Goal: Task Accomplishment & Management: Complete application form

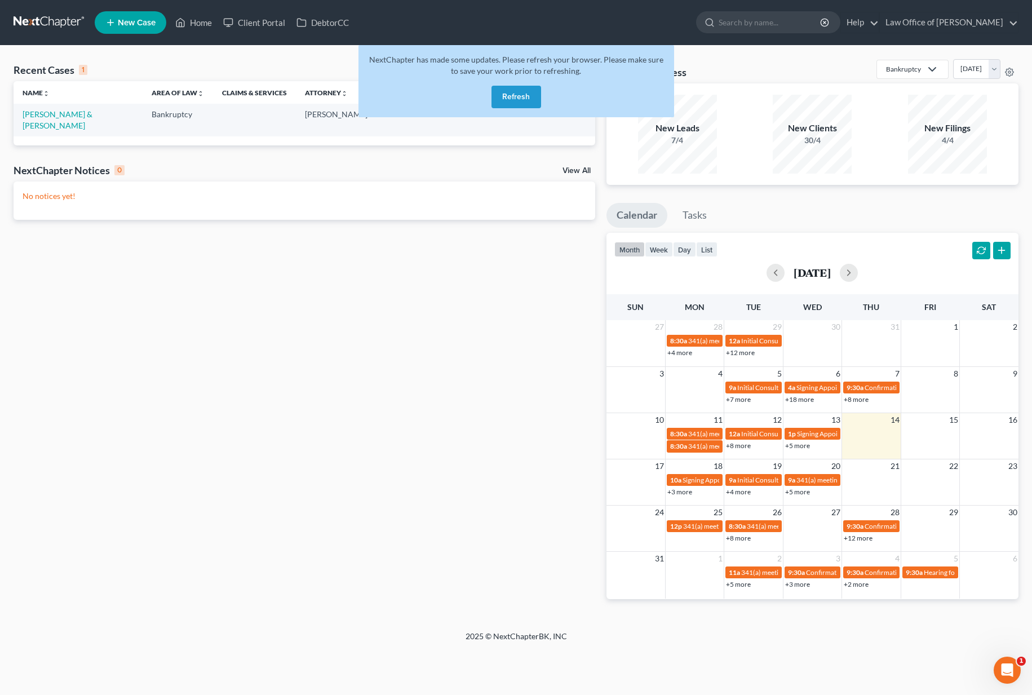
click at [520, 96] on button "Refresh" at bounding box center [516, 97] width 50 height 23
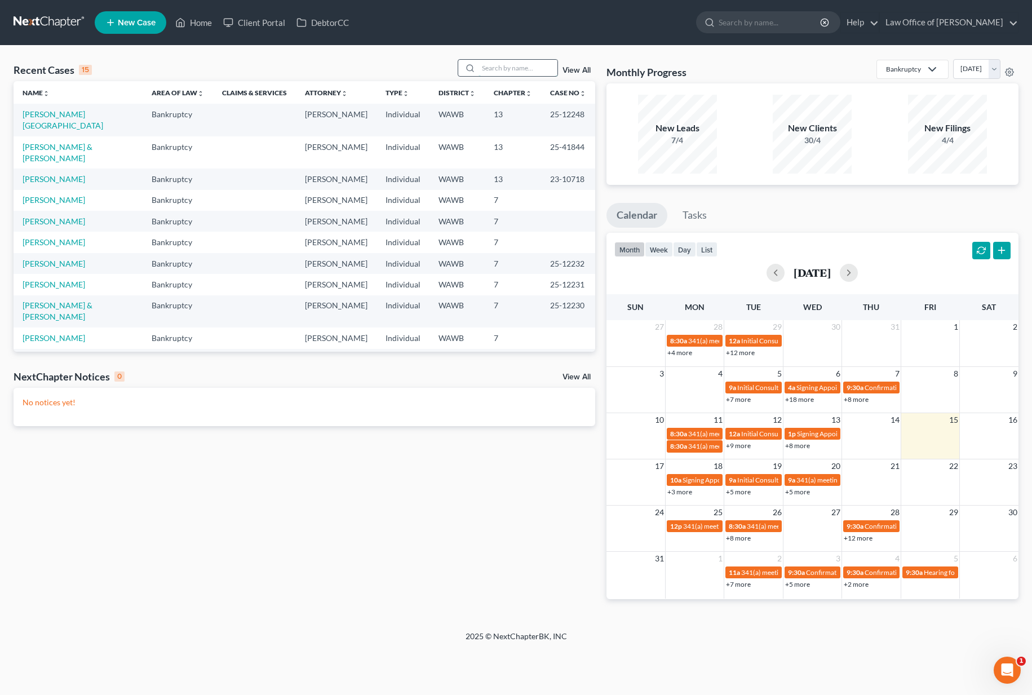
click at [521, 68] on input "search" at bounding box center [517, 68] width 79 height 16
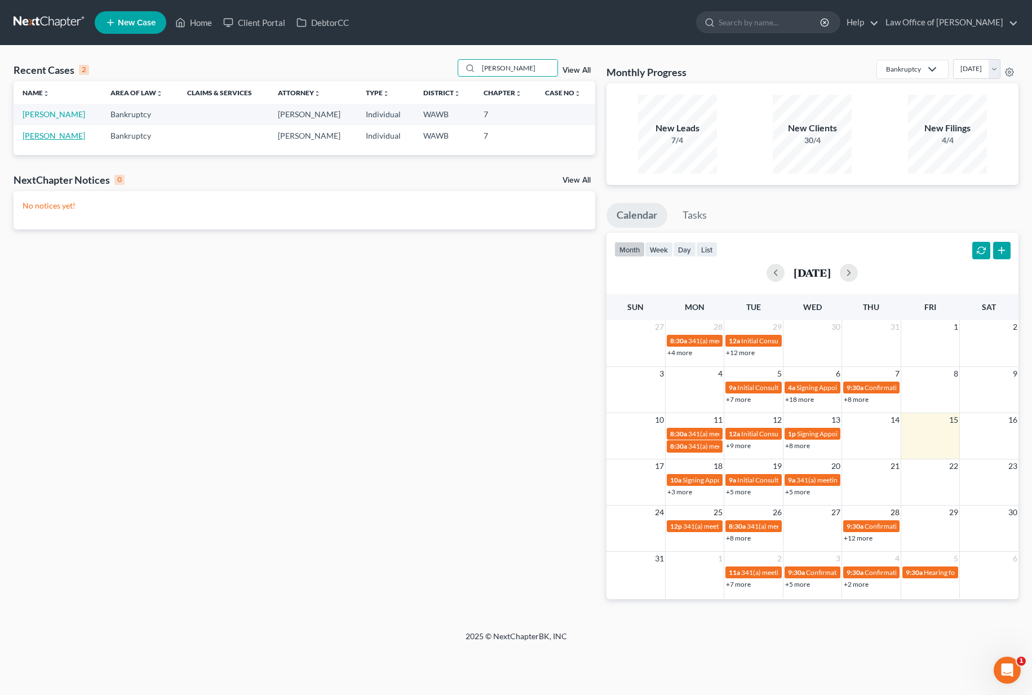
type input "karen"
click at [39, 135] on link "[PERSON_NAME]" at bounding box center [54, 136] width 63 height 10
select select "6"
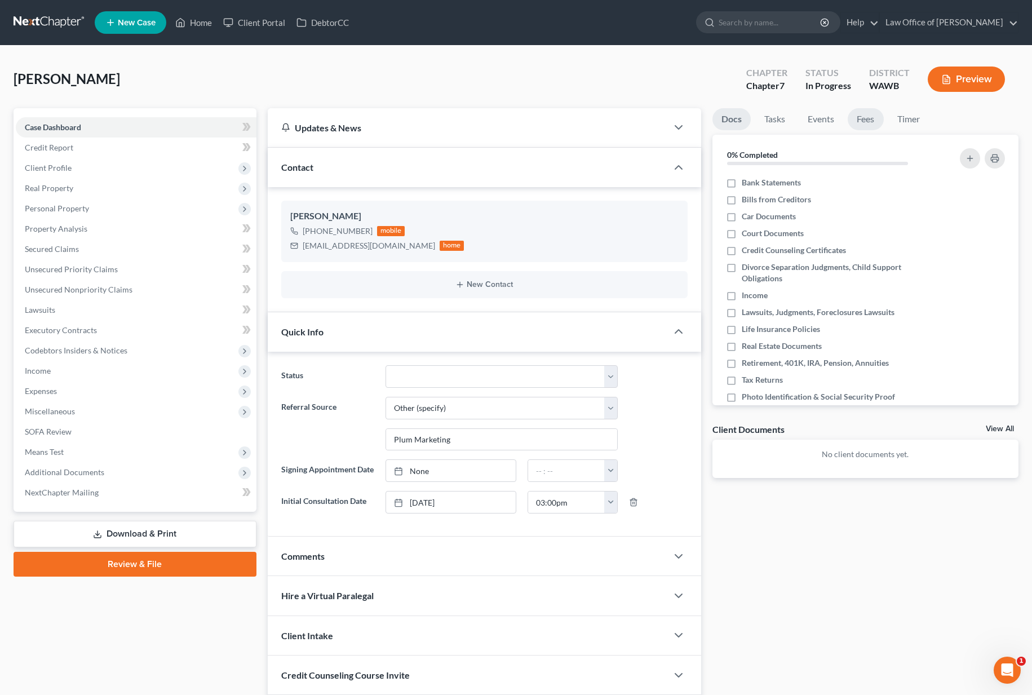
click at [868, 114] on link "Fees" at bounding box center [865, 119] width 36 height 22
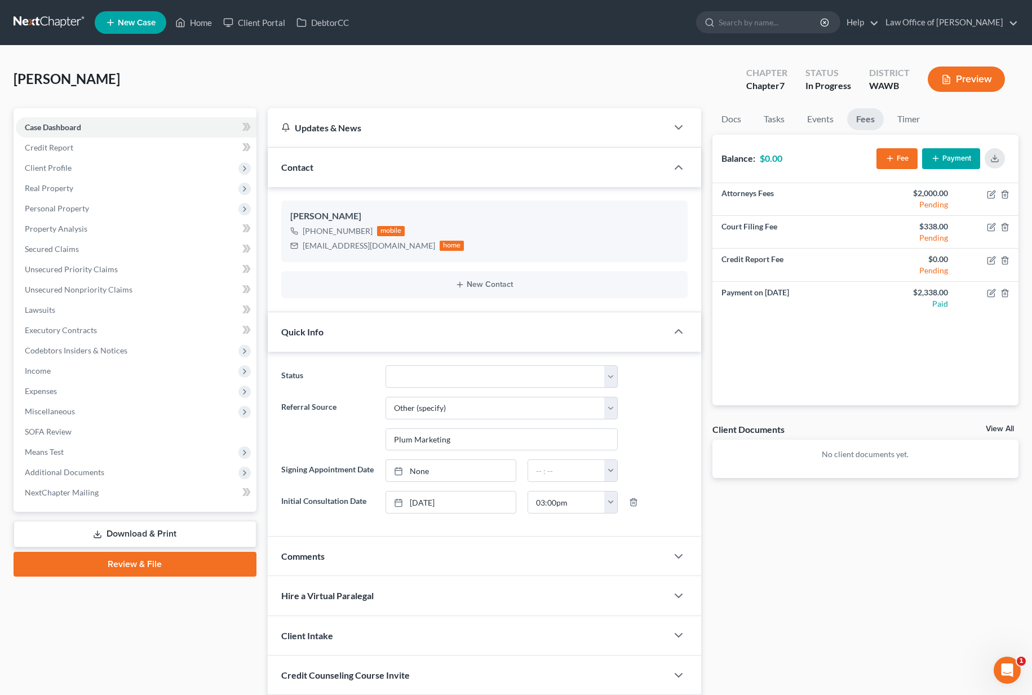
click at [62, 30] on link at bounding box center [50, 22] width 72 height 20
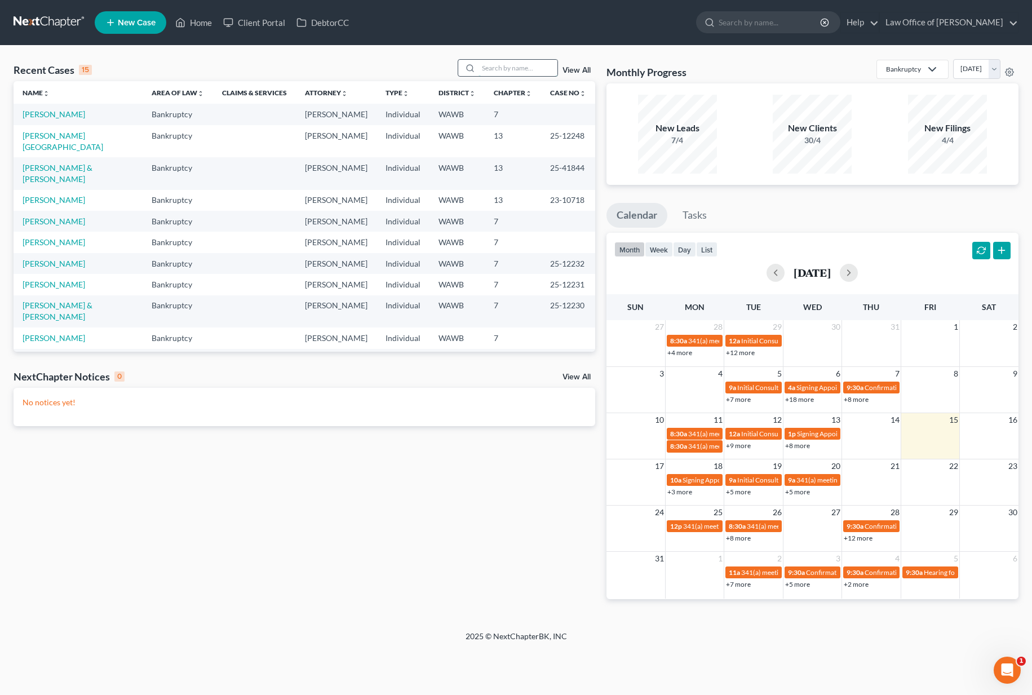
click at [512, 72] on input "search" at bounding box center [517, 68] width 79 height 16
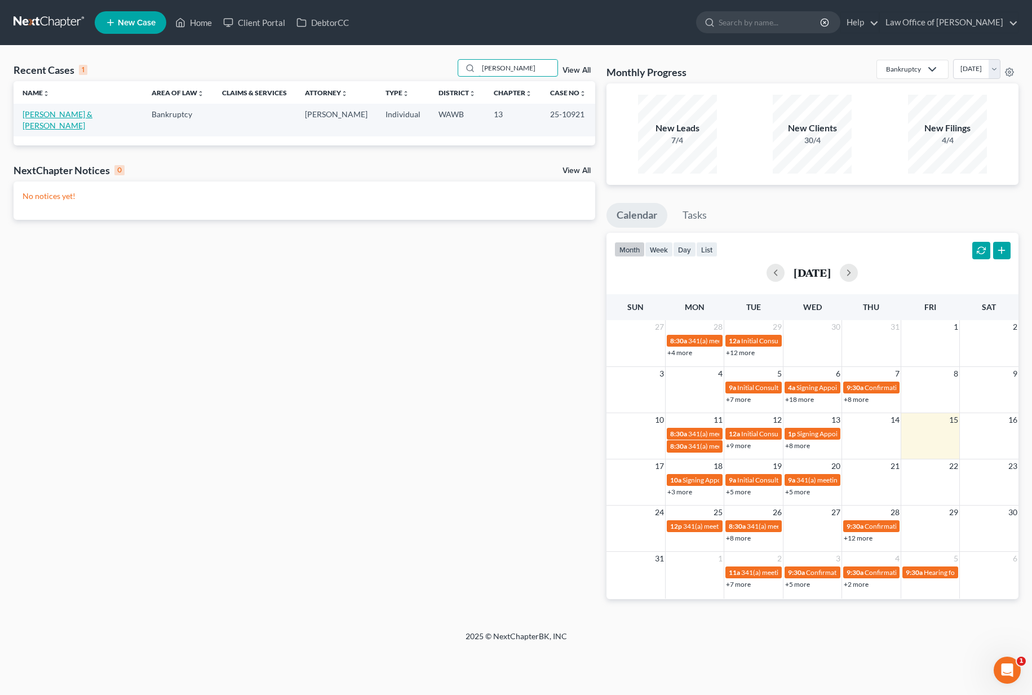
type input "[PERSON_NAME]"
click at [77, 113] on link "[PERSON_NAME] & [PERSON_NAME]" at bounding box center [58, 119] width 70 height 21
select select "3"
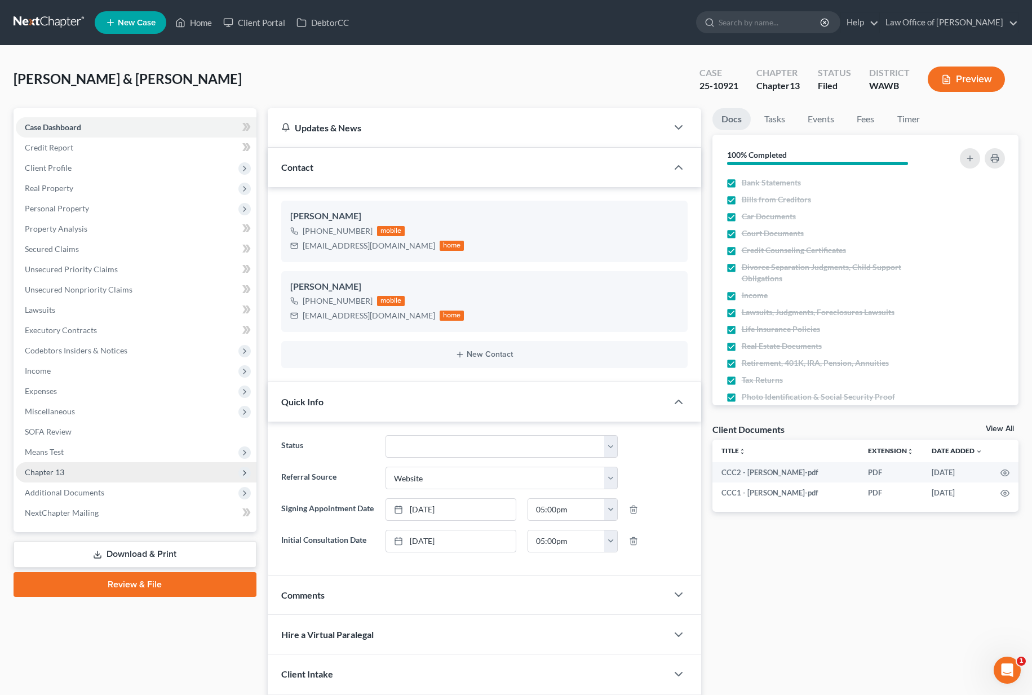
click at [121, 479] on span "Chapter 13" at bounding box center [136, 472] width 241 height 20
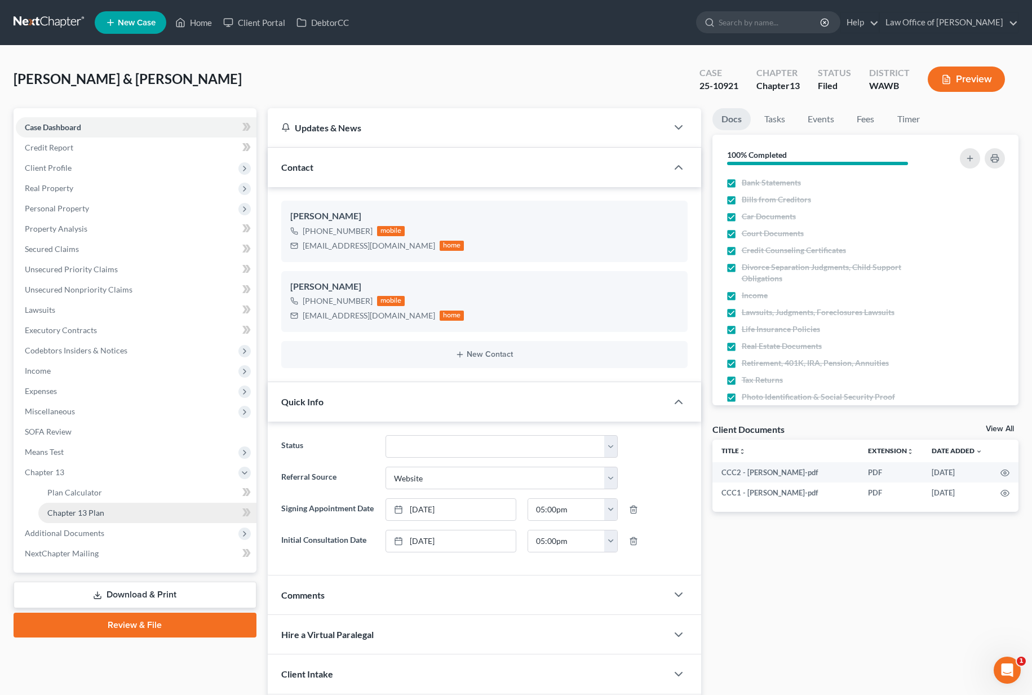
click at [115, 516] on link "Chapter 13 Plan" at bounding box center [147, 513] width 218 height 20
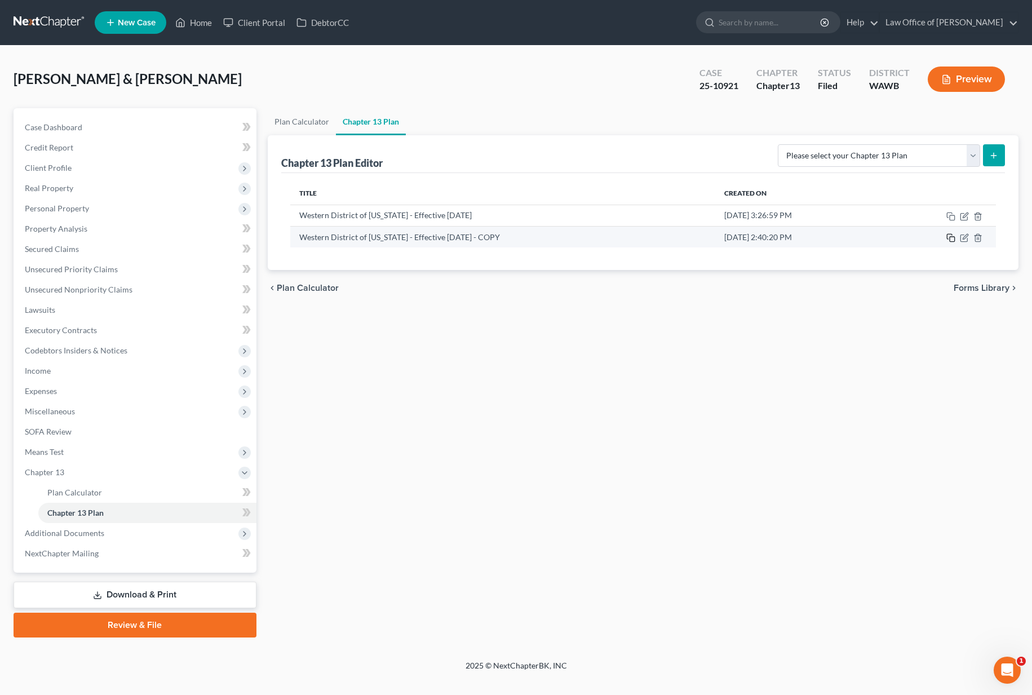
click at [950, 239] on icon "button" at bounding box center [950, 237] width 9 height 9
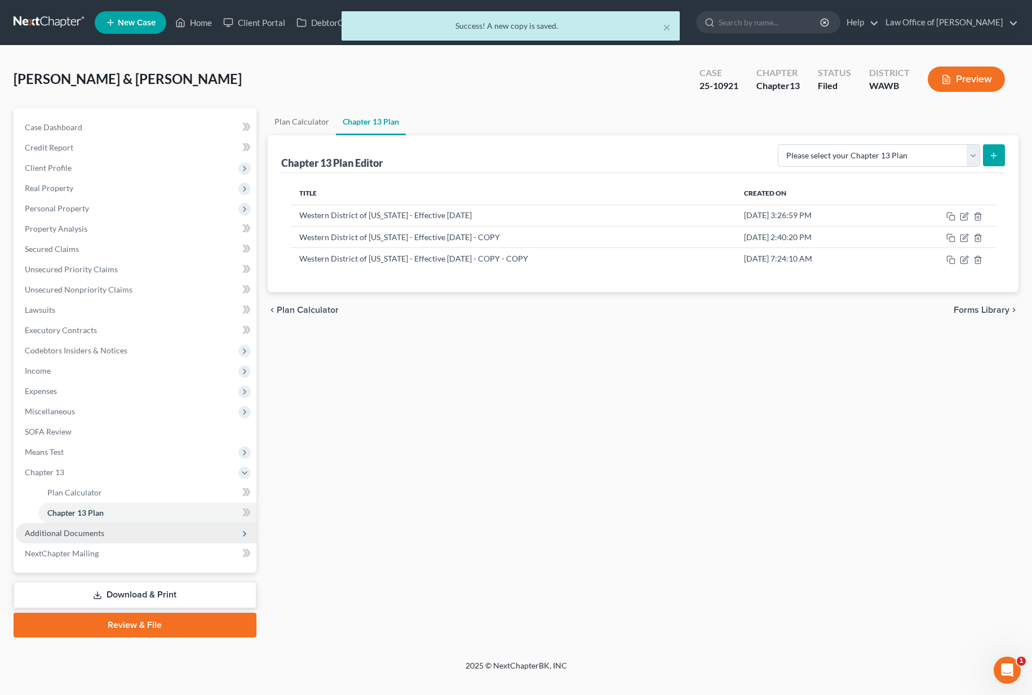
click at [137, 532] on span "Additional Documents" at bounding box center [136, 533] width 241 height 20
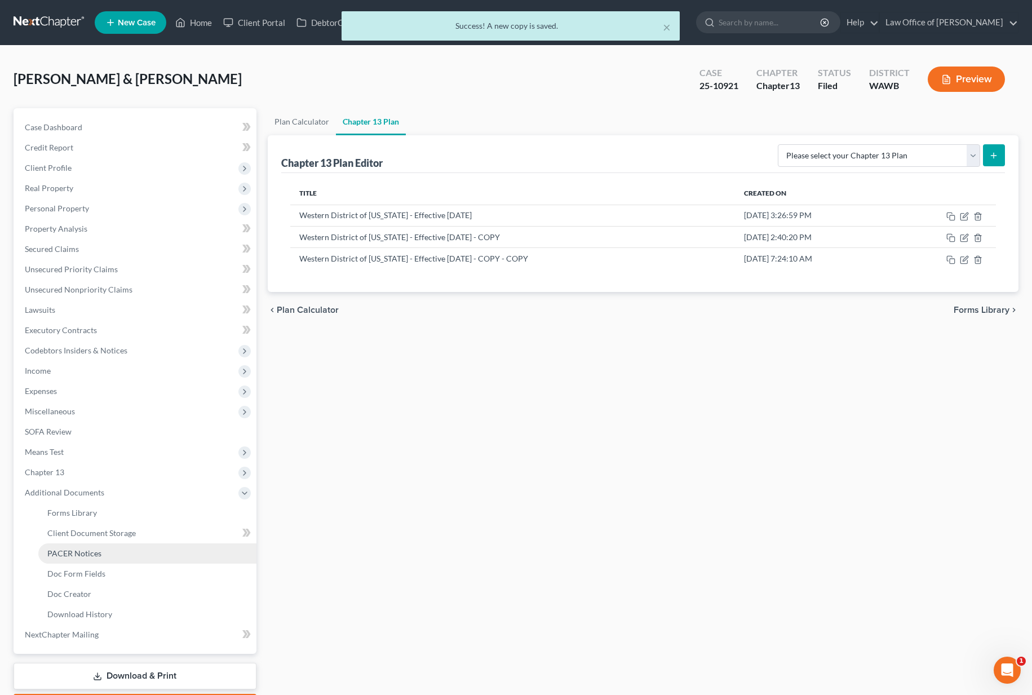
click at [110, 552] on link "PACER Notices" at bounding box center [147, 553] width 218 height 20
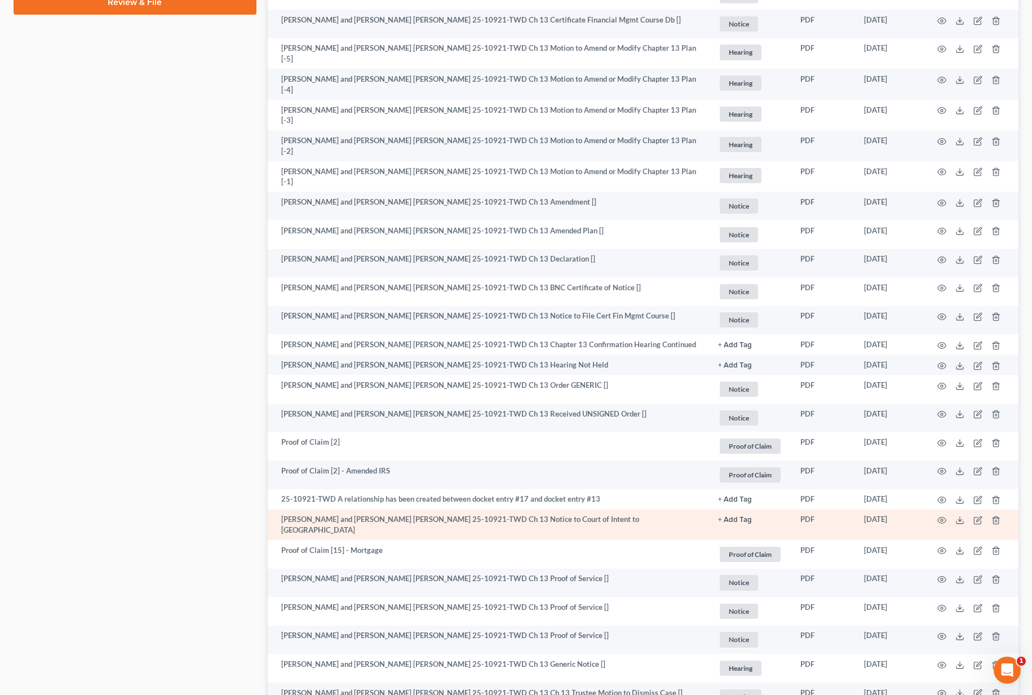
scroll to position [712, 0]
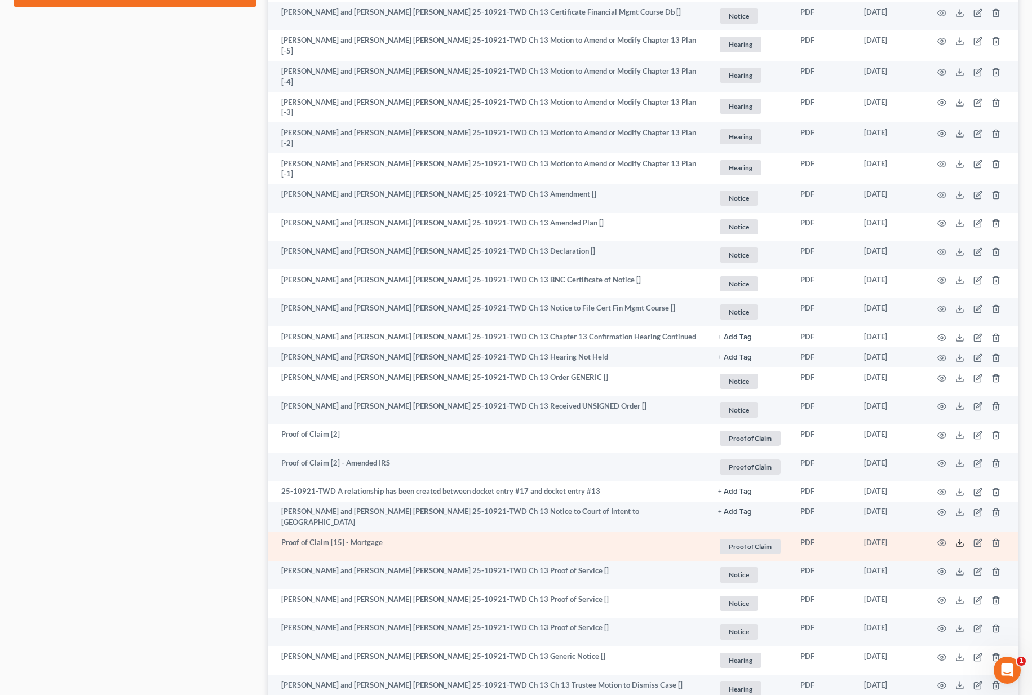
click at [960, 538] on icon at bounding box center [959, 542] width 9 height 9
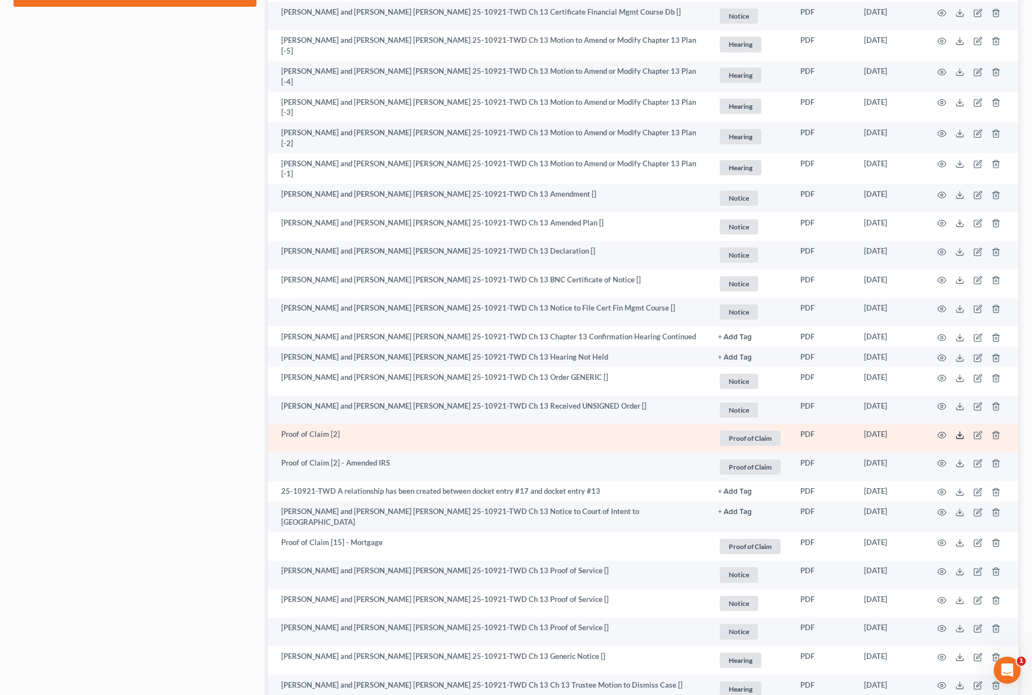
click at [959, 432] on line at bounding box center [959, 434] width 0 height 5
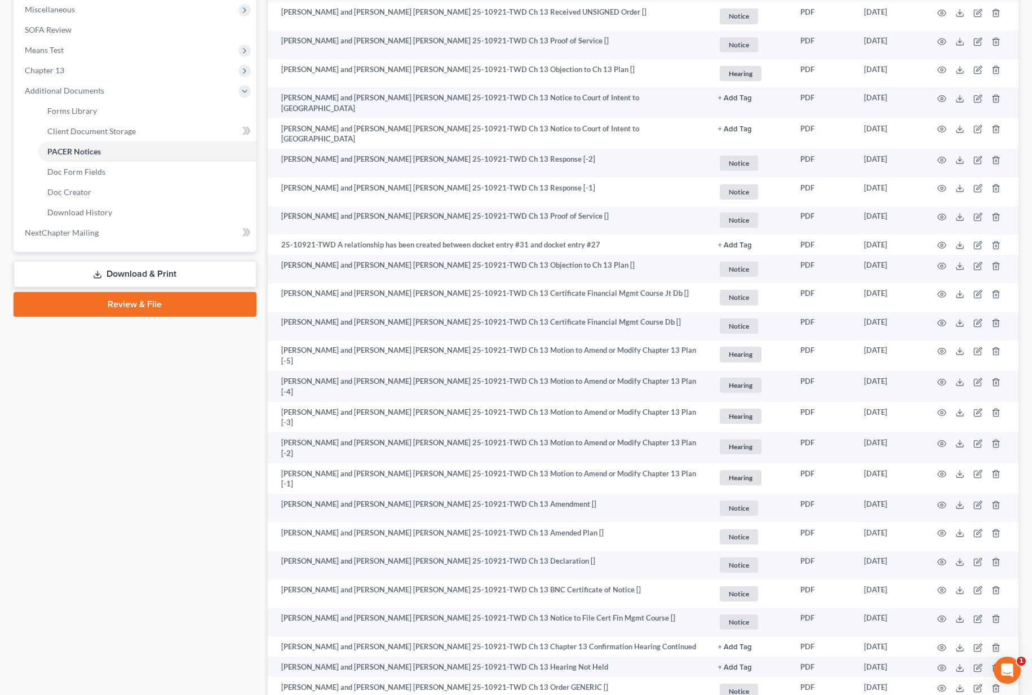
scroll to position [398, 0]
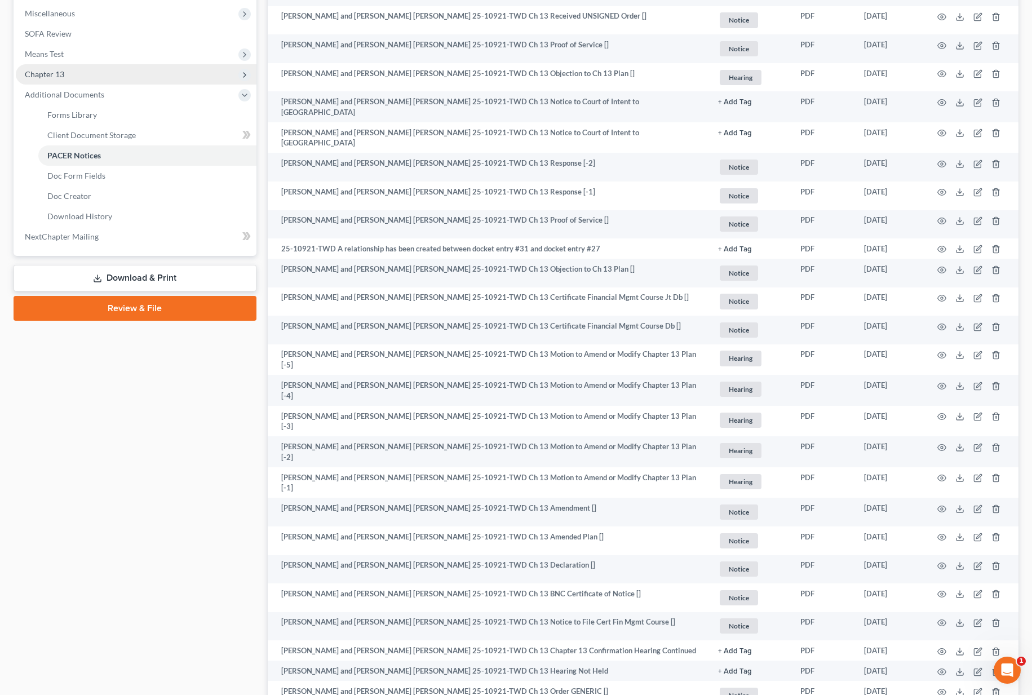
click at [148, 77] on span "Chapter 13" at bounding box center [136, 74] width 241 height 20
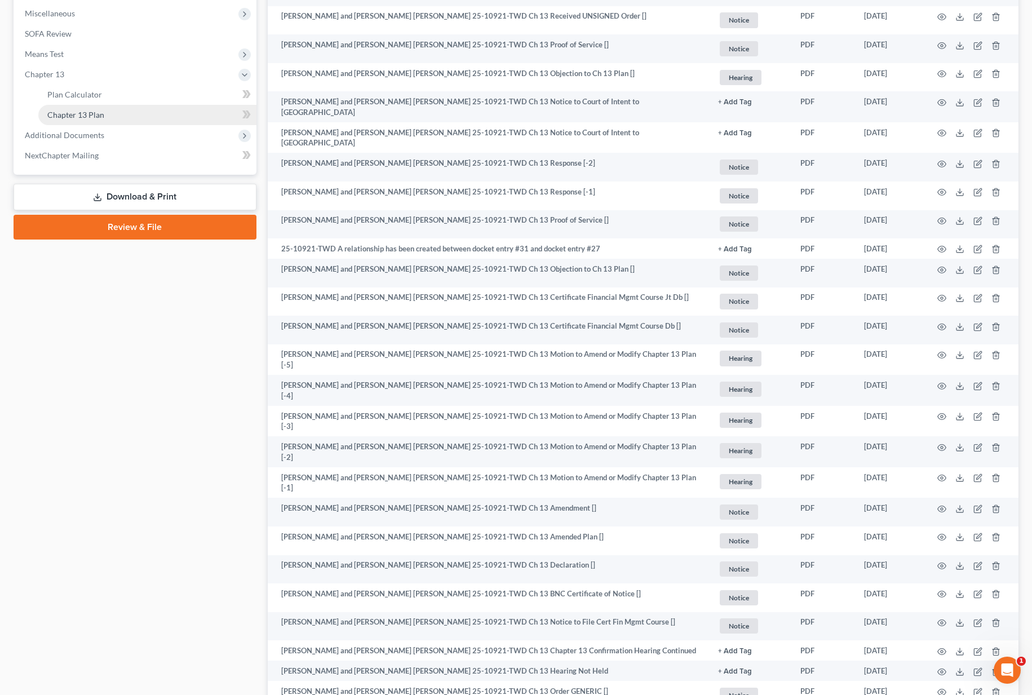
click at [145, 114] on link "Chapter 13 Plan" at bounding box center [147, 115] width 218 height 20
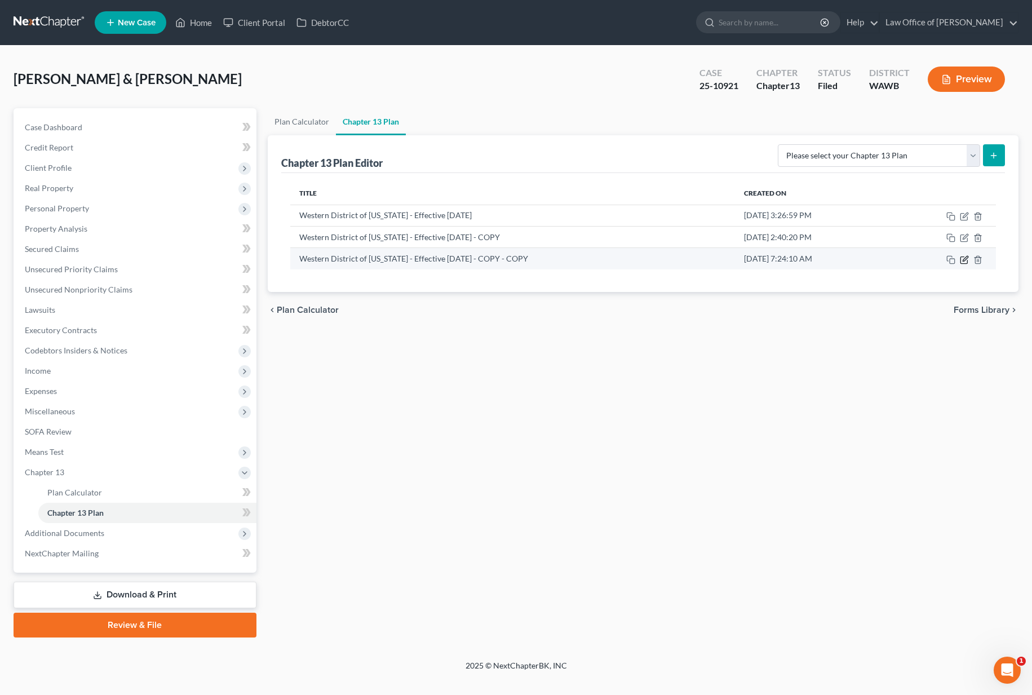
click at [964, 260] on icon "button" at bounding box center [964, 258] width 5 height 5
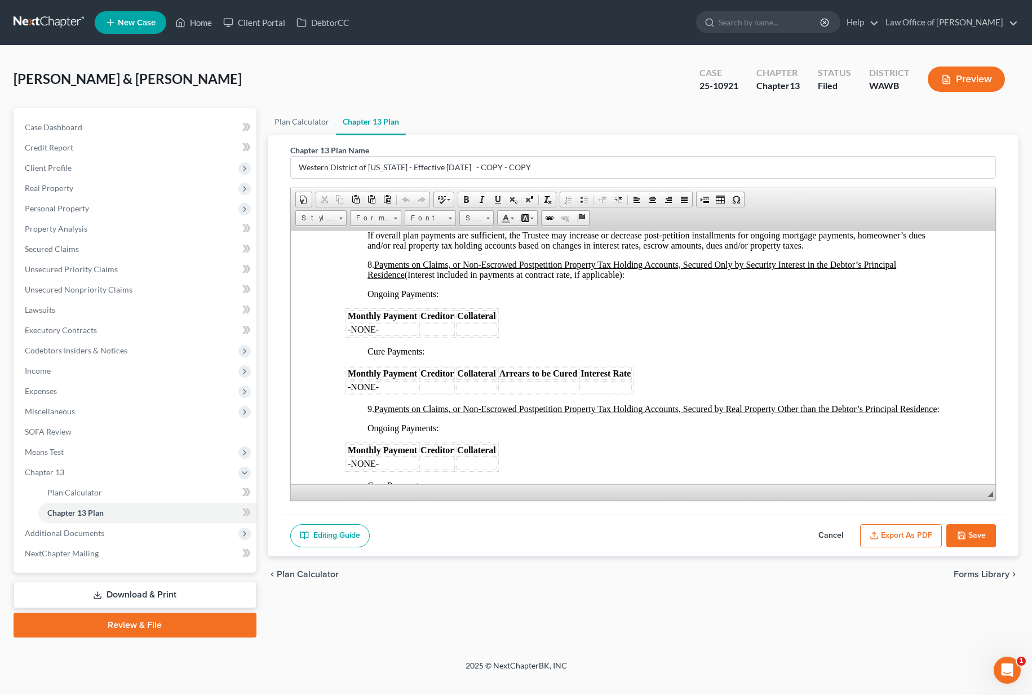
scroll to position [1685, 0]
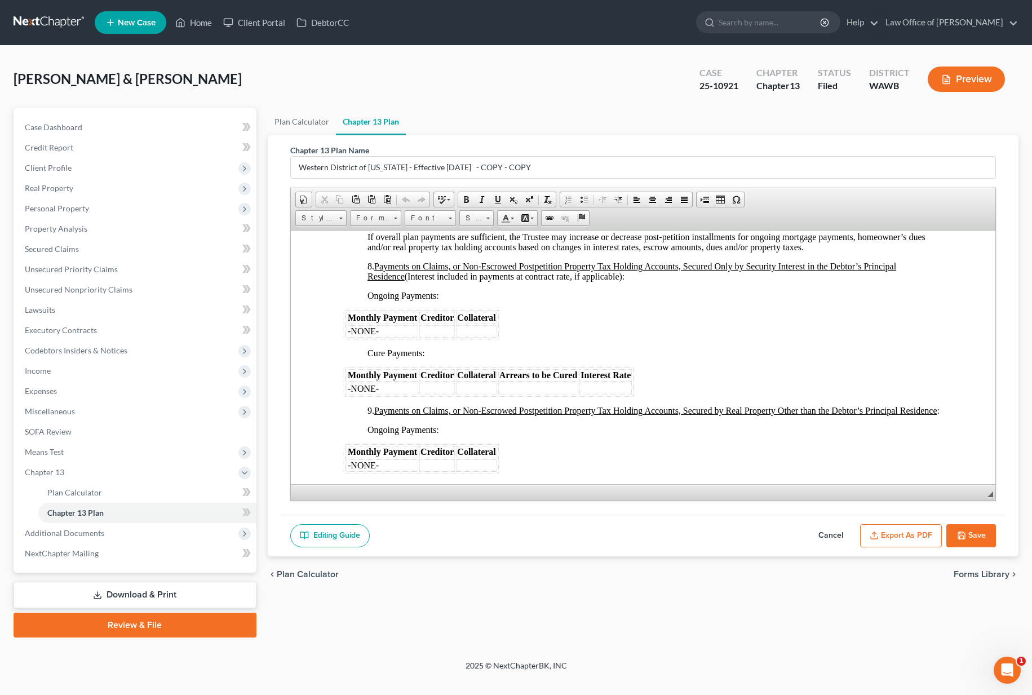
click at [387, 330] on td "-NONE-" at bounding box center [382, 330] width 72 height 12
click at [434, 329] on td at bounding box center [441, 330] width 35 height 12
click at [422, 331] on td "Nationstar Mortgage" at bounding box center [384, 330] width 77 height 12
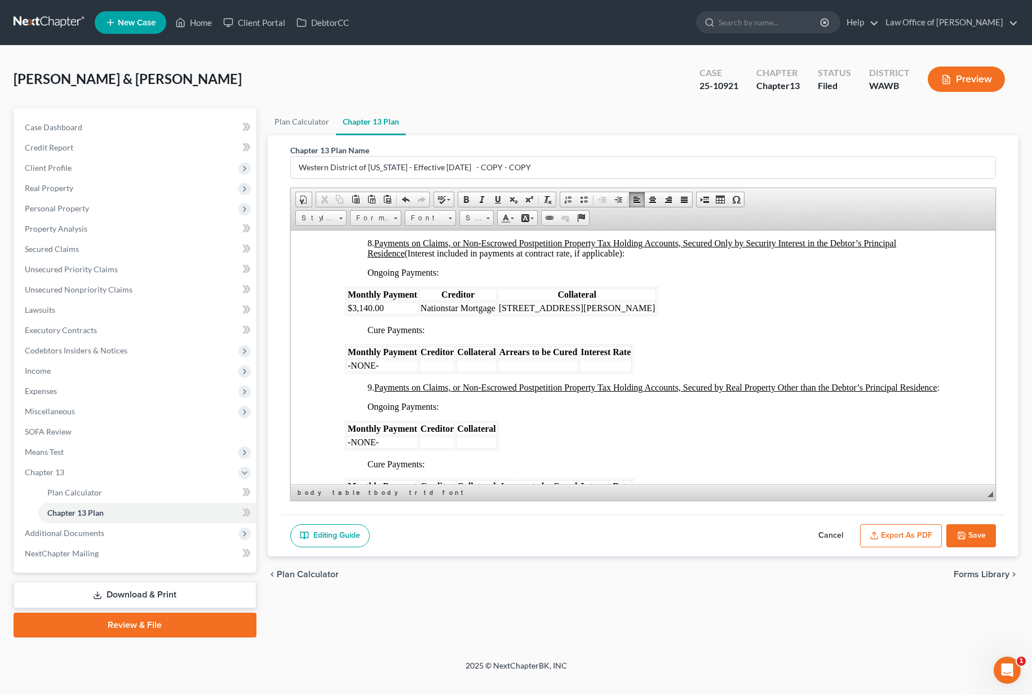
scroll to position [1710, 0]
click at [385, 364] on td "-NONE-" at bounding box center [382, 363] width 72 height 12
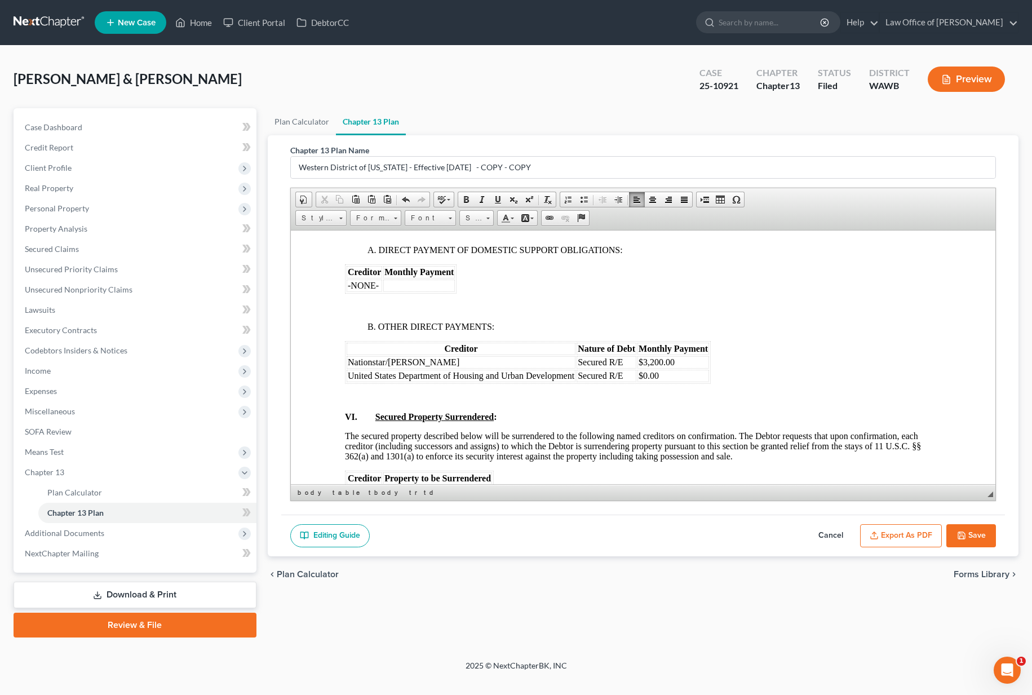
scroll to position [2533, 0]
drag, startPoint x: 685, startPoint y: 368, endPoint x: 347, endPoint y: 368, distance: 338.0
click at [347, 366] on tr "Nationstar/Mr Cooper Secured R/E $3,200.00" at bounding box center [527, 359] width 362 height 12
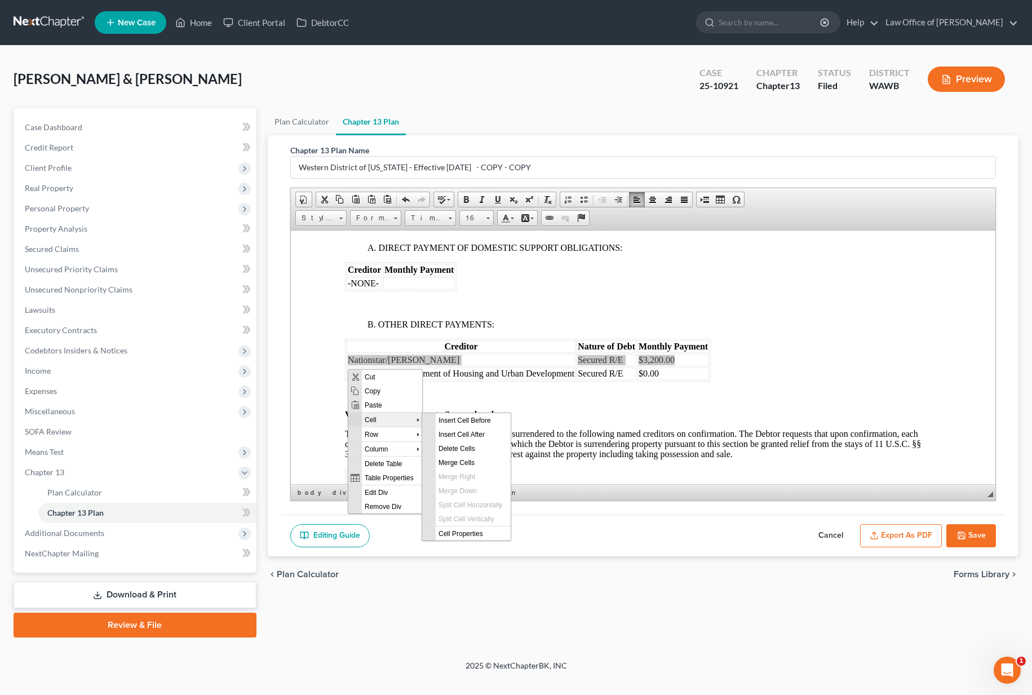
scroll to position [0, 0]
click at [447, 447] on span "Delete Cells" at bounding box center [472, 448] width 75 height 14
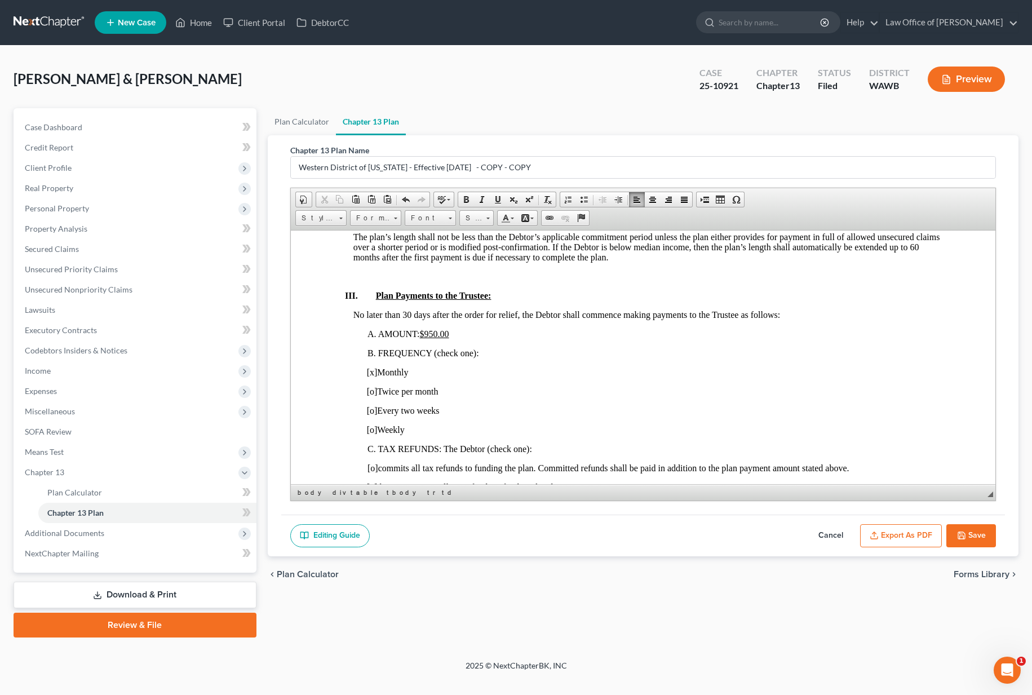
scroll to position [601, 0]
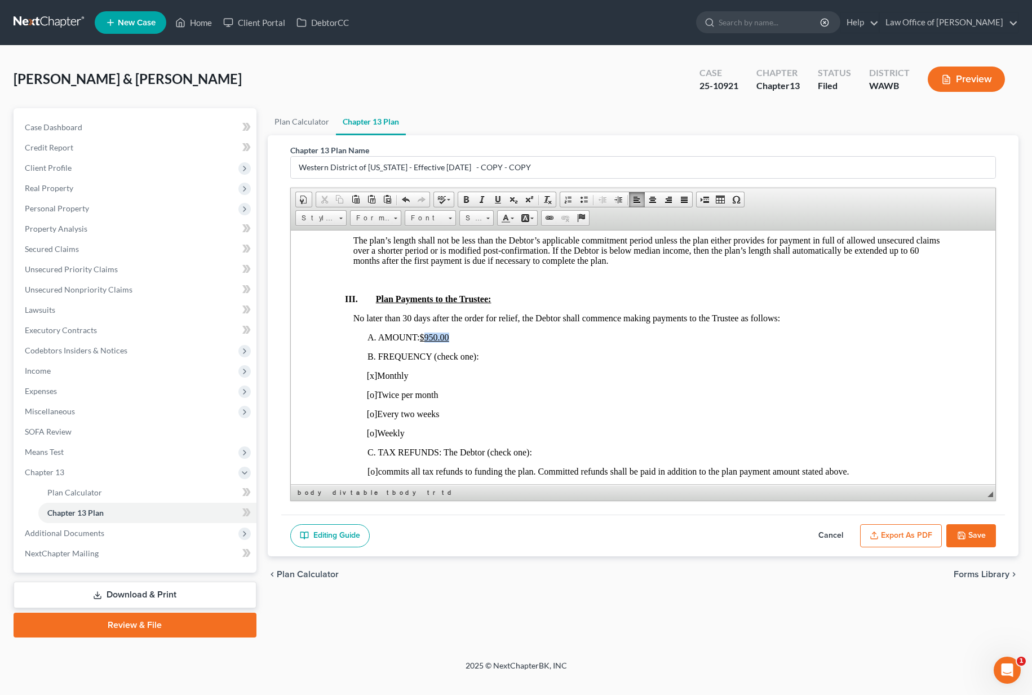
drag, startPoint x: 448, startPoint y: 337, endPoint x: 425, endPoint y: 337, distance: 23.7
click at [425, 337] on u "$950.00" at bounding box center [433, 337] width 29 height 10
click at [976, 543] on button "Save" at bounding box center [971, 536] width 50 height 24
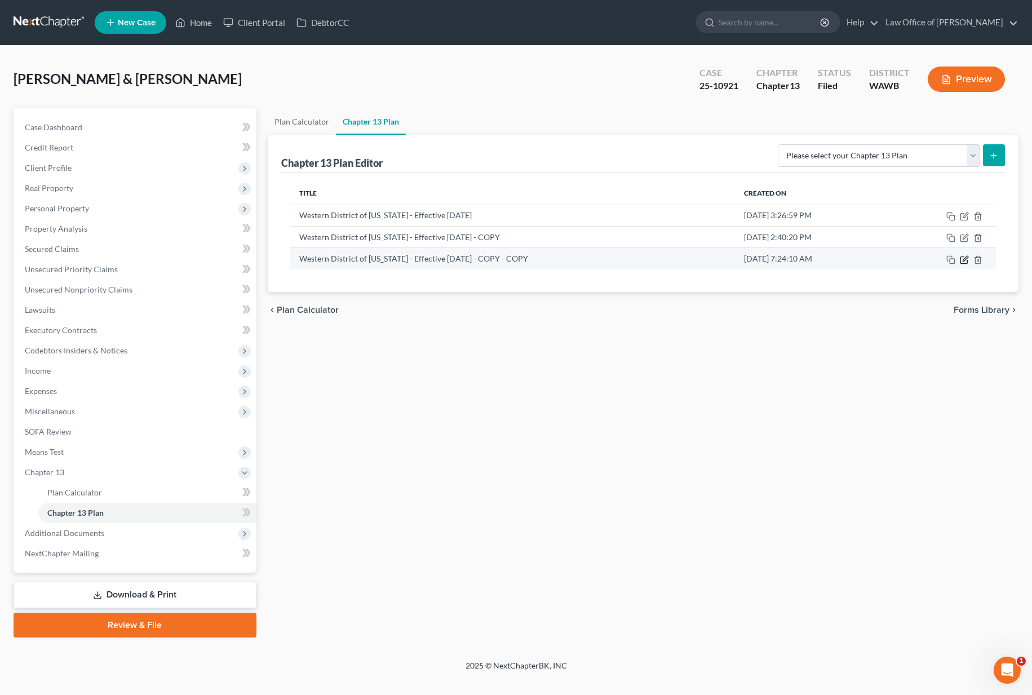
click at [964, 260] on icon "button" at bounding box center [964, 258] width 5 height 5
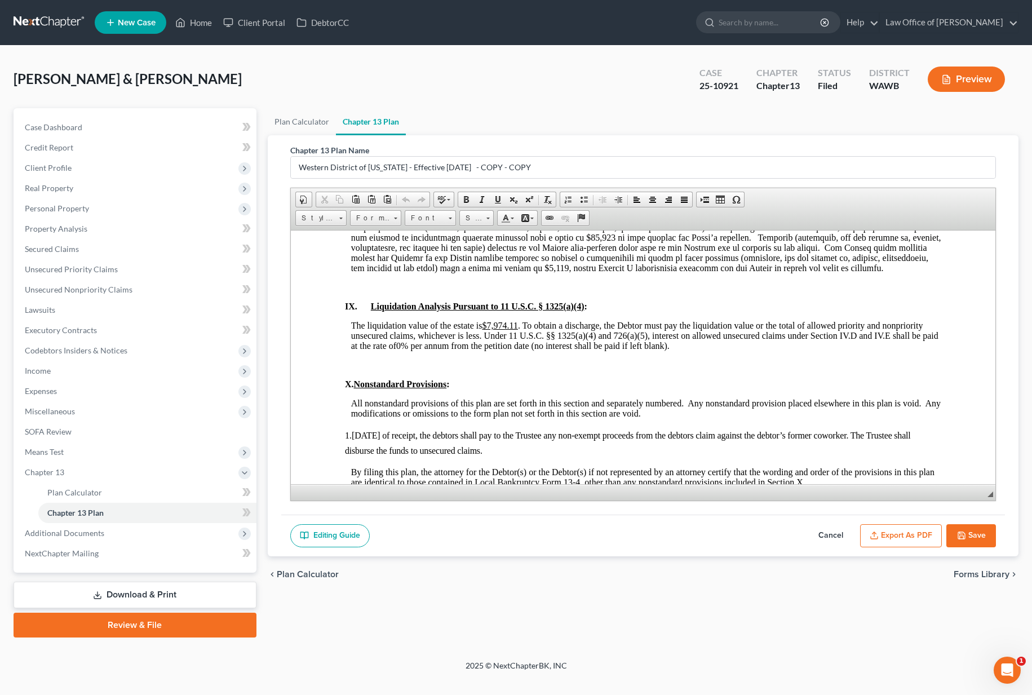
scroll to position [3132, 0]
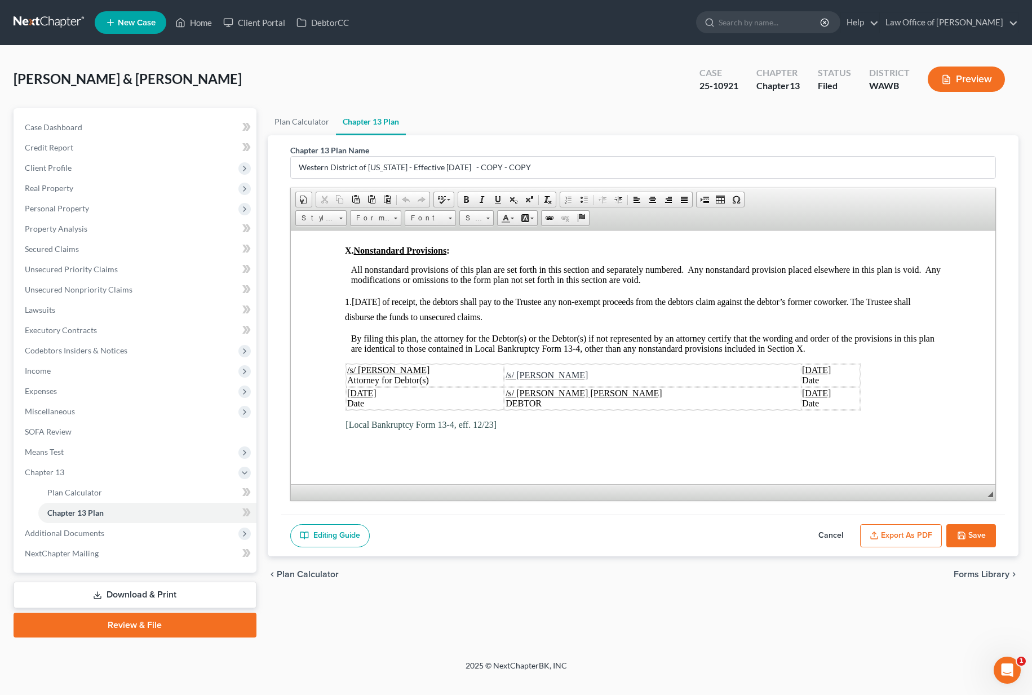
click at [801, 370] on span "July 3, 2025" at bounding box center [815, 369] width 29 height 10
drag, startPoint x: 793, startPoint y: 368, endPoint x: 729, endPoint y: 368, distance: 64.2
click at [800, 368] on td "August 15, 2025 Date" at bounding box center [829, 374] width 59 height 23
copy span "[DATE]"
drag, startPoint x: 749, startPoint y: 393, endPoint x: 725, endPoint y: 393, distance: 24.2
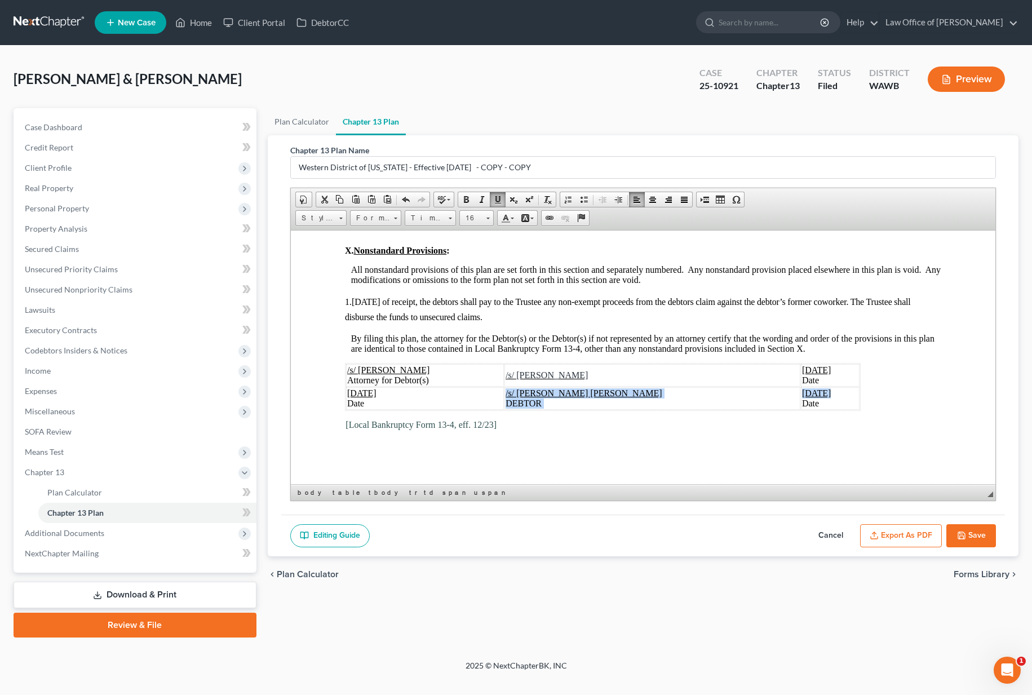
click at [800, 393] on td "July 3, 2025 Date" at bounding box center [829, 397] width 59 height 23
drag, startPoint x: 791, startPoint y: 392, endPoint x: 729, endPoint y: 393, distance: 62.0
click at [800, 393] on td "August 15, 2025 Date" at bounding box center [829, 397] width 59 height 23
copy span "[DATE]"
drag, startPoint x: 387, startPoint y: 392, endPoint x: 347, endPoint y: 393, distance: 40.0
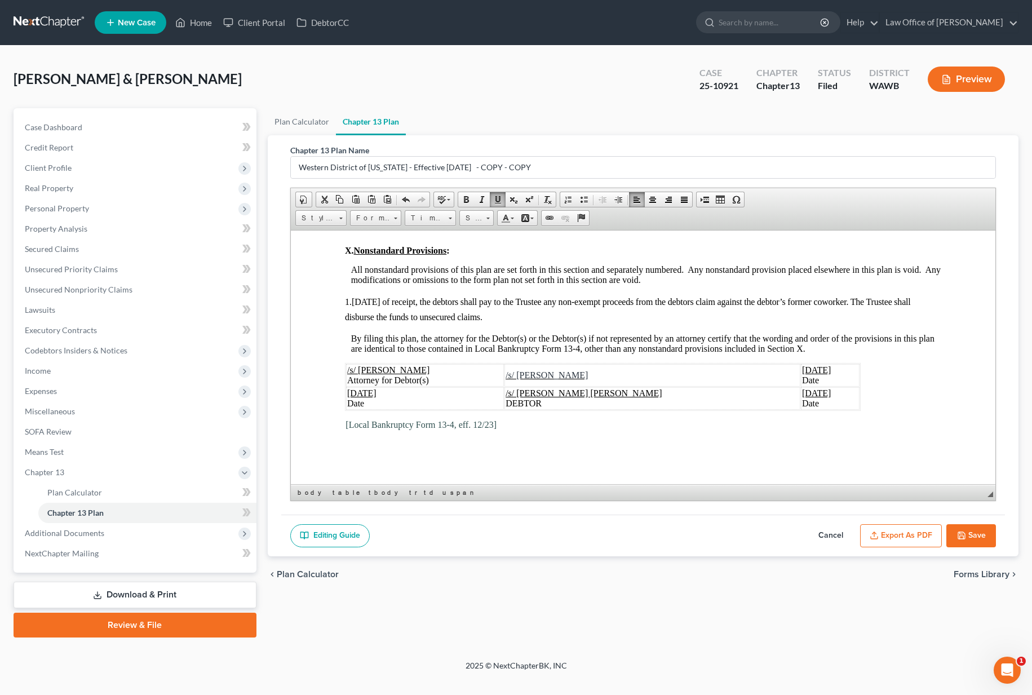
click at [347, 393] on td "July 3, 2025 Date" at bounding box center [424, 397] width 158 height 23
copy span "July 3, 2025"
click at [913, 539] on button "Export as PDF" at bounding box center [901, 536] width 82 height 24
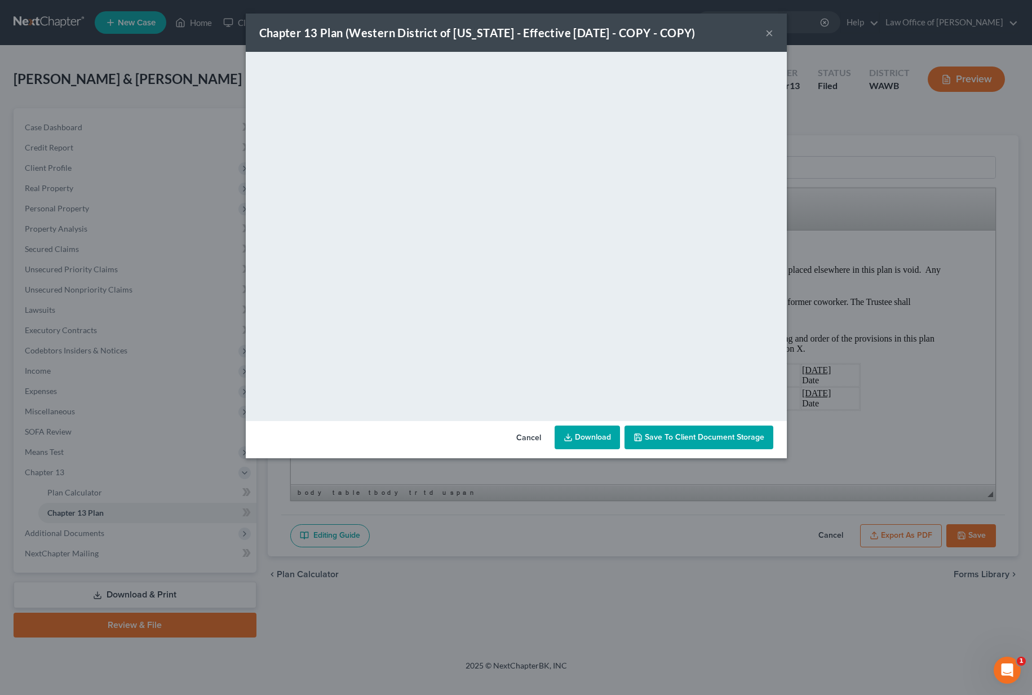
click at [634, 35] on div "Chapter 13 Plan (Western District of Washington - Effective 12/1/23 - COPY - CO…" at bounding box center [477, 33] width 436 height 16
click at [771, 35] on button "×" at bounding box center [769, 33] width 8 height 14
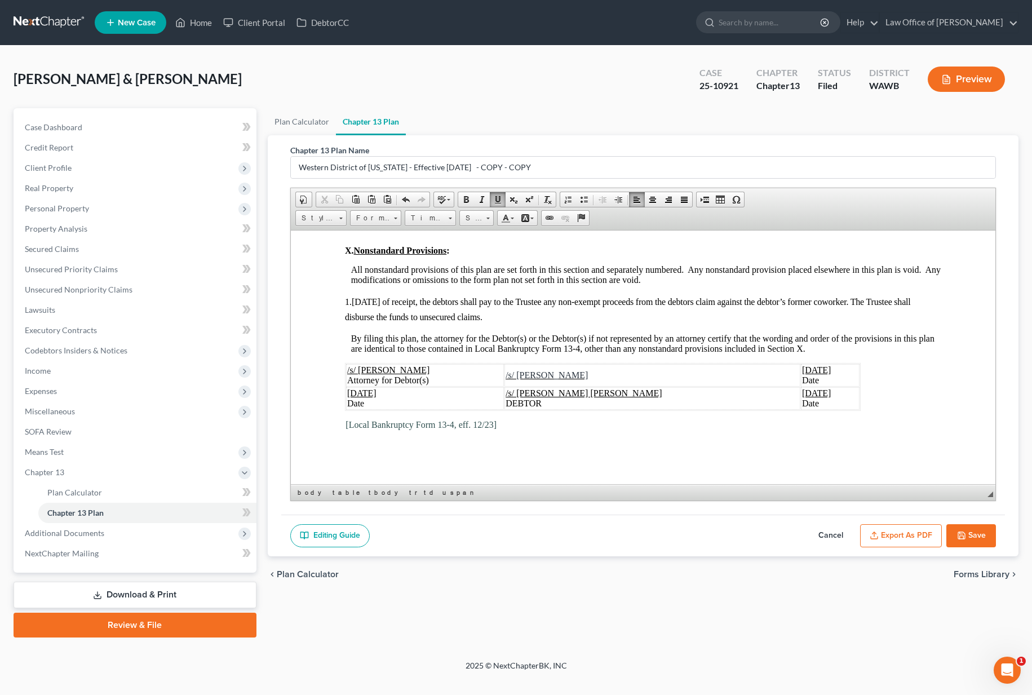
click at [953, 529] on button "Save" at bounding box center [971, 536] width 50 height 24
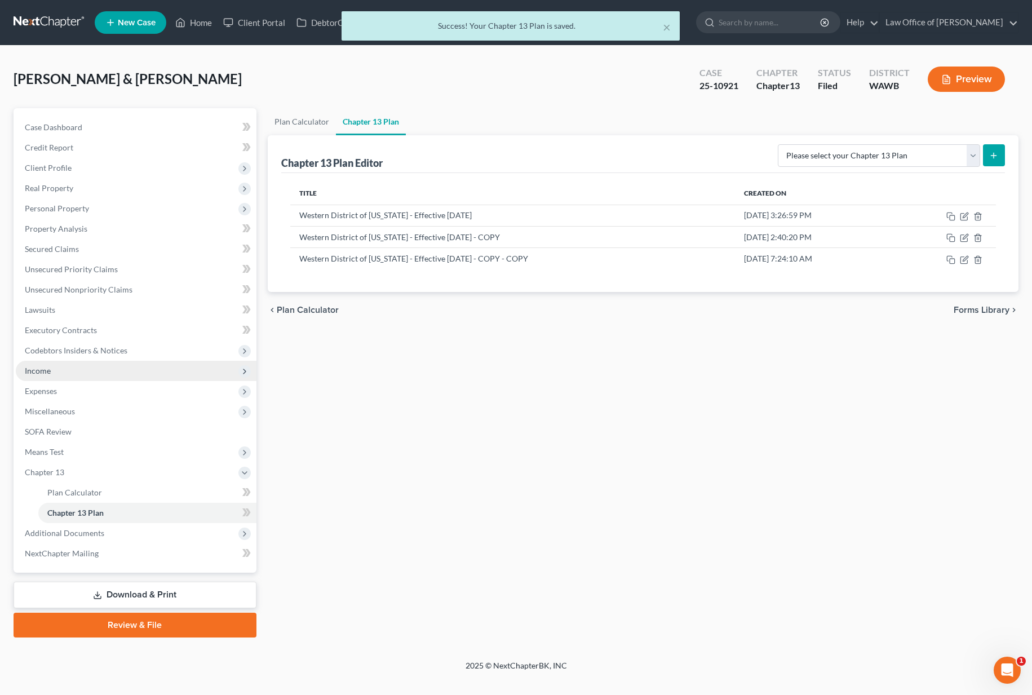
click at [160, 378] on span "Income" at bounding box center [136, 371] width 241 height 20
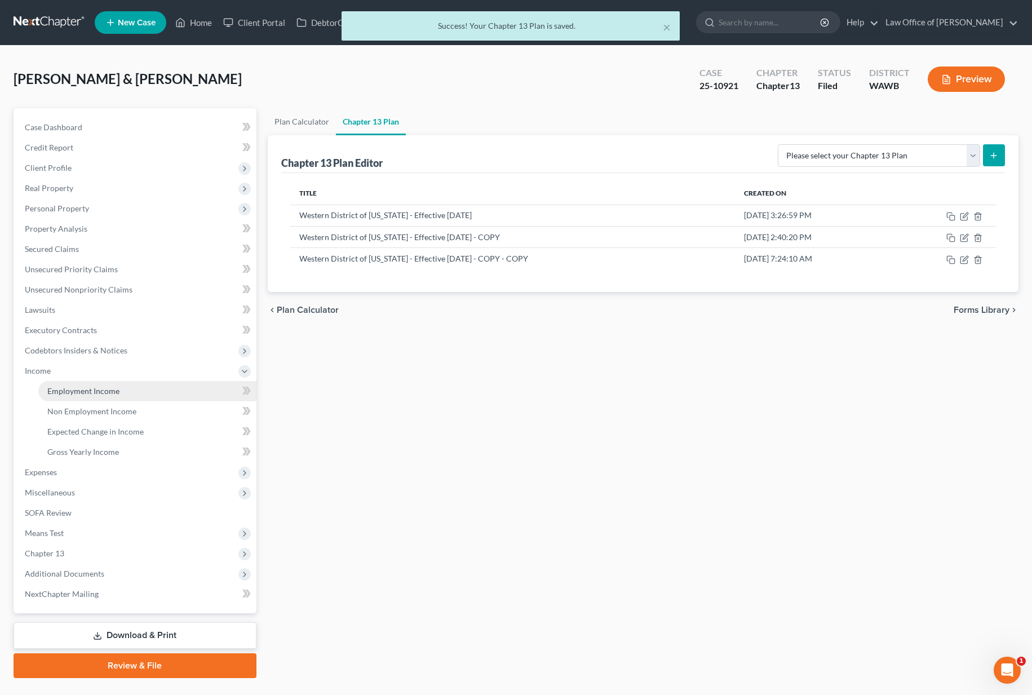
click at [159, 386] on link "Employment Income" at bounding box center [147, 391] width 218 height 20
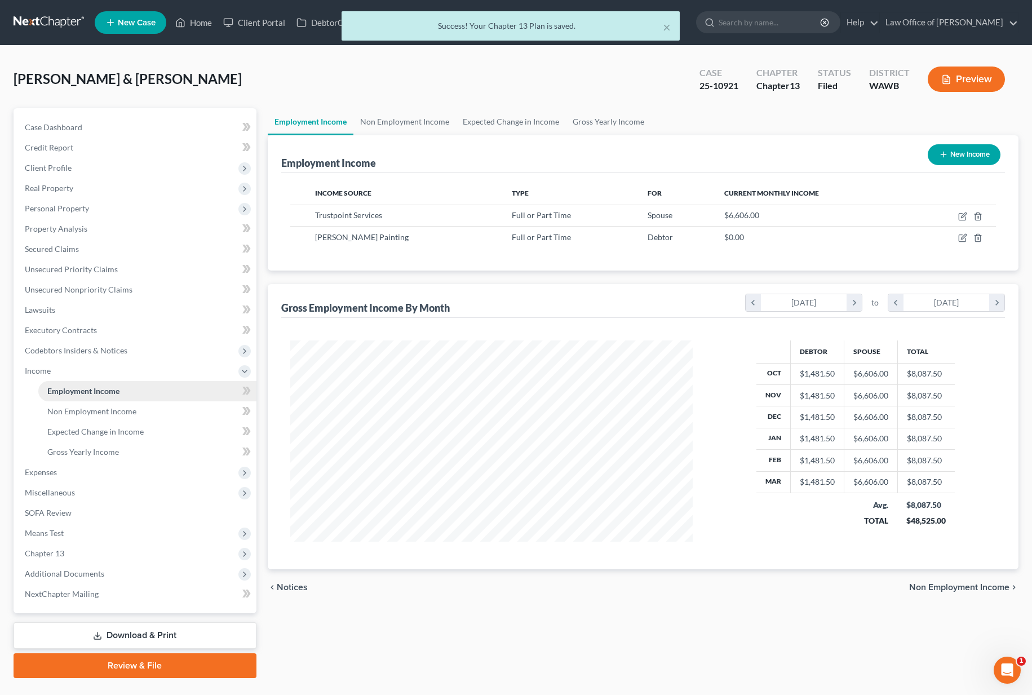
scroll to position [202, 425]
click at [124, 463] on span "Expenses" at bounding box center [136, 472] width 241 height 20
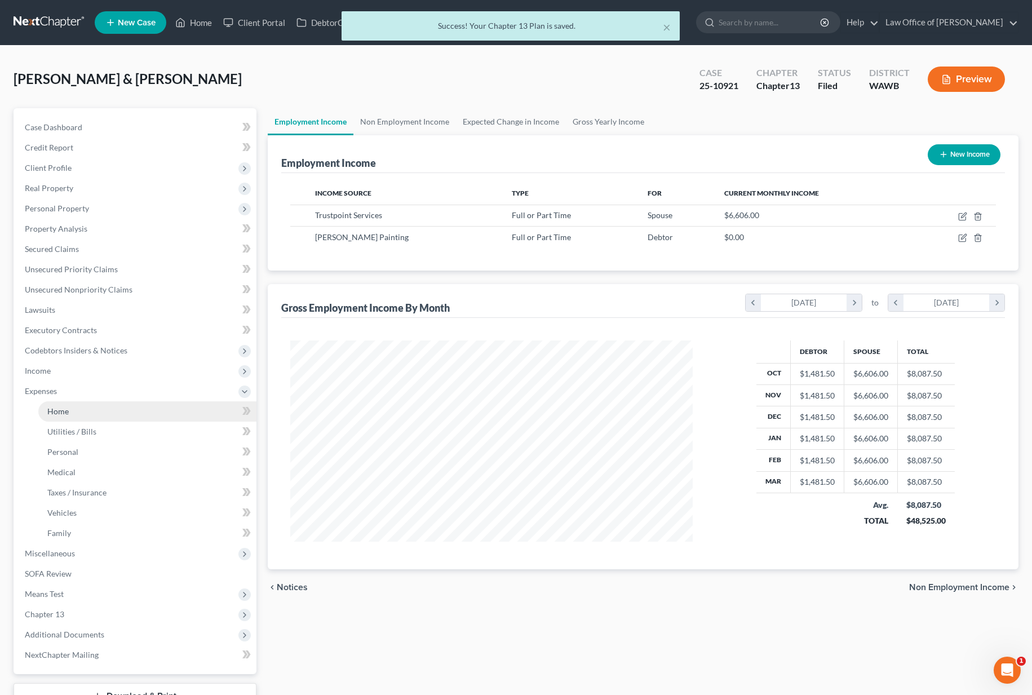
click at [126, 410] on link "Home" at bounding box center [147, 411] width 218 height 20
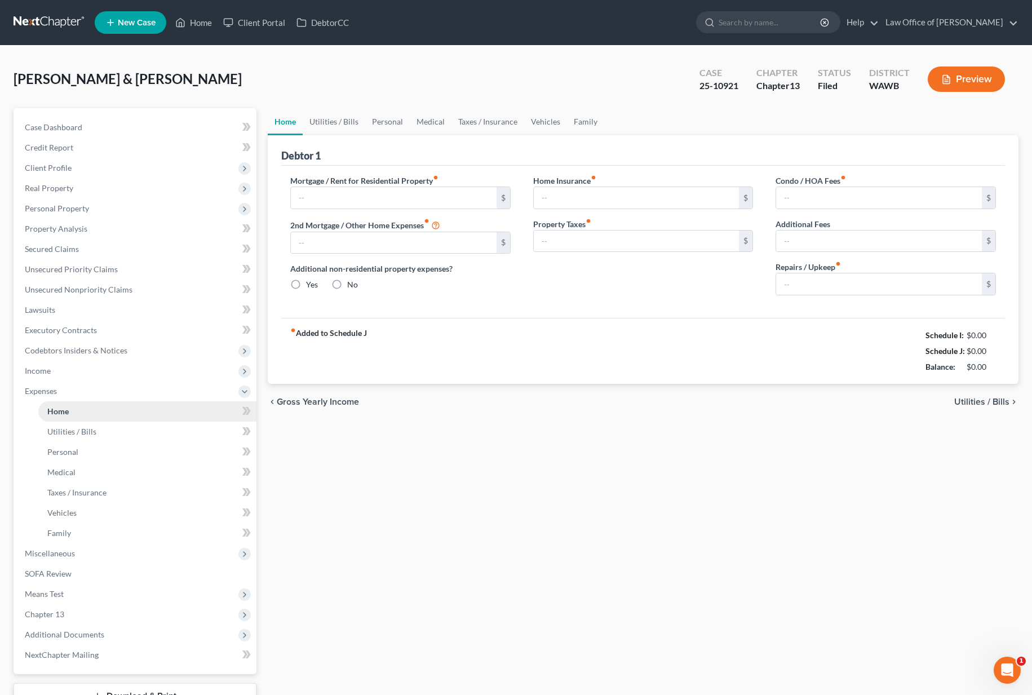
type input "3,200.00"
type input "0.00"
radio input "true"
type input "0.00"
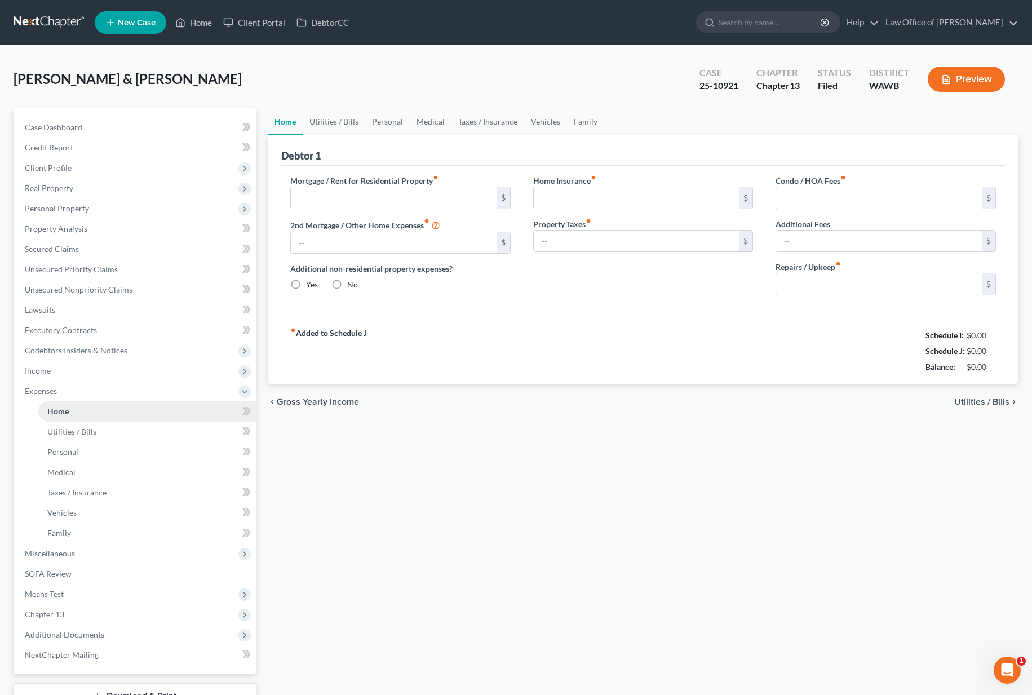
type input "0.00"
click at [344, 184] on label "Mortgage / Rent for Residential Property fiber_manual_record" at bounding box center [364, 181] width 148 height 12
click at [346, 202] on input "3,200.00" at bounding box center [394, 197] width 206 height 21
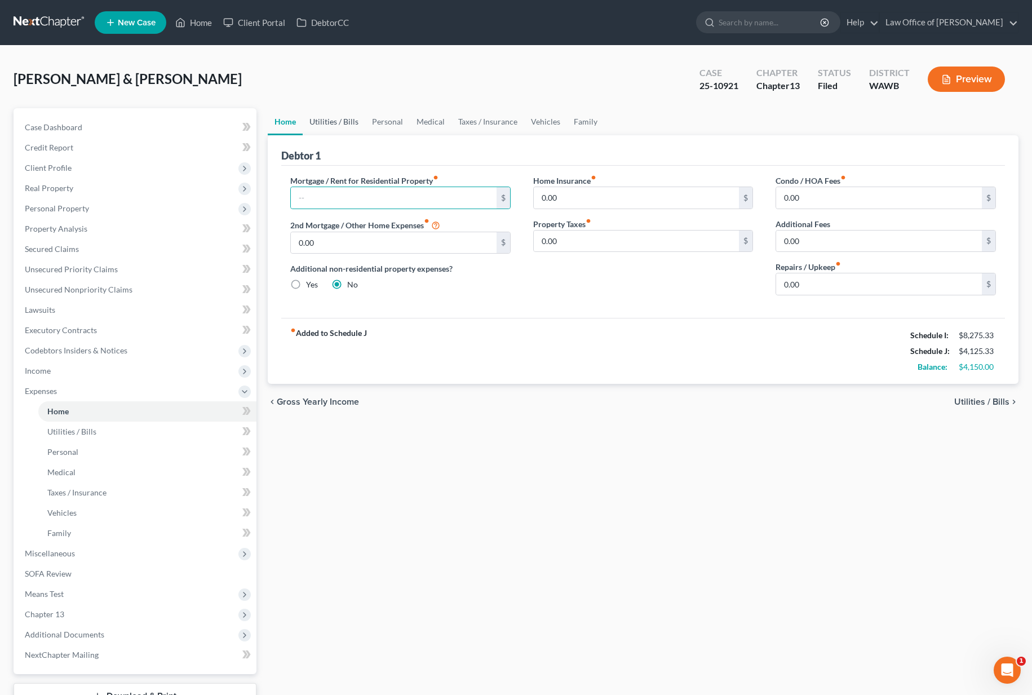
click at [328, 122] on link "Utilities / Bills" at bounding box center [334, 121] width 63 height 27
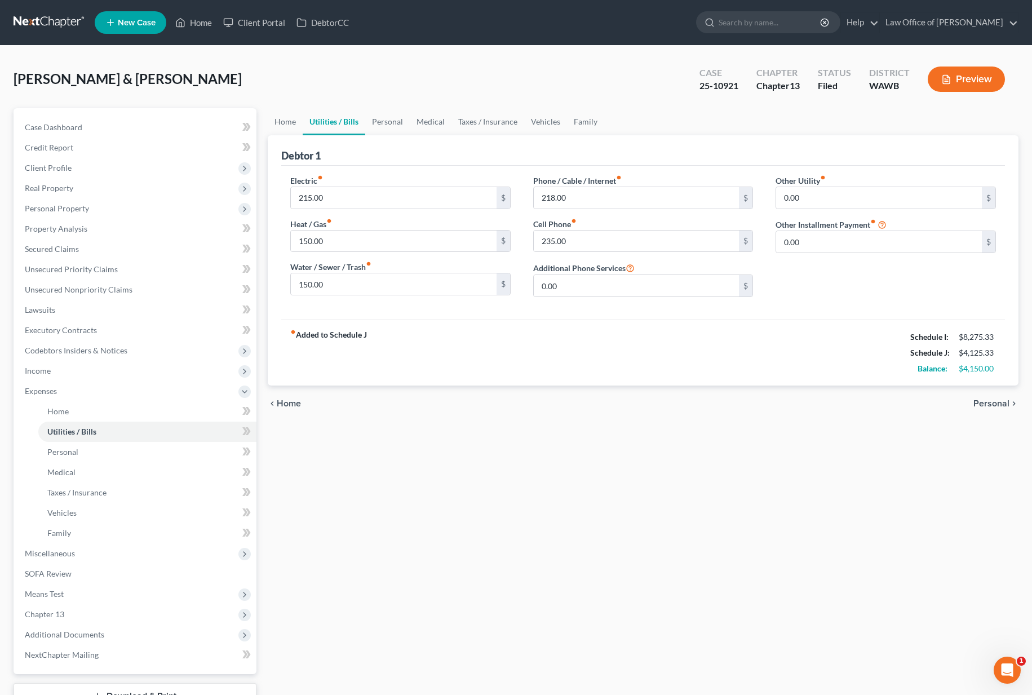
click at [361, 118] on link "Utilities / Bills" at bounding box center [334, 121] width 63 height 27
click at [378, 121] on link "Personal" at bounding box center [387, 121] width 45 height 27
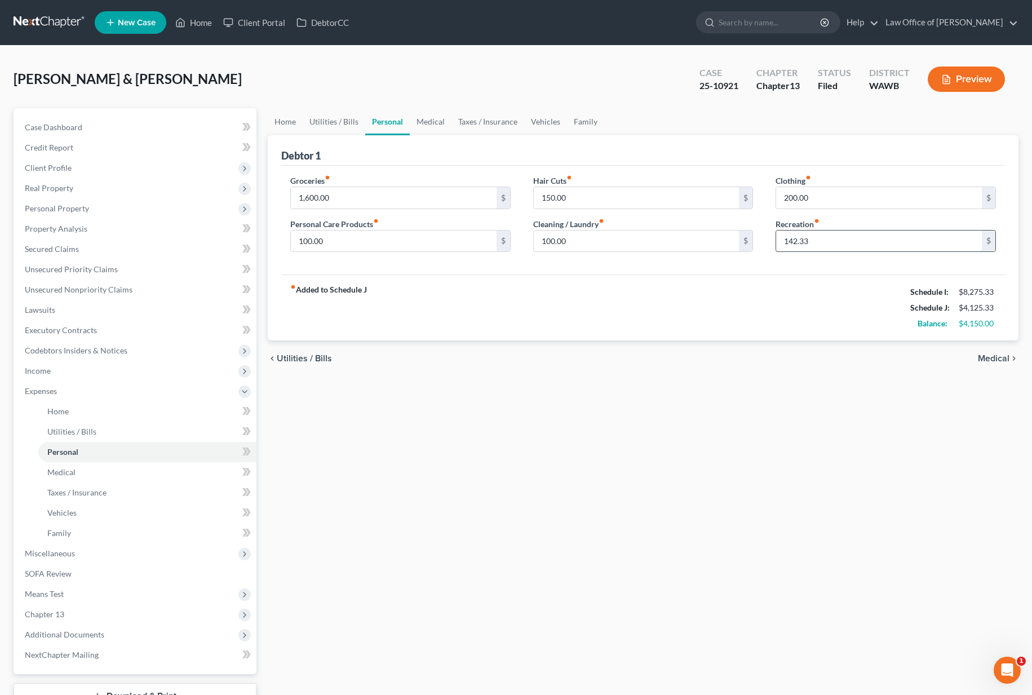
click at [821, 241] on input "142.33" at bounding box center [879, 240] width 206 height 21
type input "100"
click at [404, 204] on input "1,600.00" at bounding box center [394, 197] width 206 height 21
type input "900"
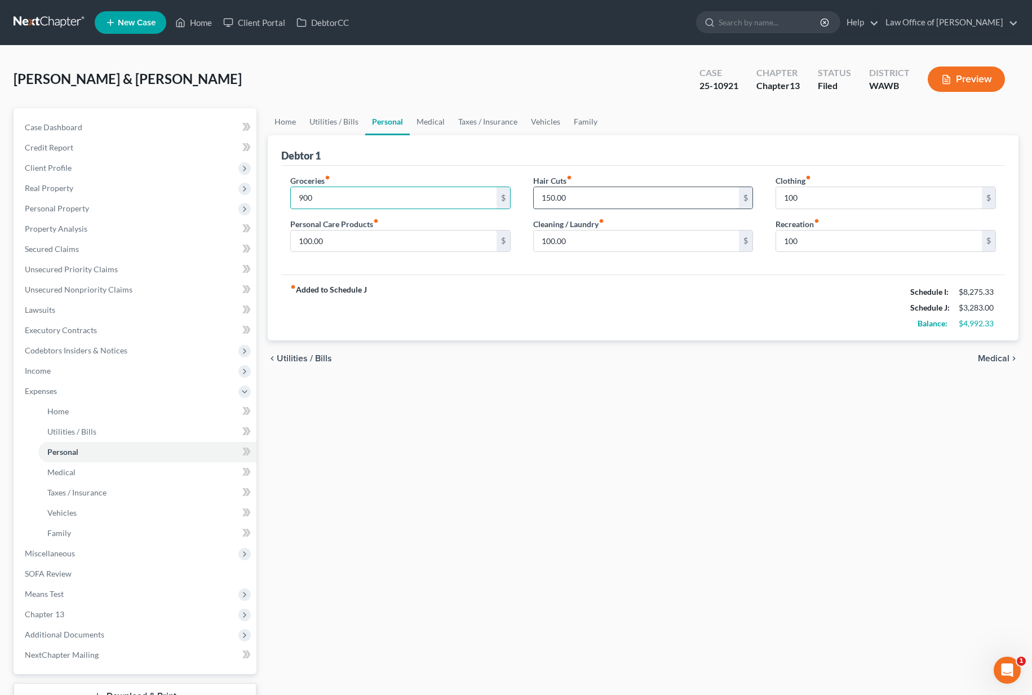
click at [567, 198] on input "150.00" at bounding box center [637, 197] width 206 height 21
type input "100"
click at [357, 198] on input "900" at bounding box center [394, 197] width 206 height 21
drag, startPoint x: 383, startPoint y: 195, endPoint x: 193, endPoint y: 189, distance: 190.0
click at [193, 189] on div "Petition Navigation Case Dashboard Payments Invoices Payments Payments Credit R…" at bounding box center [516, 423] width 1016 height 630
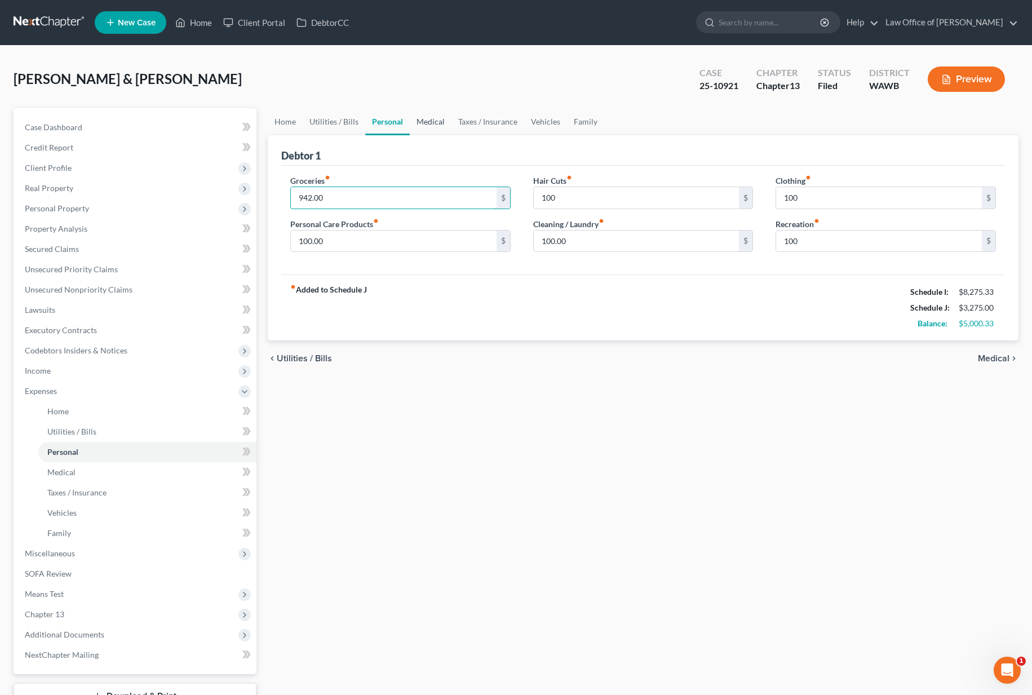
type input "942.00"
click at [419, 126] on link "Medical" at bounding box center [431, 121] width 42 height 27
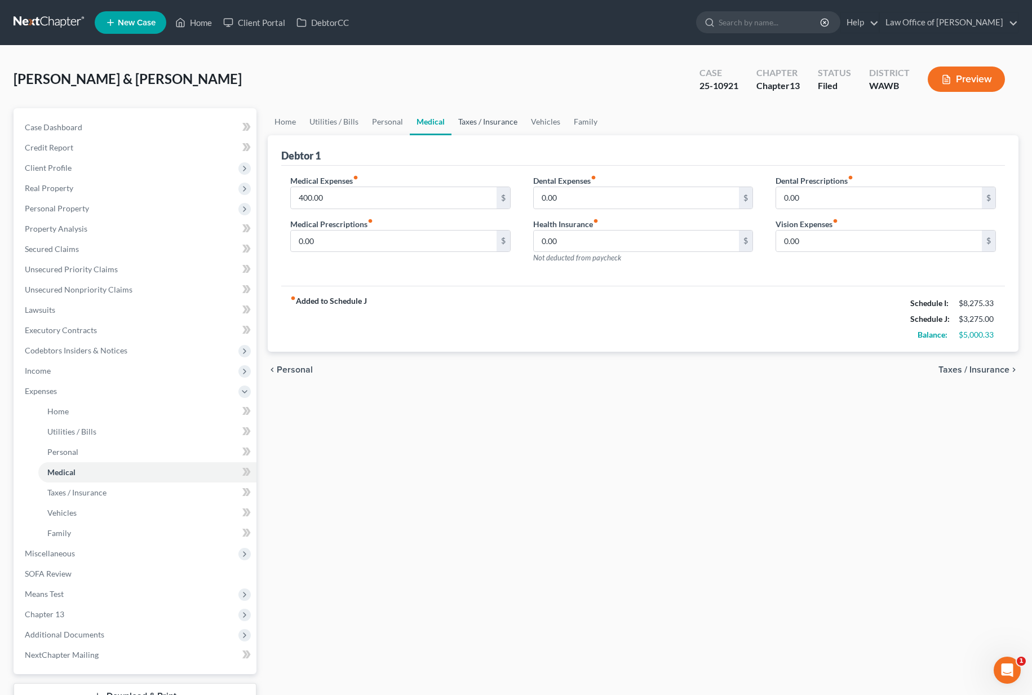
click at [475, 125] on link "Taxes / Insurance" at bounding box center [487, 121] width 73 height 27
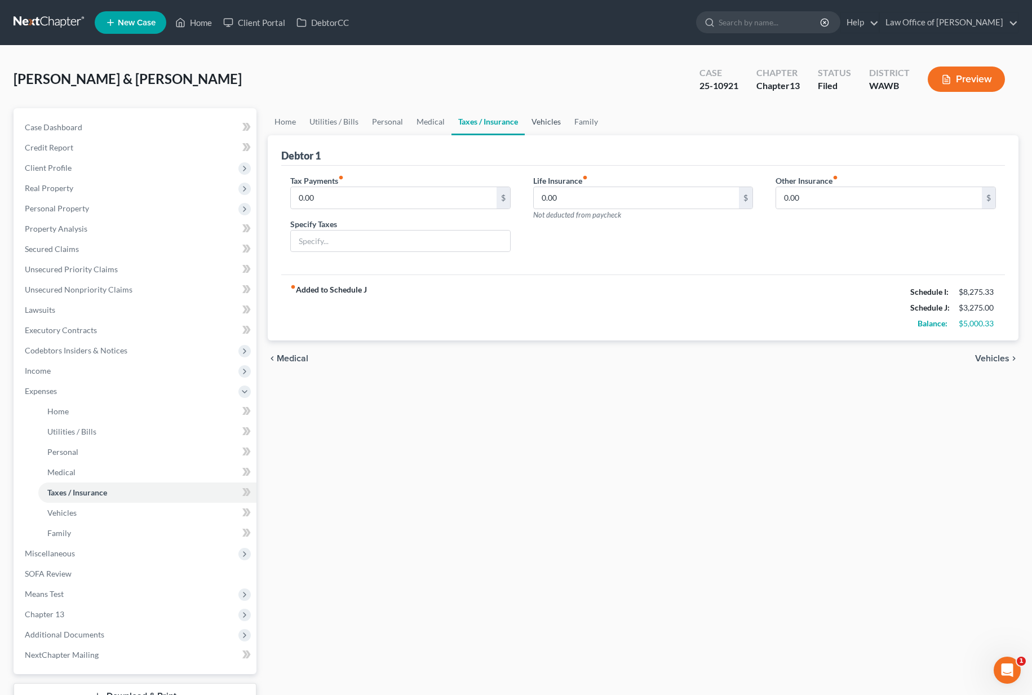
click at [526, 122] on link "Vehicles" at bounding box center [545, 121] width 43 height 27
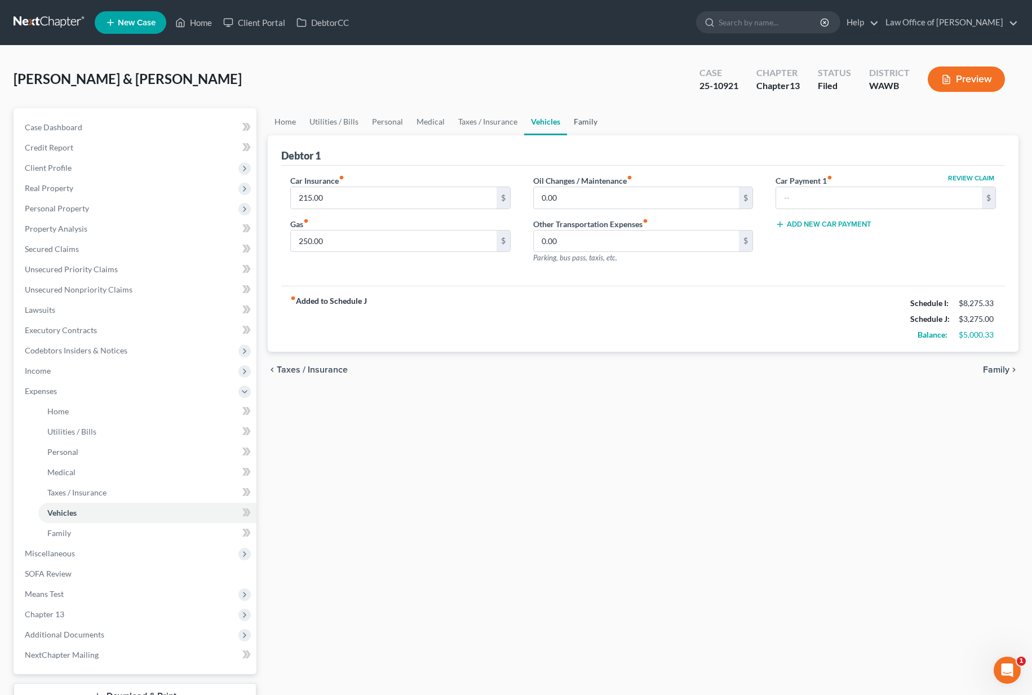
click at [579, 115] on link "Family" at bounding box center [585, 121] width 37 height 27
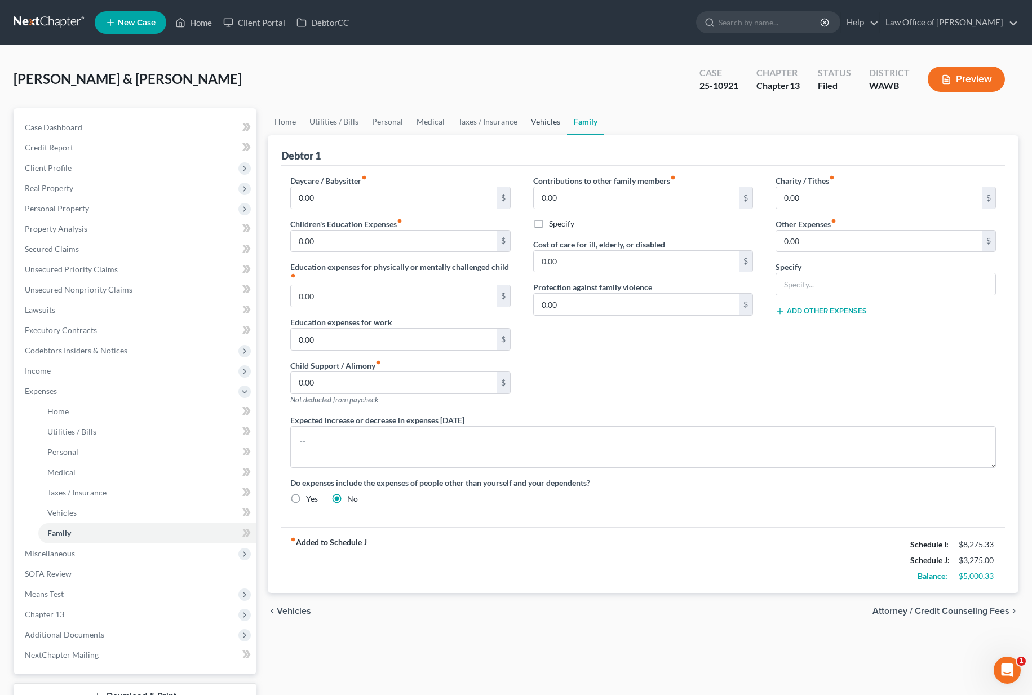
click at [545, 121] on link "Vehicles" at bounding box center [545, 121] width 43 height 27
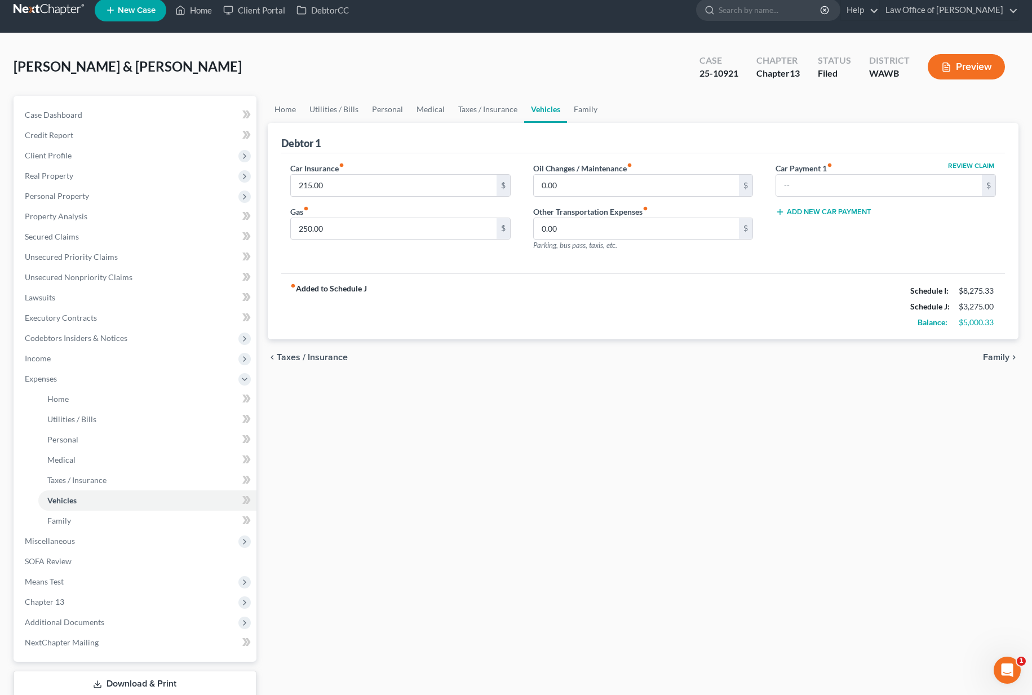
scroll to position [87, 0]
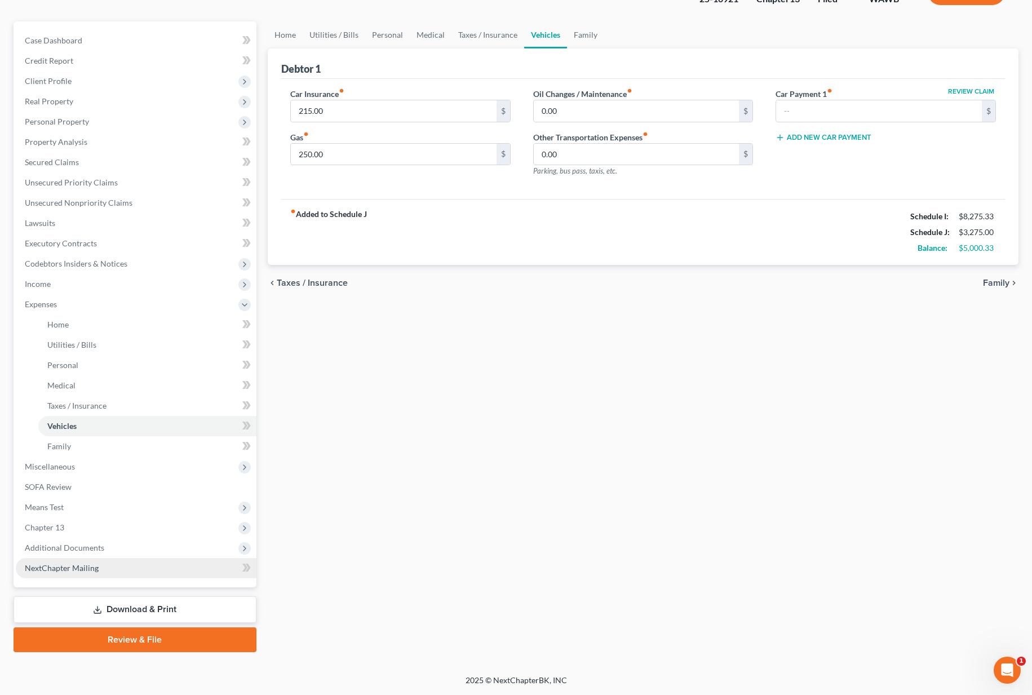
click at [101, 566] on link "NextChapter Mailing" at bounding box center [136, 568] width 241 height 20
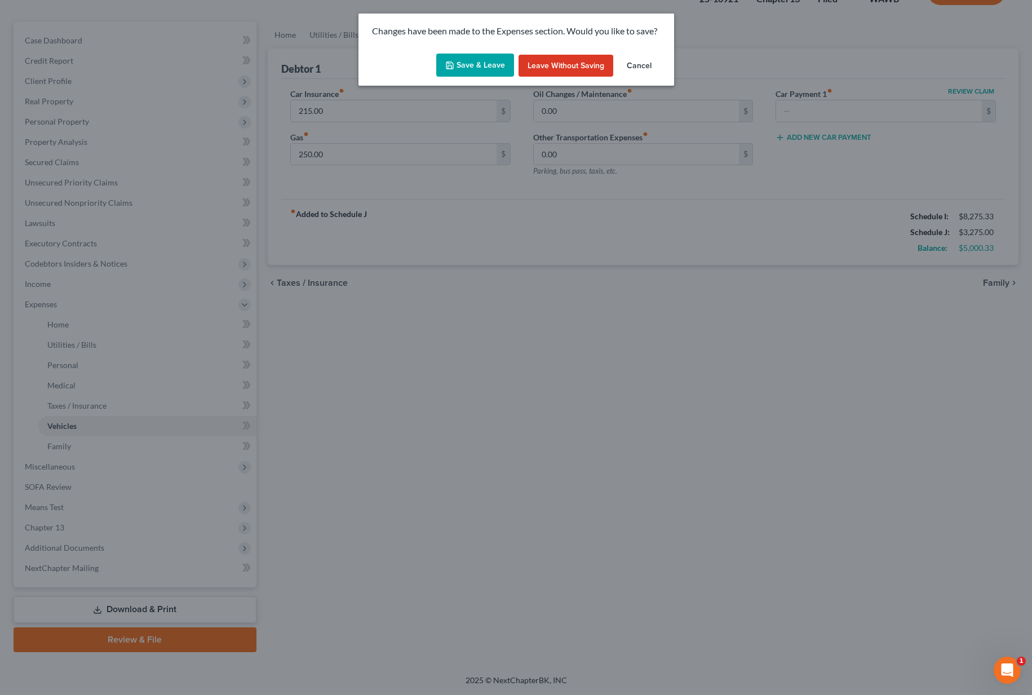
click at [491, 59] on button "Save & Leave" at bounding box center [475, 66] width 78 height 24
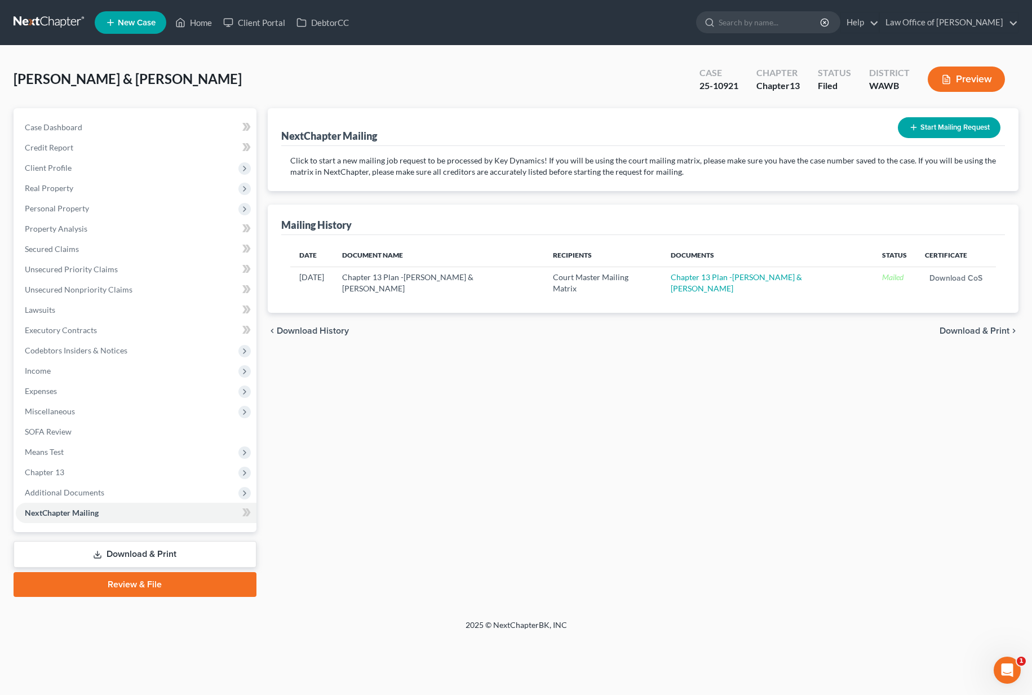
click at [935, 127] on button "Start Mailing Request" at bounding box center [948, 127] width 103 height 21
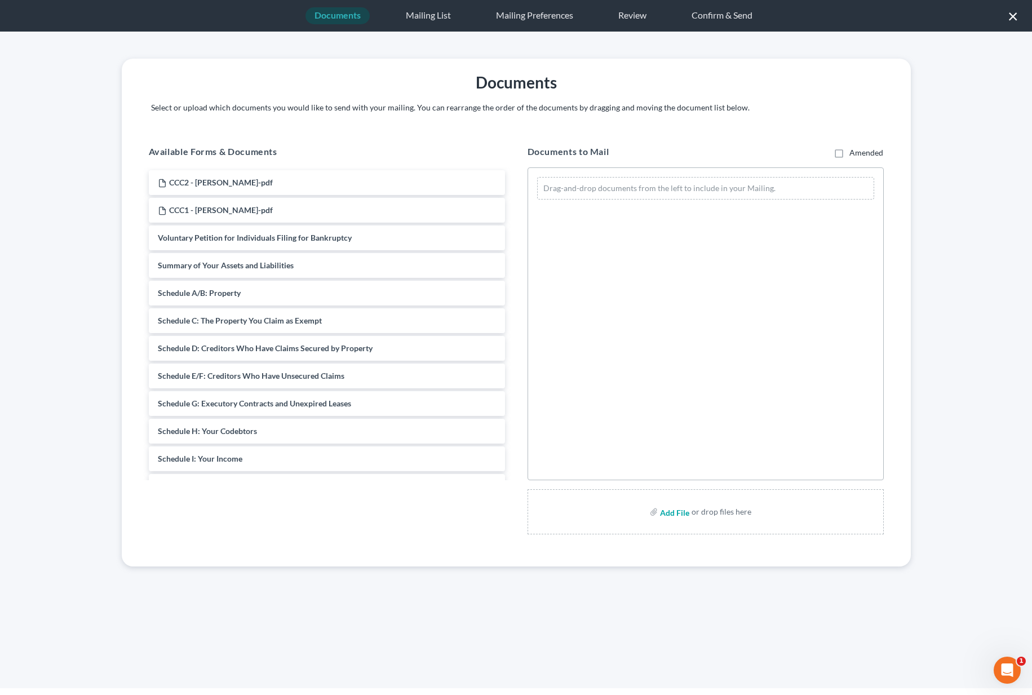
click at [677, 518] on input "file" at bounding box center [673, 511] width 27 height 20
type input "C:\fakepath\Key Dynamics Motion to Amend Packet- Bennett, Geoff & Katie.pdf"
click at [756, 88] on button "Save & Next" at bounding box center [746, 88] width 76 height 10
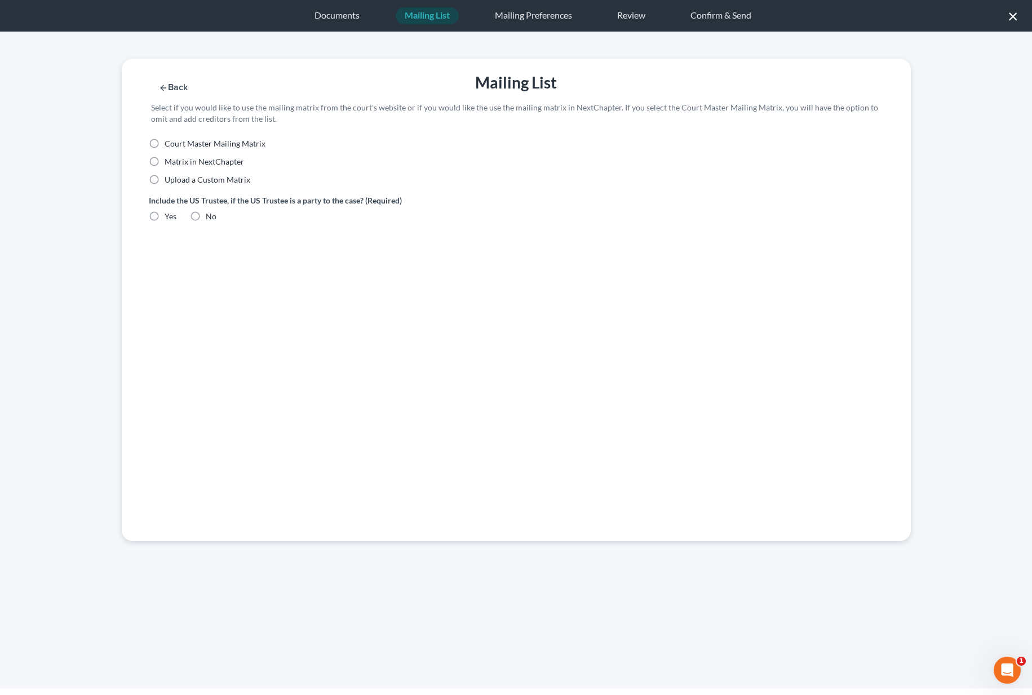
click at [247, 139] on span "Court Master Mailing Matrix" at bounding box center [215, 144] width 101 height 10
click at [176, 139] on input "Court Master Mailing Matrix" at bounding box center [172, 141] width 7 height 7
radio input "true"
click at [206, 217] on label "No" at bounding box center [211, 216] width 11 height 11
click at [210, 217] on input "No" at bounding box center [213, 214] width 7 height 7
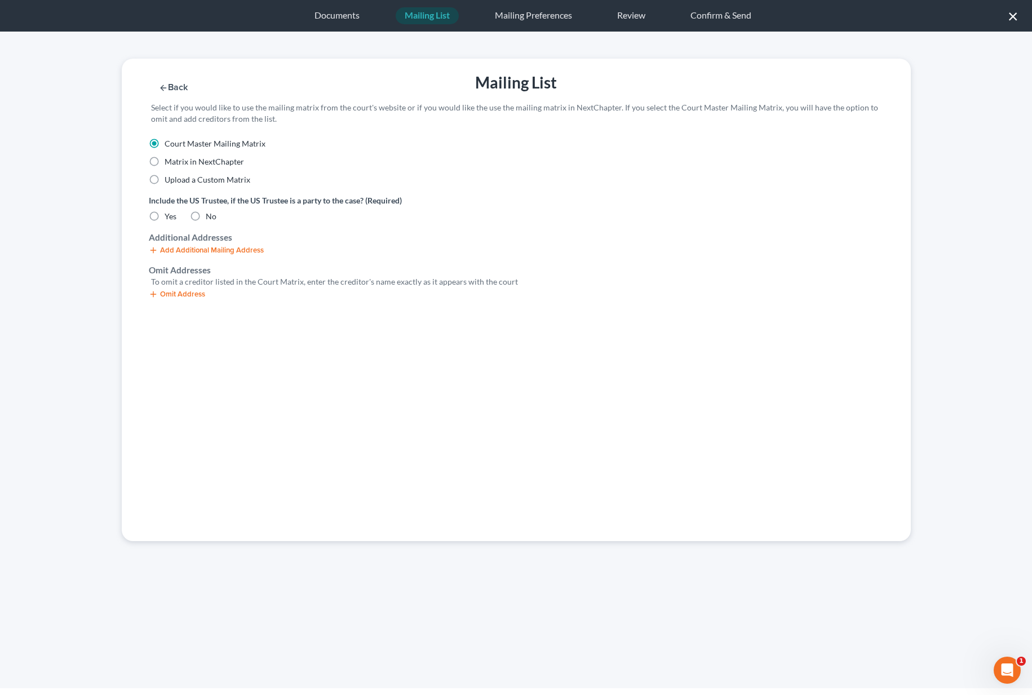
radio input "true"
click at [187, 292] on button "Omit Address" at bounding box center [177, 294] width 56 height 9
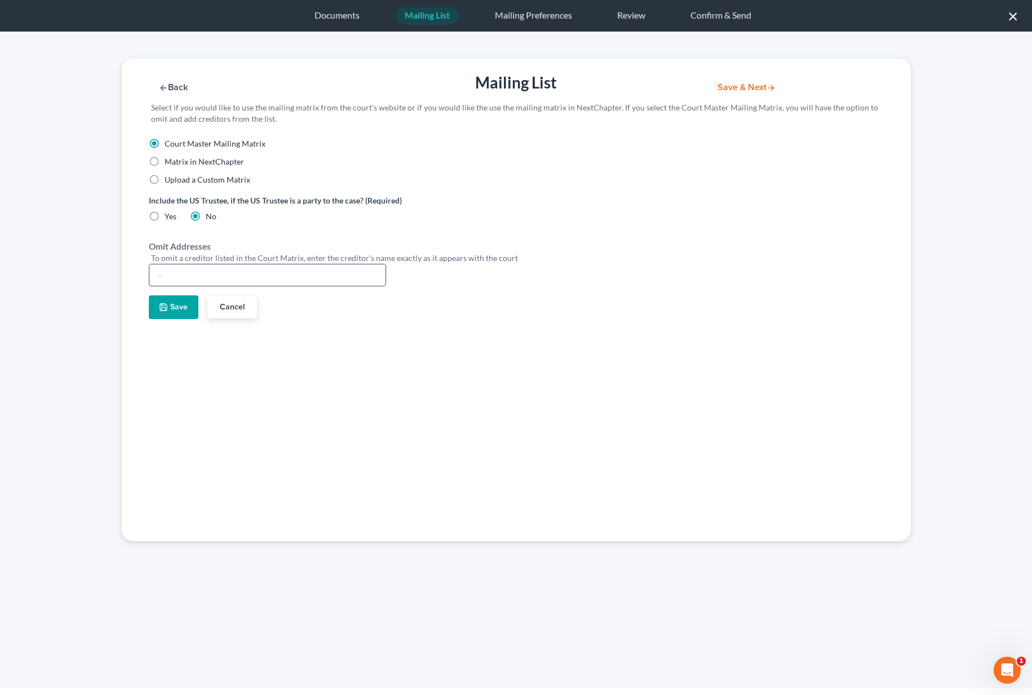
click at [218, 273] on input "text" at bounding box center [267, 274] width 236 height 21
paste input "U.S. Bankruptcy Court"
type input "U.S. Bankruptcy Court"
click at [179, 304] on button "Save" at bounding box center [174, 307] width 50 height 24
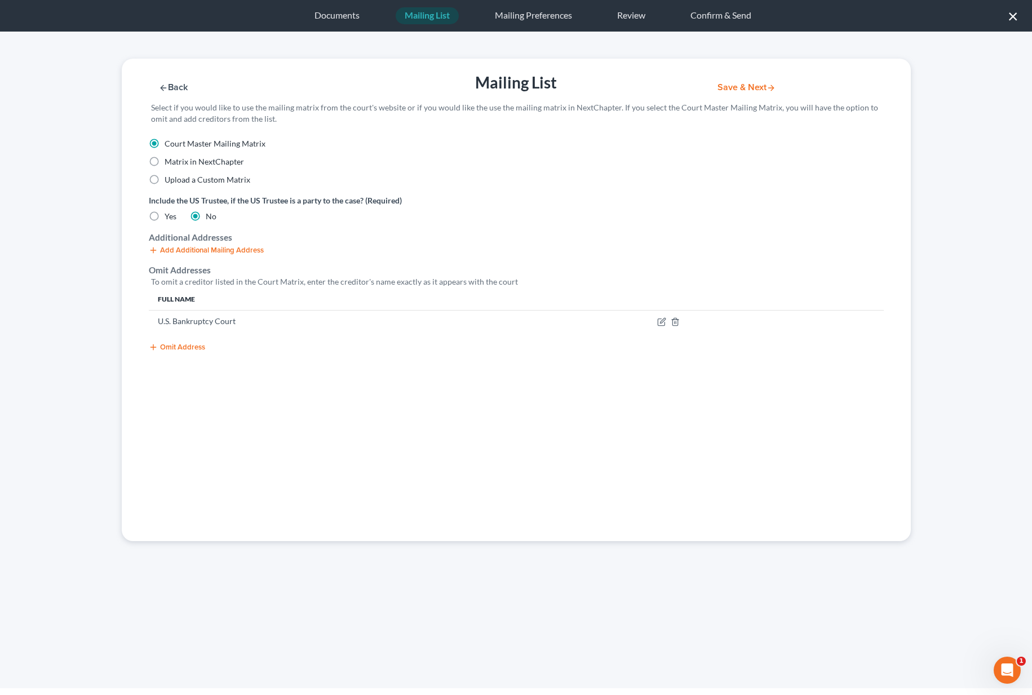
click at [177, 349] on button "Omit Address" at bounding box center [177, 347] width 56 height 9
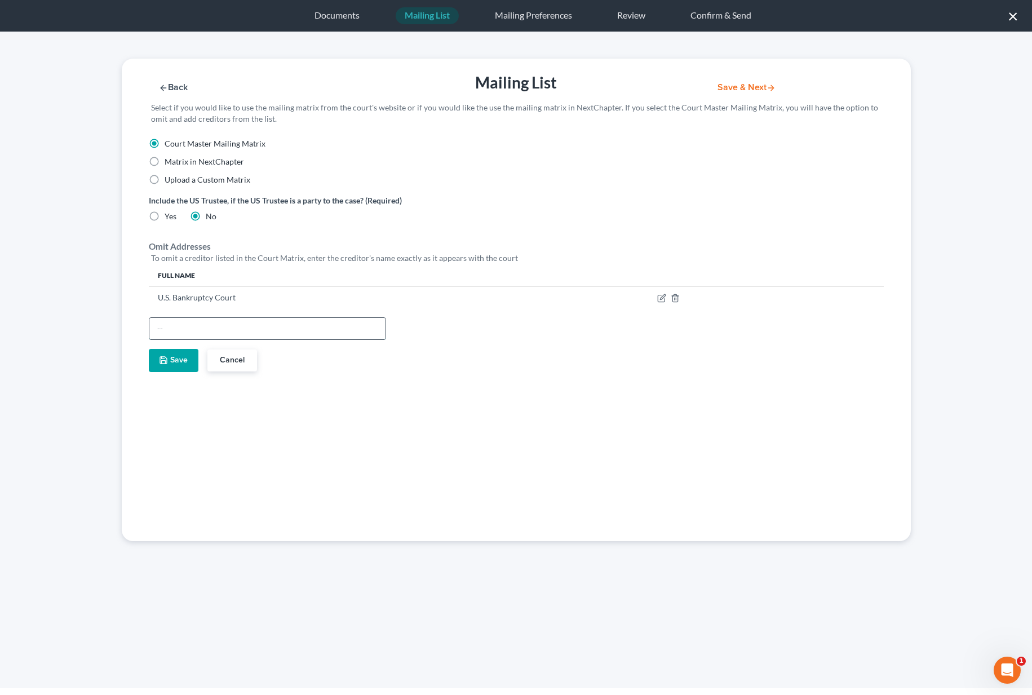
click at [180, 327] on input "text" at bounding box center [267, 328] width 236 height 21
paste input "Amex"
type input "Amex"
click at [177, 357] on button "Save" at bounding box center [174, 361] width 50 height 24
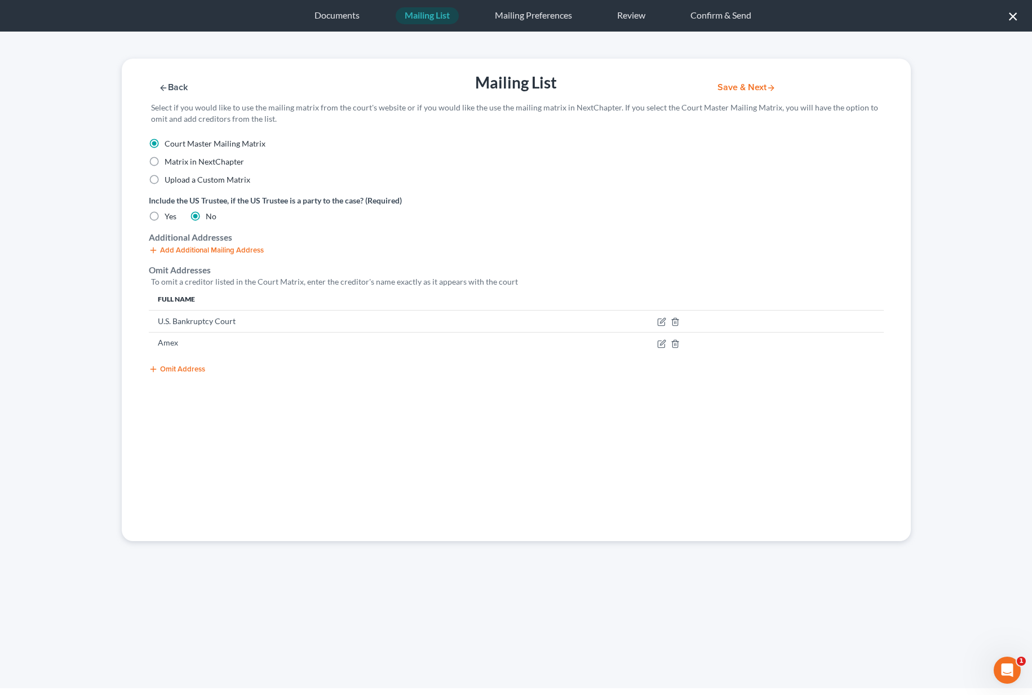
click at [175, 370] on button "Omit Address" at bounding box center [177, 368] width 56 height 9
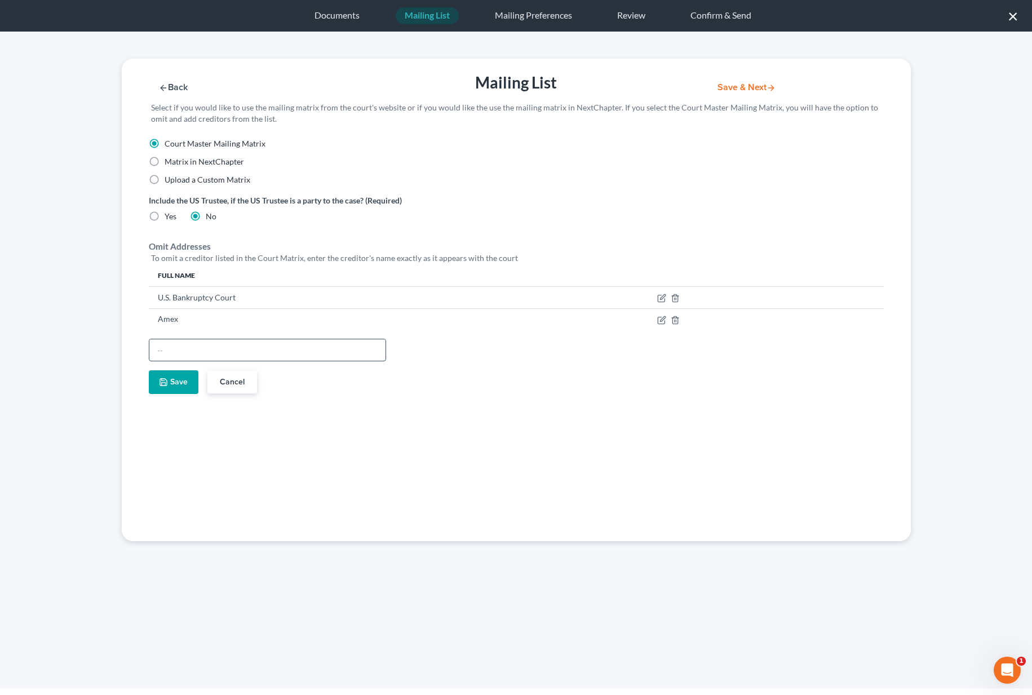
click at [183, 354] on input "text" at bounding box center [267, 349] width 236 height 21
type input "Boeing Employees C U"
click at [172, 380] on button "Save" at bounding box center [174, 382] width 50 height 24
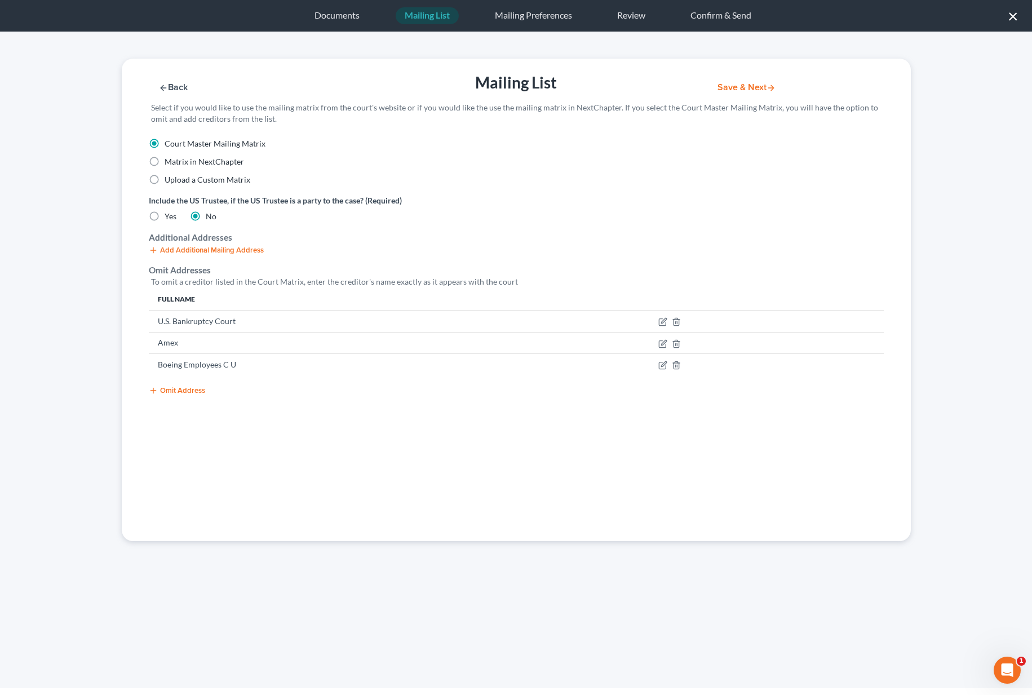
click at [171, 392] on button "Omit Address" at bounding box center [177, 390] width 56 height 9
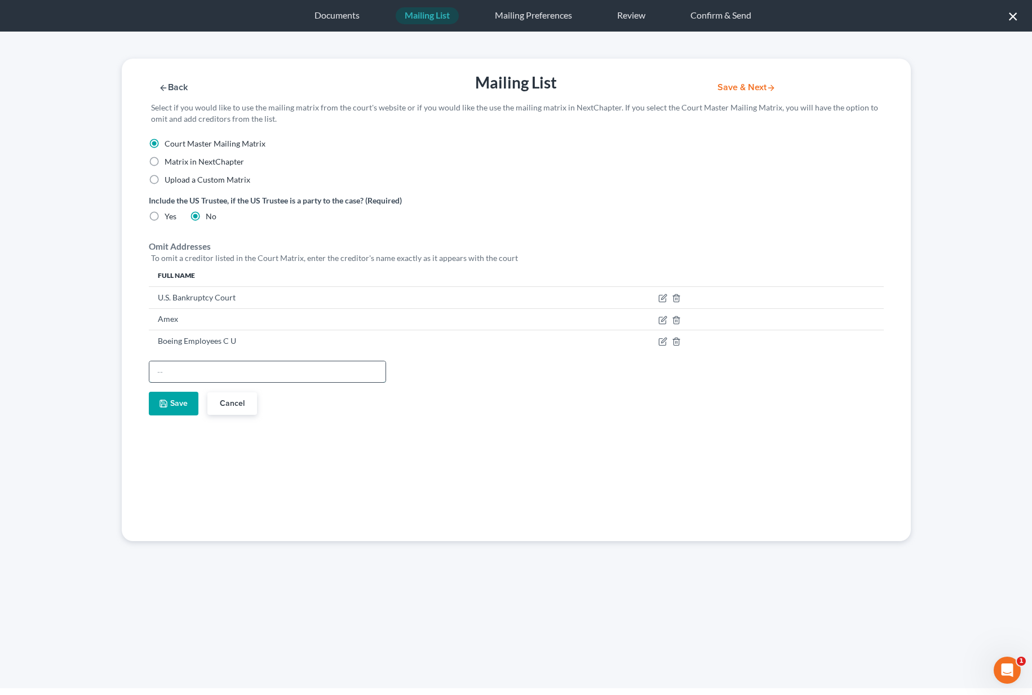
click at [186, 377] on input "text" at bounding box center [267, 371] width 236 height 21
click at [186, 370] on input "text" at bounding box center [267, 371] width 236 height 21
paste input "Boeing Employees C U"
type input "Boeing Employees C U"
click at [175, 402] on button "Save" at bounding box center [174, 404] width 50 height 24
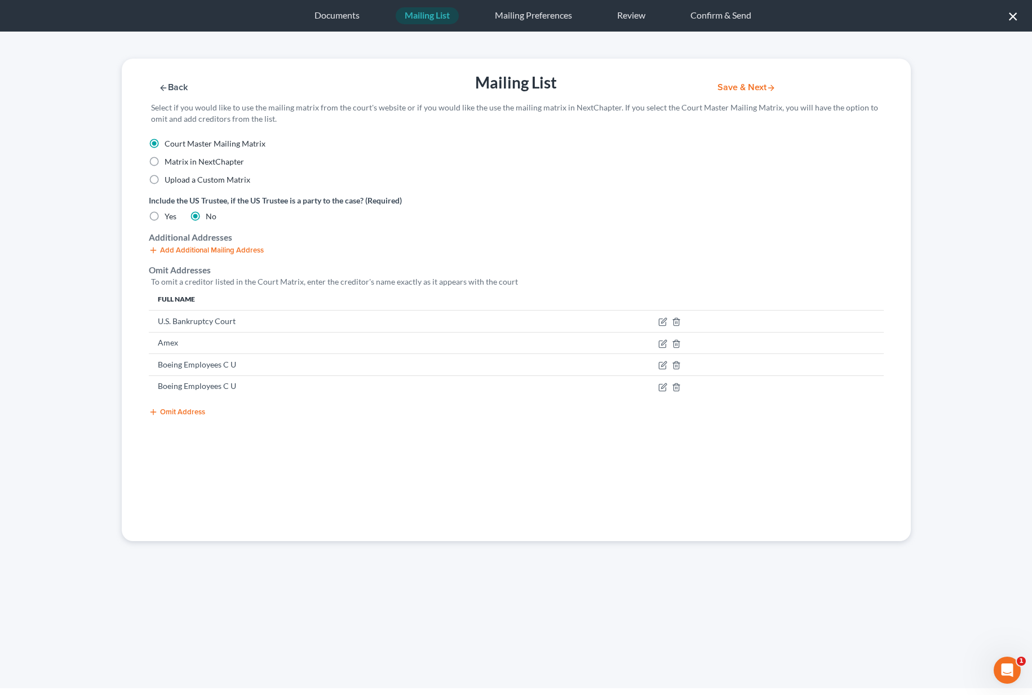
click at [175, 408] on button "Omit Address" at bounding box center [177, 411] width 56 height 9
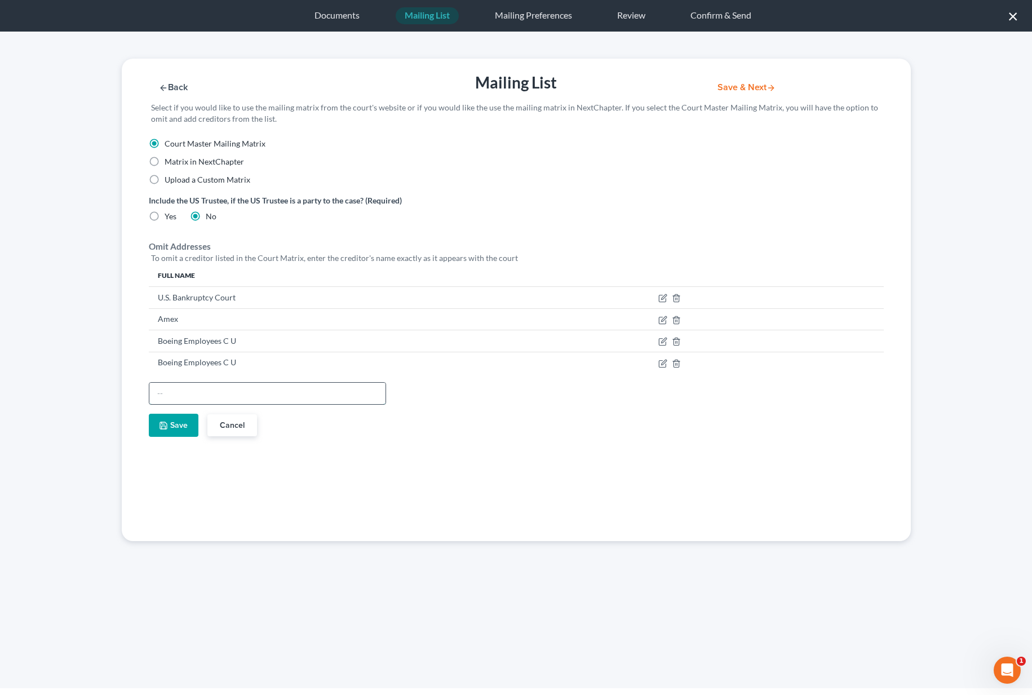
click at [188, 394] on input "text" at bounding box center [267, 393] width 236 height 21
paste input "IRS"
type input "IRS"
click at [178, 422] on button "Save" at bounding box center [174, 426] width 50 height 24
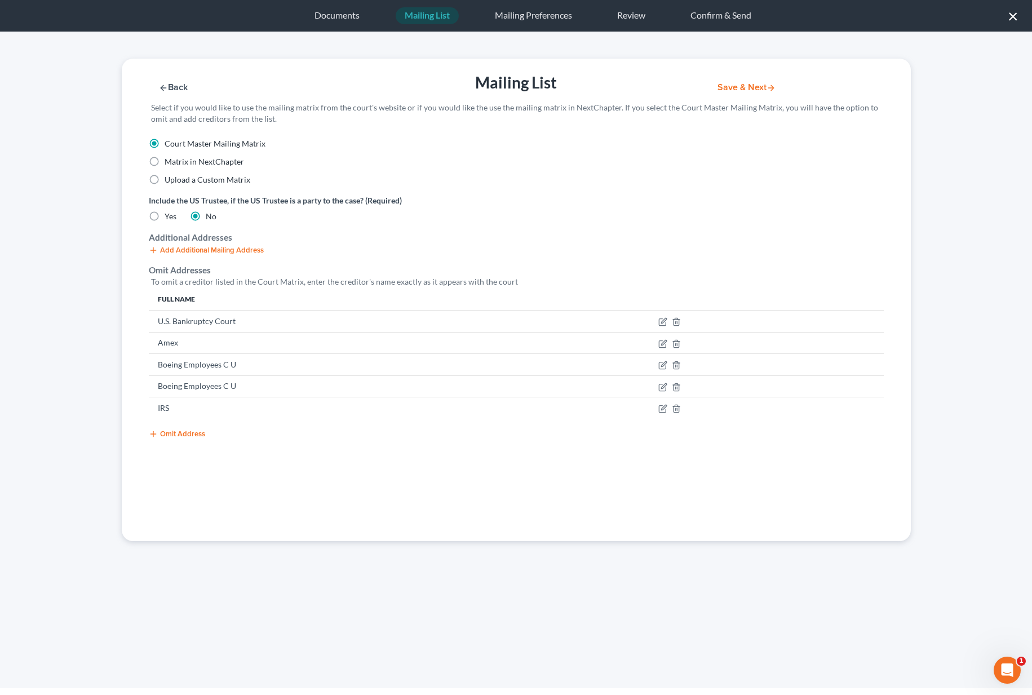
click at [179, 439] on div "Court Master Mailing Matrix Matrix in NextChapter Upload a Custom Matrix Includ…" at bounding box center [516, 339] width 789 height 403
click at [171, 434] on button "Omit Address" at bounding box center [177, 433] width 56 height 9
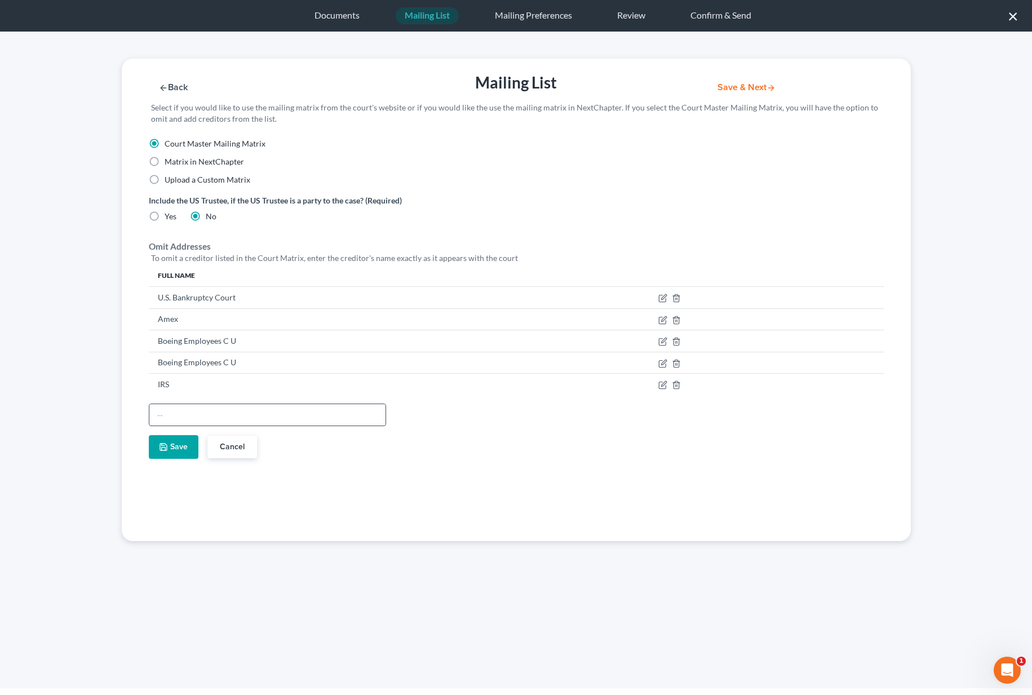
click at [174, 414] on input "text" at bounding box center [267, 414] width 236 height 21
paste input "Nationstar/Mr Cooper"
type input "Nationstar/Mr Cooper"
click at [174, 442] on button "Save" at bounding box center [174, 447] width 50 height 24
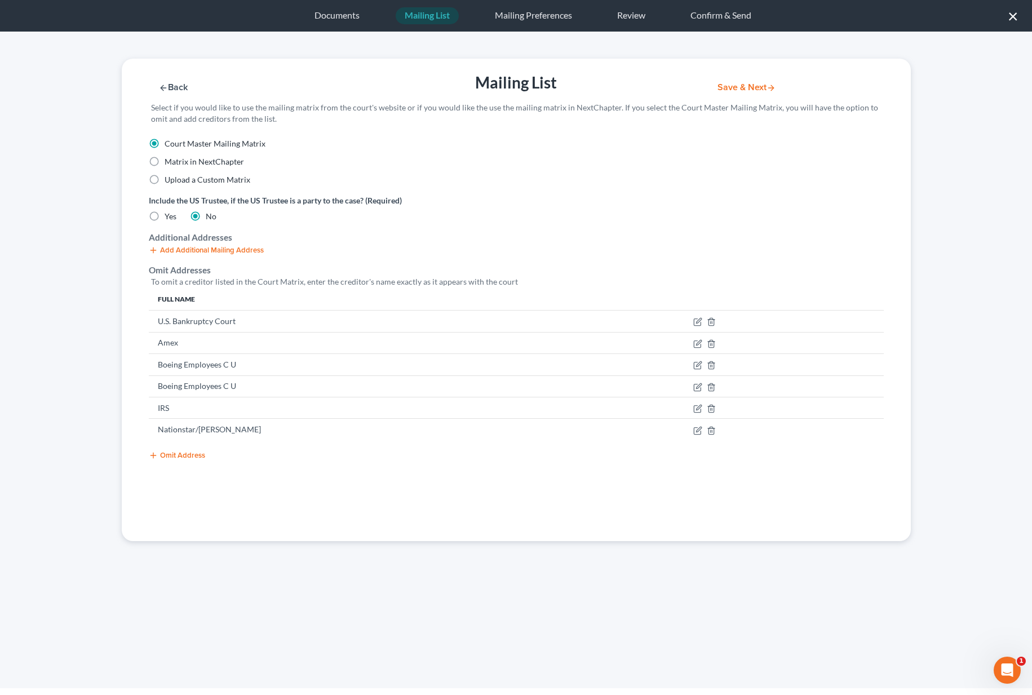
click at [175, 457] on button "Omit Address" at bounding box center [177, 455] width 56 height 9
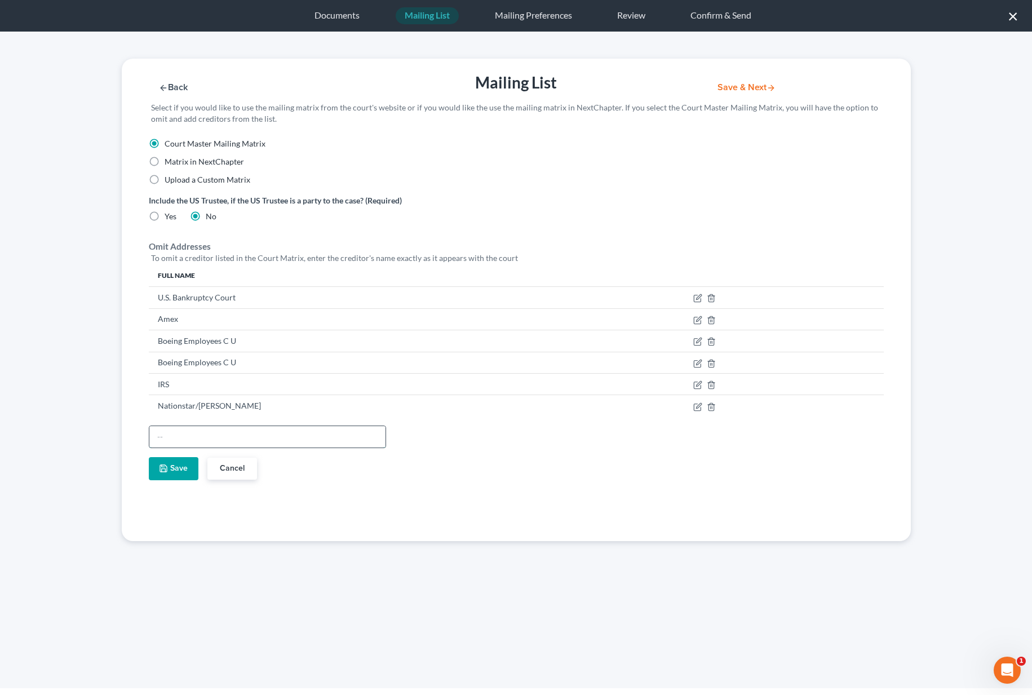
click at [180, 437] on input "text" at bounding box center [267, 436] width 236 height 21
paste input "Navy Federal Cr Union"
type input "Navy Federal Cr Union"
click at [172, 472] on button "Save" at bounding box center [174, 469] width 50 height 24
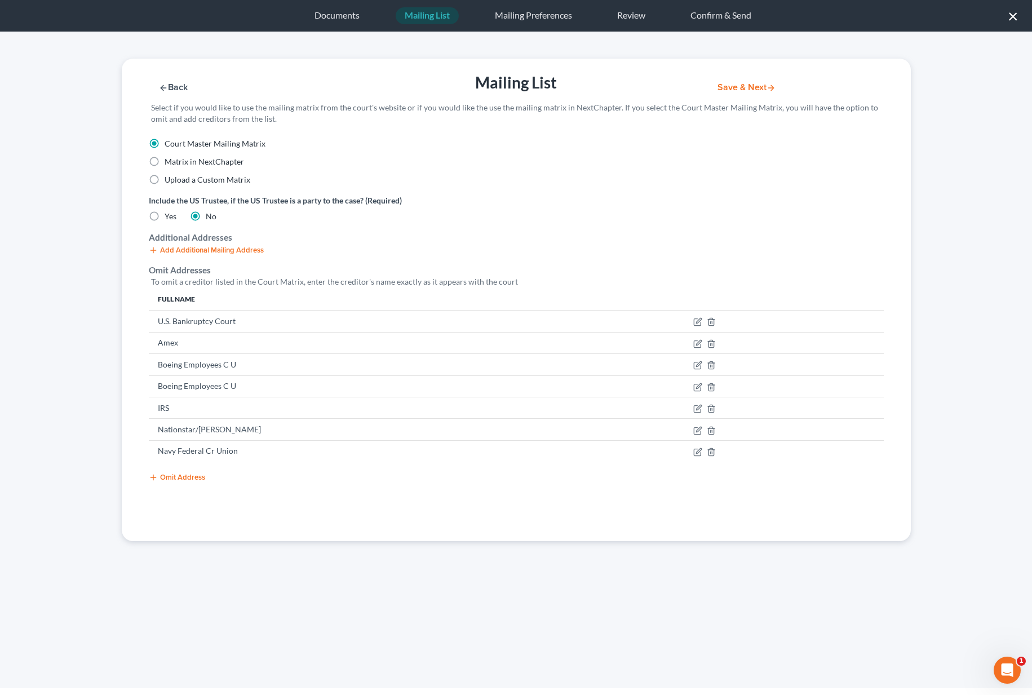
click at [173, 477] on button "Omit Address" at bounding box center [177, 477] width 56 height 9
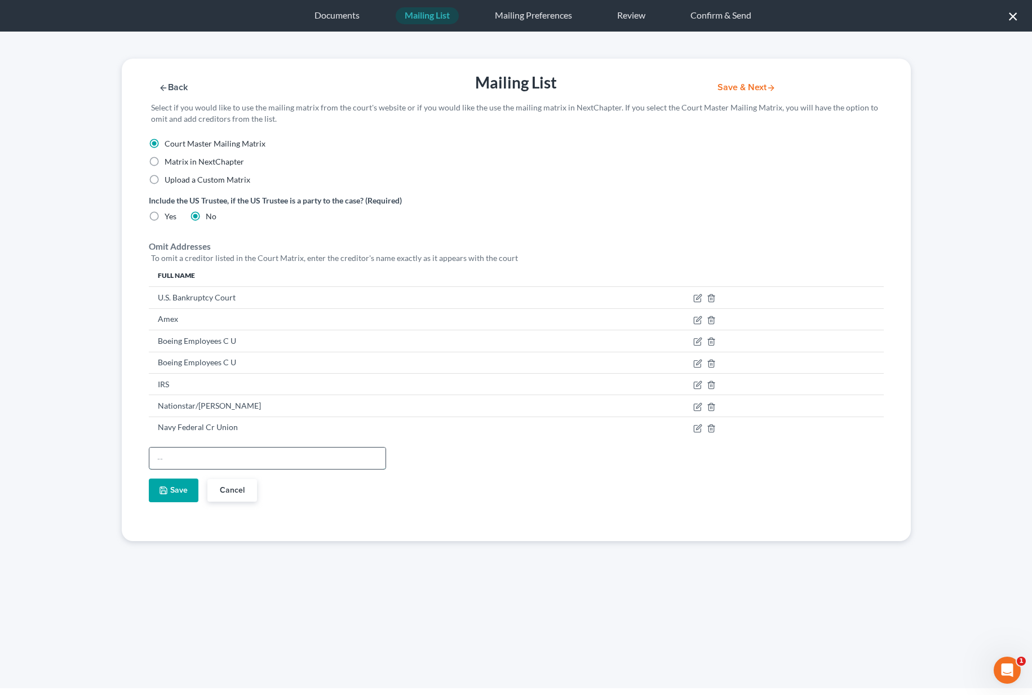
click at [172, 459] on input "text" at bounding box center [267, 457] width 236 height 21
click at [172, 457] on input "text" at bounding box center [267, 457] width 236 height 21
paste input "Onemain"
type input "Onemain"
click at [169, 488] on button "Save" at bounding box center [174, 490] width 50 height 24
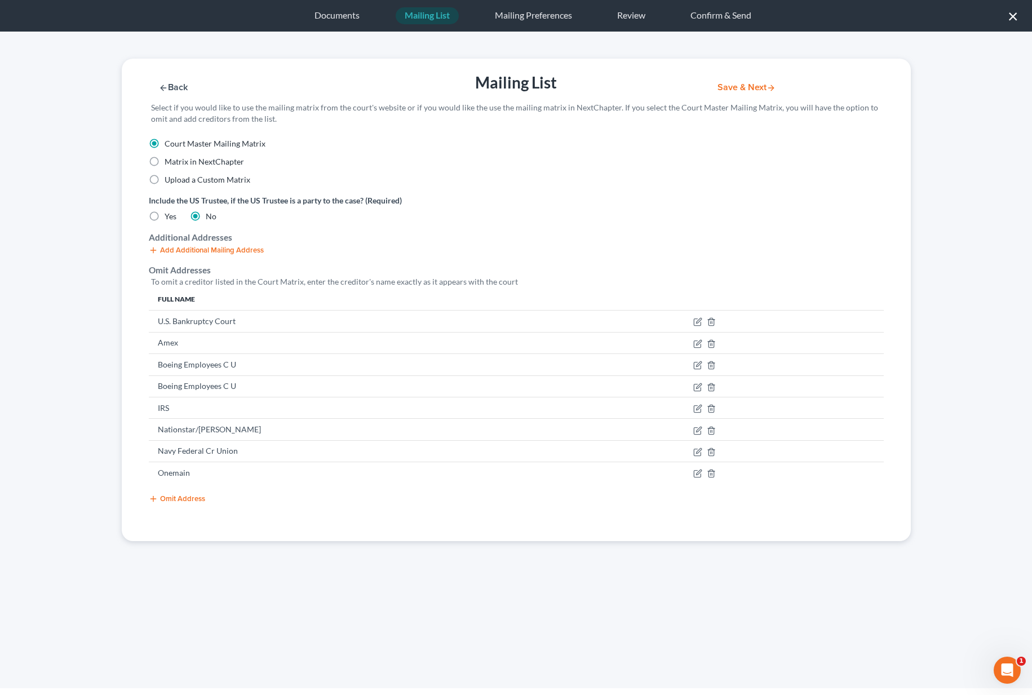
click at [170, 498] on button "Omit Address" at bounding box center [177, 498] width 56 height 9
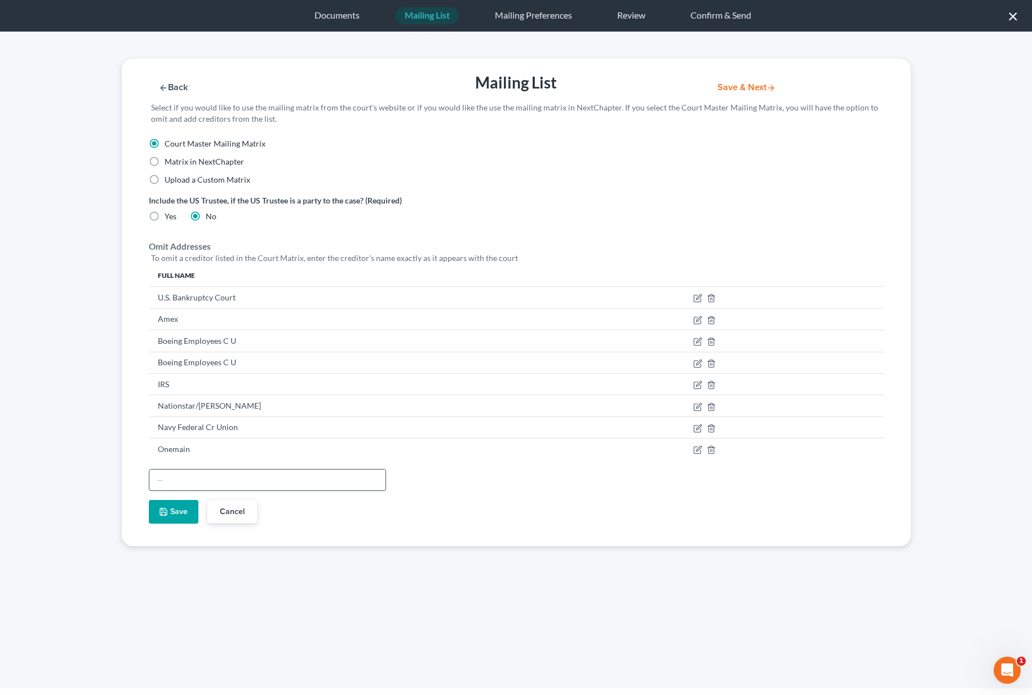
click at [178, 479] on input "text" at bounding box center [267, 479] width 236 height 21
paste input "Oregon Community Cu"
type input "Oregon Community Cu"
click at [173, 515] on button "Save" at bounding box center [174, 512] width 50 height 24
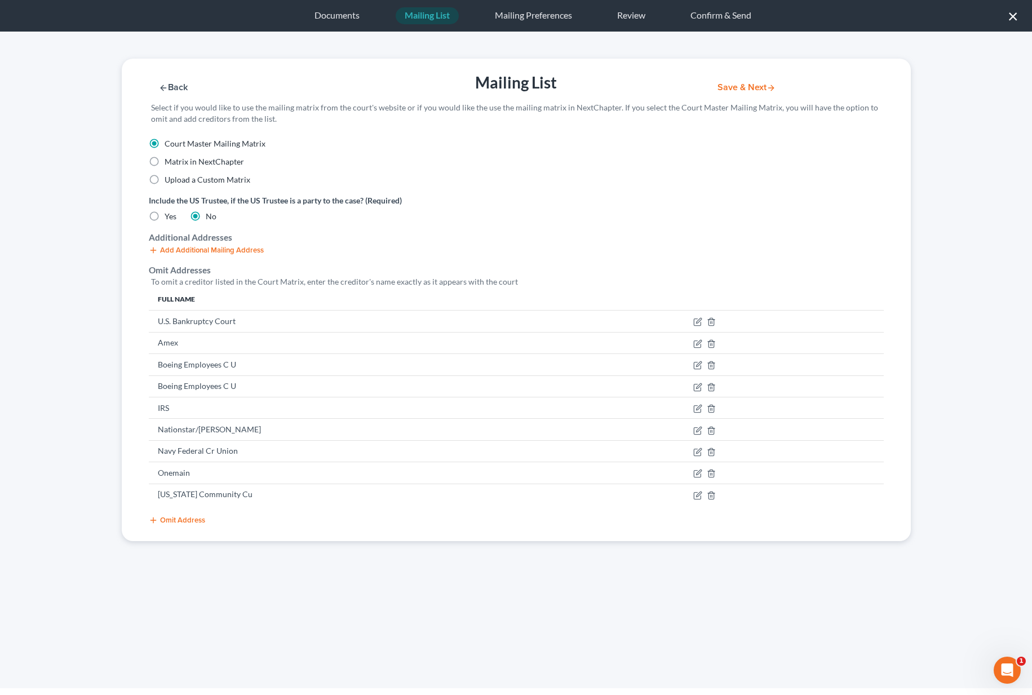
click at [172, 517] on button "Omit Address" at bounding box center [177, 519] width 56 height 9
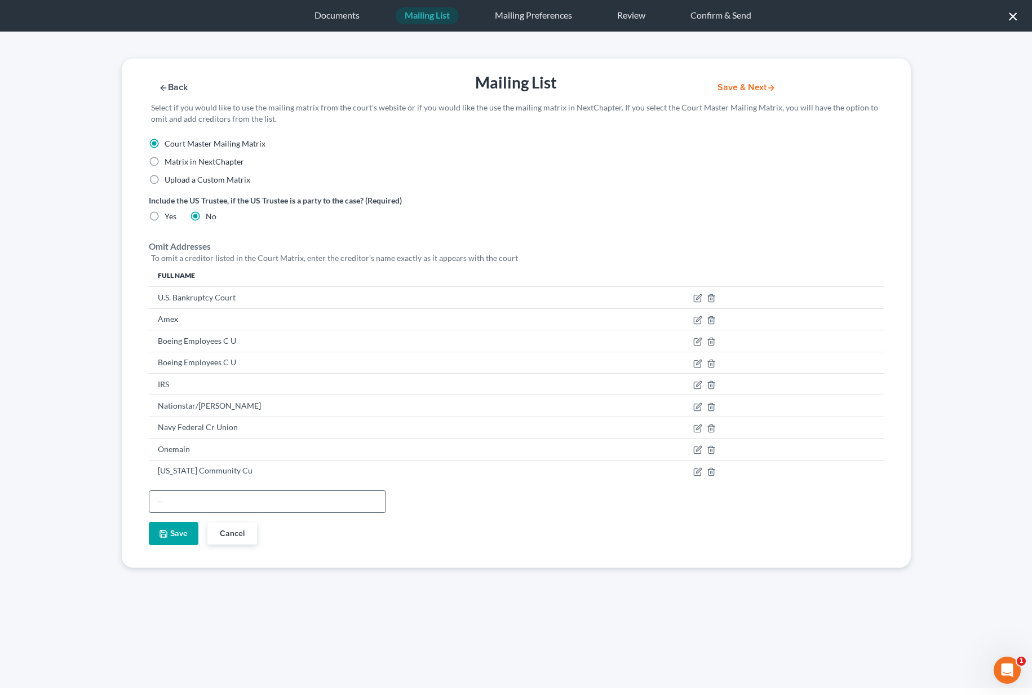
click at [184, 494] on input "text" at bounding box center [267, 501] width 236 height 21
paste input "United States Trustee"
type input "United States Trustee"
click at [170, 535] on button "Save" at bounding box center [174, 534] width 50 height 24
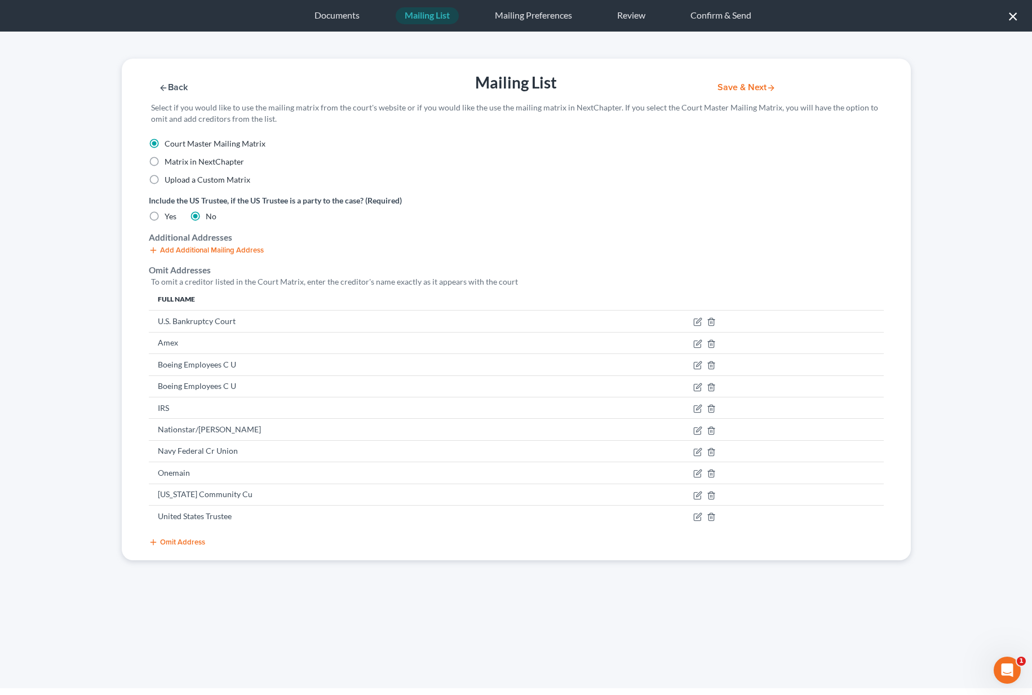
click at [171, 542] on button "Omit Address" at bounding box center [177, 541] width 56 height 9
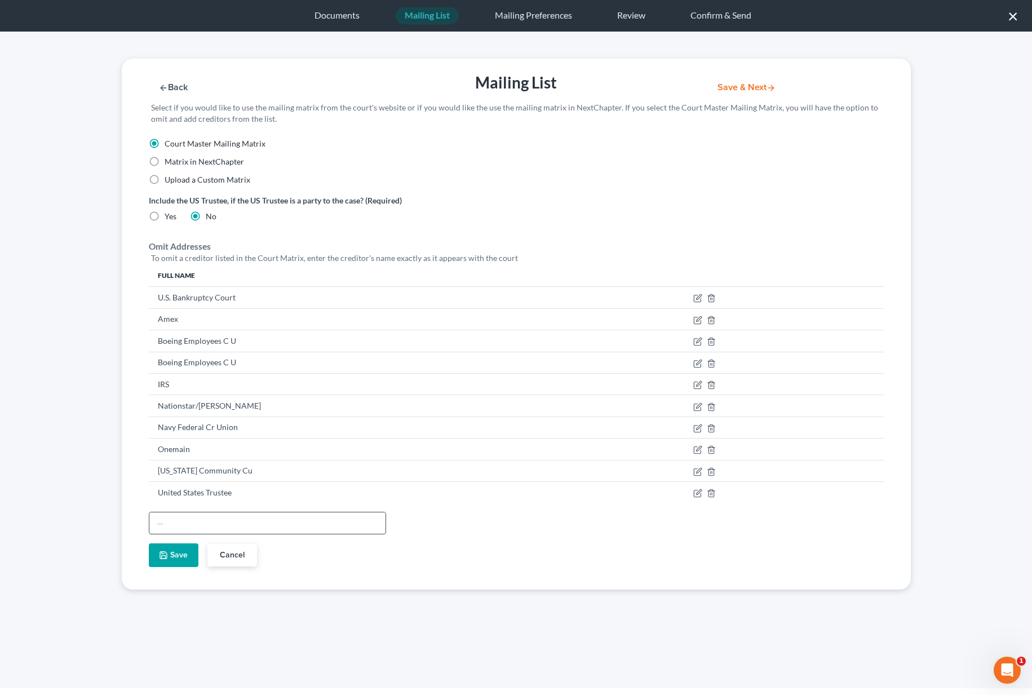
click at [174, 519] on input "text" at bounding box center [267, 522] width 236 height 21
paste input "Geoffry Allyn Bennett"
type input "Geoffry Allyn Bennett"
click at [173, 550] on button "Save" at bounding box center [174, 555] width 50 height 24
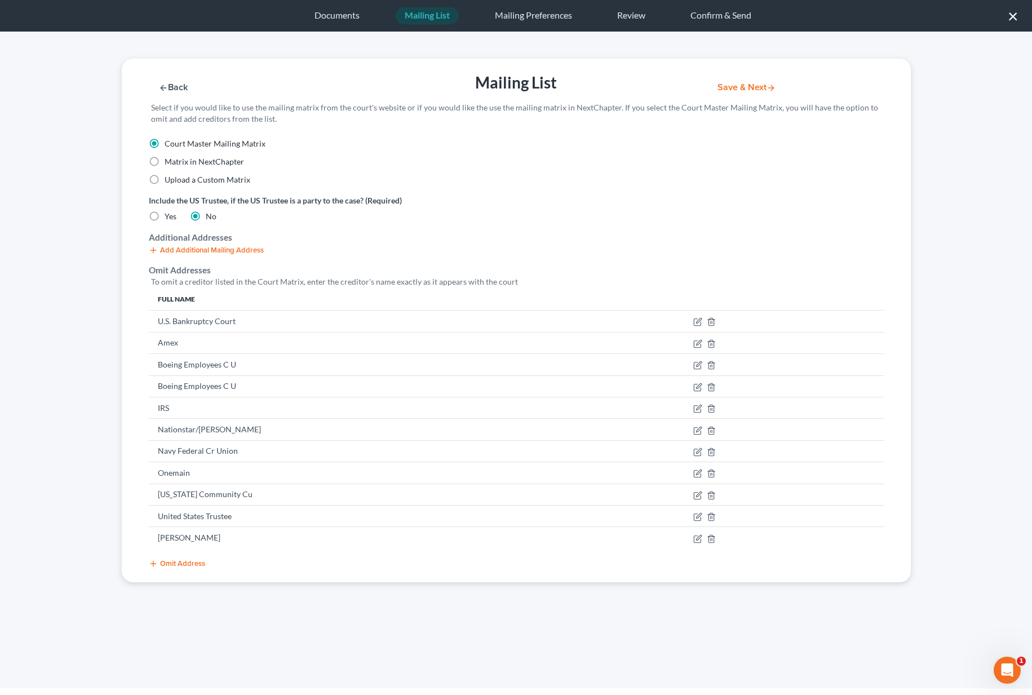
click at [173, 560] on button "Omit Address" at bounding box center [177, 563] width 56 height 9
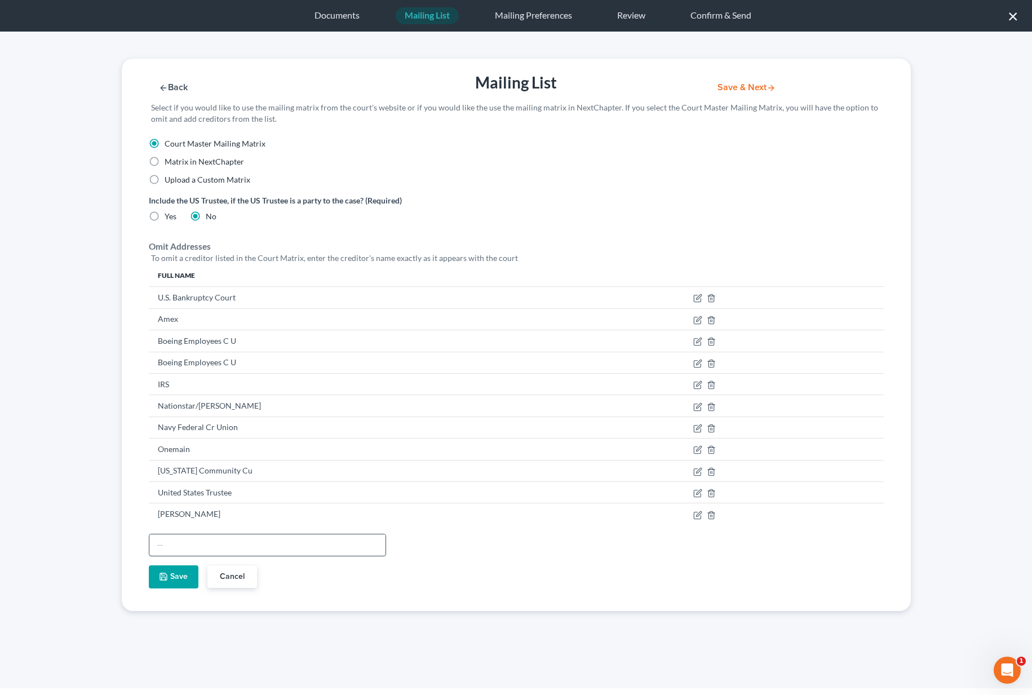
click at [179, 541] on input "text" at bounding box center [267, 544] width 236 height 21
paste input "(p)JASON WILSON AGUILAR"
type input "(p)JASON WILSON AGUILAR"
click at [181, 578] on button "Save" at bounding box center [174, 577] width 50 height 24
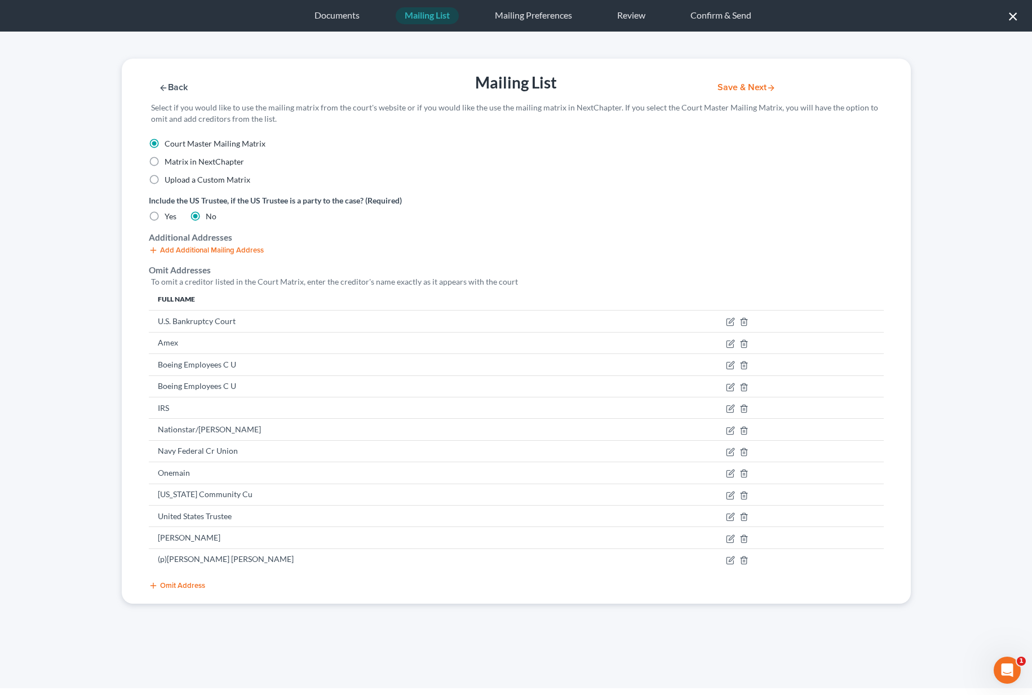
click at [177, 584] on button "Omit Address" at bounding box center [177, 585] width 56 height 9
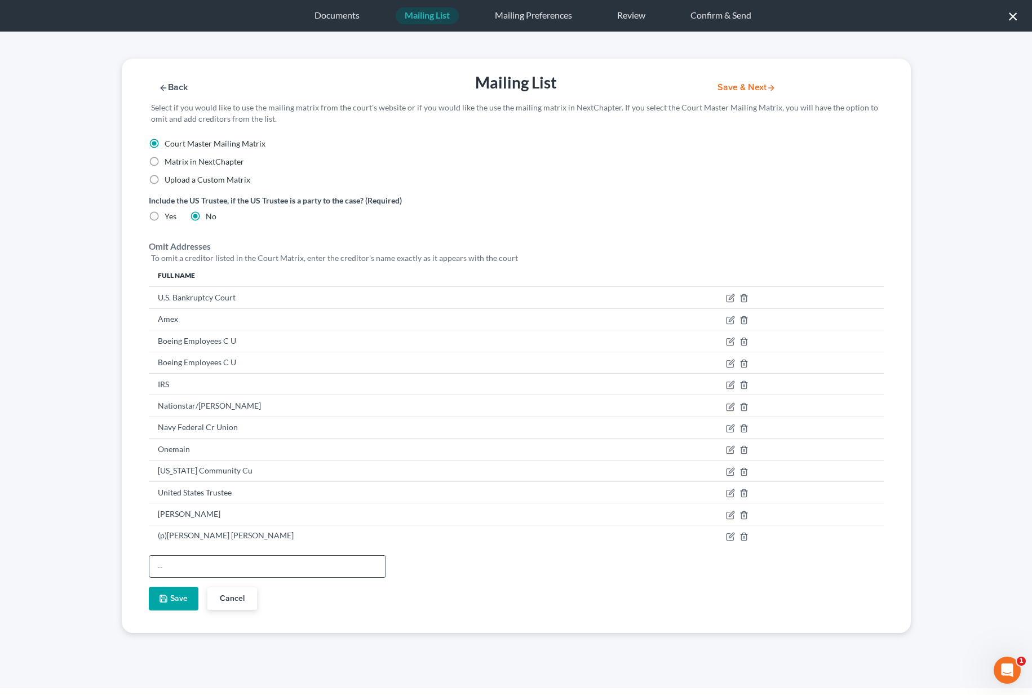
click at [184, 570] on input "text" at bounding box center [267, 565] width 236 height 21
paste input "Katie Anne Bennett"
type input "Katie Anne Bennett"
click at [175, 595] on button "Save" at bounding box center [174, 598] width 50 height 24
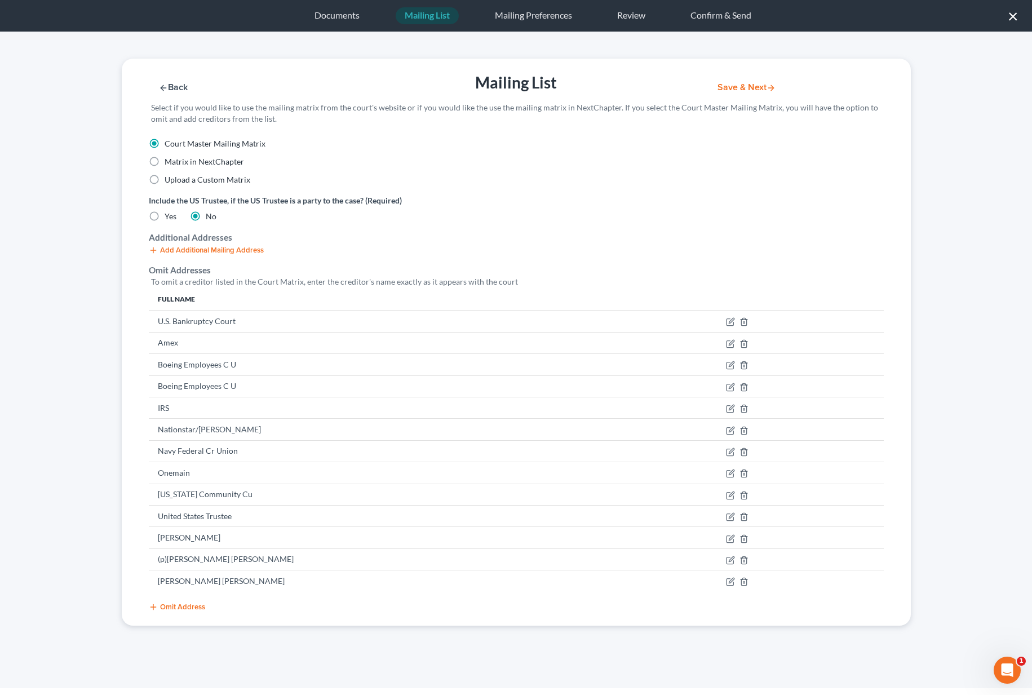
click at [171, 602] on button "Omit Address" at bounding box center [177, 606] width 56 height 9
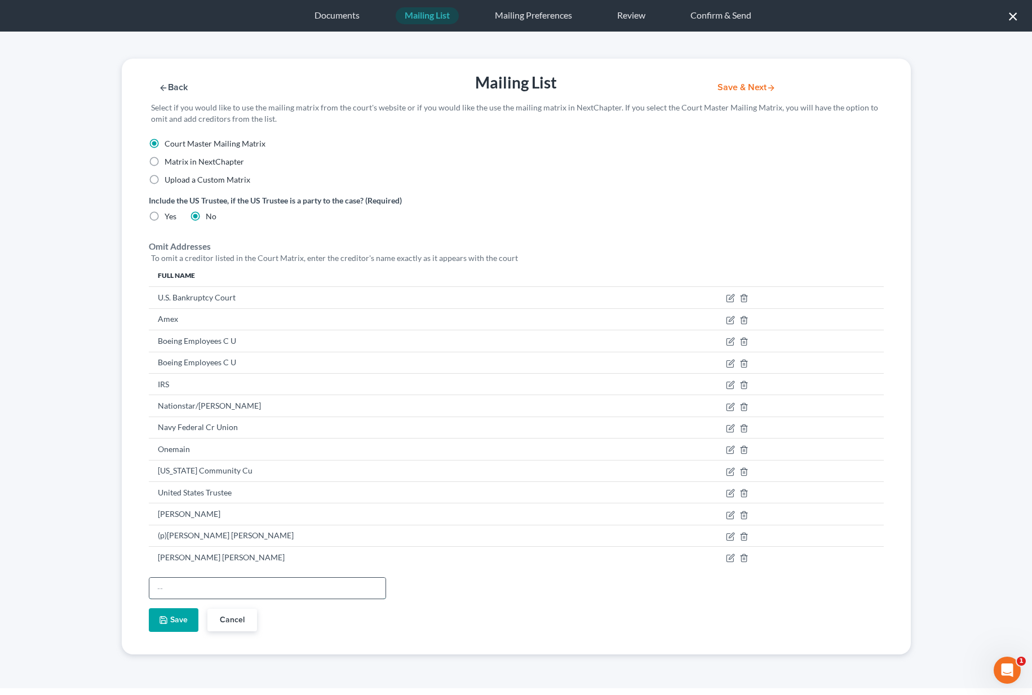
click at [165, 586] on input "text" at bounding box center [267, 587] width 236 height 21
paste input "Lisa S Tse"
type input "Lisa S Tse"
click at [168, 616] on button "Save" at bounding box center [174, 620] width 50 height 24
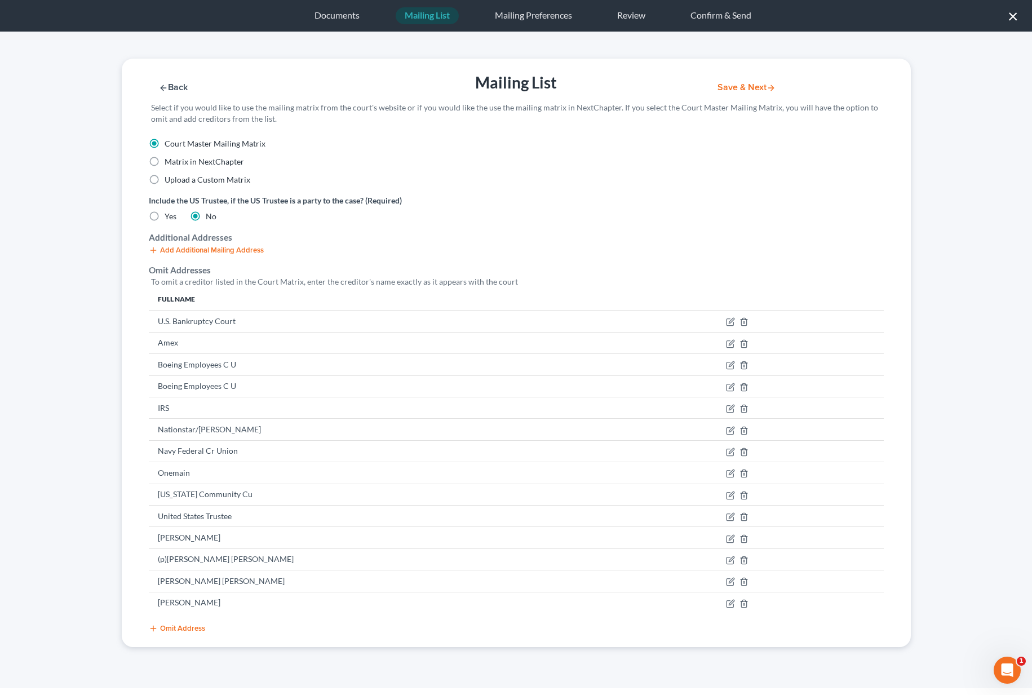
click at [740, 76] on div "Back Mailing List Save & Next Select if you would like to use the mailing matri…" at bounding box center [516, 98] width 800 height 79
click at [740, 83] on button "Save & Next" at bounding box center [746, 88] width 76 height 10
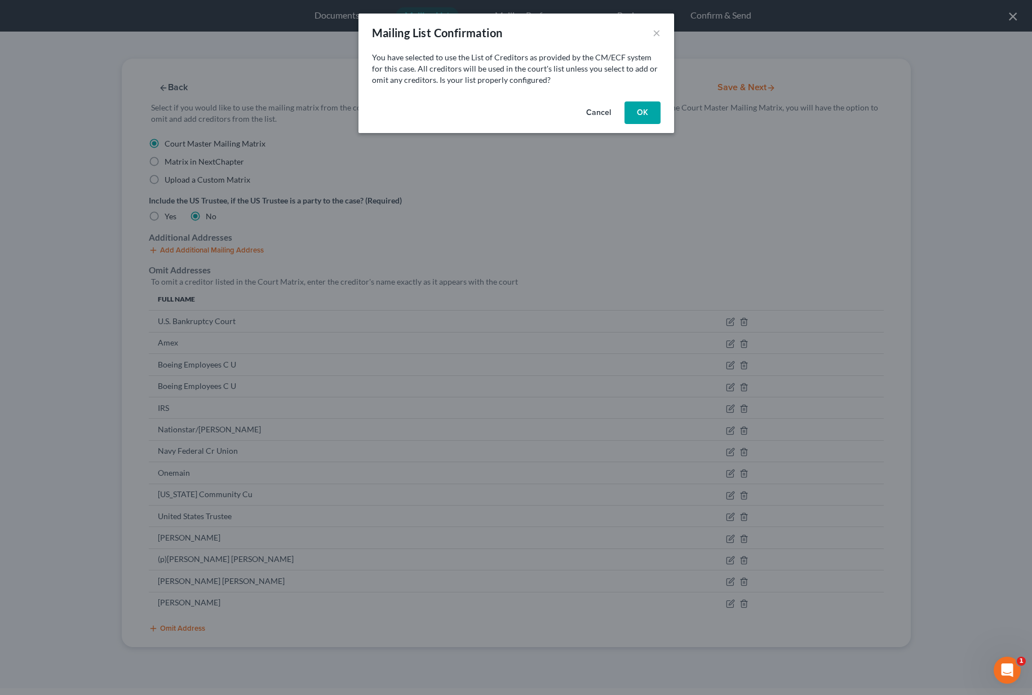
click at [639, 116] on button "OK" at bounding box center [642, 112] width 36 height 23
select select "50"
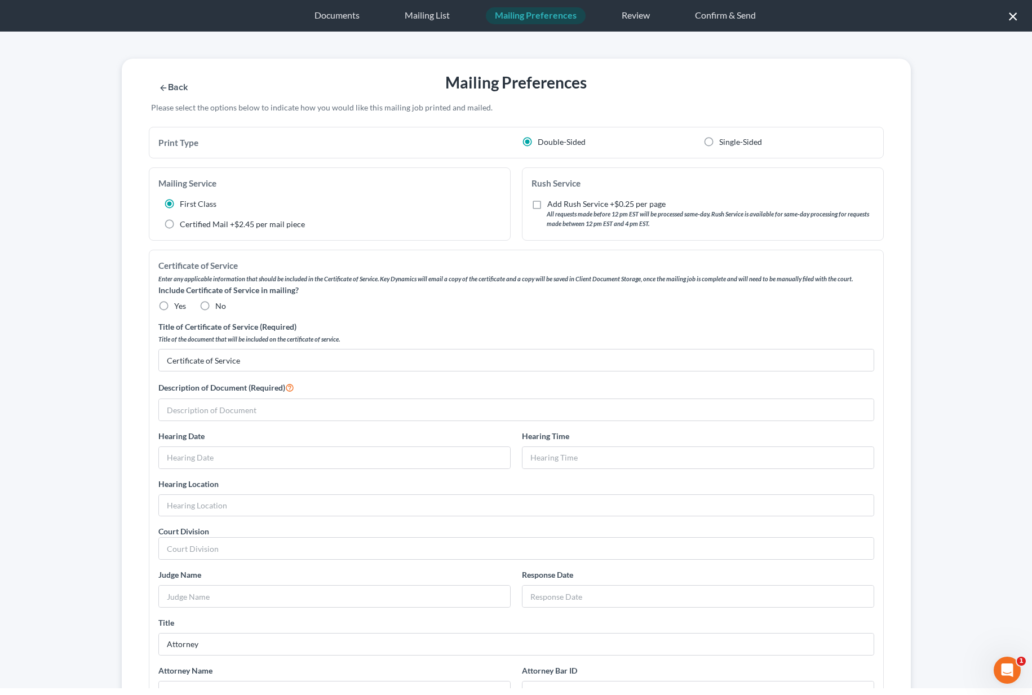
click at [215, 306] on label "No" at bounding box center [220, 305] width 11 height 11
click at [220, 306] on input "No" at bounding box center [223, 303] width 7 height 7
radio input "true"
click at [214, 408] on input "text" at bounding box center [516, 409] width 714 height 21
drag, startPoint x: 317, startPoint y: 410, endPoint x: 57, endPoint y: 407, distance: 259.7
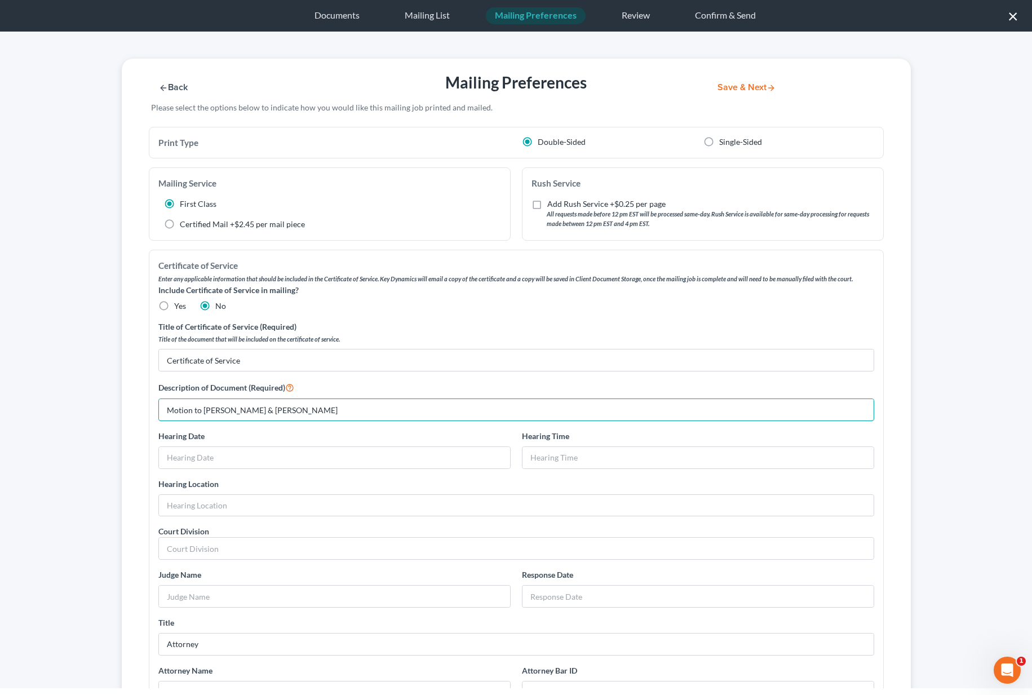
click at [57, 407] on div "Back Mailing Preferences Save & Next Please select the options below to indicat…" at bounding box center [516, 488] width 964 height 859
type input "Motion to Amend - Bennett, Geoff & Katie"
click at [750, 88] on button "Save & Next" at bounding box center [746, 88] width 76 height 10
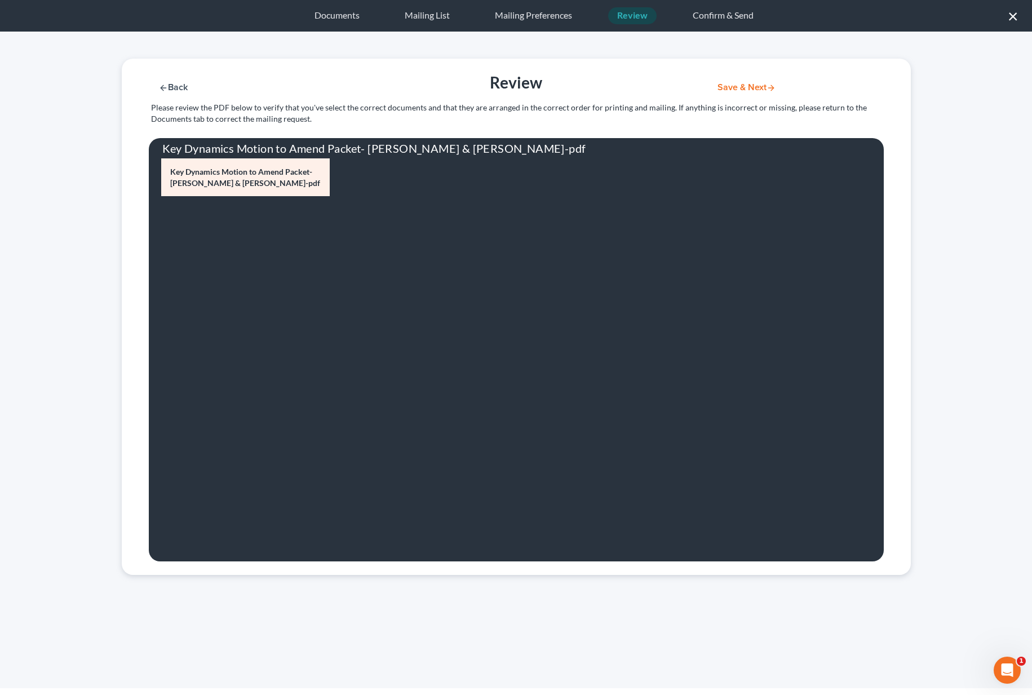
click at [746, 88] on button "Save & Next" at bounding box center [746, 88] width 76 height 10
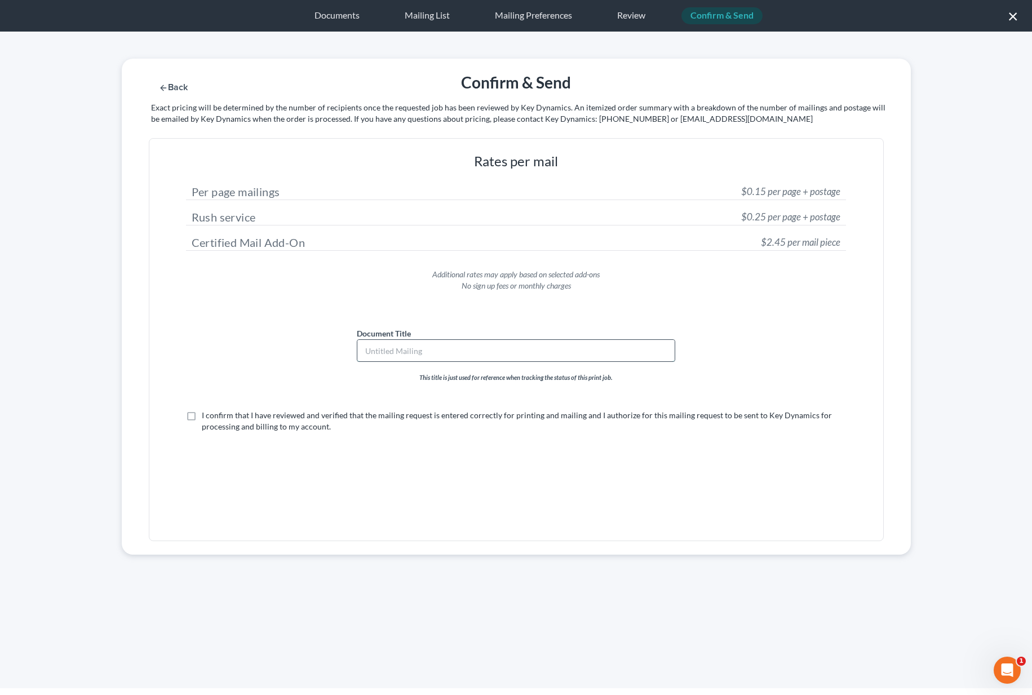
click at [472, 350] on input "text" at bounding box center [516, 350] width 318 height 21
paste input "Motion to Amend - Bennett, Geoff & Katie"
type input "Motion to Amend - Bennett, Geoff & Katie"
click at [202, 417] on label "I confirm that I have reviewed and verified that the mailing request is entered…" at bounding box center [524, 421] width 644 height 23
click at [206, 417] on input "I confirm that I have reviewed and verified that the mailing request is entered…" at bounding box center [209, 413] width 7 height 7
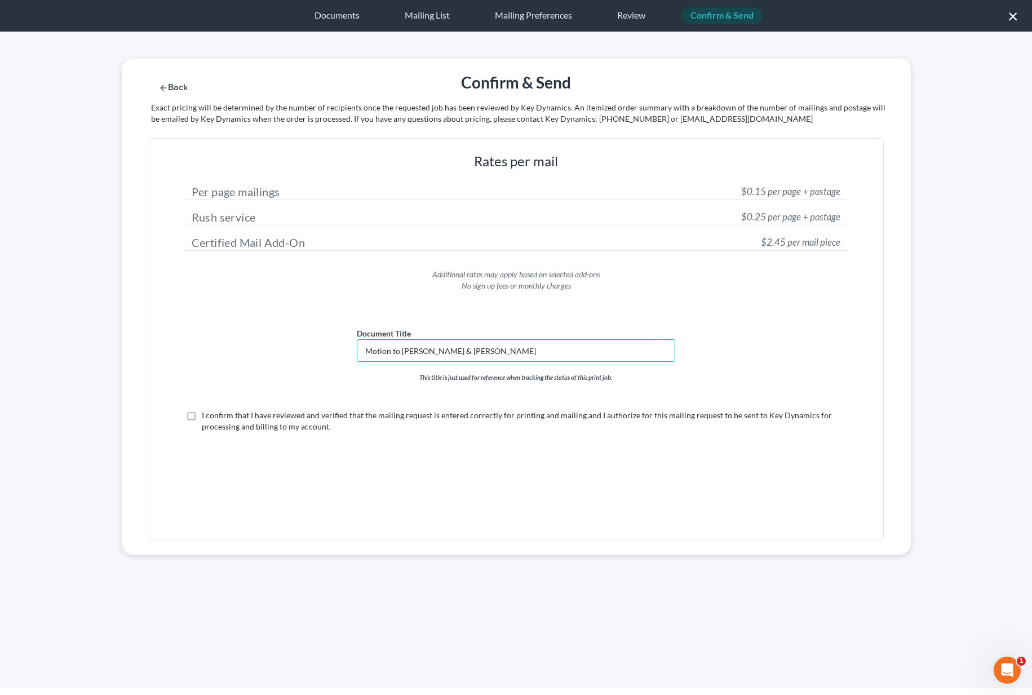
checkbox input "true"
click at [755, 87] on button "Submit for Mailing" at bounding box center [760, 88] width 105 height 10
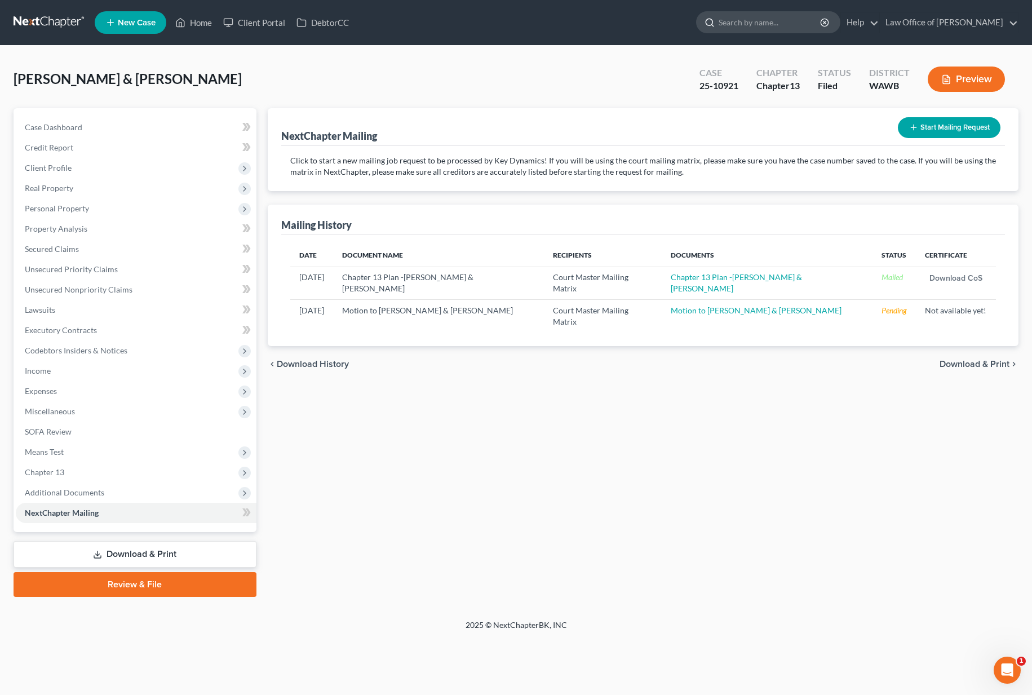
click at [769, 17] on input "search" at bounding box center [769, 22] width 103 height 21
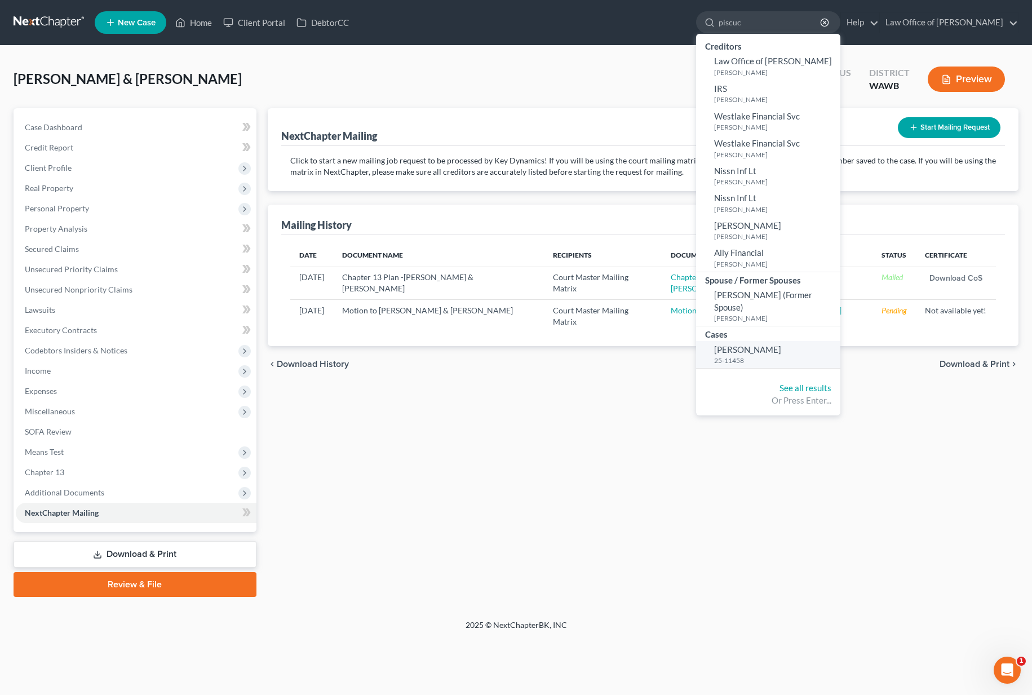
type input "piscuc"
click at [792, 355] on small "25-11458" at bounding box center [775, 360] width 123 height 10
select select "6"
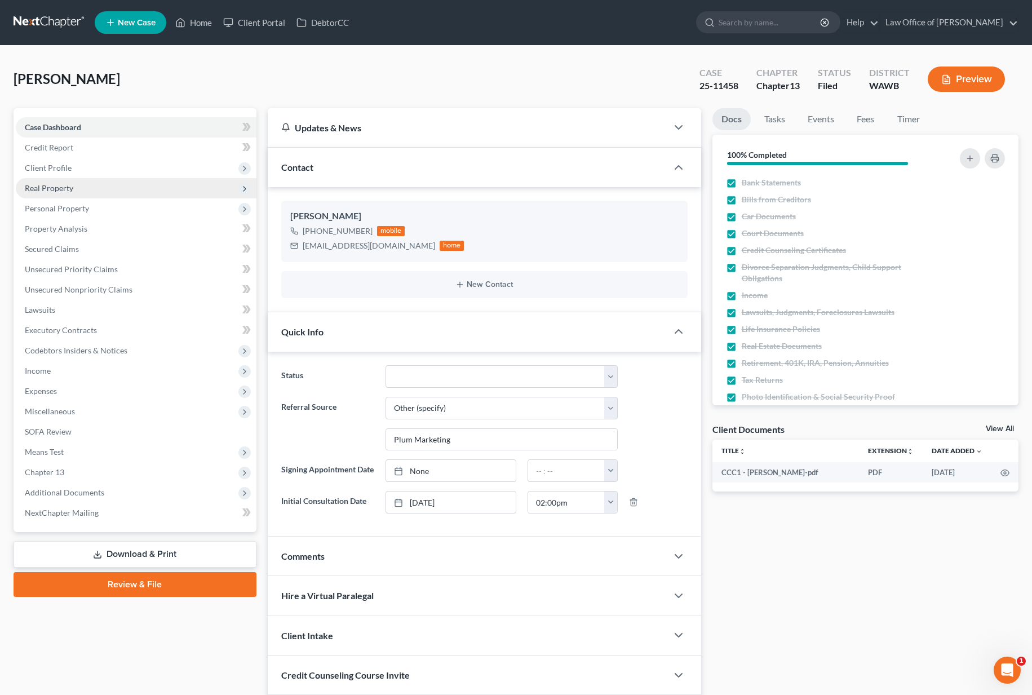
click at [140, 193] on span "Real Property" at bounding box center [136, 188] width 241 height 20
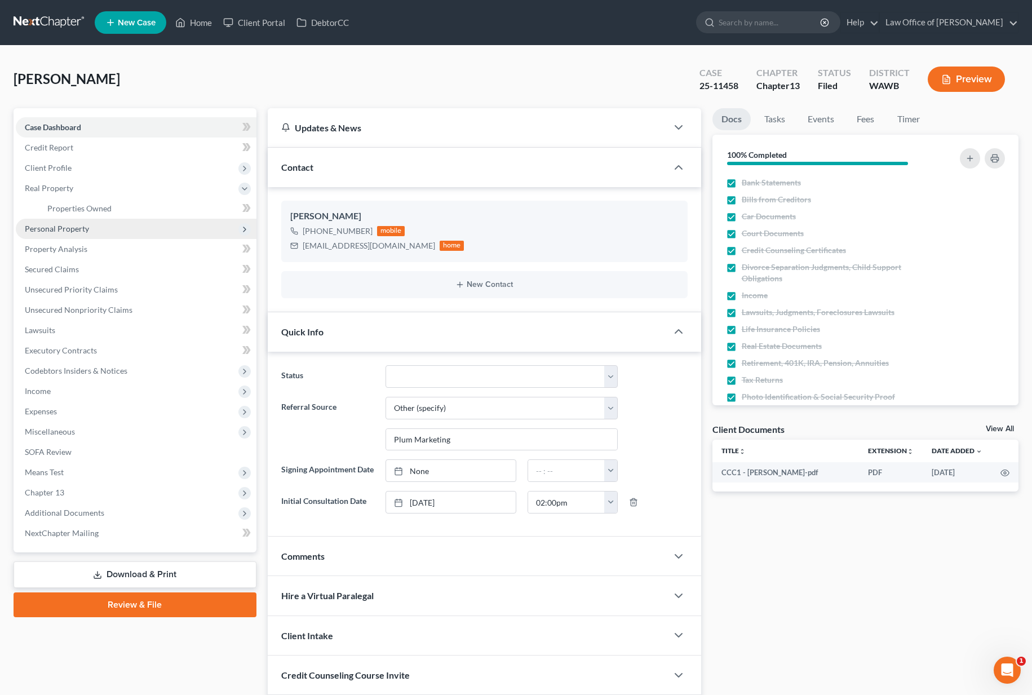
click at [126, 224] on span "Personal Property" at bounding box center [136, 229] width 241 height 20
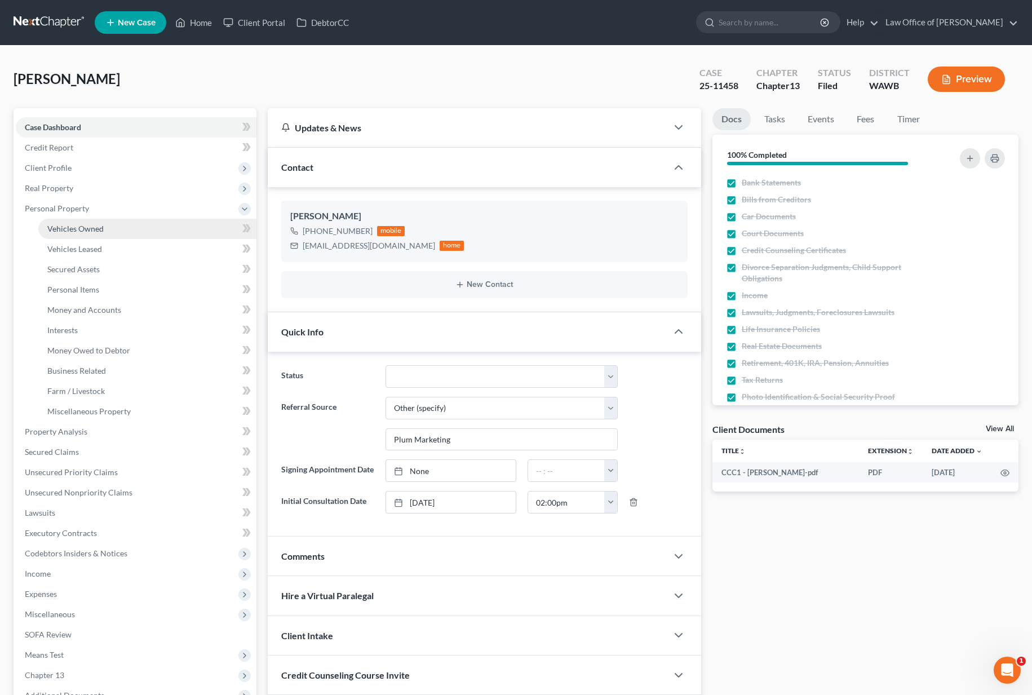
click at [125, 230] on link "Vehicles Owned" at bounding box center [147, 229] width 218 height 20
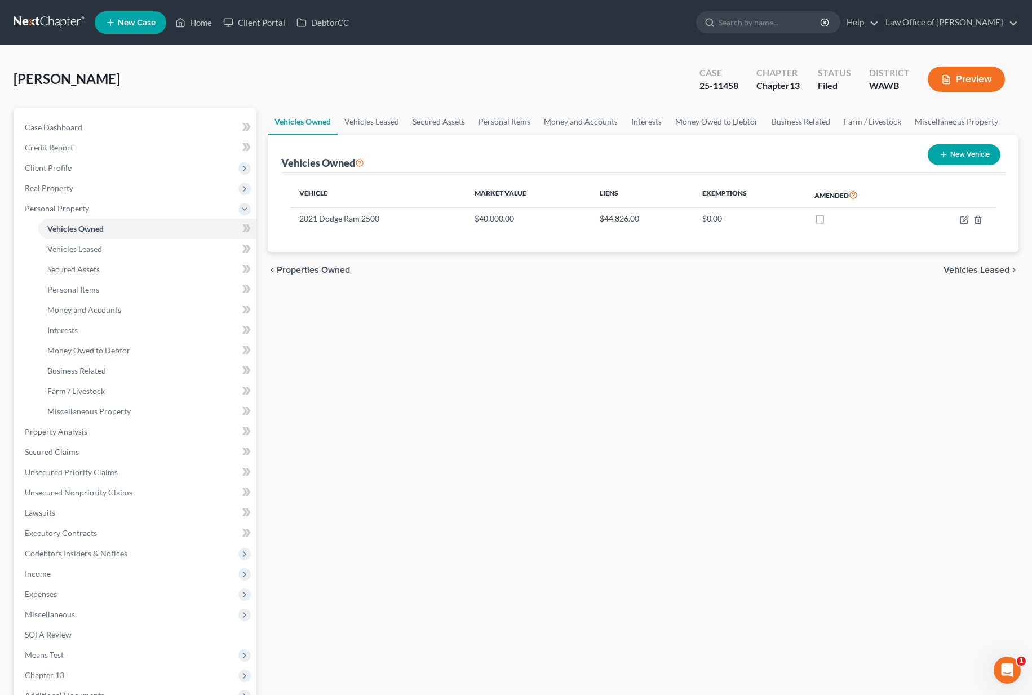
click at [976, 157] on button "New Vehicle" at bounding box center [963, 154] width 73 height 21
select select "0"
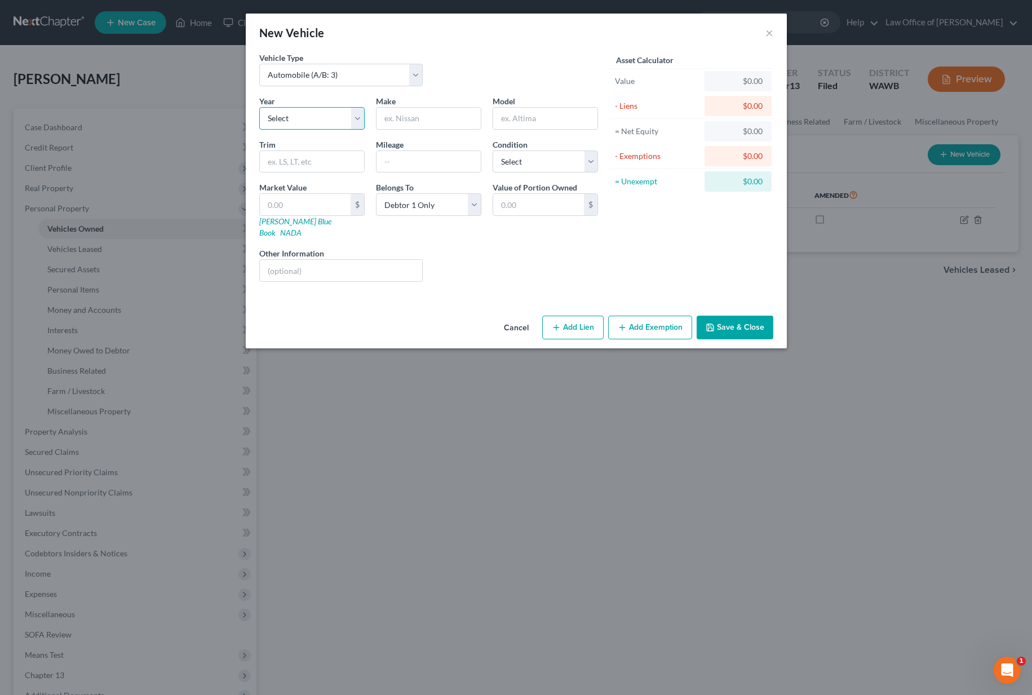
click at [345, 121] on select "Select 2026 2025 2024 2023 2022 2021 2020 2019 2018 2017 2016 2015 2014 2013 20…" at bounding box center [311, 118] width 105 height 23
select select "4"
click at [259, 107] on select "Select 2026 2025 2024 2023 2022 2021 2020 2019 2018 2017 2016 2015 2014 2013 20…" at bounding box center [311, 118] width 105 height 23
click at [411, 109] on input "text" at bounding box center [428, 118] width 104 height 21
type input "Infiniti"
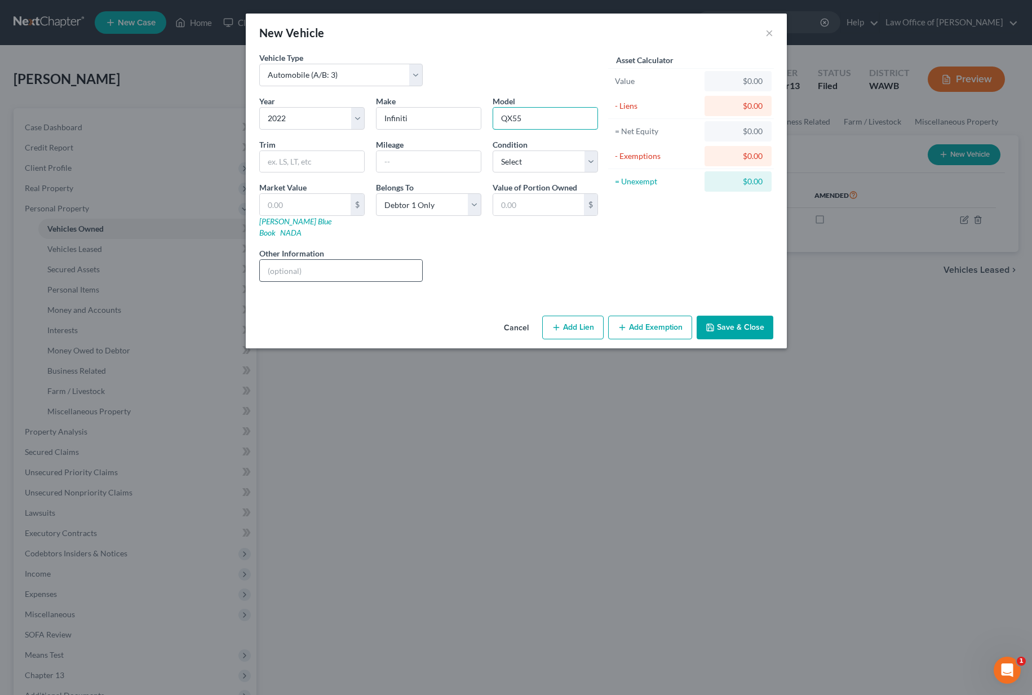
type input "QX55"
click at [321, 262] on input "text" at bounding box center [341, 270] width 163 height 21
click at [719, 317] on button "Save & Close" at bounding box center [734, 327] width 77 height 24
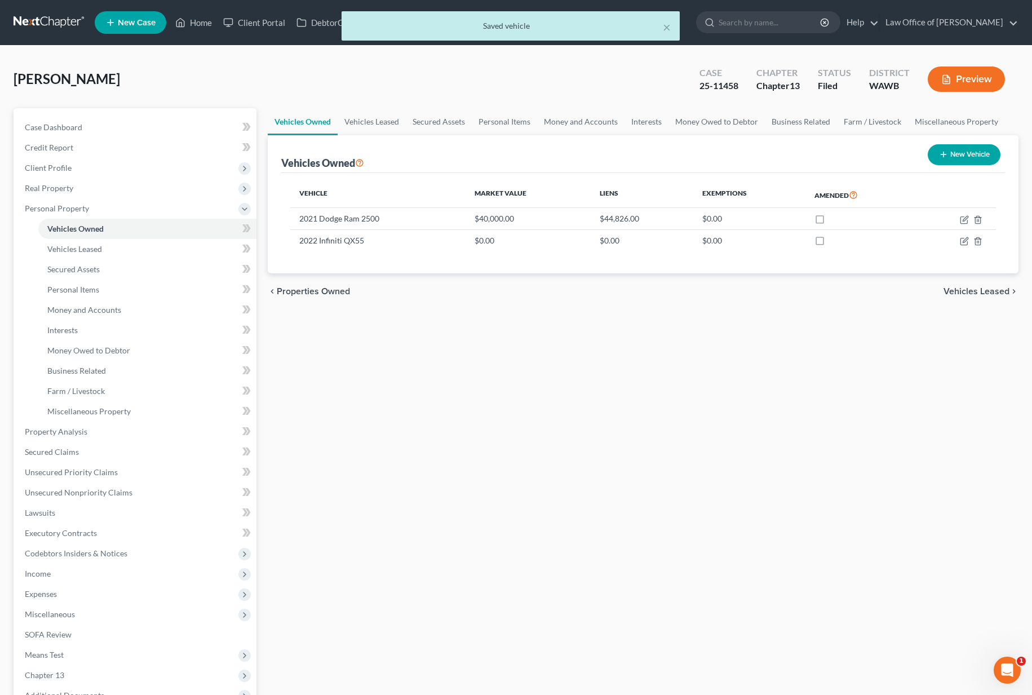
click at [955, 156] on button "New Vehicle" at bounding box center [963, 154] width 73 height 21
select select "0"
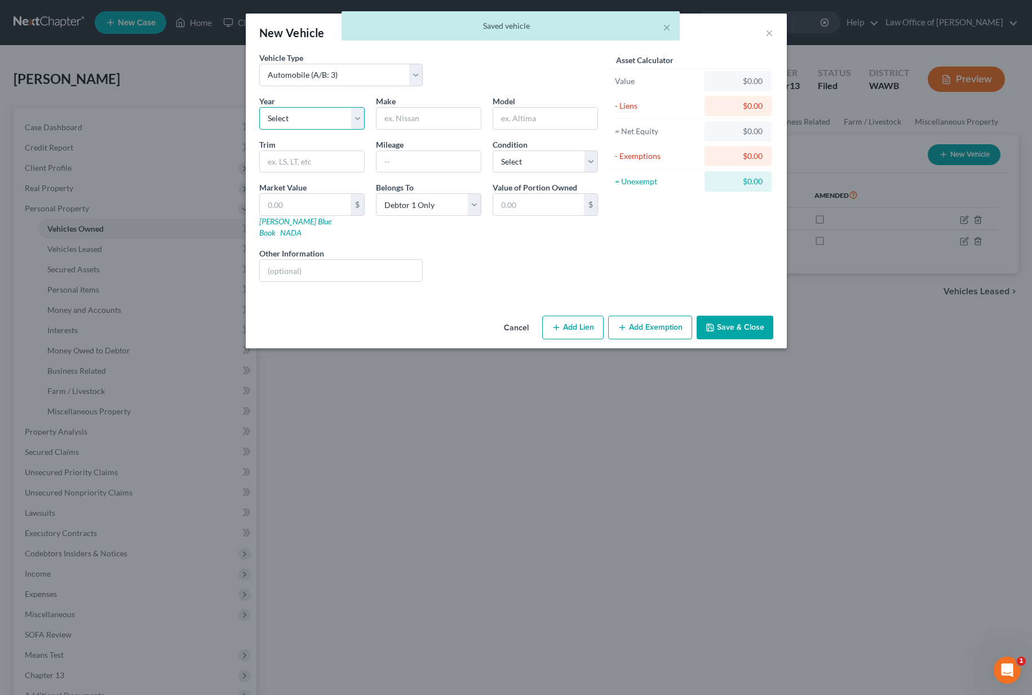
click at [341, 118] on select "Select 2026 2025 2024 2023 2022 2021 2020 2019 2018 2017 2016 2015 2014 2013 20…" at bounding box center [311, 118] width 105 height 23
select select "6"
click at [259, 107] on select "Select 2026 2025 2024 2023 2022 2021 2020 2019 2018 2017 2016 2015 2014 2013 20…" at bounding box center [311, 118] width 105 height 23
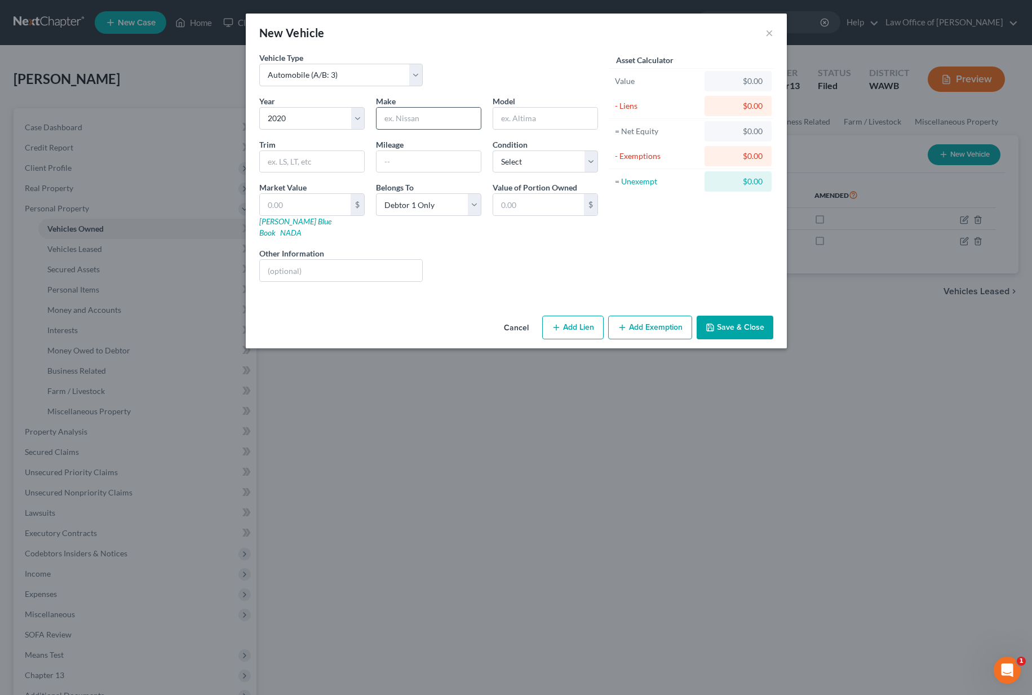
click at [398, 122] on input "text" at bounding box center [428, 118] width 104 height 21
type input "Volkswagen"
type input "Jetta"
click at [758, 322] on button "Save & Close" at bounding box center [734, 327] width 77 height 24
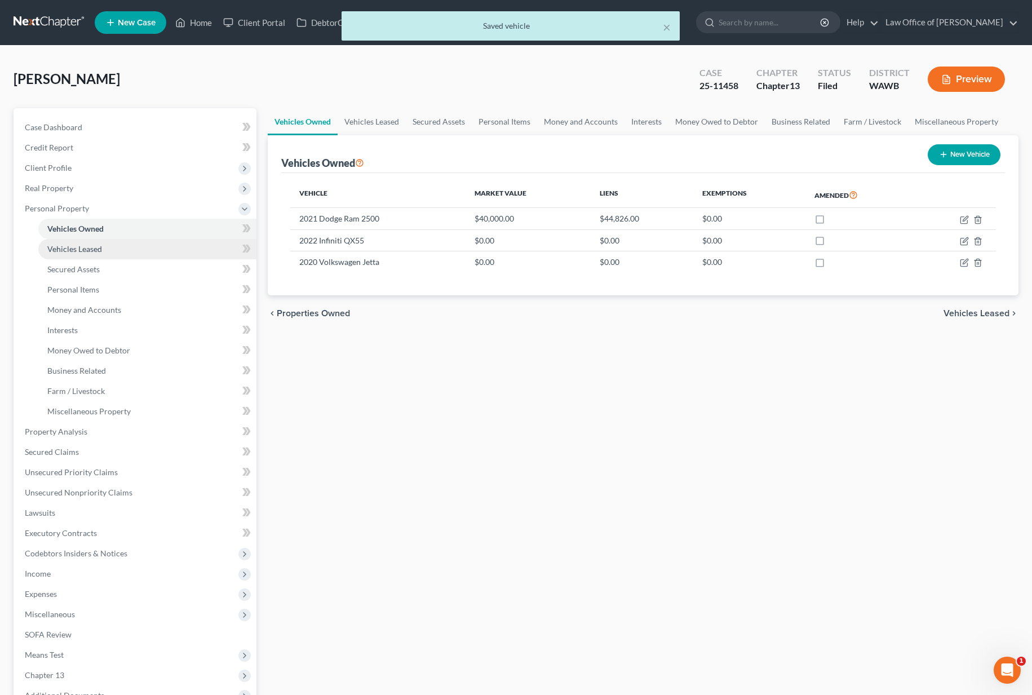
scroll to position [148, 0]
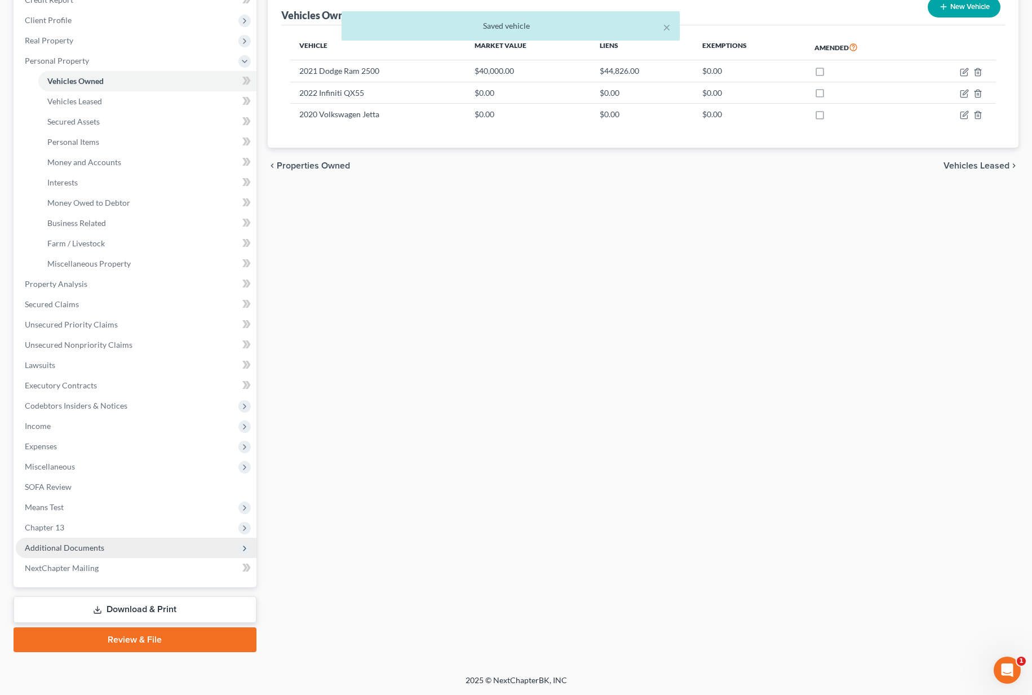
click at [94, 547] on span "Additional Documents" at bounding box center [64, 548] width 79 height 10
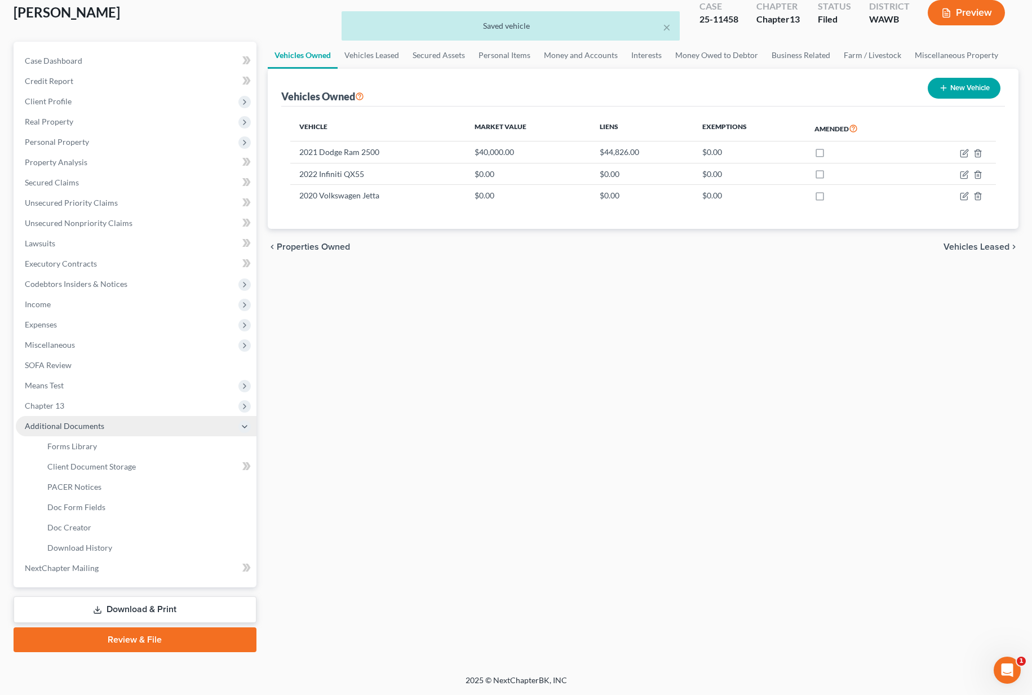
scroll to position [66, 0]
click at [106, 487] on link "PACER Notices" at bounding box center [147, 487] width 218 height 20
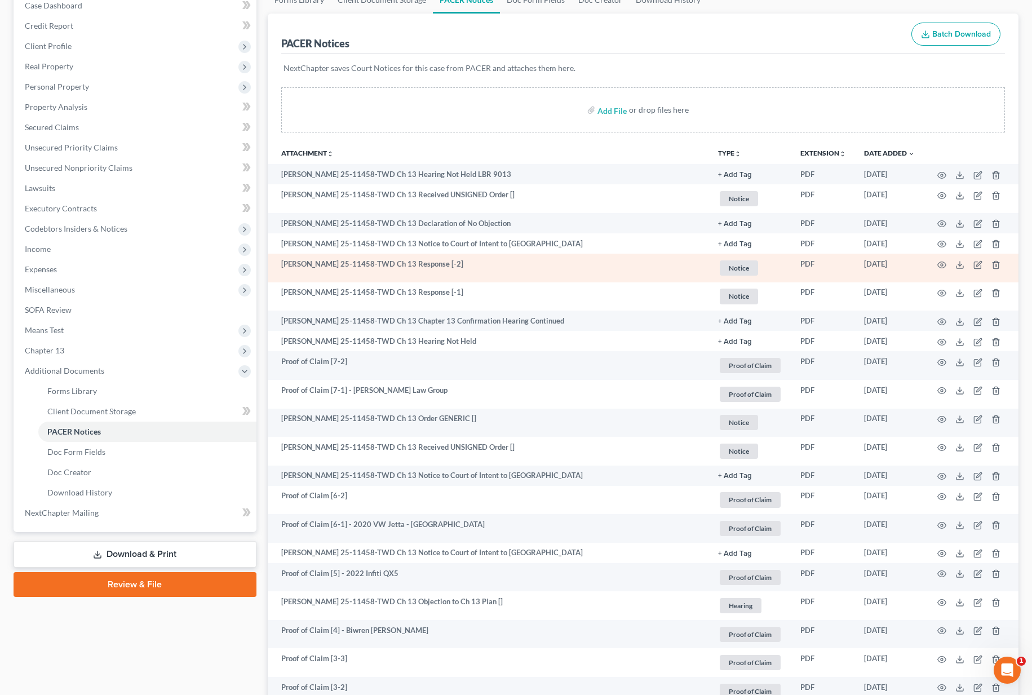
scroll to position [209, 0]
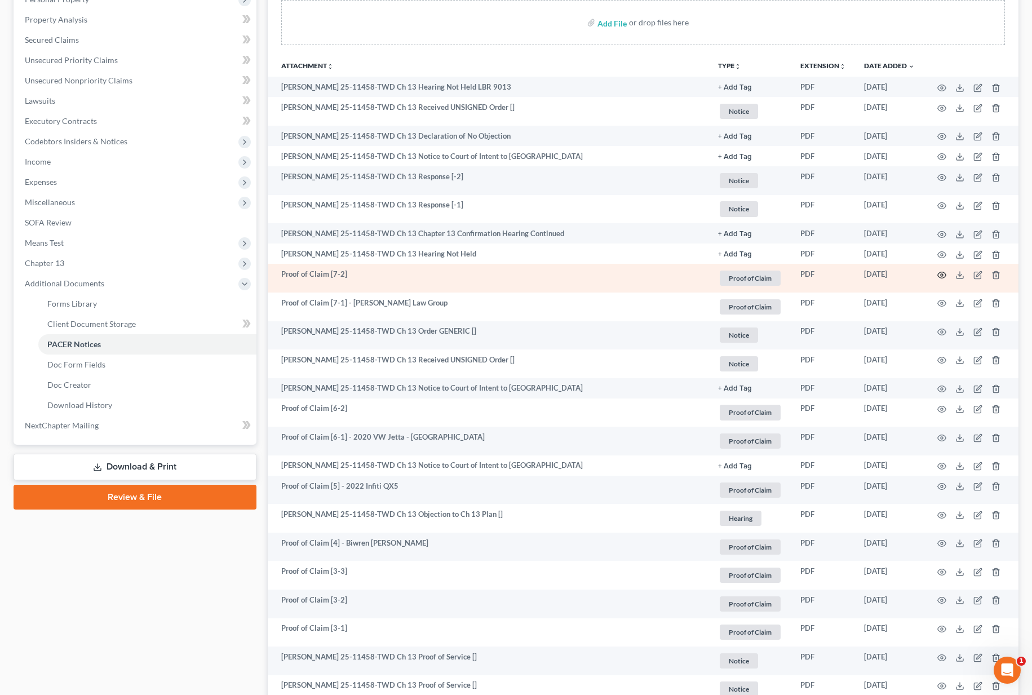
click at [940, 274] on circle "button" at bounding box center [941, 275] width 2 height 2
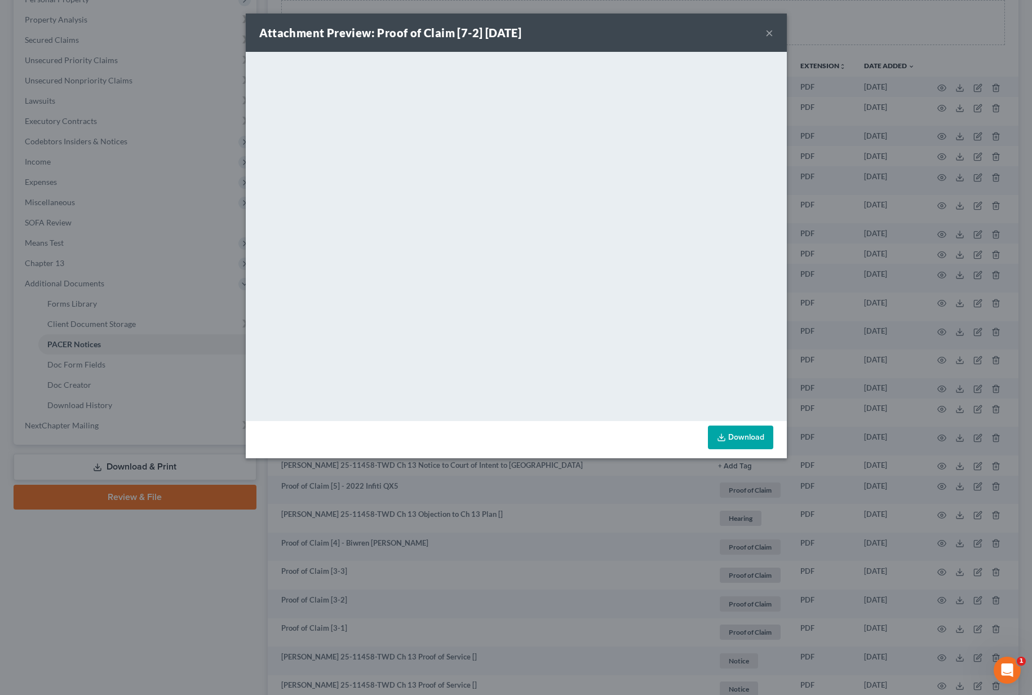
click at [770, 34] on button "×" at bounding box center [769, 33] width 8 height 14
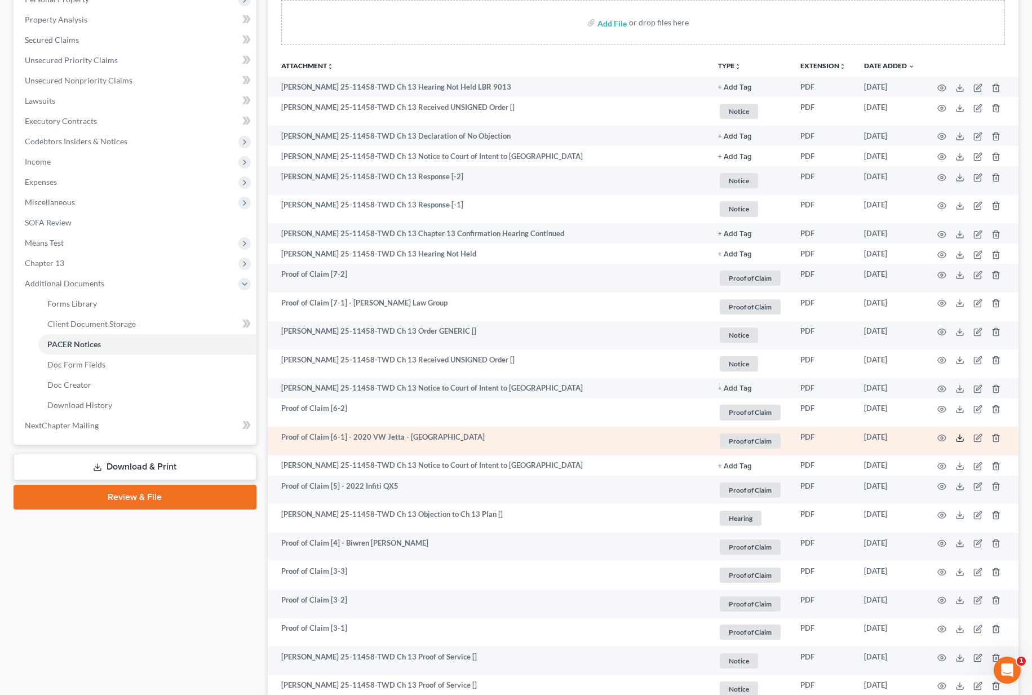
click at [961, 439] on icon at bounding box center [959, 437] width 9 height 9
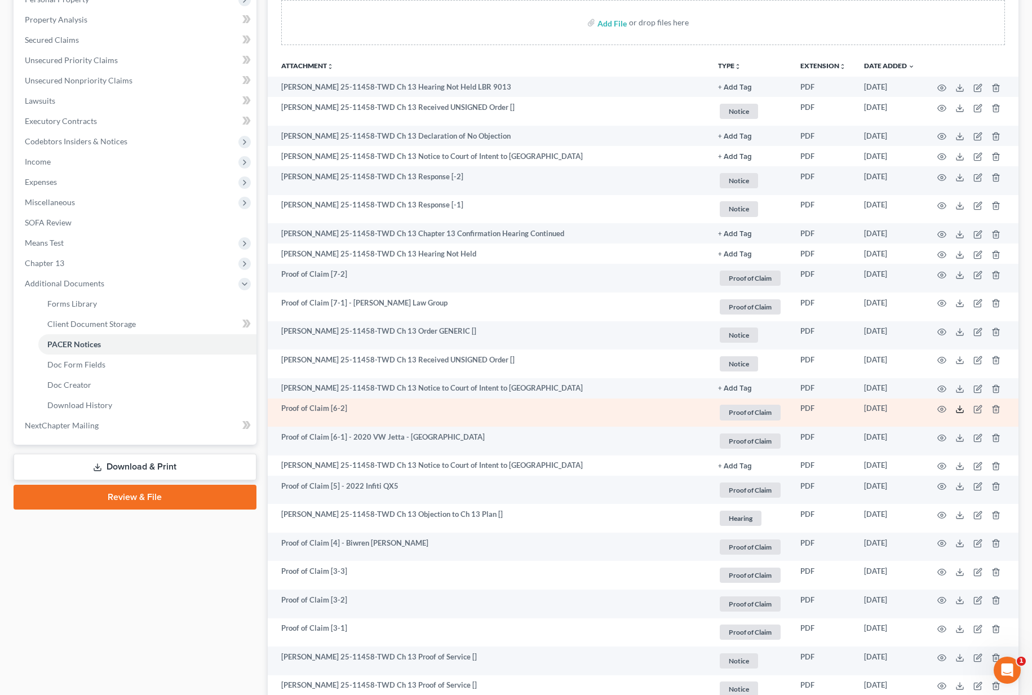
click at [959, 411] on icon at bounding box center [959, 408] width 9 height 9
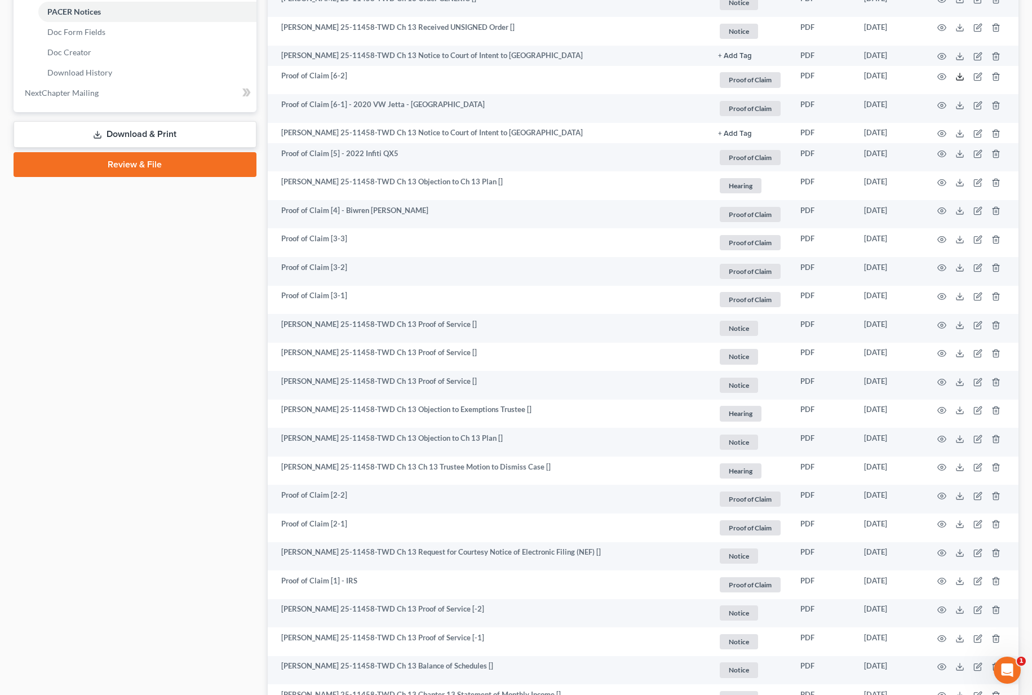
scroll to position [595, 0]
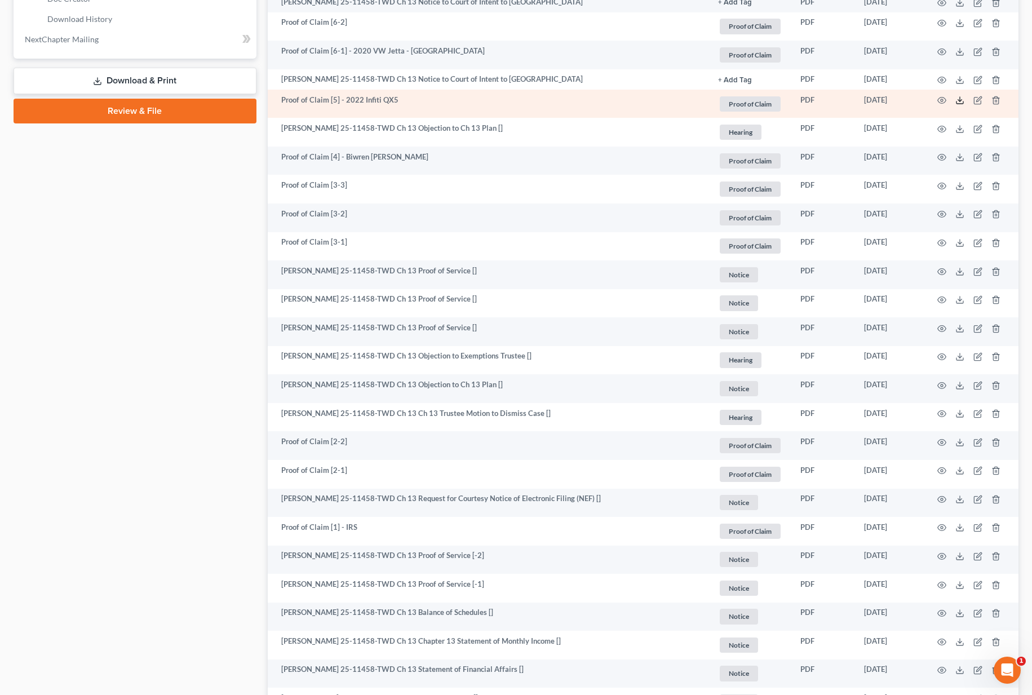
click at [960, 102] on icon at bounding box center [959, 100] width 9 height 9
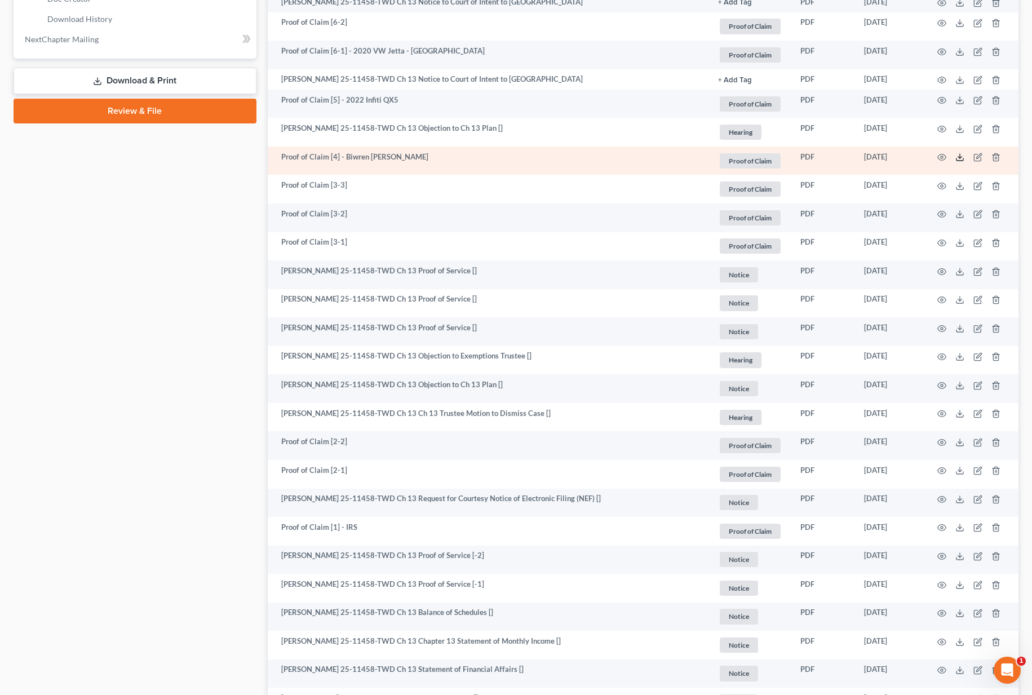
click at [957, 158] on icon at bounding box center [959, 157] width 9 height 9
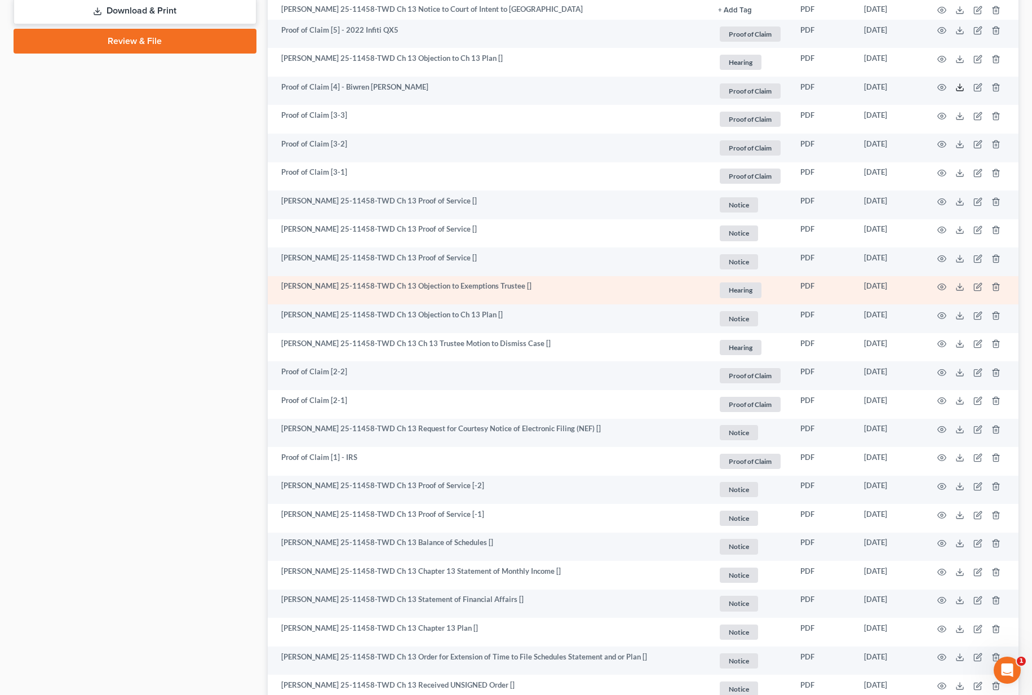
scroll to position [679, 0]
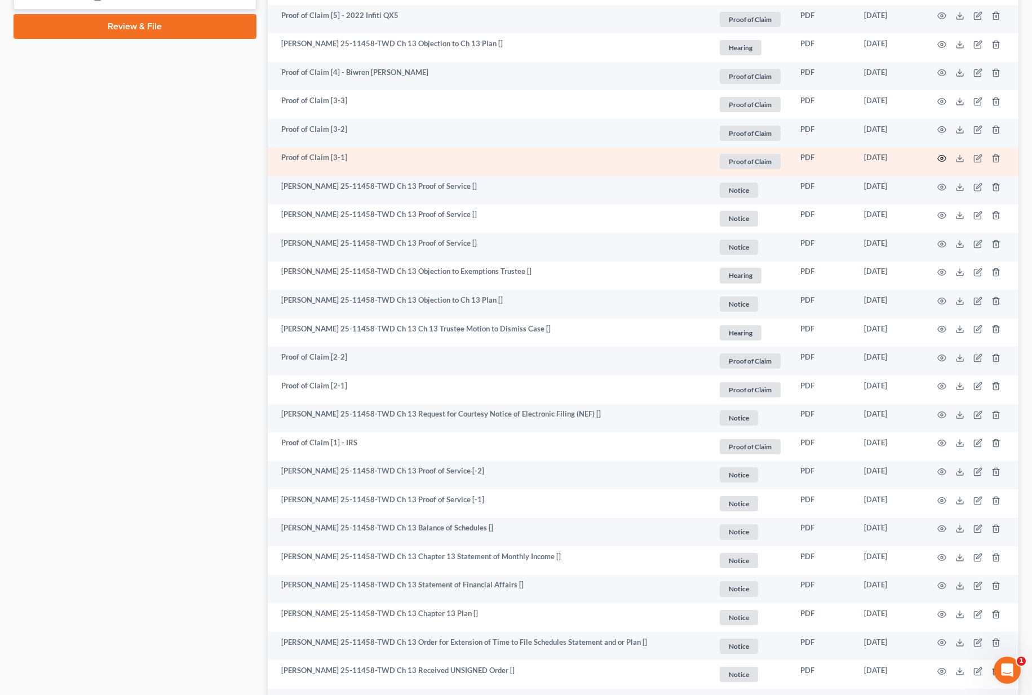
click at [940, 158] on icon "button" at bounding box center [941, 158] width 9 height 9
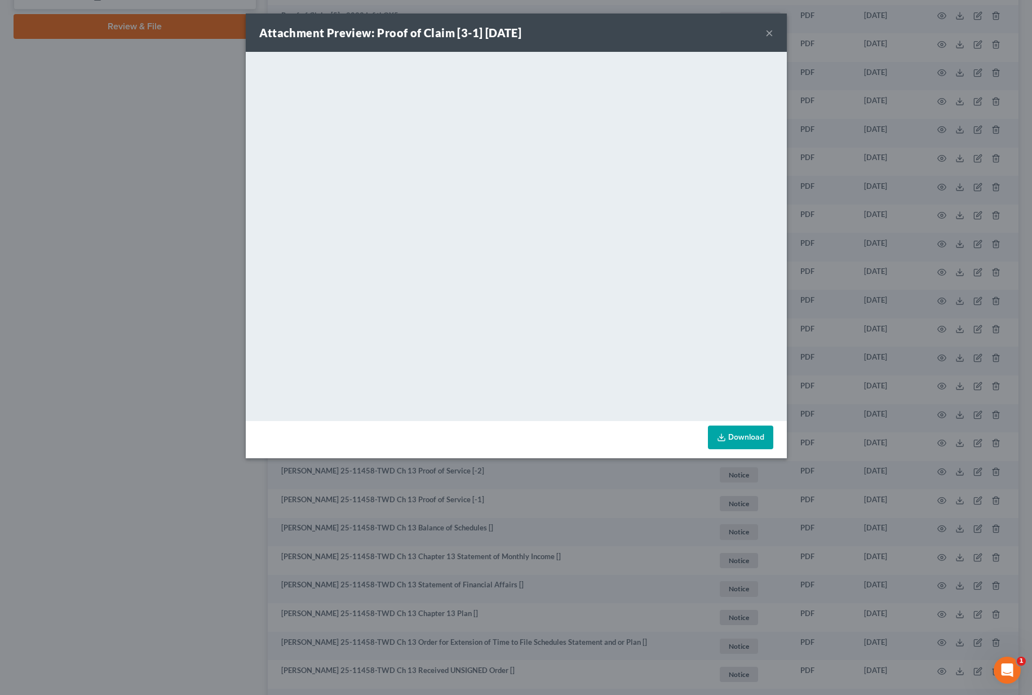
click at [134, 461] on div "Attachment Preview: Proof of Claim [3-1] 07/28/2025 × <object ng-attr-data='htt…" at bounding box center [516, 347] width 1032 height 695
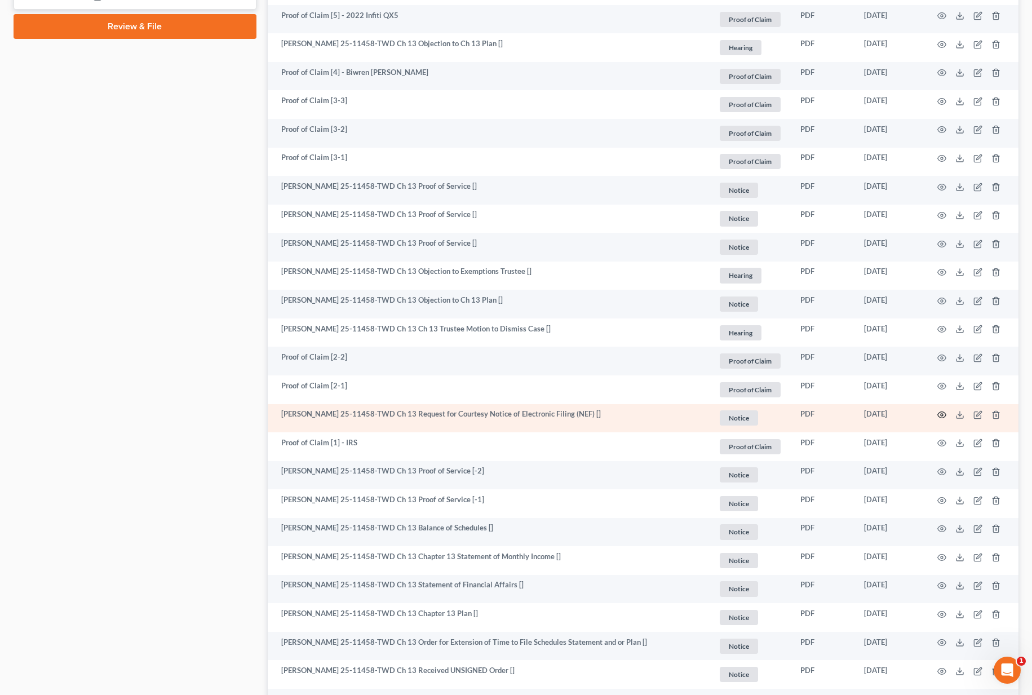
click at [941, 414] on icon "button" at bounding box center [941, 414] width 9 height 9
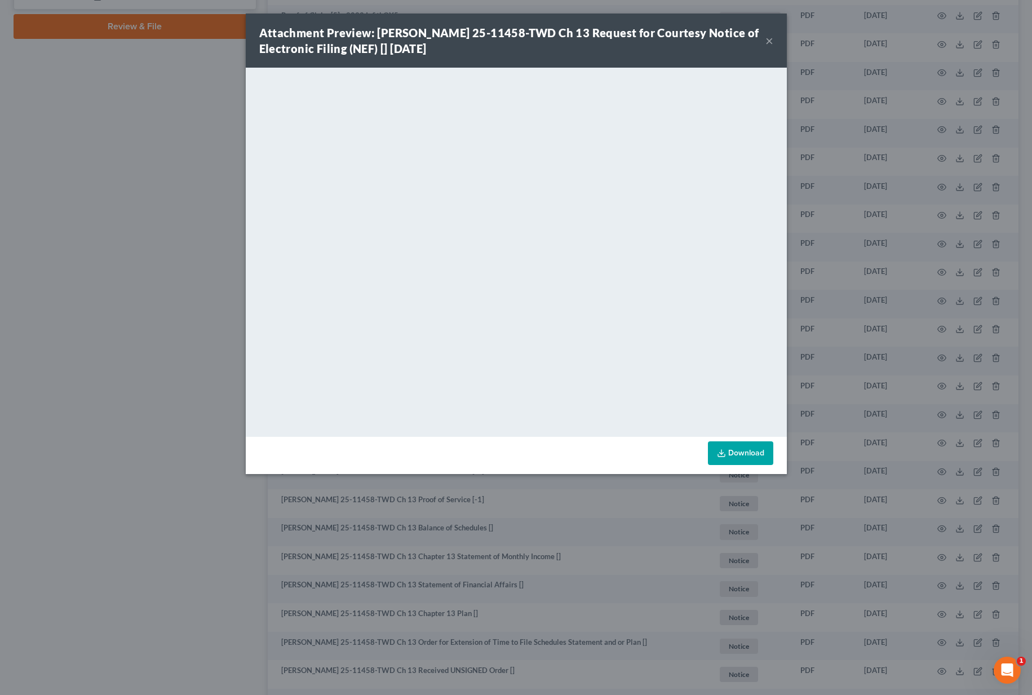
click at [515, 556] on div "Attachment Preview: Adrian Lucian Piscuc 25-11458-TWD Ch 13 Request for Courtes…" at bounding box center [516, 347] width 1032 height 695
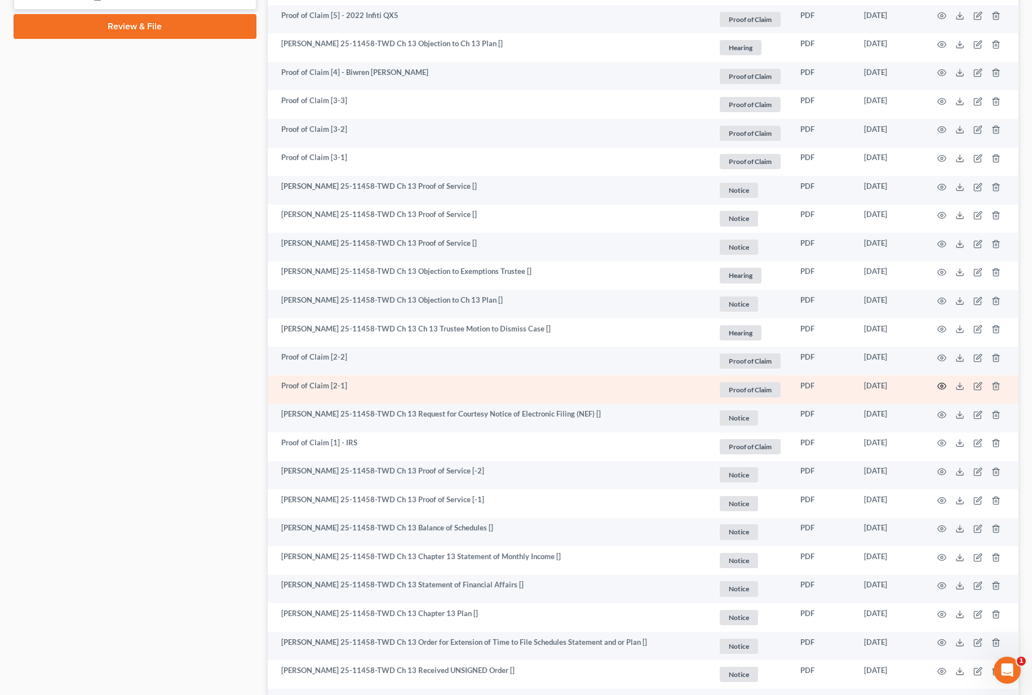
click at [941, 385] on icon "button" at bounding box center [941, 385] width 9 height 9
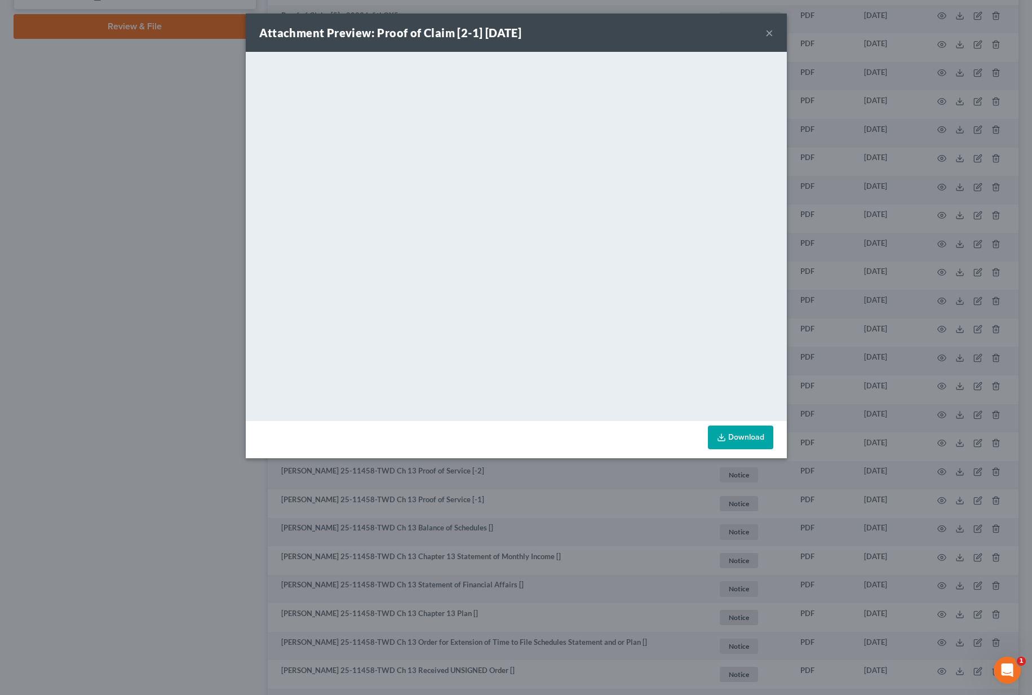
click at [550, 491] on div "Attachment Preview: Proof of Claim [2-1] 07/23/2025 × <object ng-attr-data='htt…" at bounding box center [516, 347] width 1032 height 695
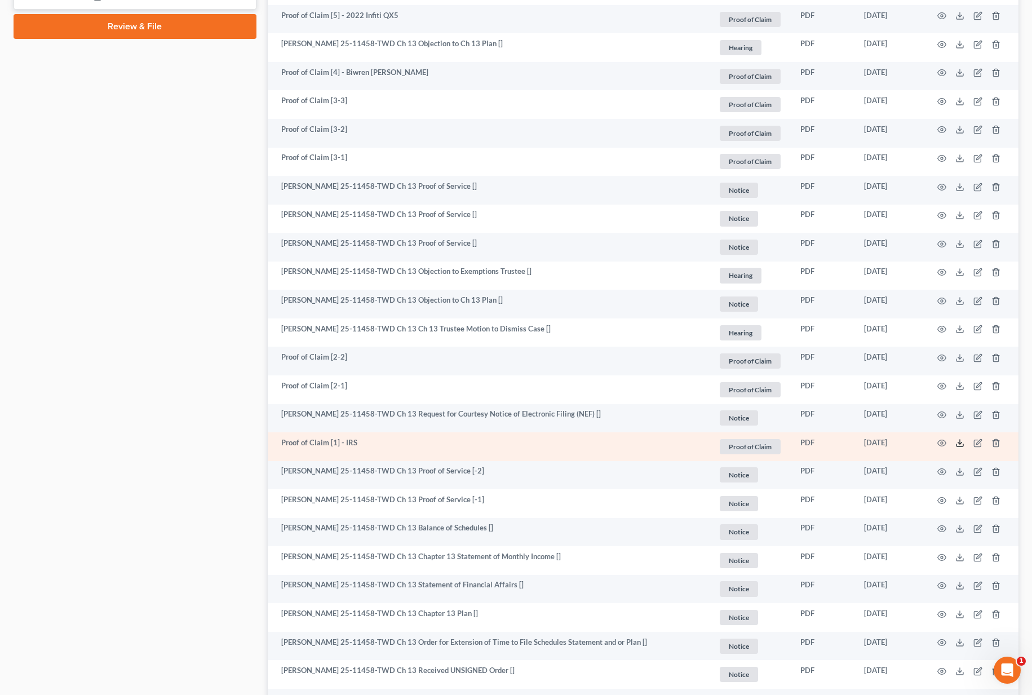
click at [961, 444] on icon at bounding box center [959, 442] width 9 height 9
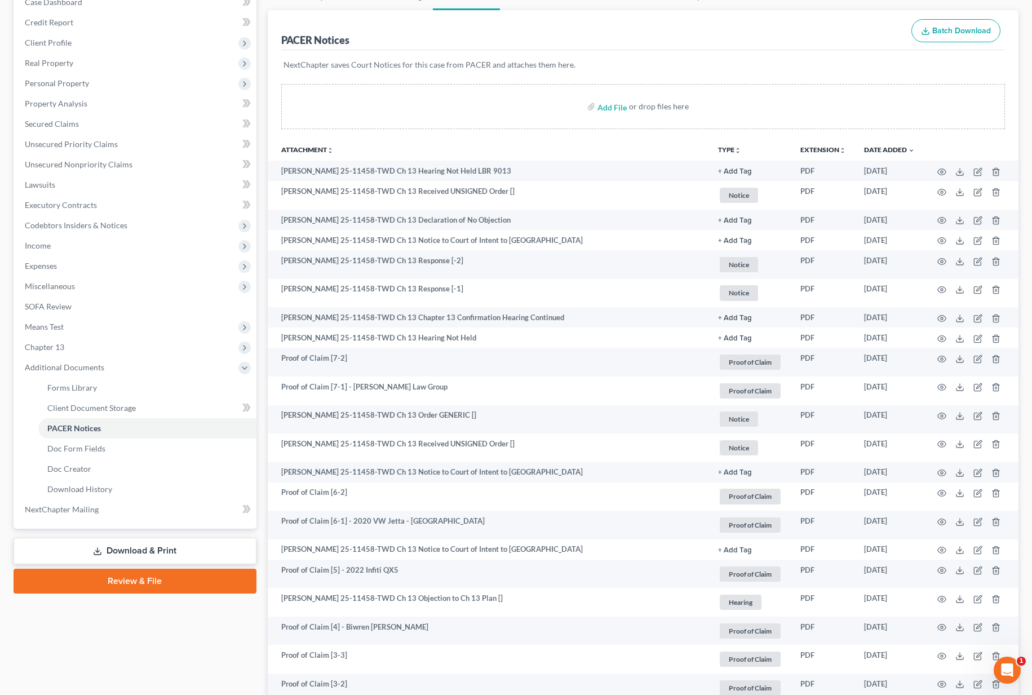
scroll to position [0, 0]
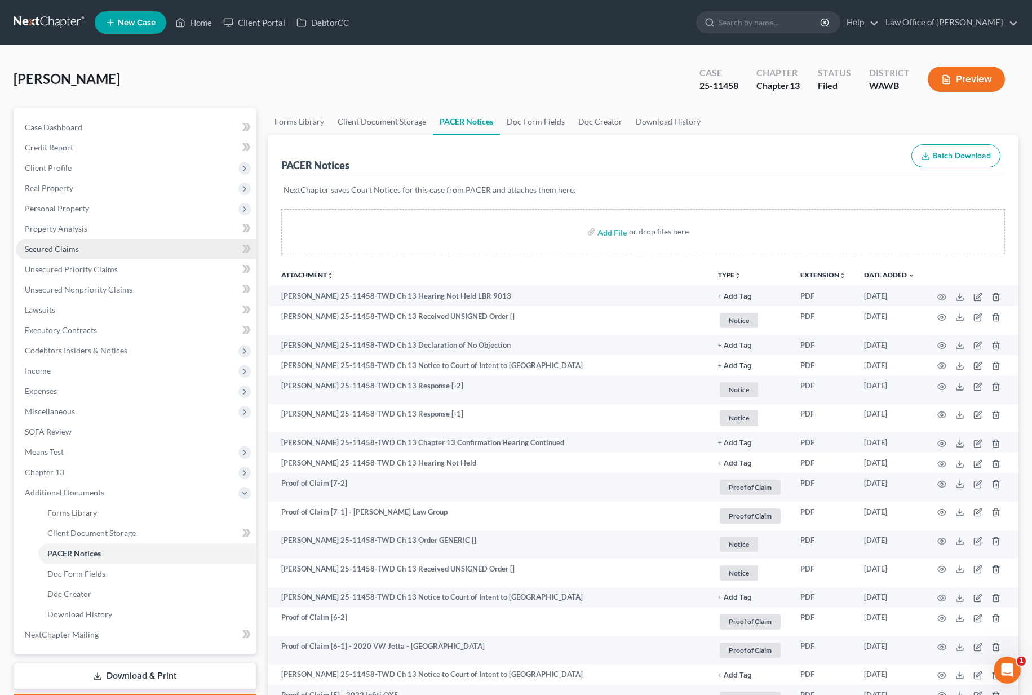
click at [107, 245] on link "Secured Claims" at bounding box center [136, 249] width 241 height 20
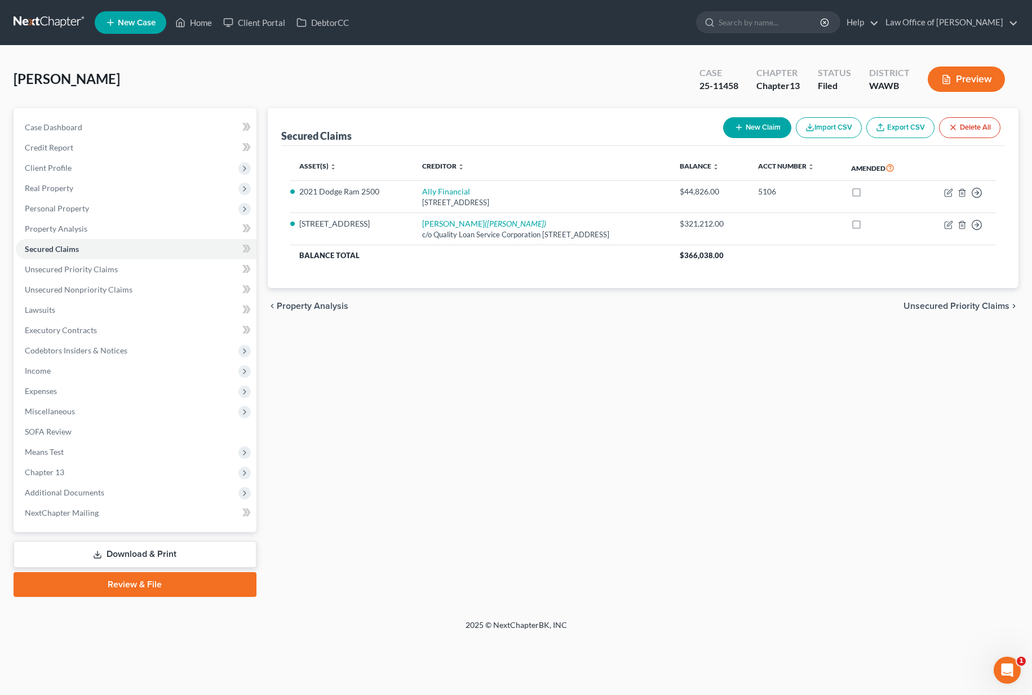
click at [742, 127] on button "New Claim" at bounding box center [757, 127] width 68 height 21
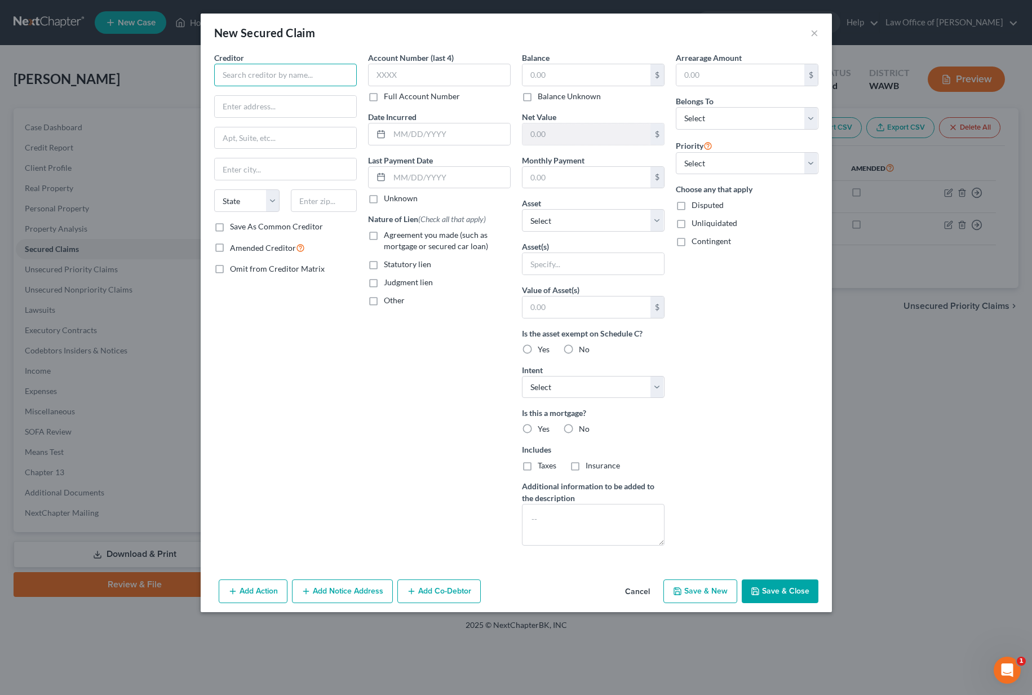
click at [306, 79] on input "text" at bounding box center [285, 75] width 143 height 23
type input "Mechanics Bank Auto Finance"
click at [286, 107] on input "text" at bounding box center [285, 106] width 141 height 21
paste input "____________________________________"
type input "____________________________________"
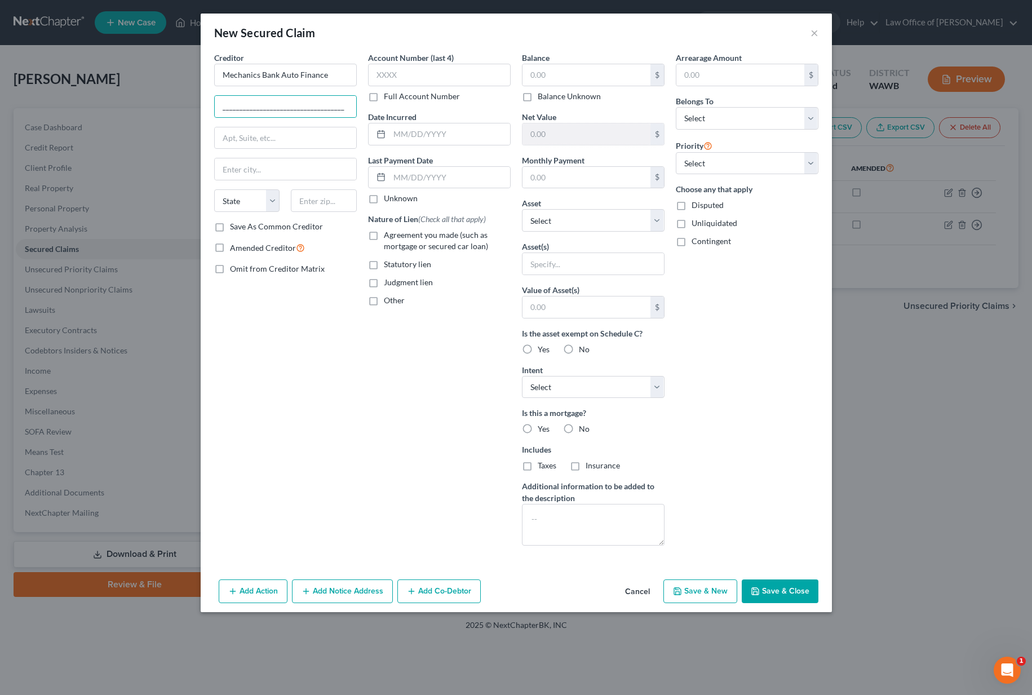
click at [345, 243] on div "Amended Creditor" at bounding box center [285, 247] width 143 height 13
drag, startPoint x: 339, startPoint y: 106, endPoint x: 150, endPoint y: 99, distance: 188.9
click at [150, 99] on div "New Secured Claim × Creditor * Mechanics Bank Auto Finance ____________________…" at bounding box center [516, 347] width 1032 height 695
paste input "____________________________________"
type input "_______________________"
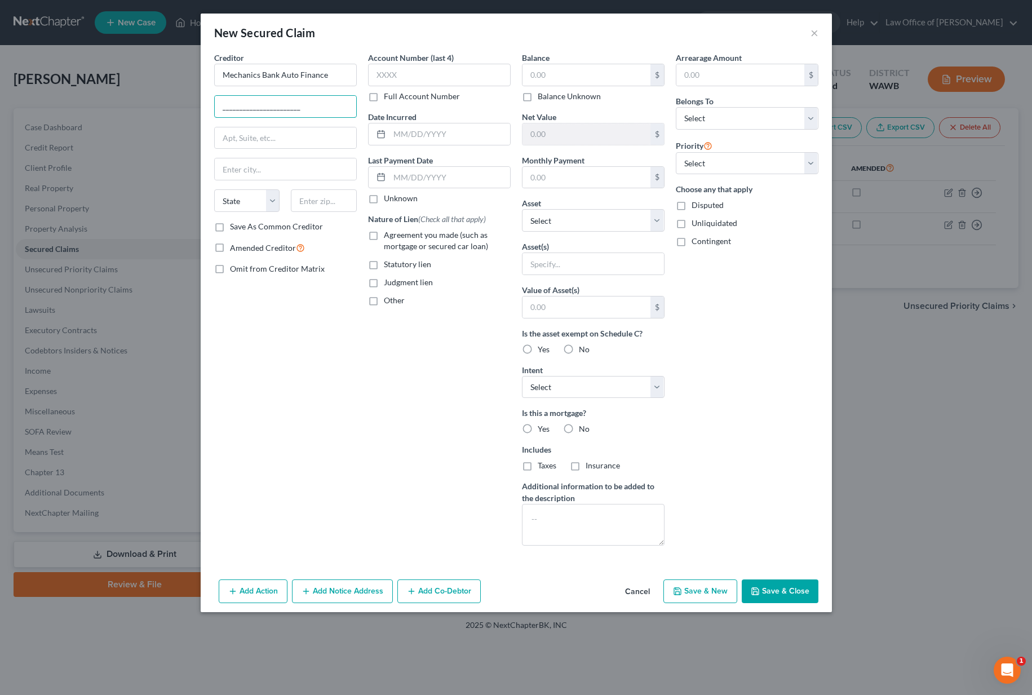
drag, startPoint x: 305, startPoint y: 111, endPoint x: 108, endPoint y: 74, distance: 200.7
click at [108, 74] on div "New Secured Claim × Creditor * Mechanics Bank Auto Finance ____________________…" at bounding box center [516, 347] width 1032 height 695
click at [326, 197] on input "text" at bounding box center [324, 200] width 66 height 23
type input "90010"
type input "Los Angeles"
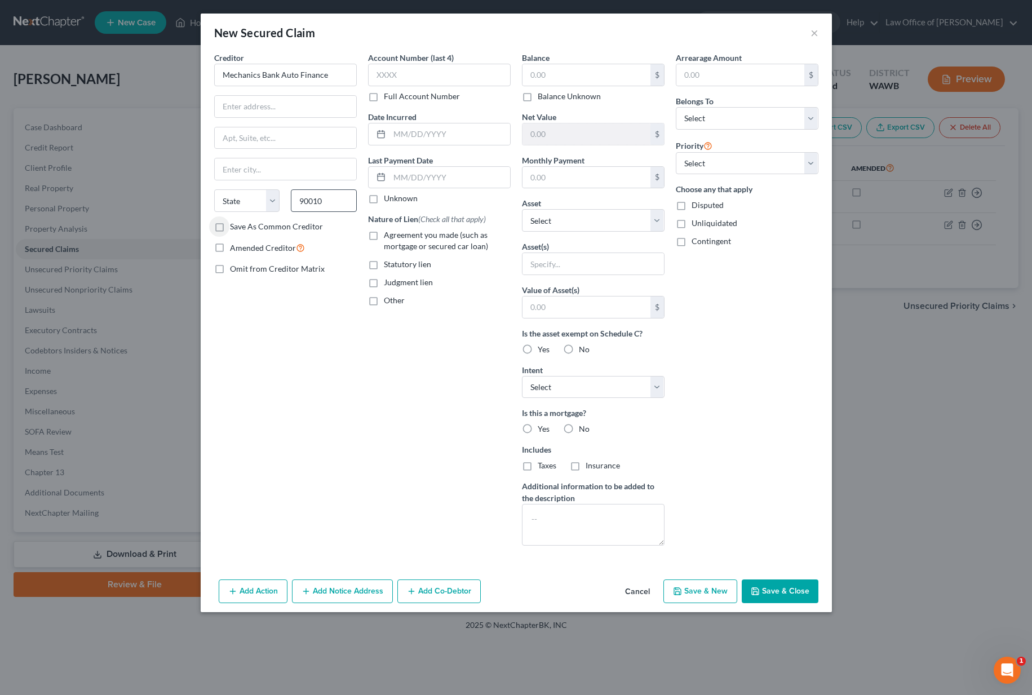
select select "4"
click at [304, 110] on input "text" at bounding box center [285, 106] width 141 height 21
type input "4751 Wilshire Blvd Suite 100"
click at [557, 70] on input "text" at bounding box center [586, 74] width 128 height 21
type input "40,364"
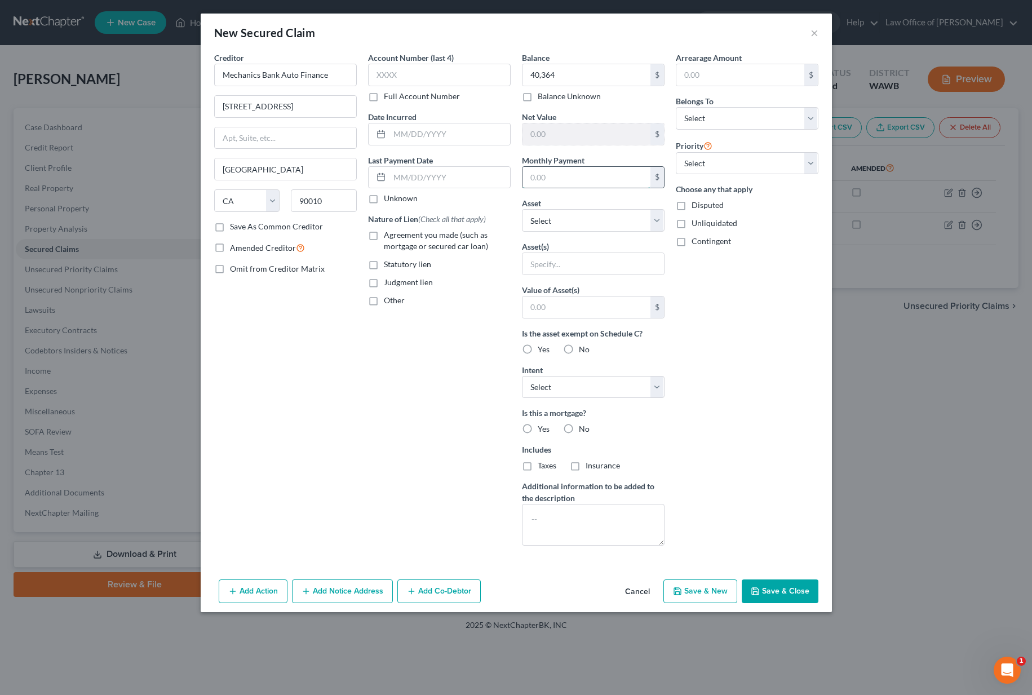
click at [547, 174] on input "text" at bounding box center [586, 177] width 128 height 21
type input "795"
click at [574, 219] on select "Select Other Multiple Assets Chase (Savings Account) - $0.0 2021 Dodge Ram 2500…" at bounding box center [593, 220] width 143 height 23
select select "8"
click at [522, 209] on select "Select Other Multiple Assets Chase (Savings Account) - $0.0 2021 Dodge Ram 2500…" at bounding box center [593, 220] width 143 height 23
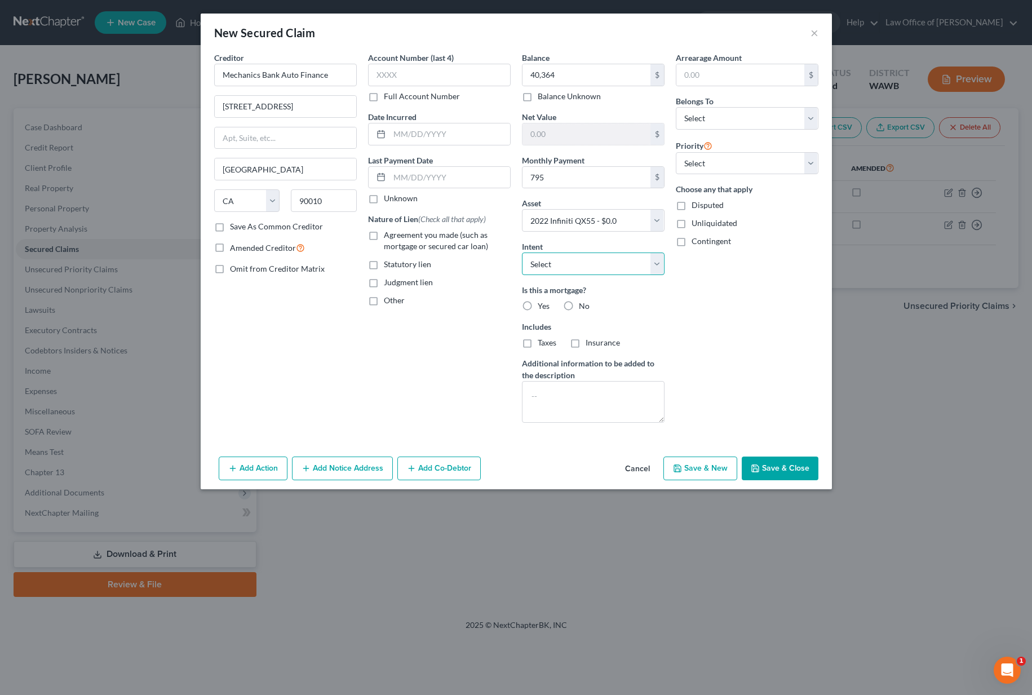
click at [563, 262] on select "Select Surrender Redeem Reaffirm Avoid Other" at bounding box center [593, 263] width 143 height 23
select select "2"
click at [522, 252] on select "Select Surrender Redeem Reaffirm Avoid Other" at bounding box center [593, 263] width 143 height 23
click at [579, 308] on label "No" at bounding box center [584, 305] width 11 height 11
click at [583, 308] on input "No" at bounding box center [586, 303] width 7 height 7
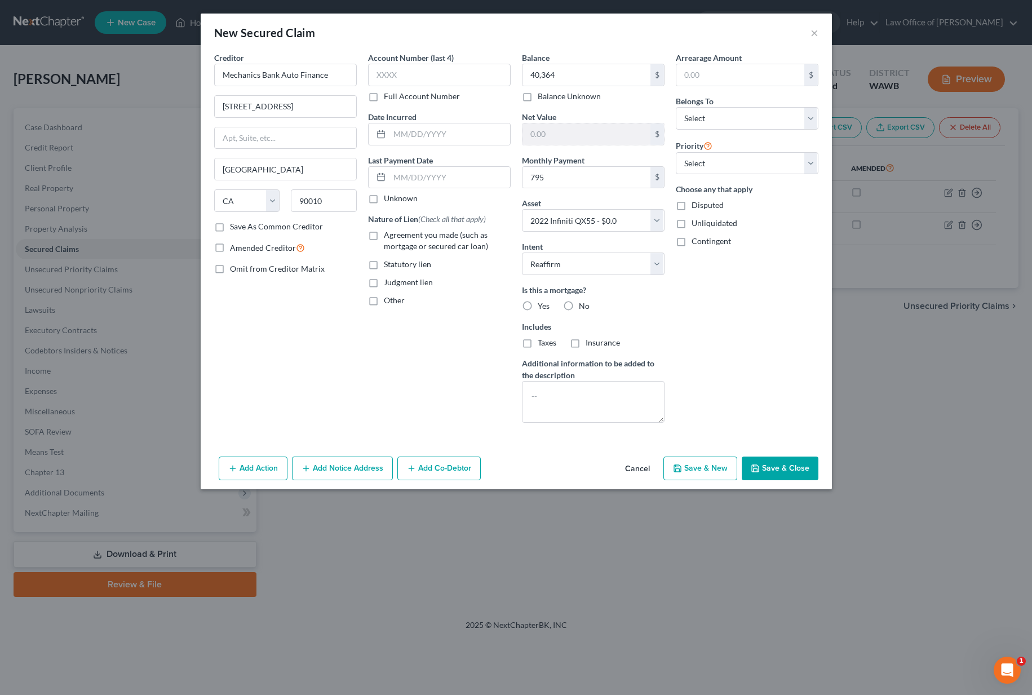
radio input "true"
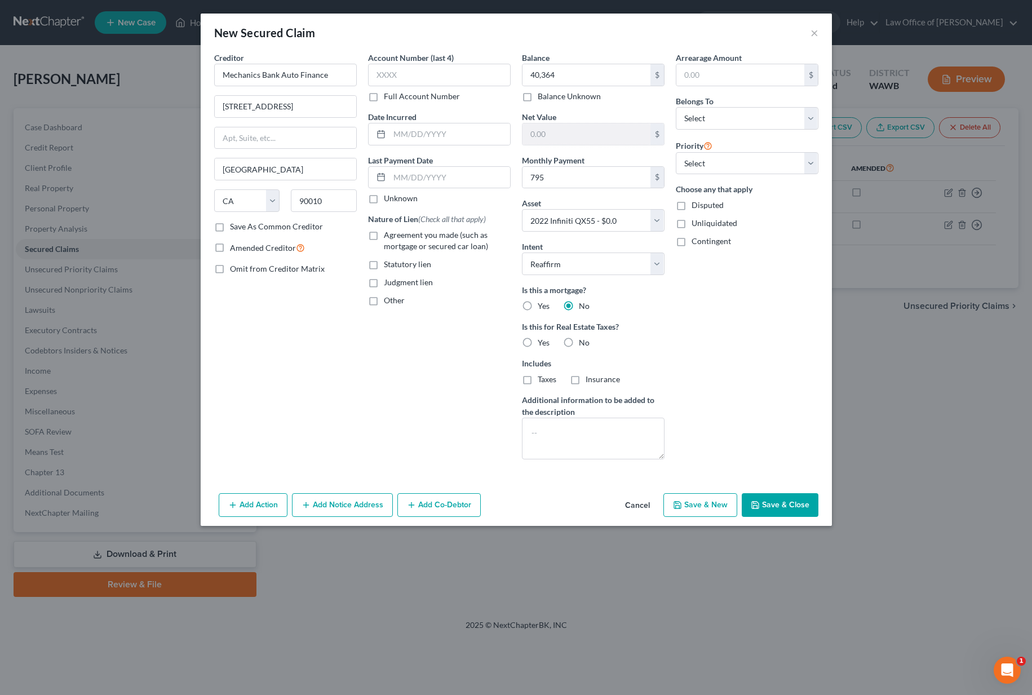
click at [579, 341] on label "No" at bounding box center [584, 342] width 11 height 11
click at [583, 341] on input "No" at bounding box center [586, 340] width 7 height 7
radio input "true"
click at [714, 114] on select "Select Debtor 1 Only Debtor 2 Only Debtor 1 And Debtor 2 Only At Least One Of T…" at bounding box center [746, 118] width 143 height 23
select select "0"
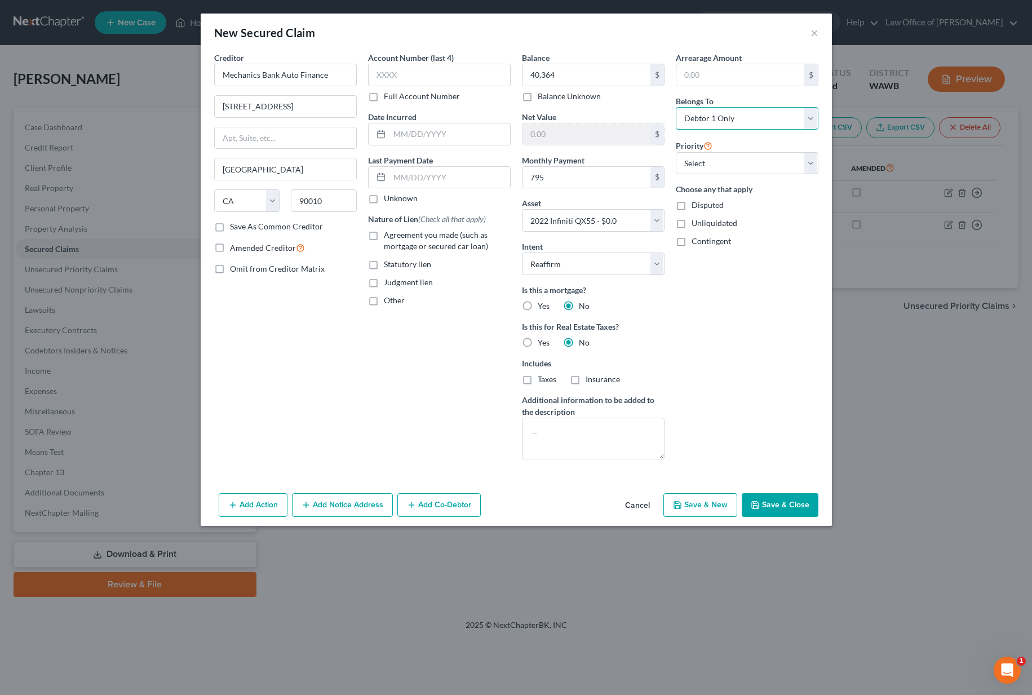
click at [675, 107] on select "Select Debtor 1 Only Debtor 2 Only Debtor 1 And Debtor 2 Only At Least One Of T…" at bounding box center [746, 118] width 143 height 23
click at [712, 171] on select "Select 1st 2nd 3rd 4th 5th 6th 7th 8th 9th 10th 11th 12th 13th 14th 15th 16th 1…" at bounding box center [746, 163] width 143 height 23
select select "0"
click at [675, 152] on select "Select 1st 2nd 3rd 4th 5th 6th 7th 8th 9th 10th 11th 12th 13th 14th 15th 16th 1…" at bounding box center [746, 163] width 143 height 23
click at [388, 233] on span "Agreement you made (such as mortgage or secured car loan)" at bounding box center [436, 240] width 104 height 21
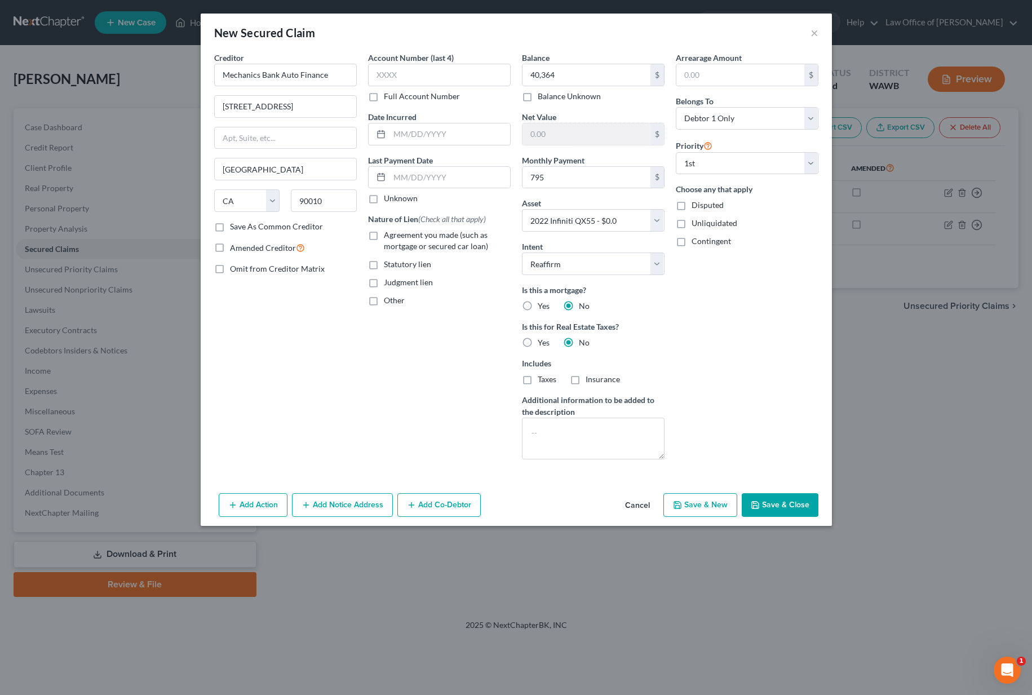
click at [388, 233] on input "Agreement you made (such as mortgage or secured car loan)" at bounding box center [391, 232] width 7 height 7
checkbox input "true"
click at [778, 505] on button "Save & Close" at bounding box center [779, 505] width 77 height 24
select select
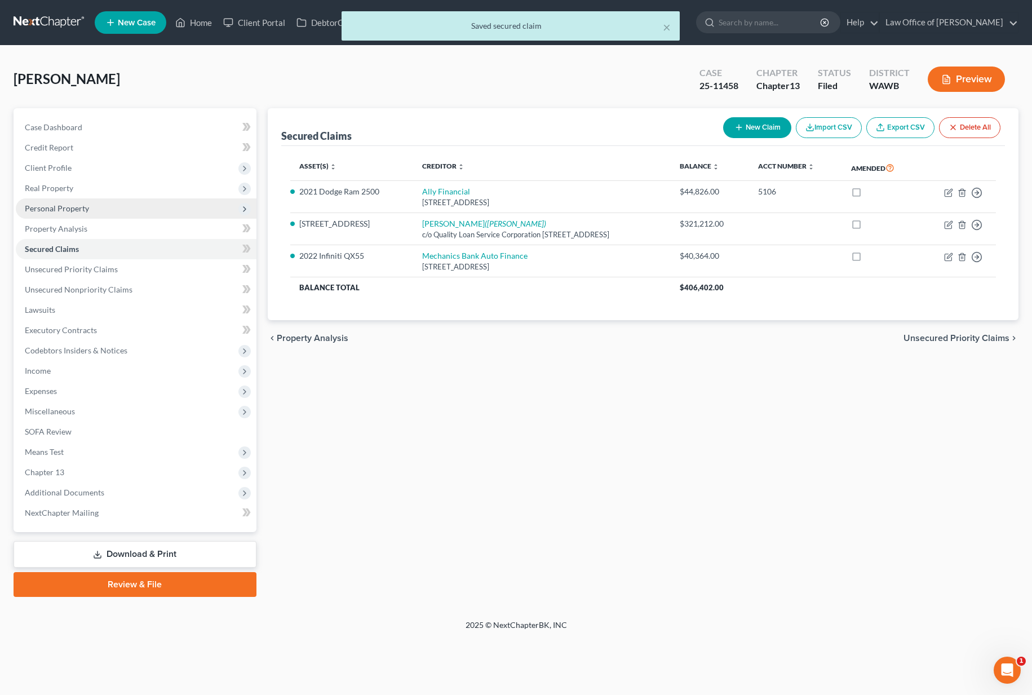
click at [88, 207] on span "Personal Property" at bounding box center [136, 208] width 241 height 20
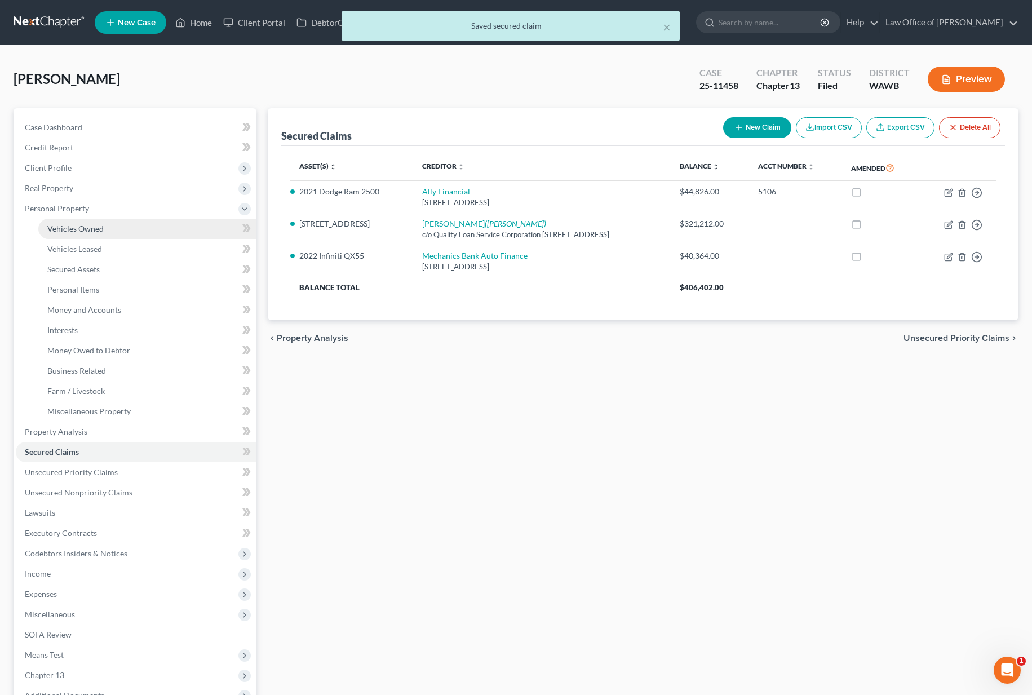
click at [108, 234] on link "Vehicles Owned" at bounding box center [147, 229] width 218 height 20
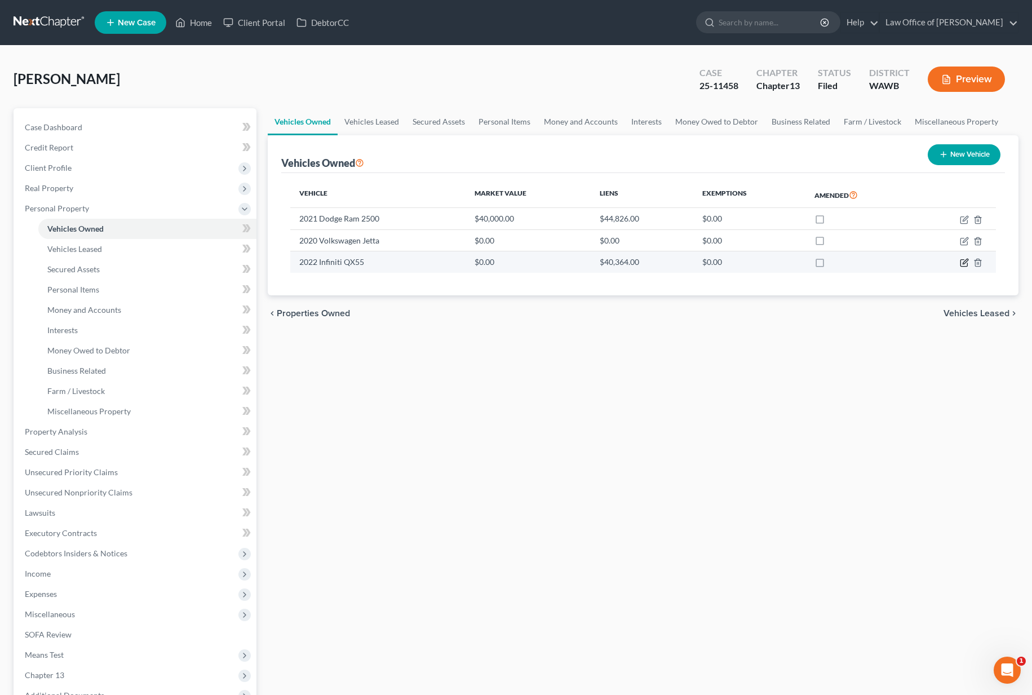
click at [962, 264] on icon "button" at bounding box center [964, 261] width 5 height 5
select select "0"
select select "4"
select select "0"
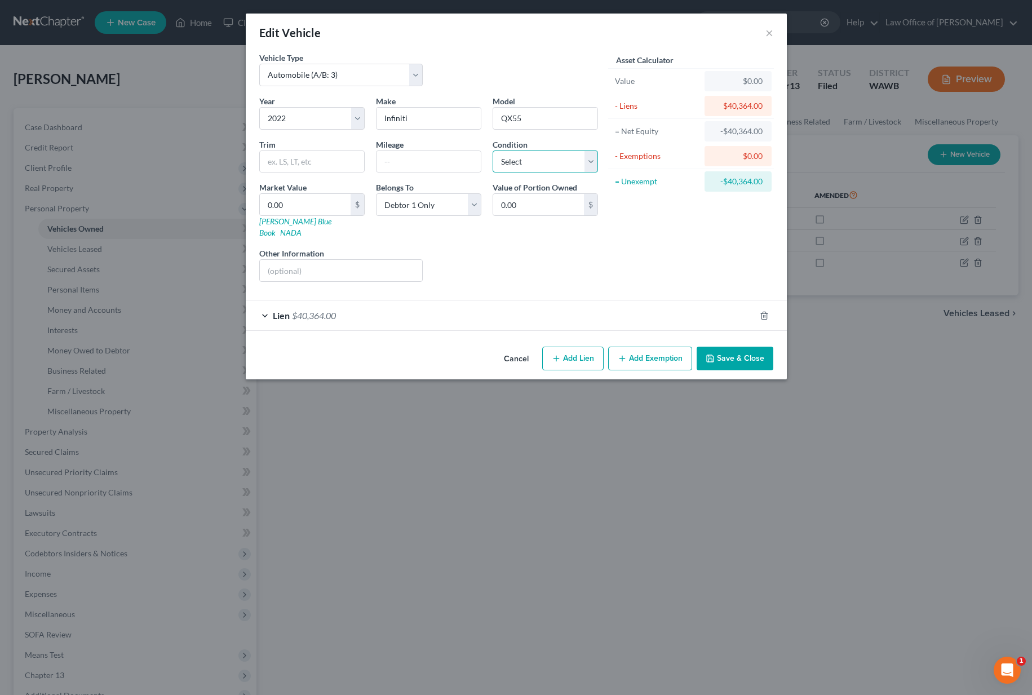
click at [536, 164] on select "Select Excellent Very Good Good Fair Poor" at bounding box center [544, 161] width 105 height 23
select select "2"
click at [492, 150] on select "Select Excellent Very Good Good Fair Poor" at bounding box center [544, 161] width 105 height 23
click at [322, 199] on input "0.00" at bounding box center [305, 204] width 91 height 21
type input "2"
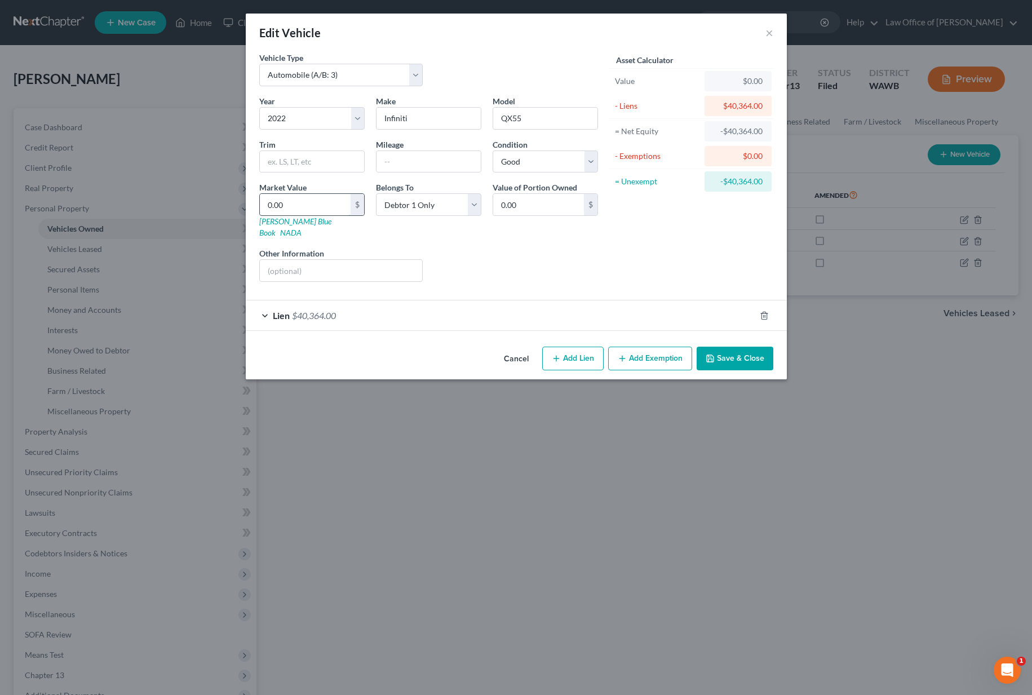
type input "2.00"
type input "29"
type input "29.00"
type input "299"
type input "299.00"
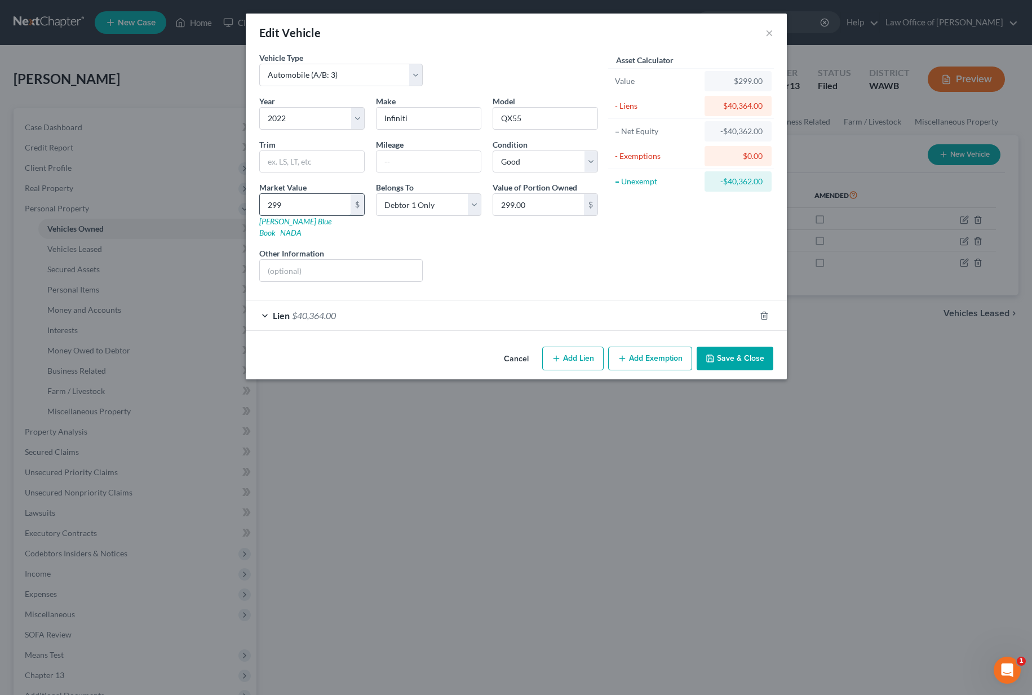
type input "29"
type input "29.00"
type input "2"
type input "2.00"
type input "28"
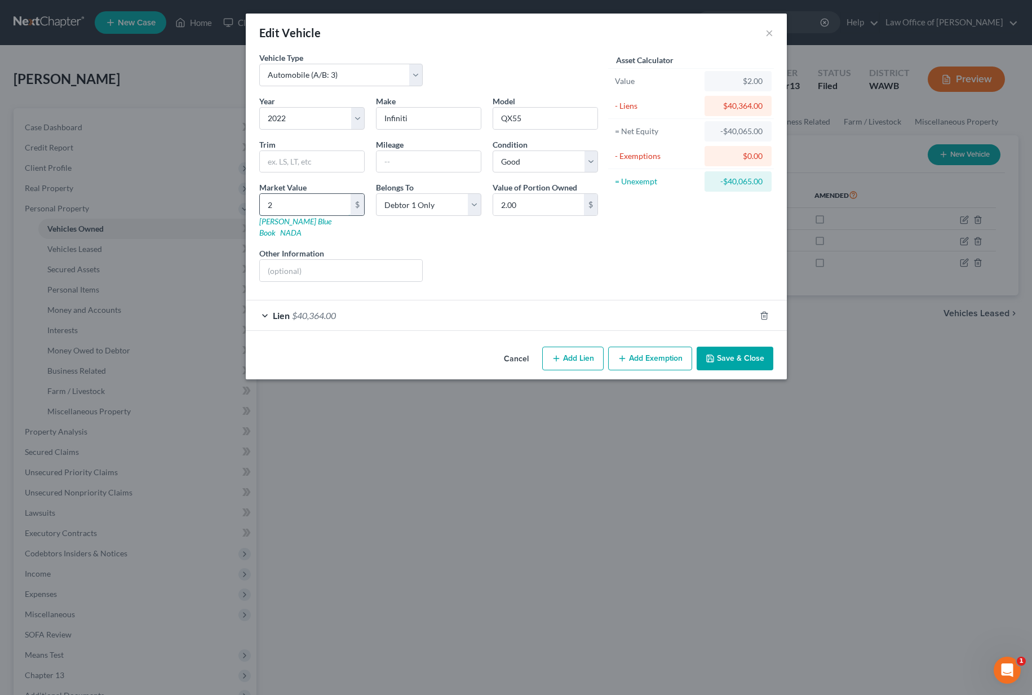
type input "28.00"
type input "289"
type input "289.00"
type input "2899"
type input "2,899.00"
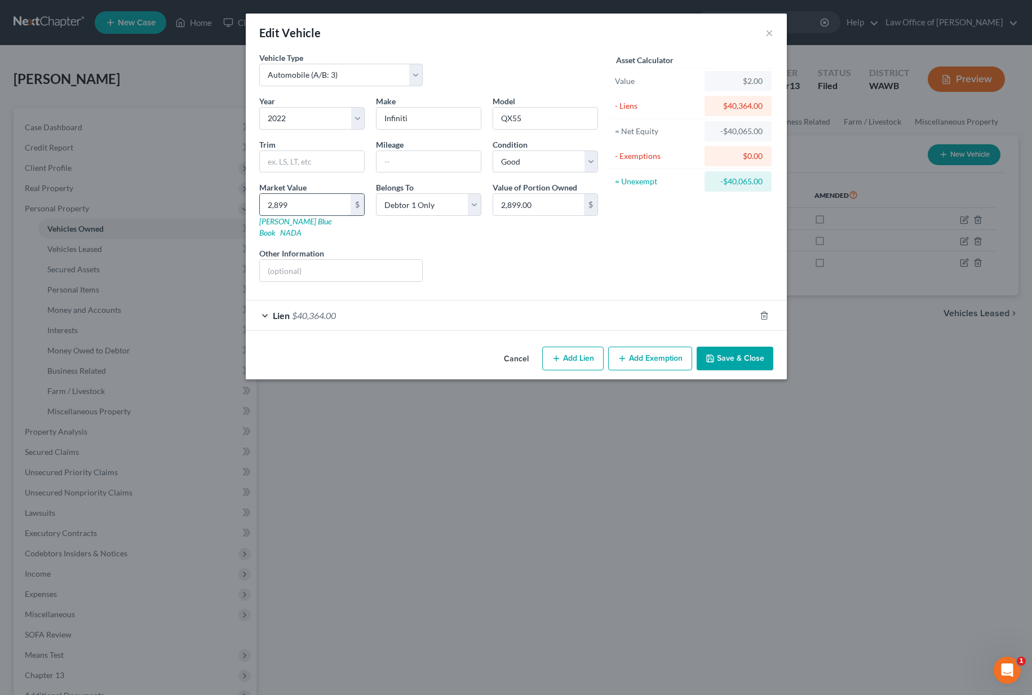
type input "2,8993"
type input "28,993.00"
type input "28,993"
click at [731, 346] on button "Save & Close" at bounding box center [734, 358] width 77 height 24
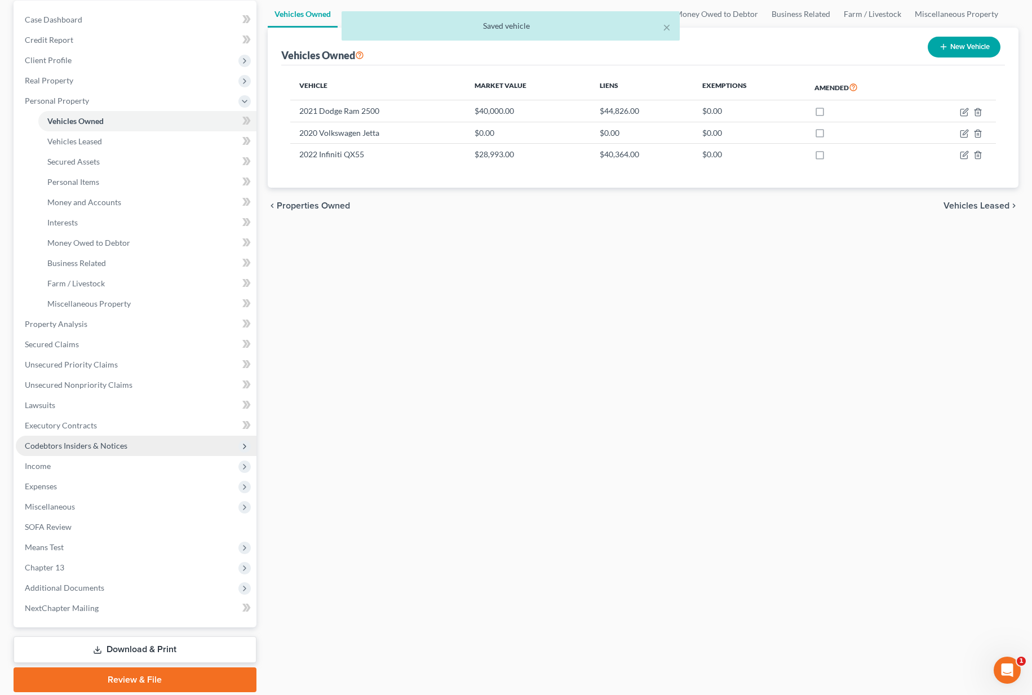
scroll to position [110, 0]
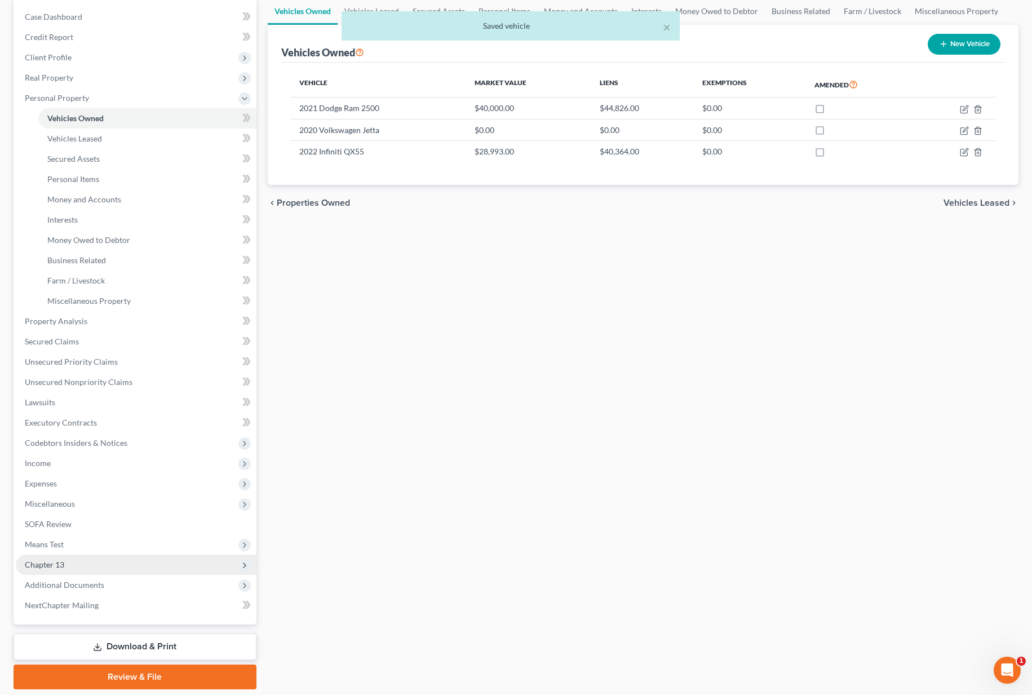
click at [90, 566] on span "Chapter 13" at bounding box center [136, 564] width 241 height 20
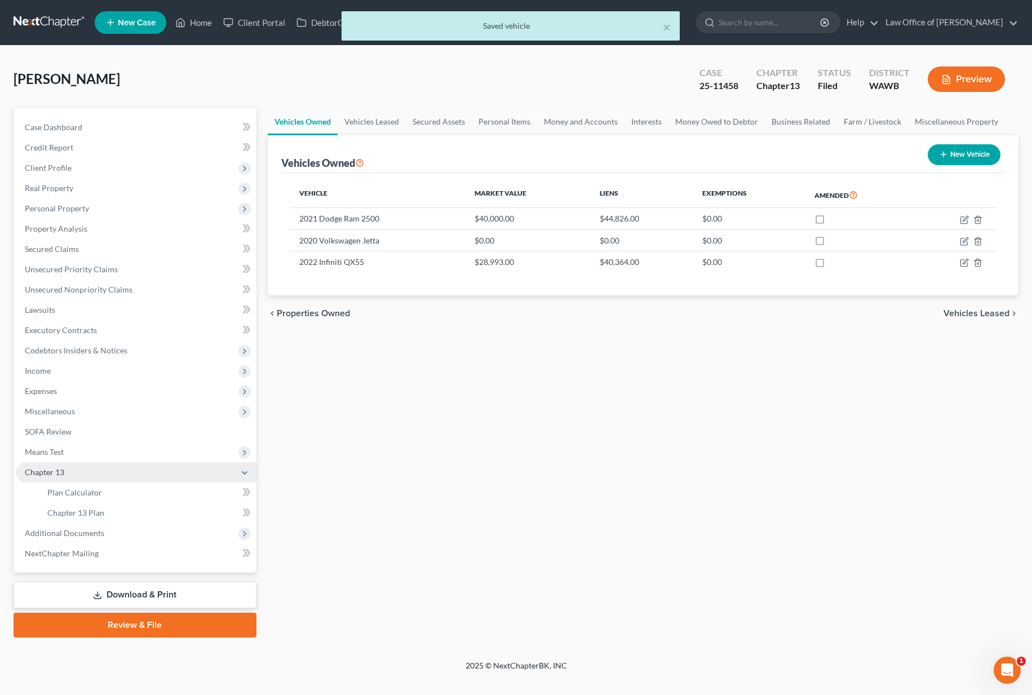
scroll to position [0, 0]
click at [103, 491] on link "Plan Calculator" at bounding box center [147, 492] width 218 height 20
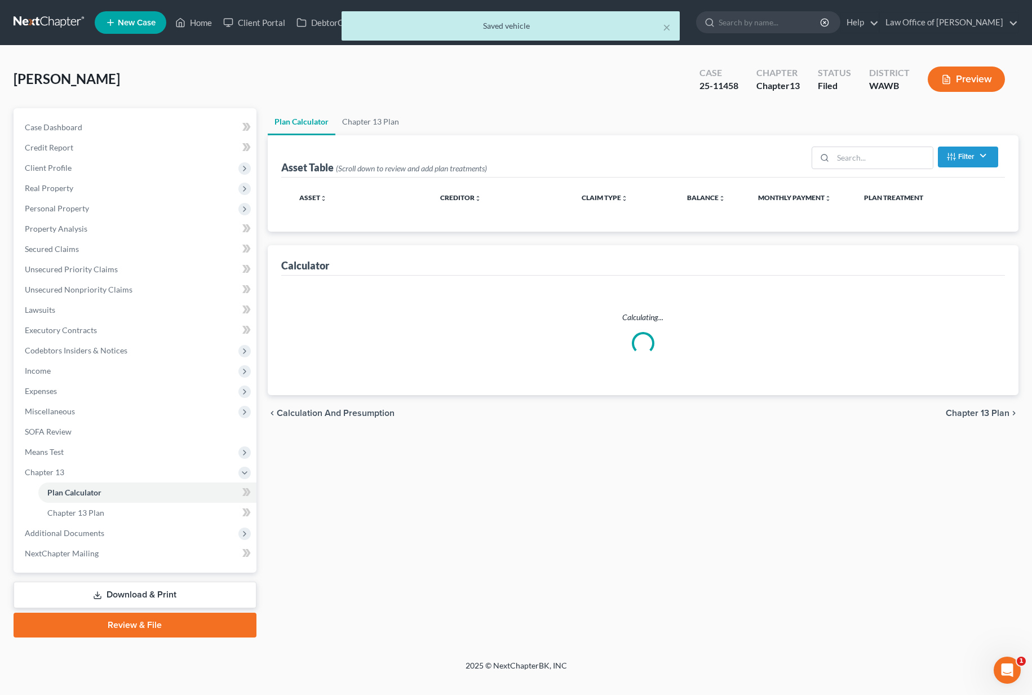
select select "59"
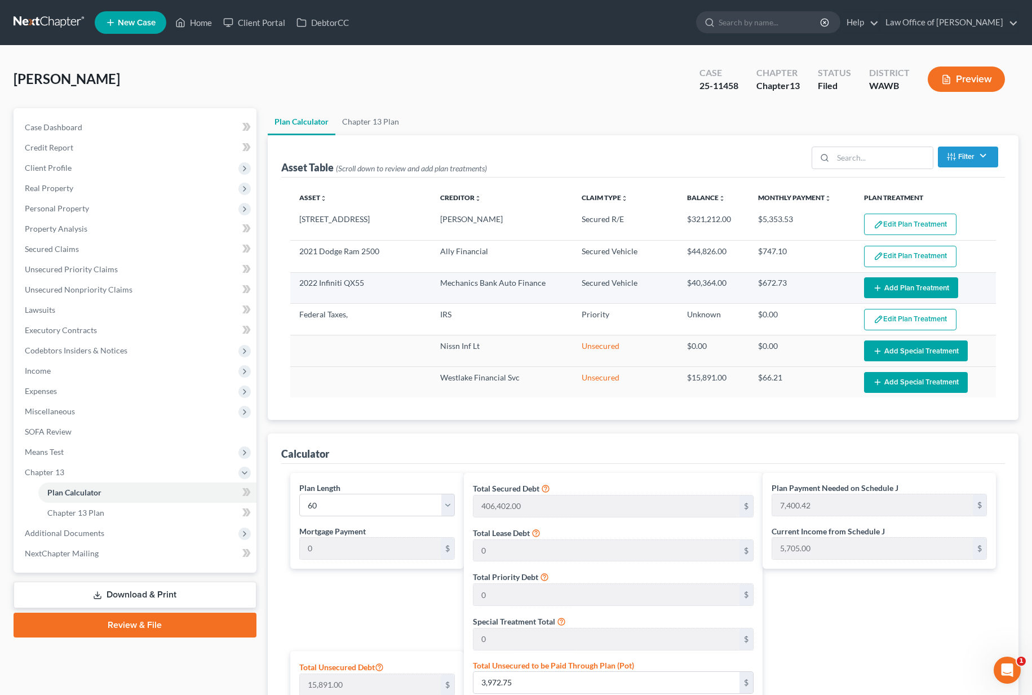
click at [907, 281] on button "Add Plan Treatment" at bounding box center [911, 287] width 94 height 21
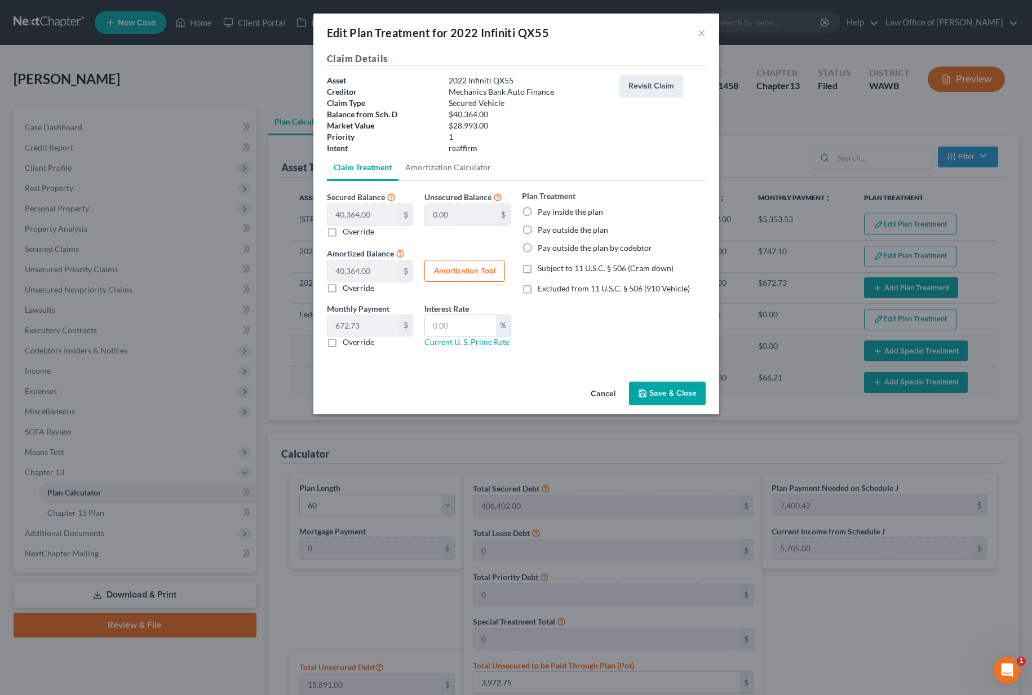
click at [537, 214] on label "Pay inside the plan" at bounding box center [569, 211] width 65 height 11
click at [542, 214] on input "Pay inside the plan" at bounding box center [545, 209] width 7 height 7
radio input "true"
click at [440, 168] on link "Amortization Calculator" at bounding box center [447, 167] width 99 height 27
type input "40,364.00"
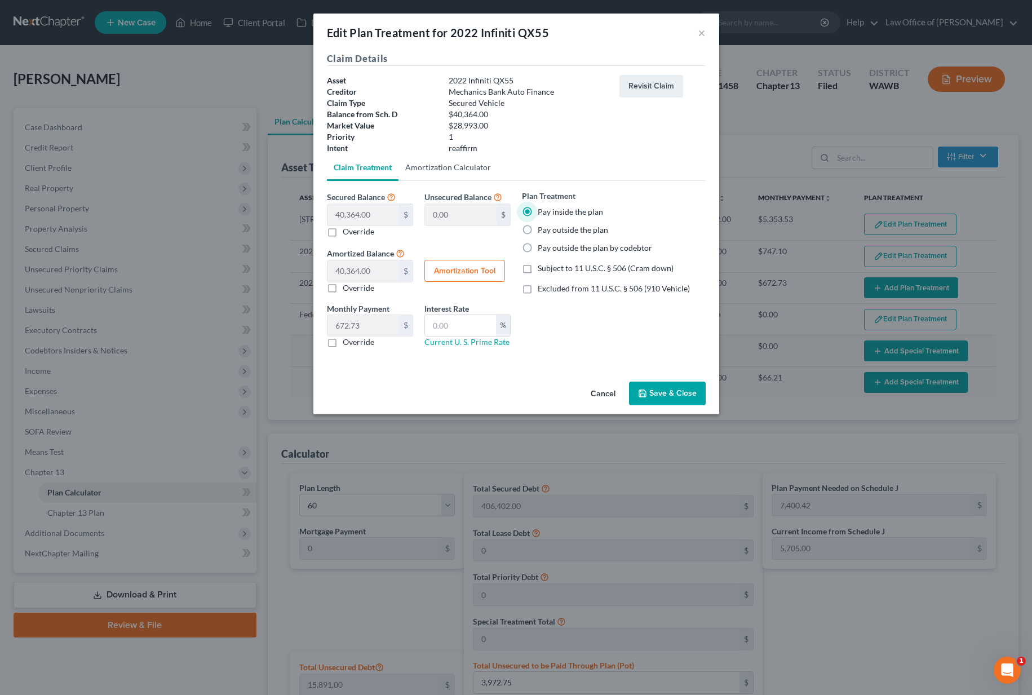
type input "60"
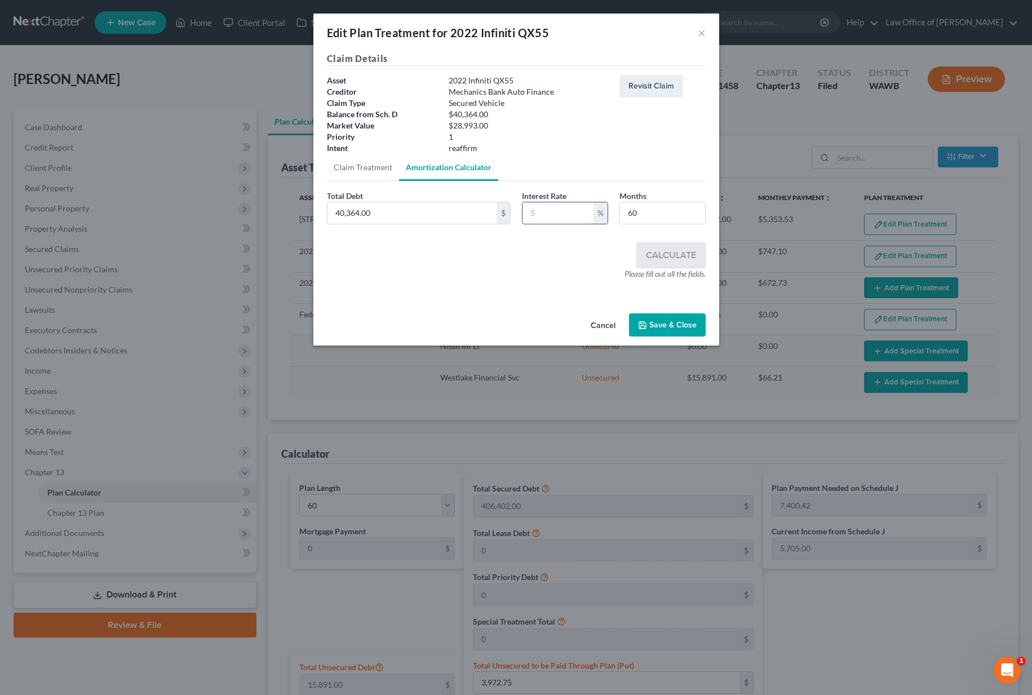
click at [555, 209] on input "text" at bounding box center [557, 212] width 71 height 21
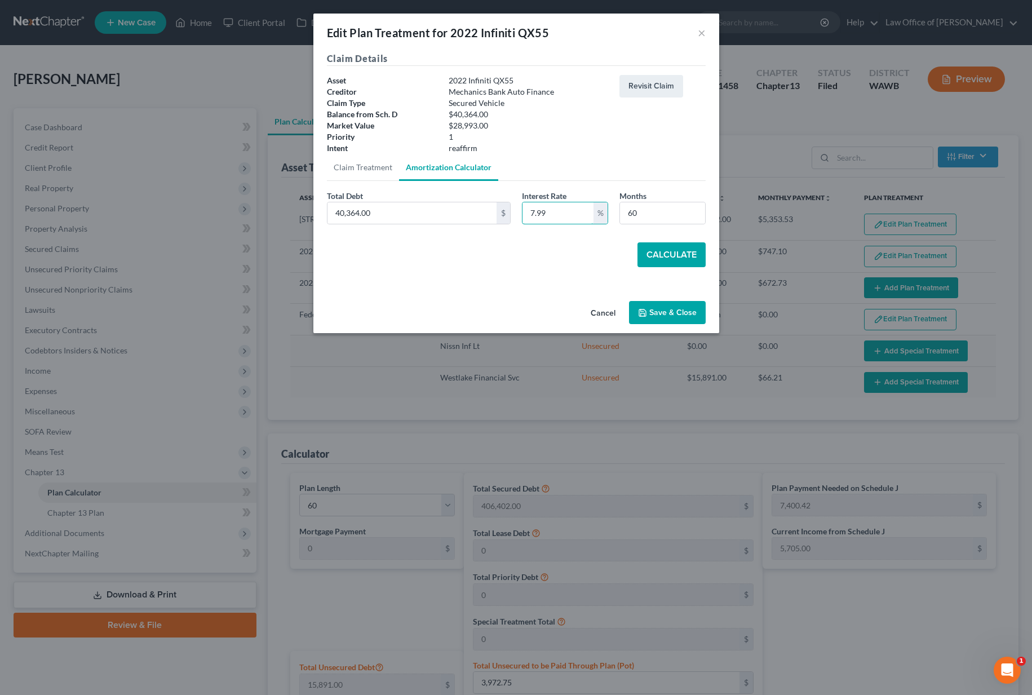
type input "7.99"
click at [670, 247] on button "Calculate" at bounding box center [671, 254] width 68 height 25
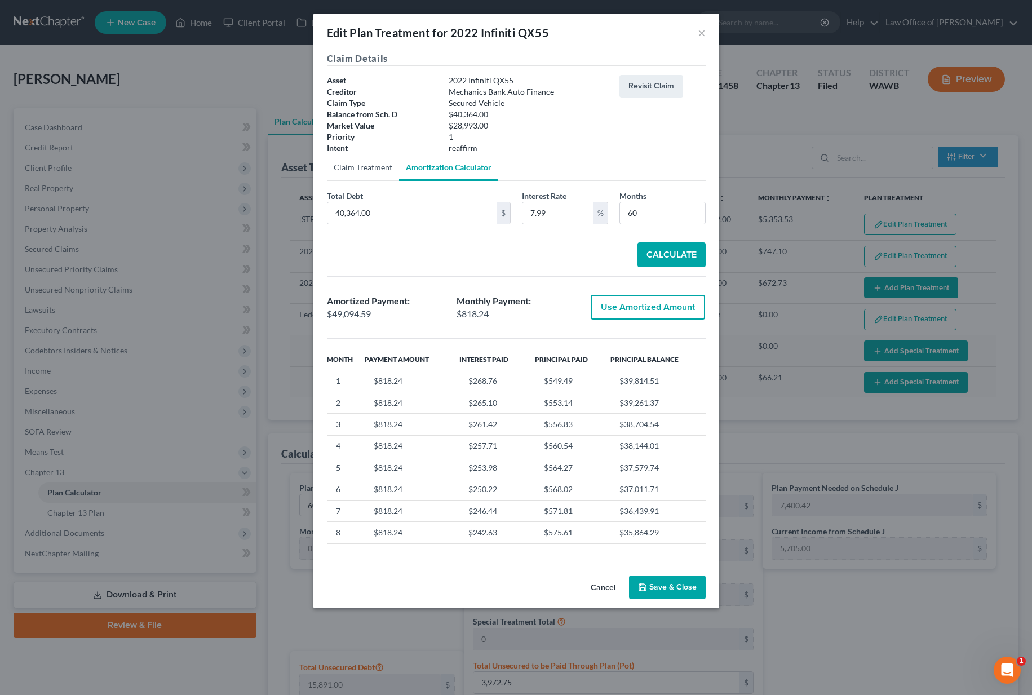
click at [369, 171] on link "Claim Treatment" at bounding box center [363, 167] width 72 height 27
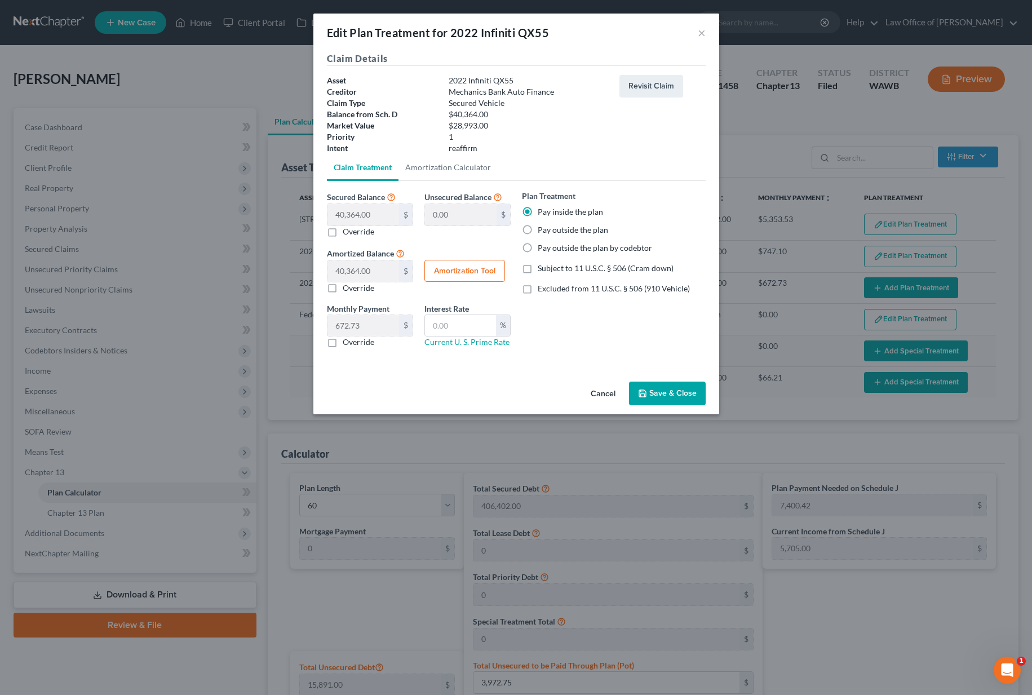
click at [343, 344] on label "Override" at bounding box center [359, 341] width 32 height 11
click at [347, 344] on input "Override" at bounding box center [350, 339] width 7 height 7
checkbox input "true"
click at [361, 328] on input "text" at bounding box center [363, 325] width 72 height 21
type input "819.00"
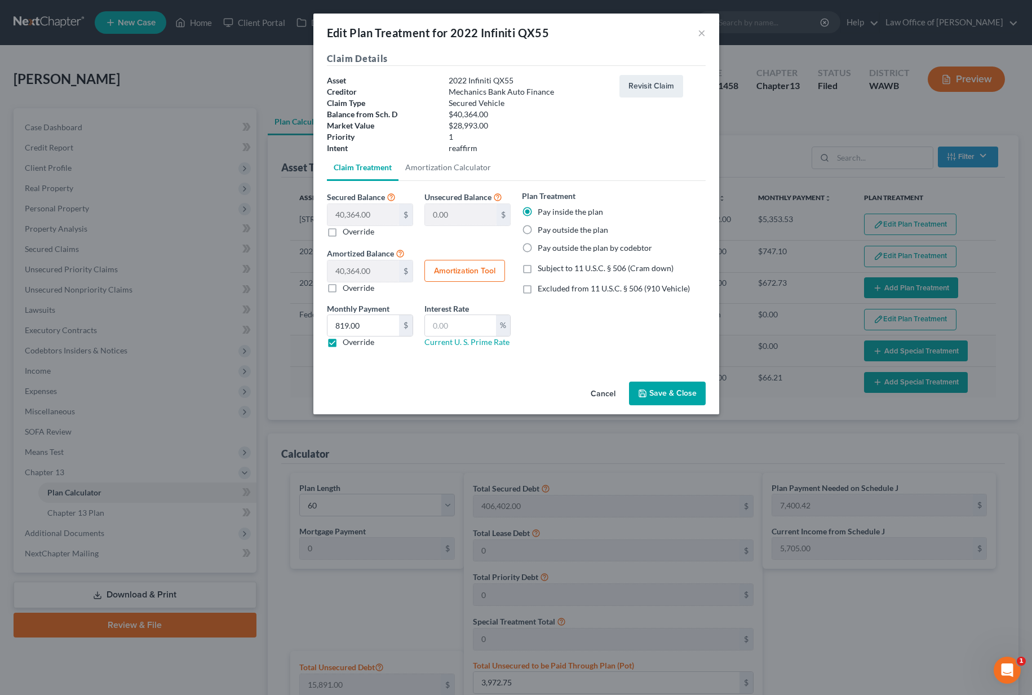
click at [693, 390] on button "Save & Close" at bounding box center [667, 393] width 77 height 24
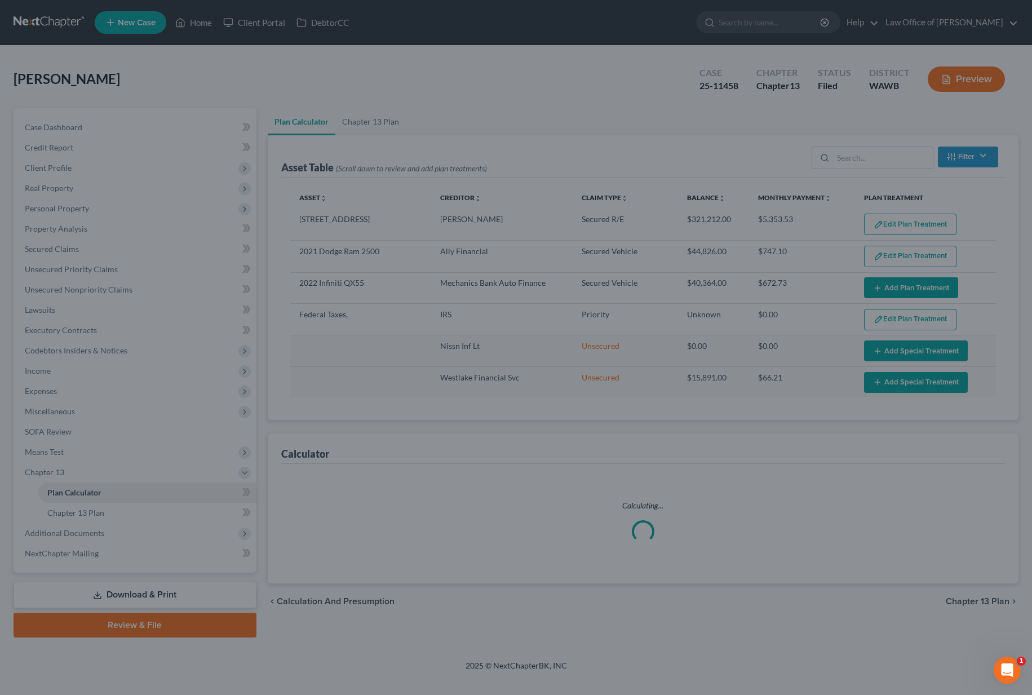
select select "59"
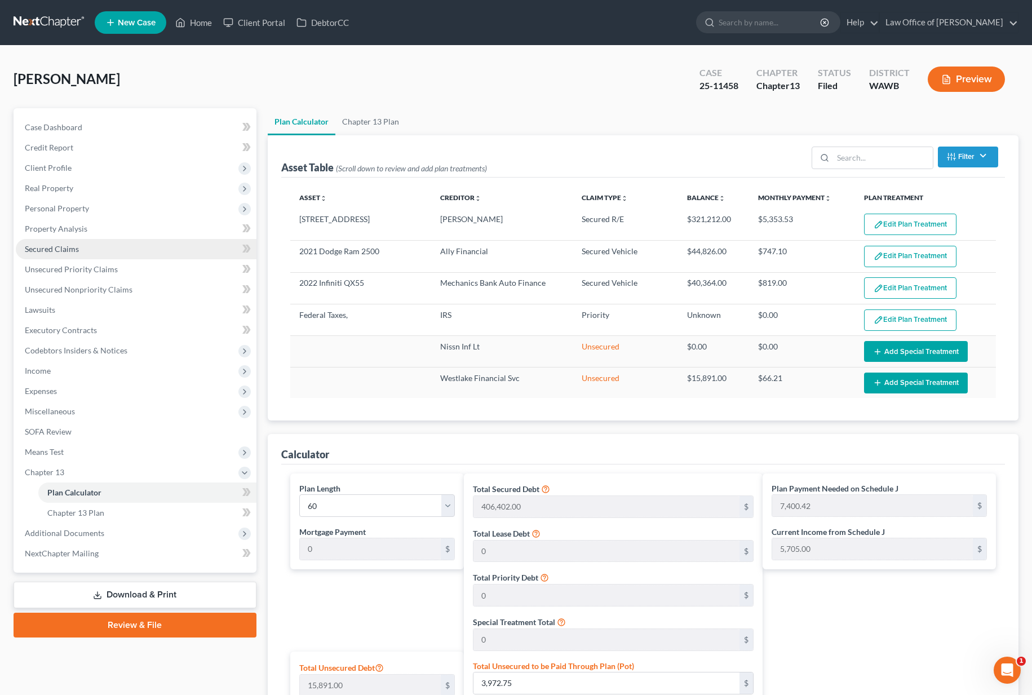
click at [158, 251] on link "Secured Claims" at bounding box center [136, 249] width 241 height 20
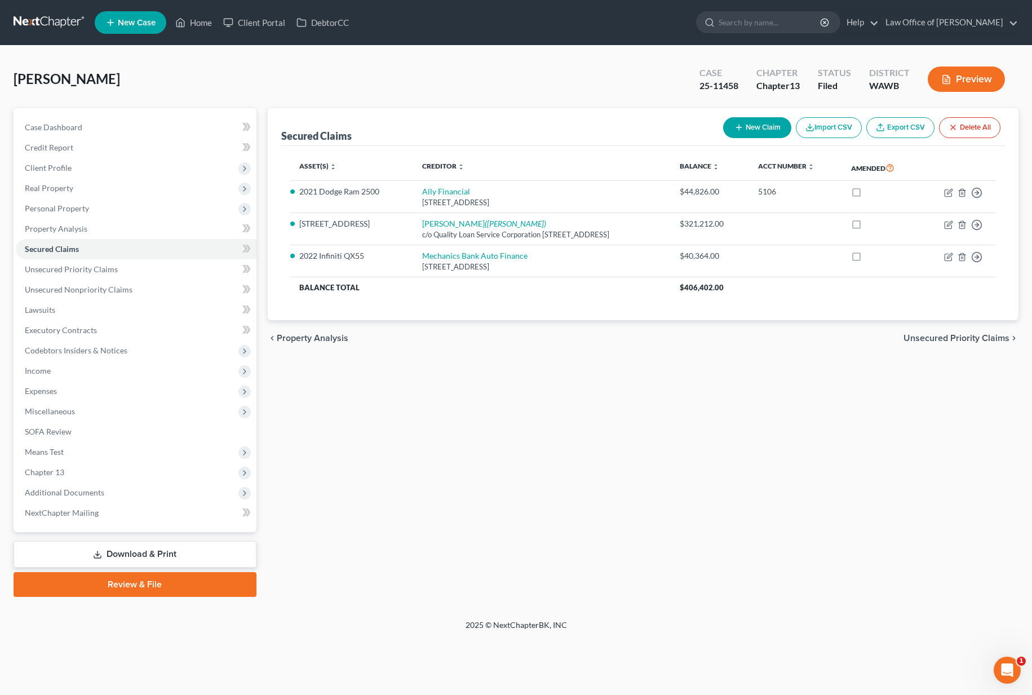
click at [740, 123] on button "New Claim" at bounding box center [757, 127] width 68 height 21
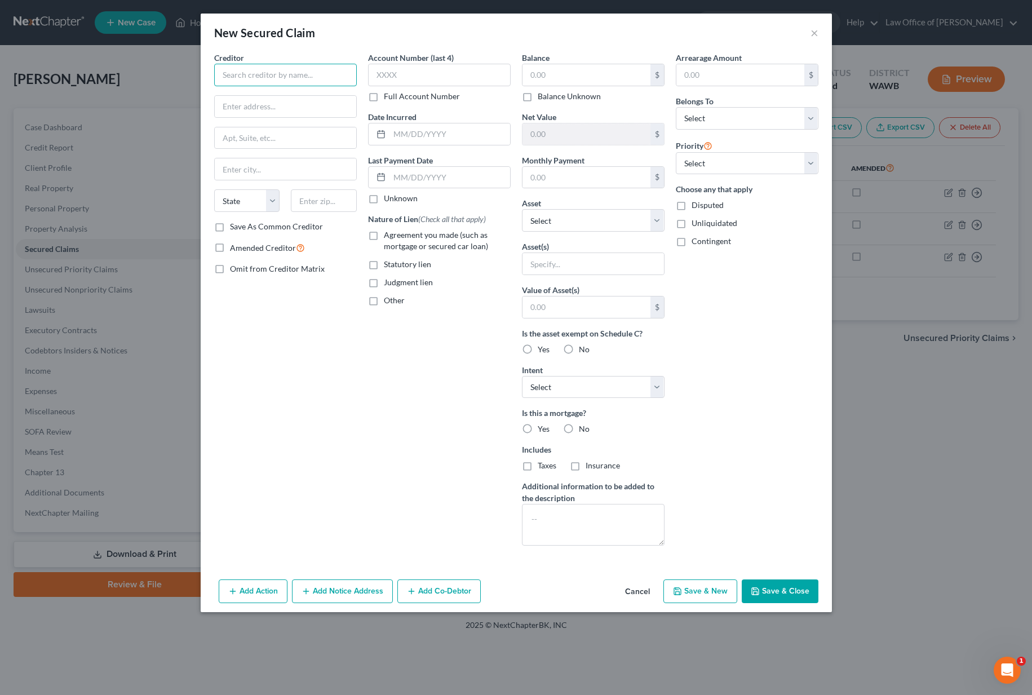
click at [286, 75] on input "text" at bounding box center [285, 75] width 143 height 23
type input "Midland Credit Management Inc."
type input "PO Box 2037"
click at [317, 214] on div "State AL AK AR AZ CA CO CT DE DC FL GA GU HI ID IL IN IA KS KY LA ME MD MA MI M…" at bounding box center [285, 205] width 154 height 32
click at [315, 205] on input "text" at bounding box center [324, 200] width 66 height 23
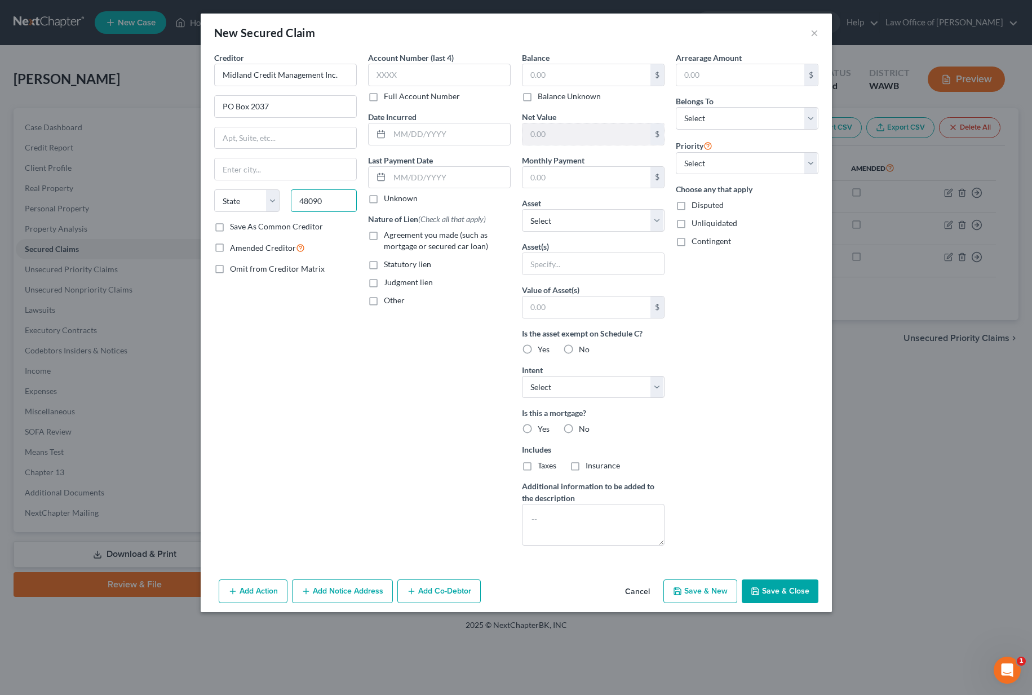
type input "48090"
type input "Warren"
select select "23"
click at [561, 81] on input "text" at bounding box center [586, 74] width 128 height 21
type input "14,996.00"
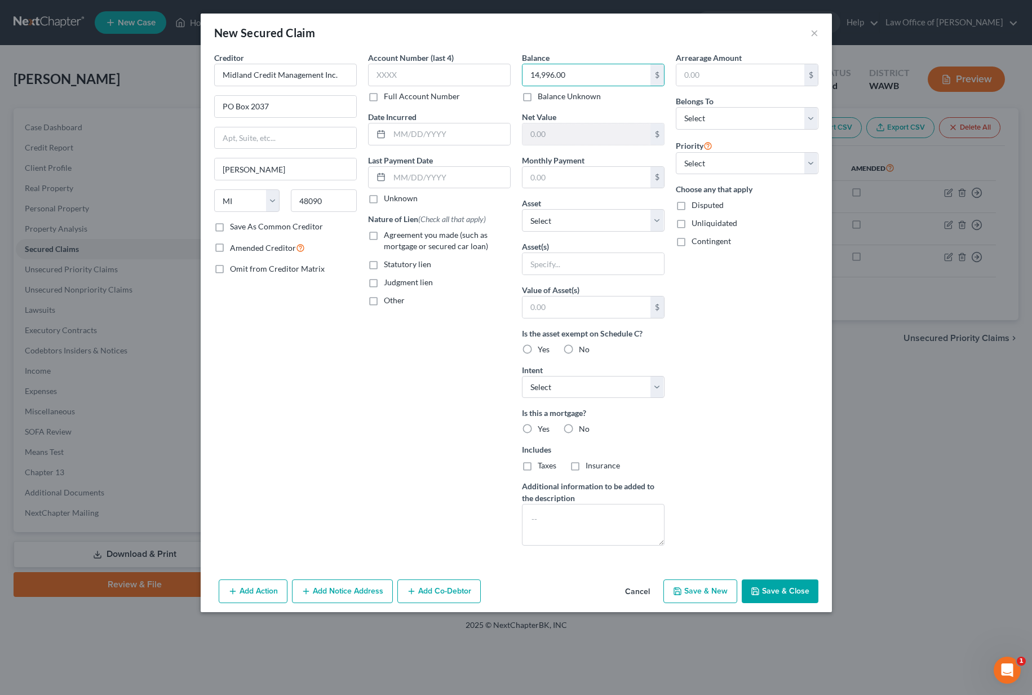
click at [391, 236] on span "Agreement you made (such as mortgage or secured car loan)" at bounding box center [436, 240] width 104 height 21
click at [391, 236] on input "Agreement you made (such as mortgage or secured car loan)" at bounding box center [391, 232] width 7 height 7
checkbox input "true"
click at [570, 220] on select "Select Other Multiple Assets Chase (Savings Account) - $0.0 2021 Dodge Ram 2500…" at bounding box center [593, 220] width 143 height 23
select select "7"
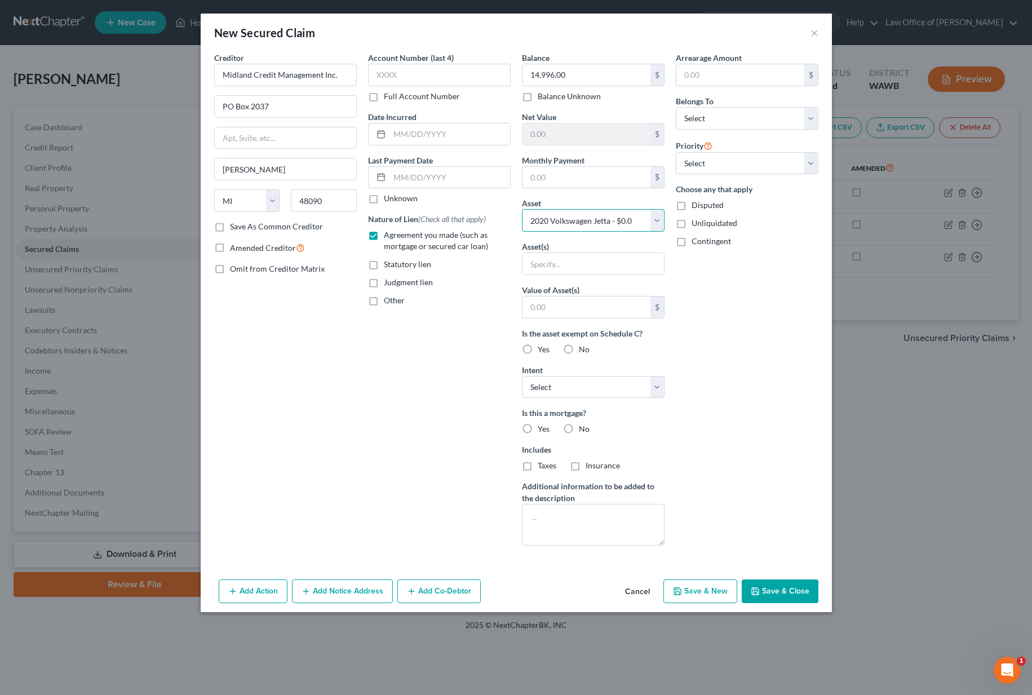
click at [522, 209] on select "Select Other Multiple Assets Chase (Savings Account) - $0.0 2021 Dodge Ram 2500…" at bounding box center [593, 220] width 143 height 23
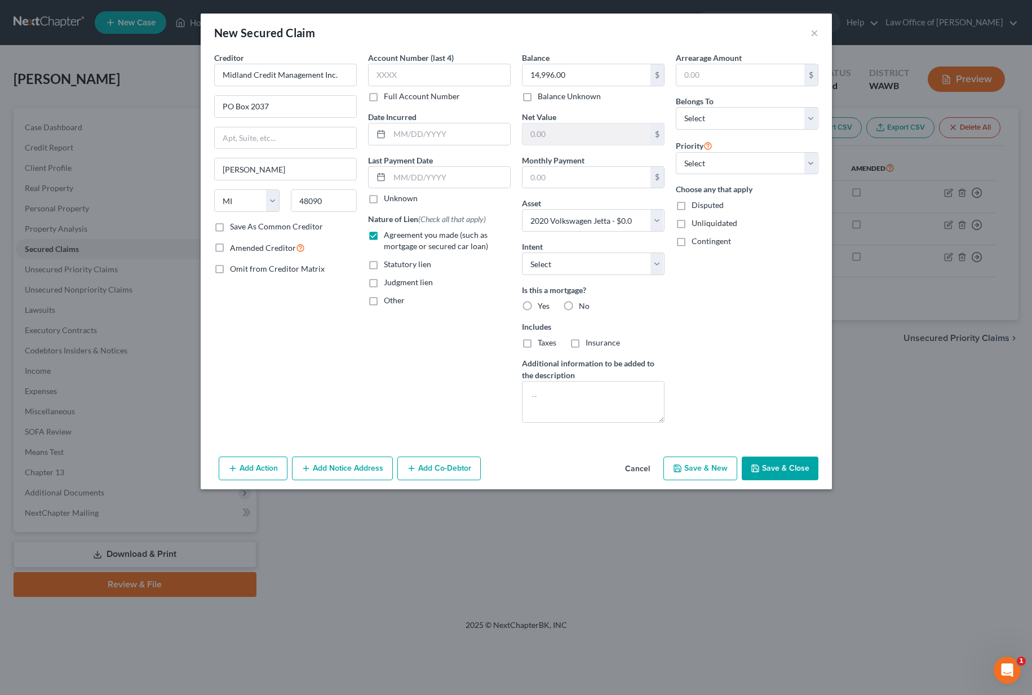
click at [579, 303] on label "No" at bounding box center [584, 305] width 11 height 11
click at [583, 303] on input "No" at bounding box center [586, 303] width 7 height 7
radio input "true"
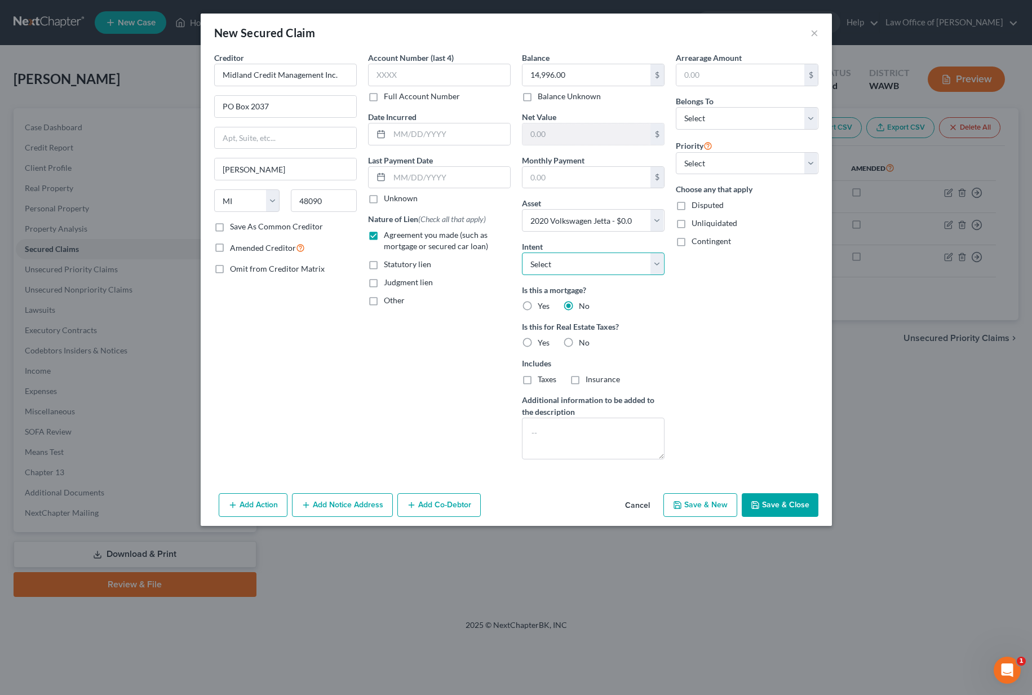
click at [567, 262] on select "Select Surrender Redeem Reaffirm Avoid Other" at bounding box center [593, 263] width 143 height 23
select select "0"
click at [522, 252] on select "Select Surrender Redeem Reaffirm Avoid Other" at bounding box center [593, 263] width 143 height 23
click at [579, 340] on label "No" at bounding box center [584, 342] width 11 height 11
click at [583, 340] on input "No" at bounding box center [586, 340] width 7 height 7
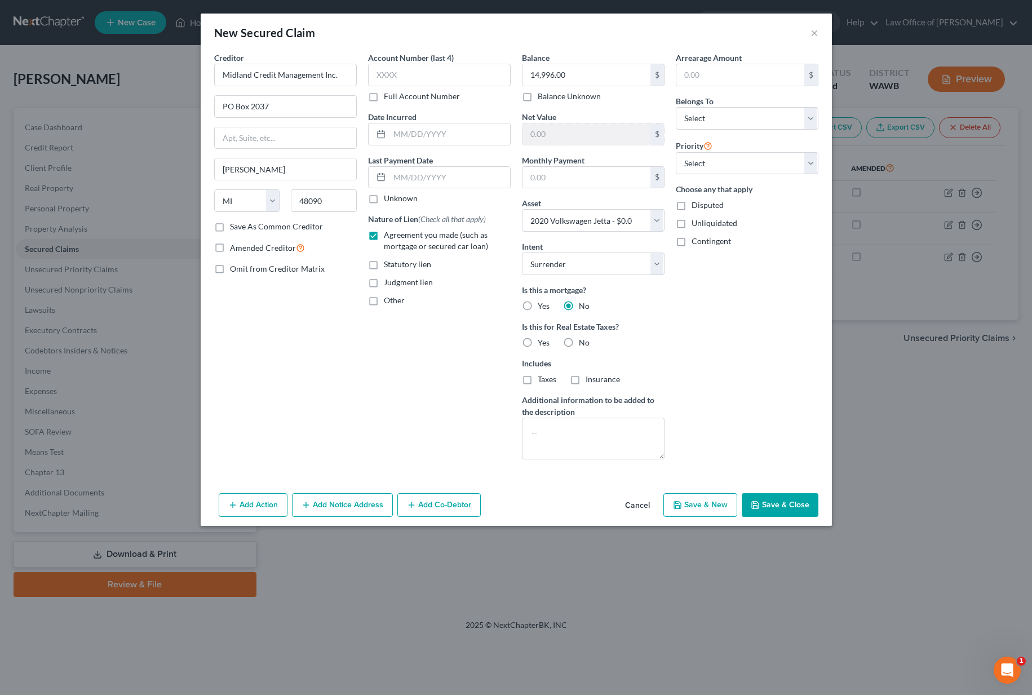
radio input "true"
click at [706, 165] on select "Select 1st 2nd 3rd 4th 5th 6th 7th 8th 9th 10th 11th 12th 13th 14th 15th 16th 1…" at bounding box center [746, 163] width 143 height 23
select select "0"
click at [675, 152] on select "Select 1st 2nd 3rd 4th 5th 6th 7th 8th 9th 10th 11th 12th 13th 14th 15th 16th 1…" at bounding box center [746, 163] width 143 height 23
click at [703, 108] on select "Select Debtor 1 Only Debtor 2 Only Debtor 1 And Debtor 2 Only At Least One Of T…" at bounding box center [746, 118] width 143 height 23
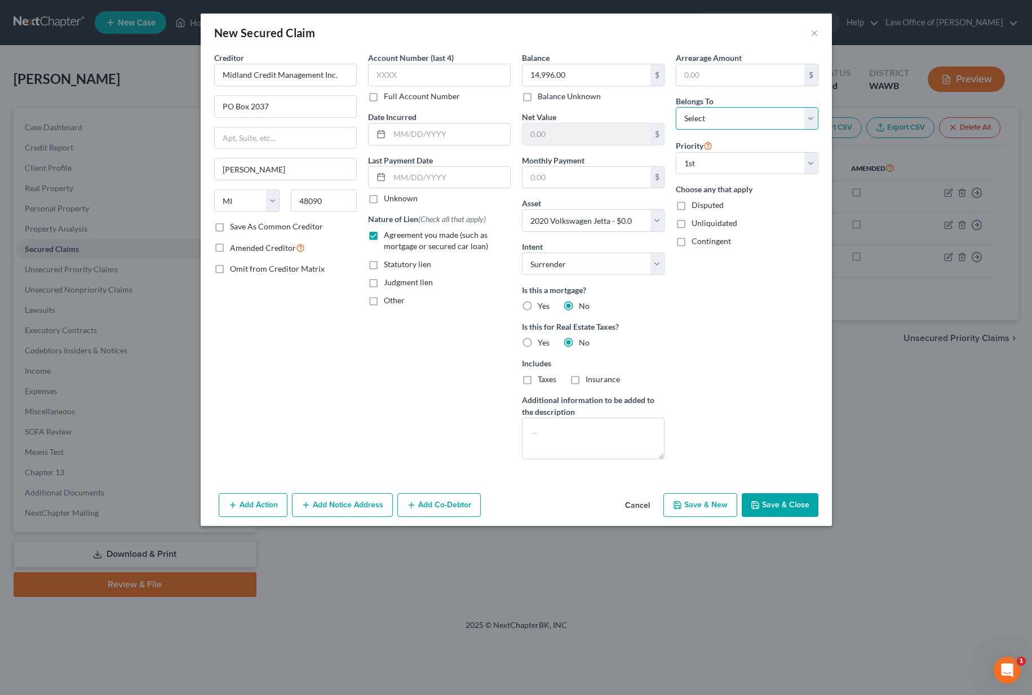
select select "0"
click at [675, 107] on select "Select Debtor 1 Only Debtor 2 Only Debtor 1 And Debtor 2 Only At Least One Of T…" at bounding box center [746, 118] width 143 height 23
click at [770, 511] on button "Save & Close" at bounding box center [779, 505] width 77 height 24
select select
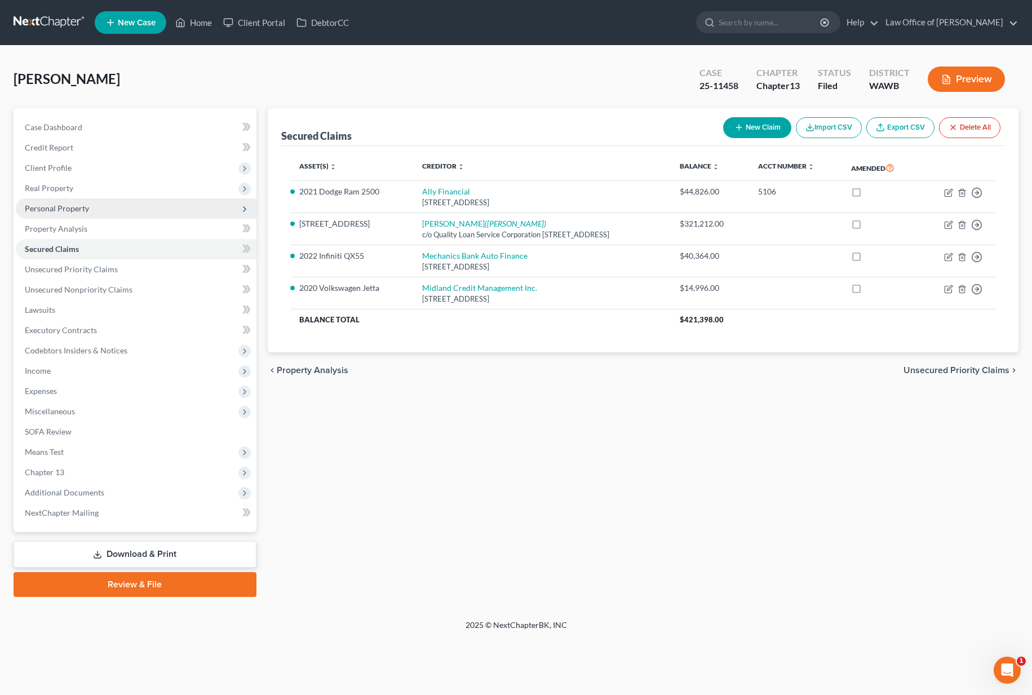
click at [150, 205] on span "Personal Property" at bounding box center [136, 208] width 241 height 20
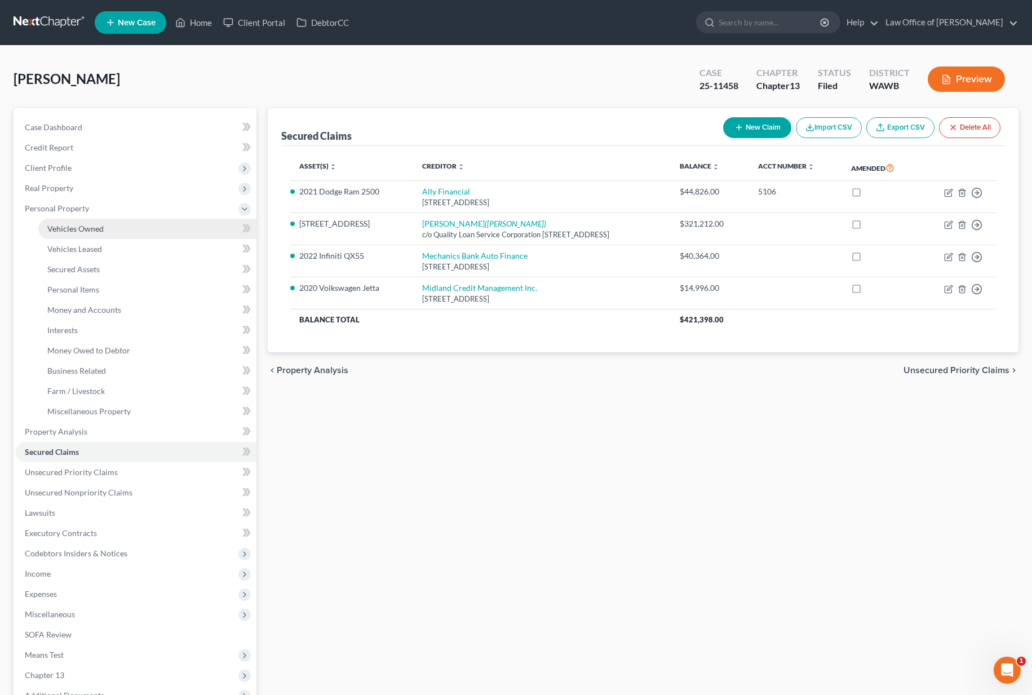
click at [149, 230] on link "Vehicles Owned" at bounding box center [147, 229] width 218 height 20
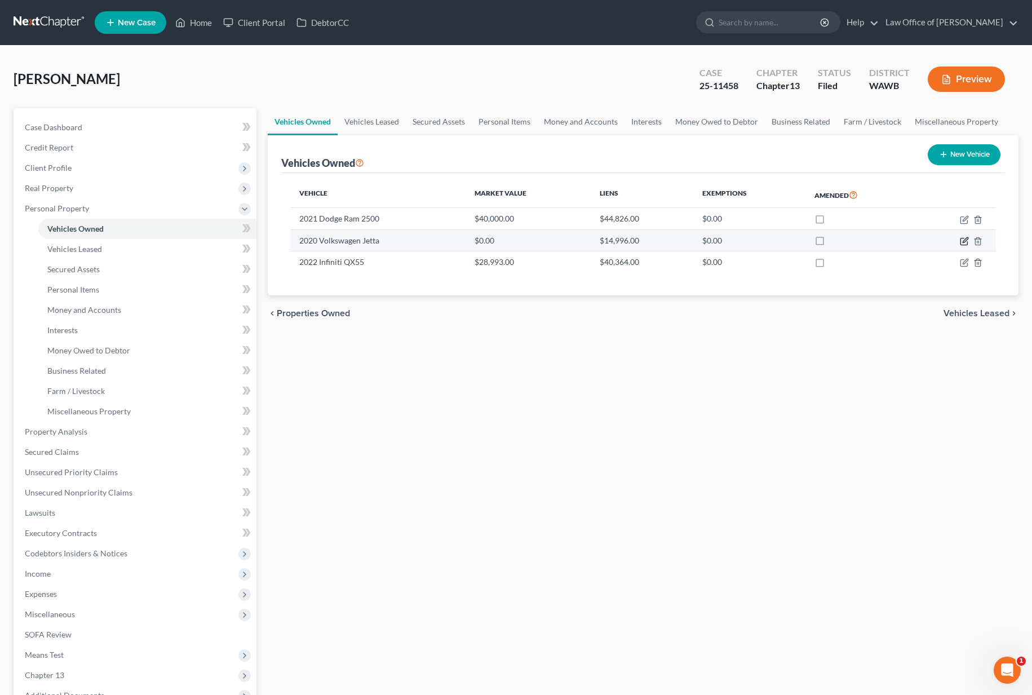
click at [966, 239] on icon "button" at bounding box center [963, 241] width 9 height 9
select select "0"
select select "6"
select select "0"
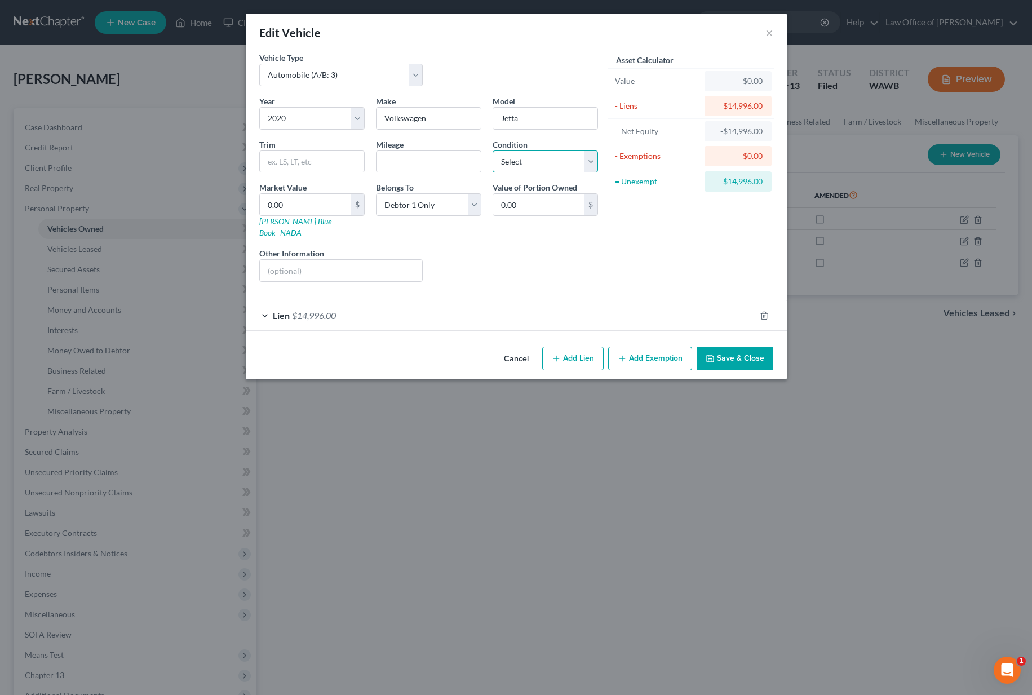
click at [530, 164] on select "Select Excellent Very Good Good Fair Poor" at bounding box center [544, 161] width 105 height 23
click at [492, 150] on select "Select Excellent Very Good Good Fair Poor" at bounding box center [544, 161] width 105 height 23
click at [510, 159] on select "Select Excellent Very Good Good Fair Poor" at bounding box center [544, 161] width 105 height 23
select select "4"
click at [492, 150] on select "Select Excellent Very Good Good Fair Poor" at bounding box center [544, 161] width 105 height 23
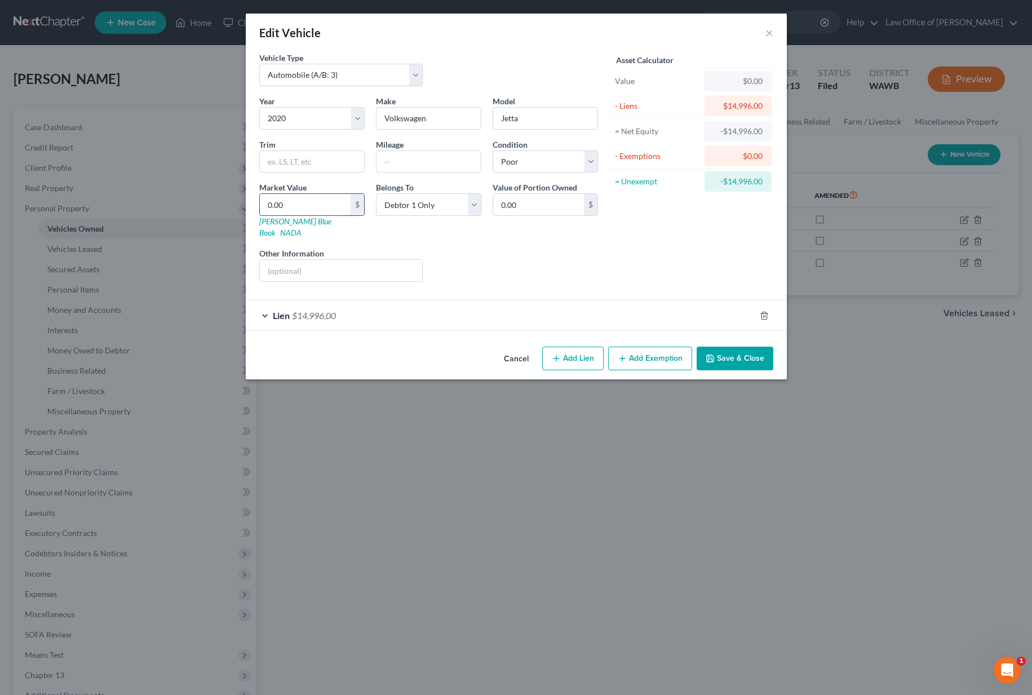
click at [314, 209] on input "0.00" at bounding box center [305, 204] width 91 height 21
type input "1"
type input "1.00"
type input "14"
type input "14.00"
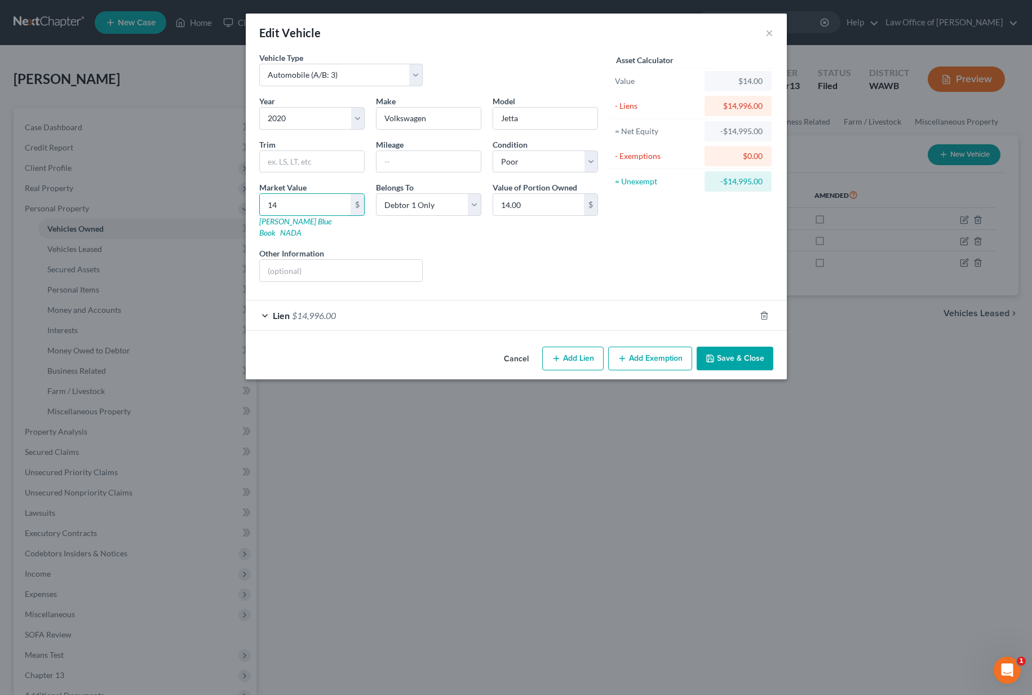
type input "1"
type input "1.00"
type input "15"
type input "15.00"
type input "158"
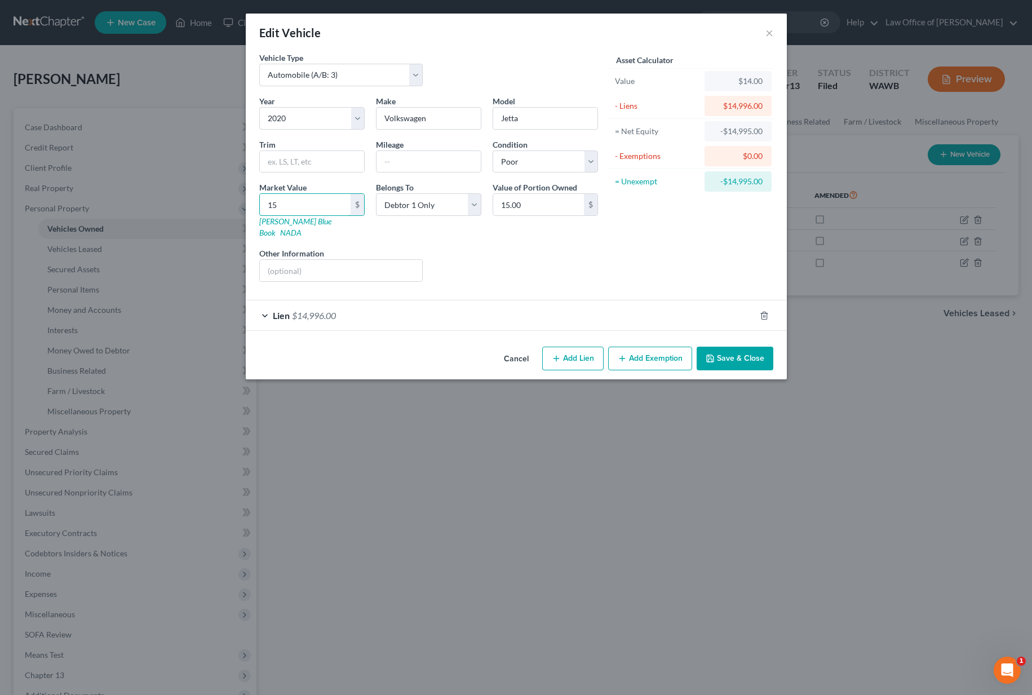
type input "158.00"
type input "1589"
type input "1,589.00"
type input "1,5890"
type input "15,890.00"
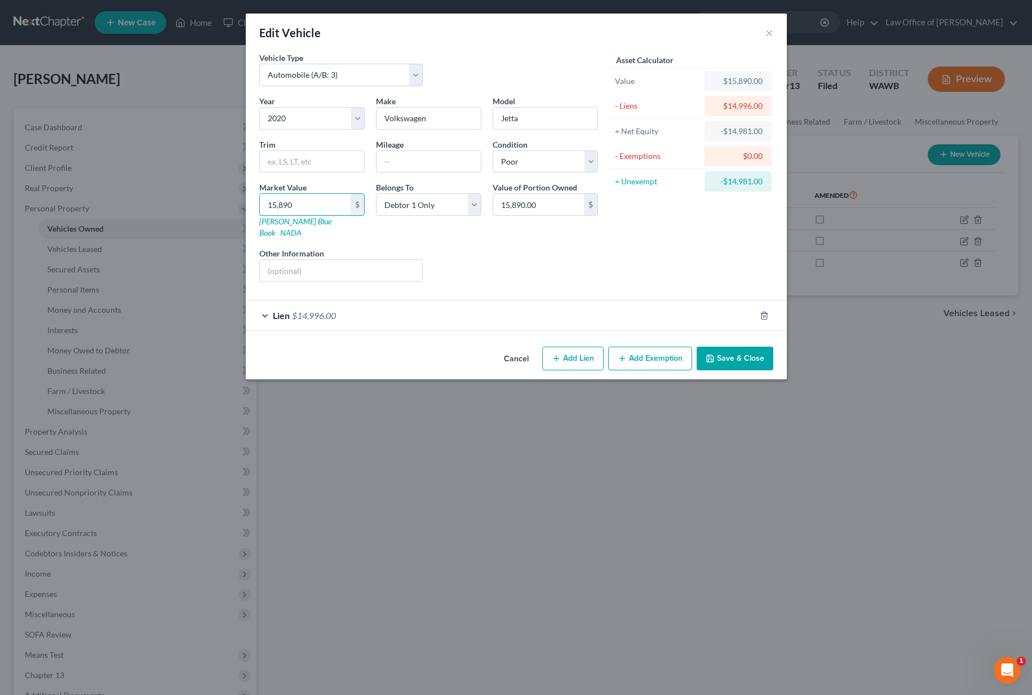
type input "15,890"
drag, startPoint x: 648, startPoint y: 345, endPoint x: 728, endPoint y: 343, distance: 80.6
click at [727, 344] on div "Cancel Add Lien Add Lease Add Exemption Save & Close" at bounding box center [516, 360] width 541 height 37
click at [728, 346] on button "Save & Close" at bounding box center [734, 358] width 77 height 24
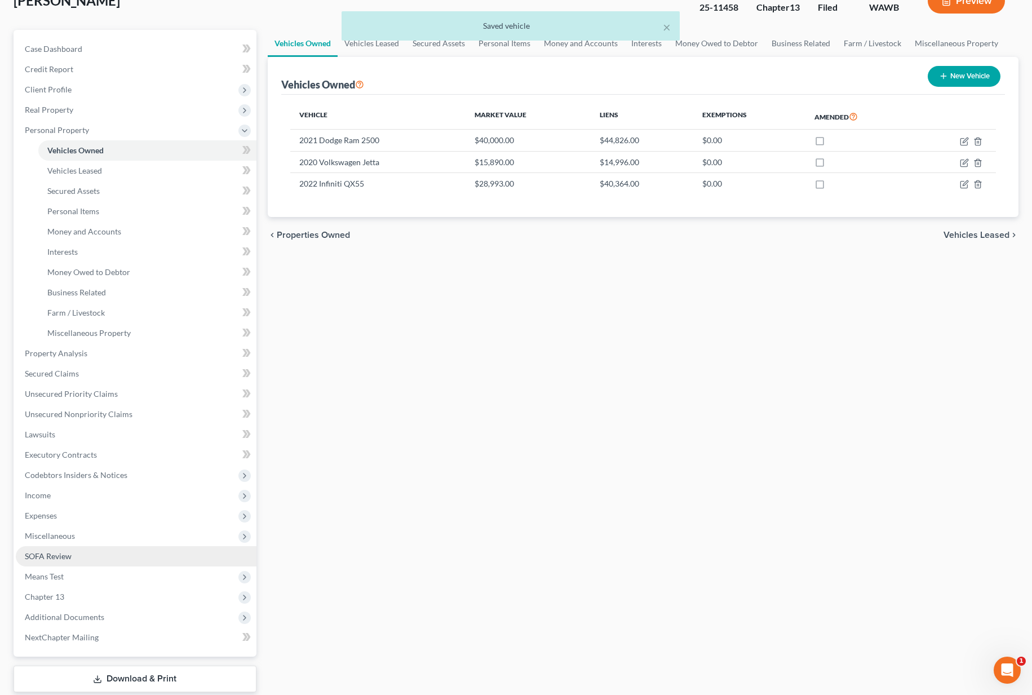
scroll to position [79, 0]
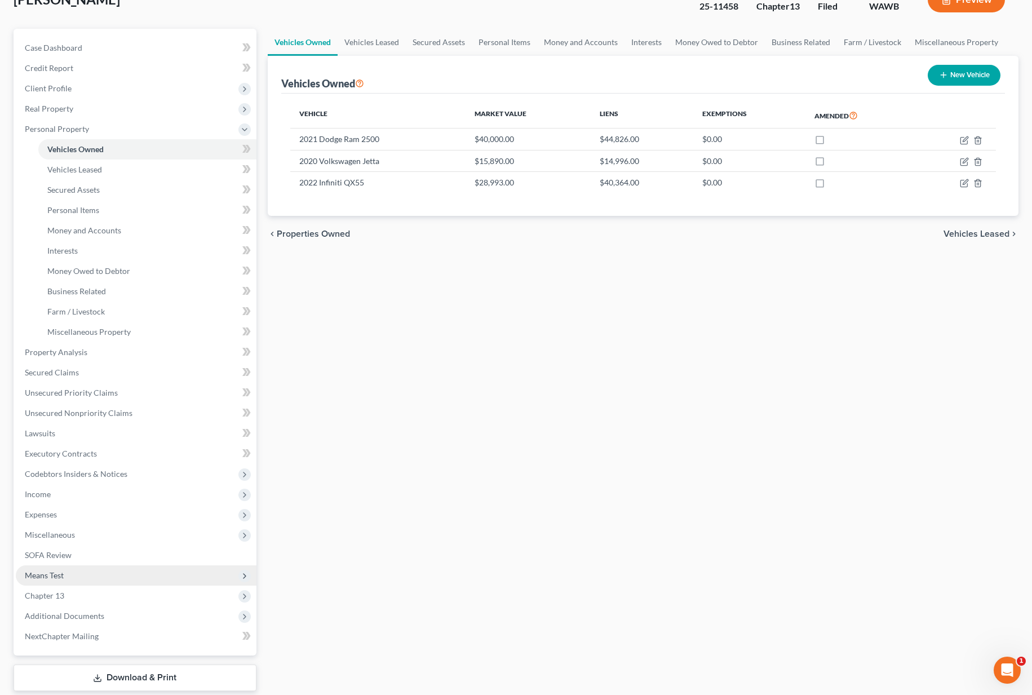
click at [72, 575] on span "Means Test" at bounding box center [136, 575] width 241 height 20
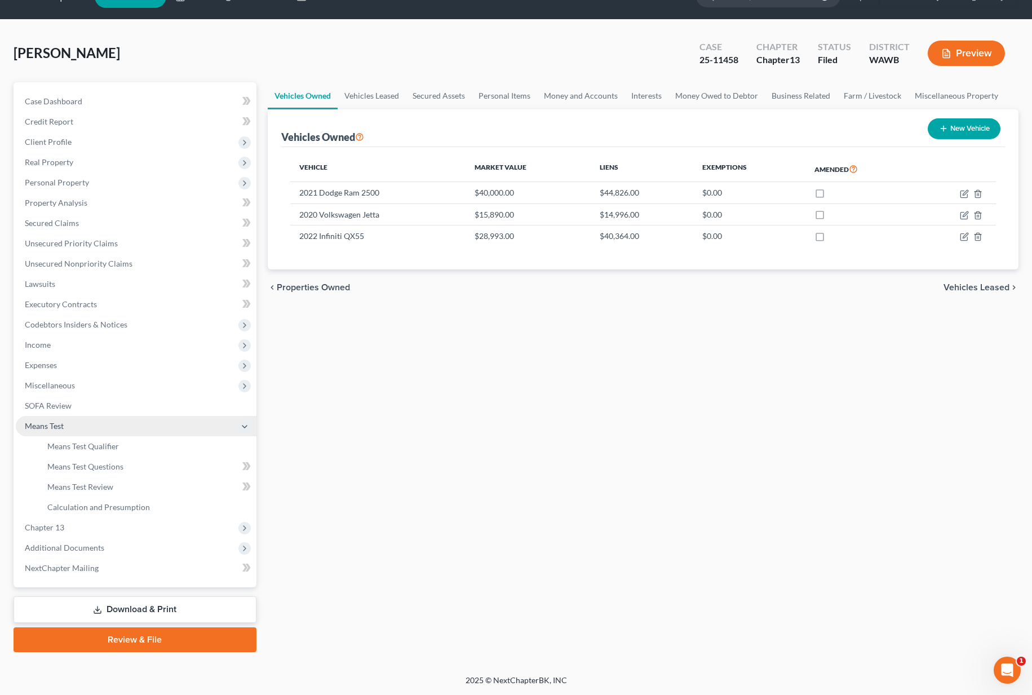
scroll to position [26, 0]
click at [106, 532] on span "Chapter 13" at bounding box center [136, 527] width 241 height 20
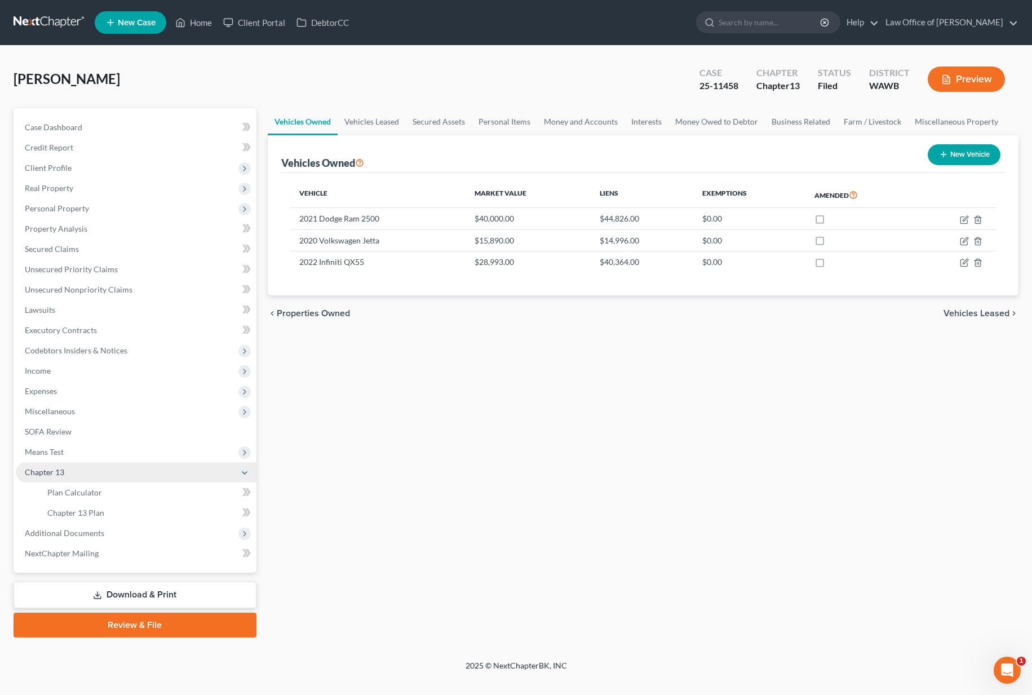
scroll to position [0, 0]
click at [111, 497] on link "Plan Calculator" at bounding box center [147, 492] width 218 height 20
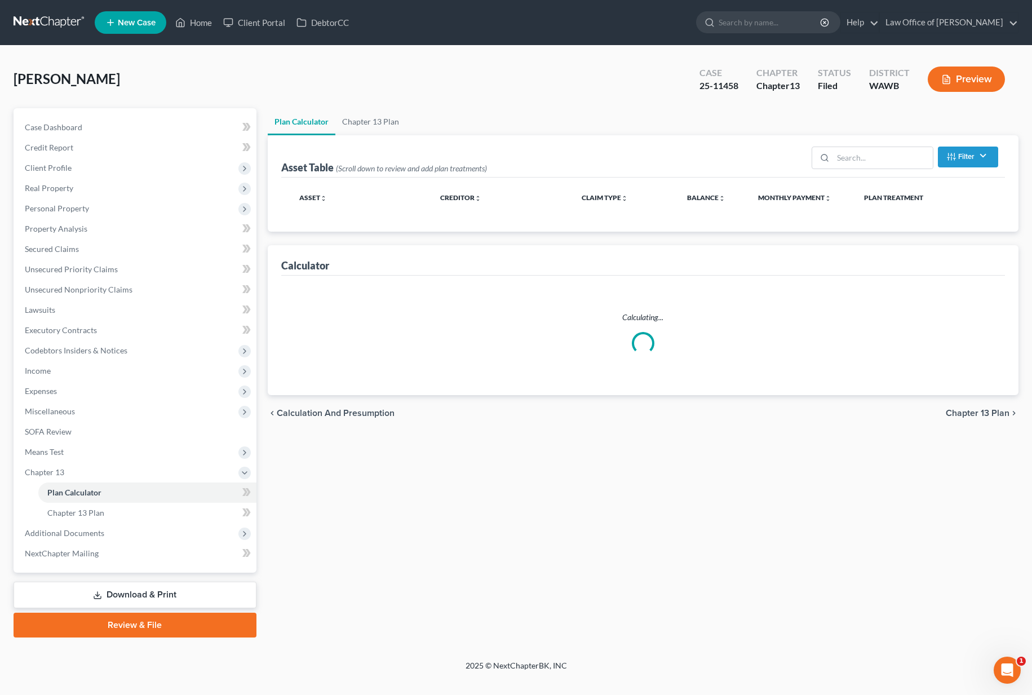
select select "59"
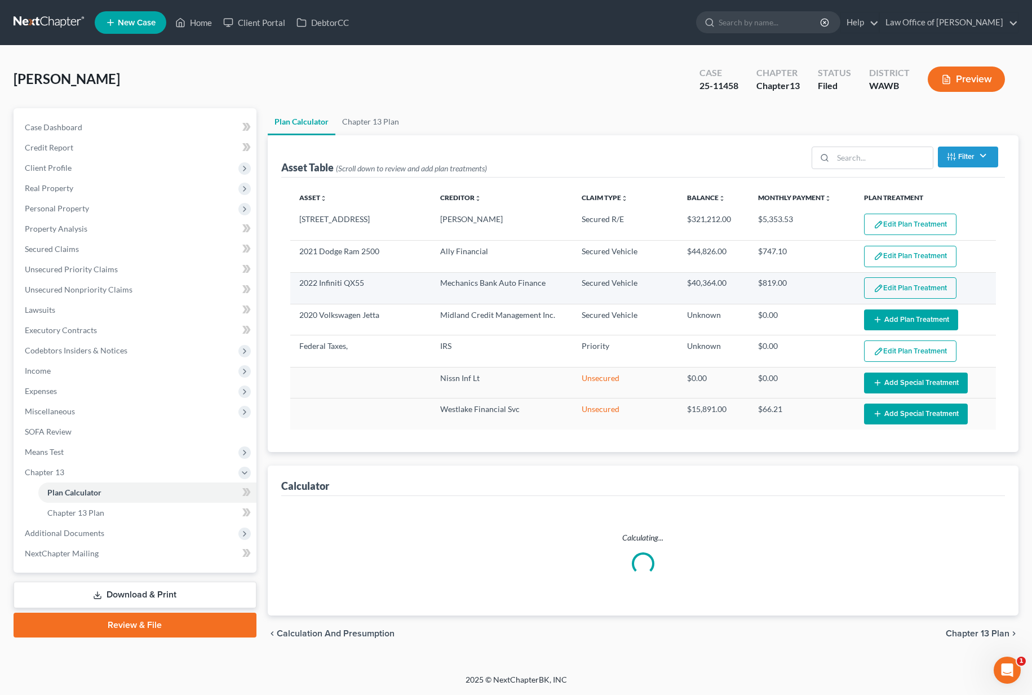
select select "59"
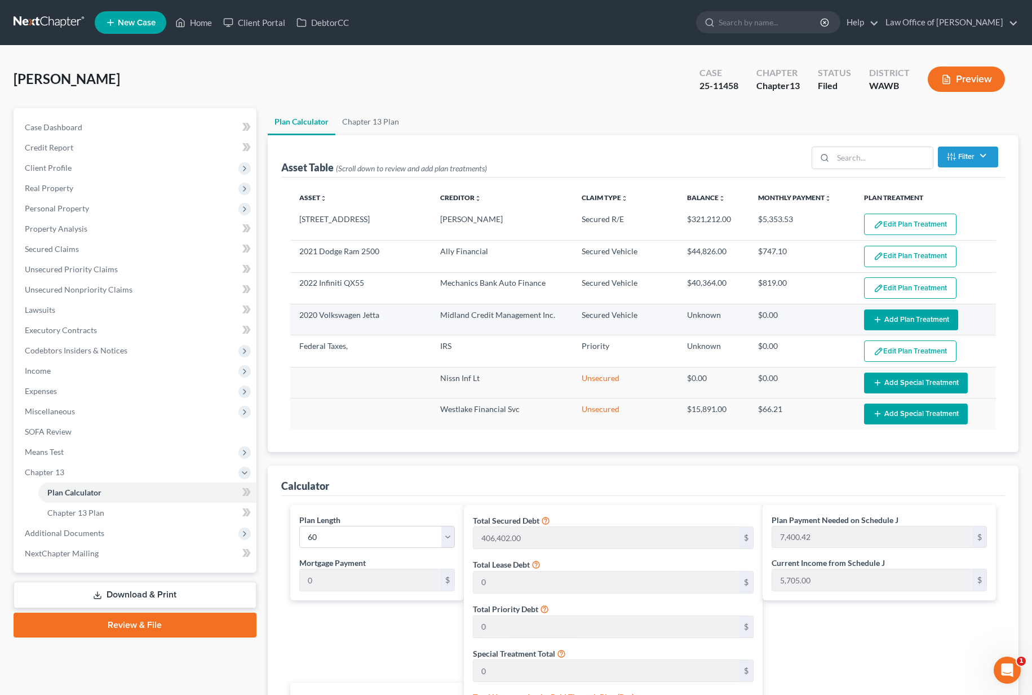
click at [909, 316] on button "Add Plan Treatment" at bounding box center [911, 319] width 94 height 21
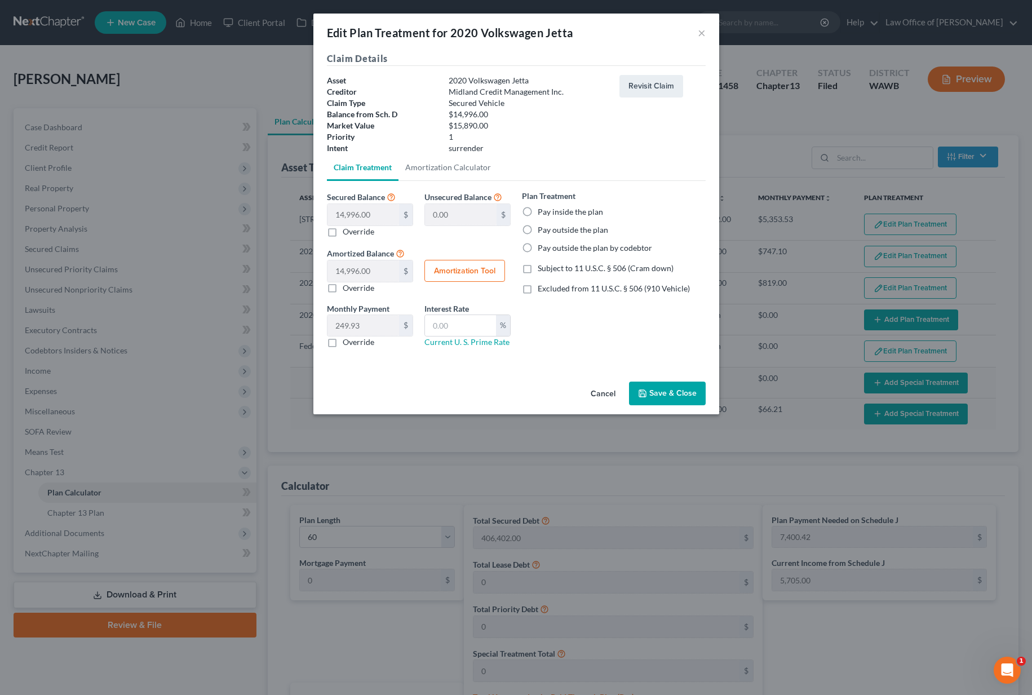
click at [537, 211] on label "Pay inside the plan" at bounding box center [569, 211] width 65 height 11
click at [542, 211] on input "Pay inside the plan" at bounding box center [545, 209] width 7 height 7
radio input "true"
click at [436, 168] on link "Amortization Calculator" at bounding box center [447, 167] width 99 height 27
type input "14,996.00"
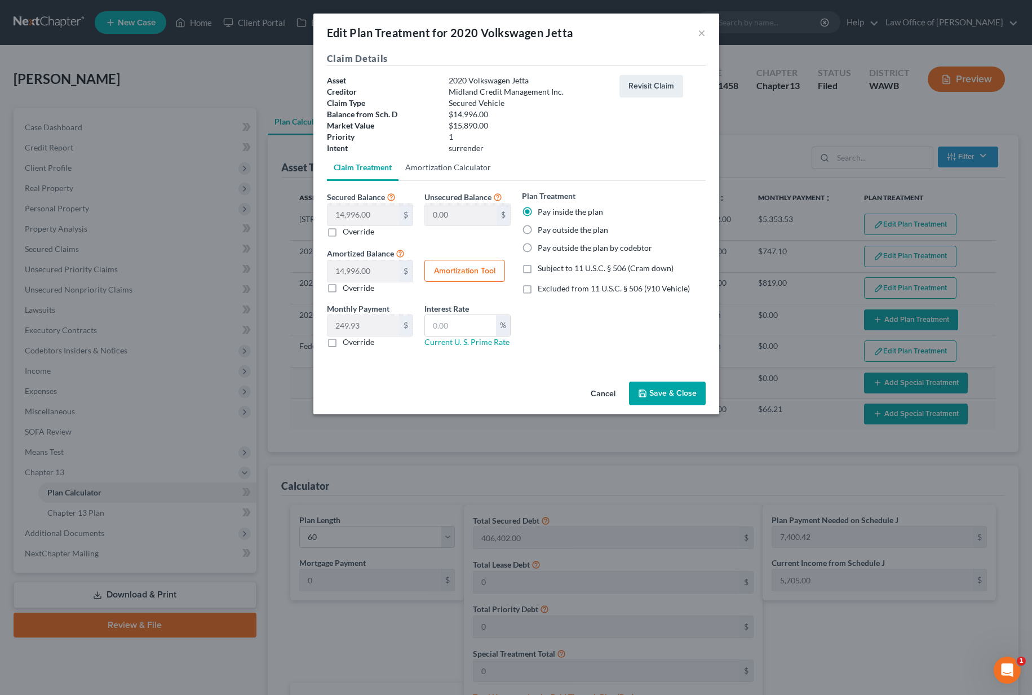
type input "60"
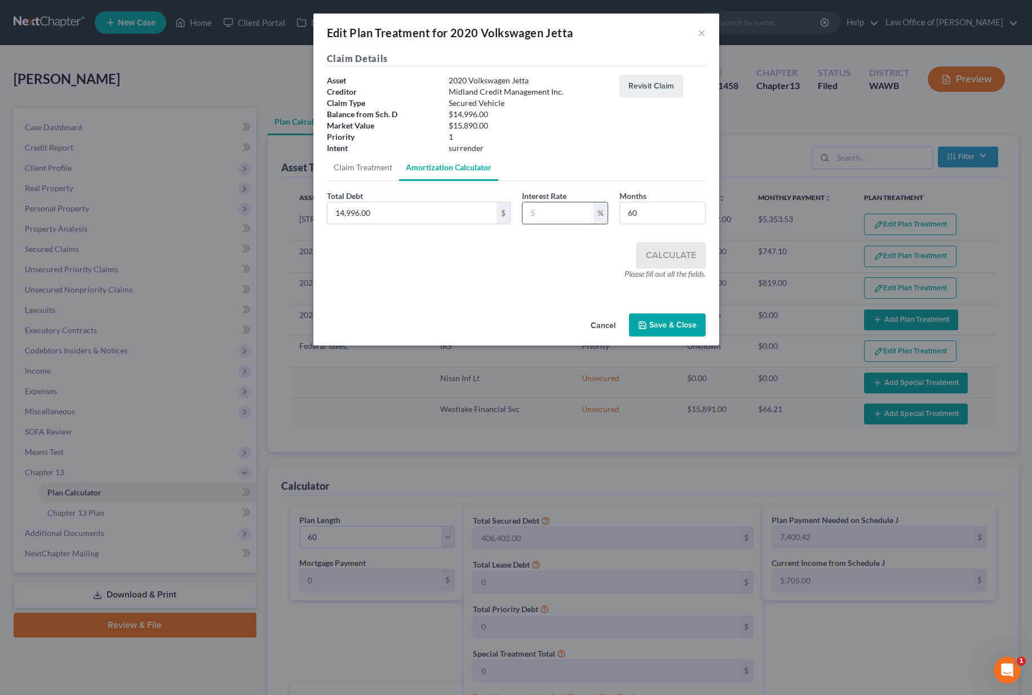
click at [543, 215] on input "text" at bounding box center [557, 212] width 71 height 21
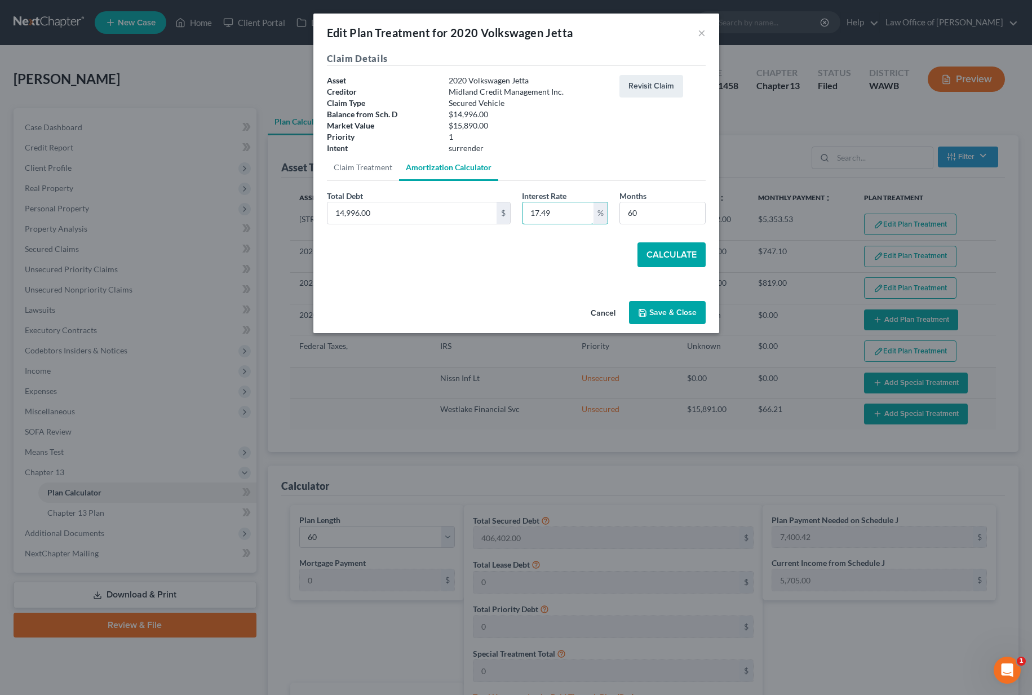
type input "17.49"
click at [661, 247] on button "Calculate" at bounding box center [671, 254] width 68 height 25
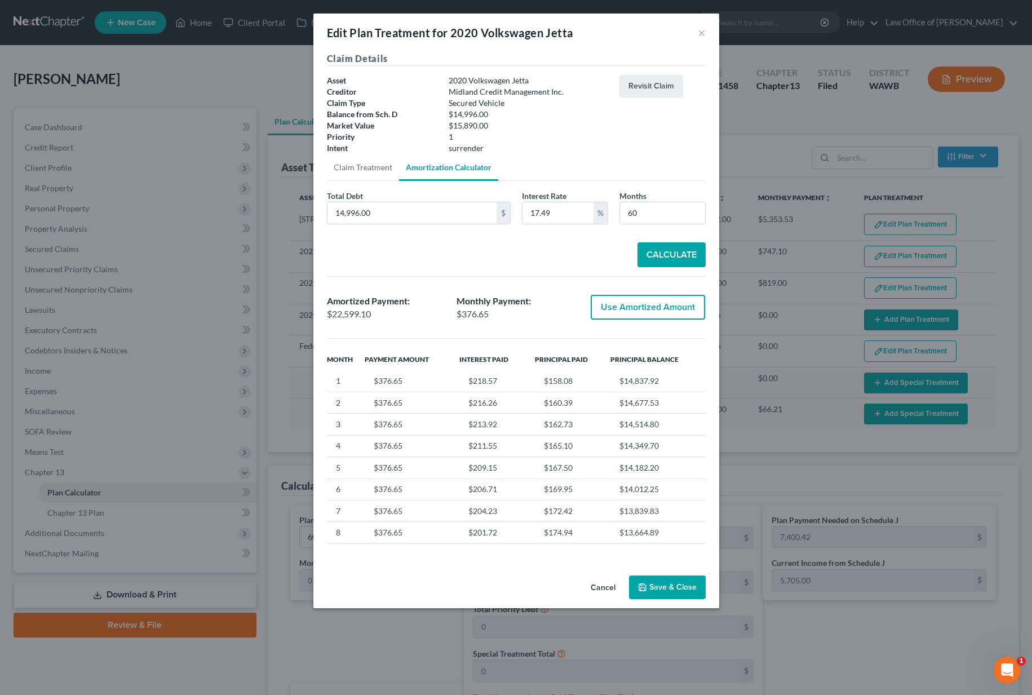
click at [645, 311] on button "Use Amortized Amount" at bounding box center [647, 307] width 114 height 25
type input "22,599.09"
checkbox input "true"
type input "376.65"
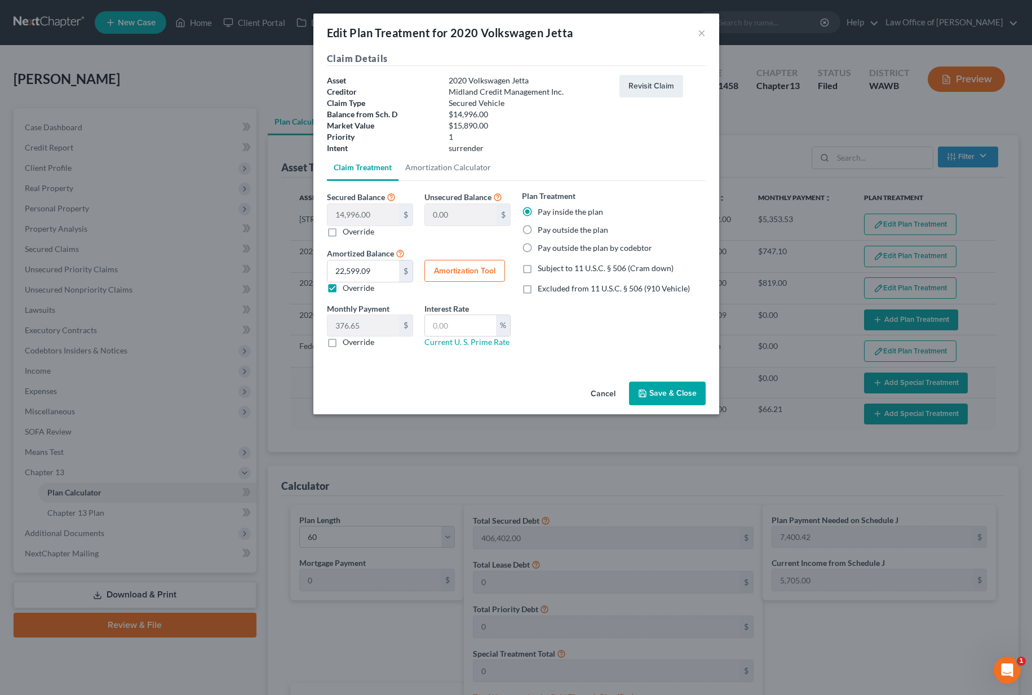
click at [343, 344] on label "Override" at bounding box center [359, 341] width 32 height 11
click at [347, 344] on input "Override" at bounding box center [350, 339] width 7 height 7
checkbox input "true"
click at [373, 323] on input "text" at bounding box center [363, 325] width 72 height 21
type input "377.00"
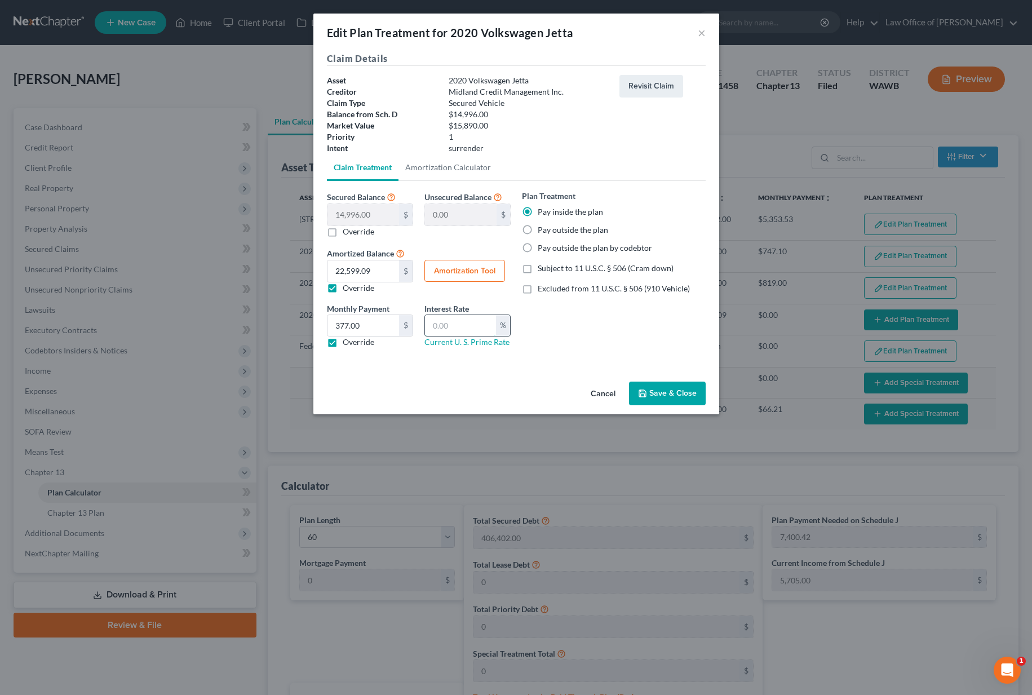
click at [484, 328] on input "text" at bounding box center [460, 325] width 71 height 21
type input "17.99"
click at [677, 395] on button "Save & Close" at bounding box center [667, 393] width 77 height 24
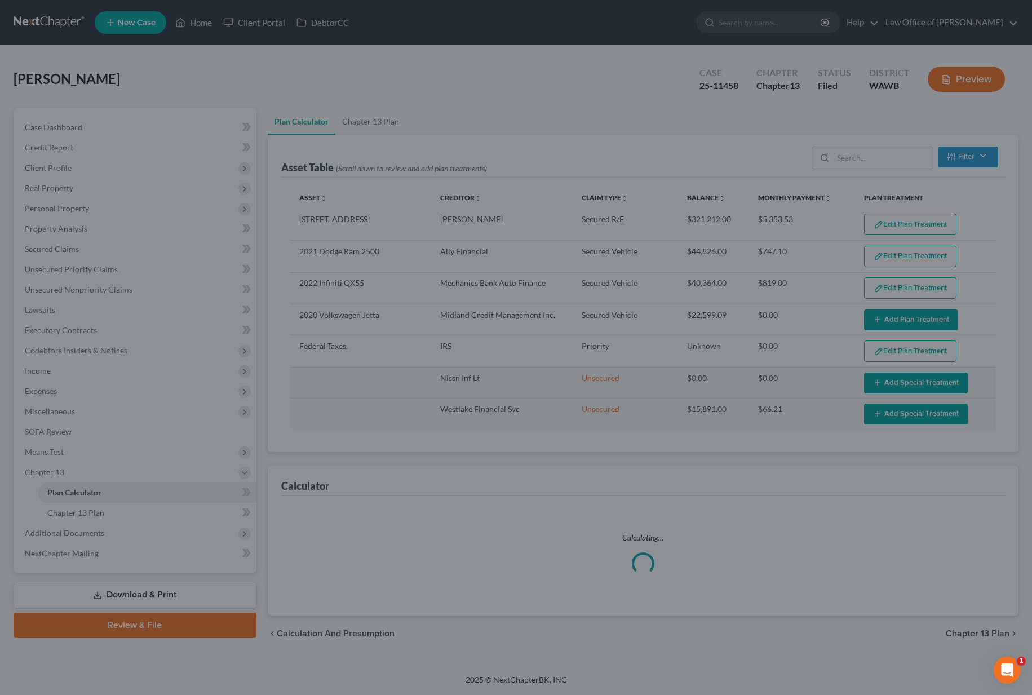
select select "59"
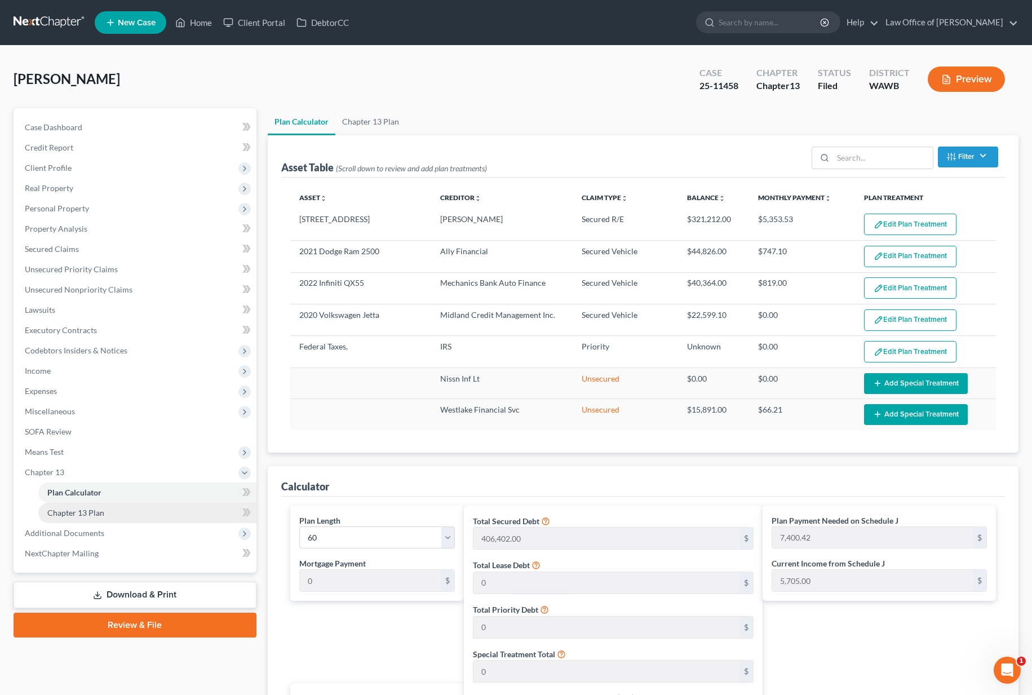
click at [123, 518] on link "Chapter 13 Plan" at bounding box center [147, 513] width 218 height 20
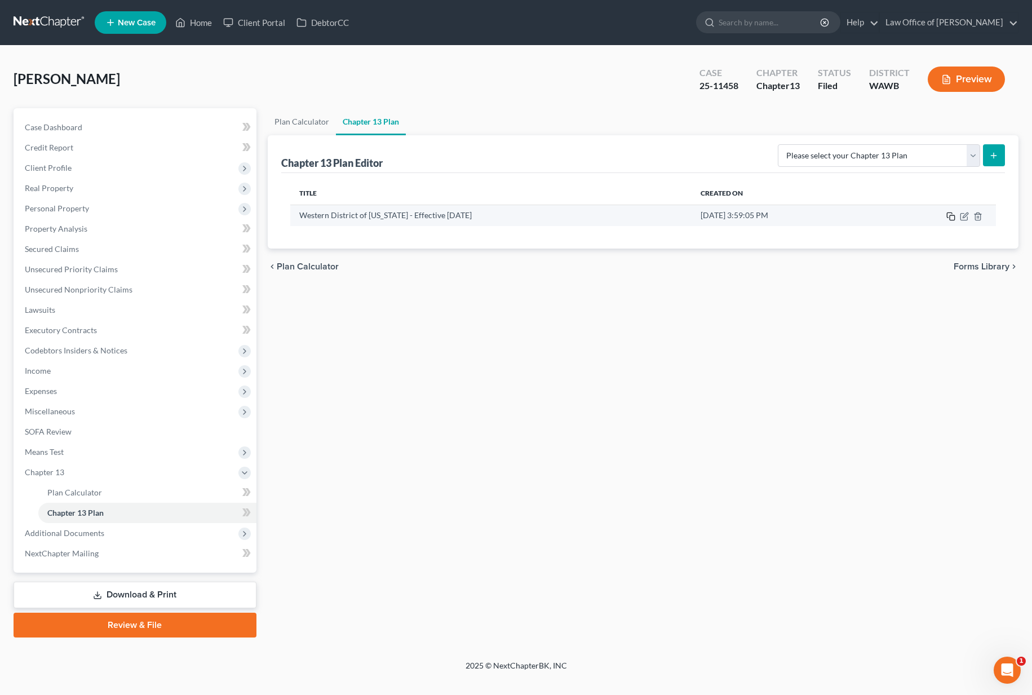
click at [952, 218] on icon "button" at bounding box center [950, 216] width 9 height 9
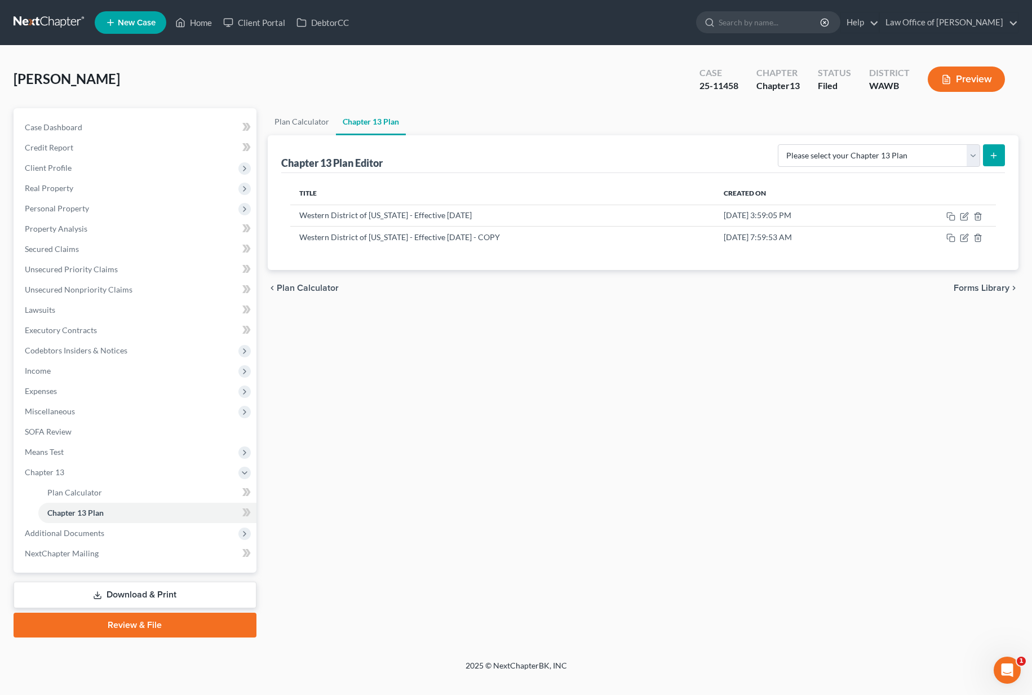
click at [971, 80] on button "Preview" at bounding box center [965, 78] width 77 height 25
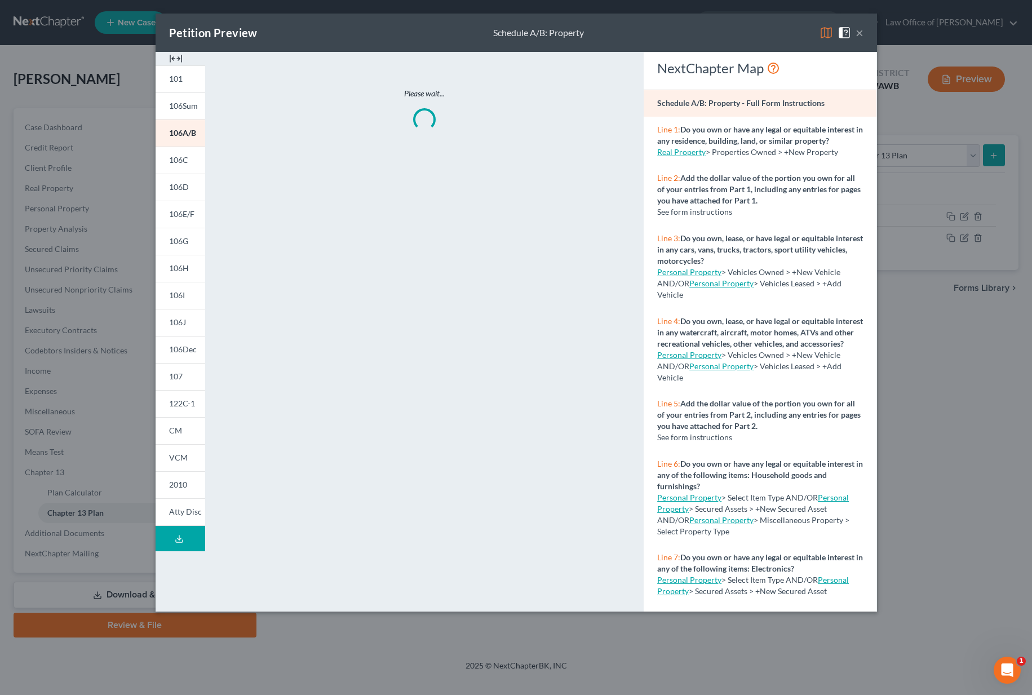
click at [824, 32] on img at bounding box center [826, 33] width 14 height 14
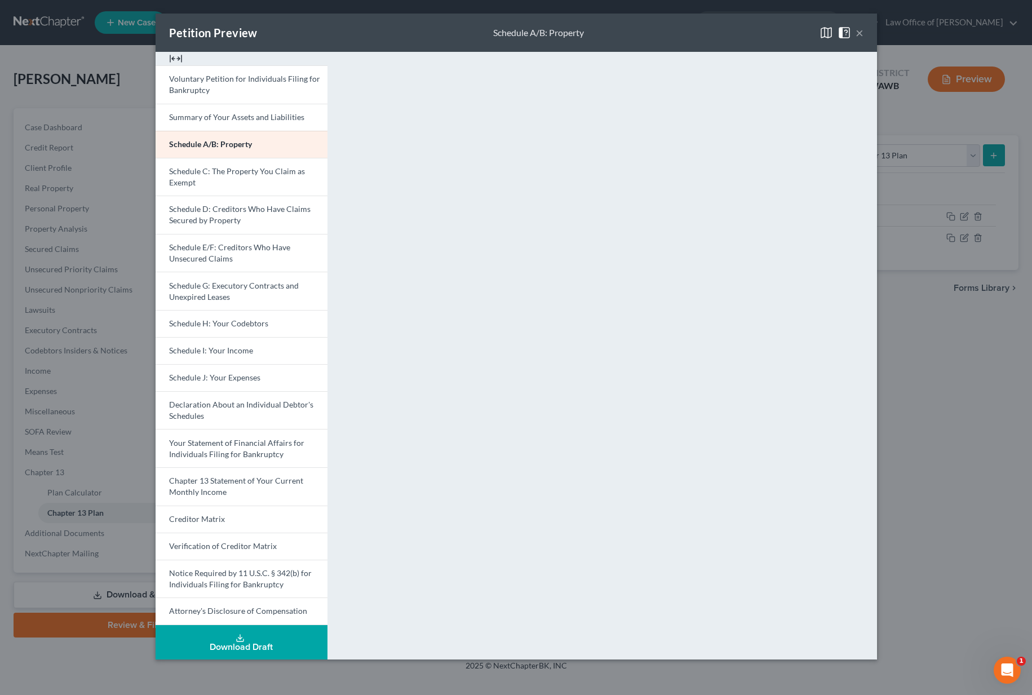
click at [859, 32] on button "×" at bounding box center [859, 33] width 8 height 14
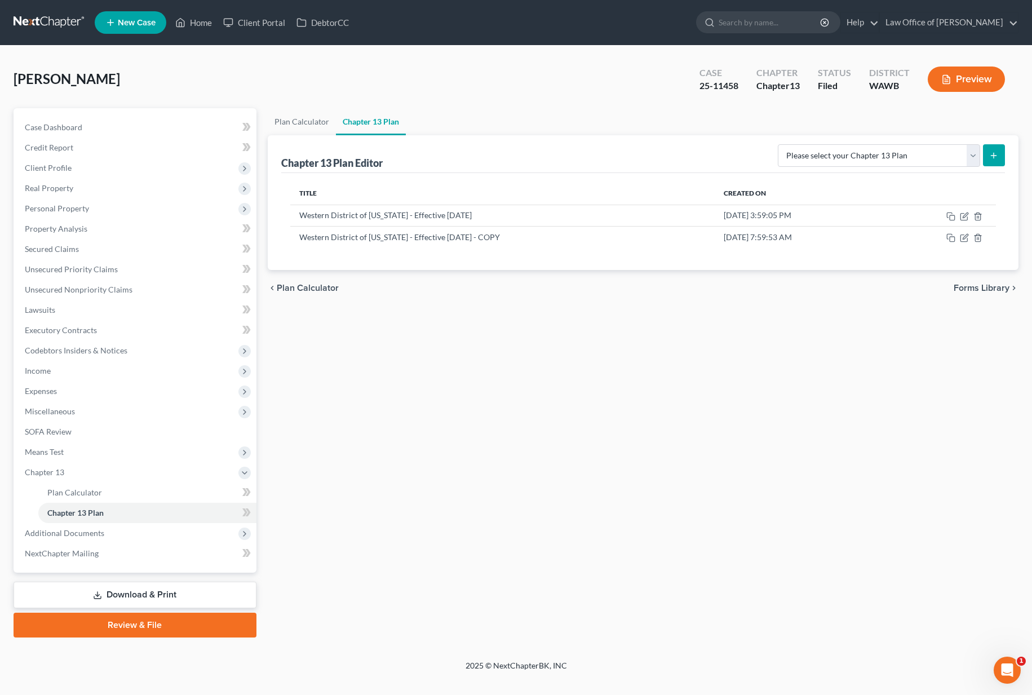
click at [968, 79] on button "Preview" at bounding box center [965, 78] width 77 height 25
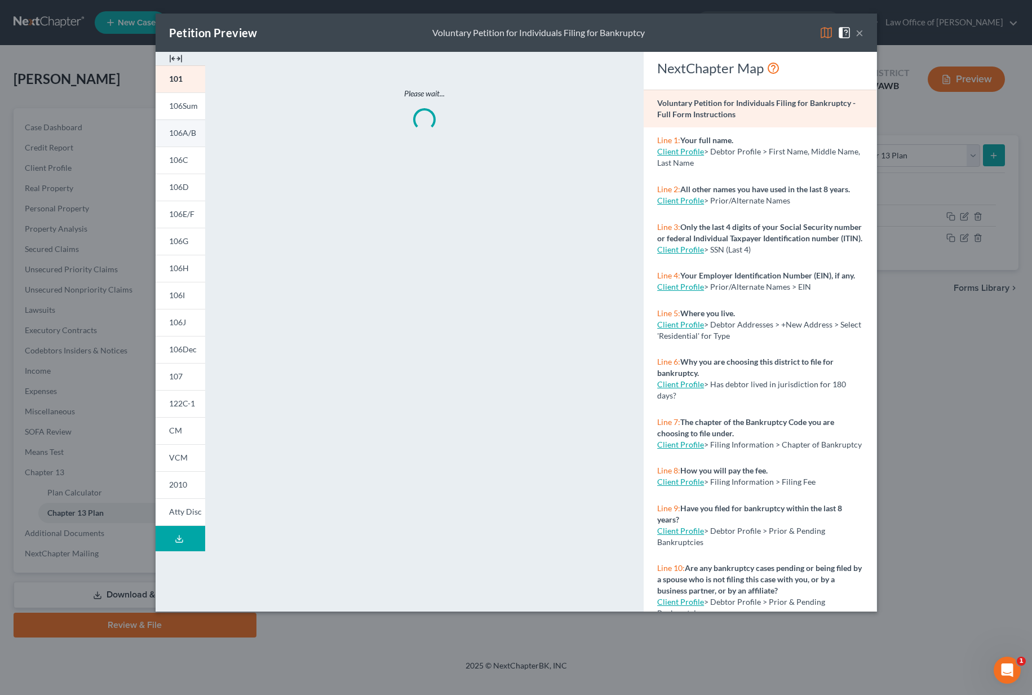
click at [186, 135] on span "106A/B" at bounding box center [182, 133] width 27 height 10
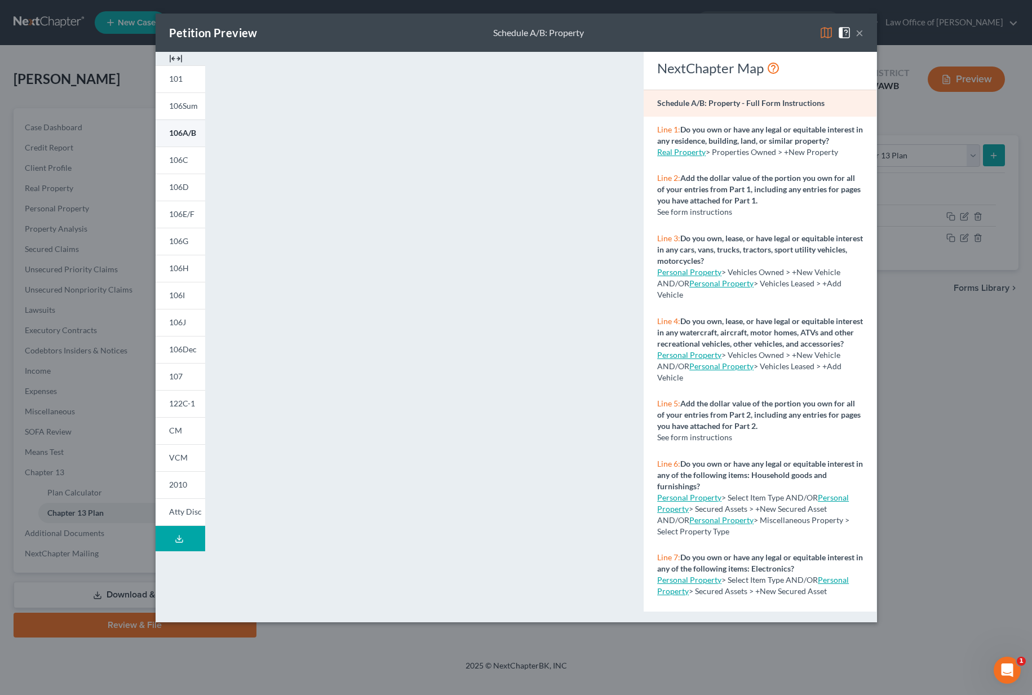
click at [189, 138] on link "106A/B" at bounding box center [180, 132] width 50 height 27
click at [861, 33] on button "×" at bounding box center [859, 33] width 8 height 14
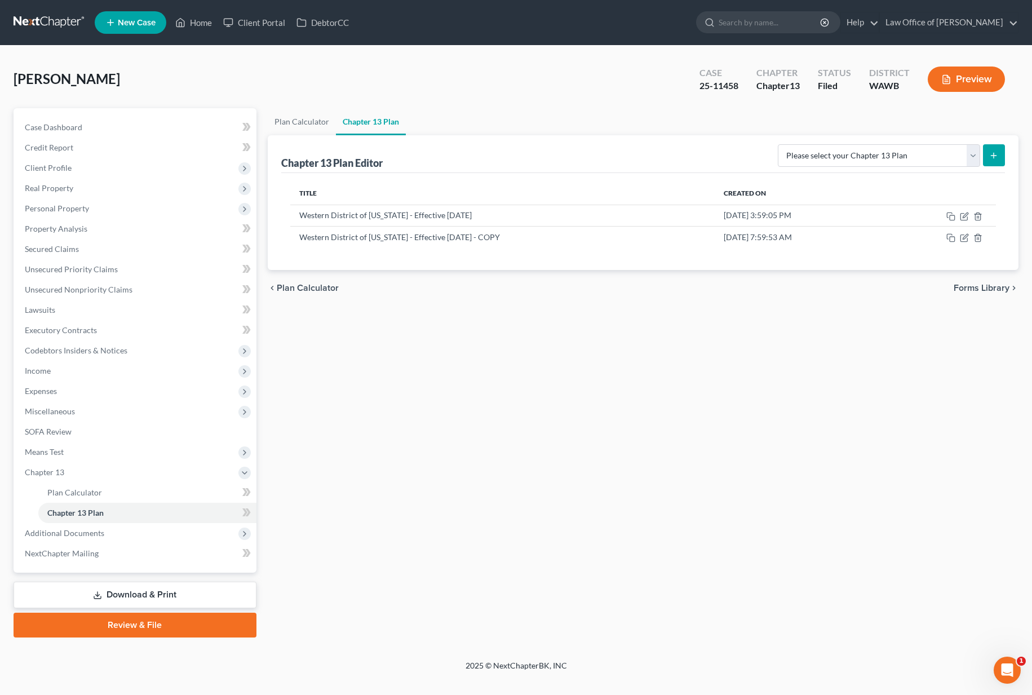
click at [964, 86] on button "Preview" at bounding box center [965, 78] width 77 height 25
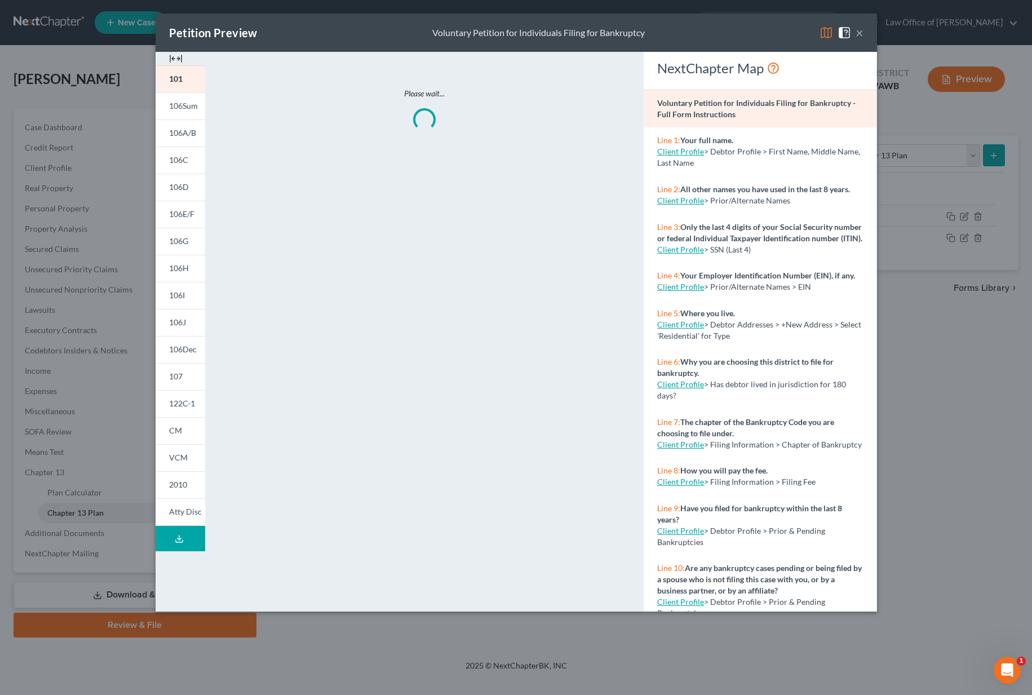
click at [824, 35] on img at bounding box center [826, 33] width 14 height 14
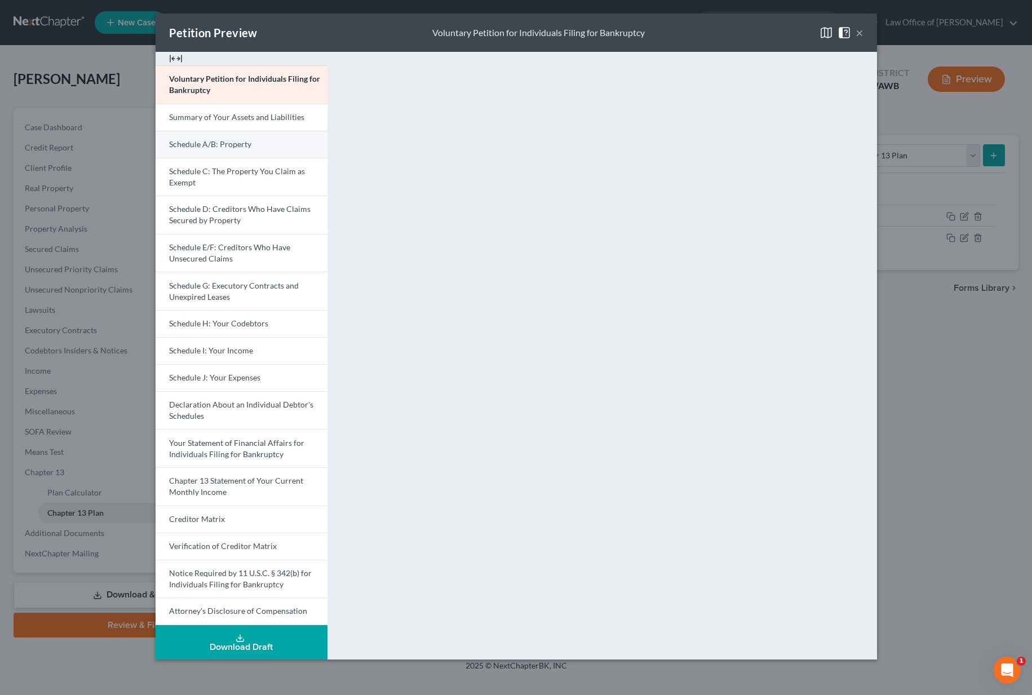
click at [250, 144] on link "Schedule A/B: Property" at bounding box center [241, 144] width 172 height 27
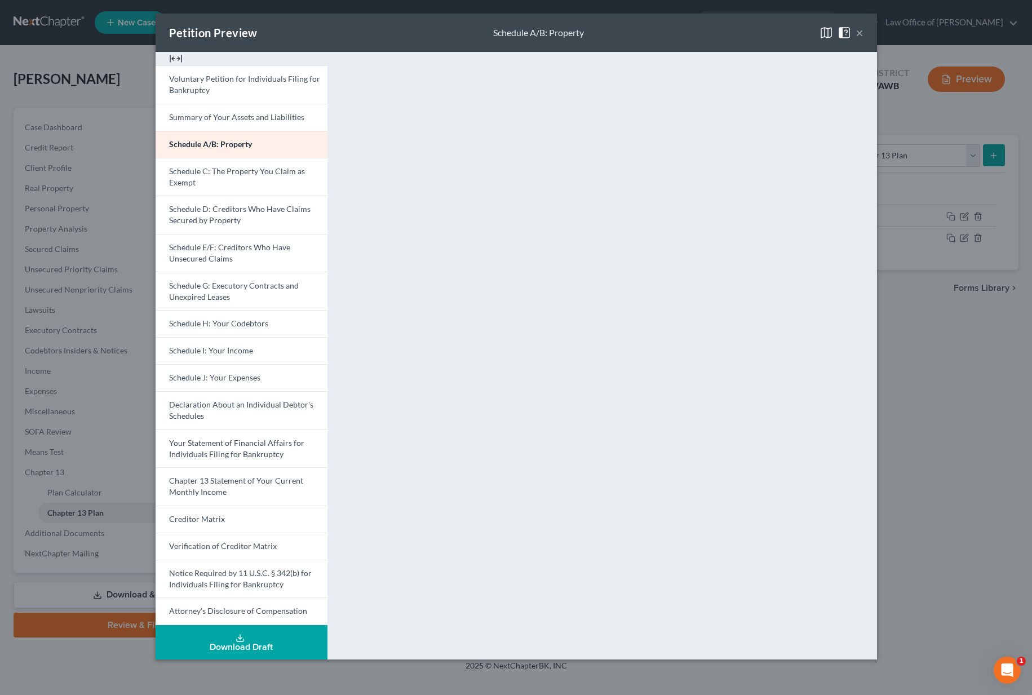
click at [860, 35] on button "×" at bounding box center [859, 33] width 8 height 14
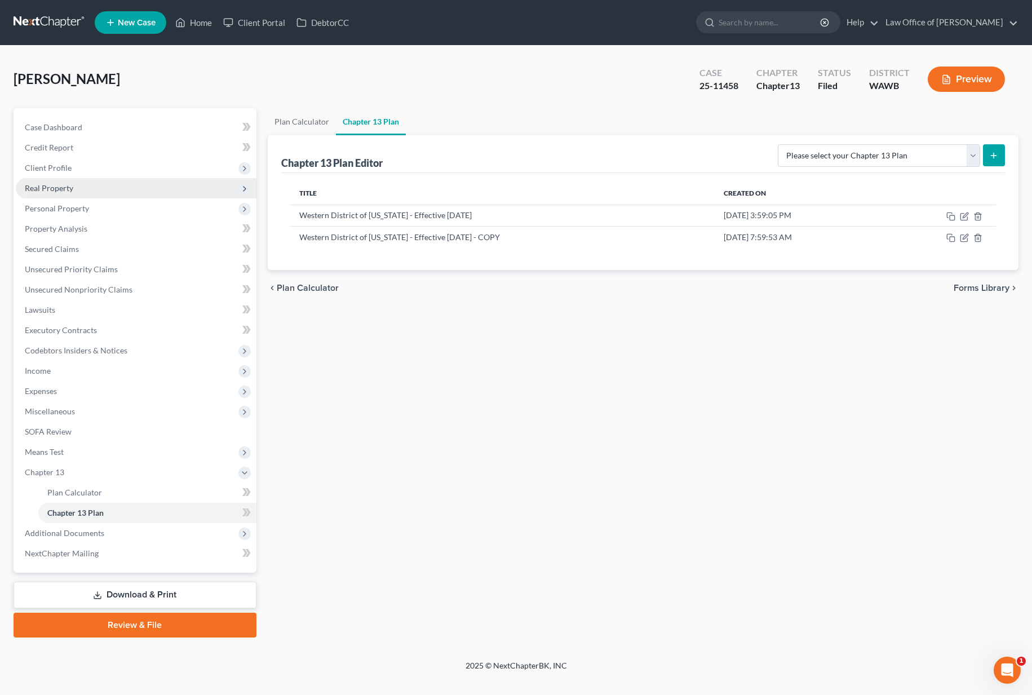
click at [153, 188] on span "Real Property" at bounding box center [136, 188] width 241 height 20
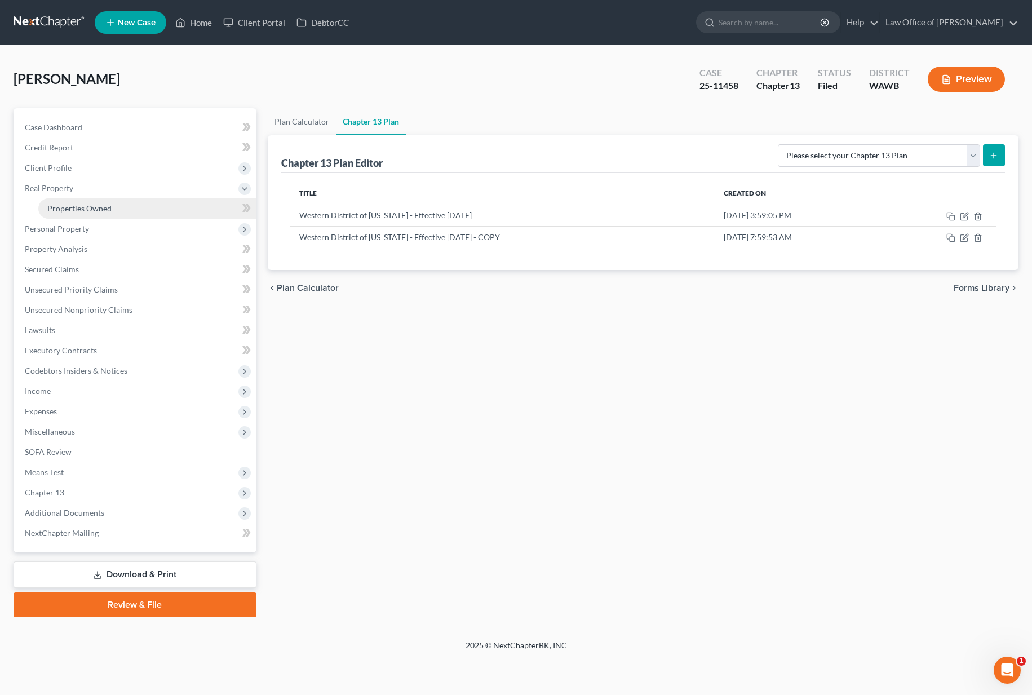
click at [145, 216] on link "Properties Owned" at bounding box center [147, 208] width 218 height 20
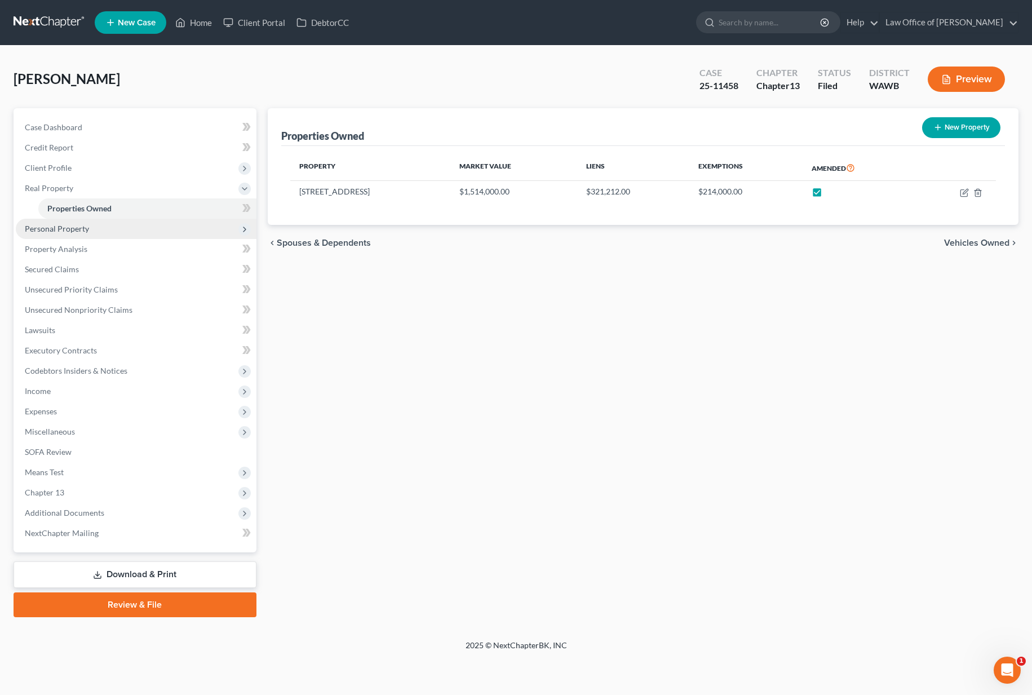
click at [142, 225] on span "Personal Property" at bounding box center [136, 229] width 241 height 20
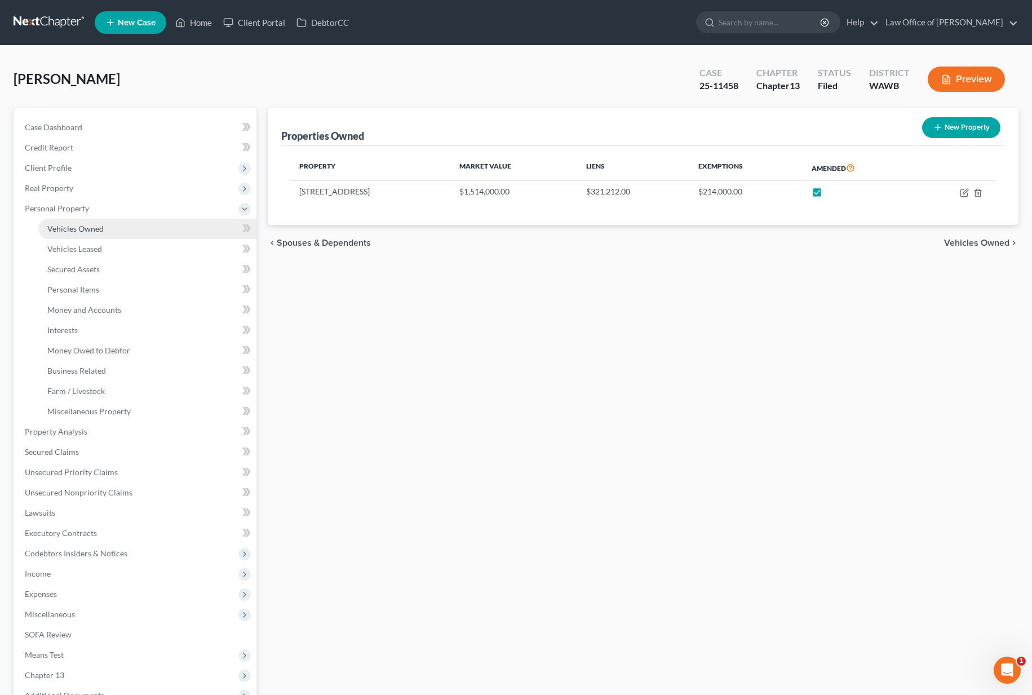
click at [139, 228] on link "Vehicles Owned" at bounding box center [147, 229] width 218 height 20
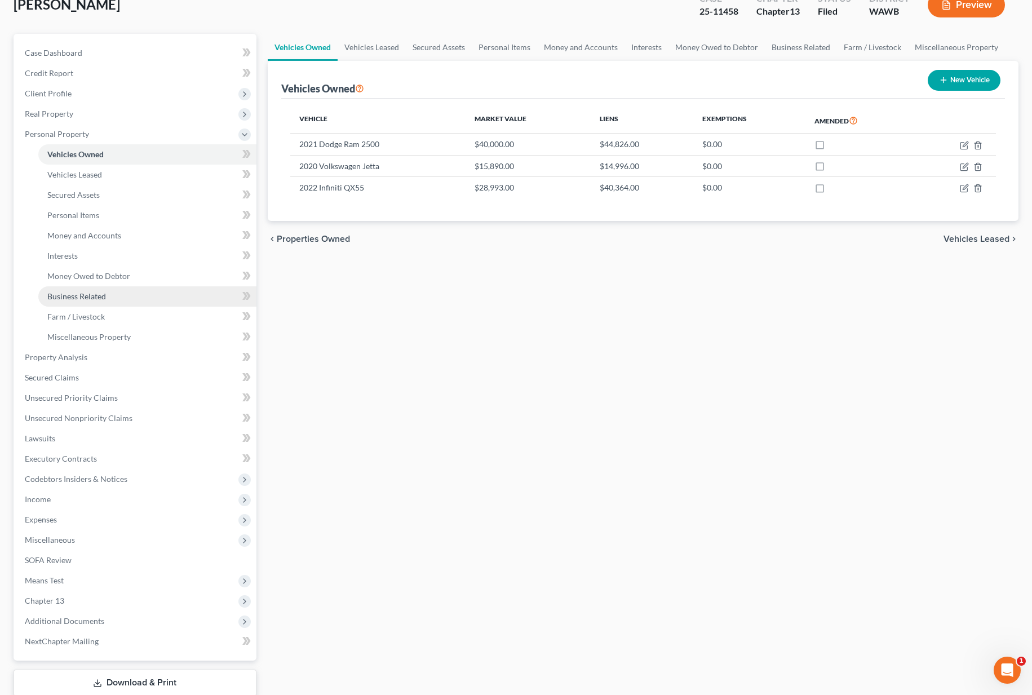
scroll to position [148, 0]
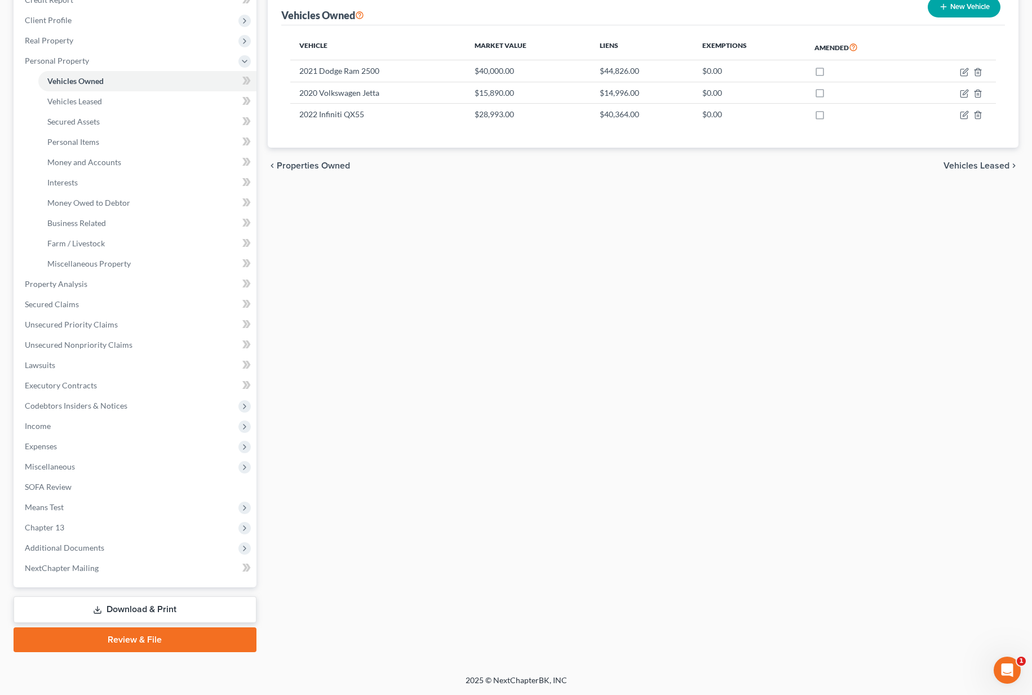
click at [118, 602] on link "Download & Print" at bounding box center [135, 609] width 243 height 26
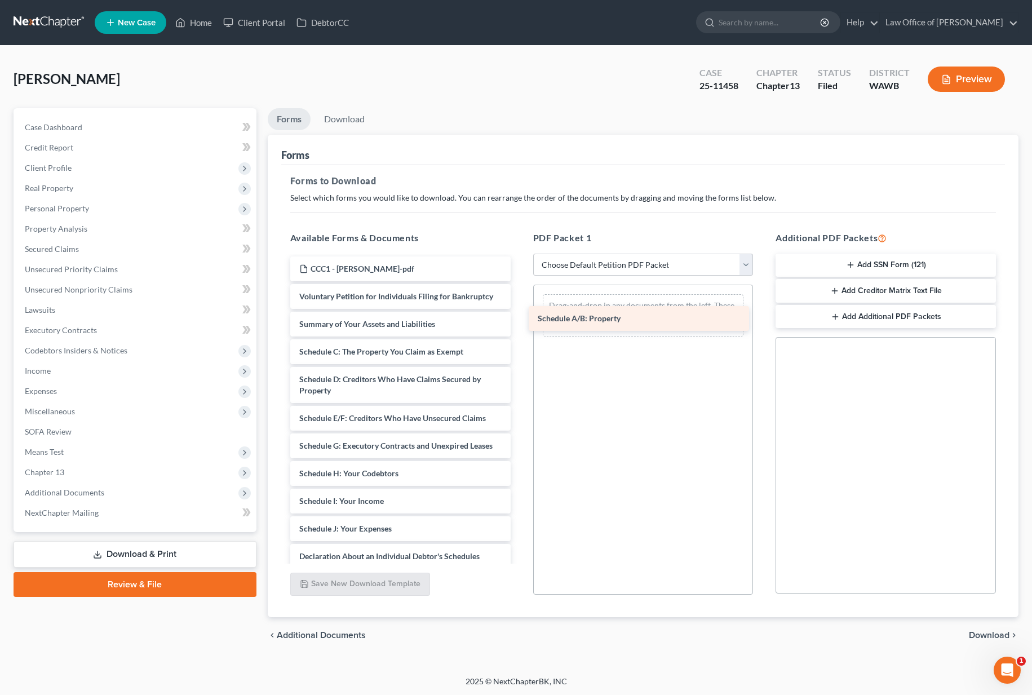
drag, startPoint x: 406, startPoint y: 353, endPoint x: 636, endPoint y: 318, distance: 232.6
click at [519, 318] on div "Schedule A/B: Property CCC1 - Piscuc, Adrian-pdf Voluntary Petition for Individ…" at bounding box center [400, 506] width 238 height 500
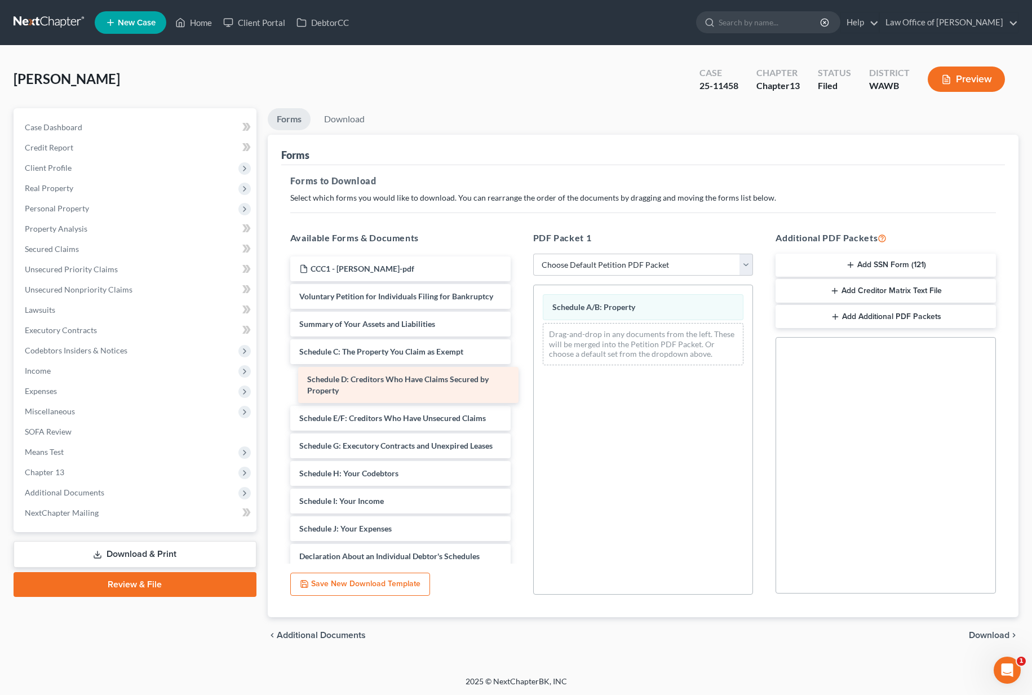
drag, startPoint x: 424, startPoint y: 389, endPoint x: 697, endPoint y: 373, distance: 273.1
click at [519, 373] on div "Schedule D: Creditors Who Have Claims Secured by Property CCC1 - Piscuc, Adrian…" at bounding box center [400, 506] width 238 height 500
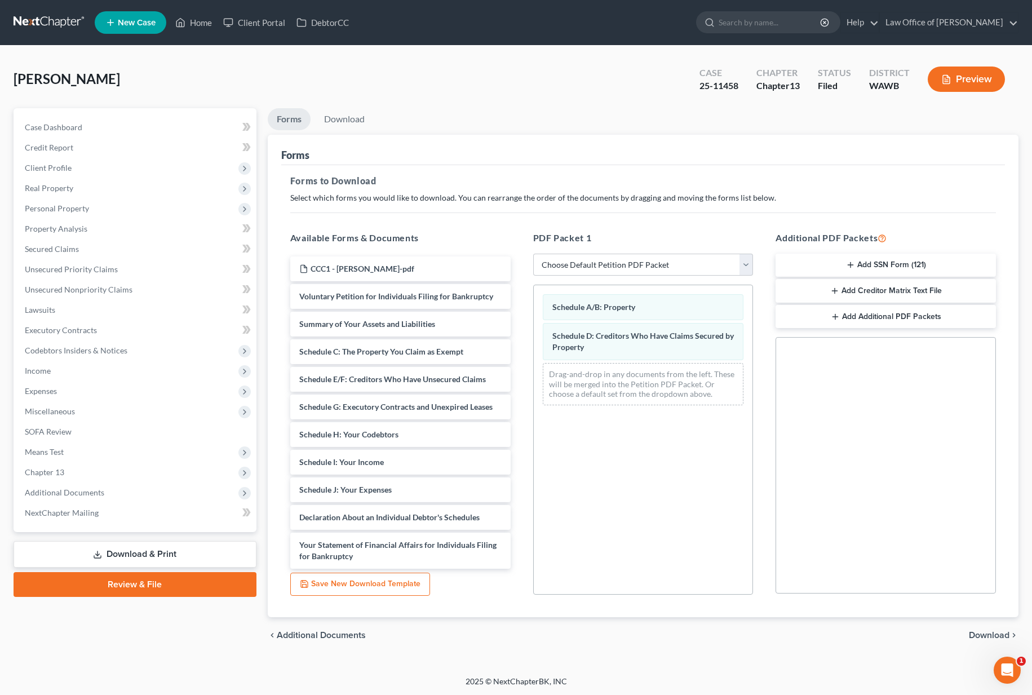
click at [432, 548] on div "Your Statement of Financial Affairs for Individuals Filing for Bankruptcy CCC1 …" at bounding box center [400, 486] width 238 height 461
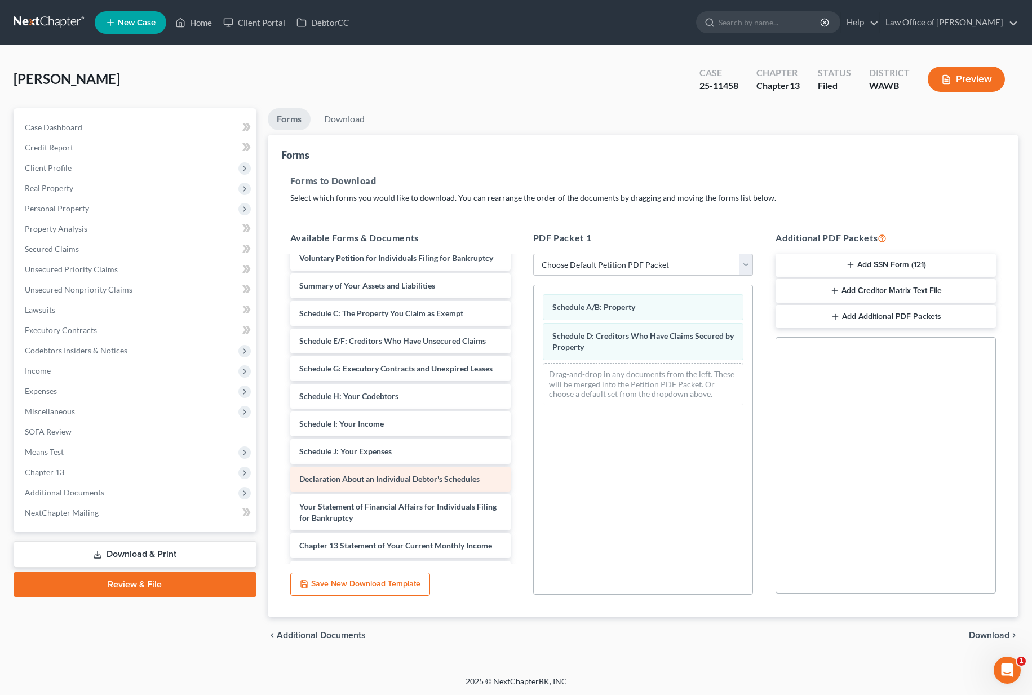
scroll to position [55, 0]
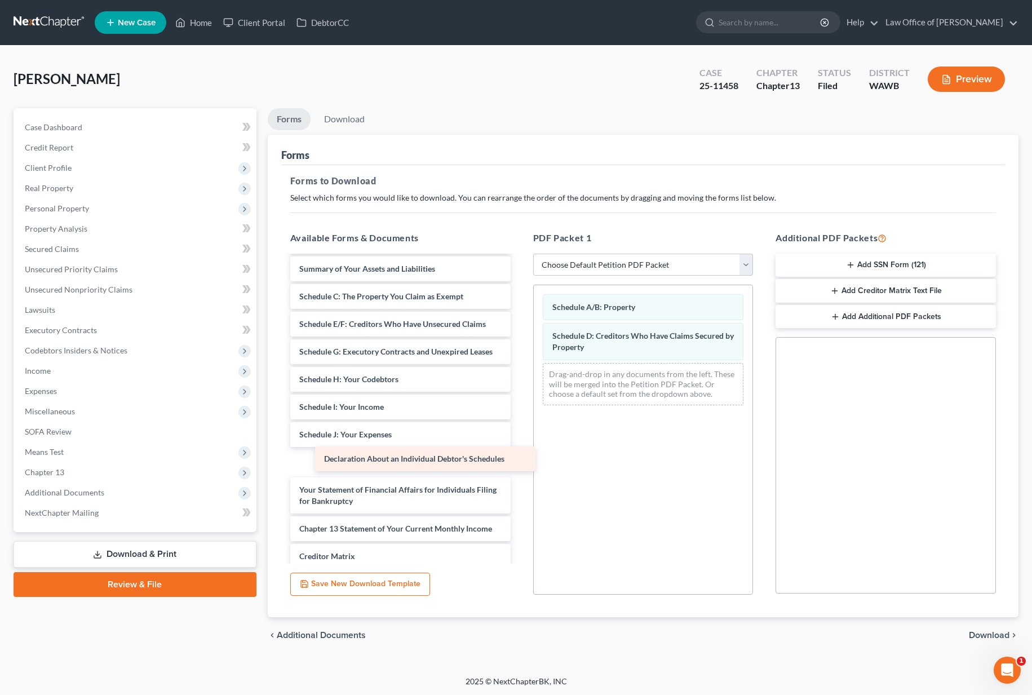
drag, startPoint x: 418, startPoint y: 460, endPoint x: 690, endPoint y: 413, distance: 275.5
click at [519, 413] on div "Declaration About an Individual Debtor's Schedules CCC1 - Piscuc, Adrian-pdf Vo…" at bounding box center [400, 431] width 238 height 461
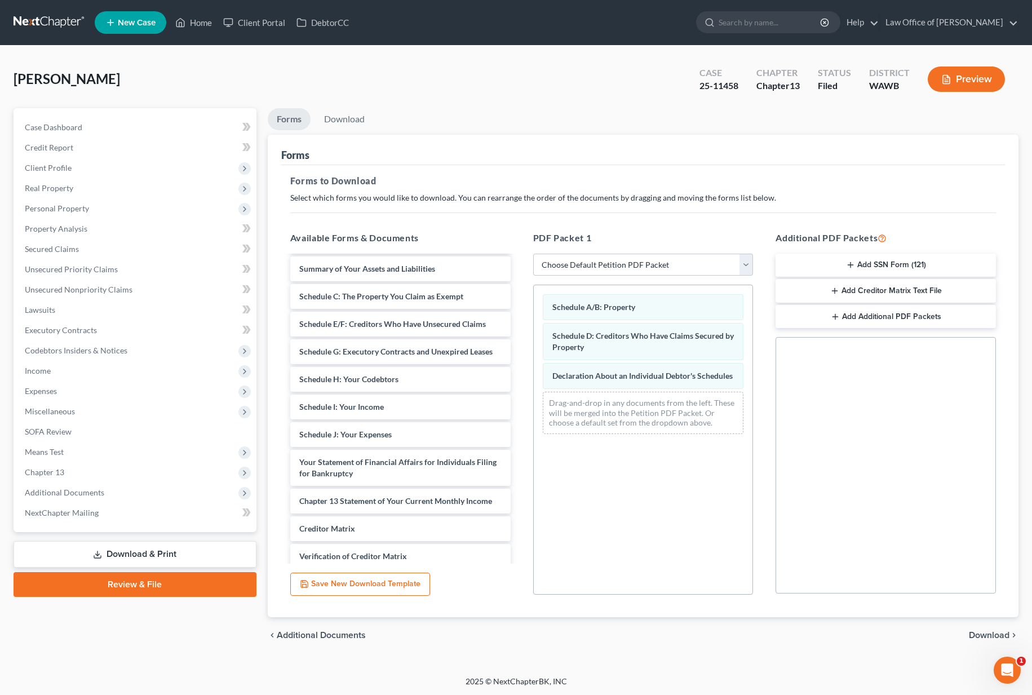
click at [984, 637] on span "Download" at bounding box center [988, 634] width 41 height 9
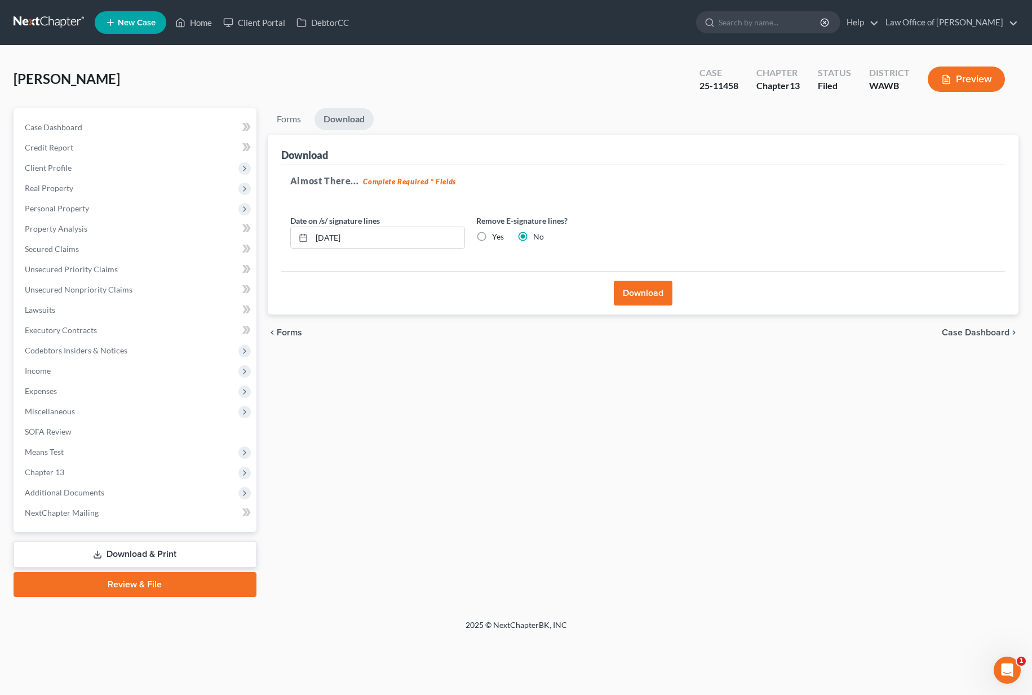
click at [650, 292] on button "Download" at bounding box center [643, 293] width 59 height 25
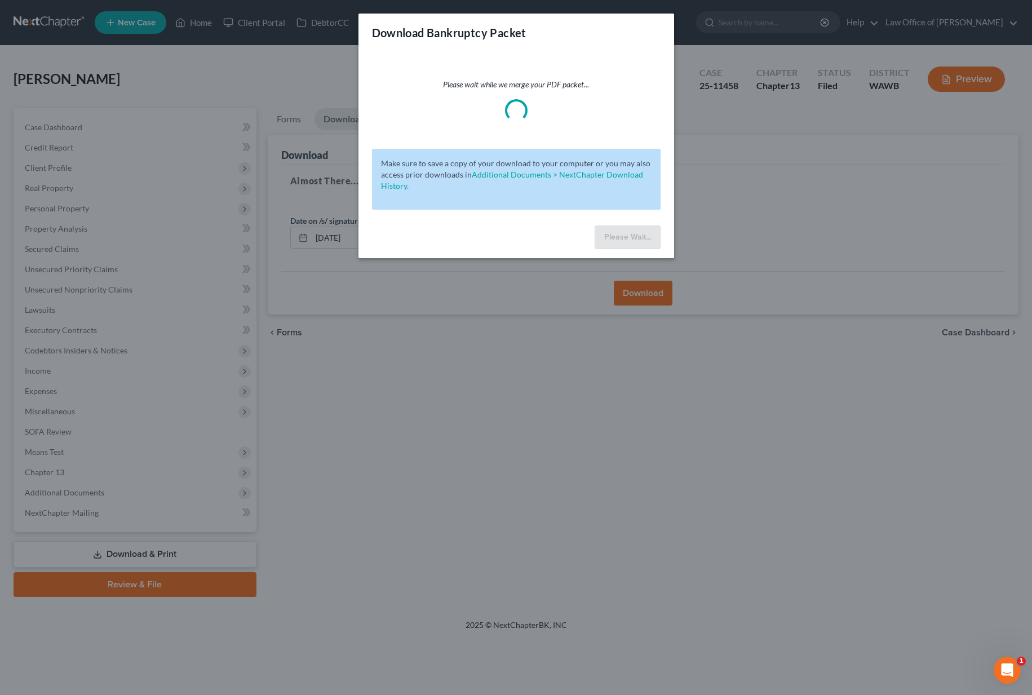
click at [637, 295] on div "Download Bankruptcy Packet Please wait while we merge your PDF packet... Make s…" at bounding box center [516, 347] width 1032 height 695
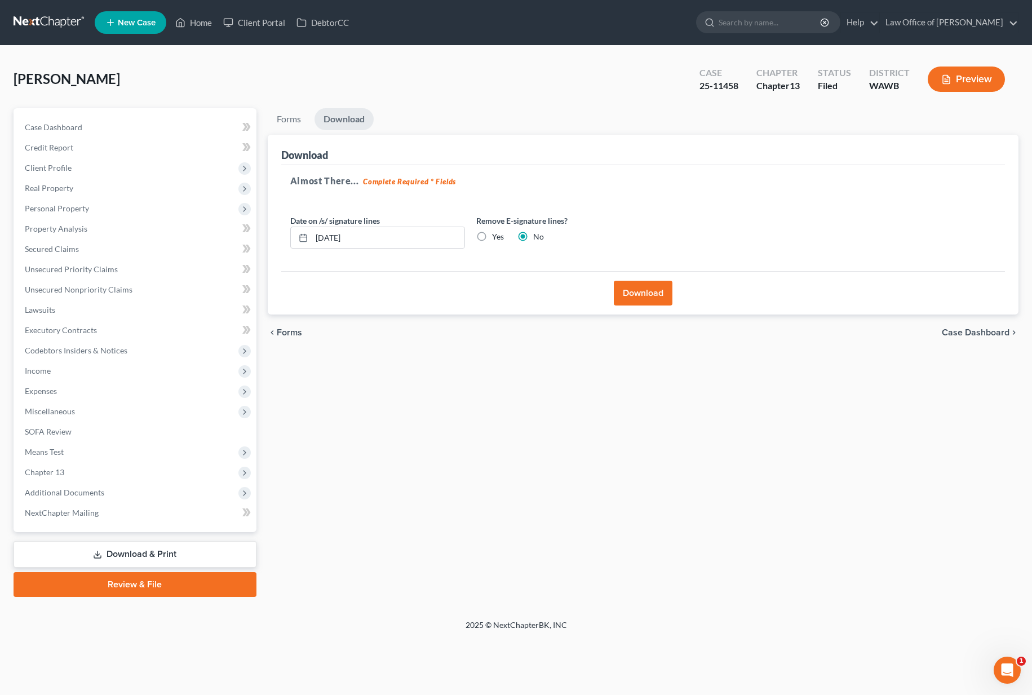
click at [637, 296] on button "Download" at bounding box center [643, 293] width 59 height 25
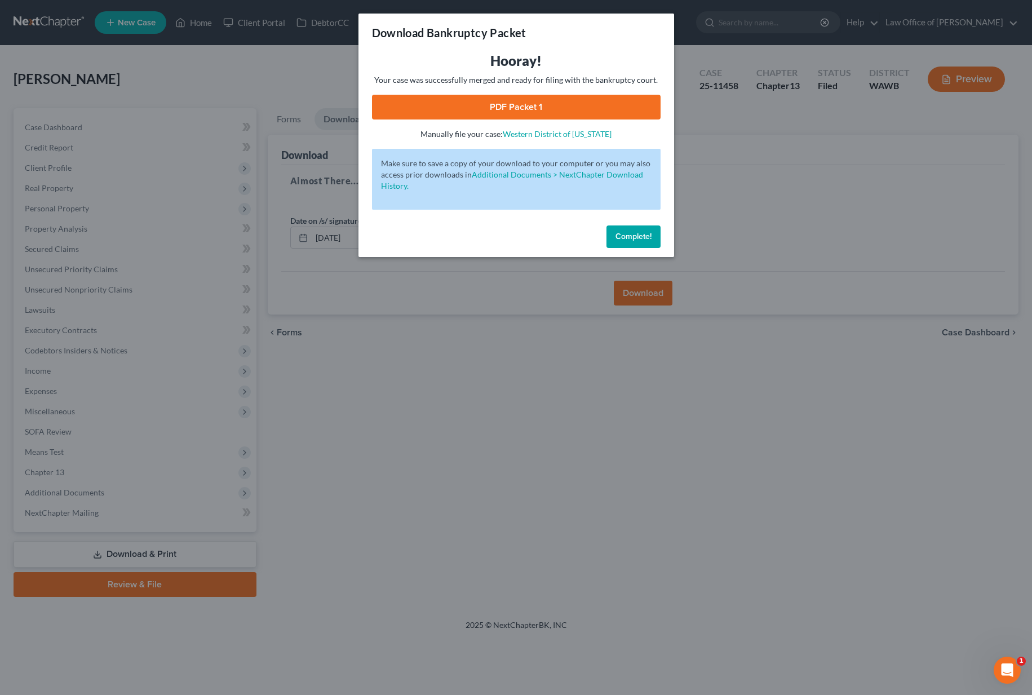
click at [465, 103] on link "PDF Packet 1" at bounding box center [516, 107] width 288 height 25
click at [633, 230] on button "Complete!" at bounding box center [633, 236] width 54 height 23
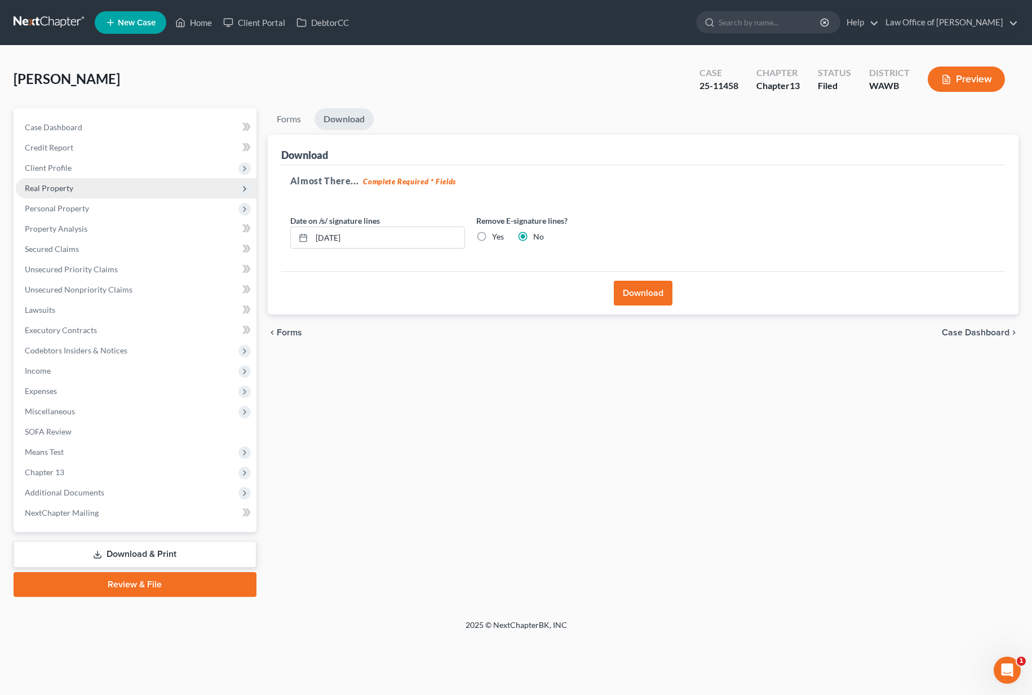
click at [85, 191] on span "Real Property" at bounding box center [136, 188] width 241 height 20
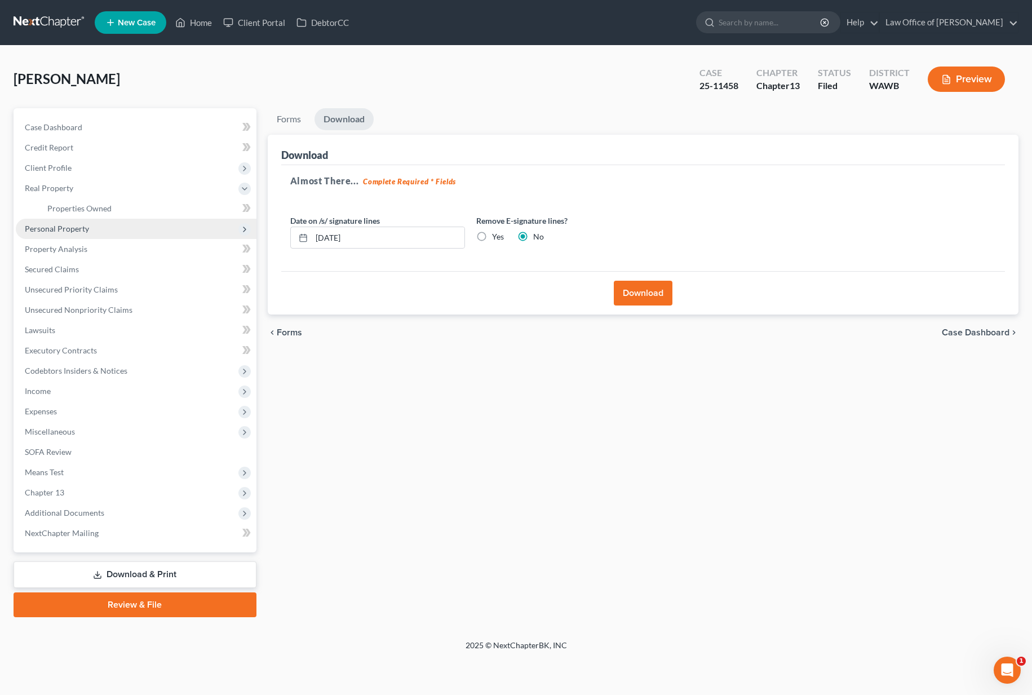
click at [76, 228] on span "Personal Property" at bounding box center [57, 229] width 64 height 10
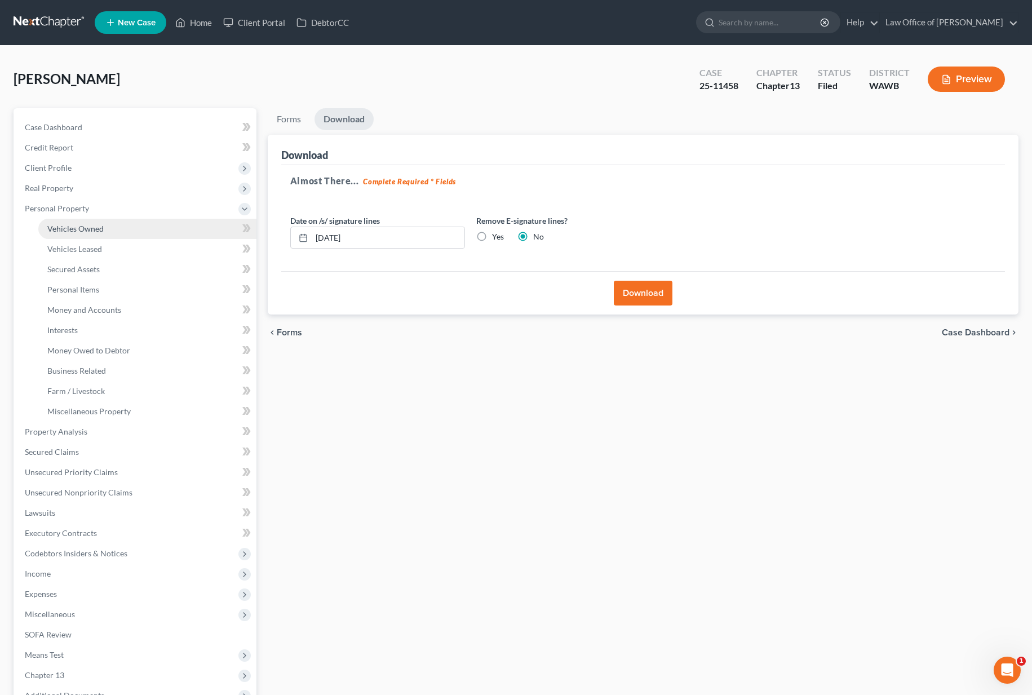
click at [83, 230] on span "Vehicles Owned" at bounding box center [75, 229] width 56 height 10
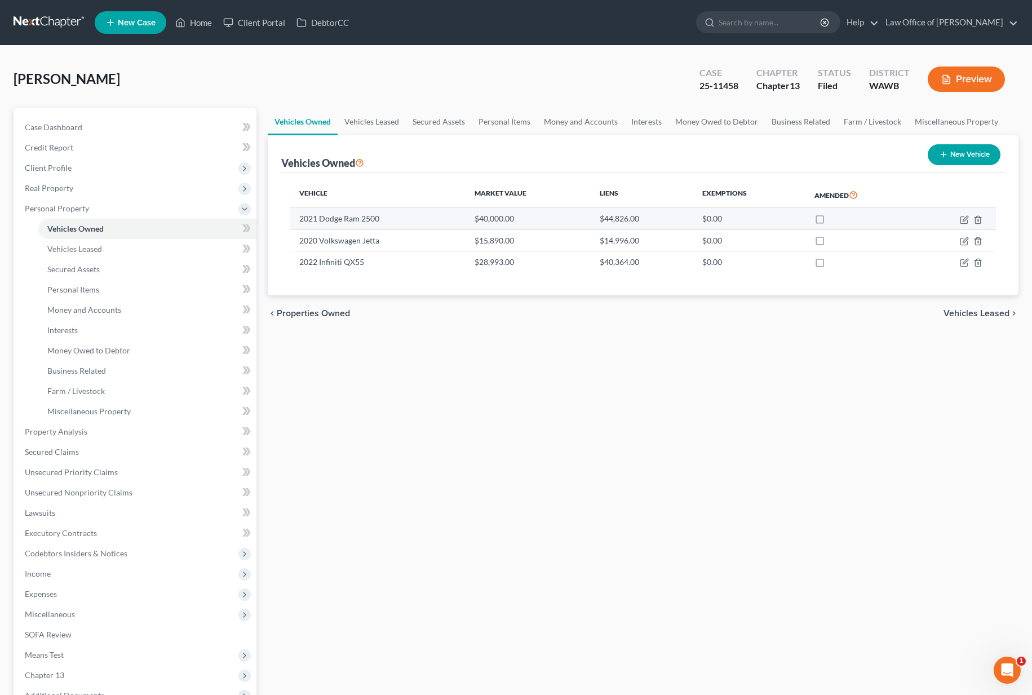
click at [830, 221] on label at bounding box center [830, 221] width 0 height 0
click at [834, 215] on input "checkbox" at bounding box center [837, 216] width 7 height 7
checkbox input "true"
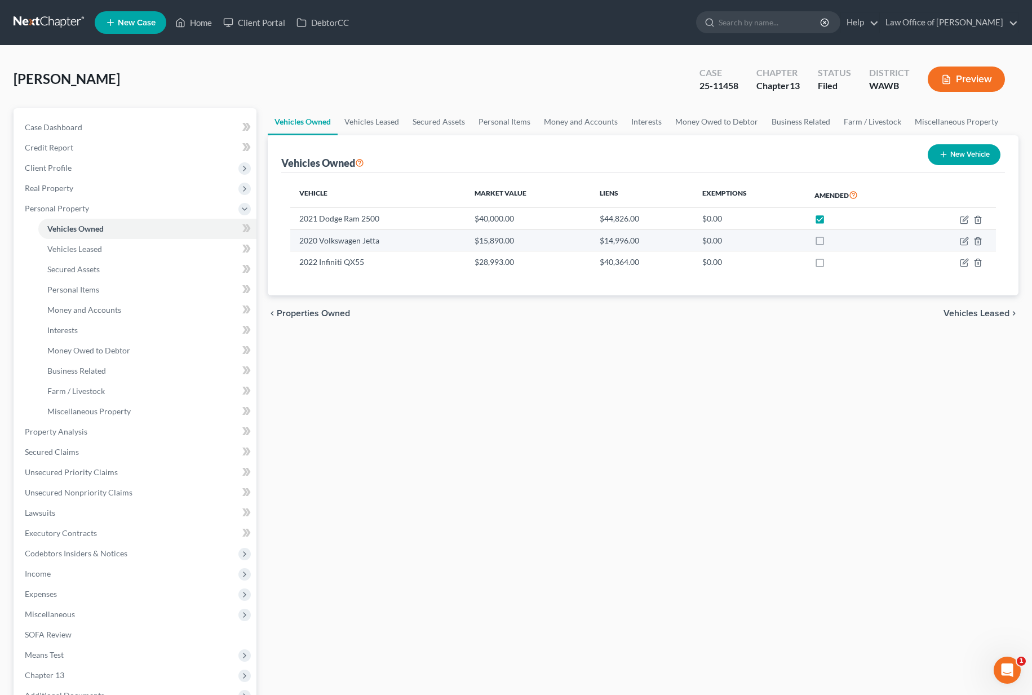
click at [830, 243] on label at bounding box center [830, 243] width 0 height 0
click at [834, 238] on input "checkbox" at bounding box center [837, 238] width 7 height 7
checkbox input "true"
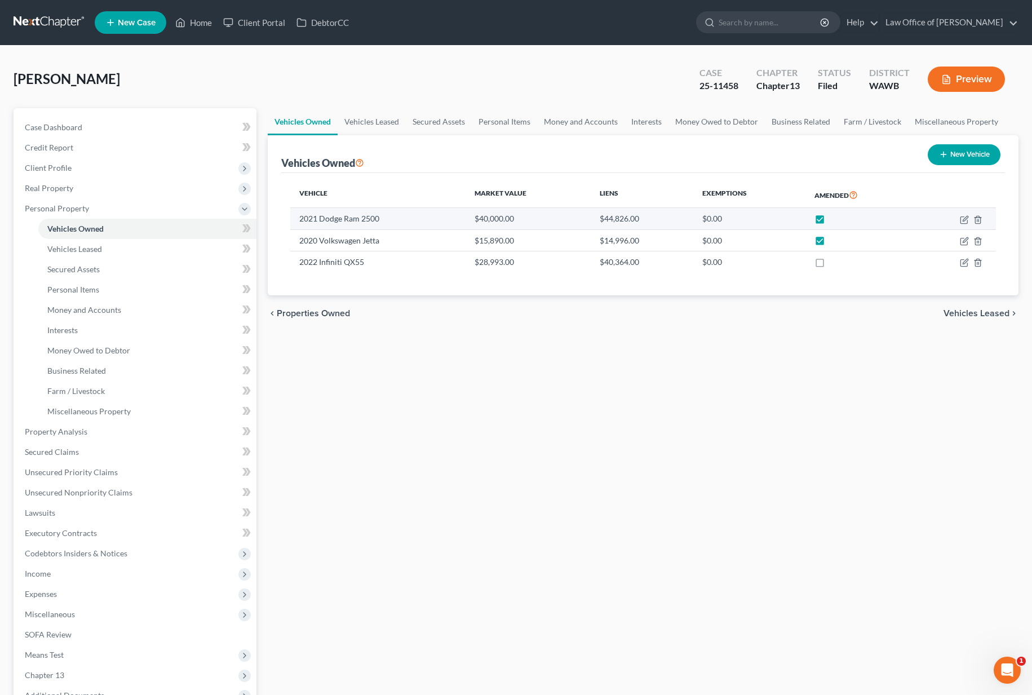
click at [830, 221] on label at bounding box center [830, 221] width 0 height 0
click at [834, 218] on input "checkbox" at bounding box center [837, 216] width 7 height 7
checkbox input "false"
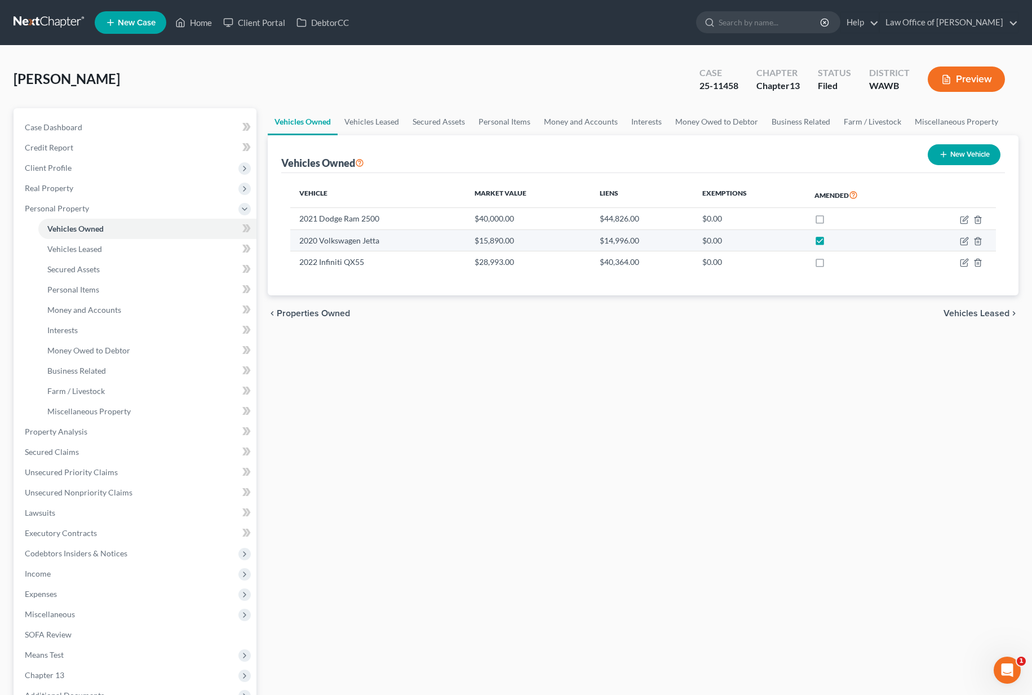
click at [830, 243] on label at bounding box center [830, 243] width 0 height 0
click at [834, 238] on input "checkbox" at bounding box center [837, 238] width 7 height 7
checkbox input "false"
click at [51, 26] on link at bounding box center [50, 22] width 72 height 20
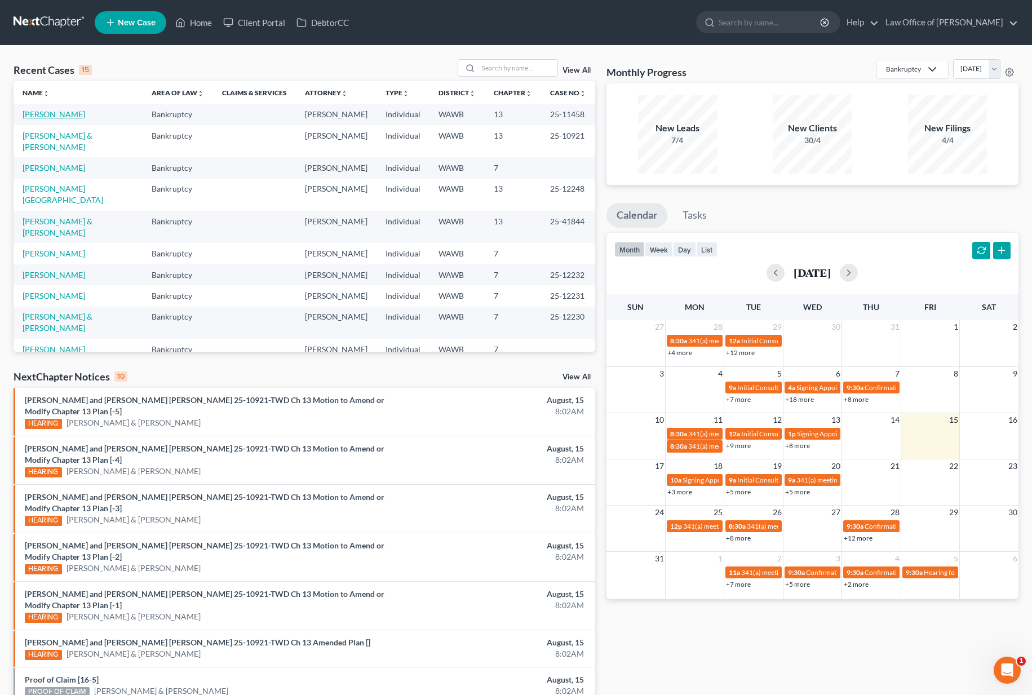
click at [51, 115] on link "[PERSON_NAME]" at bounding box center [54, 114] width 63 height 10
select select "6"
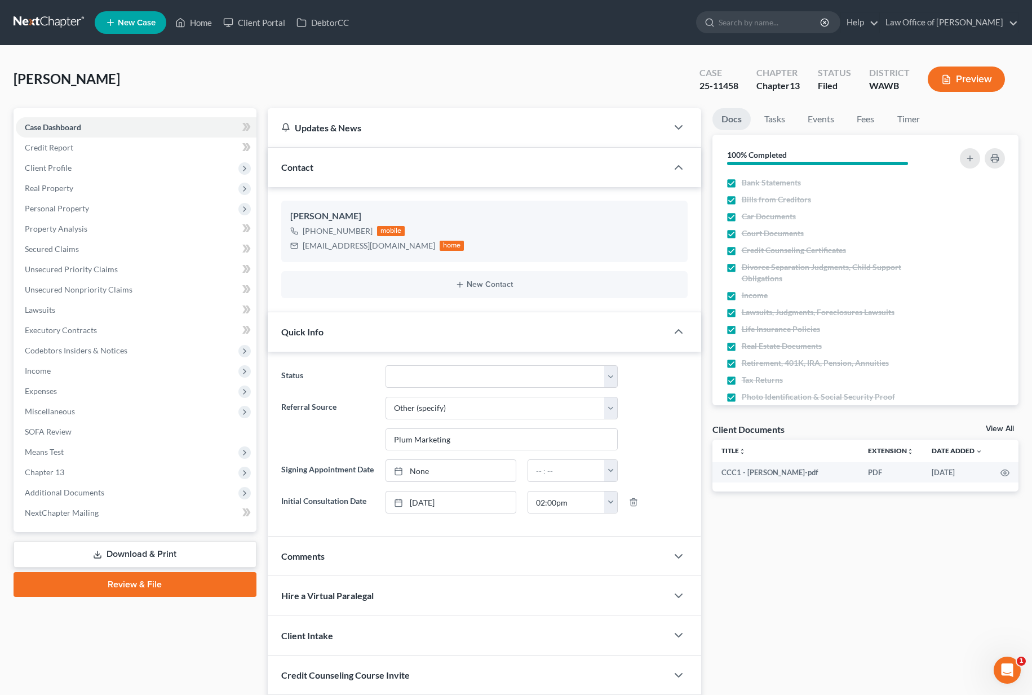
click at [962, 77] on button "Preview" at bounding box center [965, 78] width 77 height 25
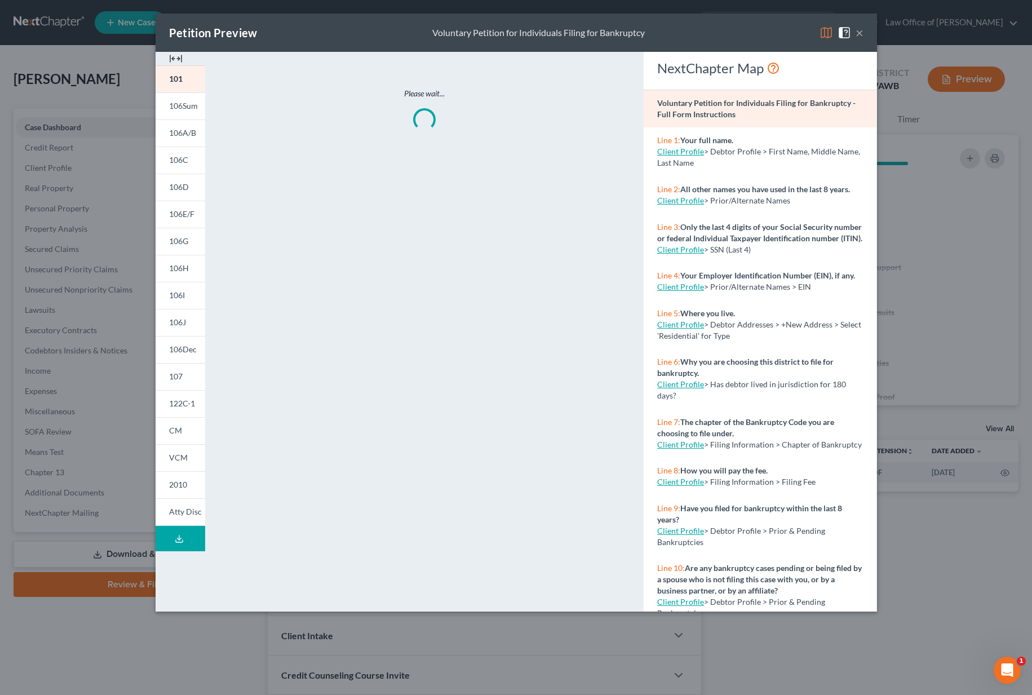
click at [821, 34] on img at bounding box center [826, 33] width 14 height 14
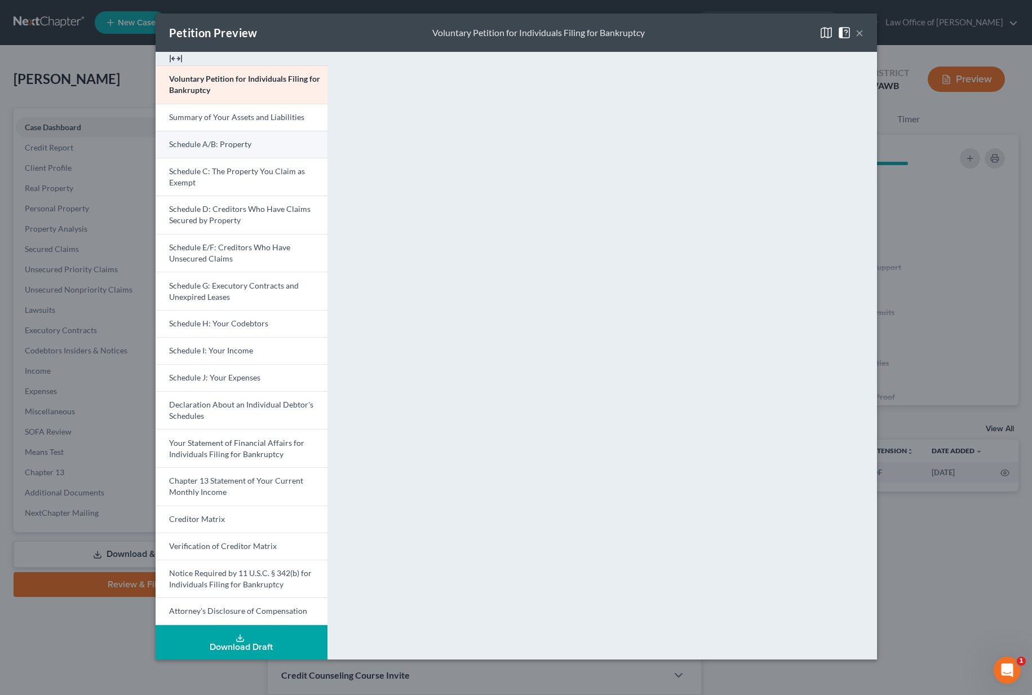
click at [235, 145] on span "Schedule A/B: Property" at bounding box center [210, 144] width 82 height 10
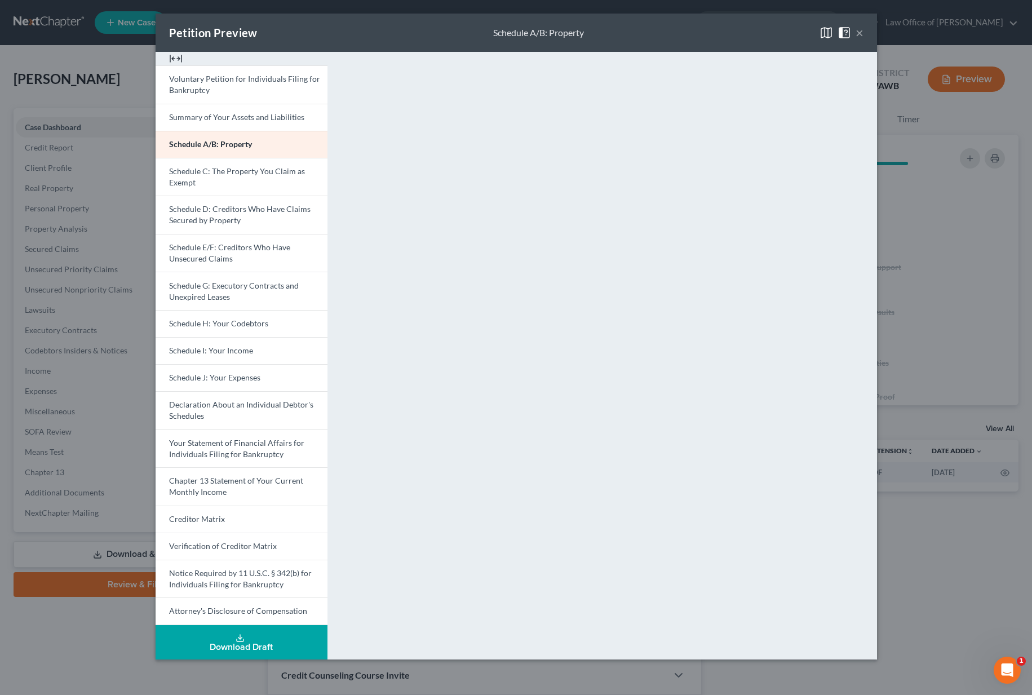
click at [1016, 668] on div "Open Intercom Messenger" at bounding box center [1006, 669] width 37 height 37
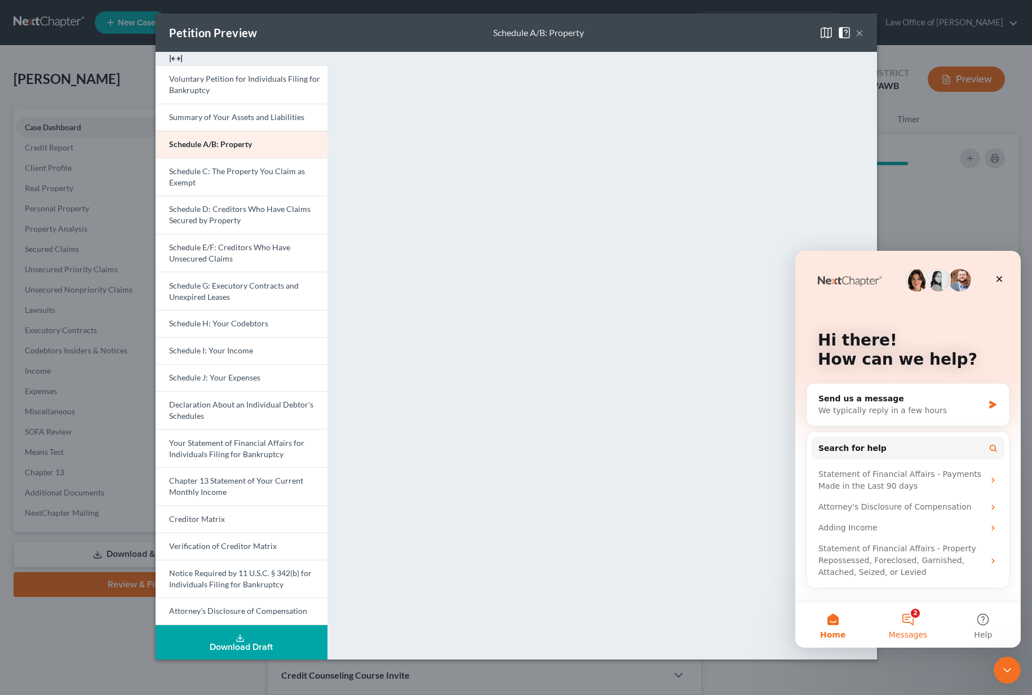
click at [915, 619] on button "2 Messages" at bounding box center [907, 624] width 75 height 45
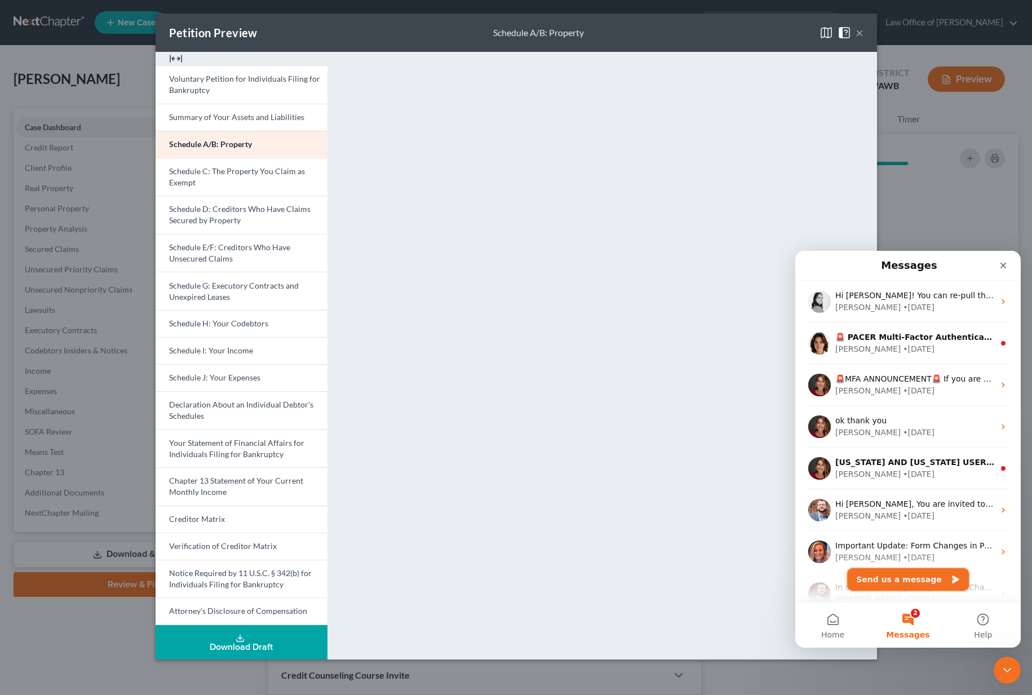
click at [905, 577] on button "Send us a message" at bounding box center [908, 579] width 122 height 23
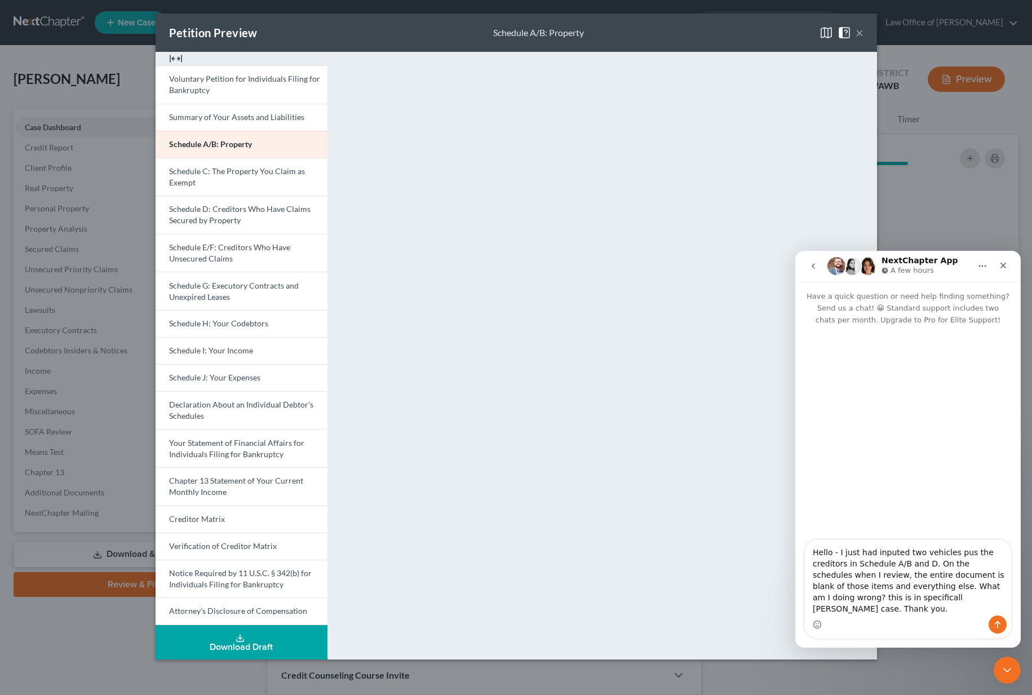
click at [870, 607] on textarea "Hello - I just had inputed two vehicles pus the creditors in Schedule A/B and D…" at bounding box center [907, 577] width 206 height 75
click at [881, 609] on textarea "Hello - I just had inputed two vehicles pus the creditors in Schedule A/B and D…" at bounding box center [907, 577] width 206 height 75
type textarea "Hello - I just had inputed two vehicles pus the creditors in Schedule A/B and D…"
click at [997, 625] on icon "Send a message…" at bounding box center [997, 624] width 9 height 9
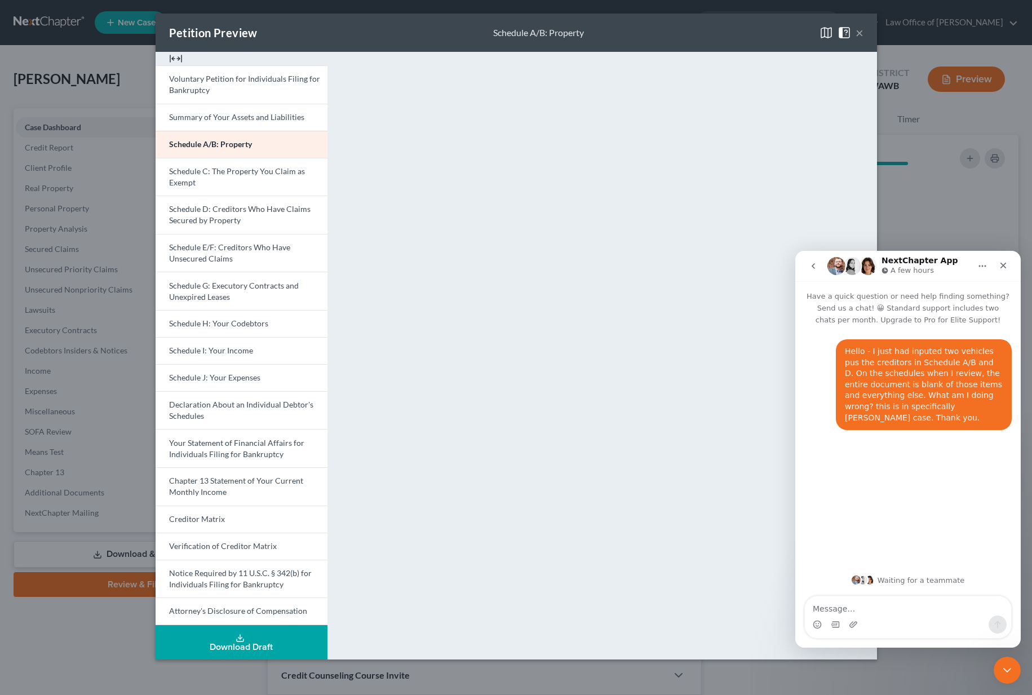
click at [860, 34] on button "×" at bounding box center [859, 33] width 8 height 14
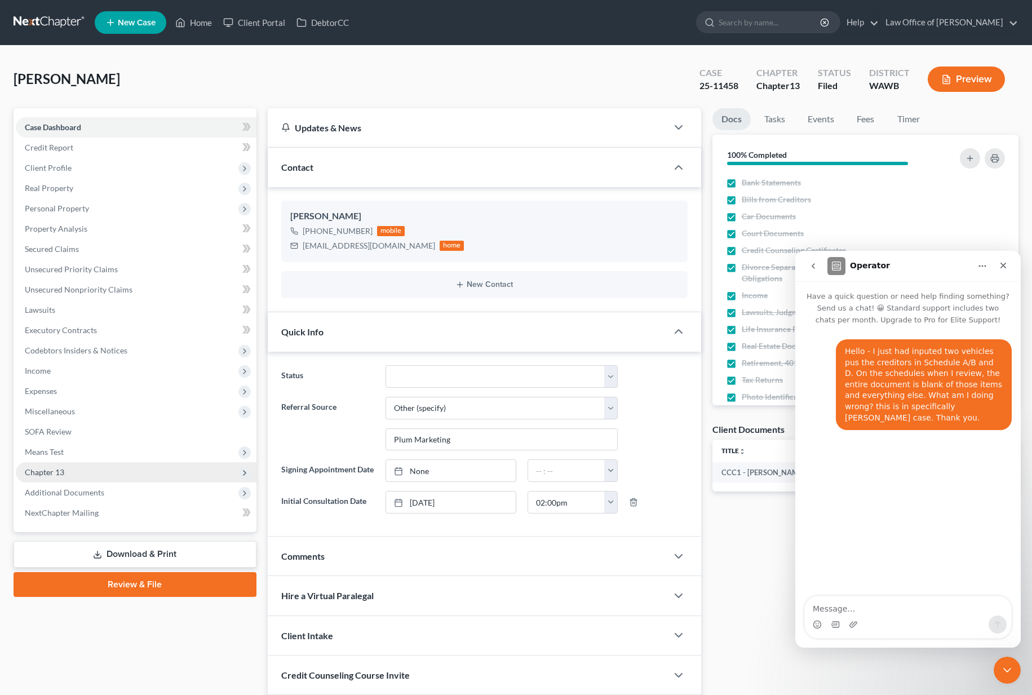
click at [77, 470] on span "Chapter 13" at bounding box center [136, 472] width 241 height 20
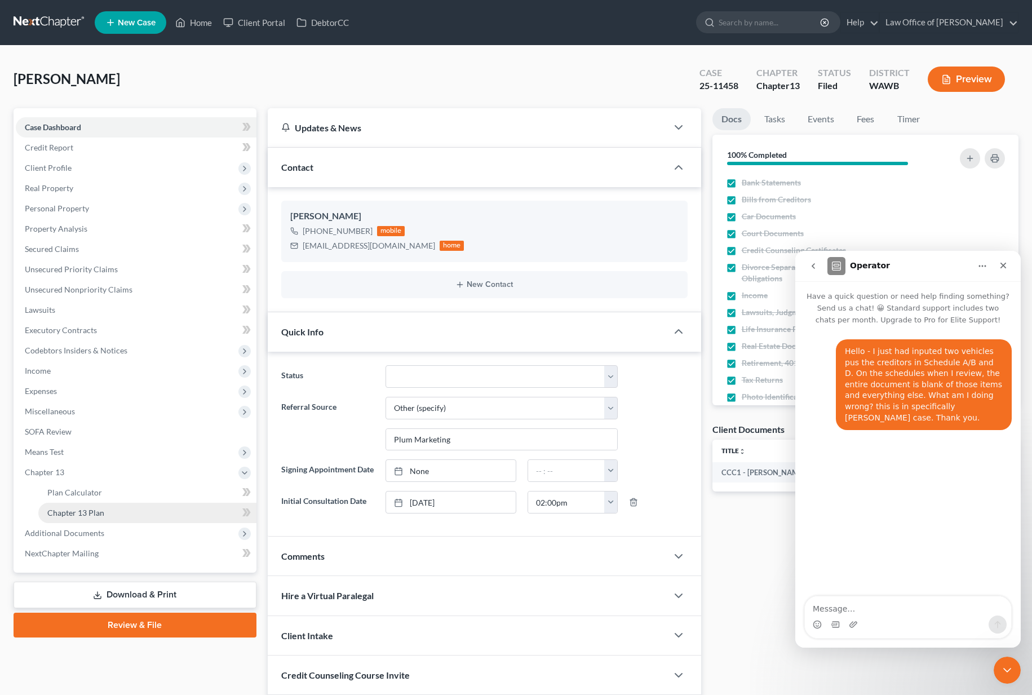
click at [78, 509] on span "Chapter 13 Plan" at bounding box center [75, 513] width 57 height 10
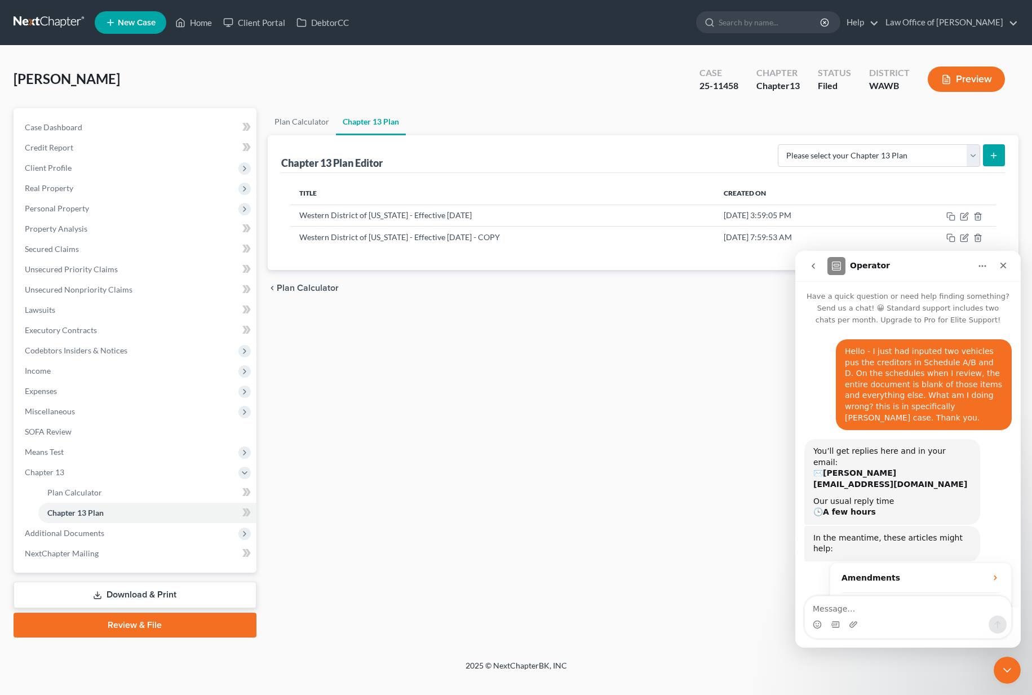
scroll to position [87, 0]
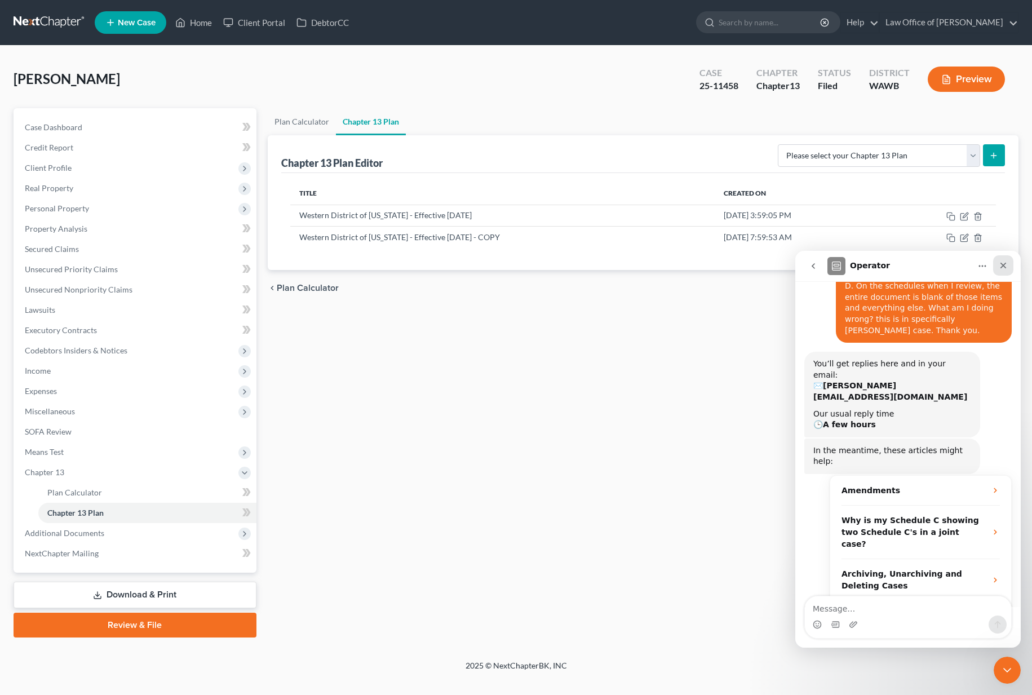
click at [1004, 267] on icon "Close" at bounding box center [1003, 266] width 6 height 6
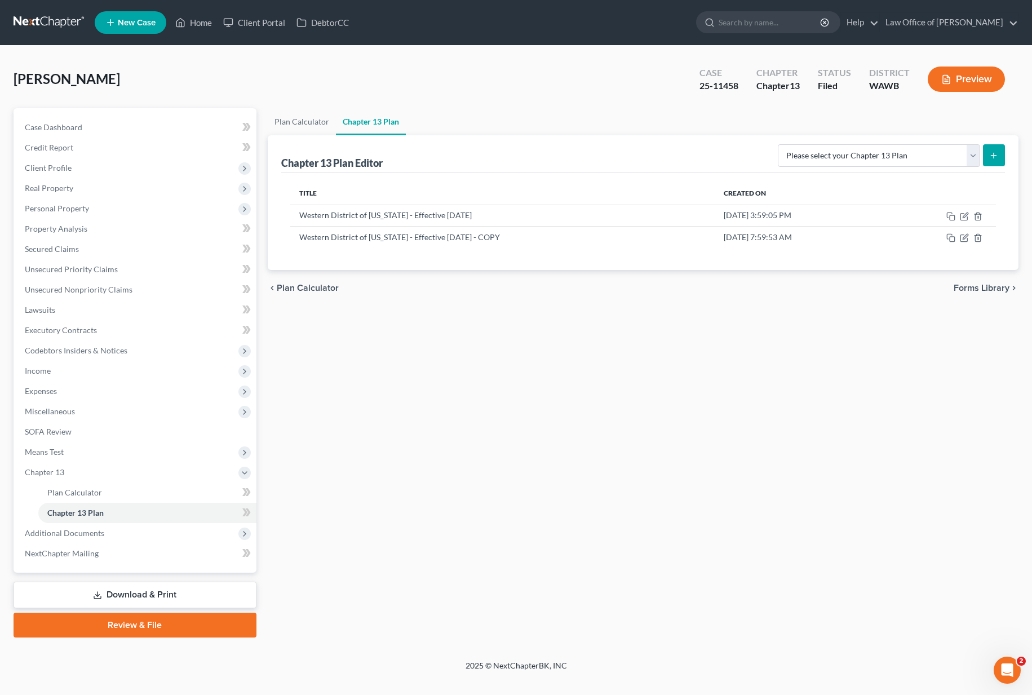
scroll to position [106, 0]
click at [966, 240] on icon "button" at bounding box center [963, 238] width 7 height 7
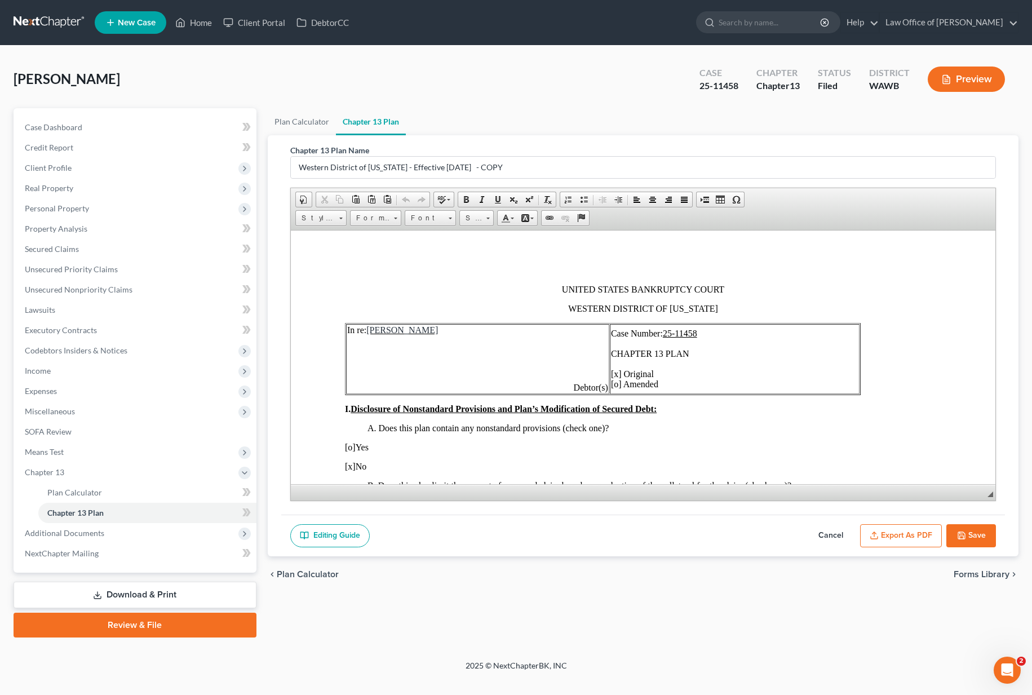
scroll to position [0, 0]
click at [627, 370] on span "Case Number: 25-11458 CHAPTER 13 PLAN [x] Original [o] Amended" at bounding box center [653, 358] width 86 height 60
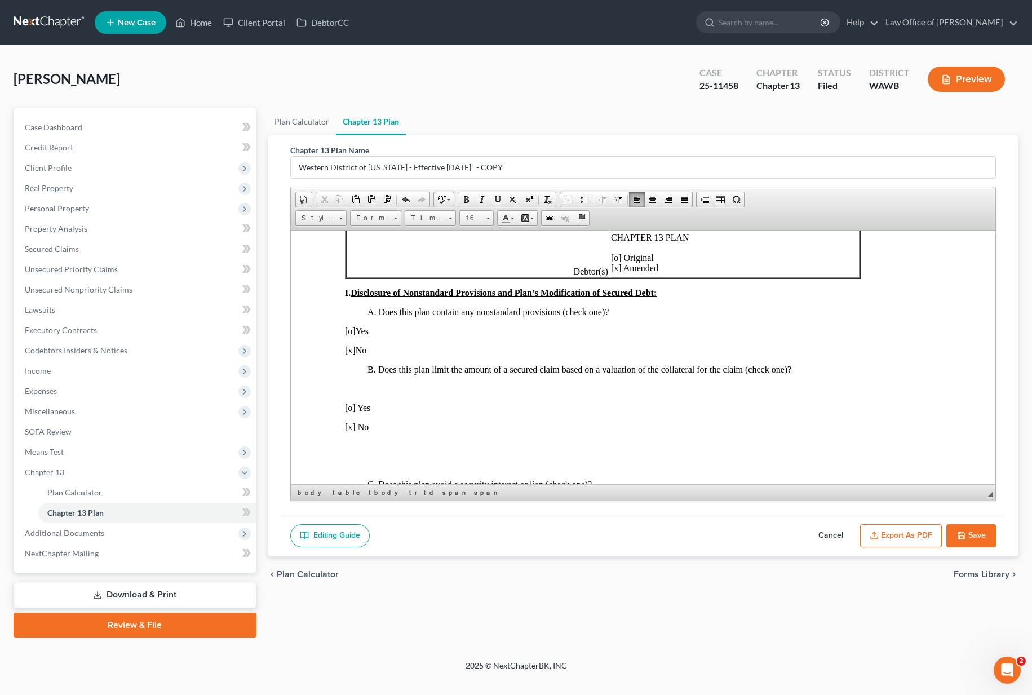
scroll to position [169, 0]
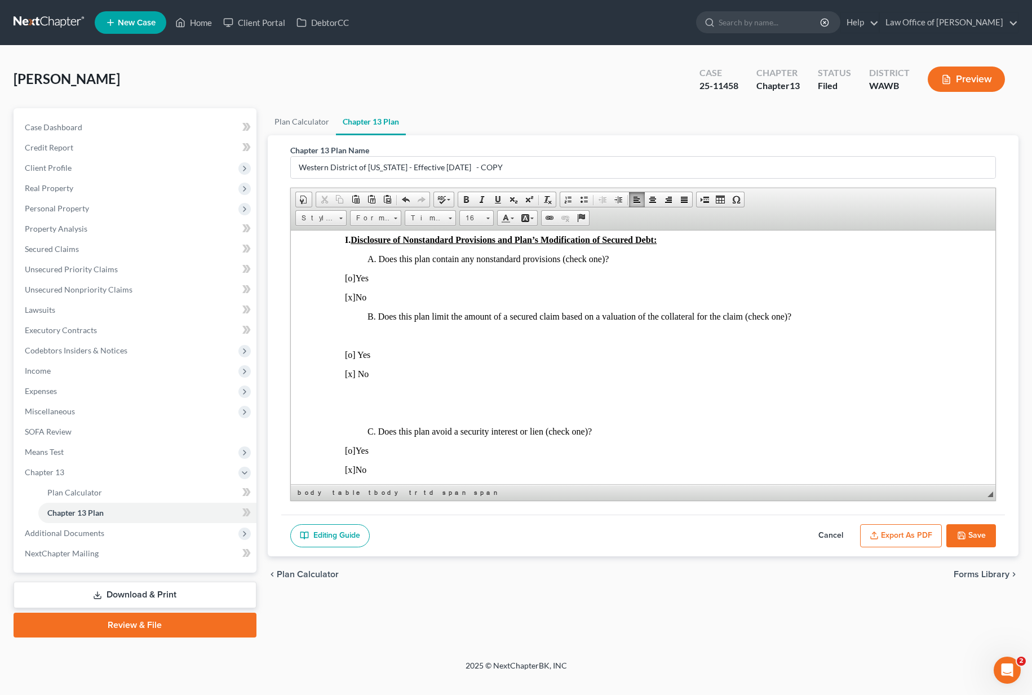
click at [353, 278] on span "[o]" at bounding box center [349, 278] width 11 height 10
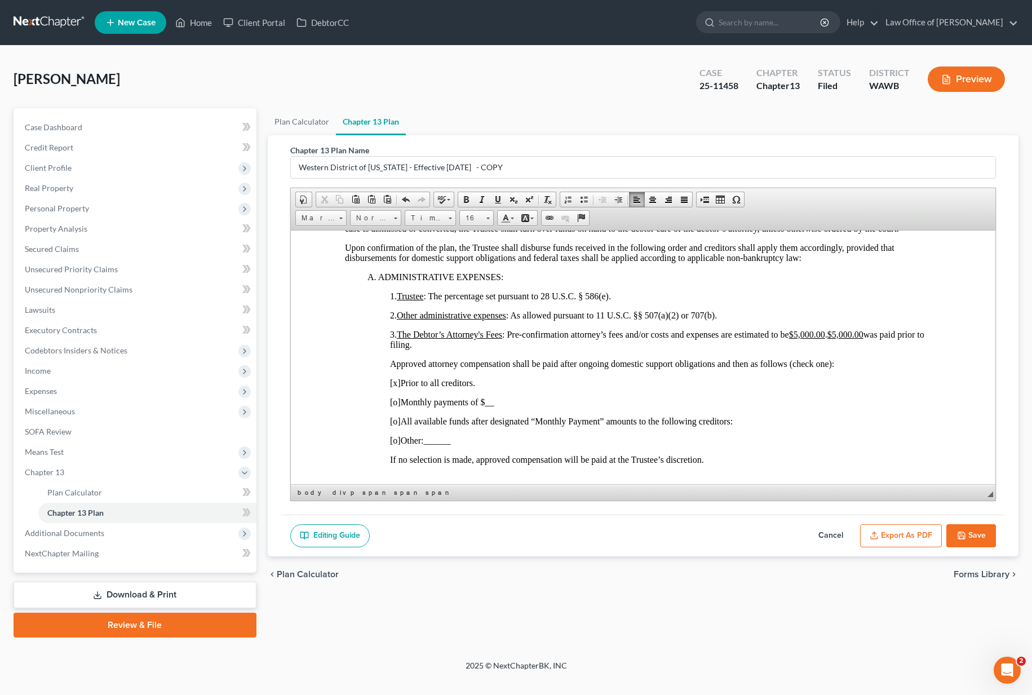
scroll to position [988, 0]
click at [395, 384] on span "[x]" at bounding box center [394, 383] width 11 height 10
click at [397, 420] on span "[o]" at bounding box center [394, 421] width 11 height 10
click at [749, 426] on p "[x ] All available funds after designated “Monthly Payment” amounts to the foll…" at bounding box center [664, 421] width 551 height 10
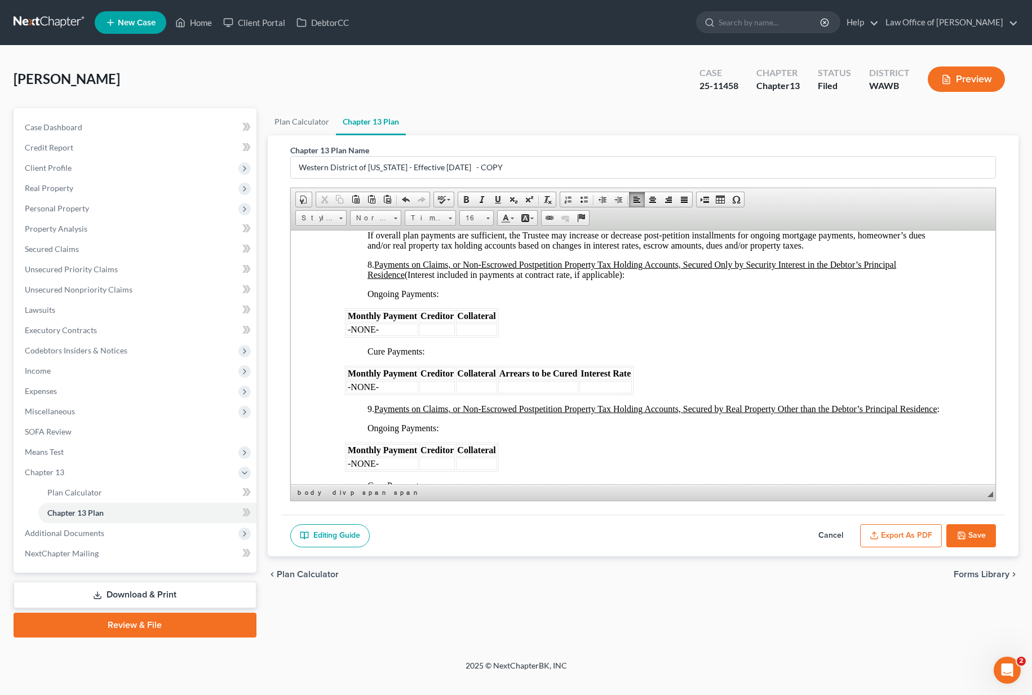
scroll to position [1721, 0]
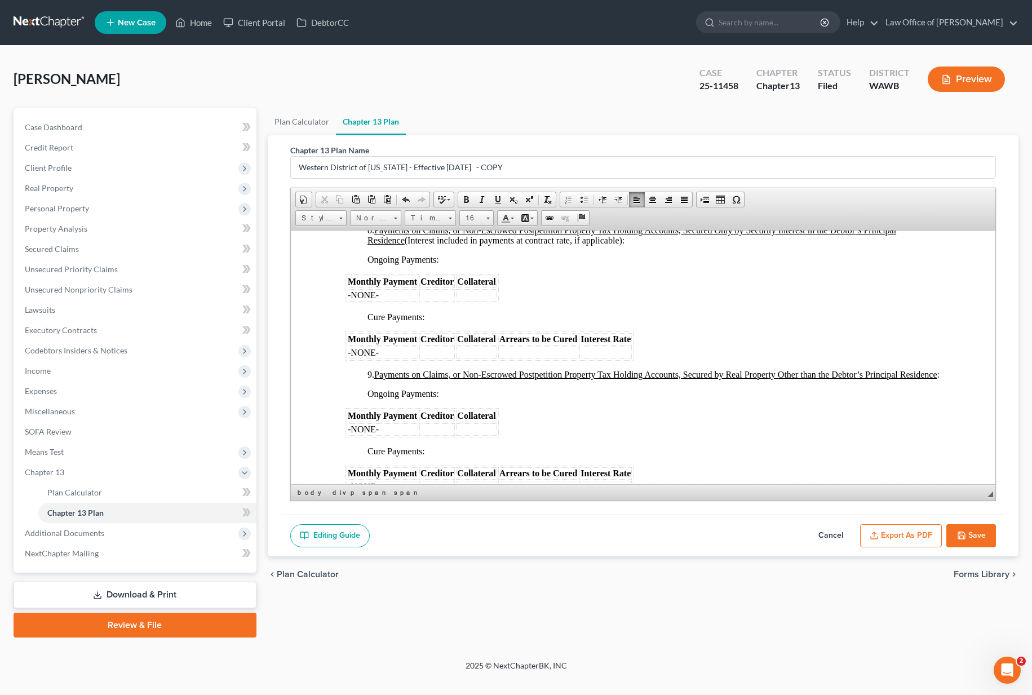
click at [432, 294] on td at bounding box center [436, 294] width 35 height 12
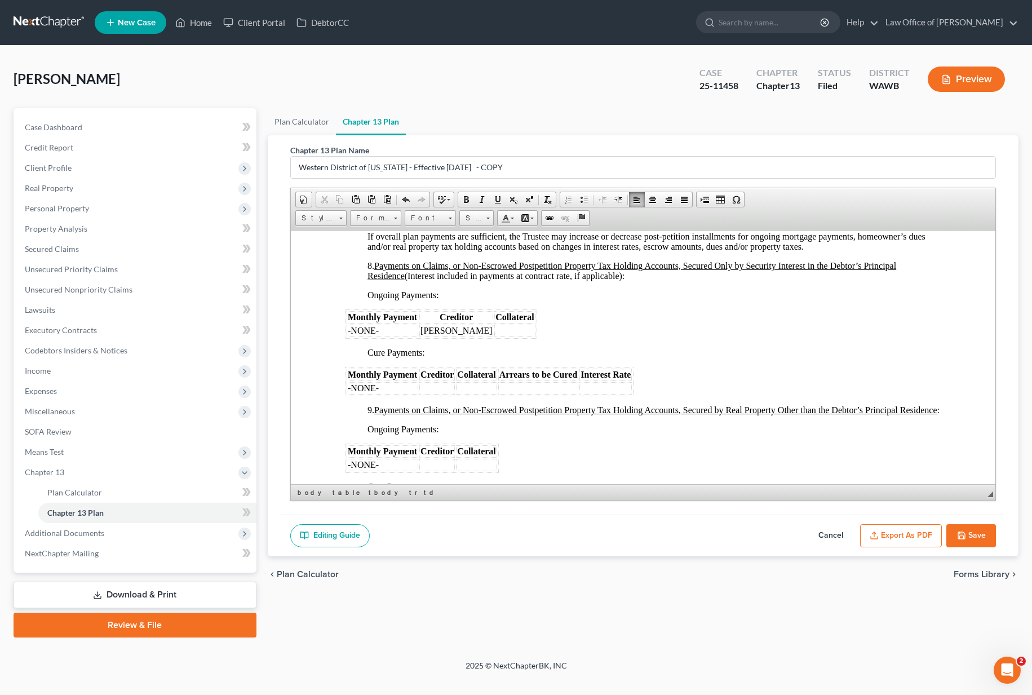
scroll to position [1686, 0]
click at [436, 382] on td at bounding box center [436, 387] width 35 height 12
click at [584, 387] on td at bounding box center [621, 387] width 81 height 12
click at [597, 385] on td "$332,288" at bounding box center [621, 387] width 81 height 12
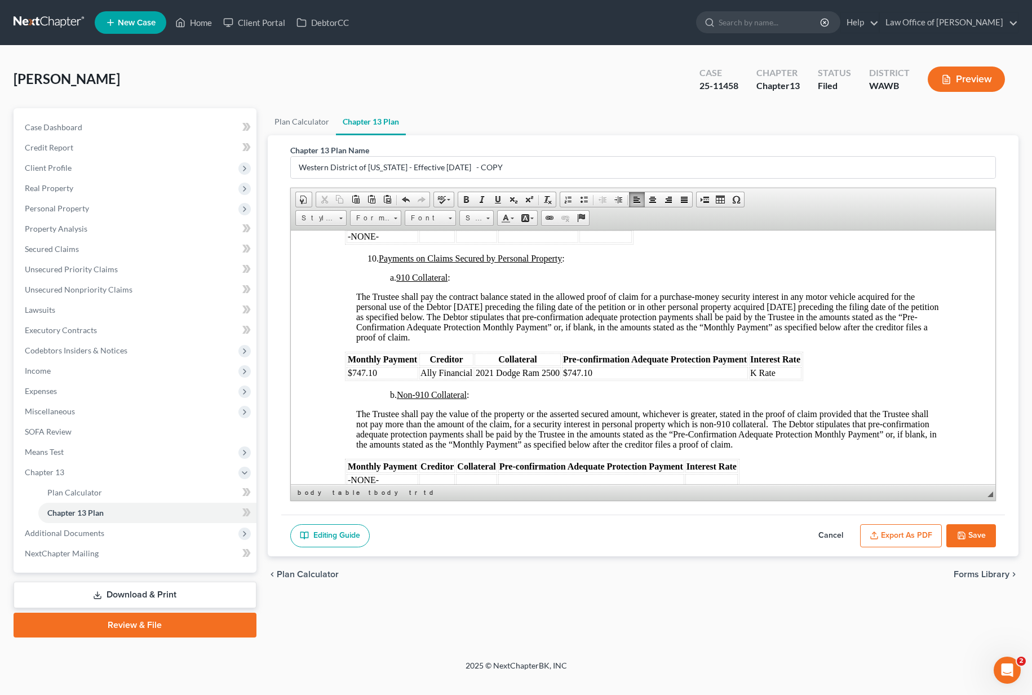
scroll to position [1973, 0]
click at [780, 376] on td "K Rate" at bounding box center [774, 370] width 52 height 12
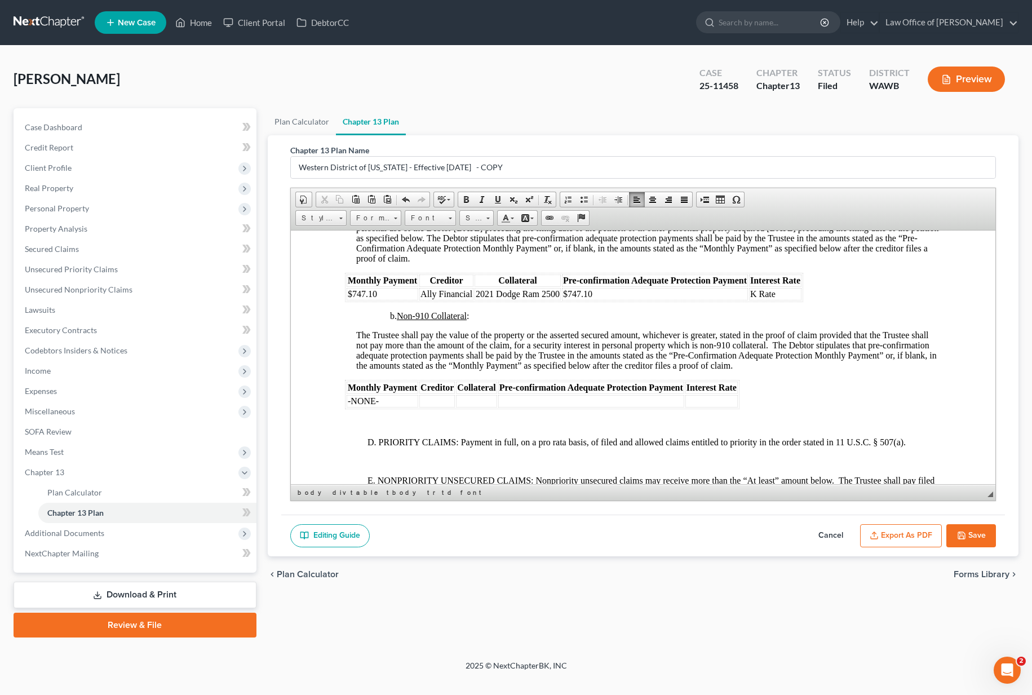
scroll to position [2052, 0]
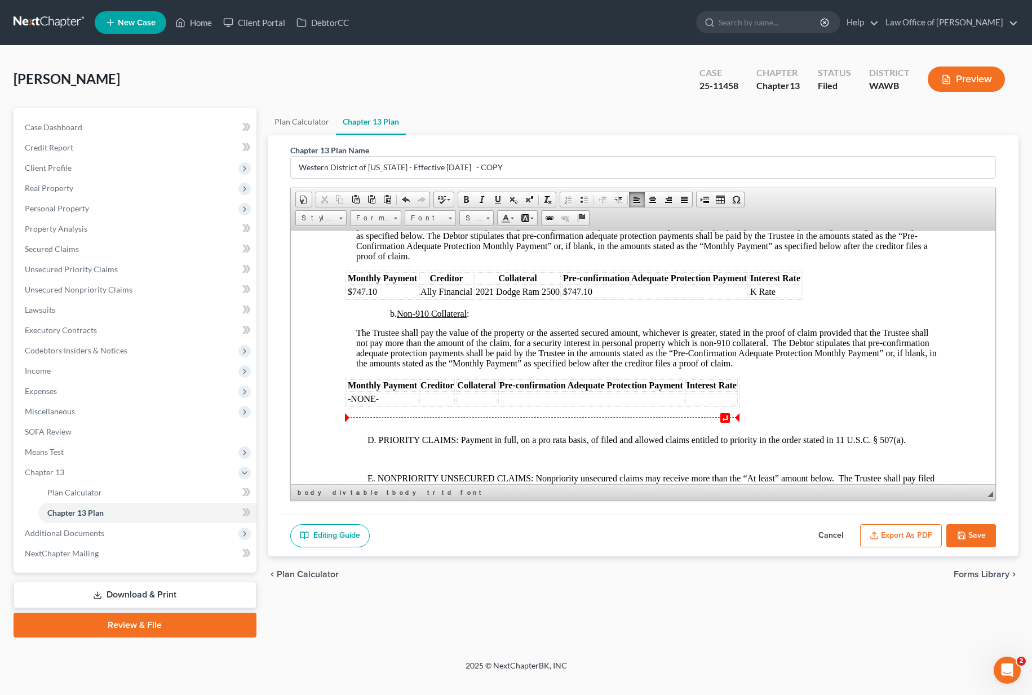
click at [386, 404] on td "-NONE-" at bounding box center [382, 398] width 72 height 12
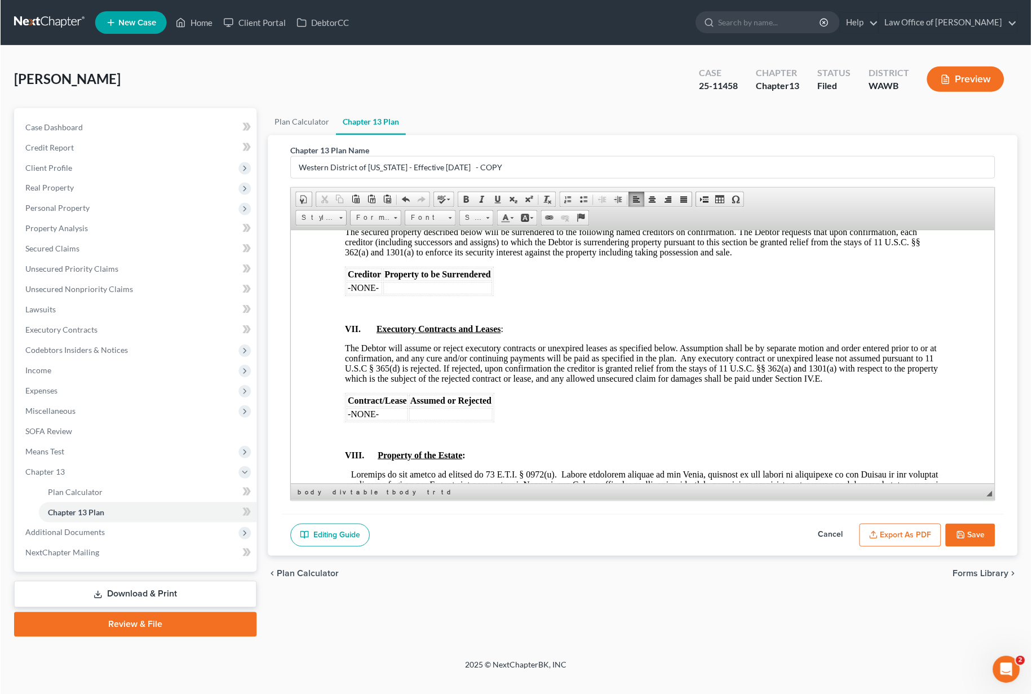
scroll to position [2714, 0]
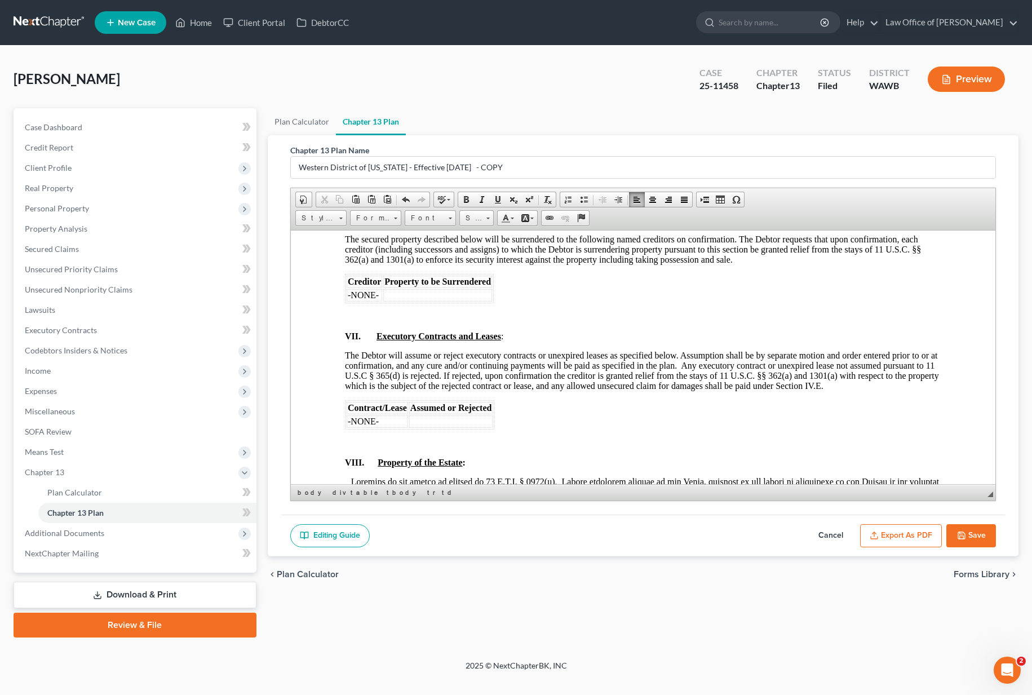
click at [377, 299] on span "-NONE-" at bounding box center [362, 295] width 31 height 10
click at [380, 299] on font "Midland Management" at bounding box center [387, 295] width 80 height 10
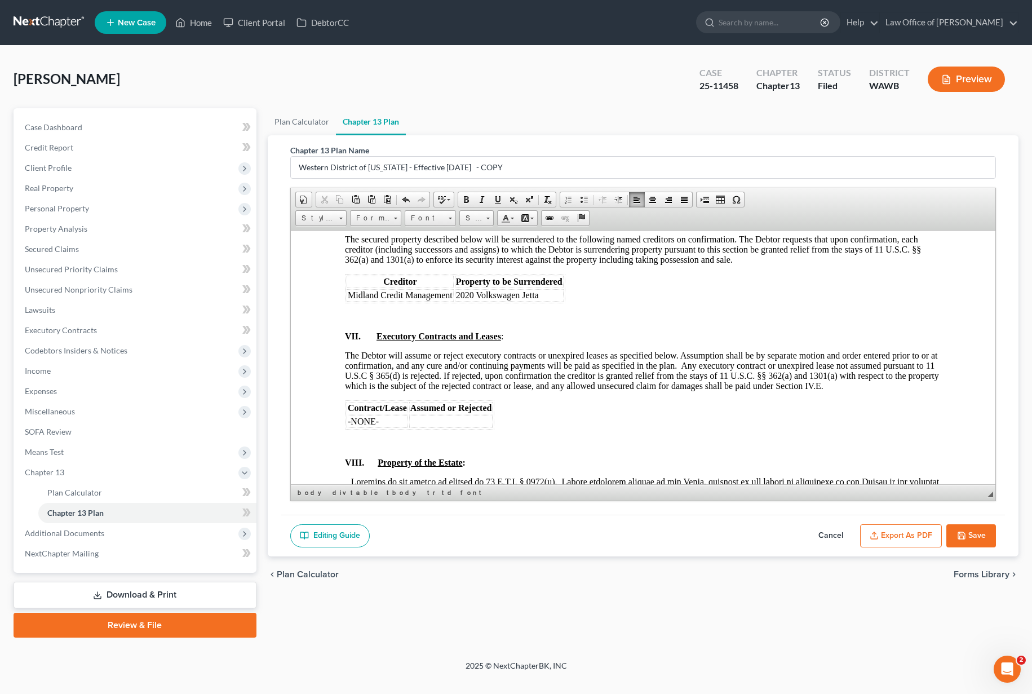
click at [451, 299] on font "Midland Credit Management" at bounding box center [399, 295] width 105 height 10
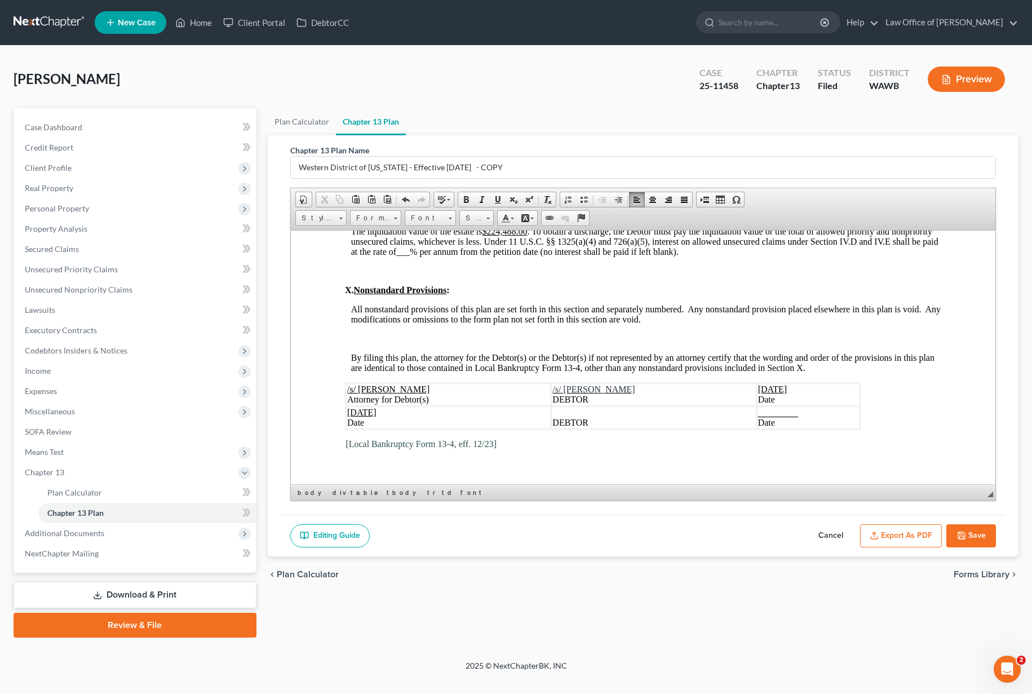
scroll to position [3075, 0]
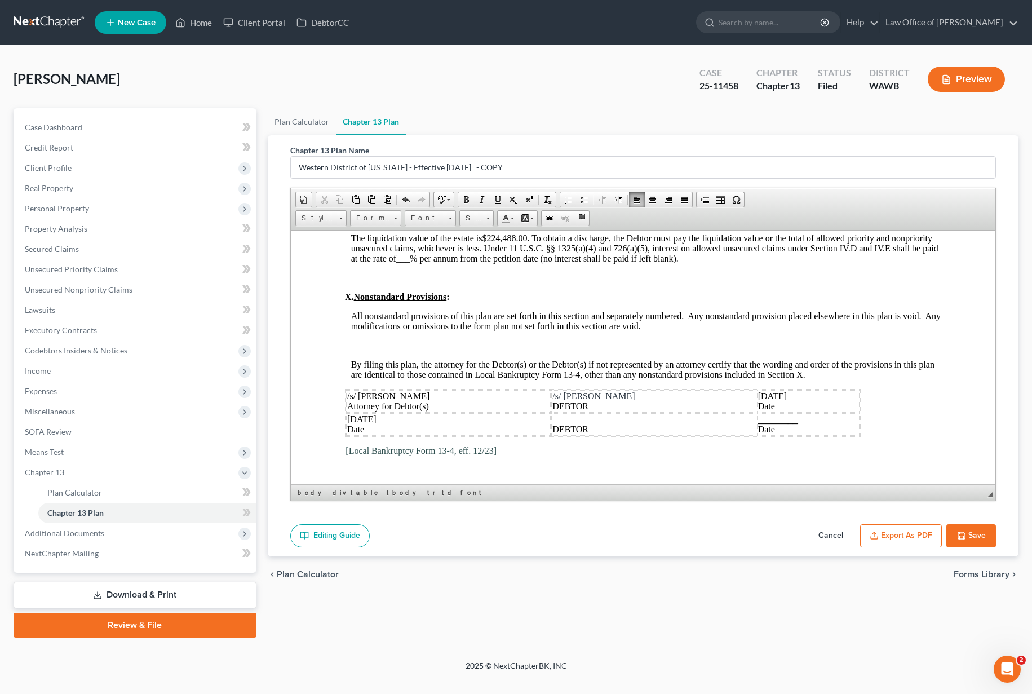
click at [405, 350] on p at bounding box center [642, 345] width 596 height 10
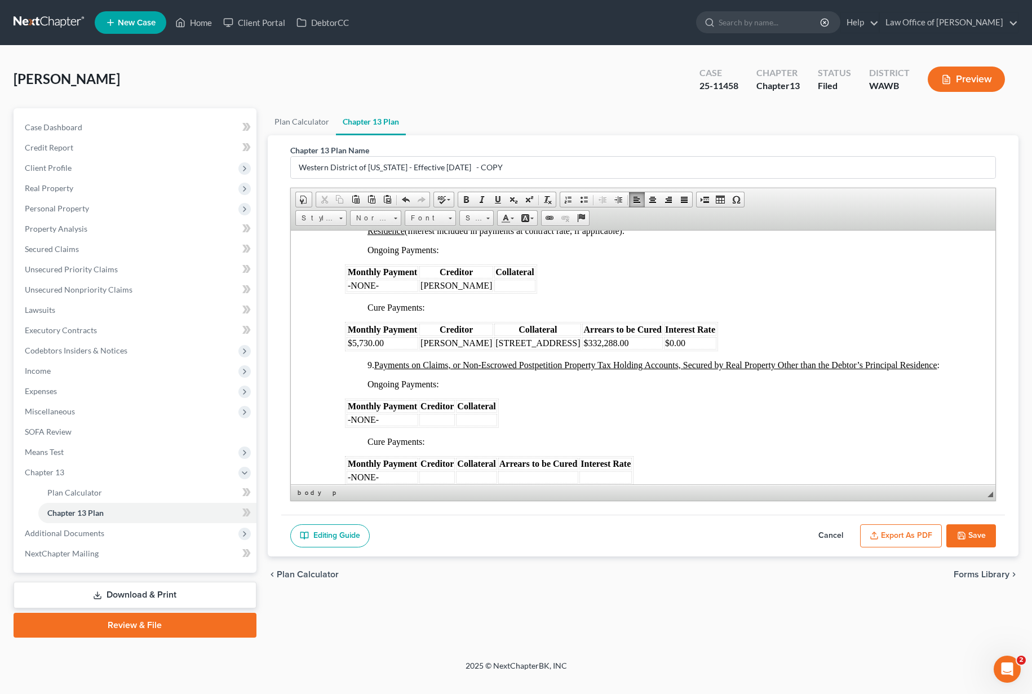
scroll to position [1730, 0]
click at [663, 341] on td "$0.00" at bounding box center [689, 343] width 52 height 12
click at [389, 343] on td "$5,730.00" at bounding box center [382, 343] width 72 height 12
drag, startPoint x: 389, startPoint y: 343, endPoint x: 351, endPoint y: 344, distance: 37.8
click at [351, 344] on td "$5,730.00" at bounding box center [382, 343] width 72 height 12
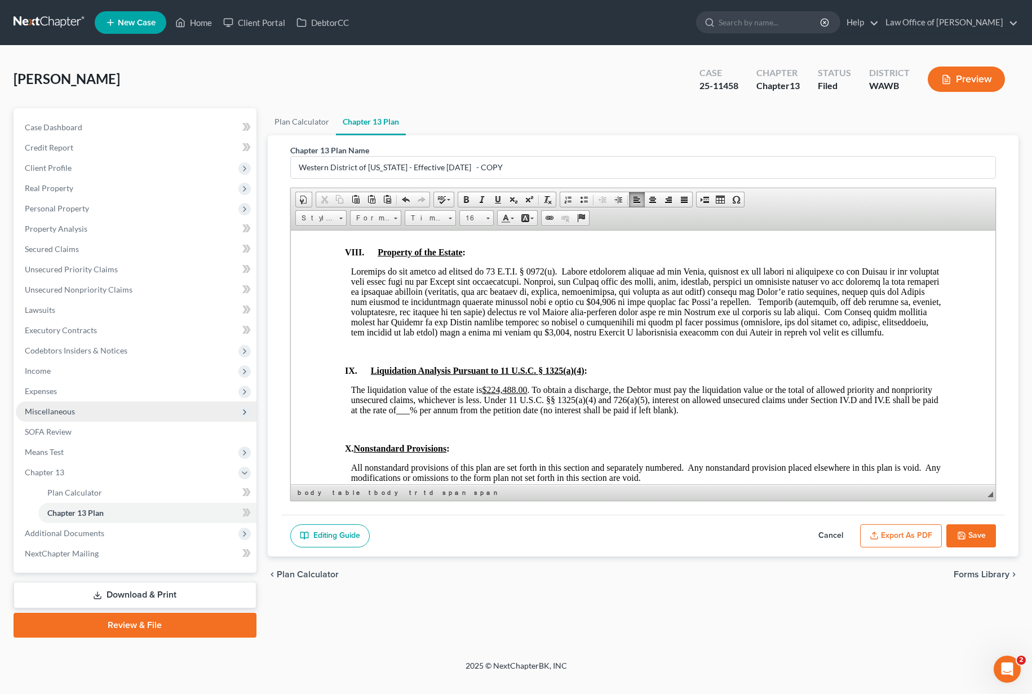
scroll to position [2927, 0]
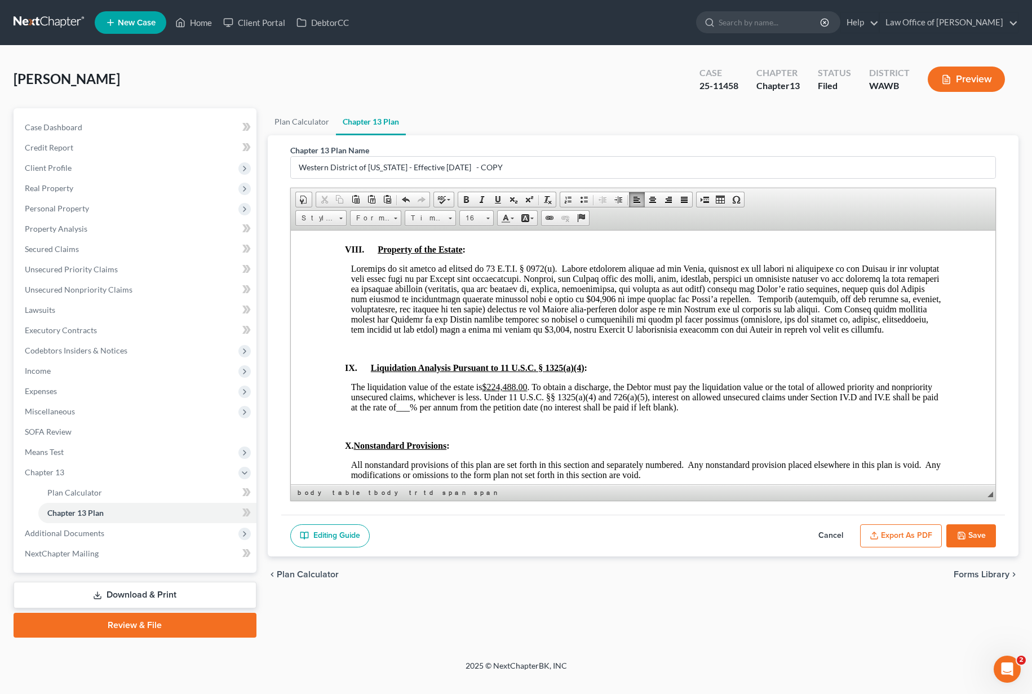
click at [414, 411] on span "The liquidation value of the estate is $224,488.00 . To obtain a discharge, the…" at bounding box center [643, 396] width 587 height 30
drag, startPoint x: 414, startPoint y: 418, endPoint x: 404, endPoint y: 419, distance: 9.0
click at [404, 411] on span "The liquidation value of the estate is $224,488.00 . To obtain a discharge, the…" at bounding box center [643, 396] width 587 height 30
click at [409, 411] on span "___" at bounding box center [402, 407] width 14 height 10
click at [413, 411] on span "The liquidation value of the estate is $224,488.00 . To obtain a discharge, the…" at bounding box center [643, 396] width 587 height 30
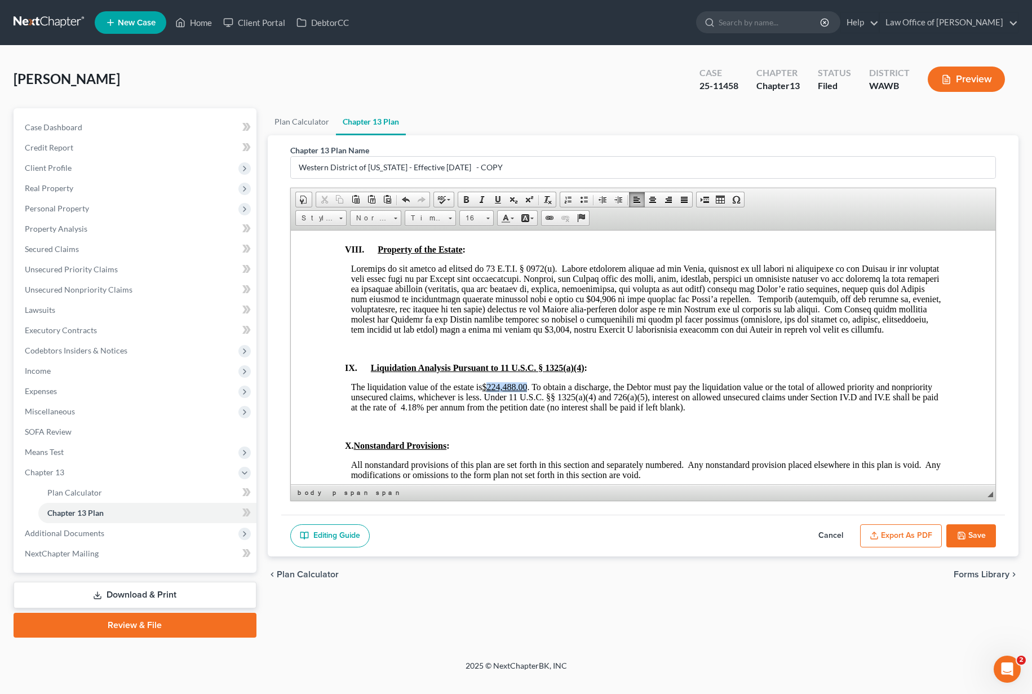
drag, startPoint x: 529, startPoint y: 394, endPoint x: 489, endPoint y: 397, distance: 40.1
click at [489, 397] on span "The liquidation value of the estate is $224,488.00 . To obtain a discharge, the…" at bounding box center [643, 396] width 587 height 30
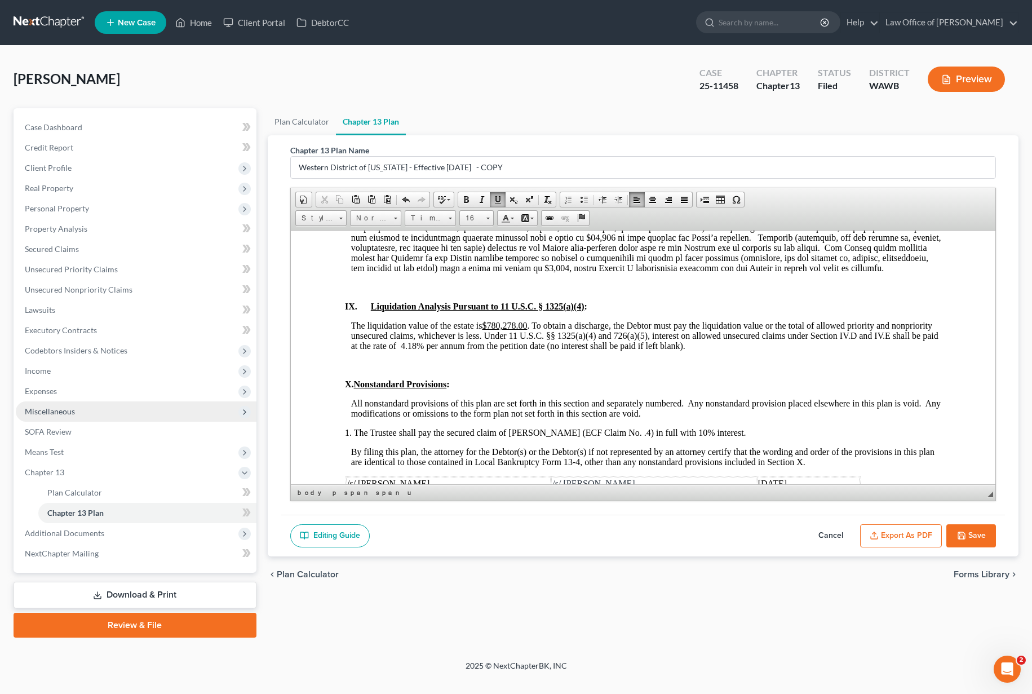
scroll to position [3111, 0]
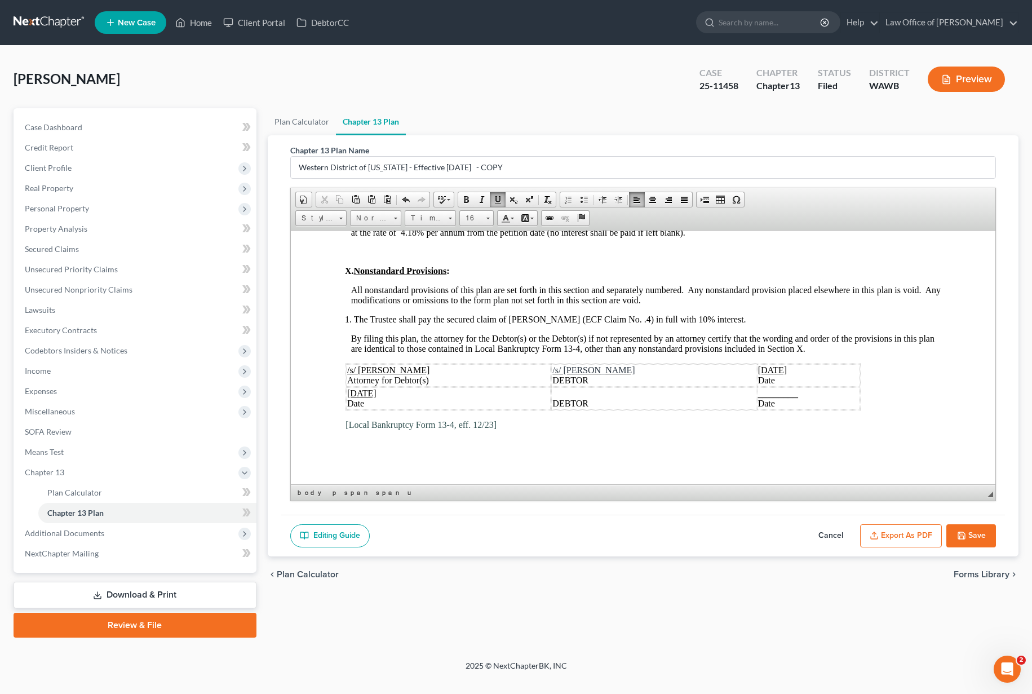
click at [768, 370] on span "[DATE]" at bounding box center [771, 369] width 29 height 10
click at [374, 390] on span "[DATE]" at bounding box center [360, 393] width 29 height 10
drag, startPoint x: 372, startPoint y: 392, endPoint x: 345, endPoint y: 392, distance: 27.6
click at [345, 392] on td "[DATE] Date" at bounding box center [447, 397] width 205 height 23
click at [913, 535] on button "Export as PDF" at bounding box center [901, 536] width 82 height 24
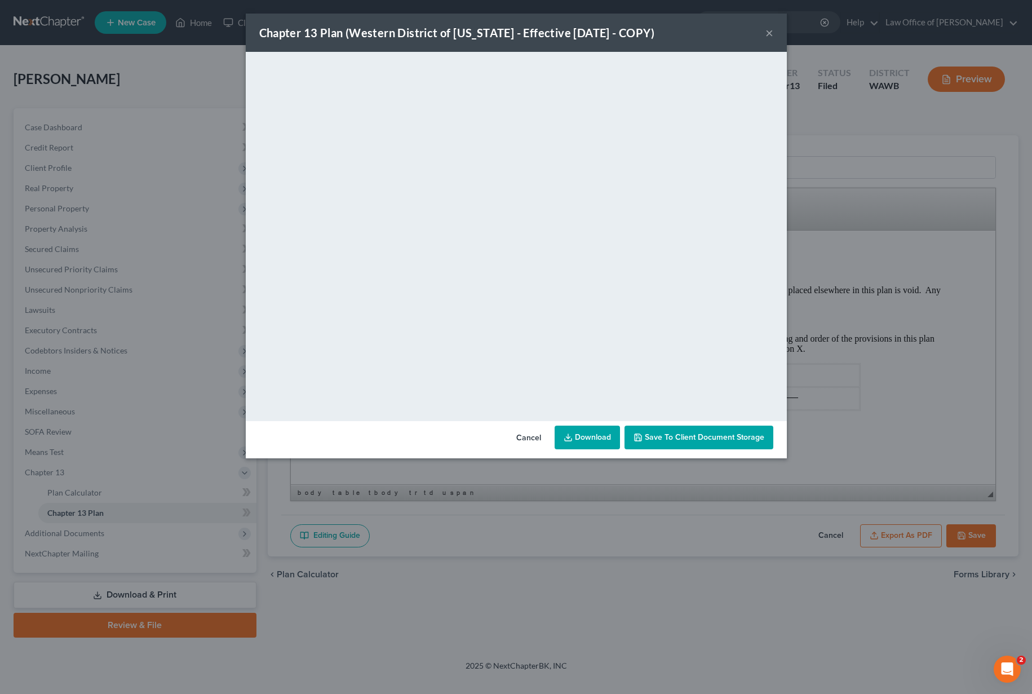
click at [766, 33] on button "×" at bounding box center [769, 33] width 8 height 14
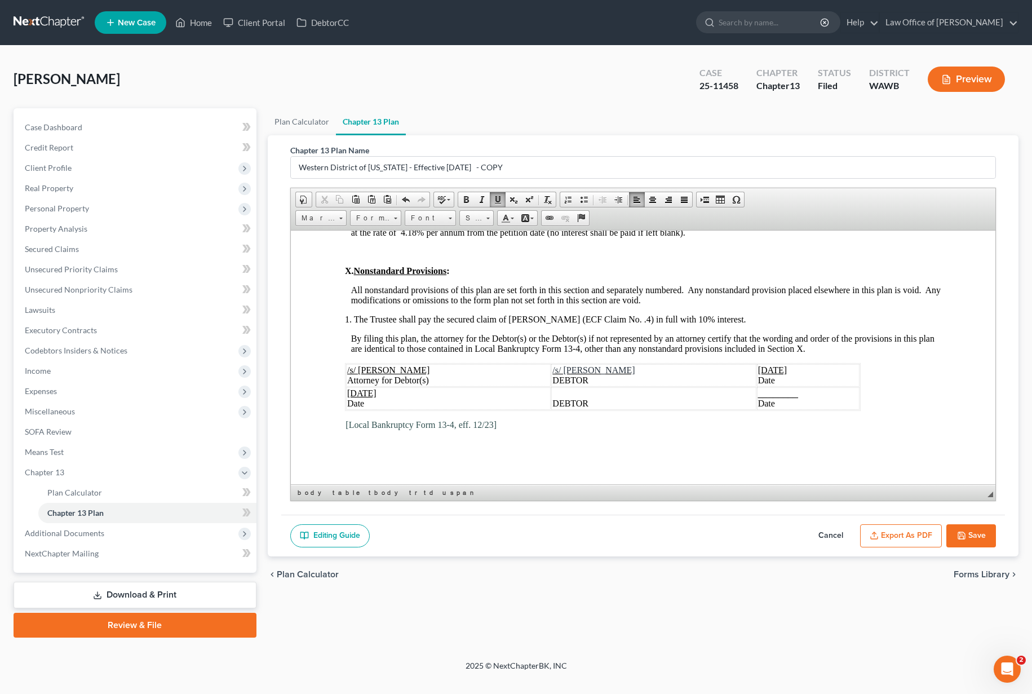
click at [974, 533] on button "Save" at bounding box center [971, 536] width 50 height 24
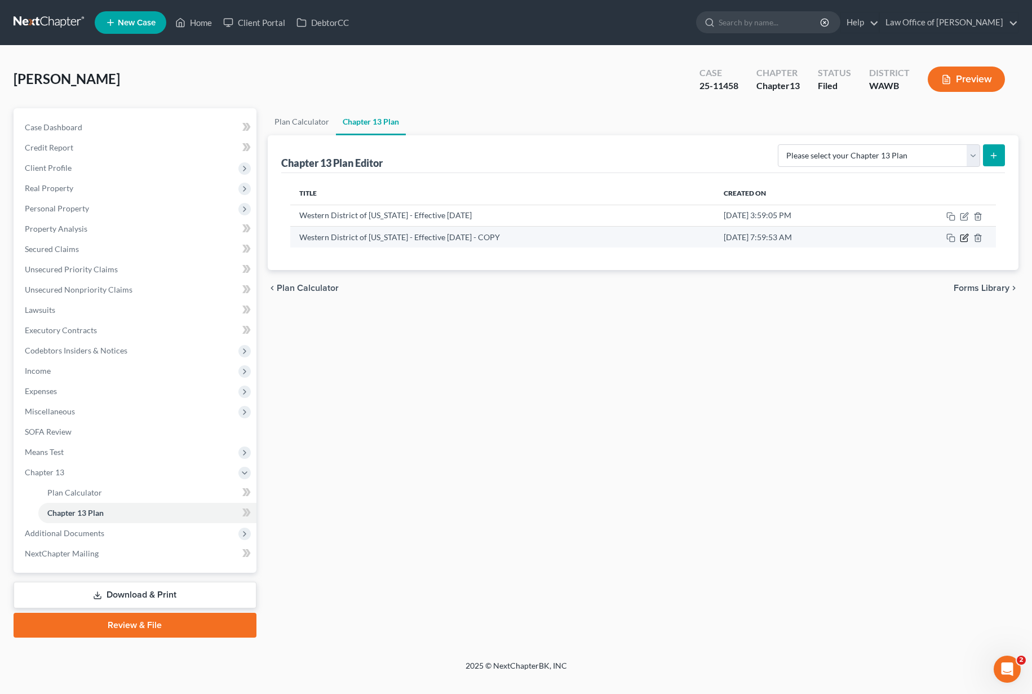
click at [965, 237] on icon "button" at bounding box center [964, 236] width 5 height 5
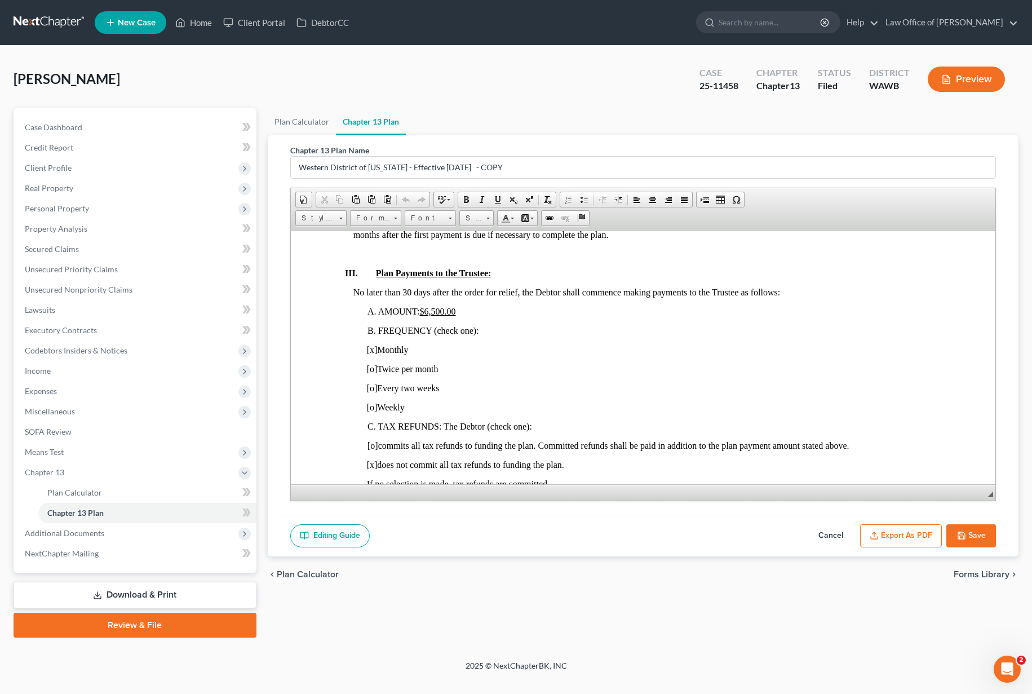
scroll to position [628, 0]
click at [429, 312] on u "$6,500.00" at bounding box center [437, 310] width 36 height 10
click at [979, 531] on button "Save" at bounding box center [971, 536] width 50 height 24
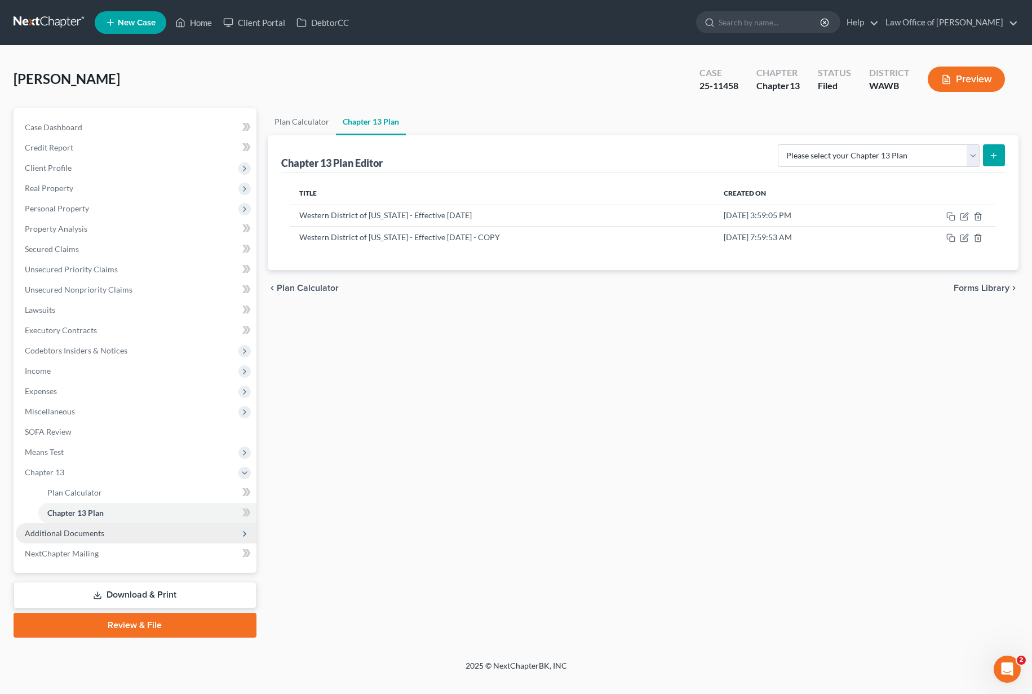
click at [83, 536] on span "Additional Documents" at bounding box center [64, 533] width 79 height 10
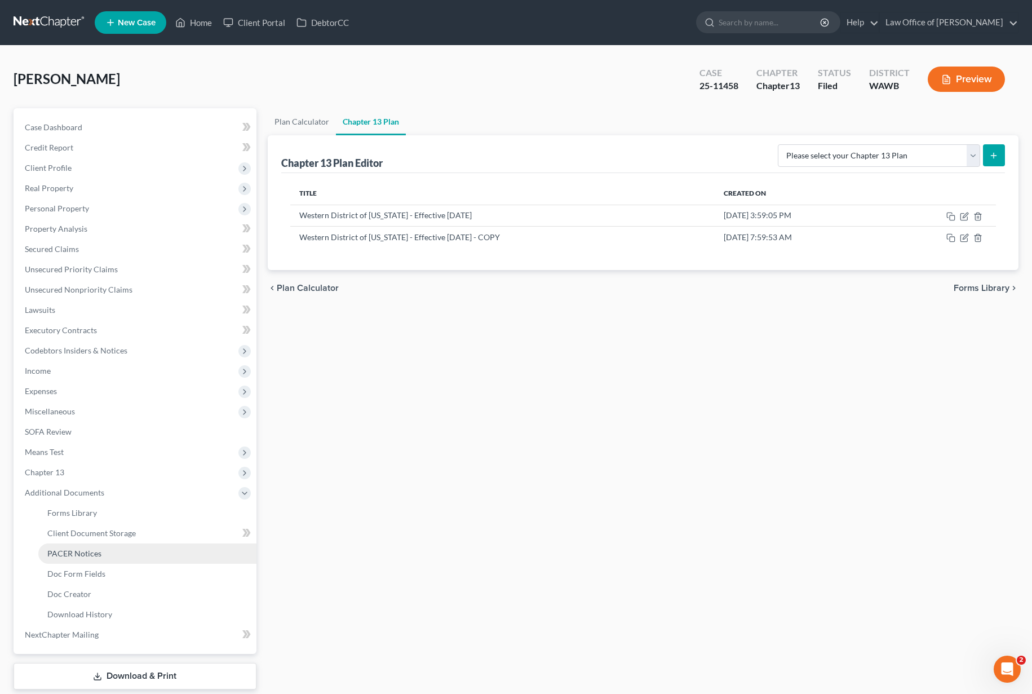
click at [85, 557] on span "PACER Notices" at bounding box center [74, 553] width 54 height 10
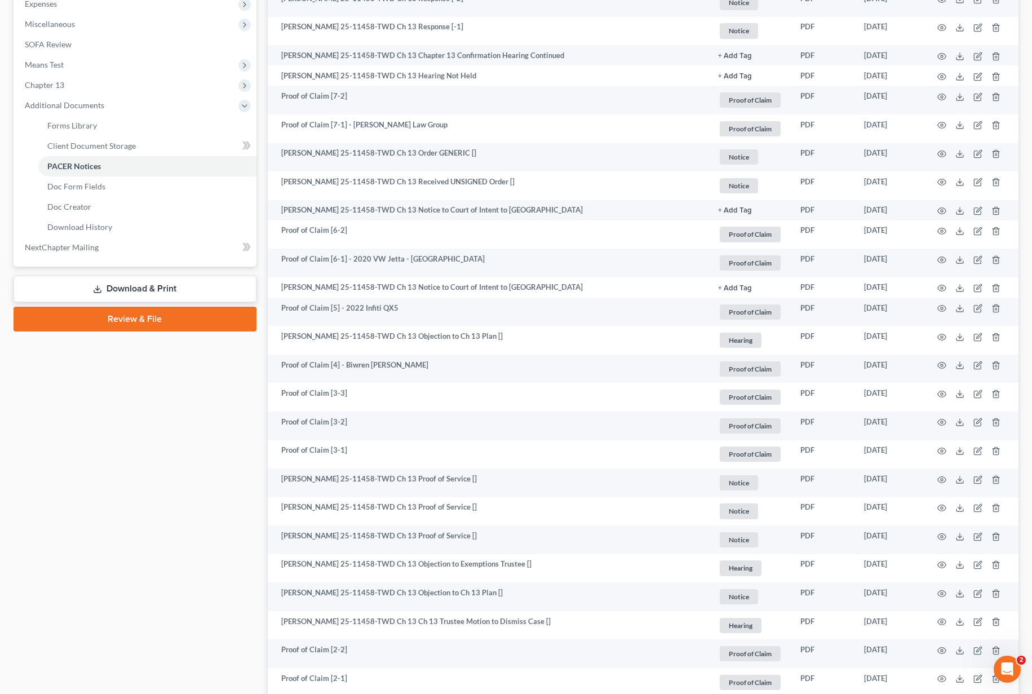
scroll to position [388, 0]
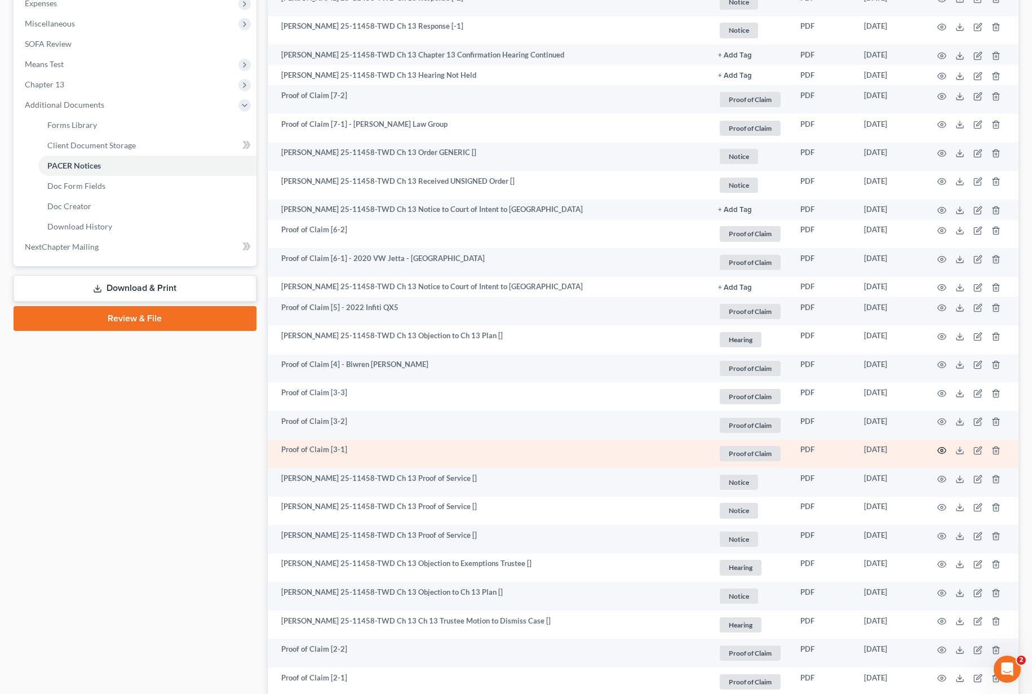
click at [939, 450] on icon "button" at bounding box center [941, 450] width 9 height 9
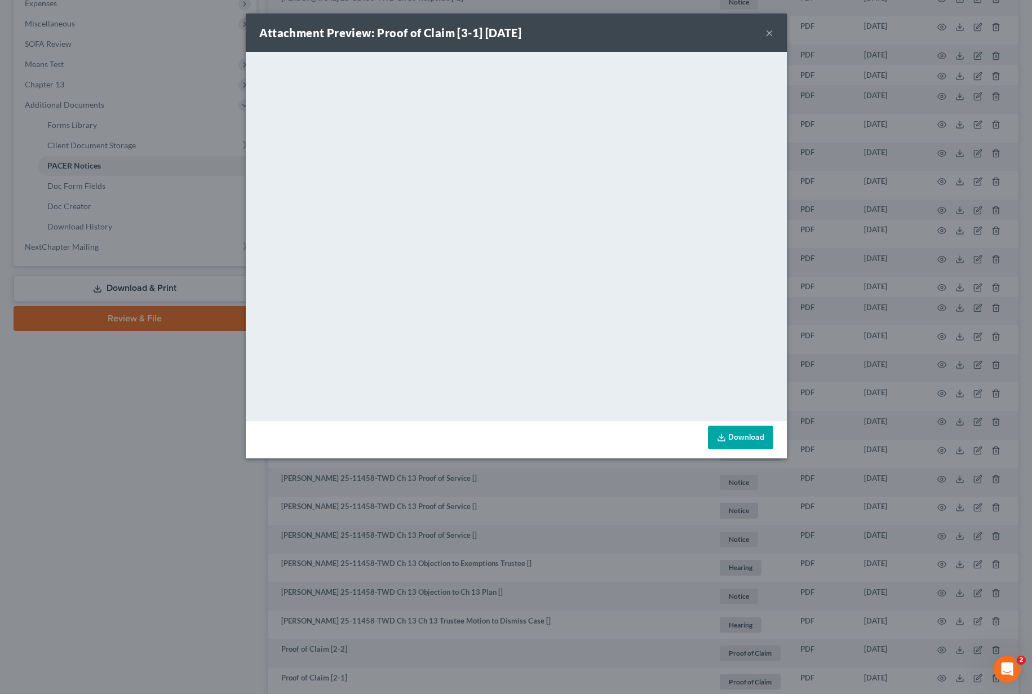
click at [772, 33] on button "×" at bounding box center [769, 33] width 8 height 14
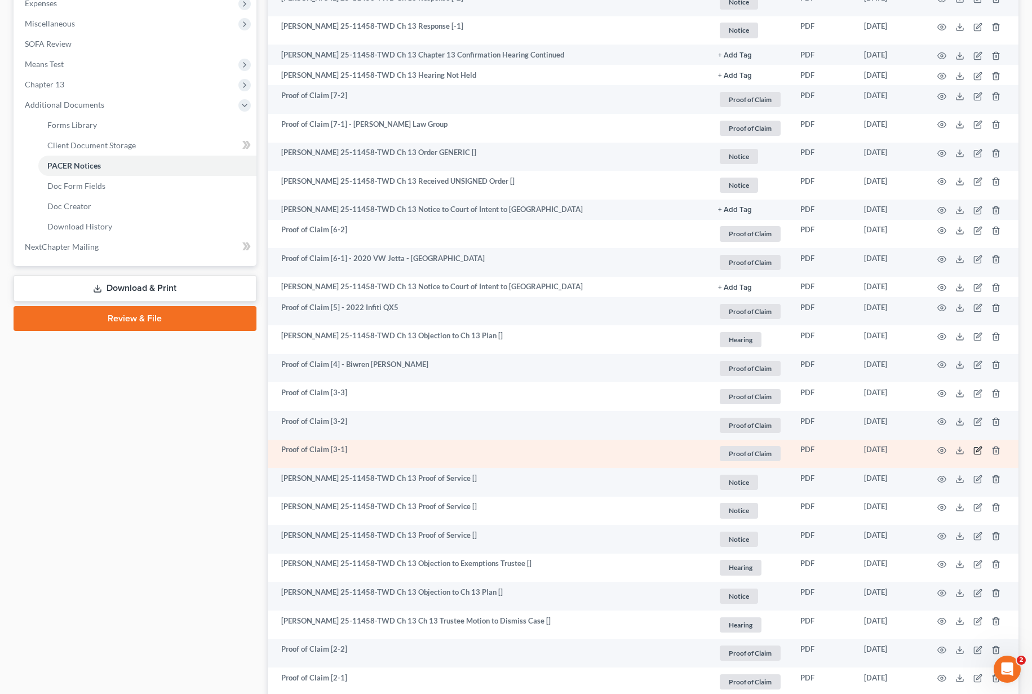
click at [977, 451] on icon "button" at bounding box center [978, 448] width 5 height 5
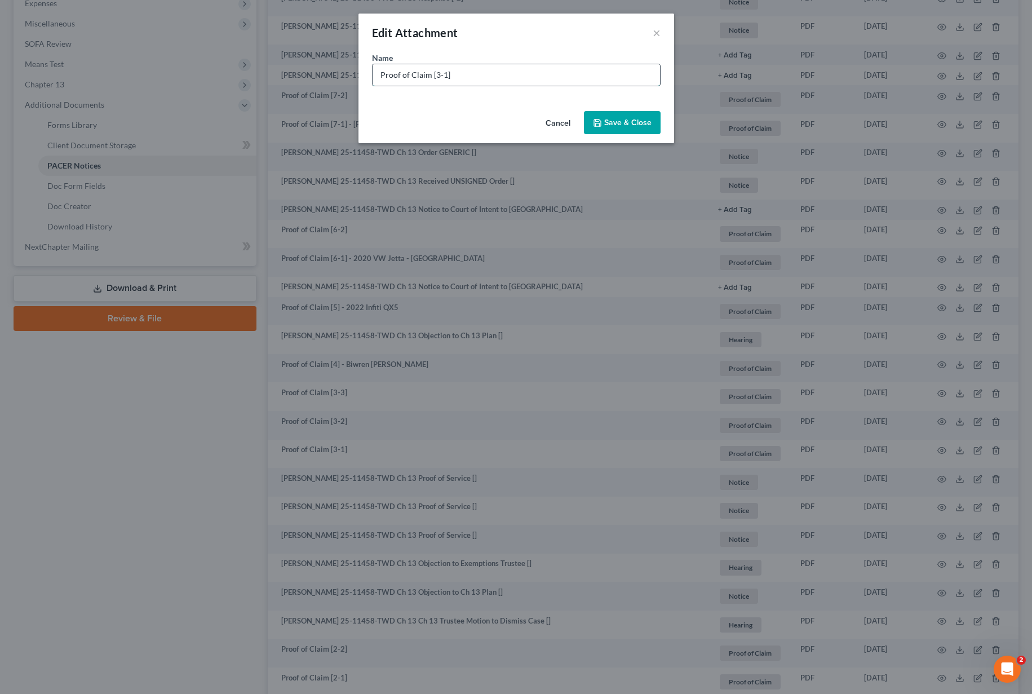
click at [469, 82] on input "Proof of Claim [3-1]" at bounding box center [515, 74] width 287 height 21
type input "Proof of Claim [3-1] - Ally Bank"
click at [626, 122] on span "Save & Close" at bounding box center [627, 123] width 47 height 10
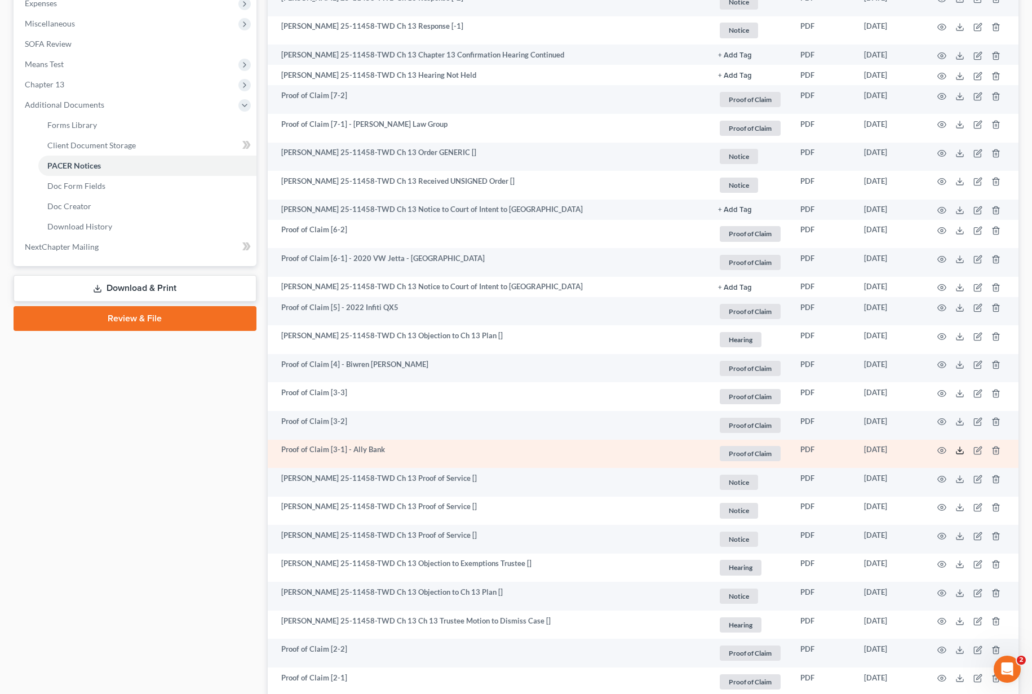
click at [957, 450] on icon at bounding box center [959, 450] width 9 height 9
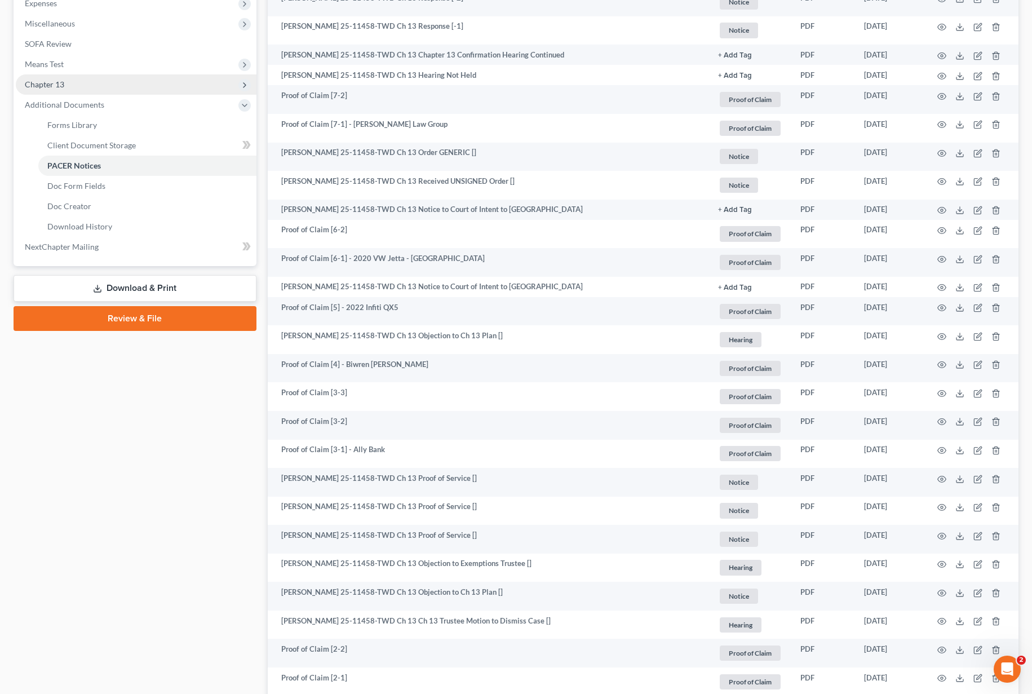
click at [155, 85] on span "Chapter 13" at bounding box center [136, 84] width 241 height 20
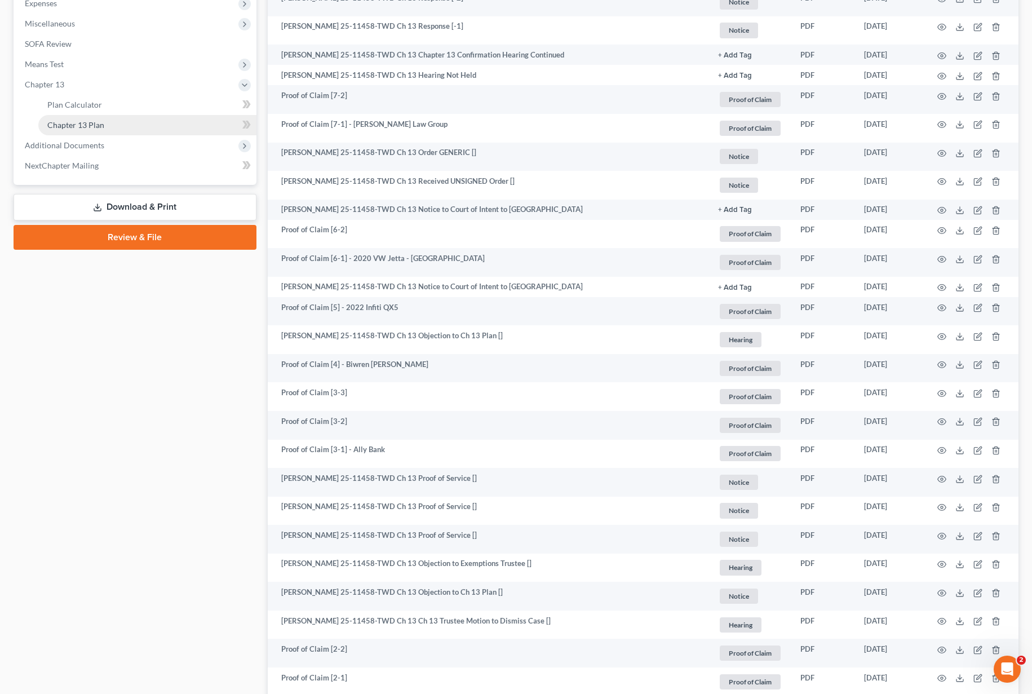
click at [145, 124] on link "Chapter 13 Plan" at bounding box center [147, 125] width 218 height 20
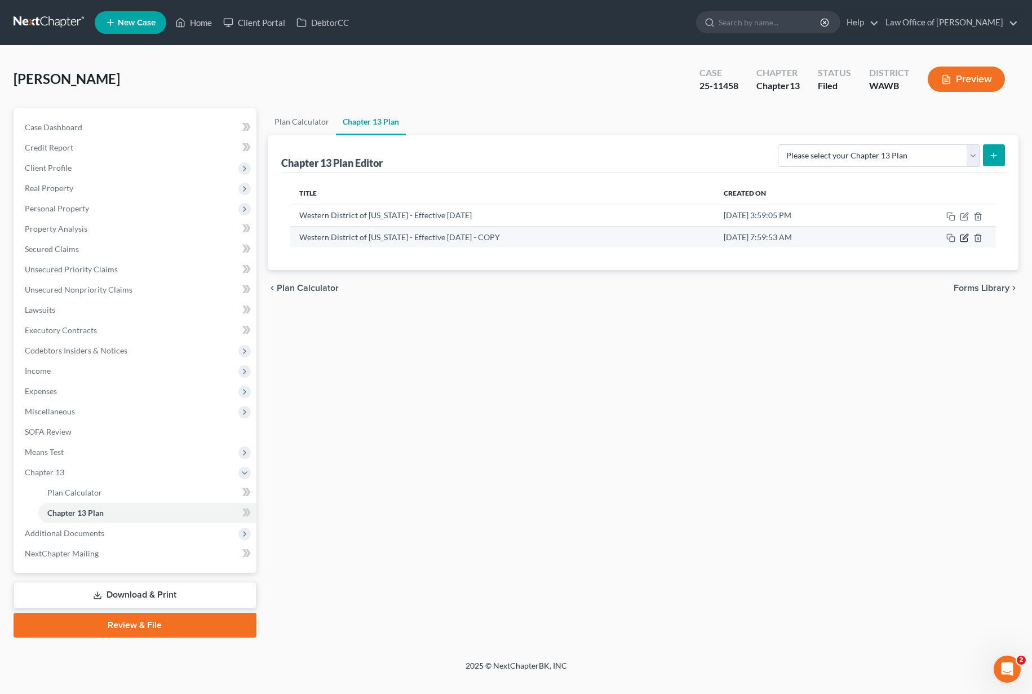
click at [966, 237] on icon "button" at bounding box center [963, 237] width 9 height 9
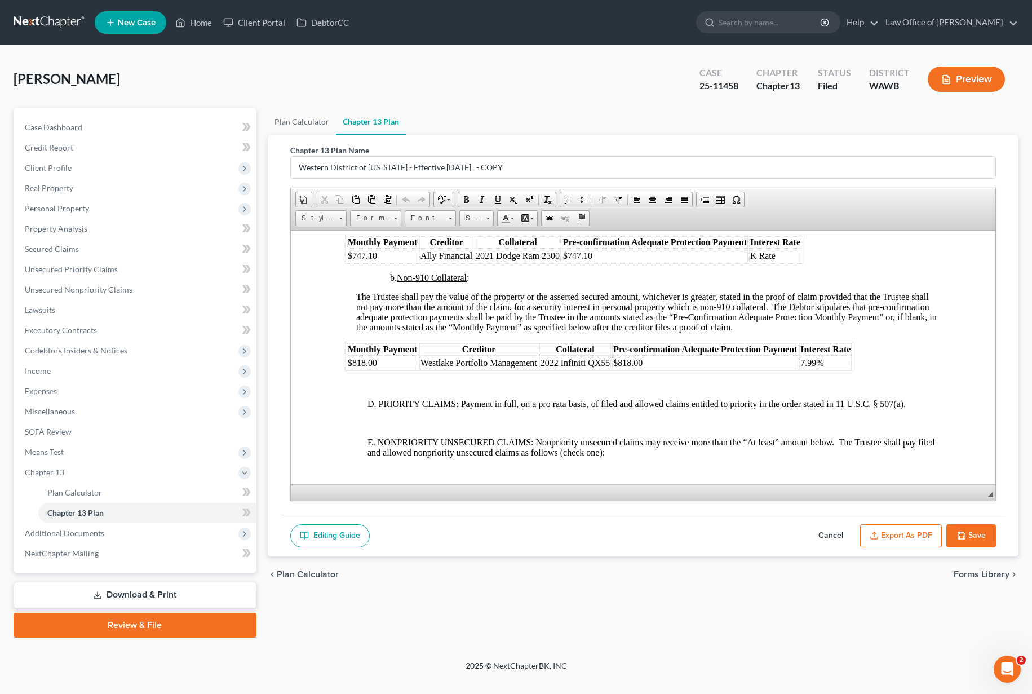
scroll to position [2092, 0]
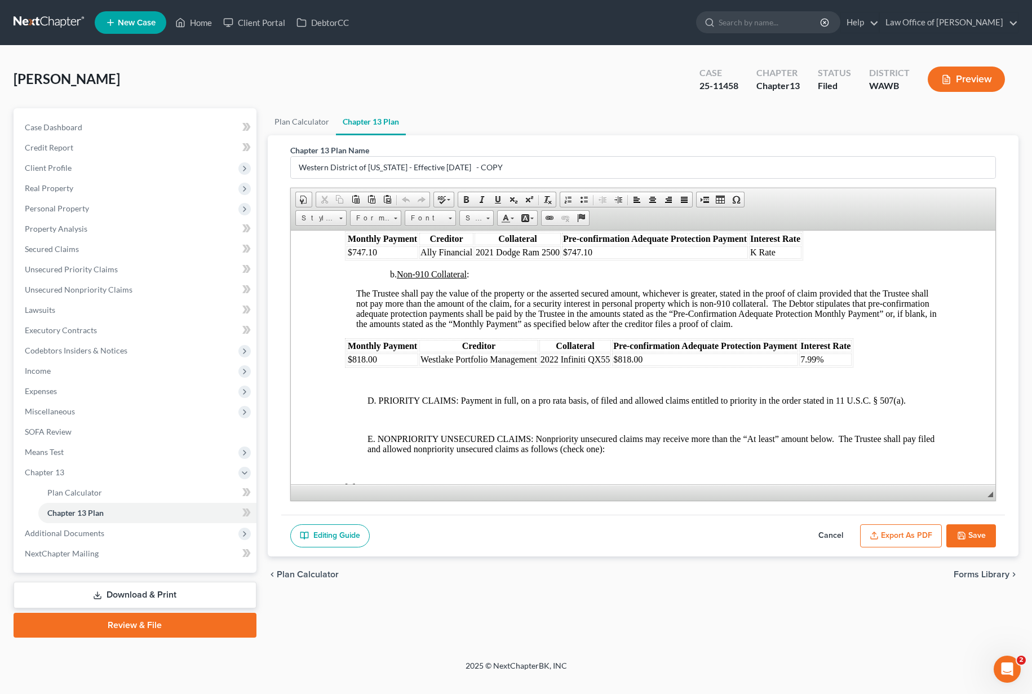
click at [788, 258] on td "K Rate" at bounding box center [774, 252] width 52 height 12
click at [126, 540] on span "Additional Documents" at bounding box center [136, 533] width 241 height 20
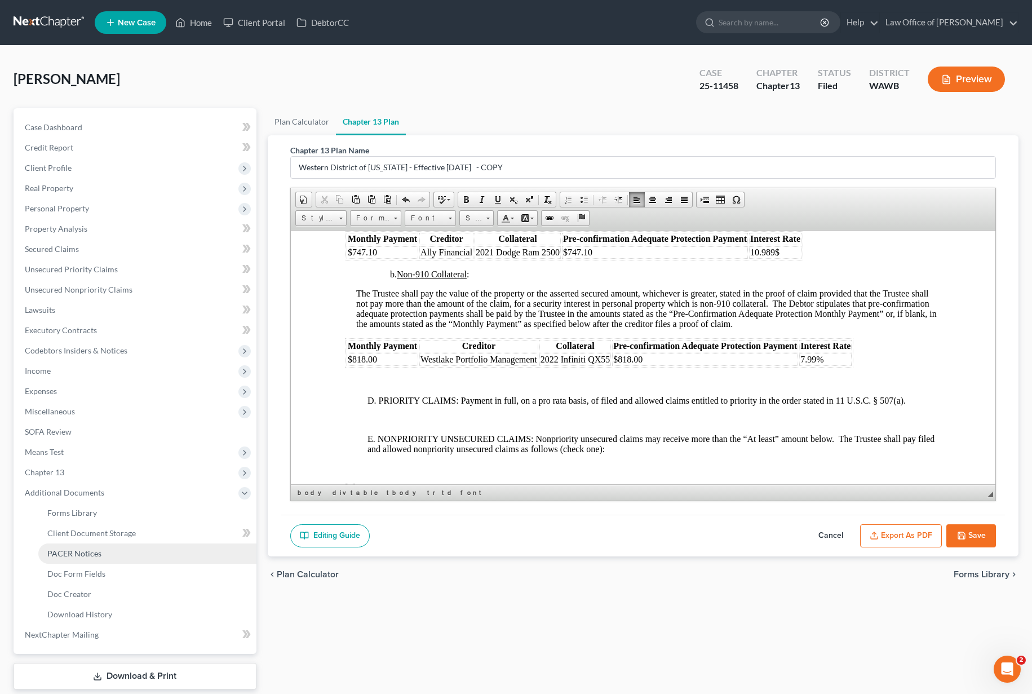
click at [124, 555] on link "PACER Notices" at bounding box center [147, 553] width 218 height 20
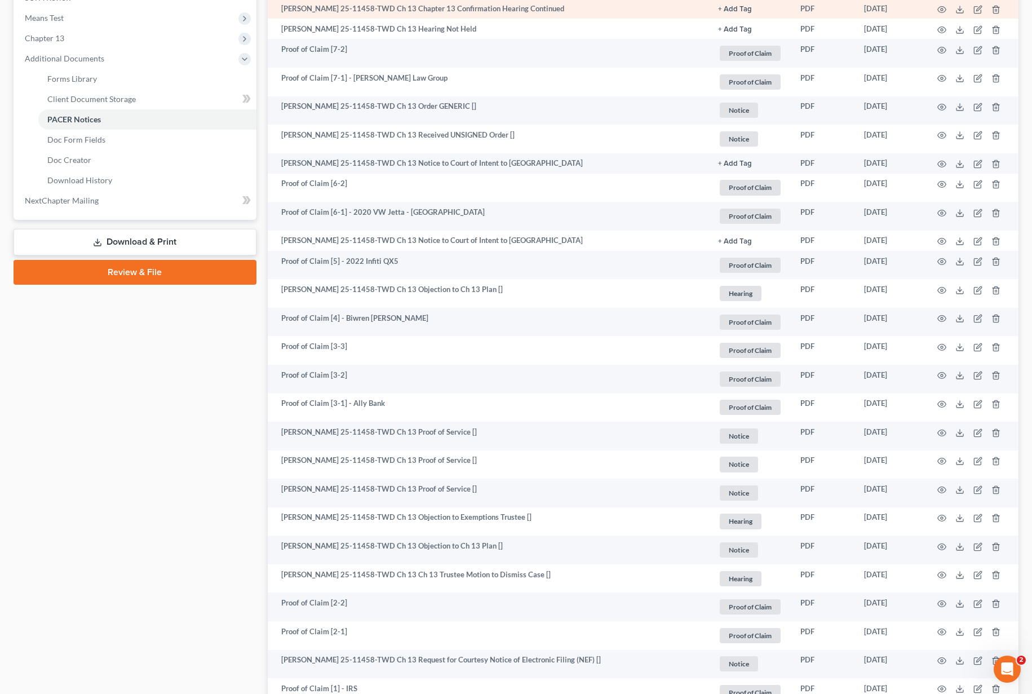
scroll to position [518, 0]
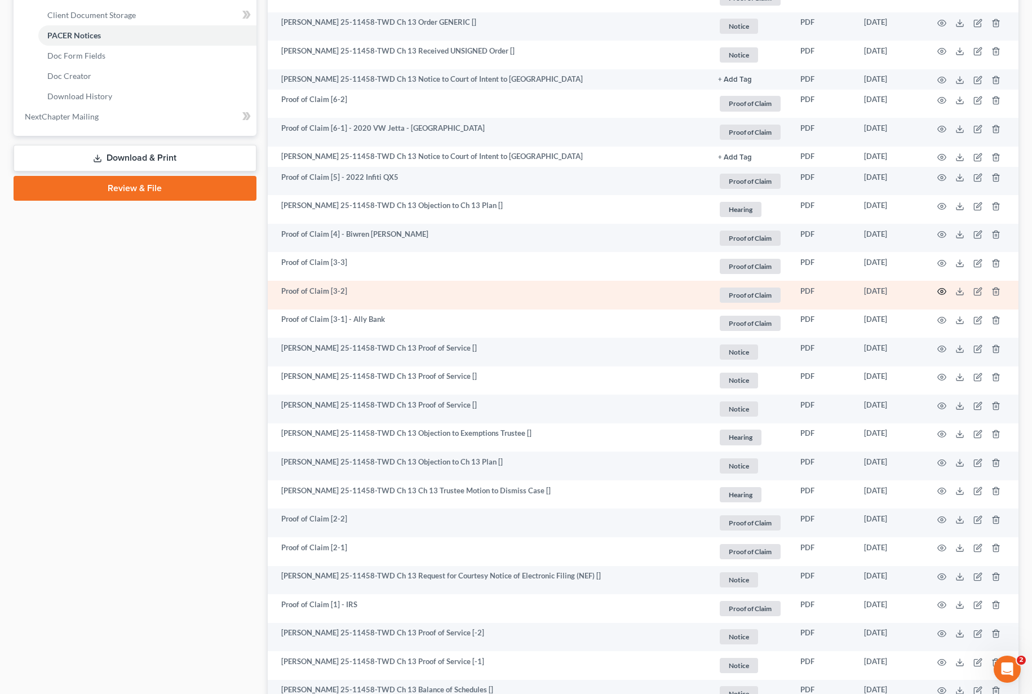
click at [941, 291] on icon "button" at bounding box center [941, 291] width 9 height 9
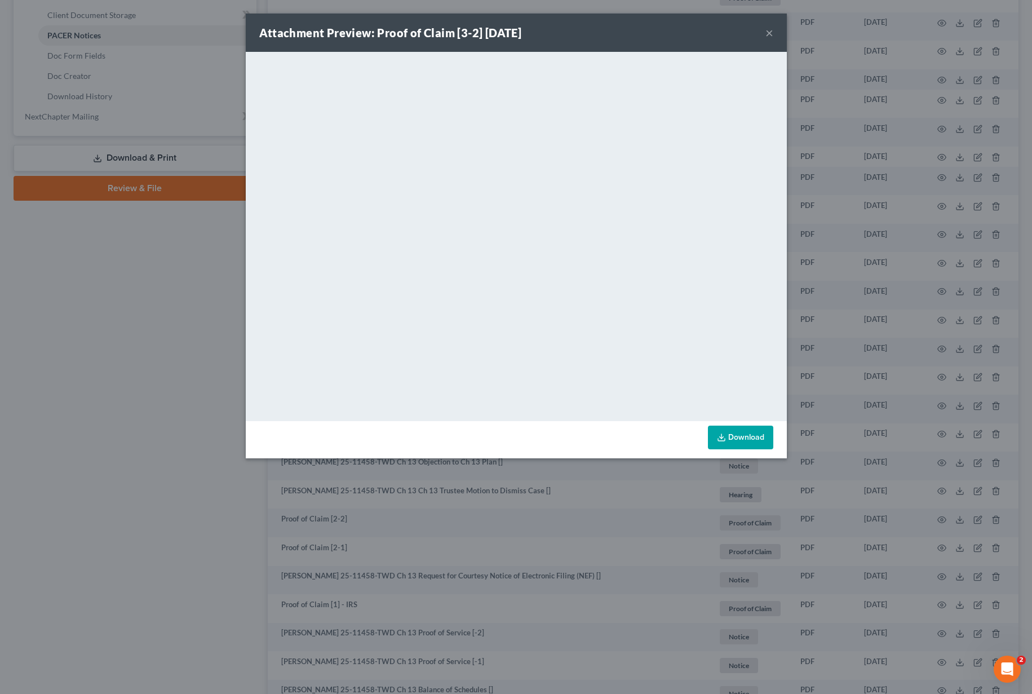
click at [772, 30] on button "×" at bounding box center [769, 33] width 8 height 14
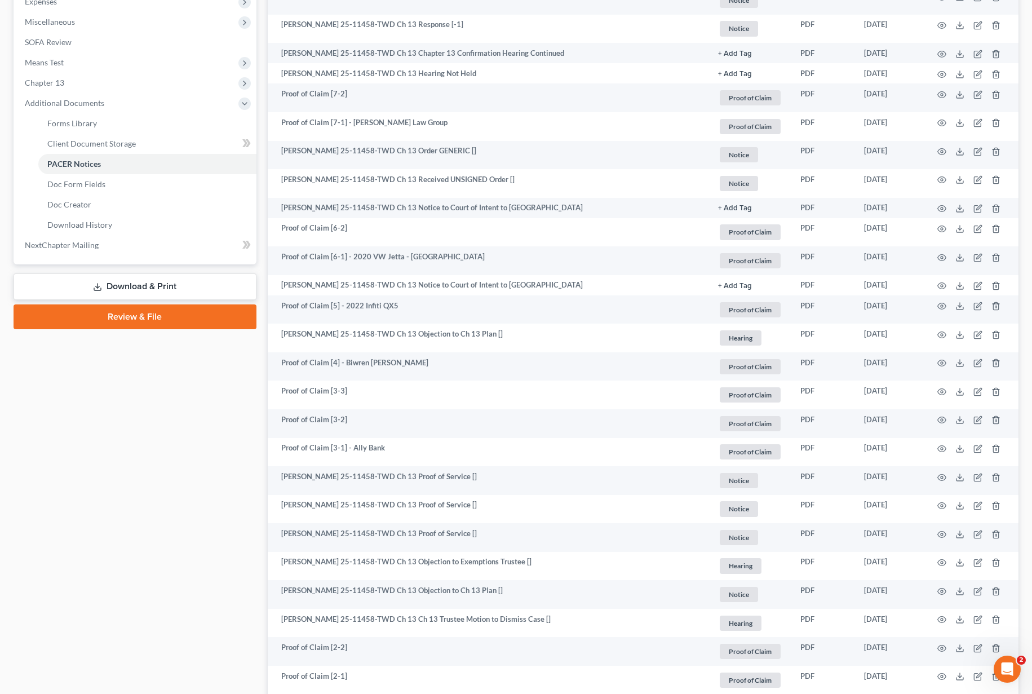
scroll to position [330, 0]
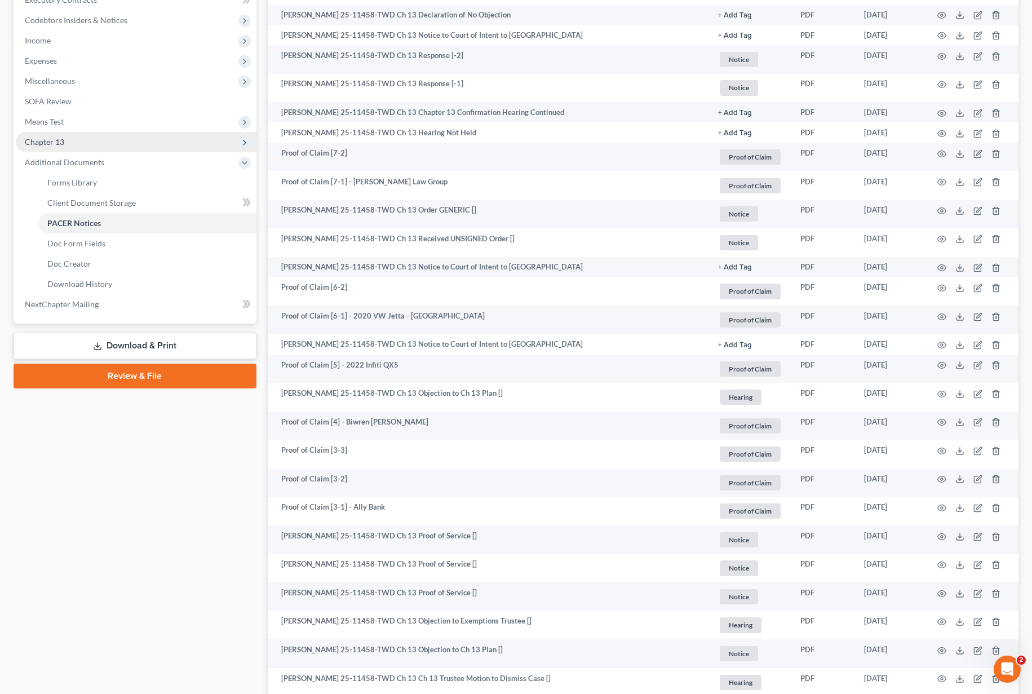
click at [144, 134] on span "Chapter 13" at bounding box center [136, 142] width 241 height 20
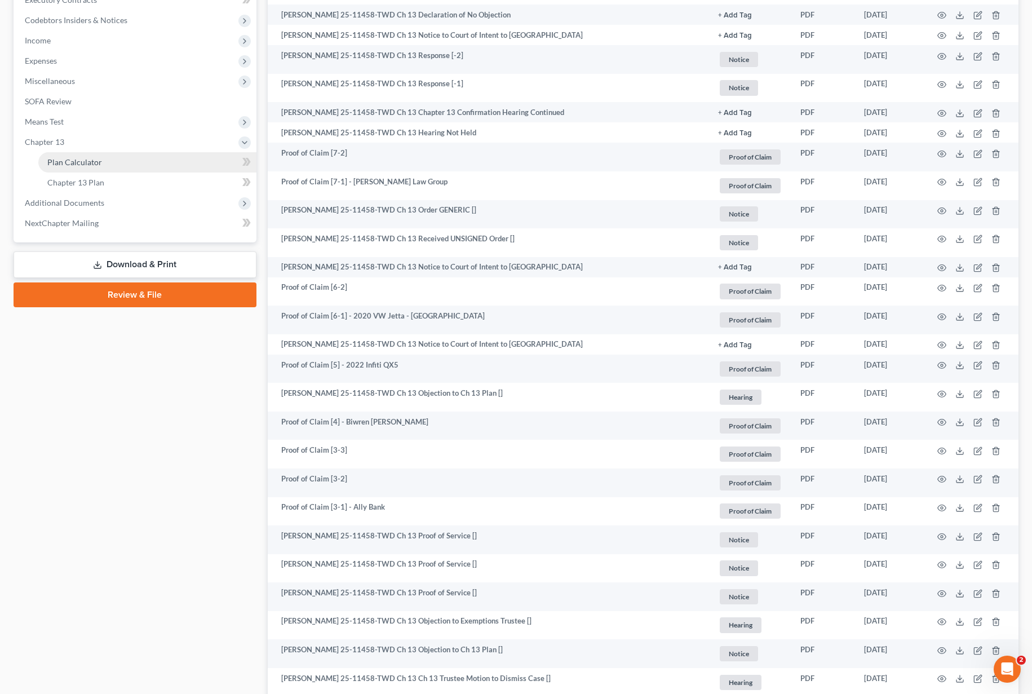
click at [143, 165] on link "Plan Calculator" at bounding box center [147, 162] width 218 height 20
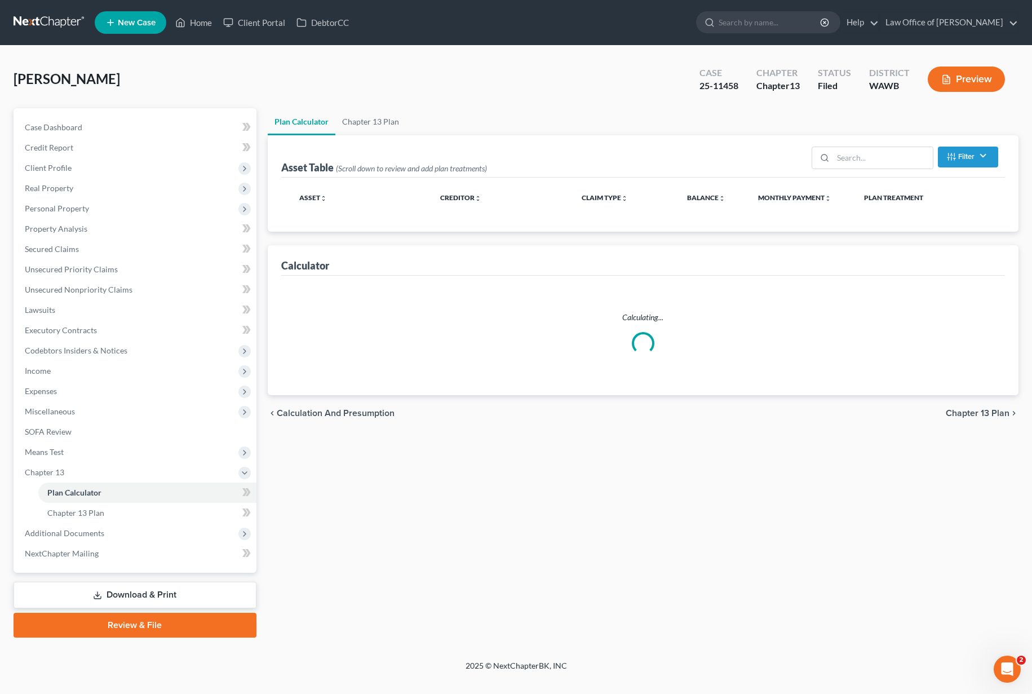
select select "59"
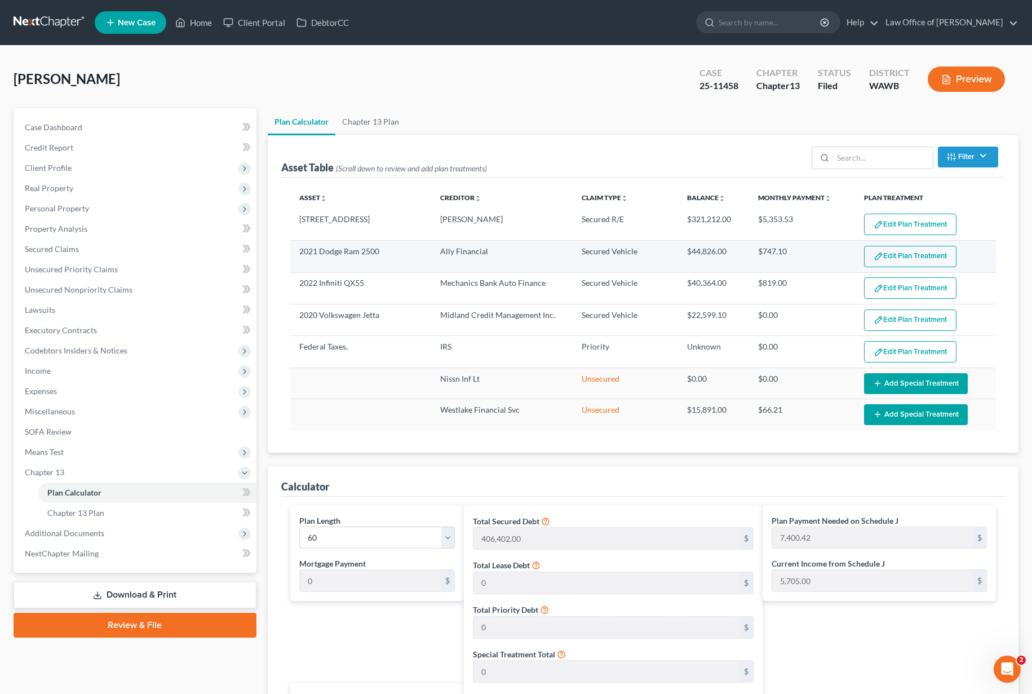
click at [908, 255] on button "Edit Plan Treatment" at bounding box center [910, 256] width 92 height 21
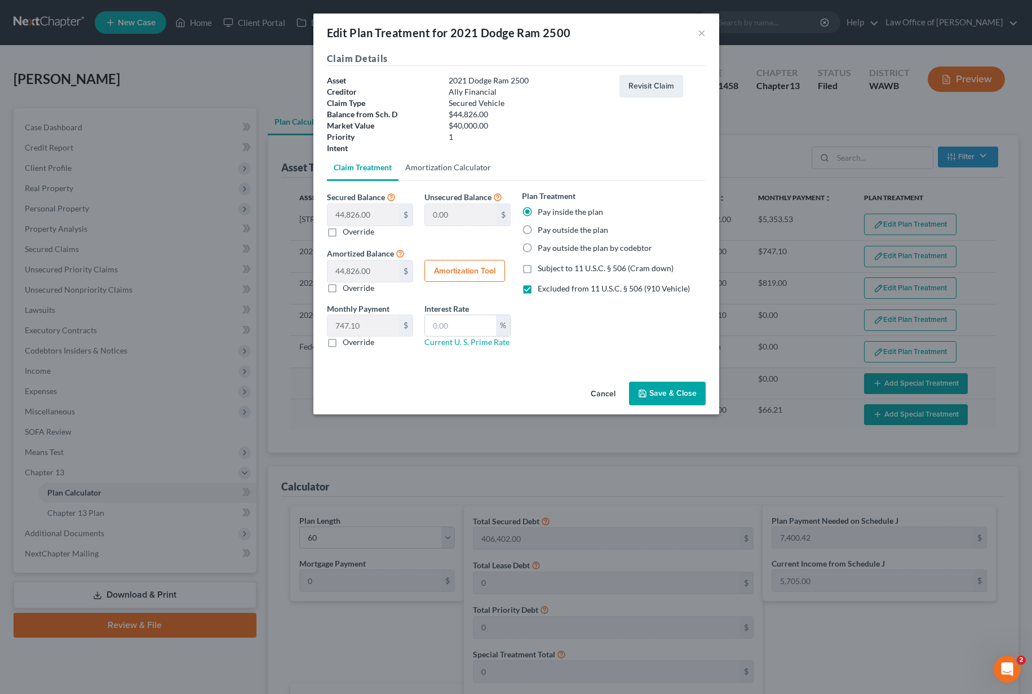
click at [446, 167] on link "Amortization Calculator" at bounding box center [447, 167] width 99 height 27
type input "44,826.00"
type input "60"
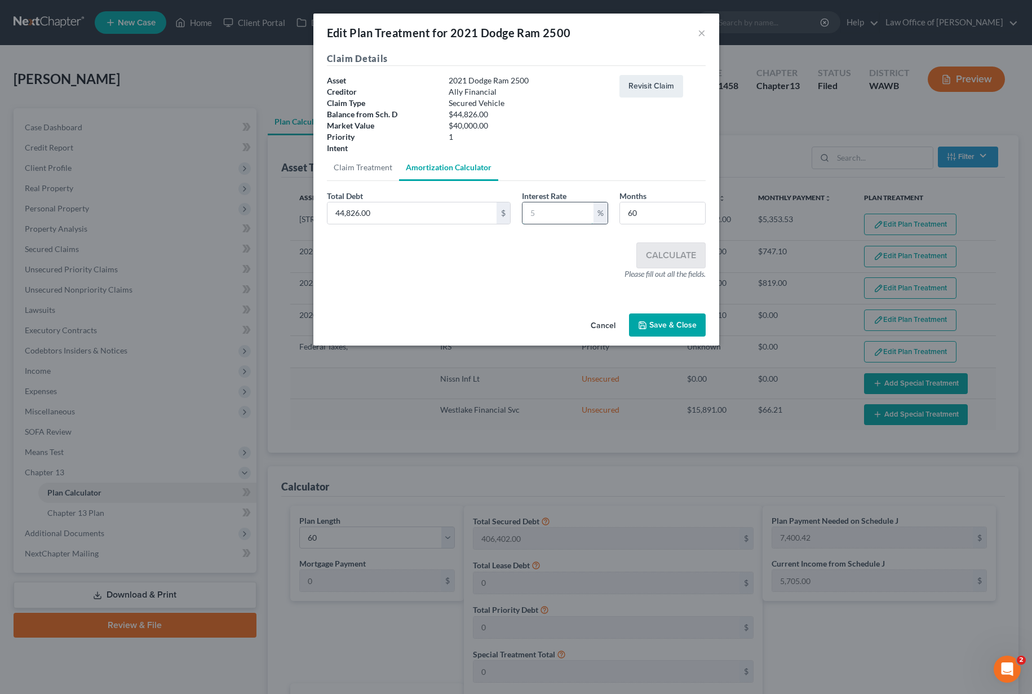
click at [559, 210] on input "text" at bounding box center [557, 212] width 71 height 21
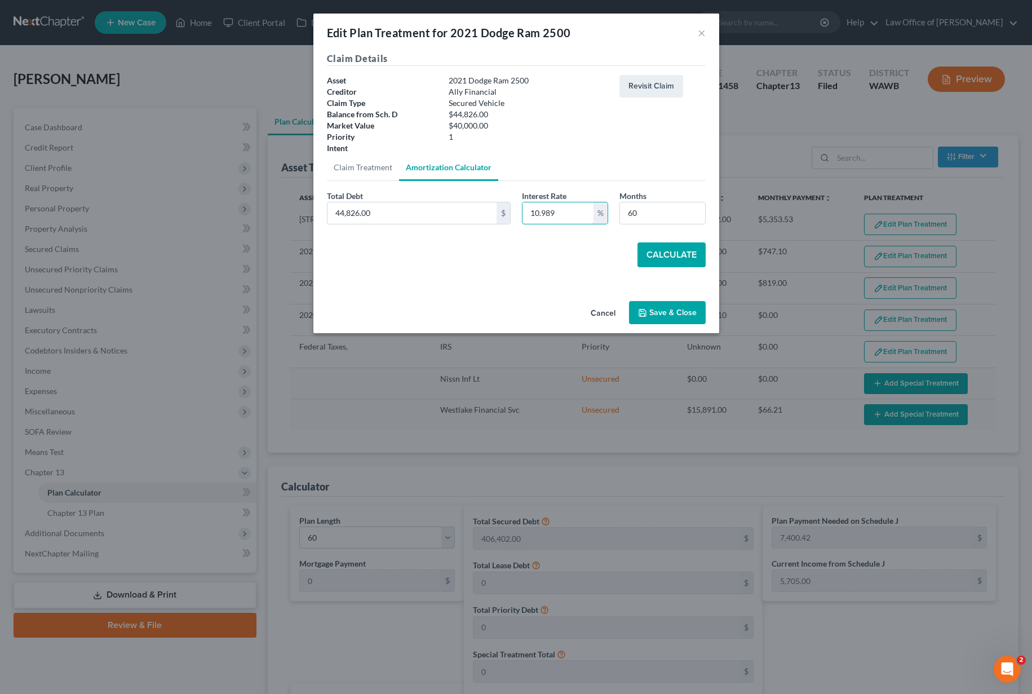
type input "10.989"
click at [681, 257] on button "Calculate" at bounding box center [671, 254] width 68 height 25
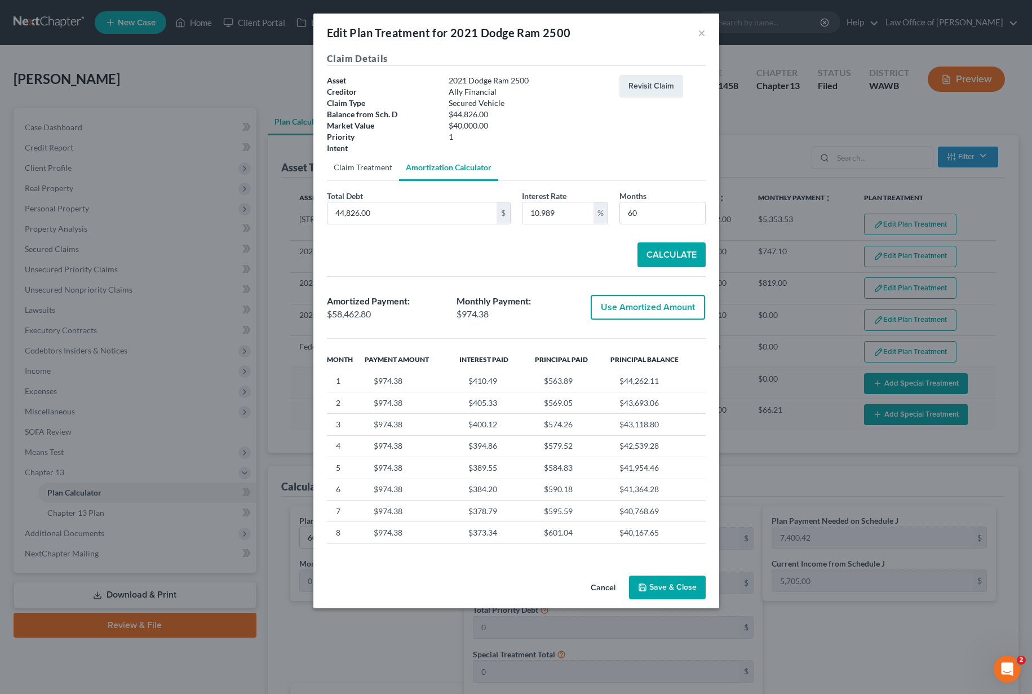
click at [373, 175] on link "Claim Treatment" at bounding box center [363, 167] width 72 height 27
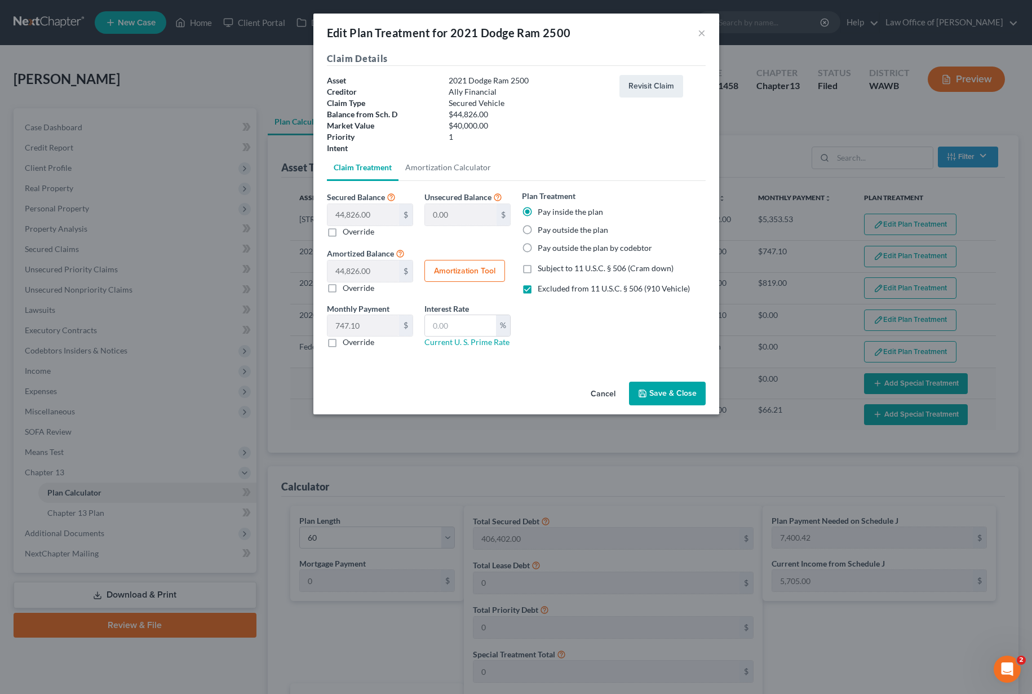
click at [343, 344] on label "Override" at bounding box center [359, 341] width 32 height 11
click at [347, 344] on input "Override" at bounding box center [350, 339] width 7 height 7
checkbox input "true"
click at [393, 326] on input "0.00" at bounding box center [363, 325] width 72 height 21
click at [452, 158] on link "Amortization Calculator" at bounding box center [447, 167] width 99 height 27
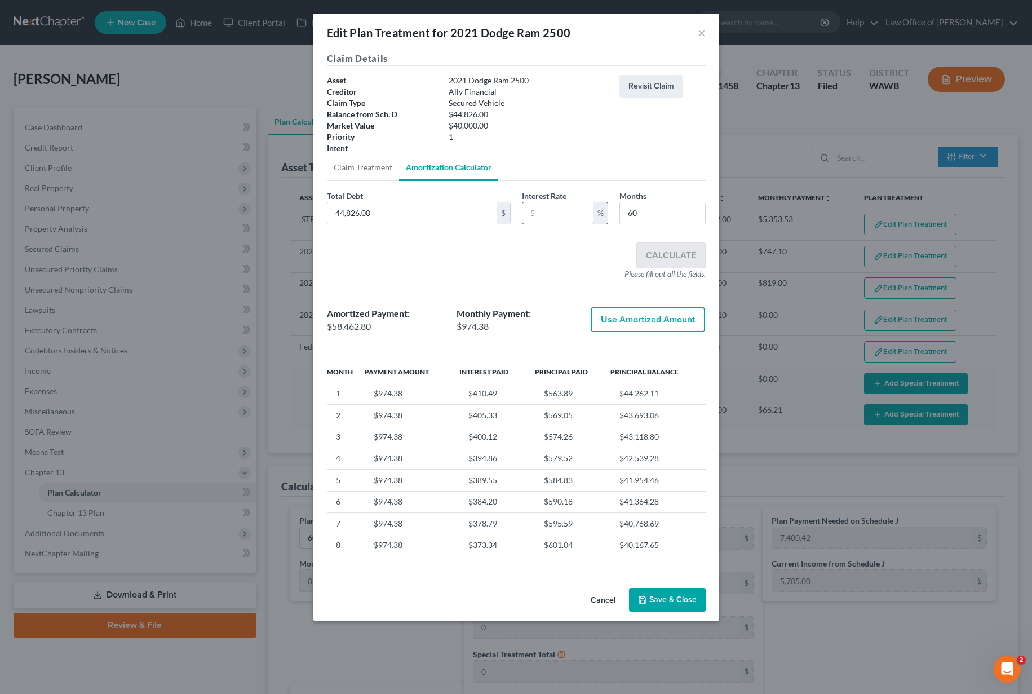
click at [564, 217] on input "text" at bounding box center [557, 212] width 71 height 21
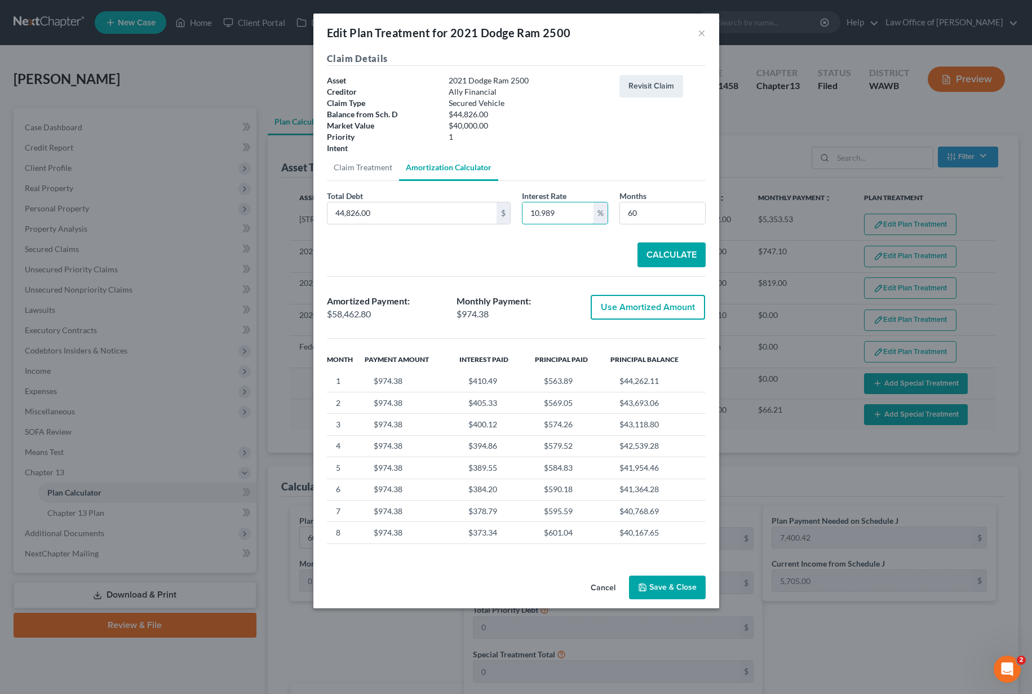
type input "10.989"
click at [661, 263] on button "Calculate" at bounding box center [671, 254] width 68 height 25
click at [661, 309] on button "Use Amortized Amount" at bounding box center [647, 307] width 114 height 25
type input "58,462.79"
checkbox input "true"
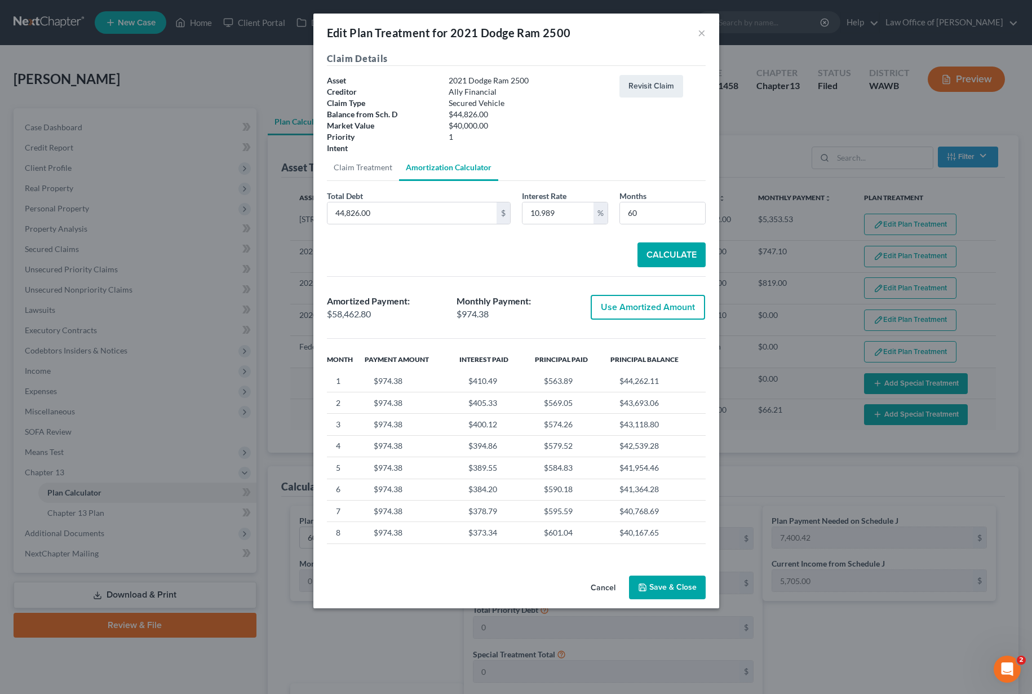
type input "974.37"
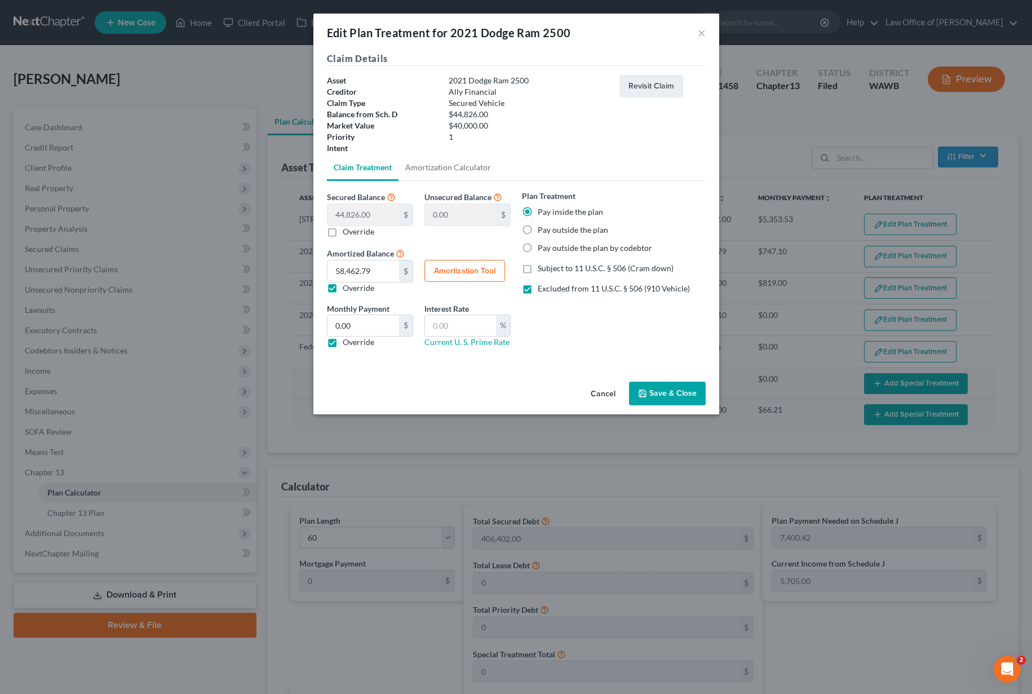
click at [343, 347] on label "Override" at bounding box center [359, 341] width 32 height 11
click at [347, 344] on input "Override" at bounding box center [350, 339] width 7 height 7
checkbox input "false"
click at [446, 324] on input "text" at bounding box center [460, 325] width 71 height 21
type input "10.989"
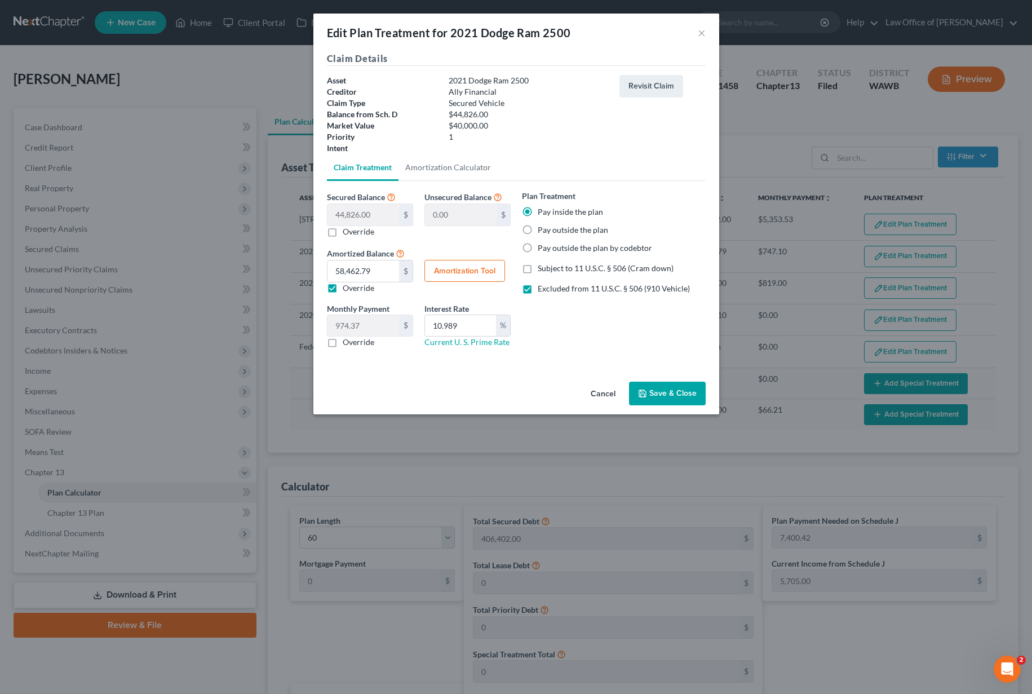
click at [658, 383] on button "Save & Close" at bounding box center [667, 393] width 77 height 24
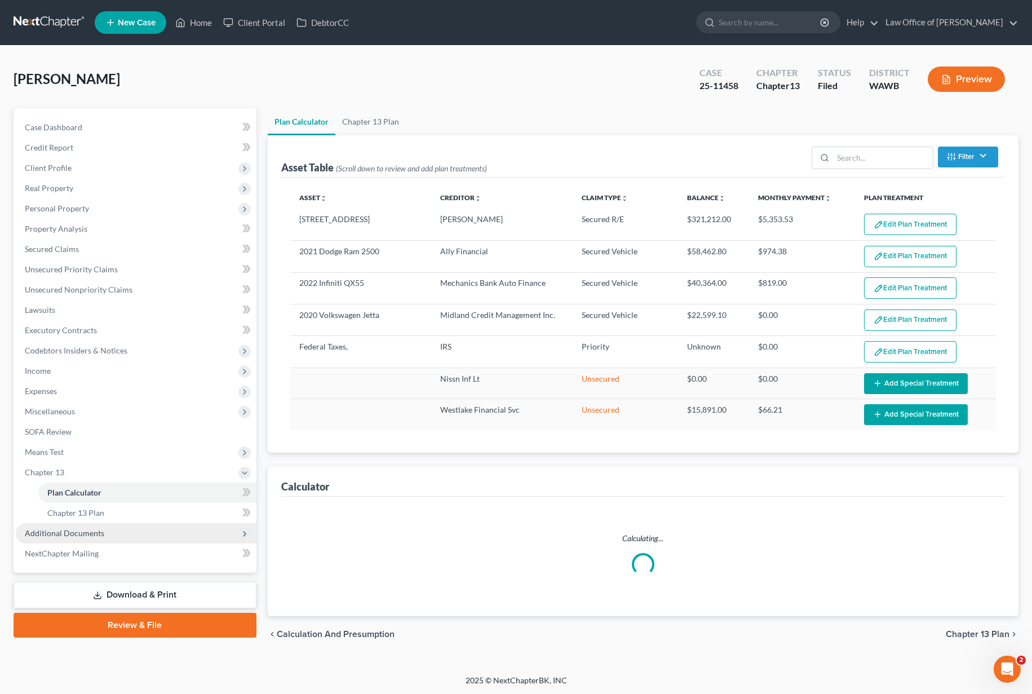
select select "59"
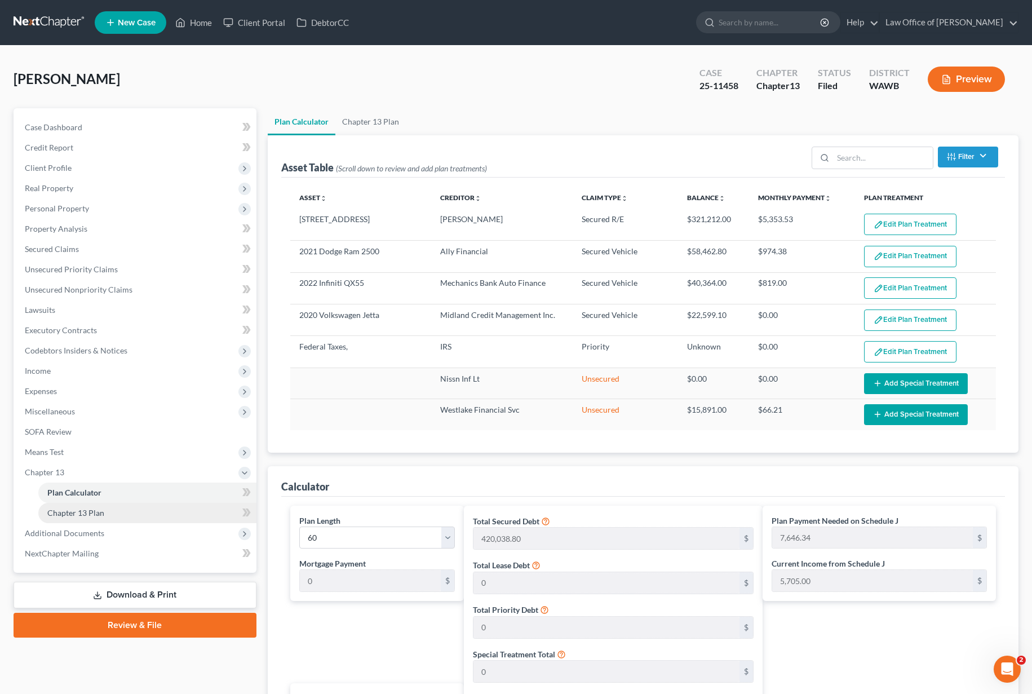
click at [179, 518] on link "Chapter 13 Plan" at bounding box center [147, 513] width 218 height 20
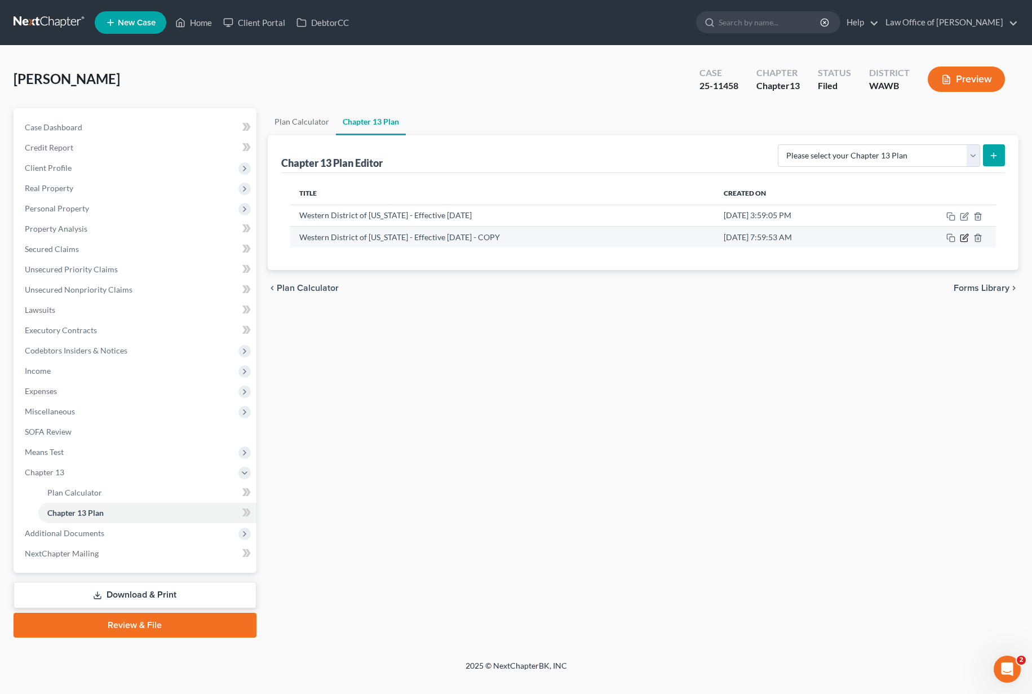
click at [964, 239] on icon "button" at bounding box center [963, 237] width 9 height 9
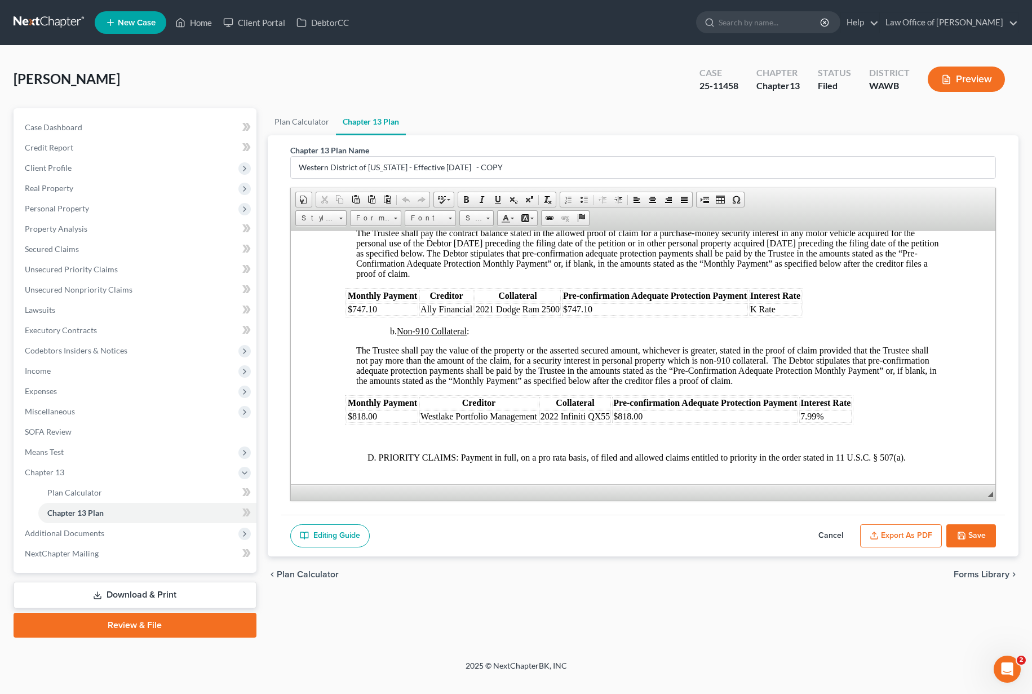
scroll to position [2048, 0]
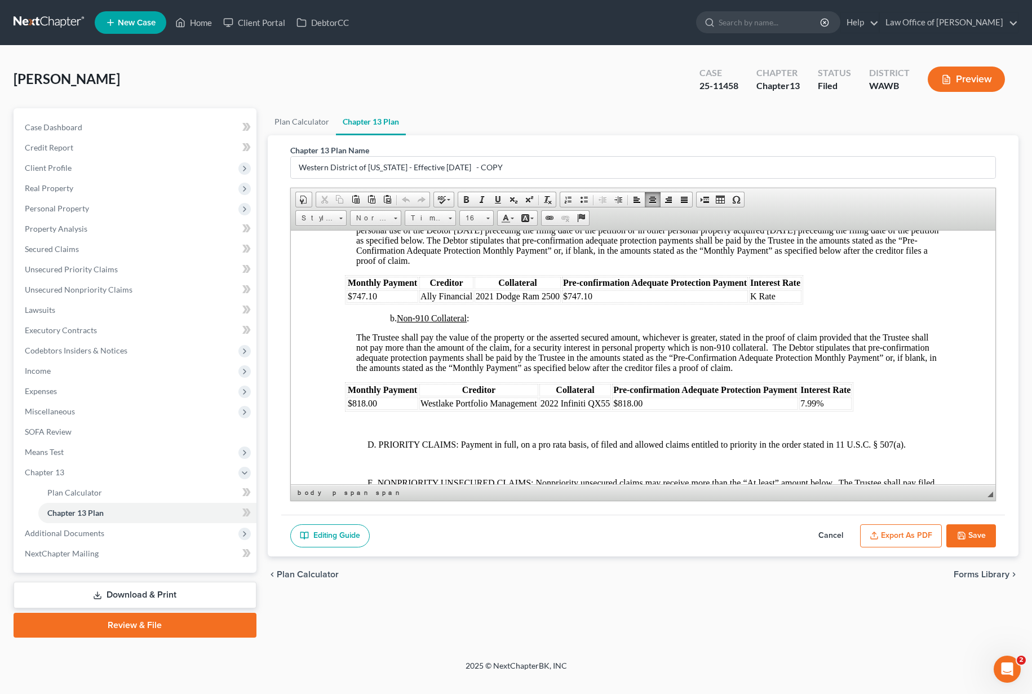
click at [839, 409] on td "7.99%" at bounding box center [824, 403] width 52 height 12
click at [940, 451] on span "Insert Row Before" at bounding box center [959, 449] width 65 height 14
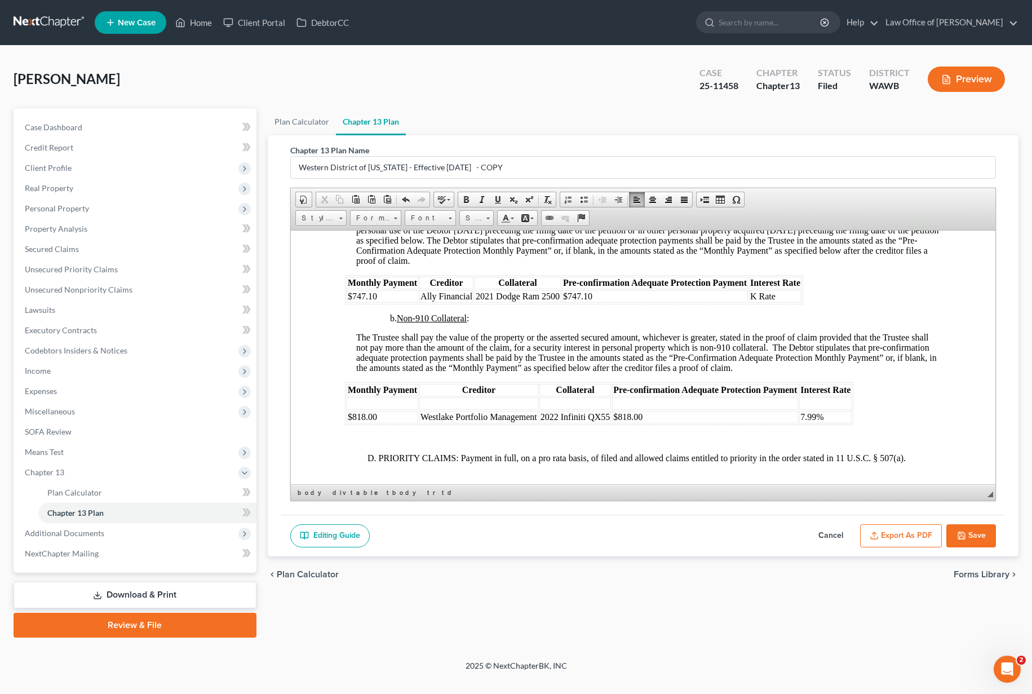
click at [374, 409] on td at bounding box center [382, 403] width 72 height 12
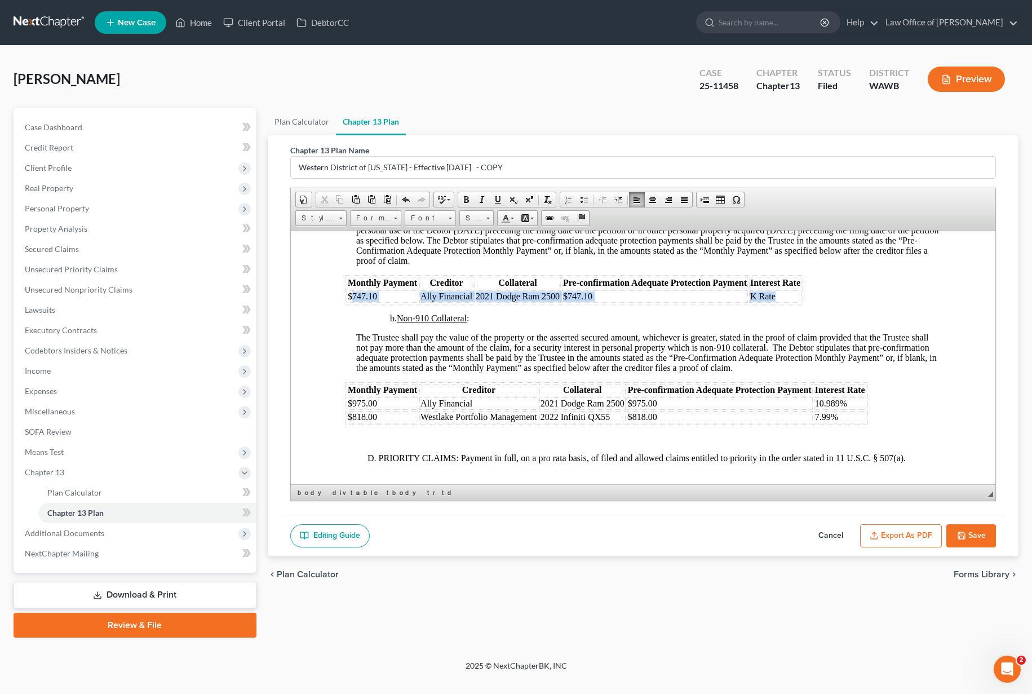
drag, startPoint x: 782, startPoint y: 305, endPoint x: 350, endPoint y: 309, distance: 431.5
click at [350, 302] on tr "$747.10 Ally Financial 2021 Dodge Ram 2500 $747.10 K Rate" at bounding box center [573, 296] width 455 height 12
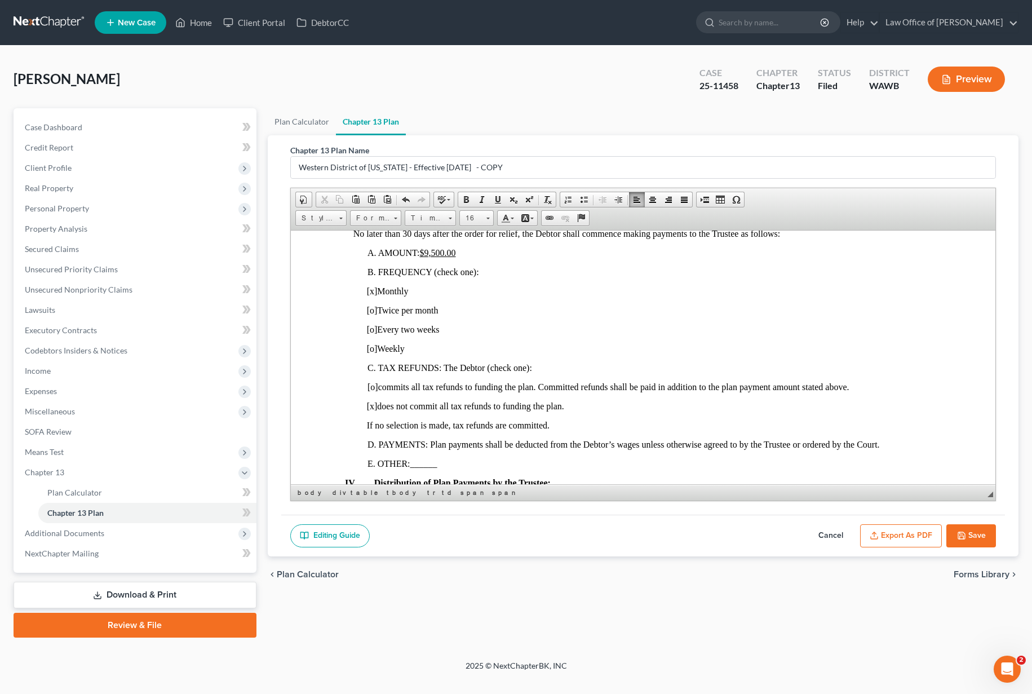
scroll to position [661, 0]
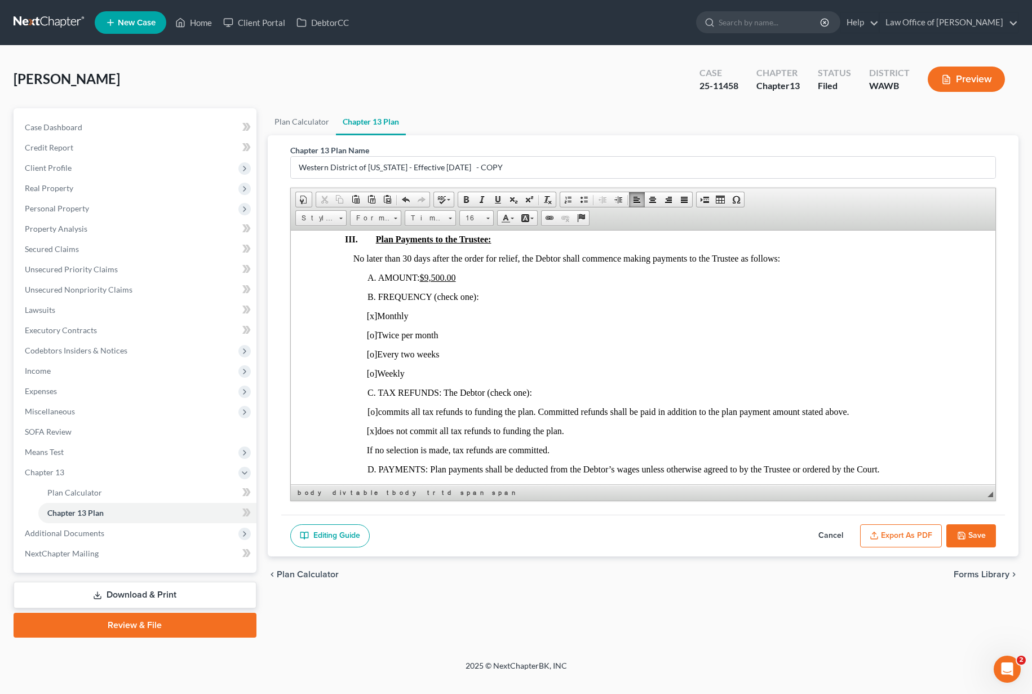
click at [445, 278] on u "$9,500.00" at bounding box center [437, 277] width 36 height 10
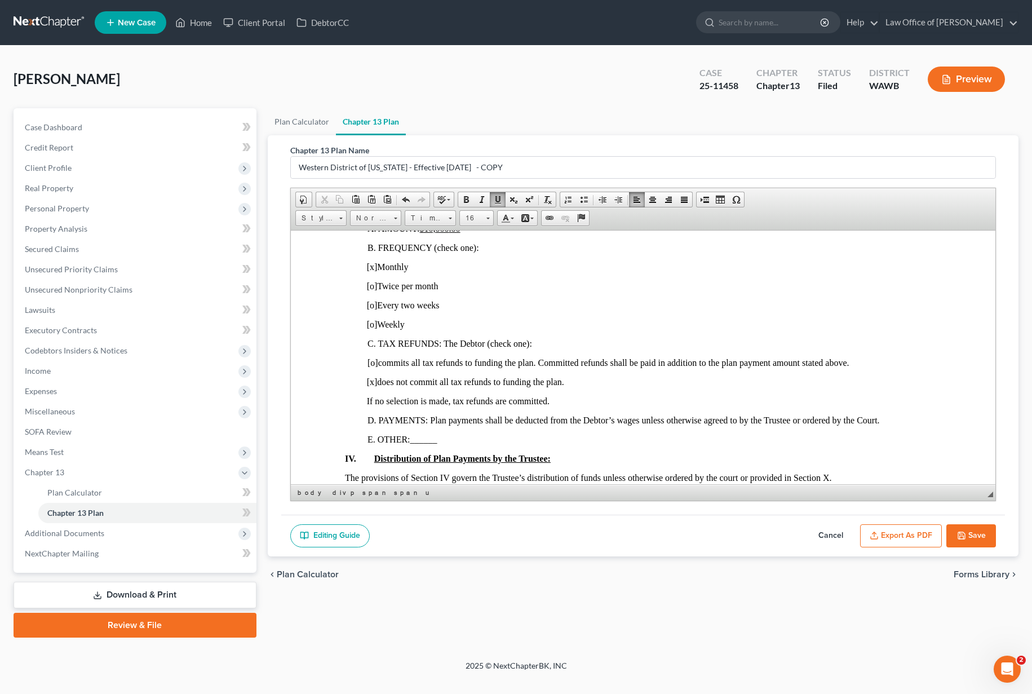
scroll to position [785, 0]
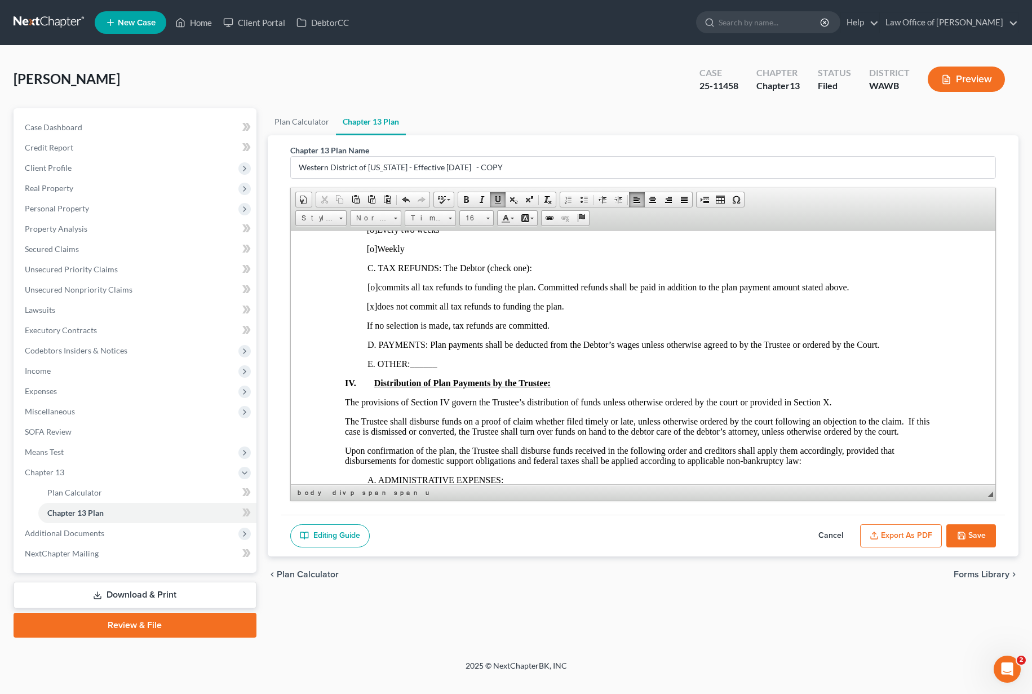
click at [908, 540] on button "Export as PDF" at bounding box center [901, 536] width 82 height 24
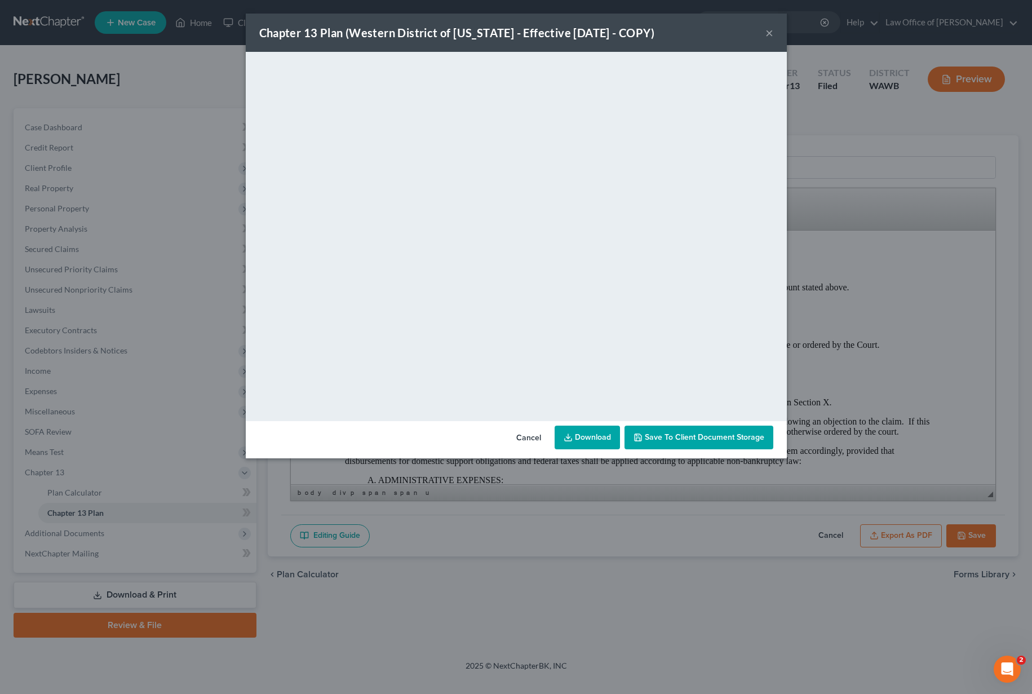
click at [767, 34] on button "×" at bounding box center [769, 33] width 8 height 14
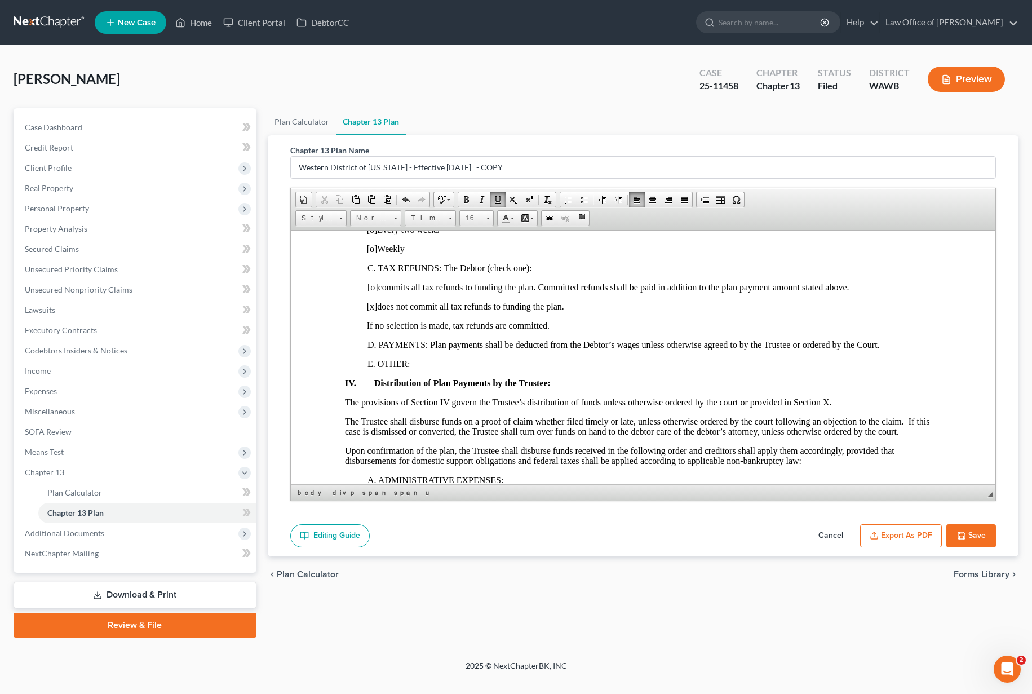
click at [970, 529] on button "Save" at bounding box center [971, 536] width 50 height 24
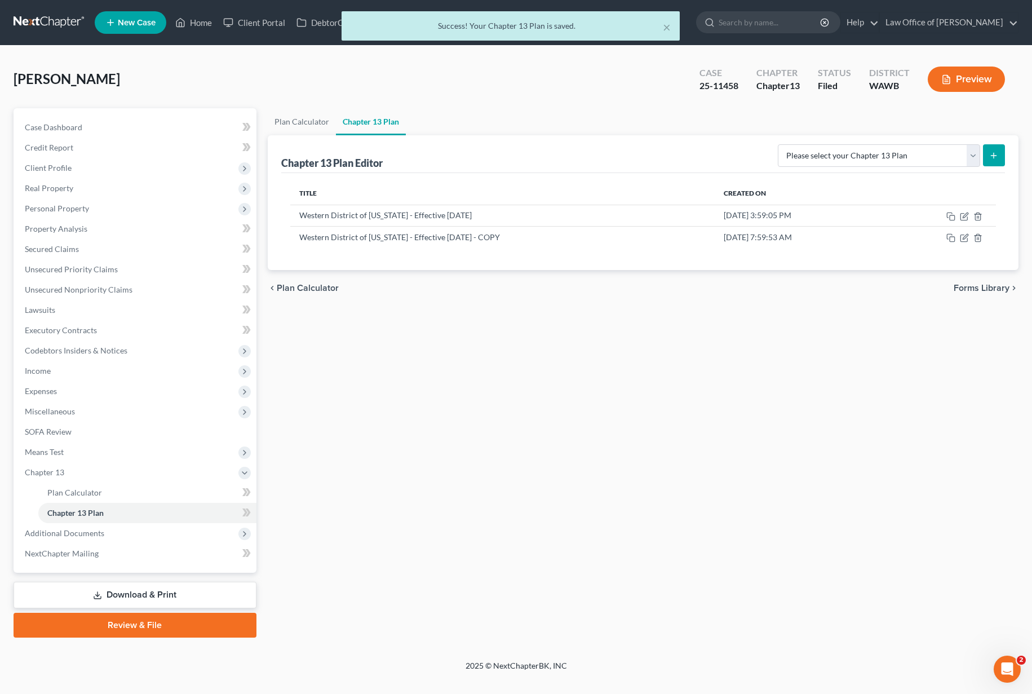
click at [159, 589] on link "Download & Print" at bounding box center [135, 594] width 243 height 26
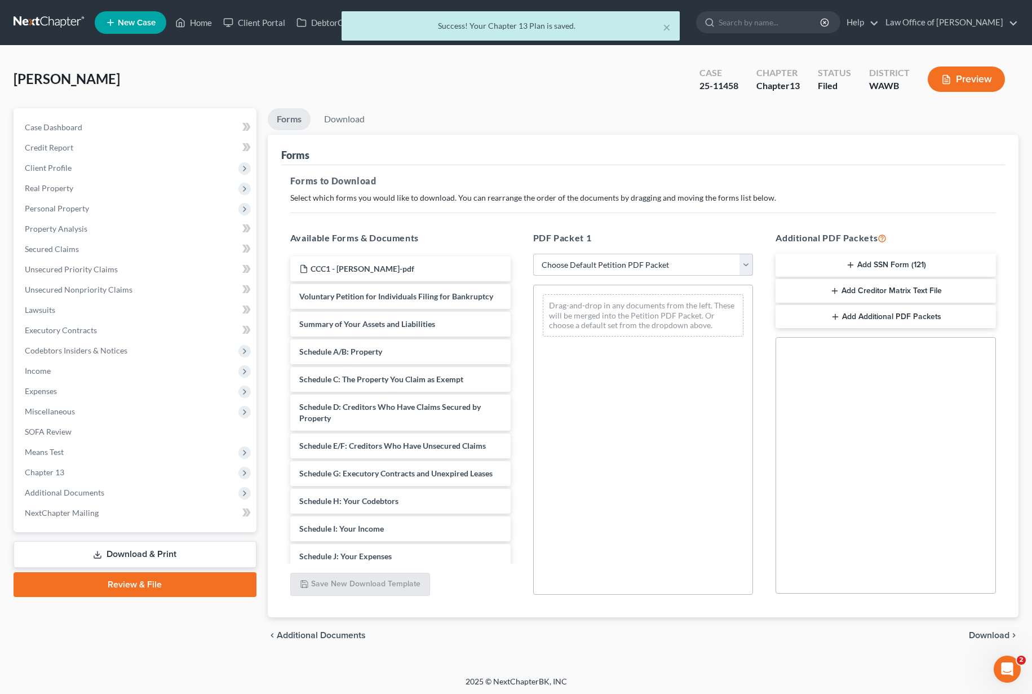
click at [659, 264] on select "Choose Default Petition PDF Packet Complete Bankruptcy Petition (all forms and …" at bounding box center [643, 265] width 220 height 23
select select "2"
click at [533, 254] on select "Choose Default Petition PDF Packet Complete Bankruptcy Petition (all forms and …" at bounding box center [643, 265] width 220 height 23
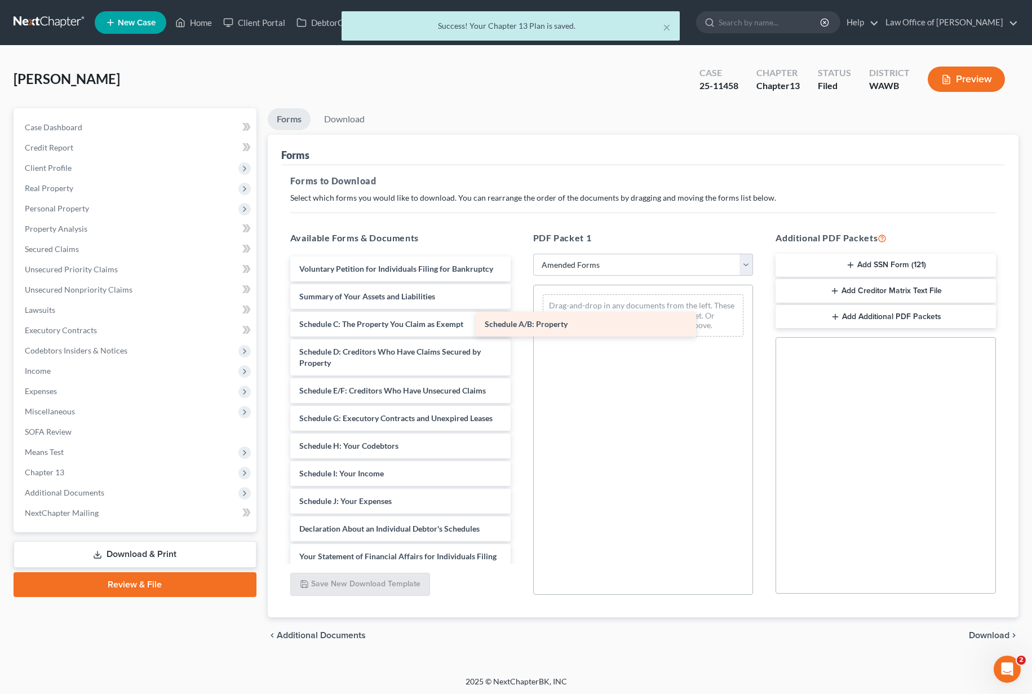
drag, startPoint x: 420, startPoint y: 327, endPoint x: 634, endPoint y: 327, distance: 213.5
click at [519, 327] on div "Schedule A/B: Property Voluntary Petition for Individuals Filing for Bankruptcy…" at bounding box center [400, 492] width 238 height 473
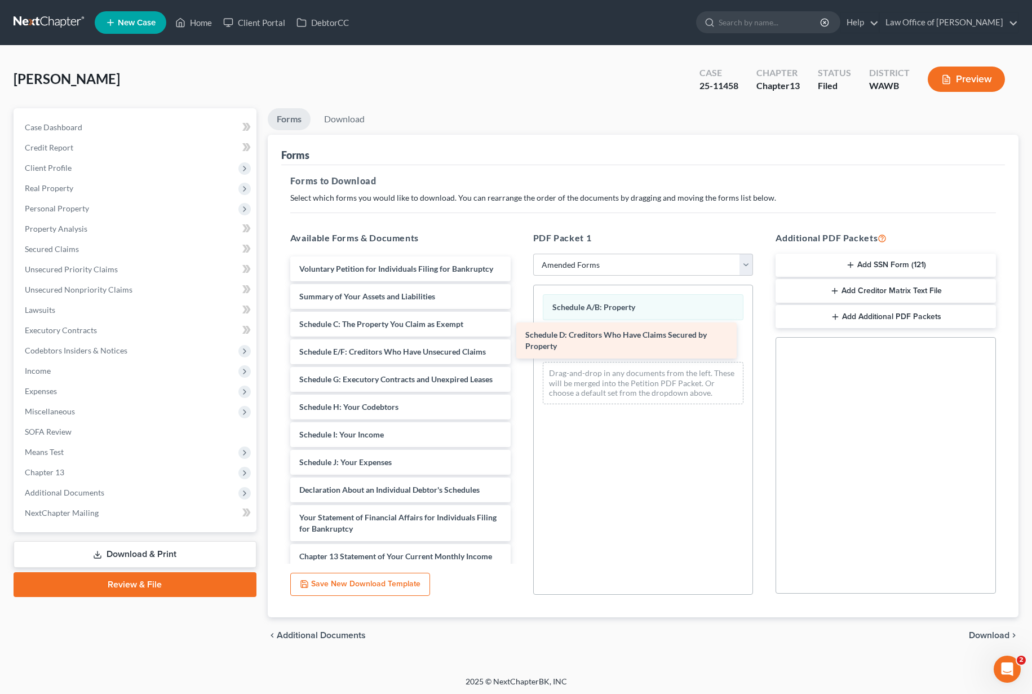
drag, startPoint x: 444, startPoint y: 358, endPoint x: 683, endPoint y: 340, distance: 239.5
click at [519, 340] on div "Schedule D: Creditors Who Have Claims Secured by Property Voluntary Petition fo…" at bounding box center [400, 473] width 238 height 434
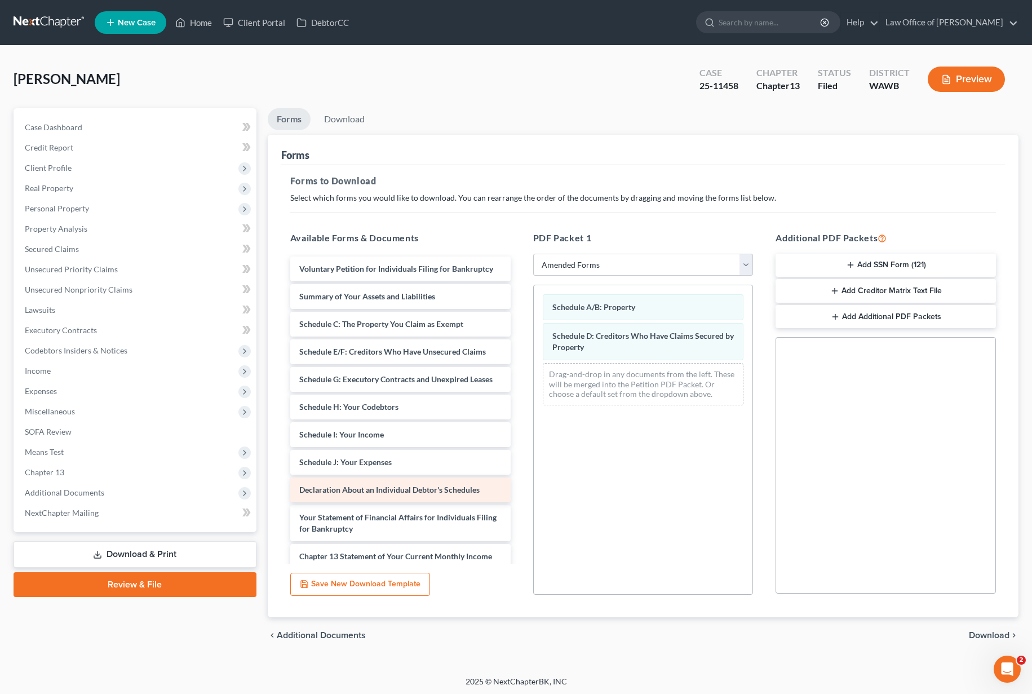
drag, startPoint x: 414, startPoint y: 494, endPoint x: 568, endPoint y: 468, distance: 156.4
click at [519, 468] on div "Declaration About an Individual Debtor's Schedules Voluntary Petition for Indiv…" at bounding box center [400, 473] width 238 height 434
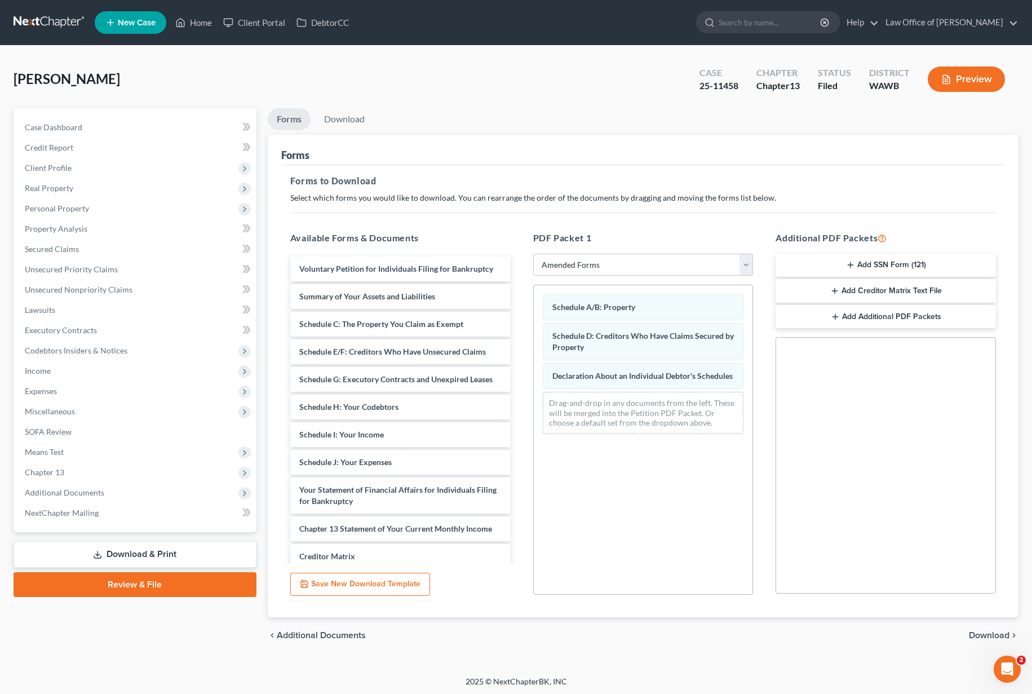
click at [989, 635] on span "Download" at bounding box center [988, 634] width 41 height 9
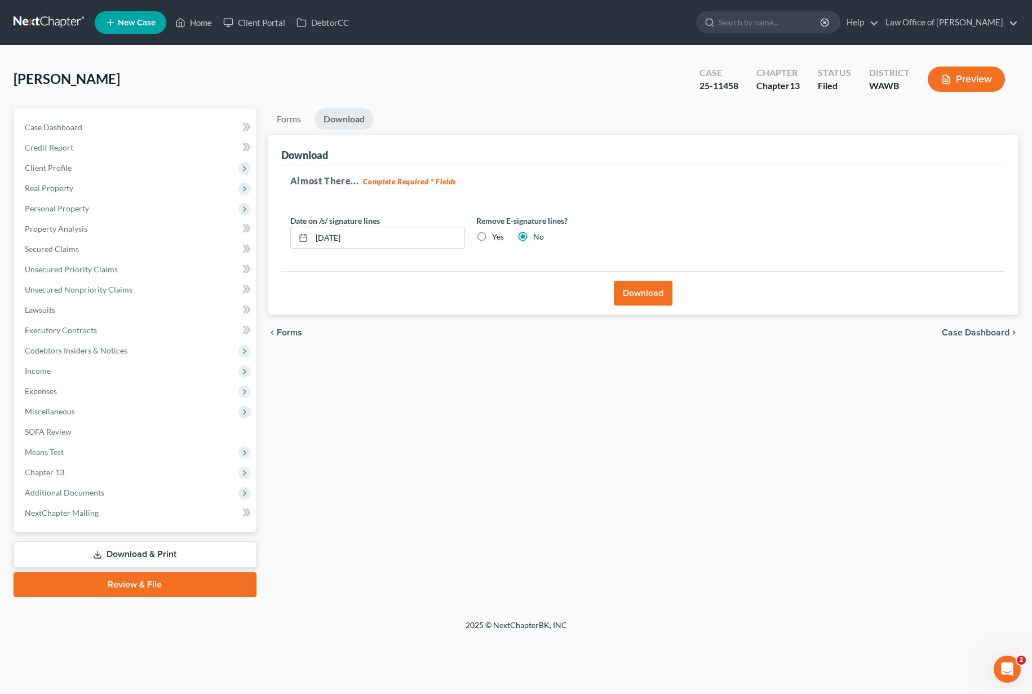
click at [651, 294] on button "Download" at bounding box center [643, 293] width 59 height 25
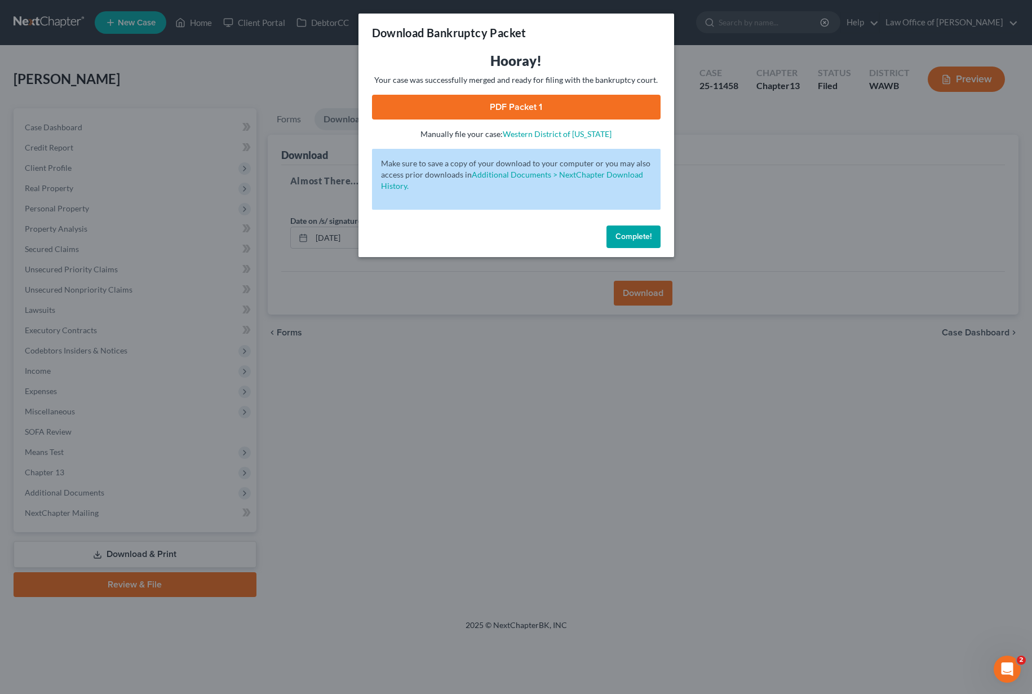
click at [527, 100] on link "PDF Packet 1" at bounding box center [516, 107] width 288 height 25
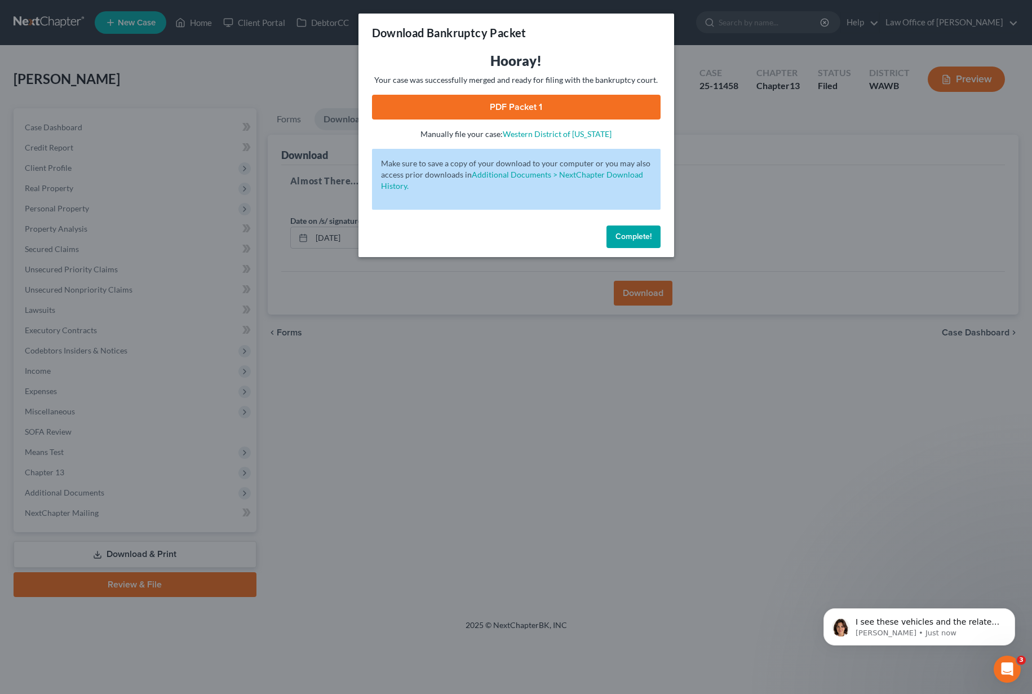
click at [632, 232] on span "Complete!" at bounding box center [633, 237] width 36 height 10
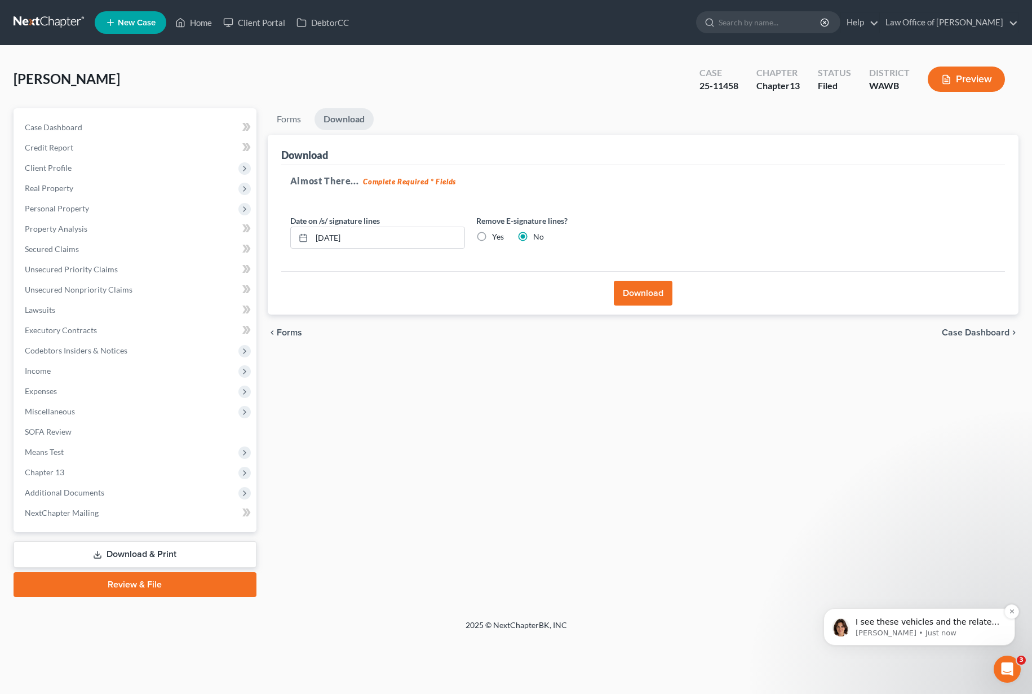
click at [900, 623] on p "I see these vehicles and the related creditors appearing on Schedule D. Is the …" at bounding box center [927, 621] width 145 height 11
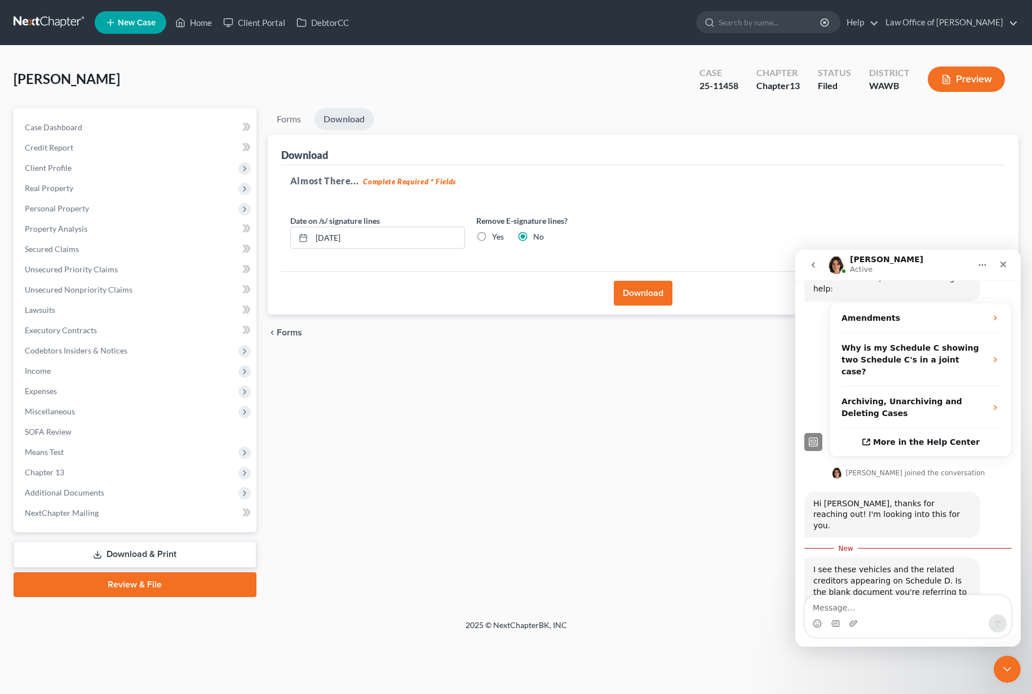
scroll to position [257, 0]
click at [967, 80] on button "Preview" at bounding box center [965, 78] width 77 height 25
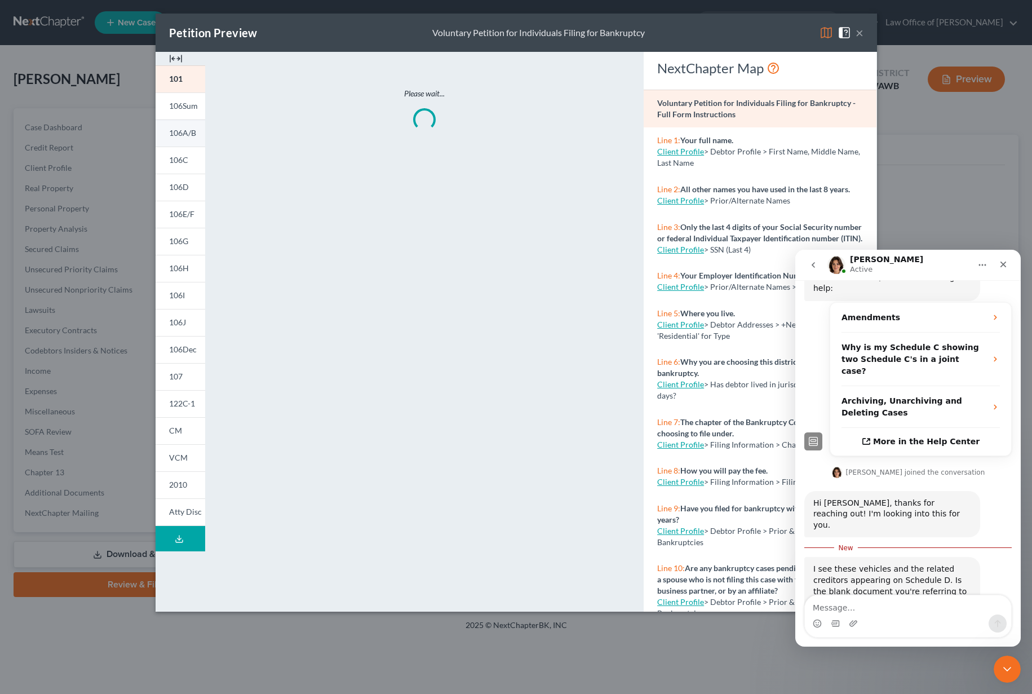
click at [183, 138] on link "106A/B" at bounding box center [180, 132] width 50 height 27
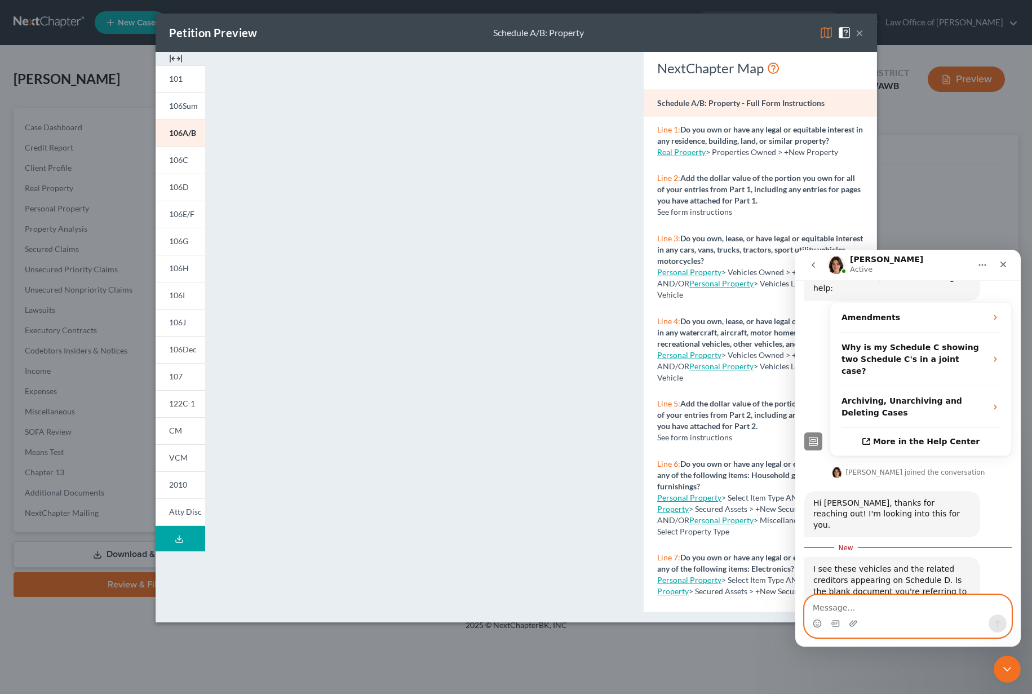
click at [852, 600] on textarea "Message…" at bounding box center [907, 604] width 206 height 19
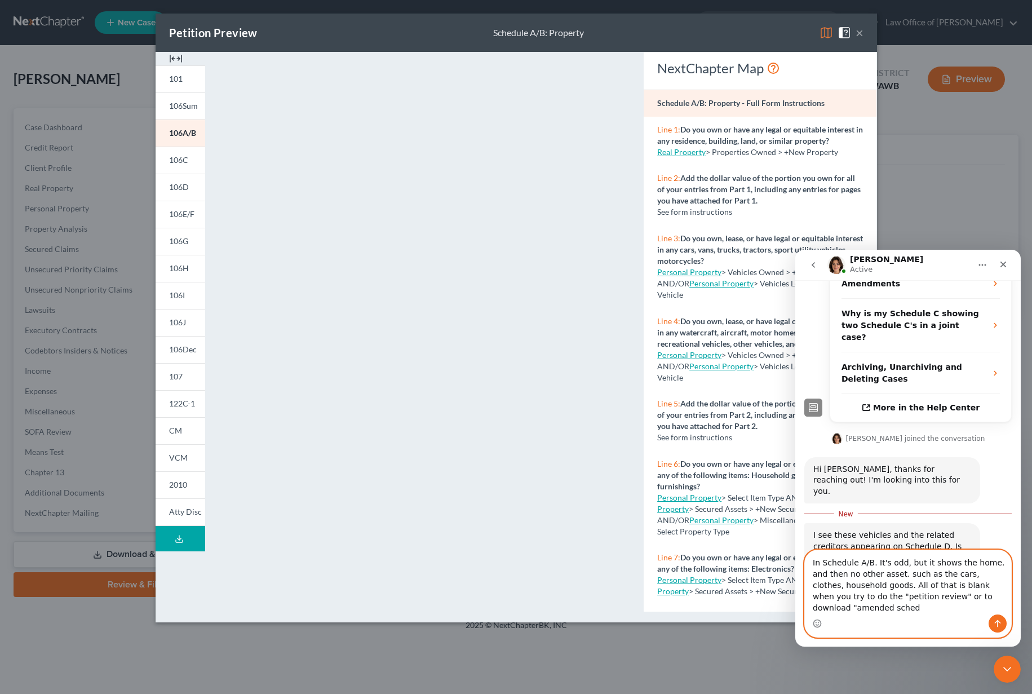
scroll to position [303, 0]
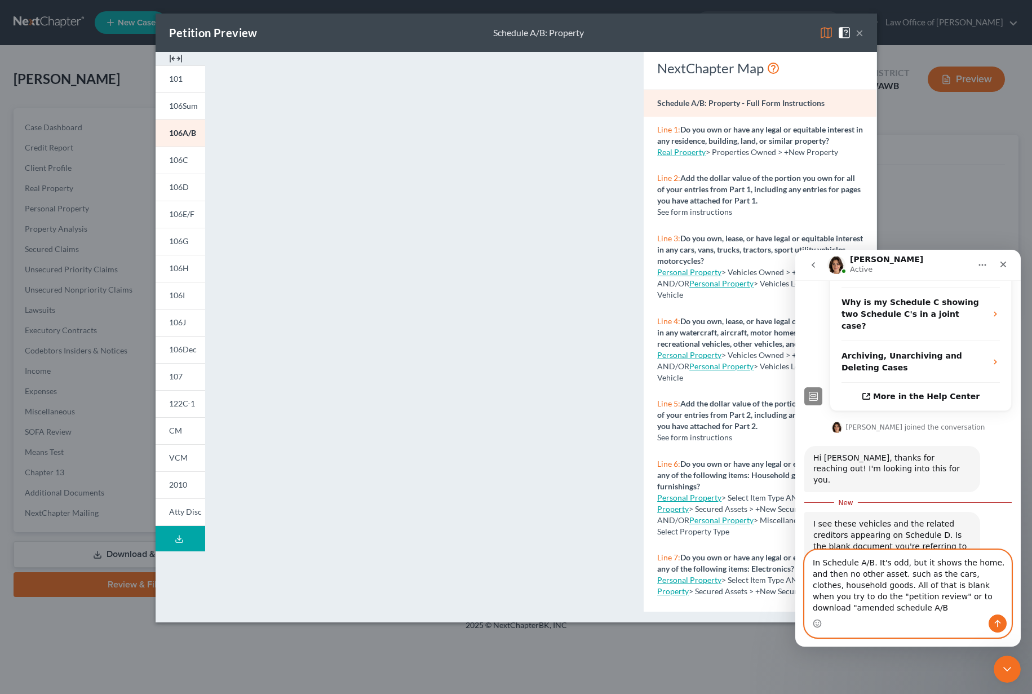
type textarea "In Schedule A/B. It's odd, but it shows the home. and then no other asset. such…"
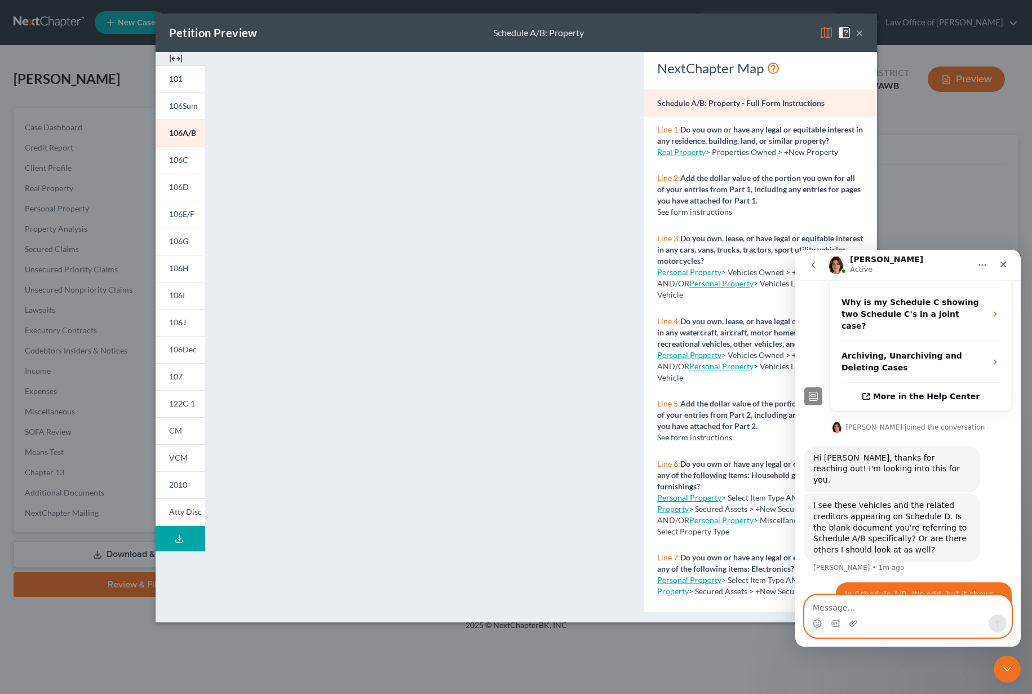
scroll to position [328, 0]
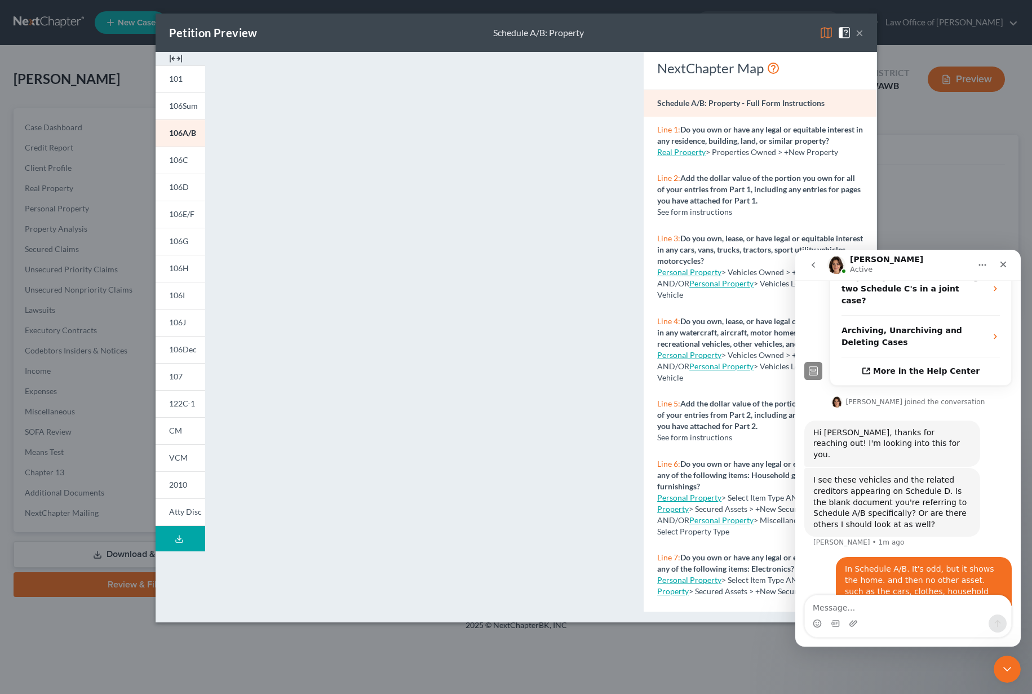
click at [106, 76] on div "Petition Preview Schedule A/B: Property × 101 106Sum 106A/B 106C 106D 106E/F 10…" at bounding box center [516, 347] width 1032 height 694
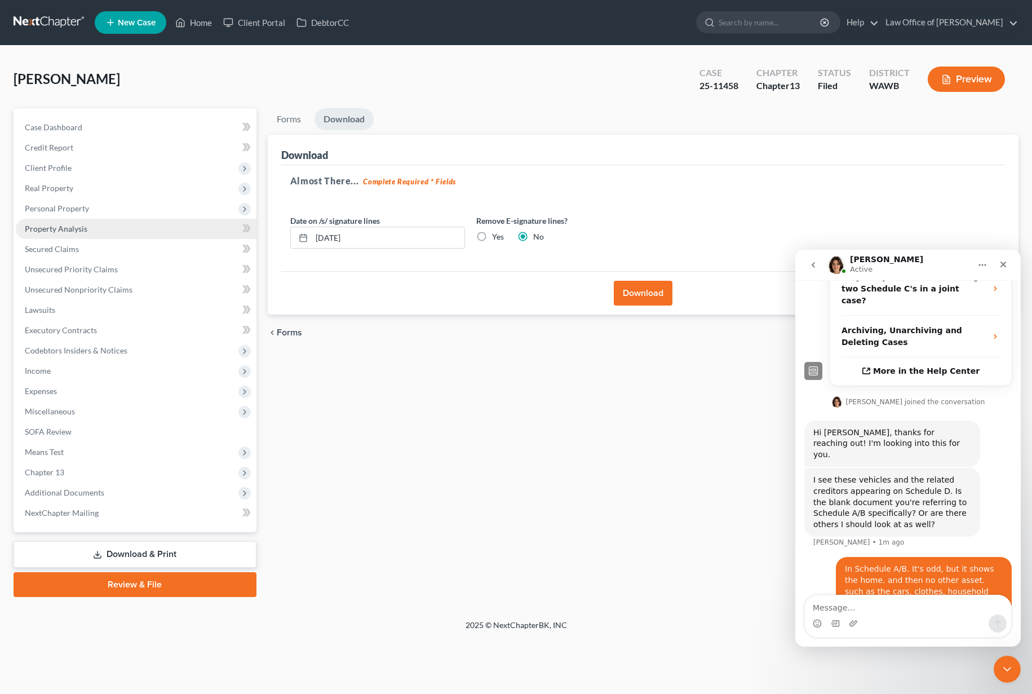
click at [125, 228] on link "Property Analysis" at bounding box center [136, 229] width 241 height 20
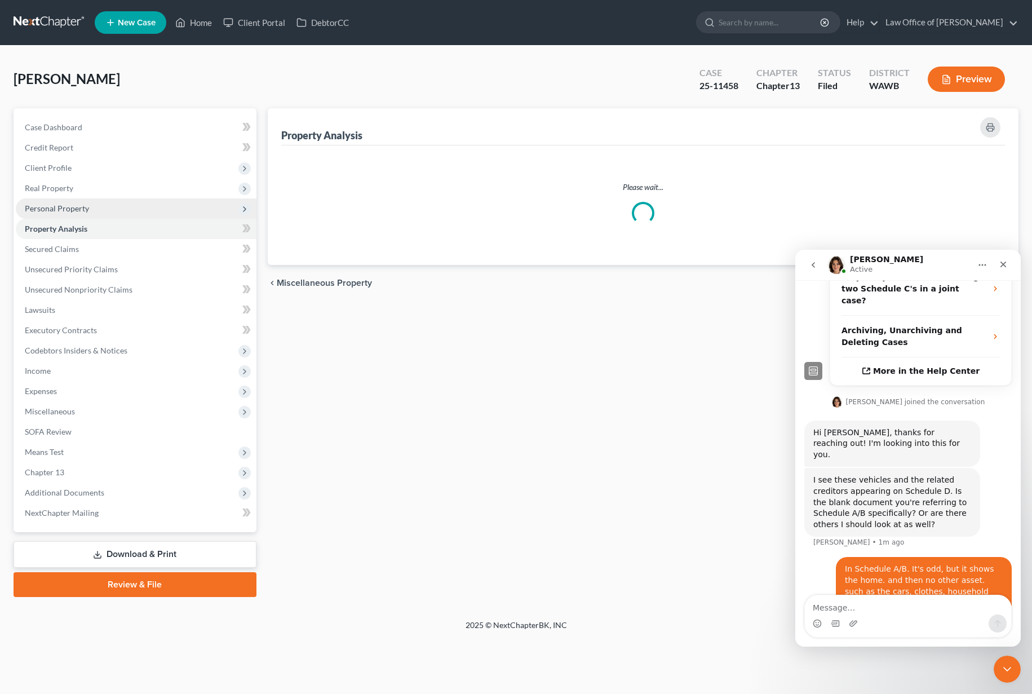
click at [125, 215] on span "Personal Property" at bounding box center [136, 208] width 241 height 20
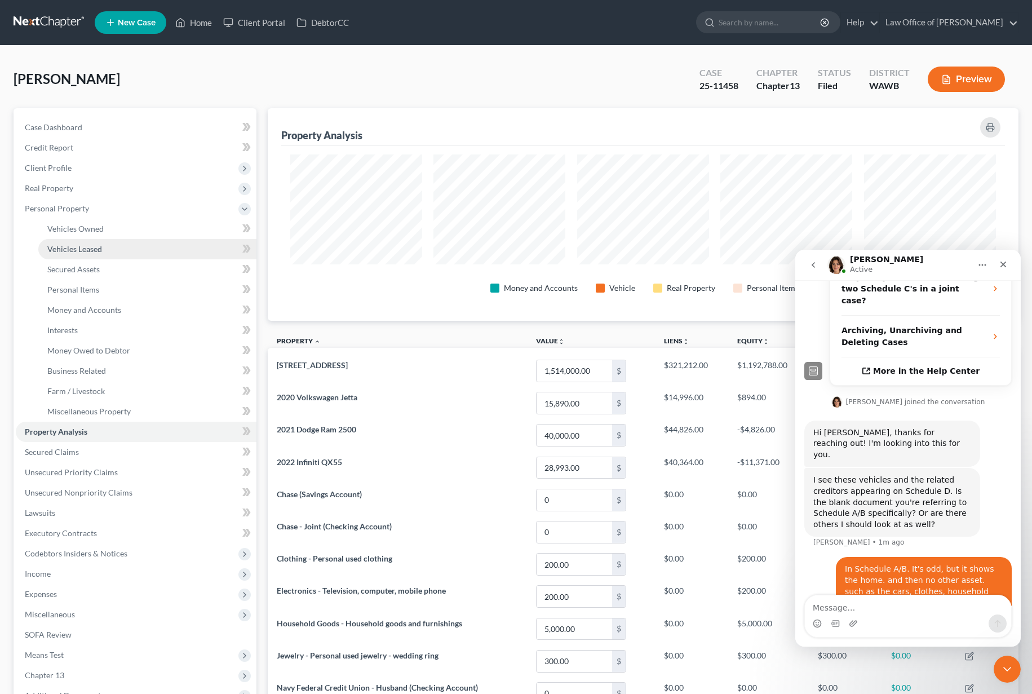
scroll to position [212, 751]
click at [132, 281] on link "Personal Items" at bounding box center [147, 289] width 218 height 20
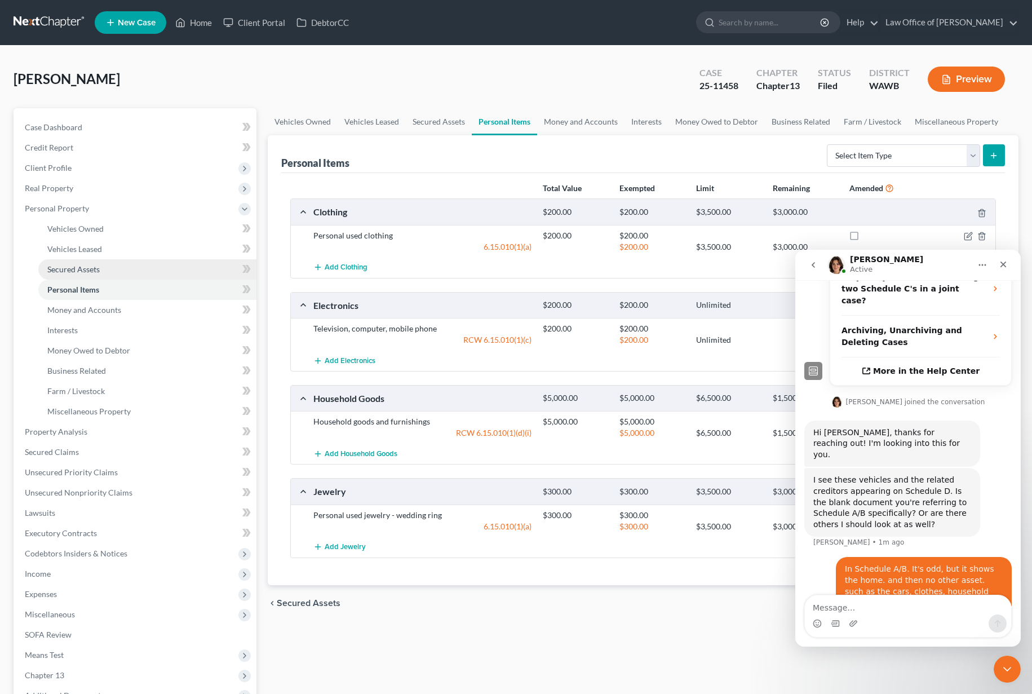
scroll to position [371, 0]
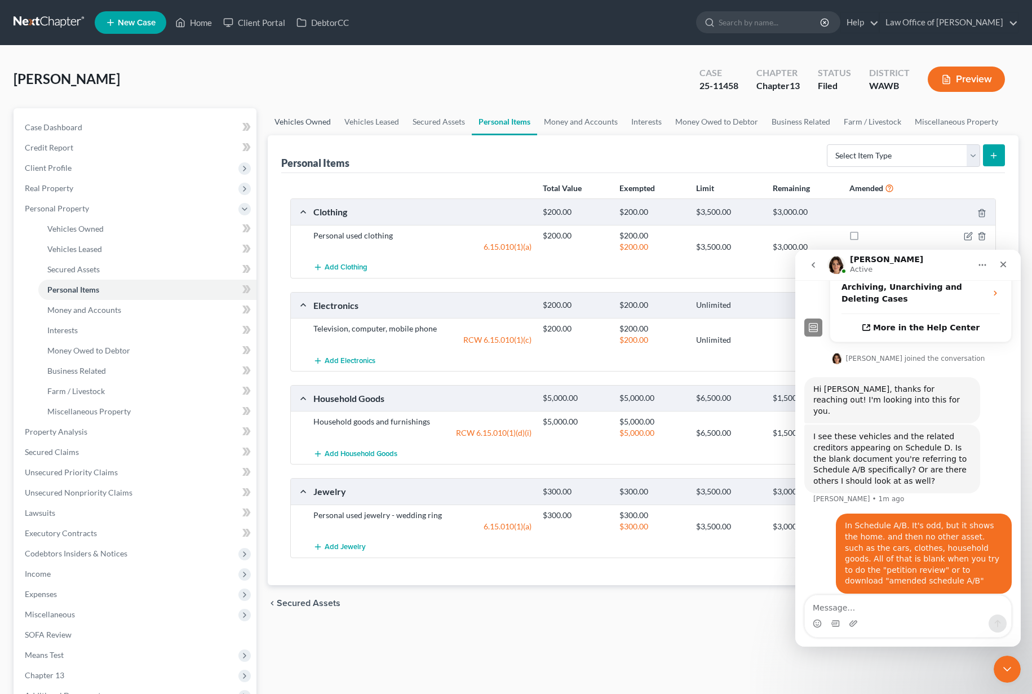
click at [323, 124] on link "Vehicles Owned" at bounding box center [303, 121] width 70 height 27
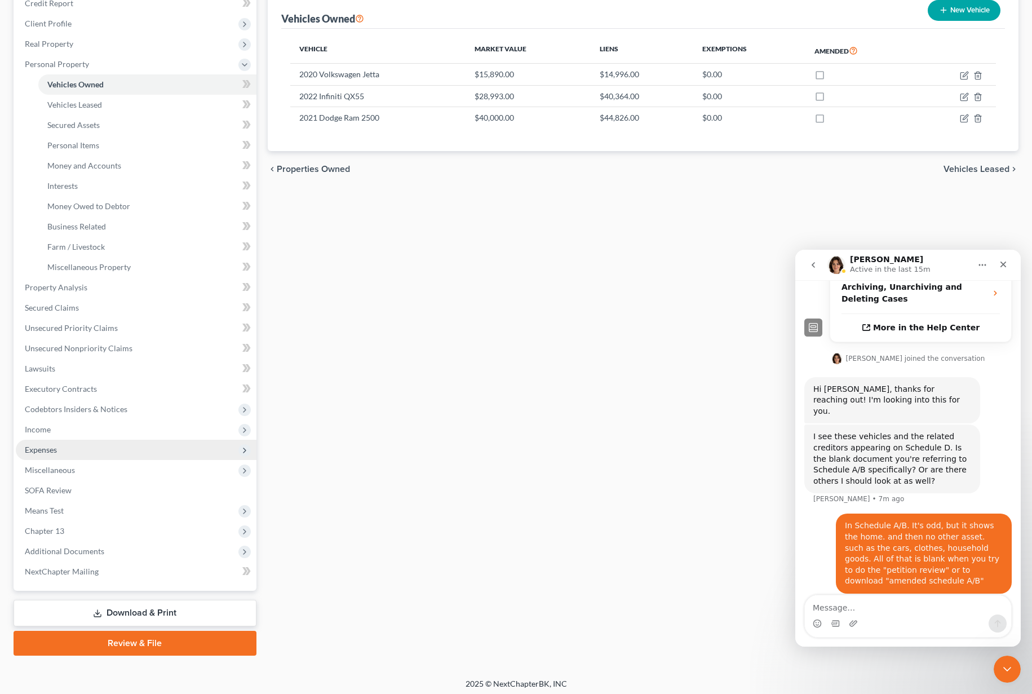
scroll to position [149, 0]
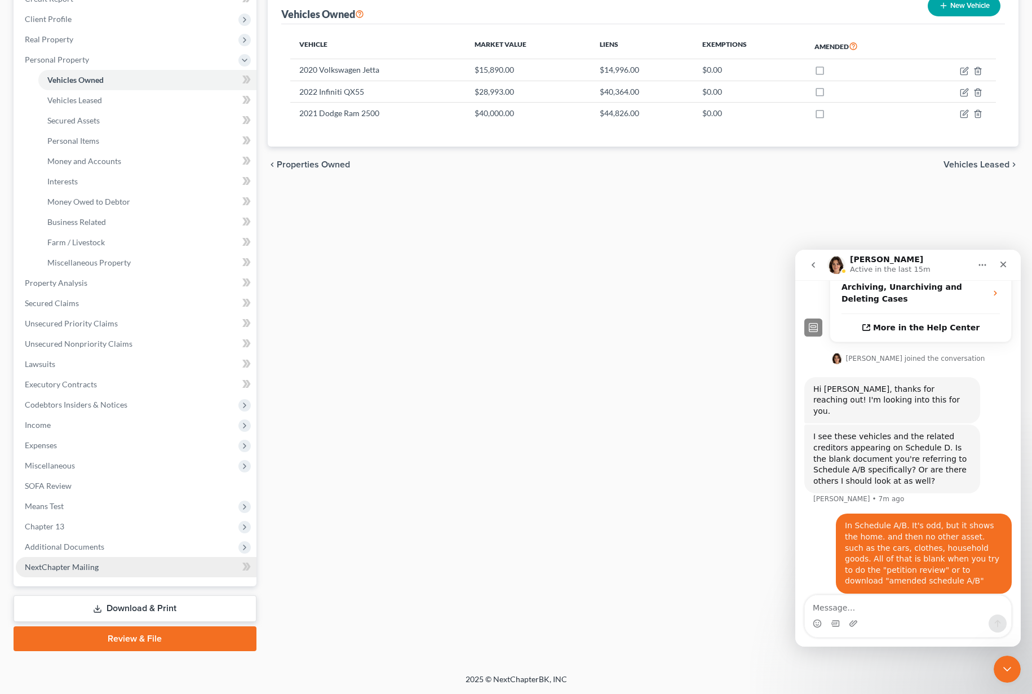
click at [109, 568] on link "NextChapter Mailing" at bounding box center [136, 567] width 241 height 20
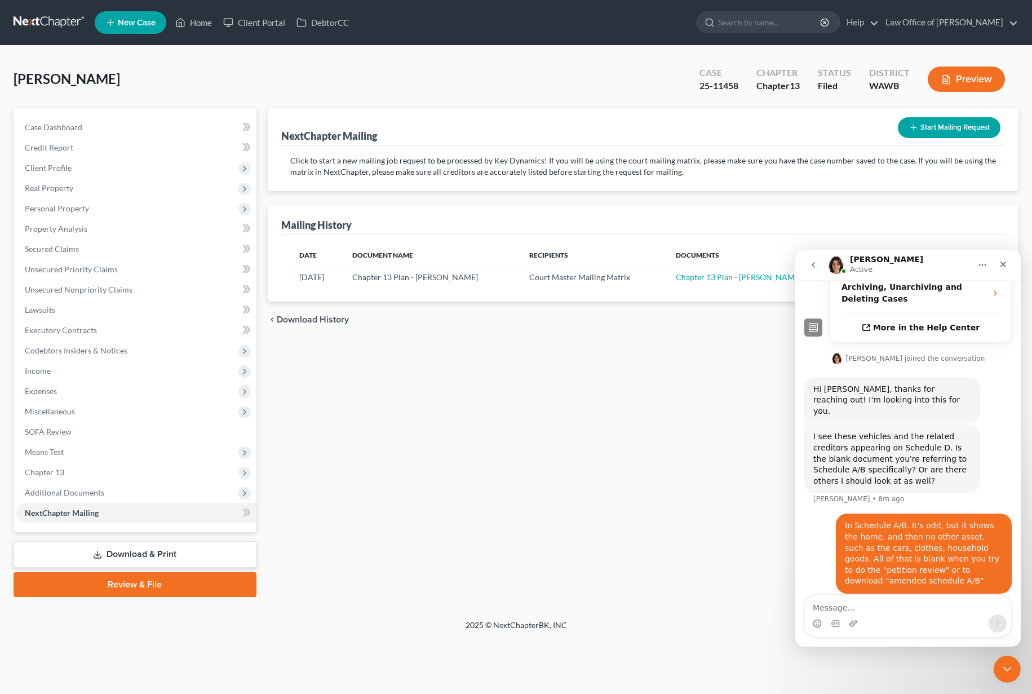
click at [941, 128] on button "Start Mailing Request" at bounding box center [948, 127] width 103 height 21
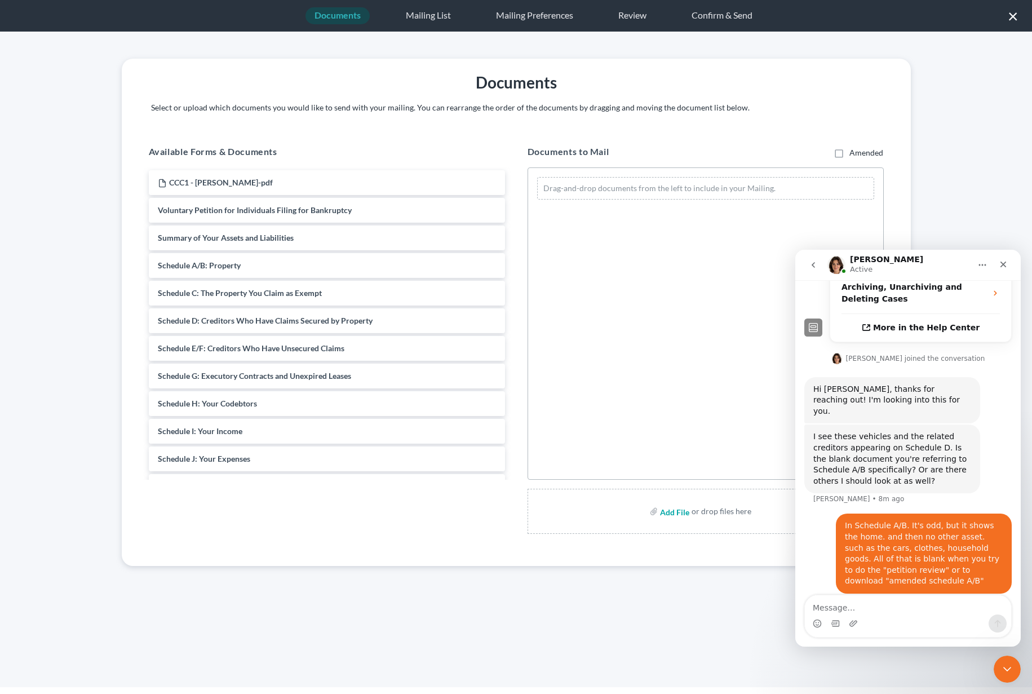
click at [674, 509] on input "file" at bounding box center [673, 511] width 27 height 20
type input "C:\fakepath\Key Dynamics Motion to Amend Packet- Piscuc, Adrian.pdf"
click at [752, 88] on button "Save & Next" at bounding box center [746, 88] width 76 height 10
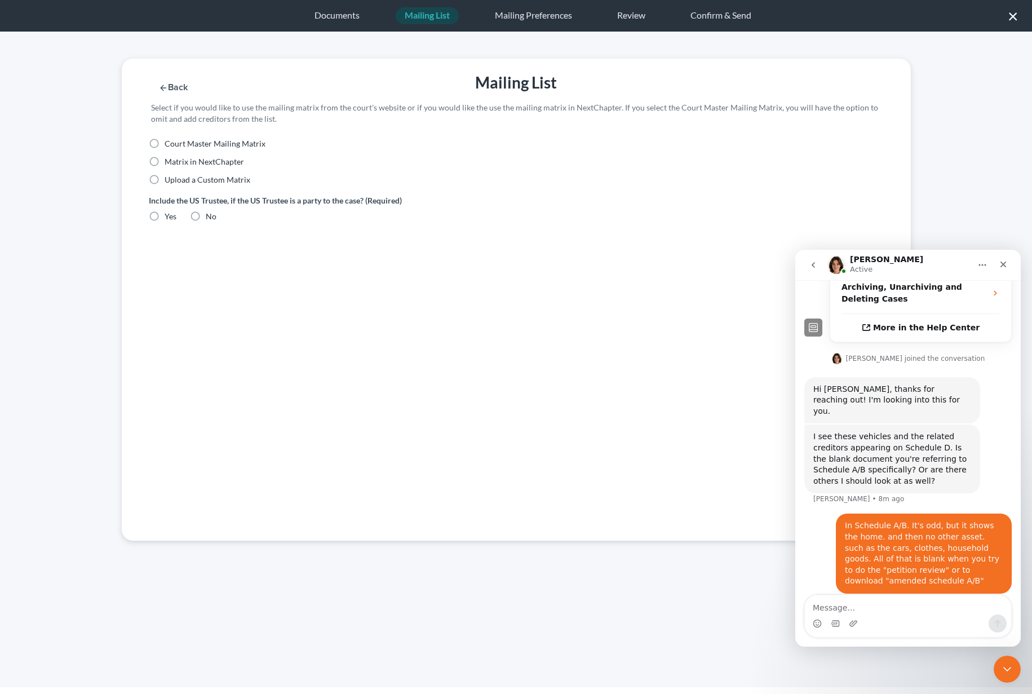
click at [195, 143] on span "Court Master Mailing Matrix" at bounding box center [215, 144] width 101 height 10
click at [176, 143] on input "Court Master Mailing Matrix" at bounding box center [172, 141] width 7 height 7
radio input "true"
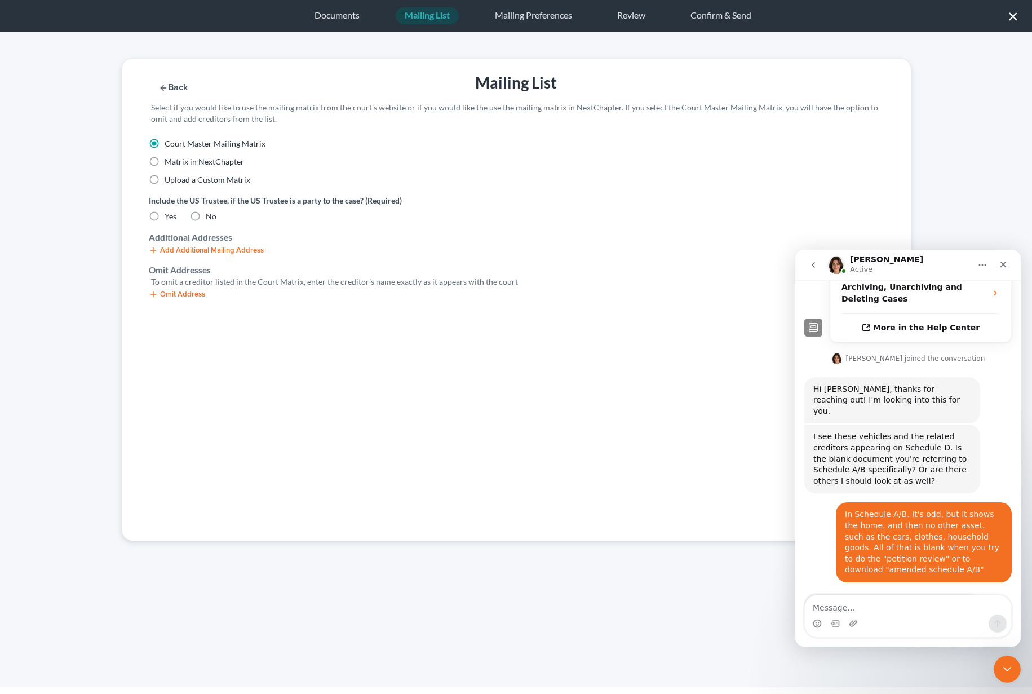
click at [206, 216] on label "No" at bounding box center [211, 216] width 11 height 11
click at [210, 216] on input "No" at bounding box center [213, 214] width 7 height 7
radio input "true"
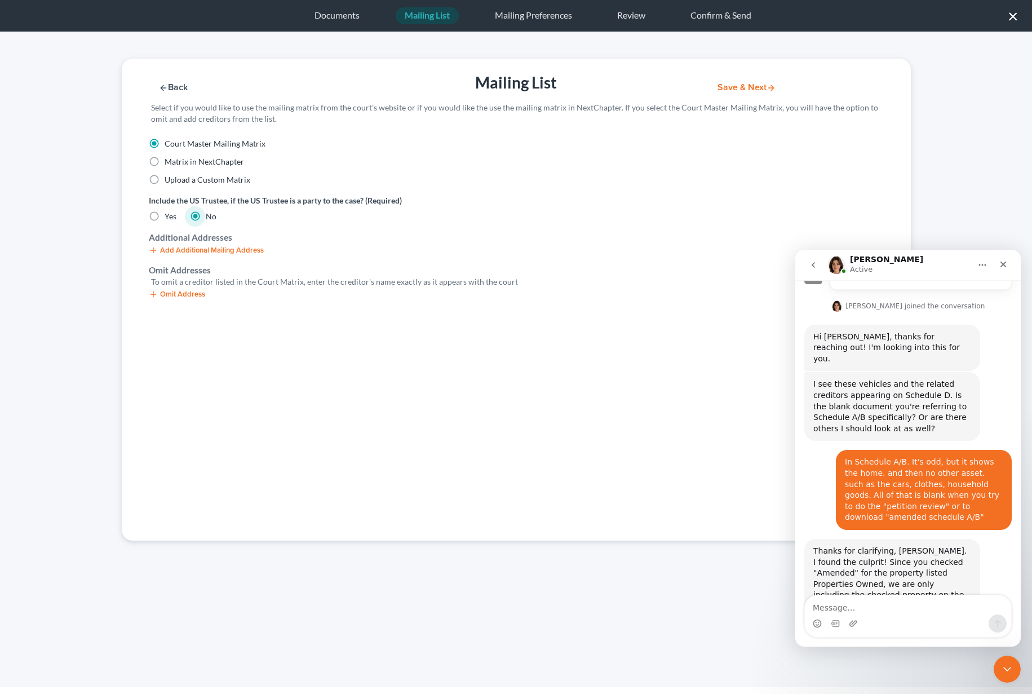
scroll to position [444, 0]
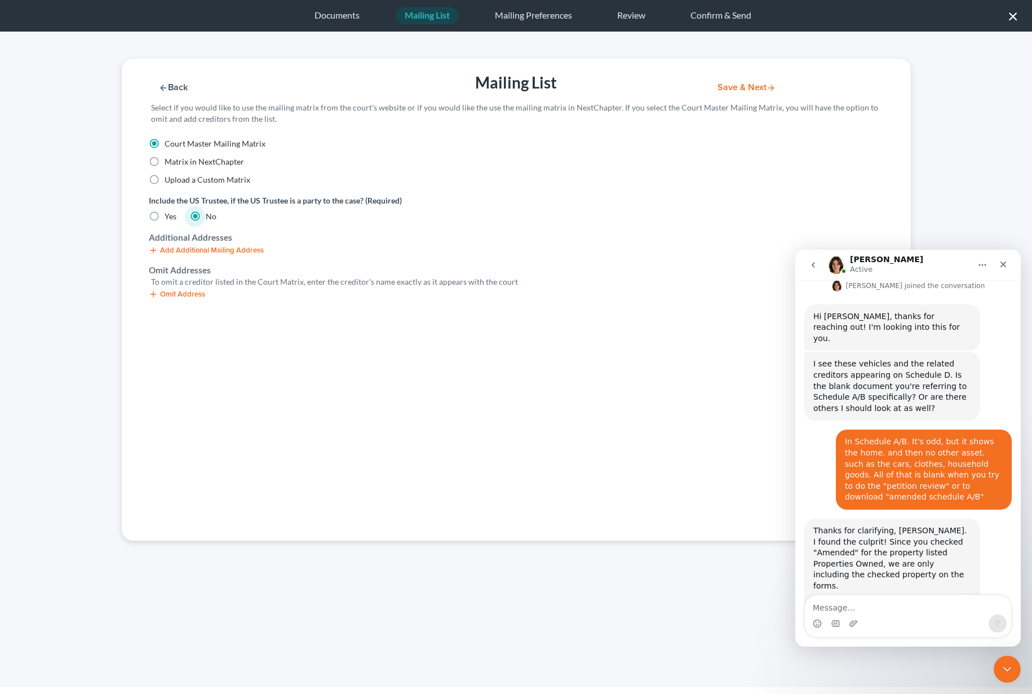
click at [186, 295] on button "Omit Address" at bounding box center [177, 294] width 56 height 9
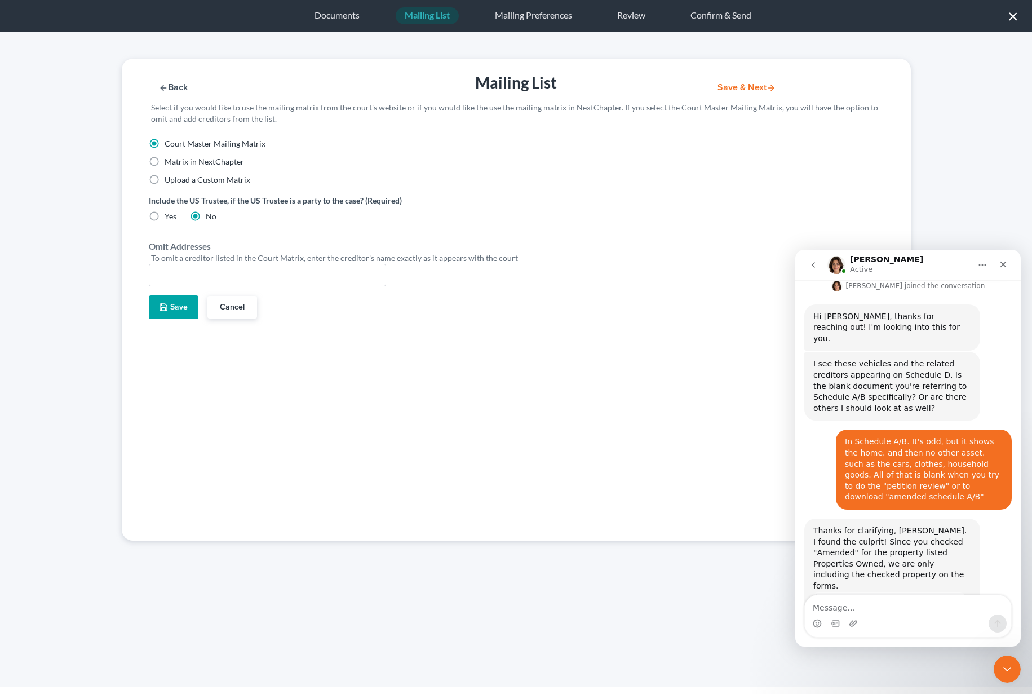
click at [860, 623] on div "Intercom messenger" at bounding box center [907, 623] width 206 height 18
click at [866, 601] on textarea "Message…" at bounding box center [907, 604] width 206 height 19
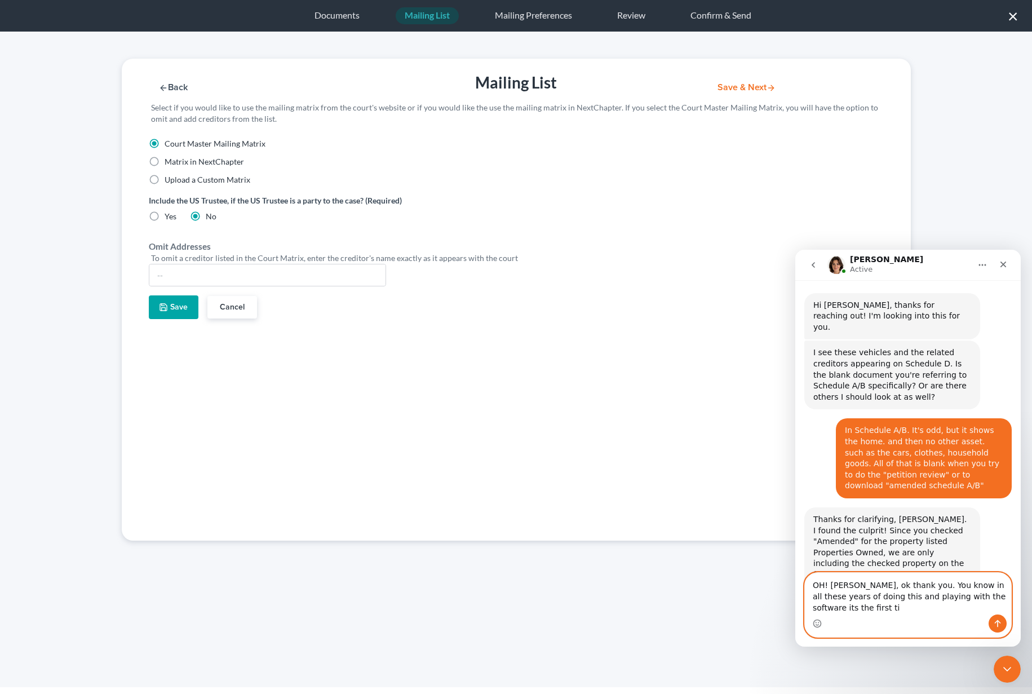
scroll to position [466, 0]
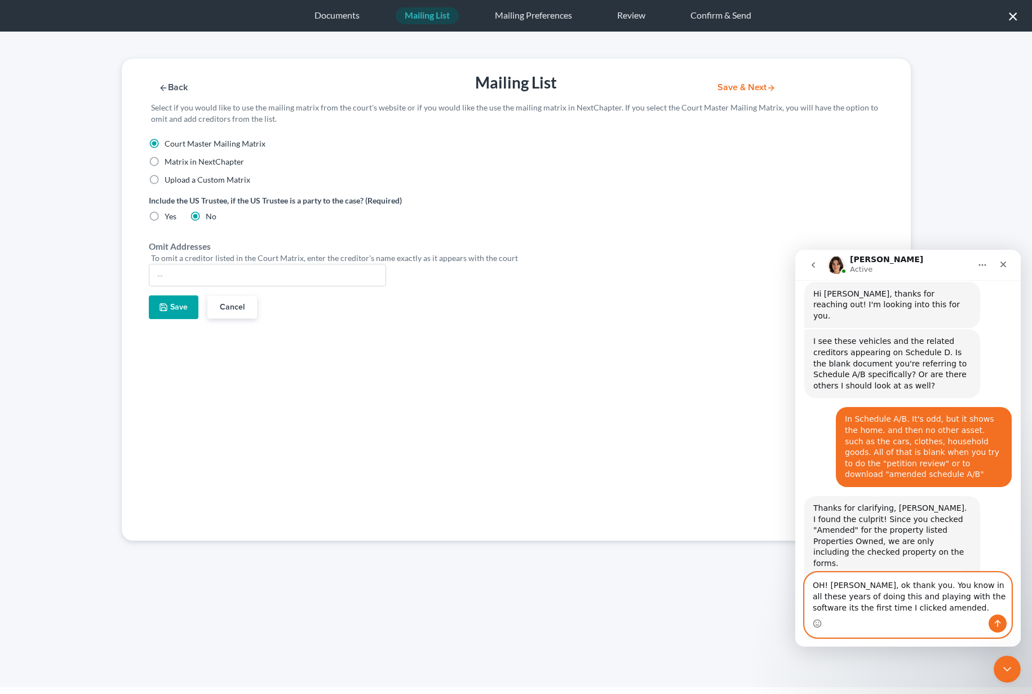
type textarea "OH! Geez, ok thank you. You know in all these years of doing this and playing w…"
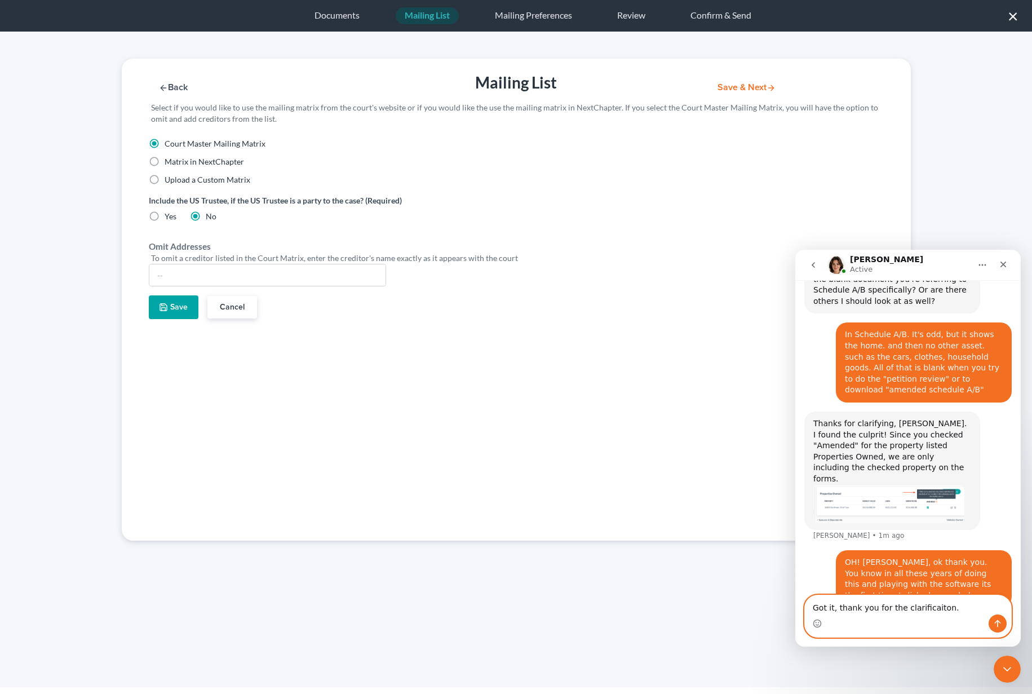
scroll to position [554, 0]
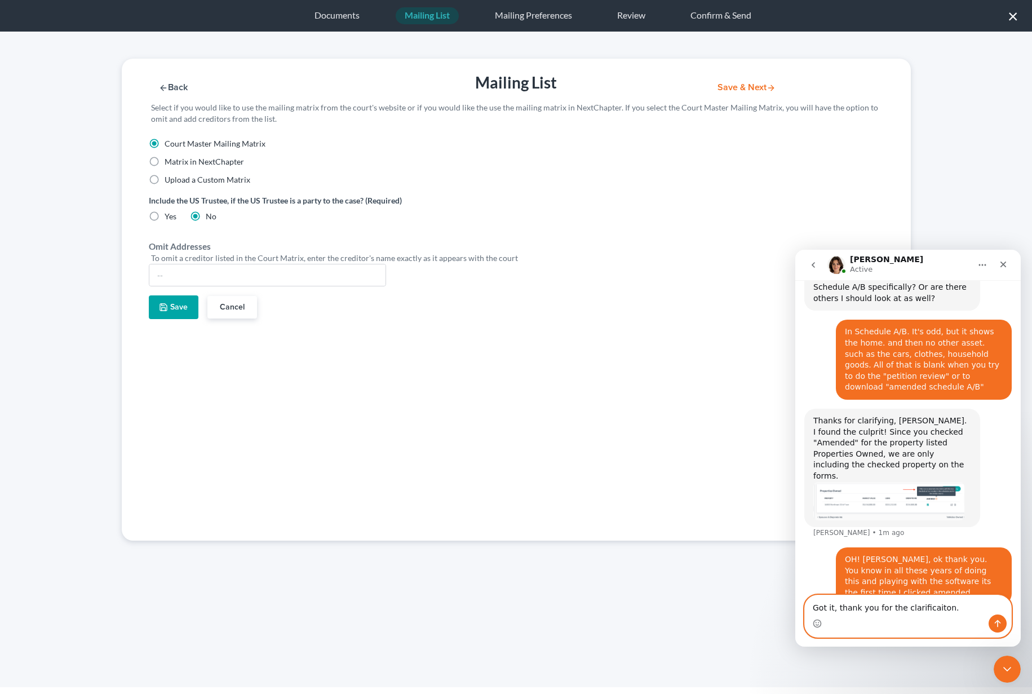
type textarea "Got it, thank you for the clarification."
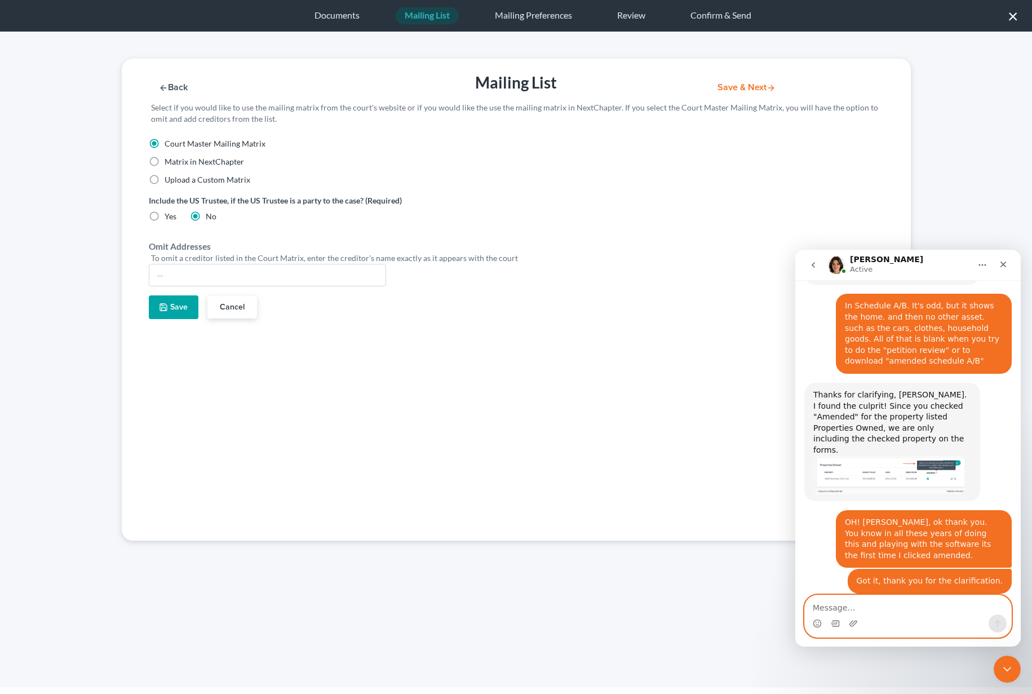
scroll to position [581, 0]
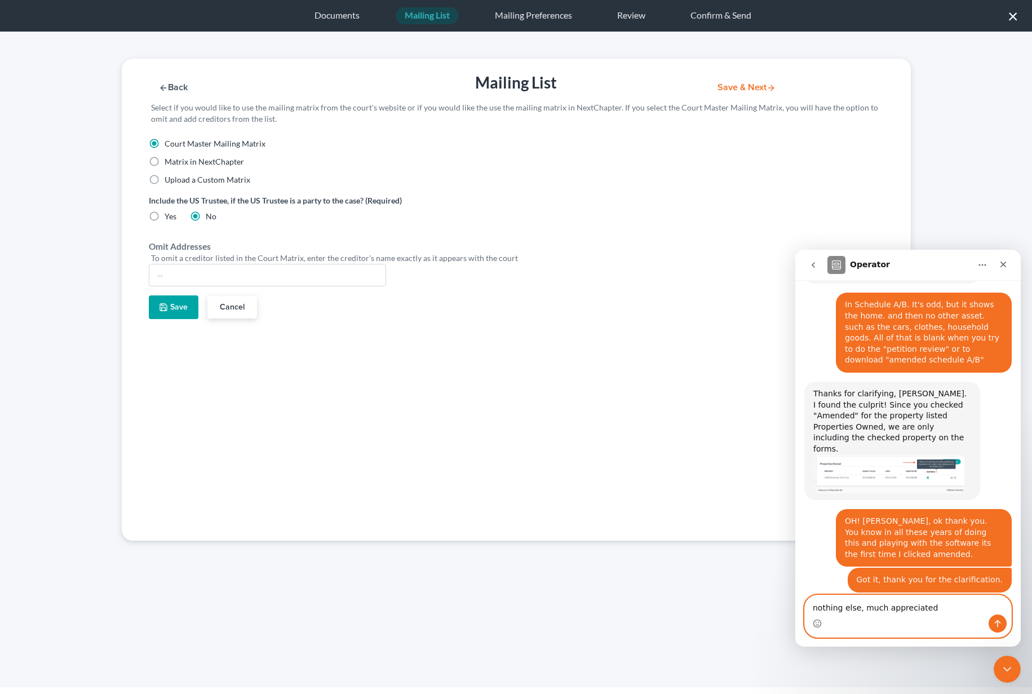
type textarea "nothing else, much appreciated!"
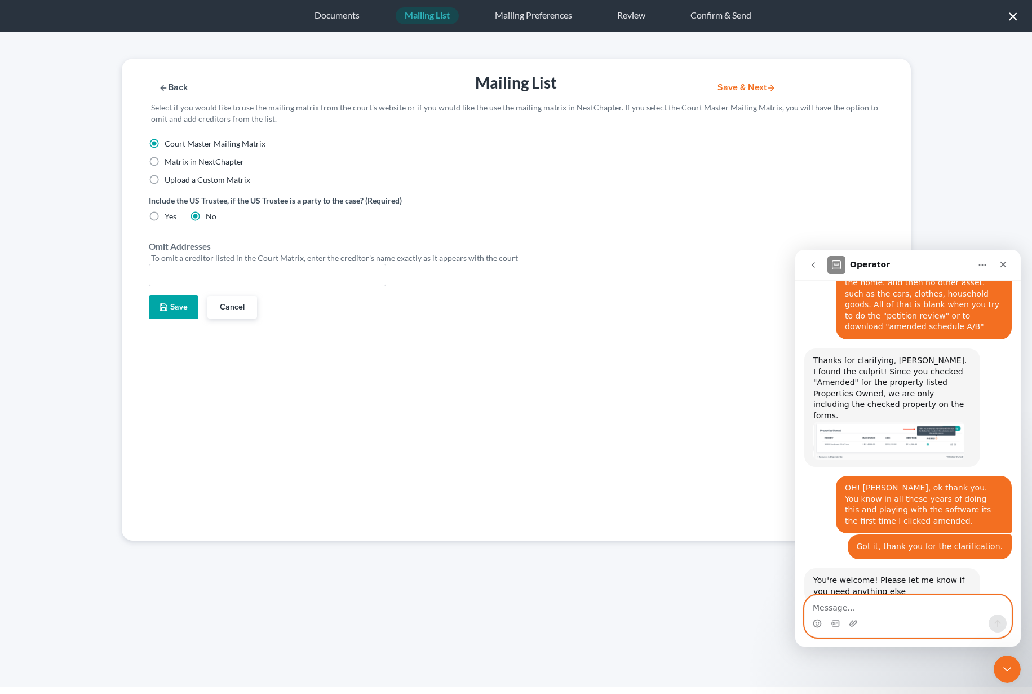
scroll to position [615, 0]
click at [815, 263] on icon "go back" at bounding box center [812, 264] width 9 height 9
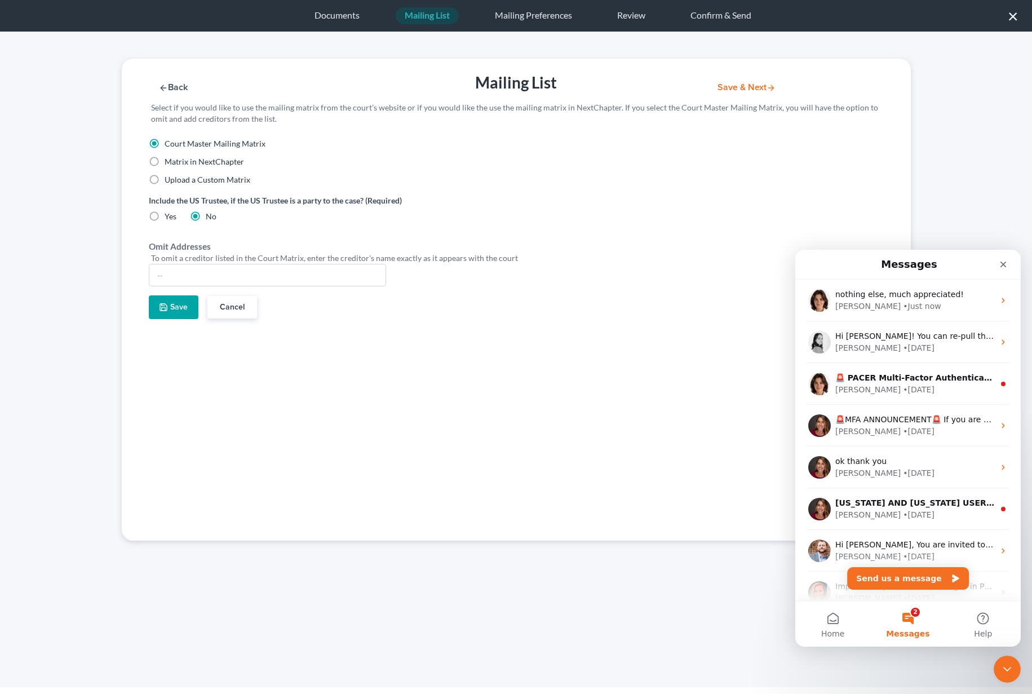
scroll to position [0, 0]
click at [1004, 669] on icon "Close Intercom Messenger" at bounding box center [1007, 669] width 14 height 14
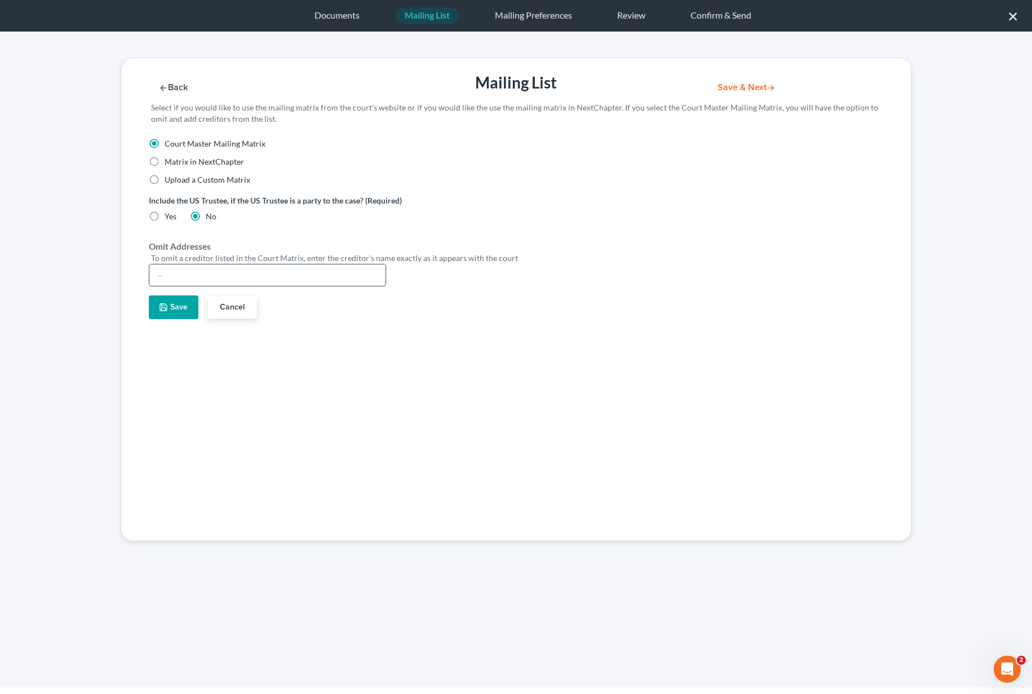
click at [200, 277] on input "text" at bounding box center [267, 274] width 236 height 21
type input "U.S. Bankruptcy Court"
click at [168, 314] on button "Save" at bounding box center [174, 307] width 50 height 24
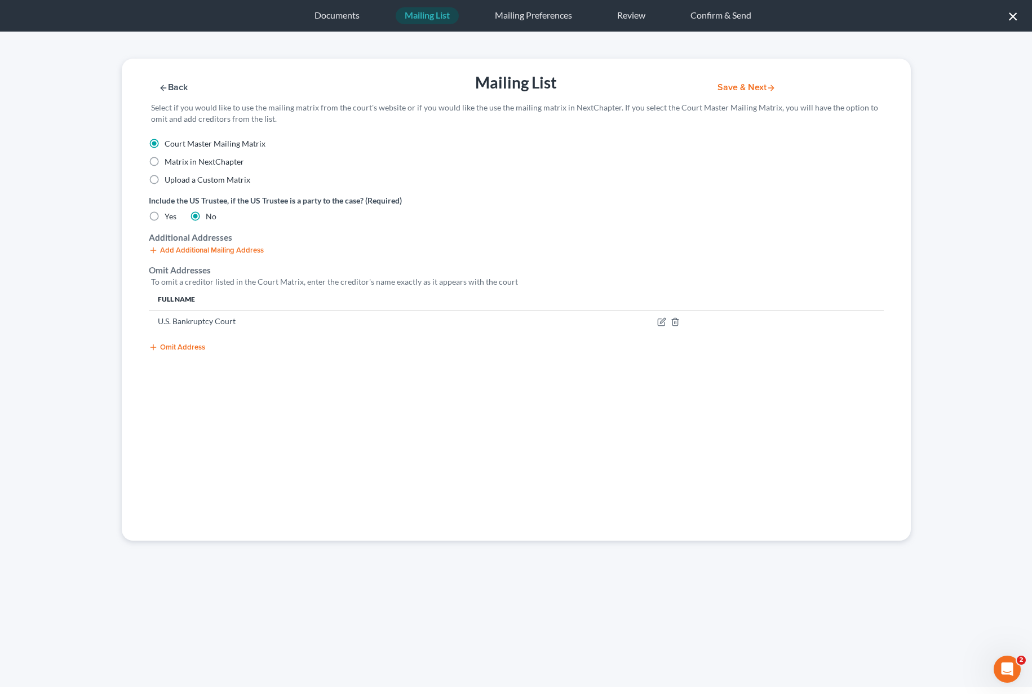
click at [173, 347] on button "Omit Address" at bounding box center [177, 347] width 56 height 9
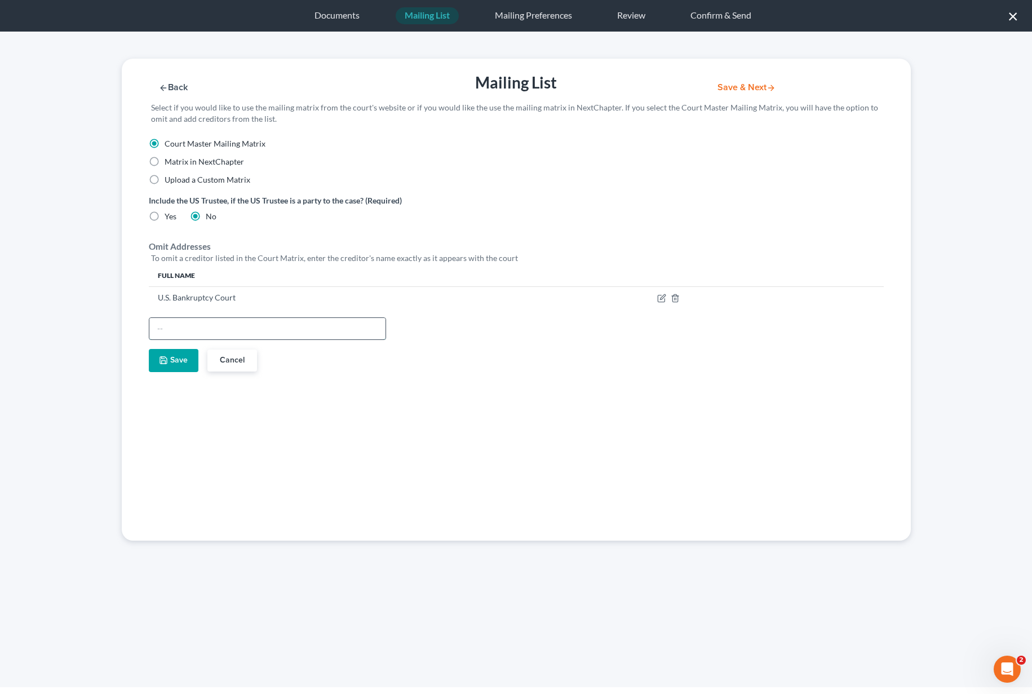
click at [187, 329] on input "text" at bounding box center [267, 328] width 236 height 21
paste input "Biwran Deng"
type input "Biwran Deng"
click at [171, 367] on button "Save" at bounding box center [174, 361] width 50 height 24
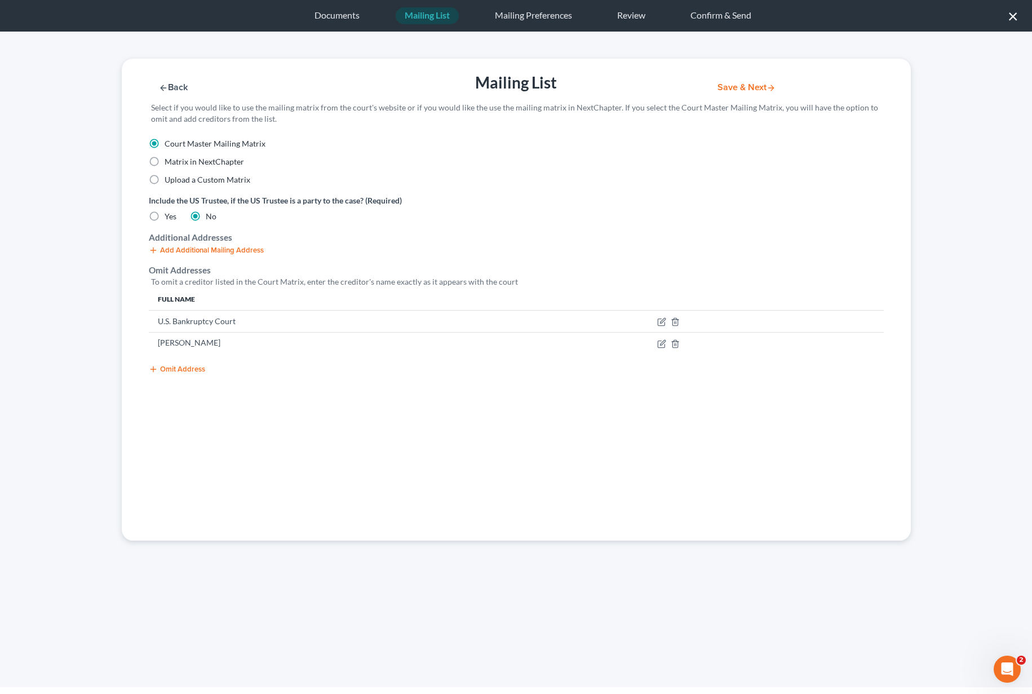
click at [175, 365] on button "Omit Address" at bounding box center [177, 368] width 56 height 9
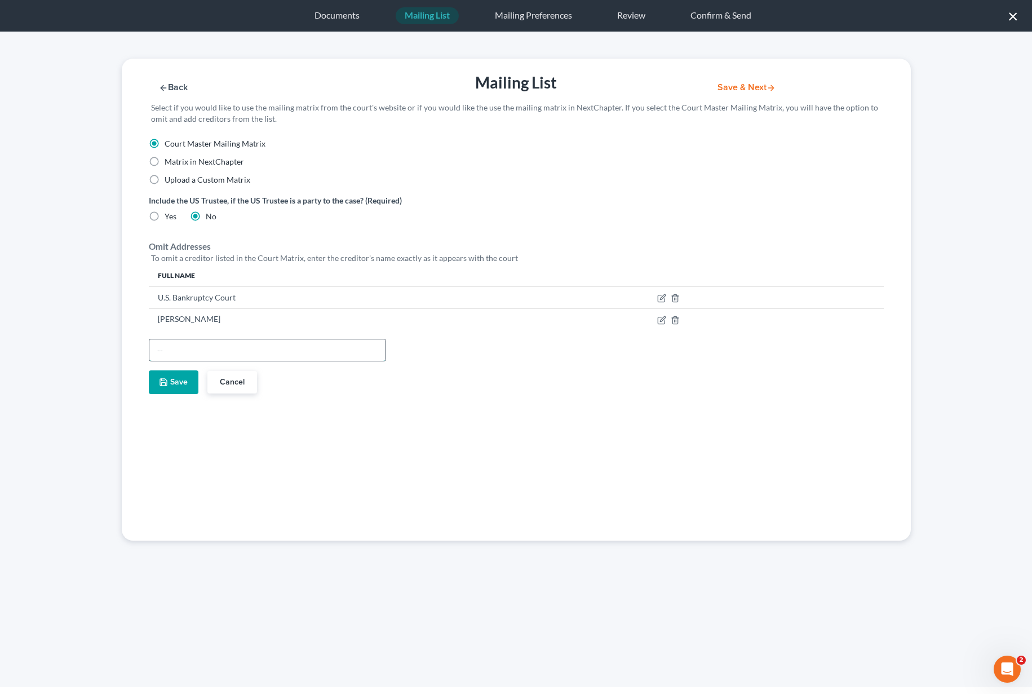
click at [170, 349] on input "text" at bounding box center [267, 349] width 236 height 21
paste input "United States Trustee"
type input "United States Trustee"
click at [172, 377] on button "Save" at bounding box center [174, 382] width 50 height 24
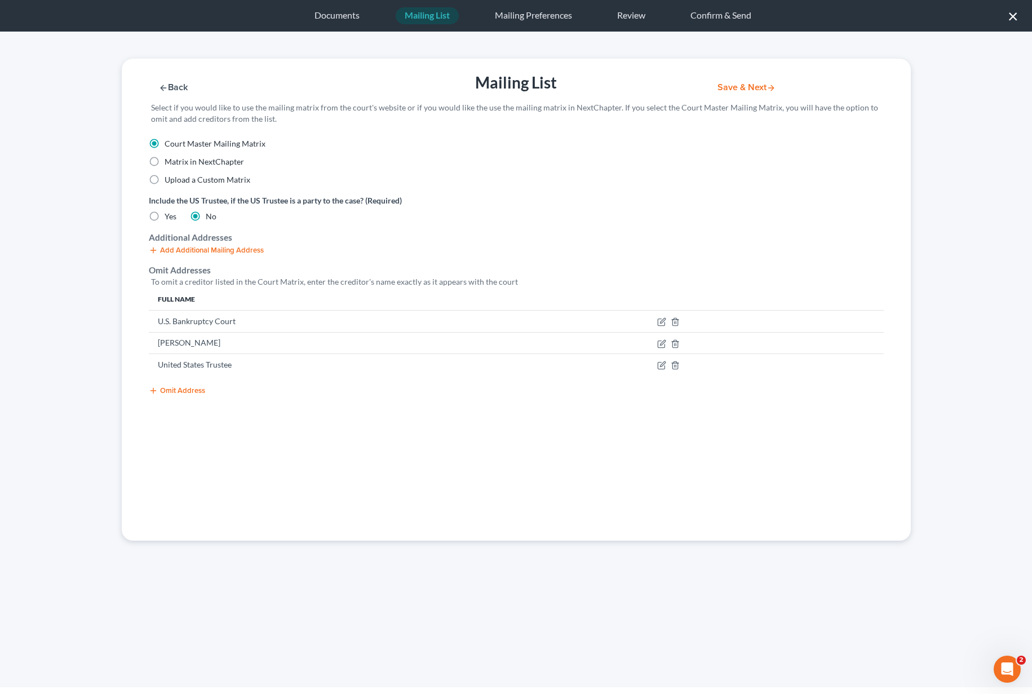
click at [173, 393] on button "Omit Address" at bounding box center [177, 390] width 56 height 9
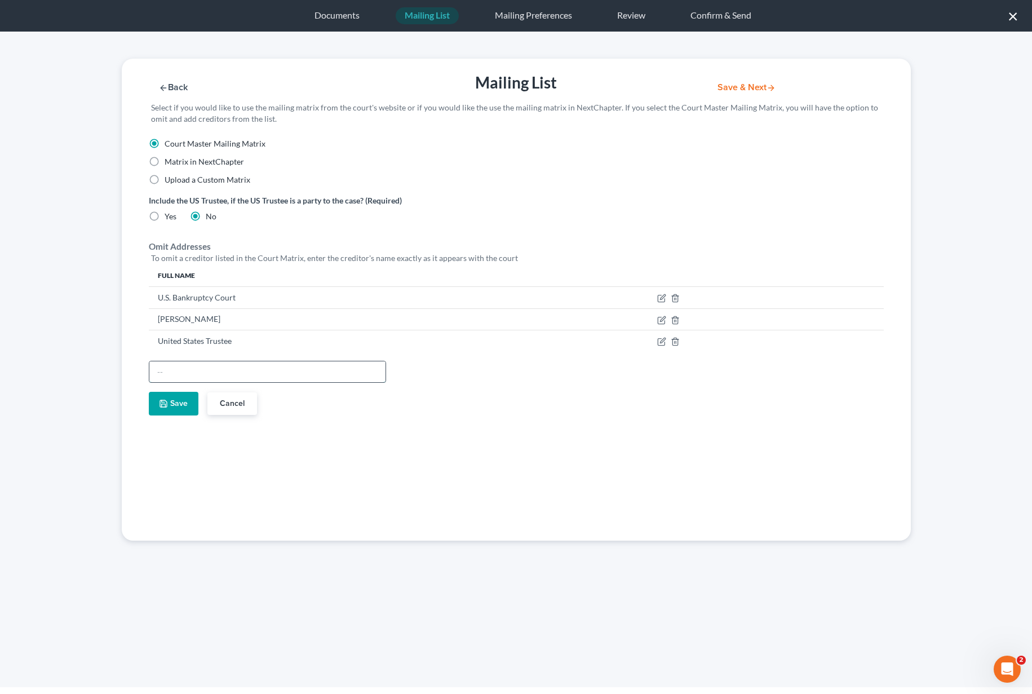
click at [167, 370] on input "text" at bounding box center [267, 371] width 236 height 21
paste input "Adrian Lucian Piscuc"
type input "Adrian Lucian Piscuc"
click at [169, 412] on button "Save" at bounding box center [174, 404] width 50 height 24
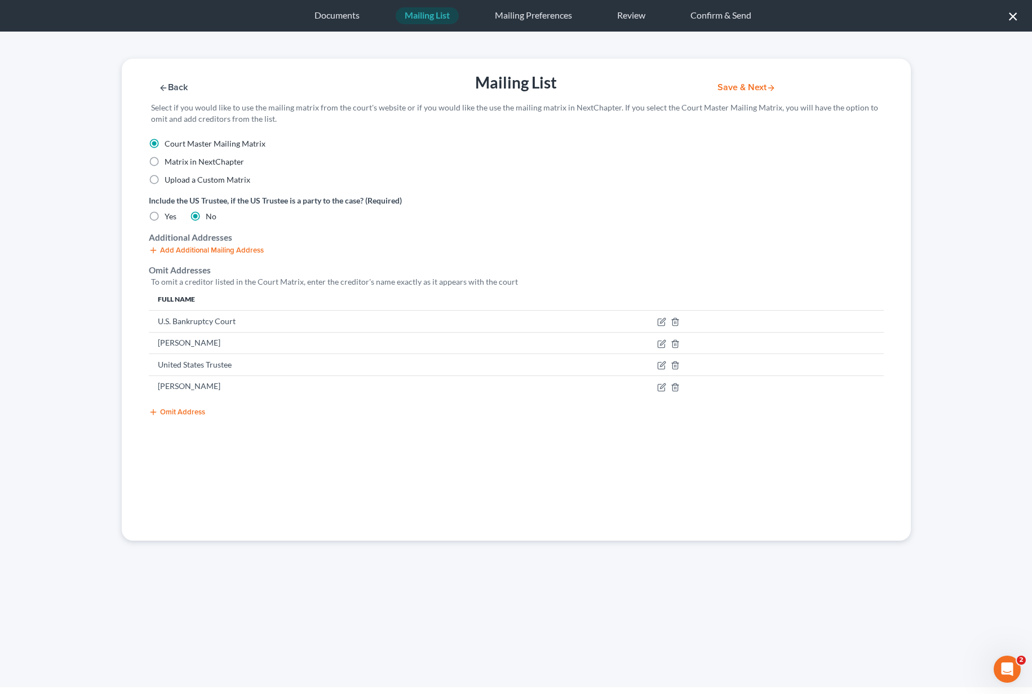
click at [169, 412] on button "Omit Address" at bounding box center [177, 411] width 56 height 9
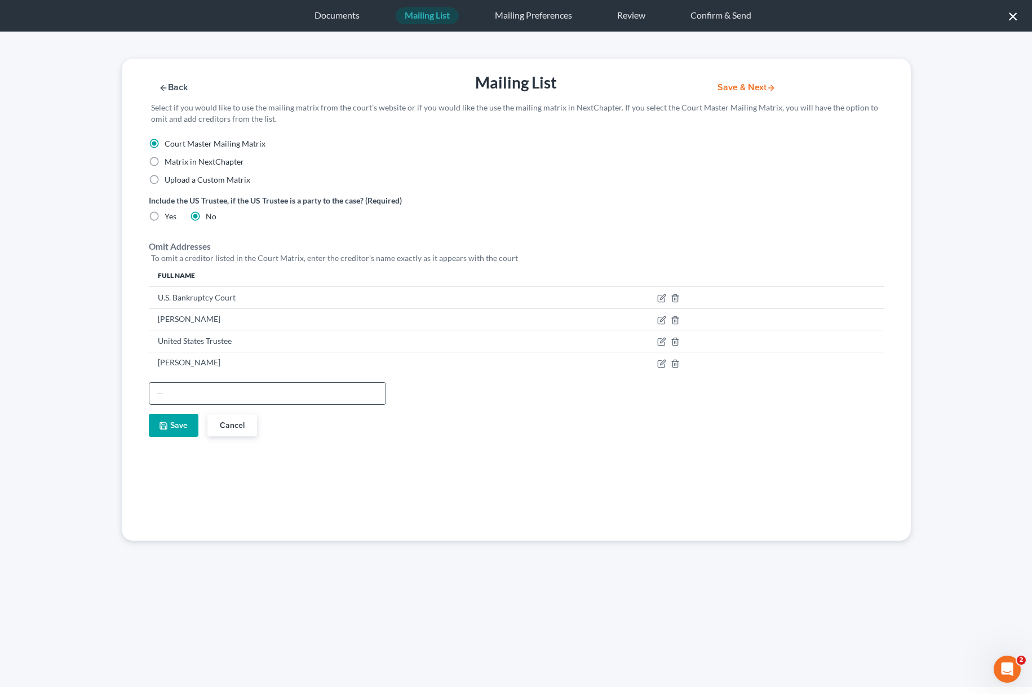
click at [165, 392] on input "text" at bounding box center [267, 393] width 236 height 21
paste input "(p)JASON WILSON AGUILAR"
type input "(p)JASON WILSON AGUILAR"
click at [170, 421] on button "Save" at bounding box center [174, 426] width 50 height 24
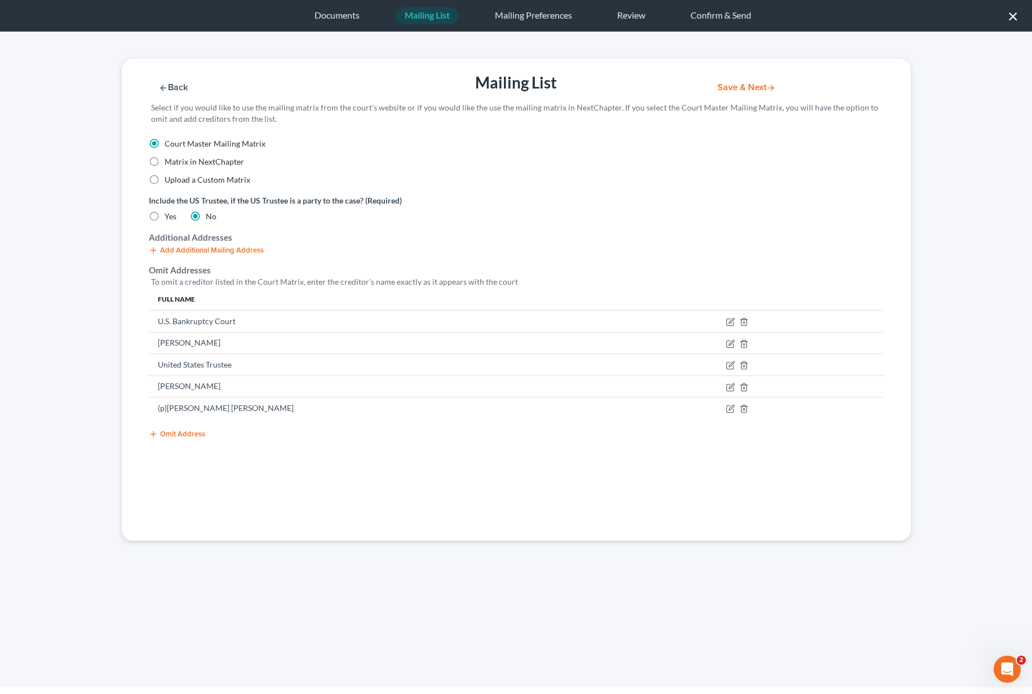
click at [169, 433] on button "Omit Address" at bounding box center [177, 433] width 56 height 9
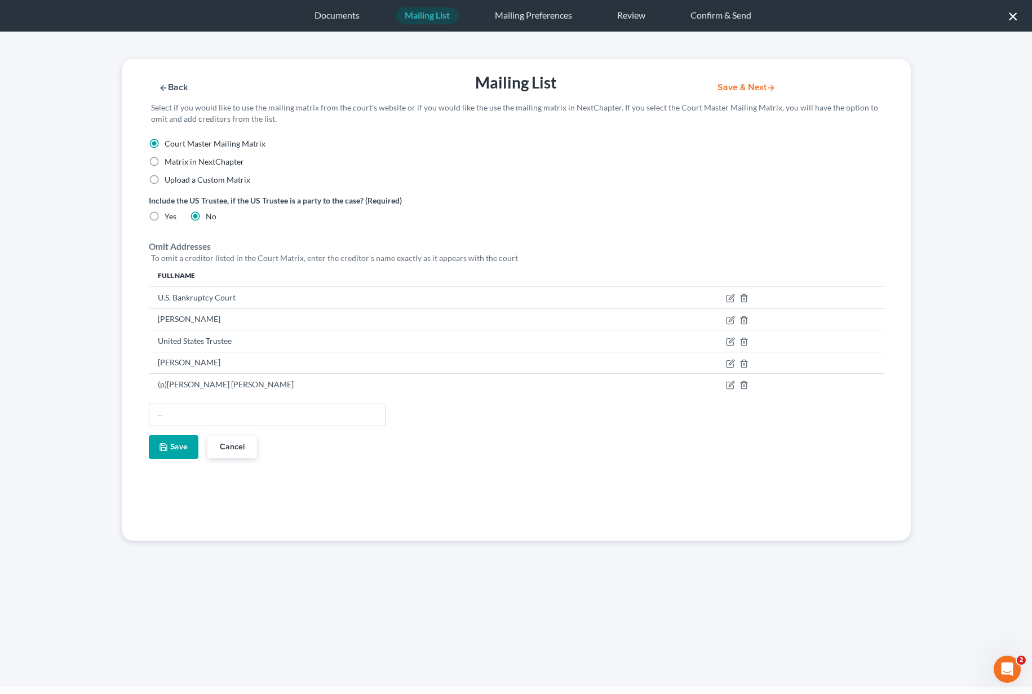
click at [177, 430] on div at bounding box center [516, 419] width 746 height 32
click at [179, 420] on input "text" at bounding box center [267, 414] width 236 height 21
paste input "Lisa S Tse"
type input "Lisa S Tse"
click at [177, 446] on button "Save" at bounding box center [174, 447] width 50 height 24
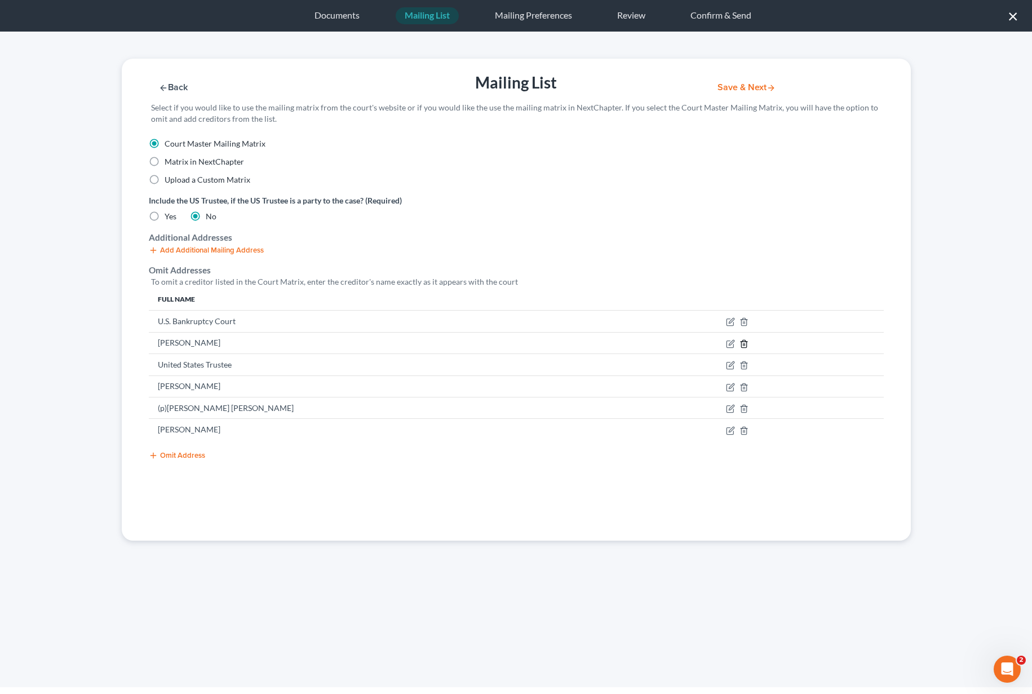
click at [743, 344] on line "button" at bounding box center [743, 344] width 0 height 2
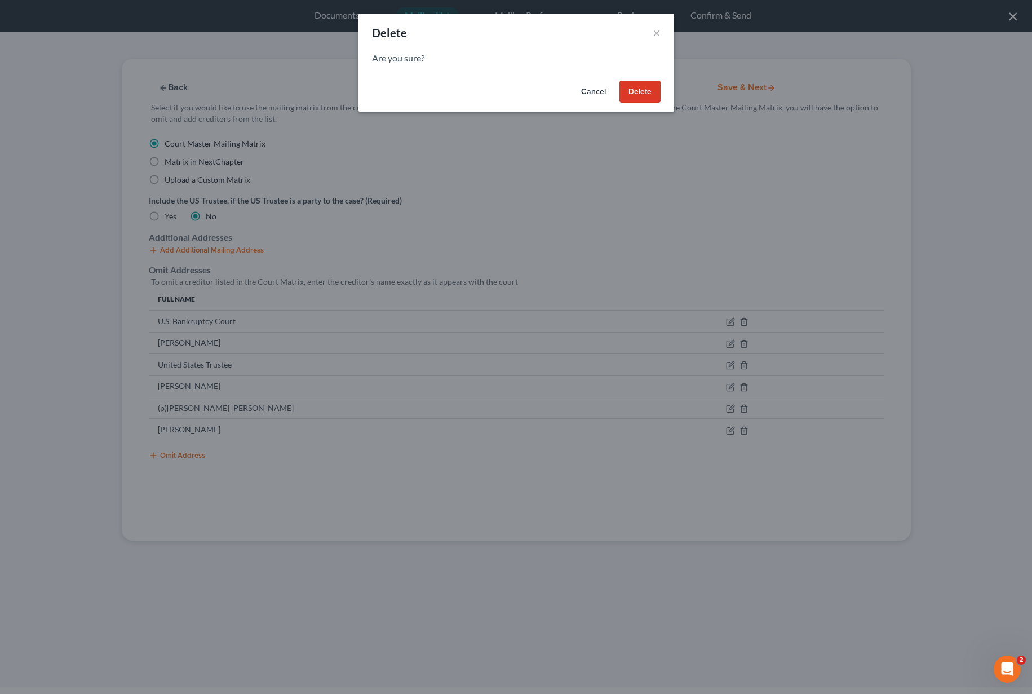
click at [640, 91] on button "Delete" at bounding box center [639, 92] width 41 height 23
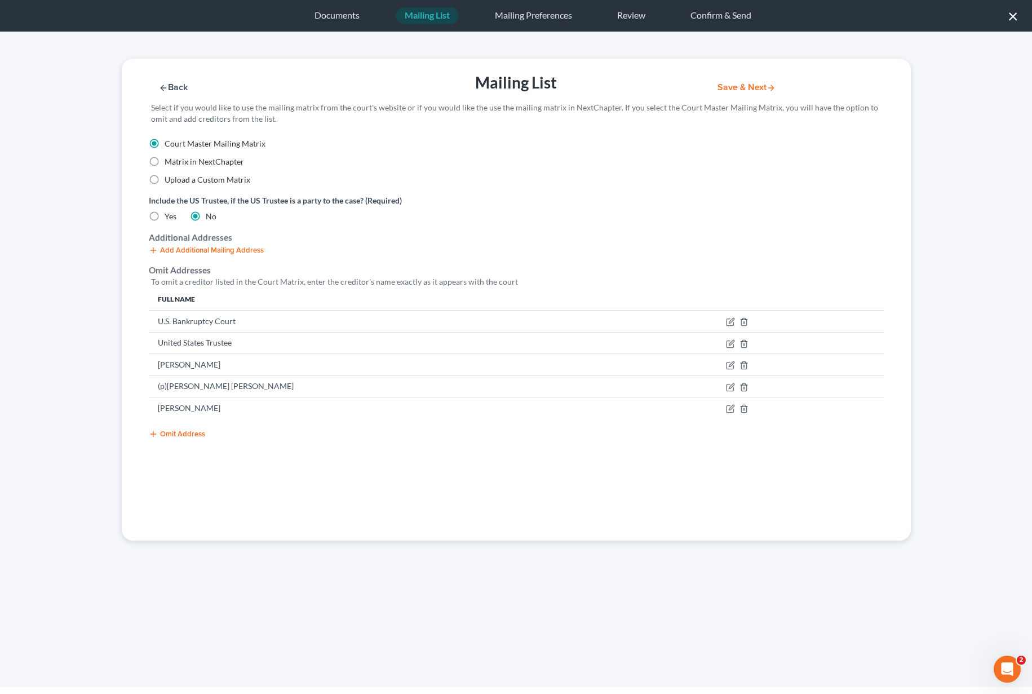
click at [744, 86] on button "Save & Next" at bounding box center [746, 88] width 76 height 10
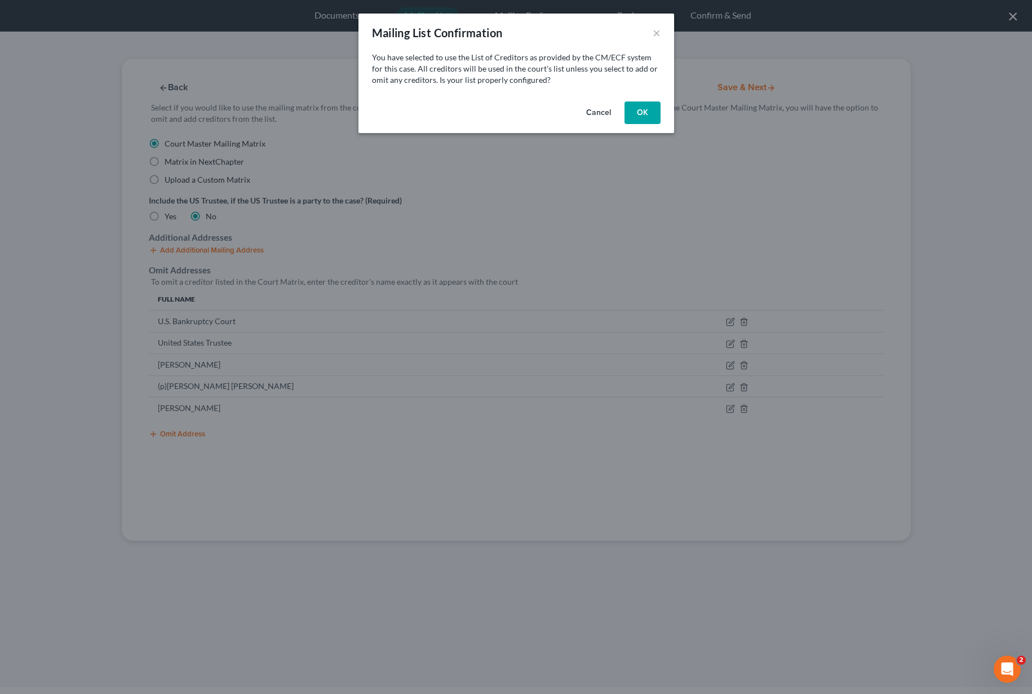
click at [643, 117] on button "OK" at bounding box center [642, 112] width 36 height 23
select select "50"
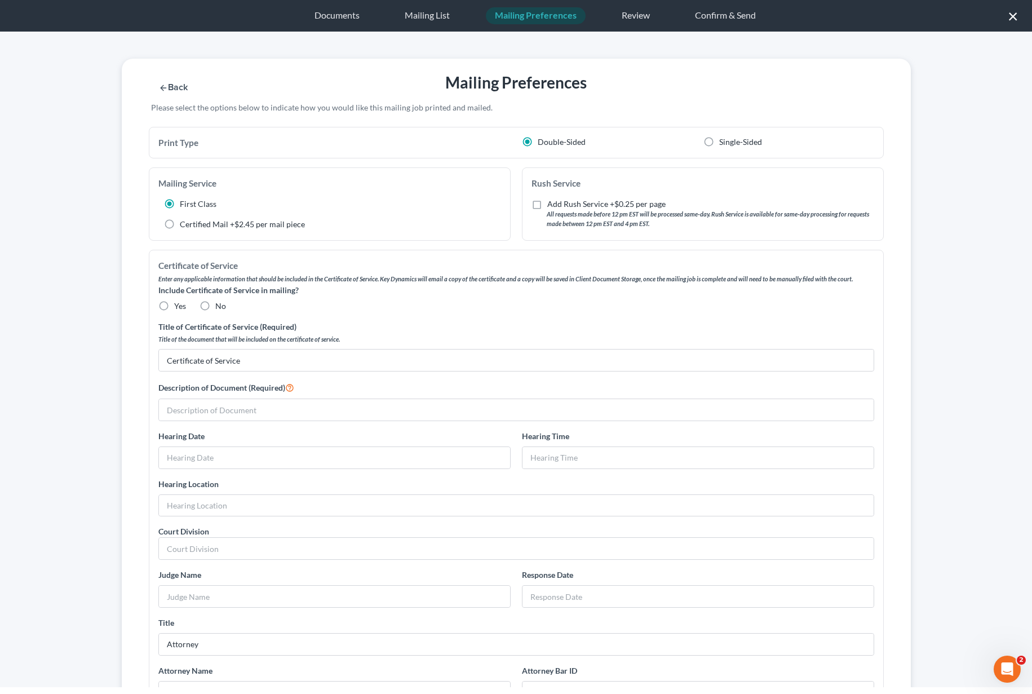
click at [215, 305] on label "No" at bounding box center [220, 305] width 11 height 11
click at [220, 305] on input "No" at bounding box center [223, 303] width 7 height 7
radio input "true"
click at [215, 402] on input "text" at bounding box center [516, 409] width 714 height 21
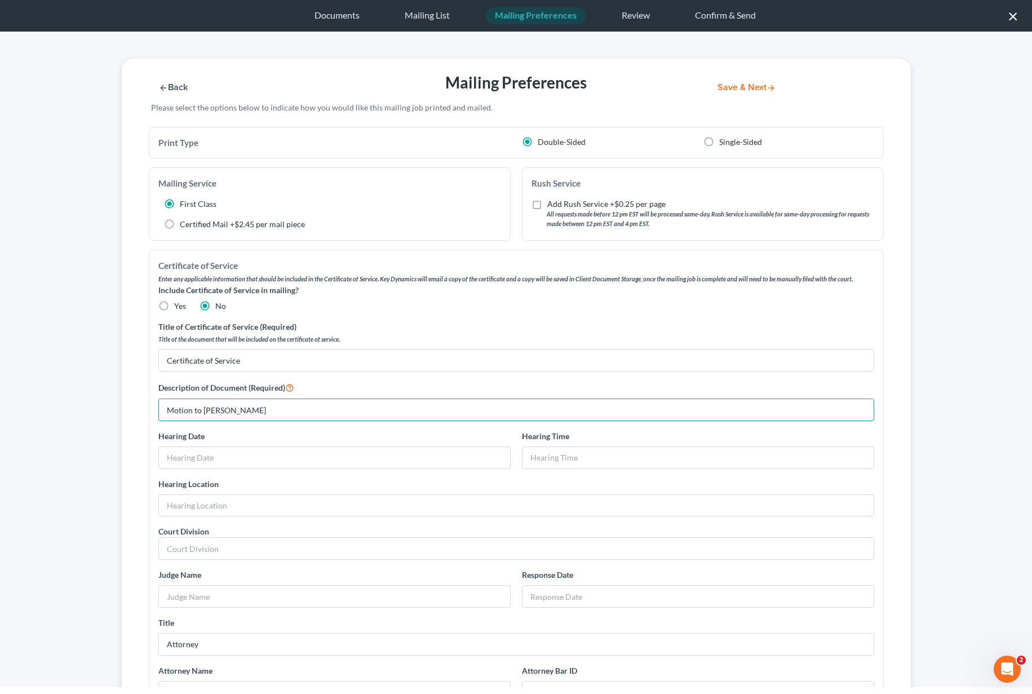
drag, startPoint x: 297, startPoint y: 407, endPoint x: 51, endPoint y: 402, distance: 245.7
click at [51, 402] on div "Back Mailing Preferences Save & Next Please select the options below to indicat…" at bounding box center [516, 488] width 964 height 859
type input "Motion to Amend - Piscuc, Adrian"
click at [753, 86] on button "Save & Next" at bounding box center [746, 88] width 76 height 10
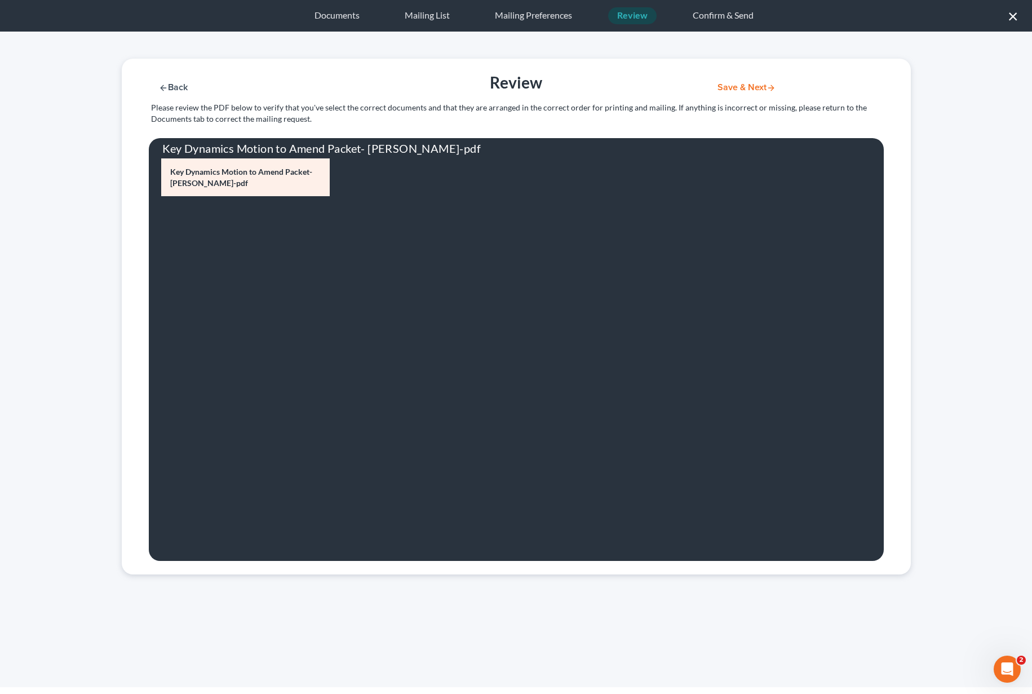
click at [746, 87] on button "Save & Next" at bounding box center [746, 88] width 76 height 10
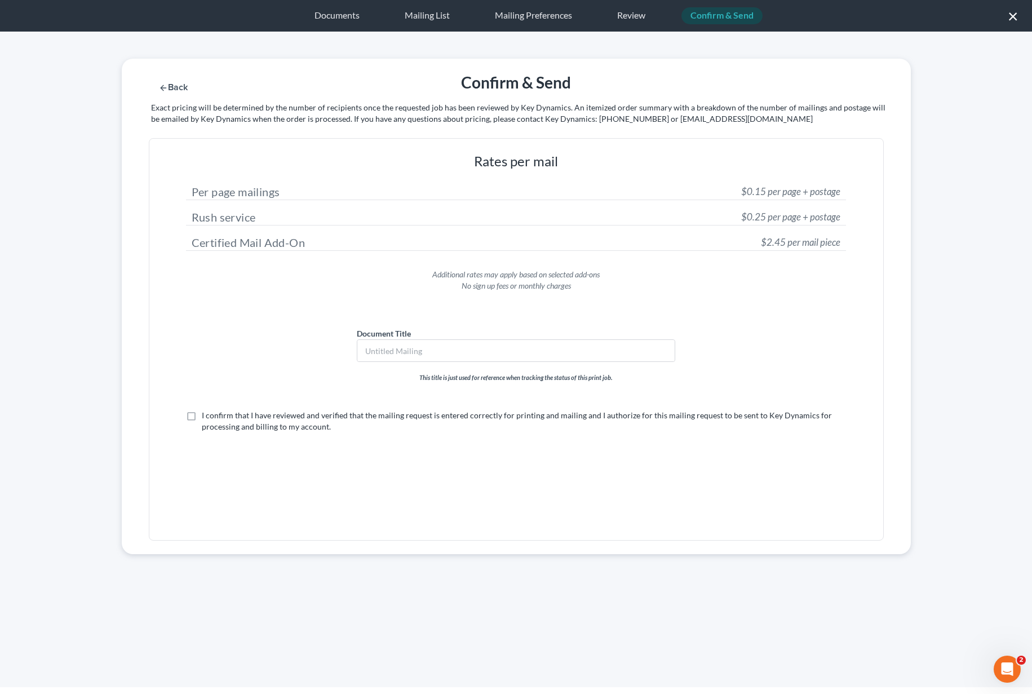
click at [438, 337] on div "Document Title" at bounding box center [516, 344] width 330 height 34
click at [429, 352] on input "text" at bounding box center [516, 350] width 318 height 21
paste input "Motion to Amend - Piscuc, Adrian"
type input "Motion to Amend - Piscuc, Adrian"
click at [202, 416] on label "I confirm that I have reviewed and verified that the mailing request is entered…" at bounding box center [524, 421] width 644 height 23
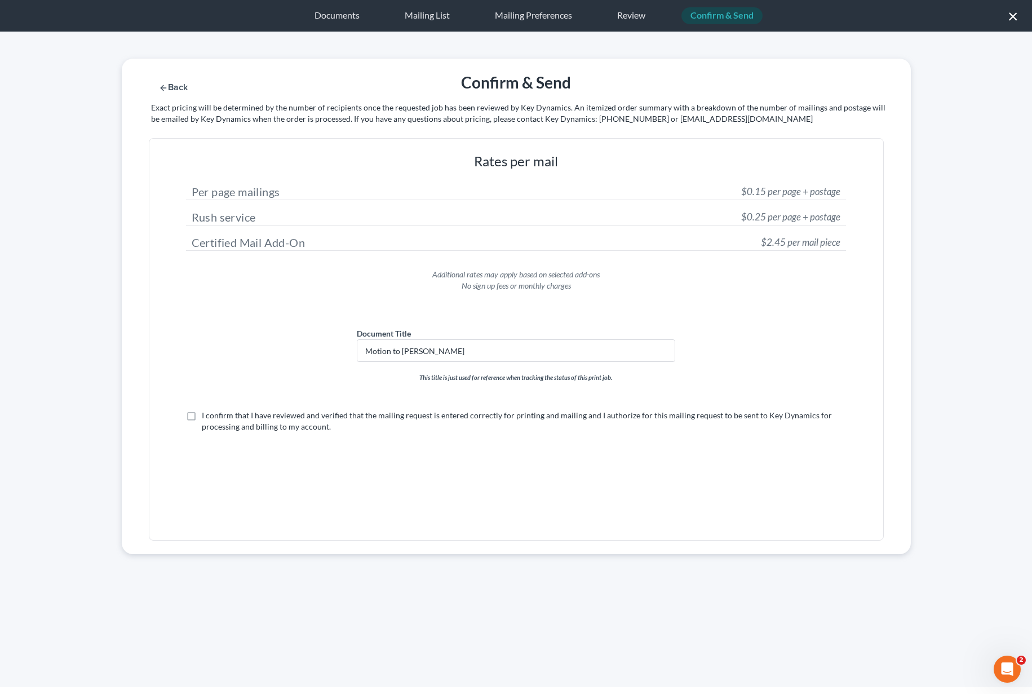
click at [206, 416] on input "I confirm that I have reviewed and verified that the mailing request is entered…" at bounding box center [209, 413] width 7 height 7
checkbox input "true"
click at [769, 87] on button "Submit for Mailing" at bounding box center [760, 88] width 105 height 10
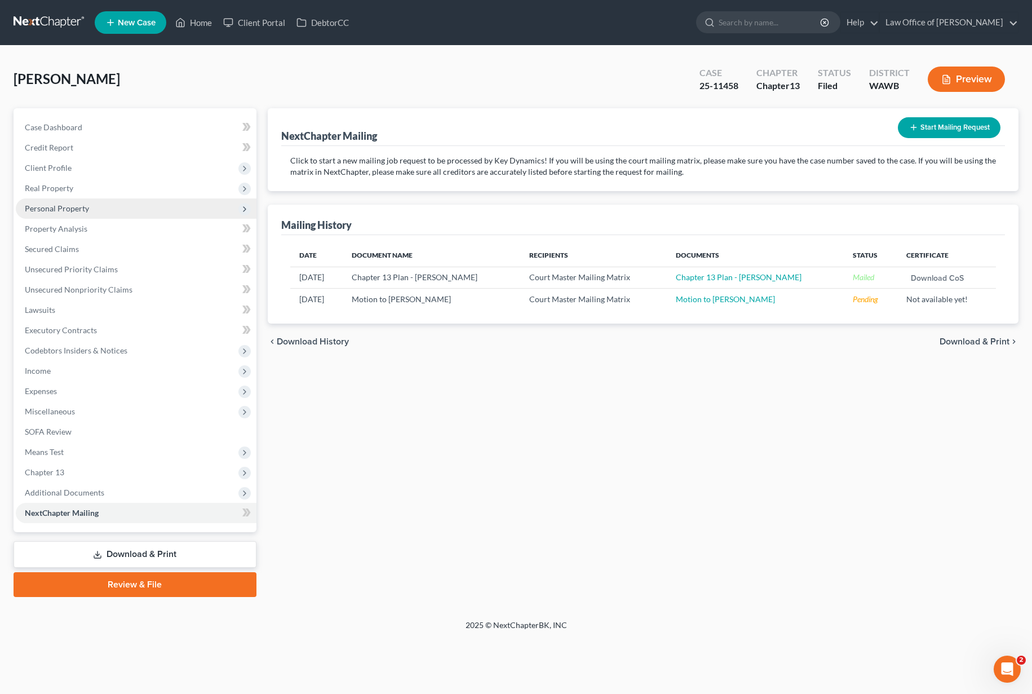
click at [142, 210] on span "Personal Property" at bounding box center [136, 208] width 241 height 20
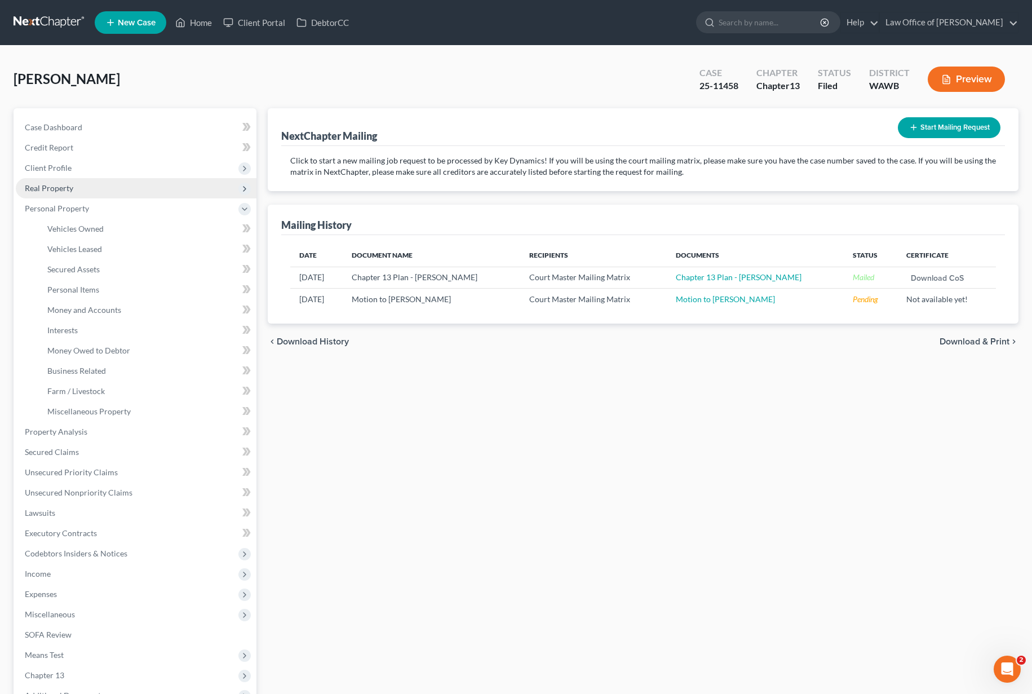
click at [132, 191] on span "Real Property" at bounding box center [136, 188] width 241 height 20
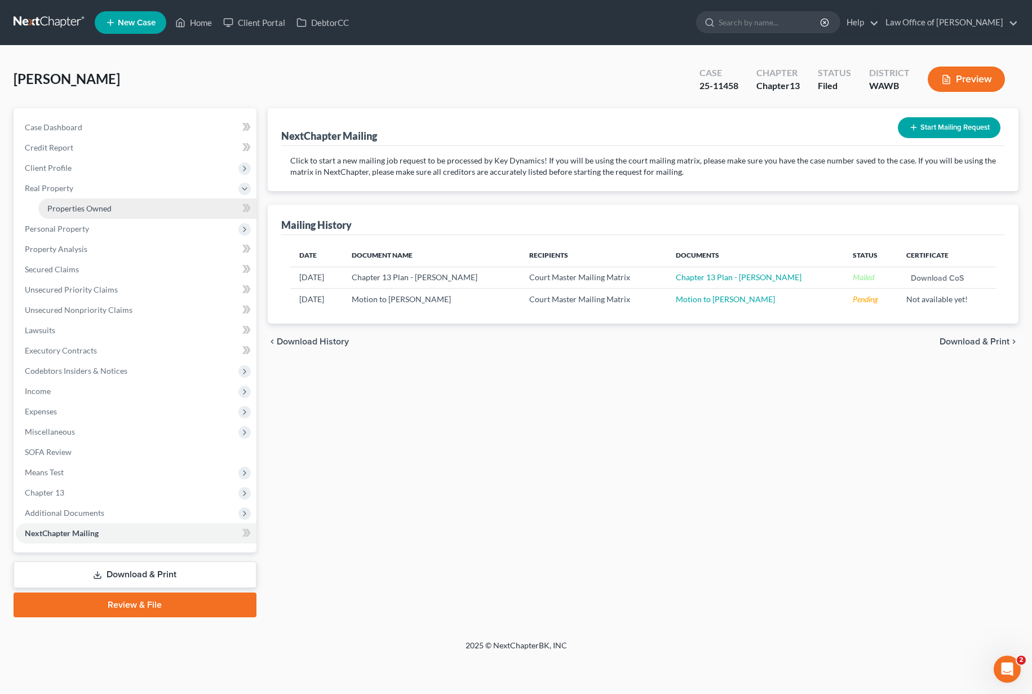
click at [132, 206] on link "Properties Owned" at bounding box center [147, 208] width 218 height 20
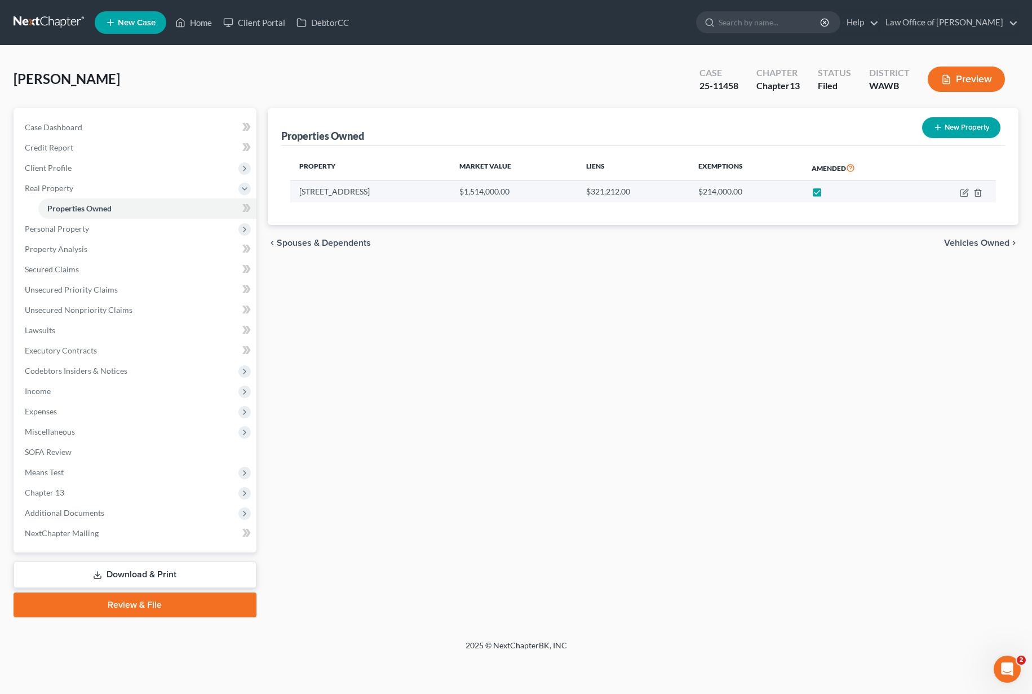
click at [827, 194] on label at bounding box center [827, 194] width 0 height 0
click at [832, 193] on input "checkbox" at bounding box center [835, 189] width 7 height 7
checkbox input "false"
click at [115, 572] on link "Download & Print" at bounding box center [135, 574] width 243 height 26
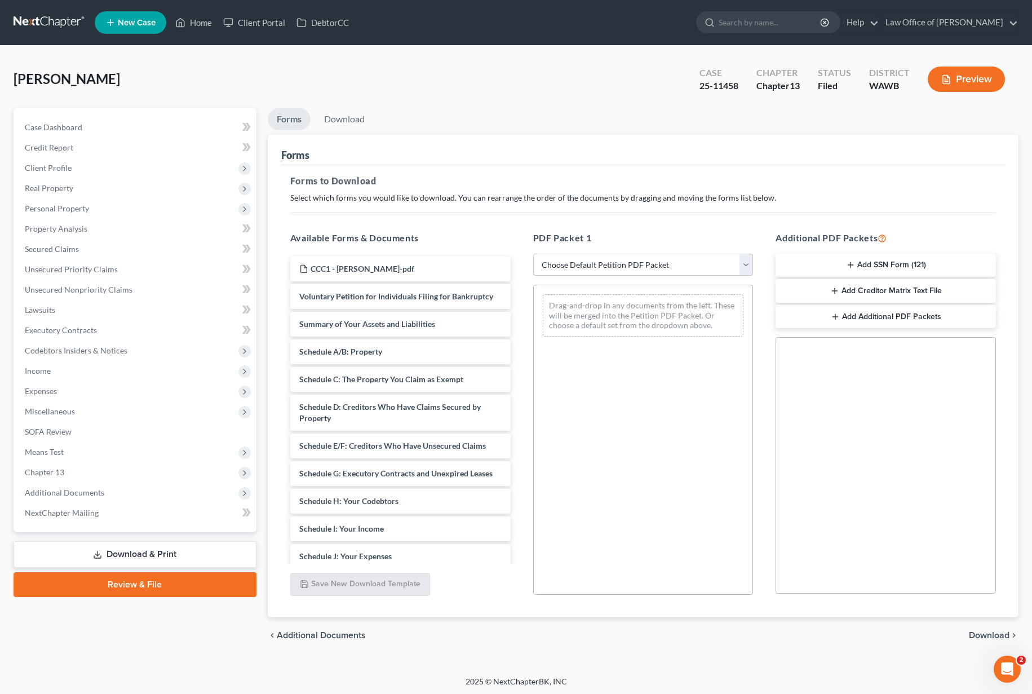
click at [557, 270] on select "Choose Default Petition PDF Packet Complete Bankruptcy Petition (all forms and …" at bounding box center [643, 265] width 220 height 23
select select "2"
click at [533, 254] on select "Choose Default Petition PDF Packet Complete Bankruptcy Petition (all forms and …" at bounding box center [643, 265] width 220 height 23
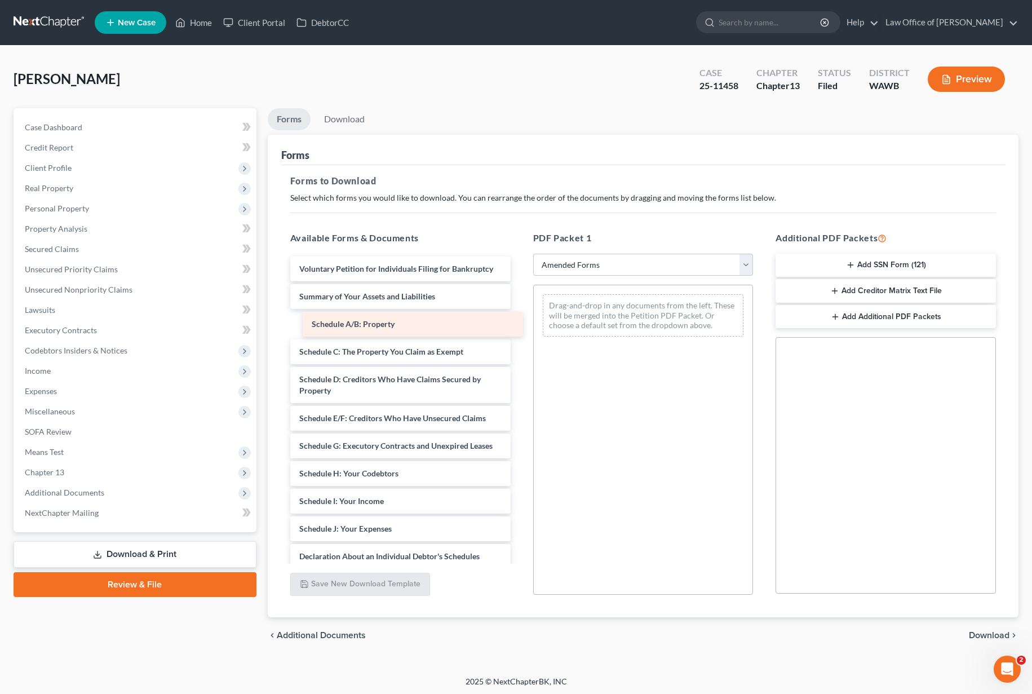
drag, startPoint x: 415, startPoint y: 328, endPoint x: 620, endPoint y: 323, distance: 205.7
click at [519, 323] on div "Schedule A/B: Property Voluntary Petition for Individuals Filing for Bankruptcy…" at bounding box center [400, 506] width 238 height 500
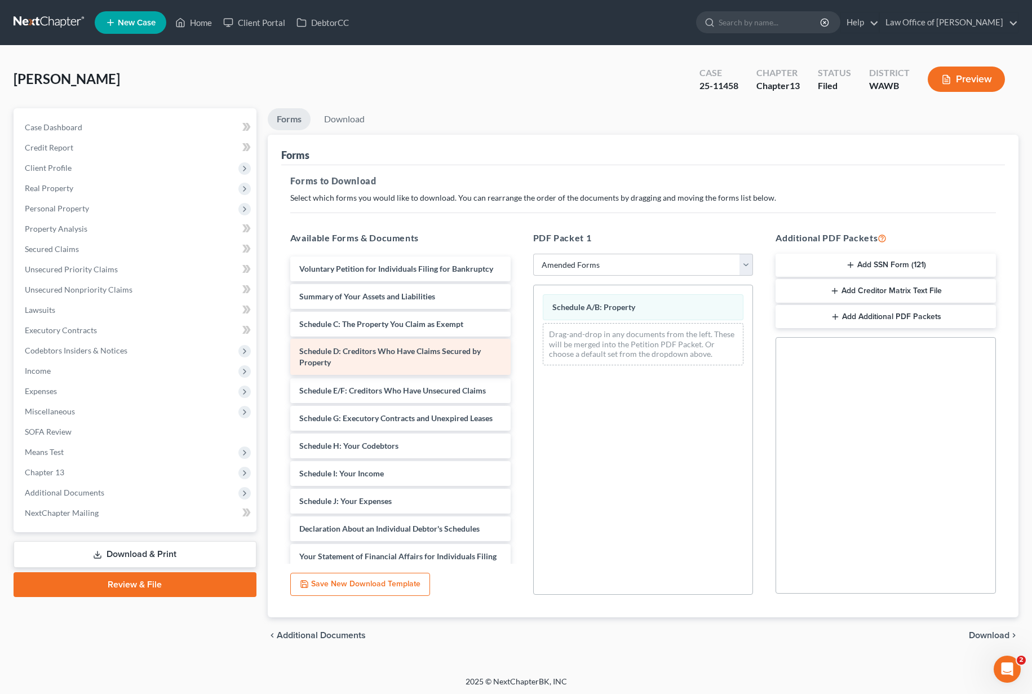
drag, startPoint x: 442, startPoint y: 357, endPoint x: 654, endPoint y: 350, distance: 211.9
click at [519, 350] on div "Schedule D: Creditors Who Have Claims Secured by Property Voluntary Petition fo…" at bounding box center [400, 492] width 238 height 473
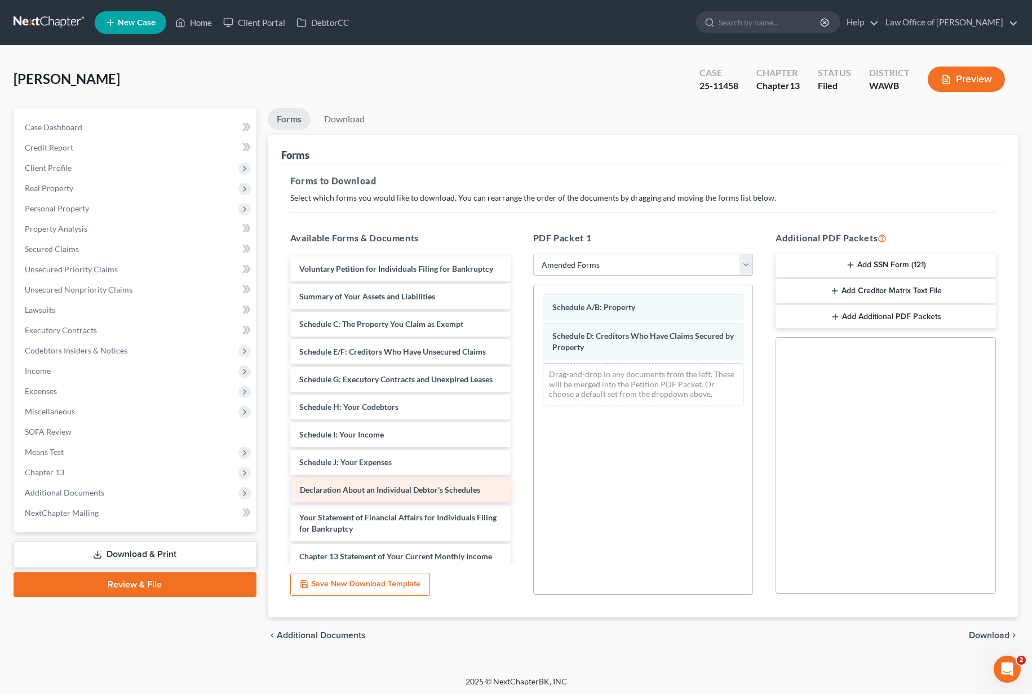
drag, startPoint x: 423, startPoint y: 487, endPoint x: 663, endPoint y: 444, distance: 243.7
click at [519, 444] on div "Declaration About an Individual Debtor's Schedules Voluntary Petition for Indiv…" at bounding box center [400, 473] width 238 height 434
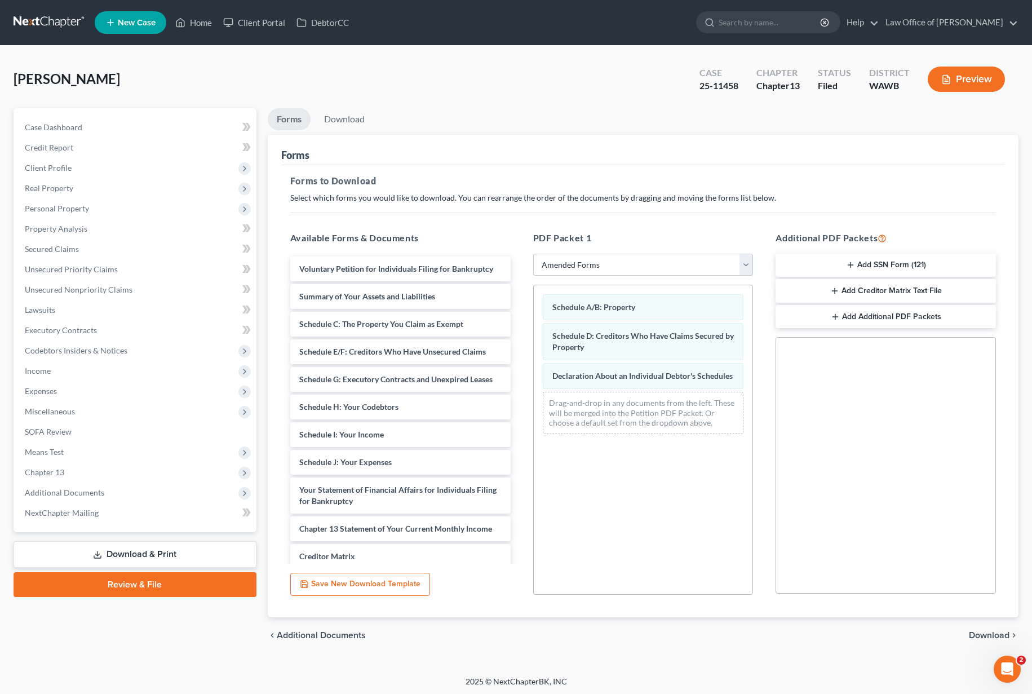
click at [989, 638] on span "Download" at bounding box center [988, 634] width 41 height 9
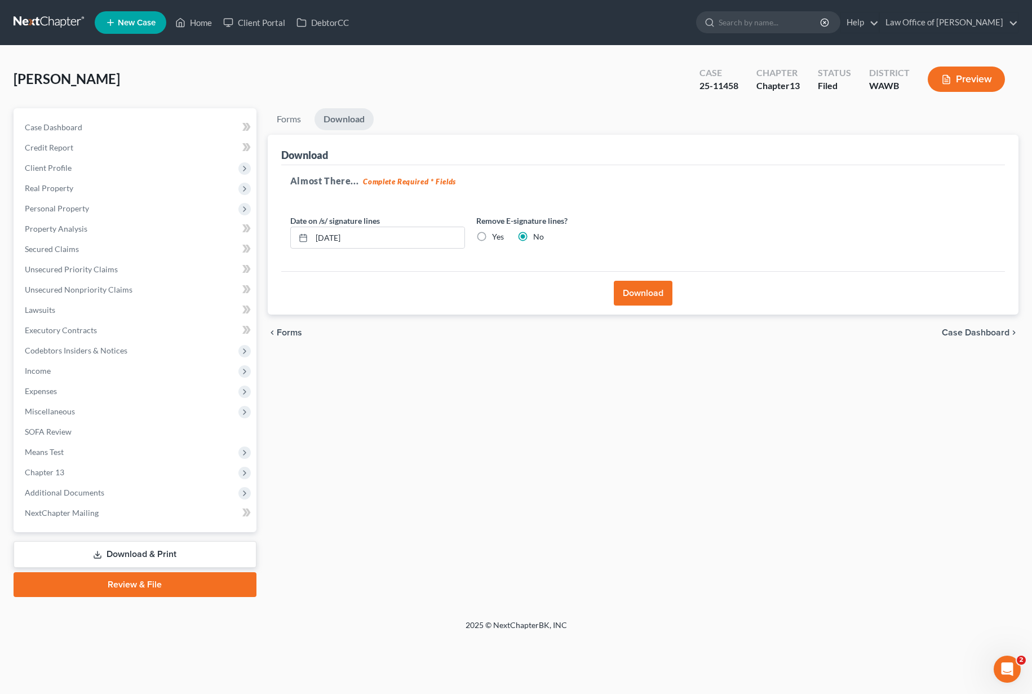
click at [647, 293] on button "Download" at bounding box center [643, 293] width 59 height 25
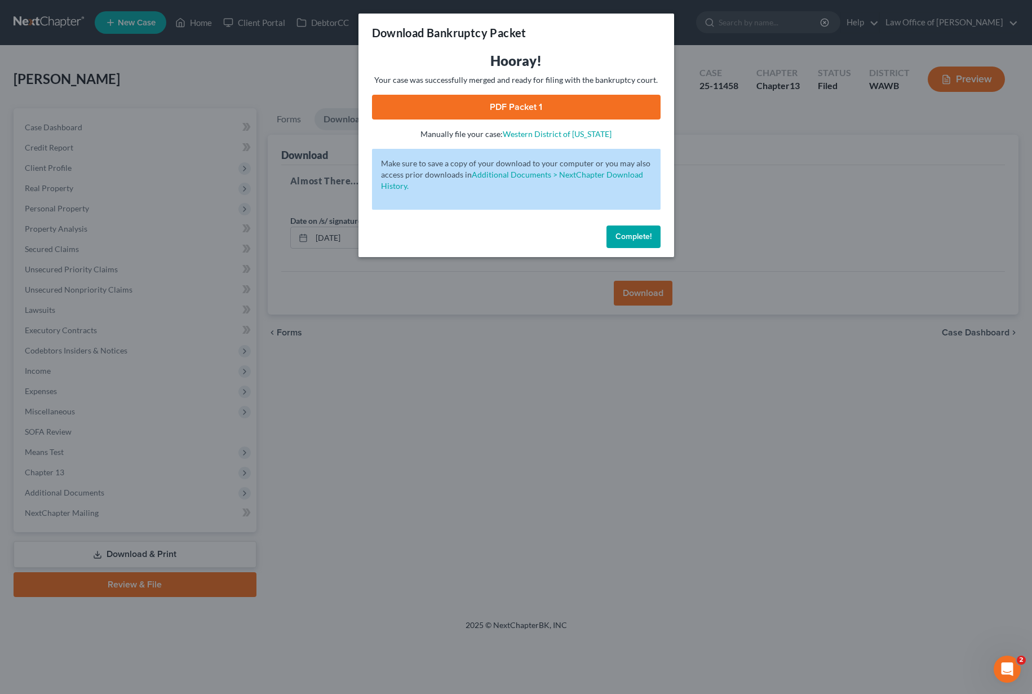
click at [514, 110] on link "PDF Packet 1" at bounding box center [516, 107] width 288 height 25
click at [629, 225] on div "Complete!" at bounding box center [515, 239] width 315 height 36
click at [630, 240] on span "Complete!" at bounding box center [633, 237] width 36 height 10
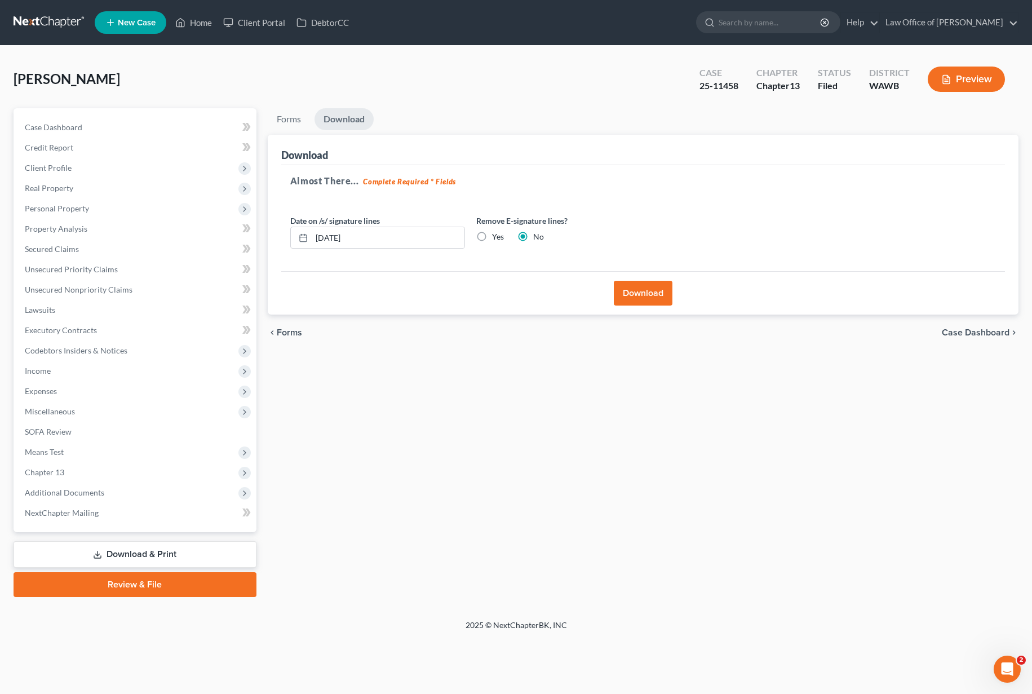
click at [57, 8] on nav "Home New Case Client Portal DebtorCC Law Office of Lisa S. Tse lisa@lisatselaw.…" at bounding box center [516, 22] width 1032 height 45
click at [55, 21] on link at bounding box center [50, 22] width 72 height 20
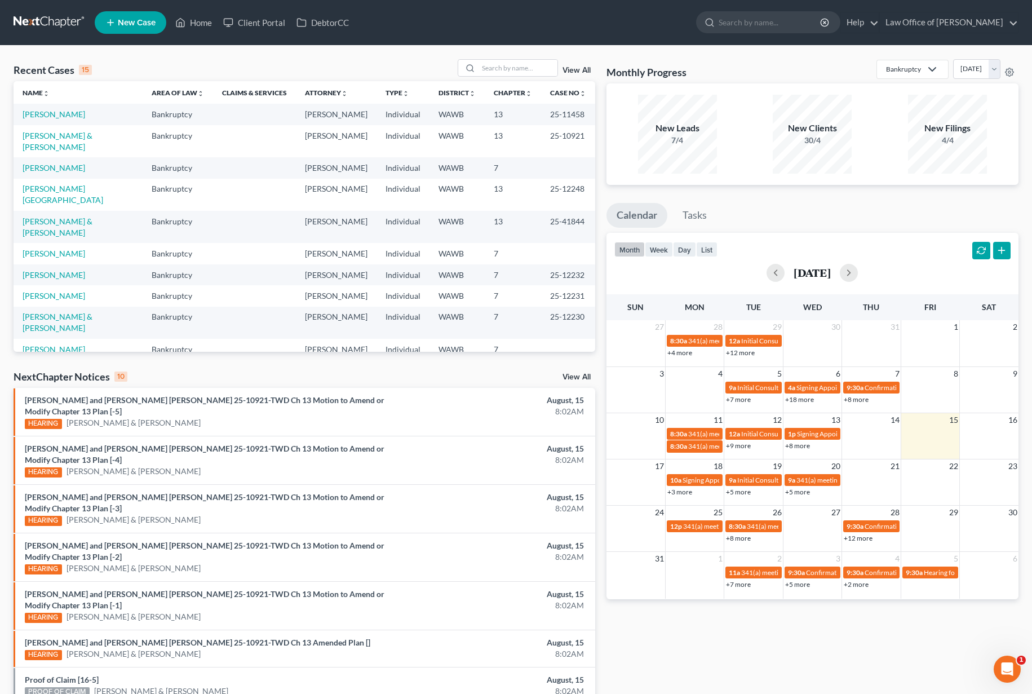
click at [576, 376] on link "View All" at bounding box center [576, 377] width 28 height 8
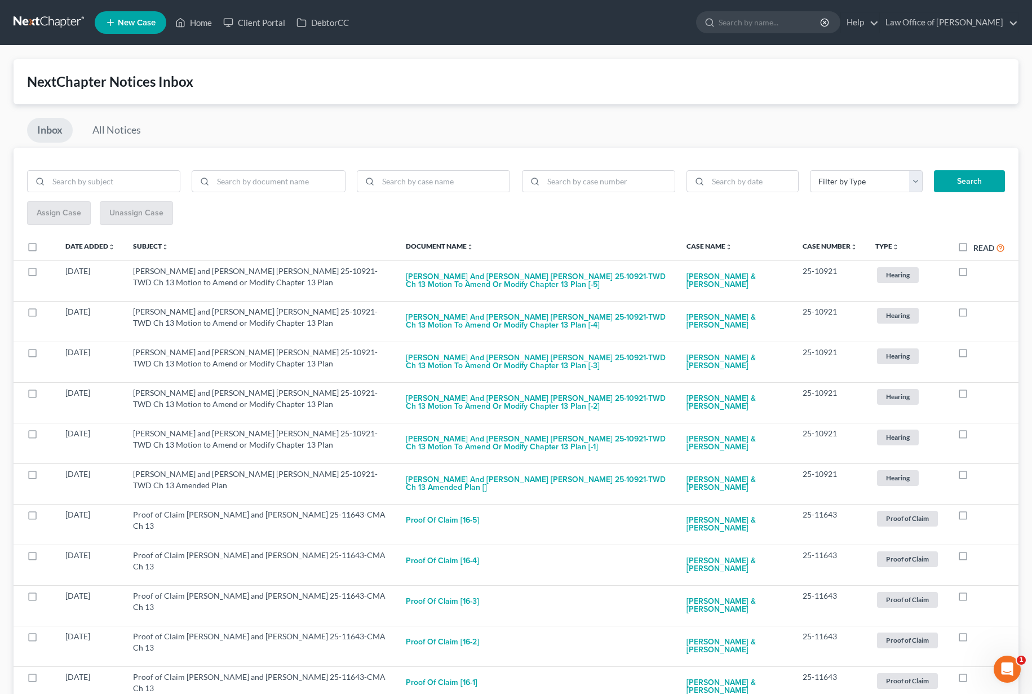
click at [973, 248] on label "Read" at bounding box center [989, 247] width 32 height 13
click at [977, 248] on input "Read" at bounding box center [980, 244] width 7 height 7
checkbox input "true"
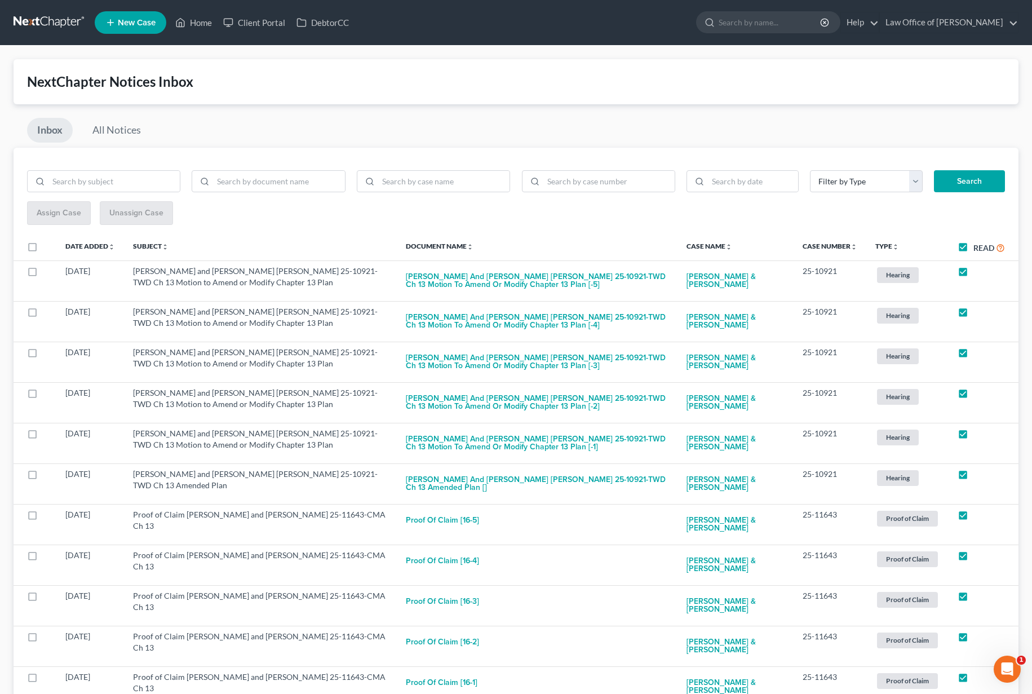
checkbox input "true"
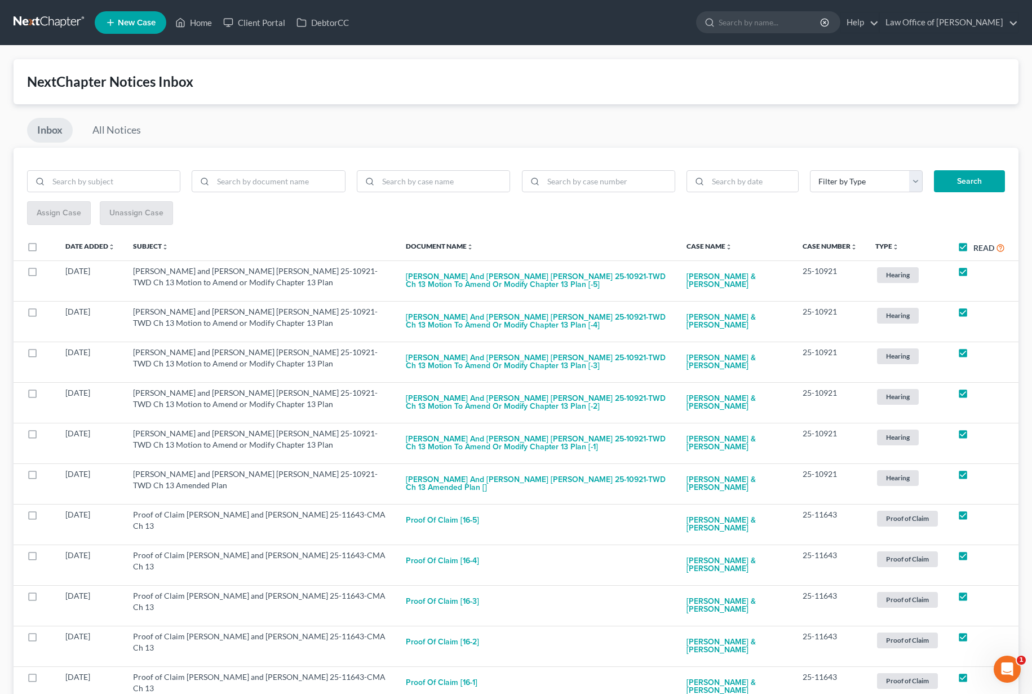
checkbox input "true"
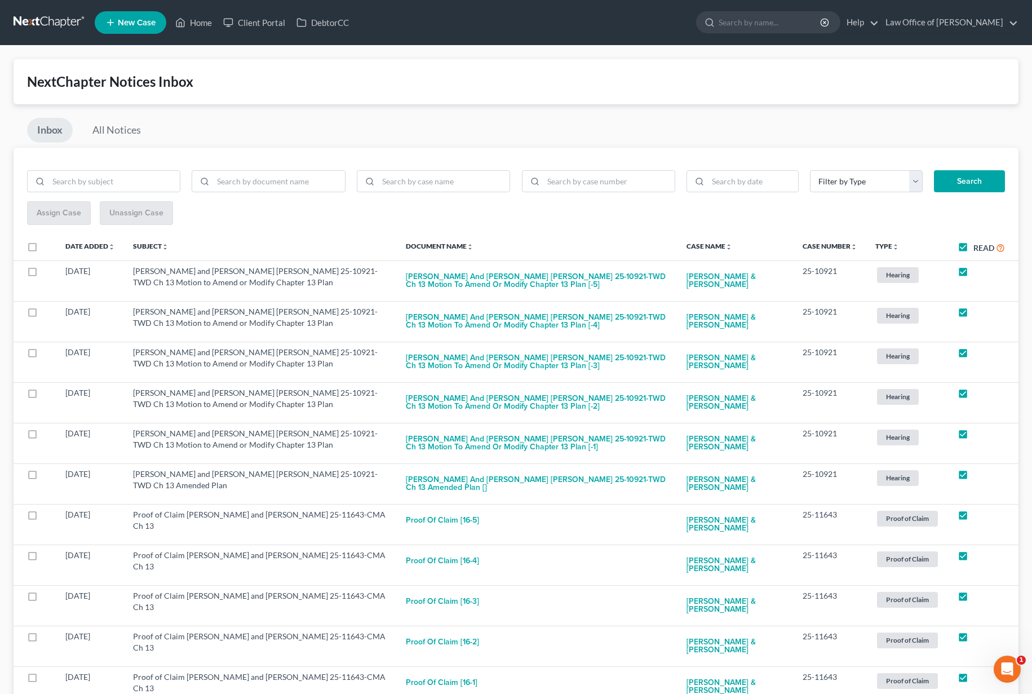
checkbox input "true"
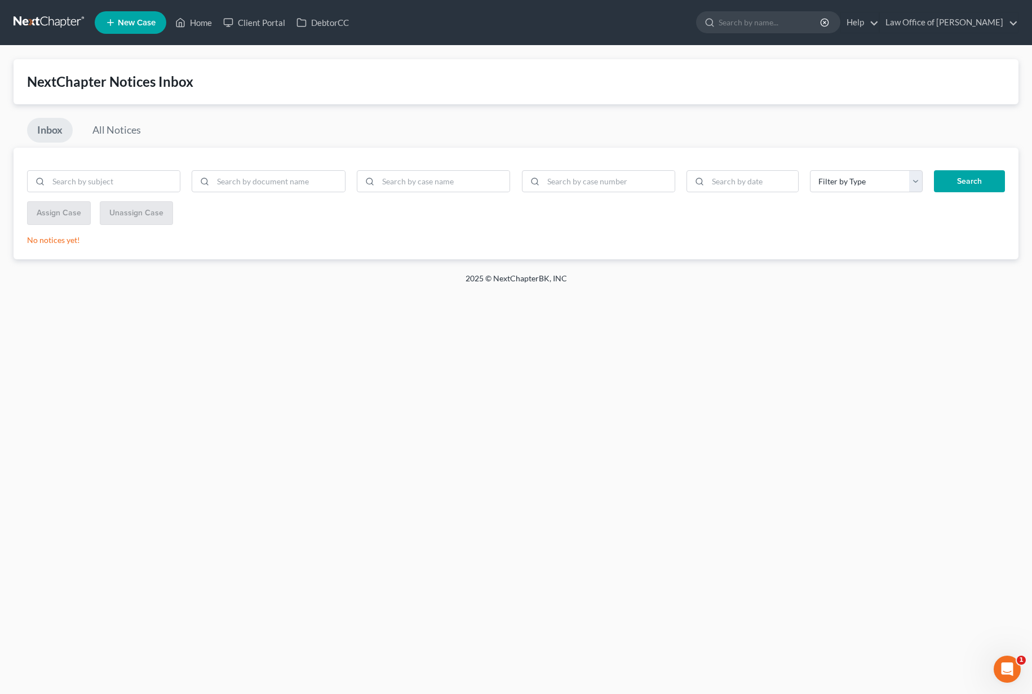
click at [69, 25] on link at bounding box center [50, 22] width 72 height 20
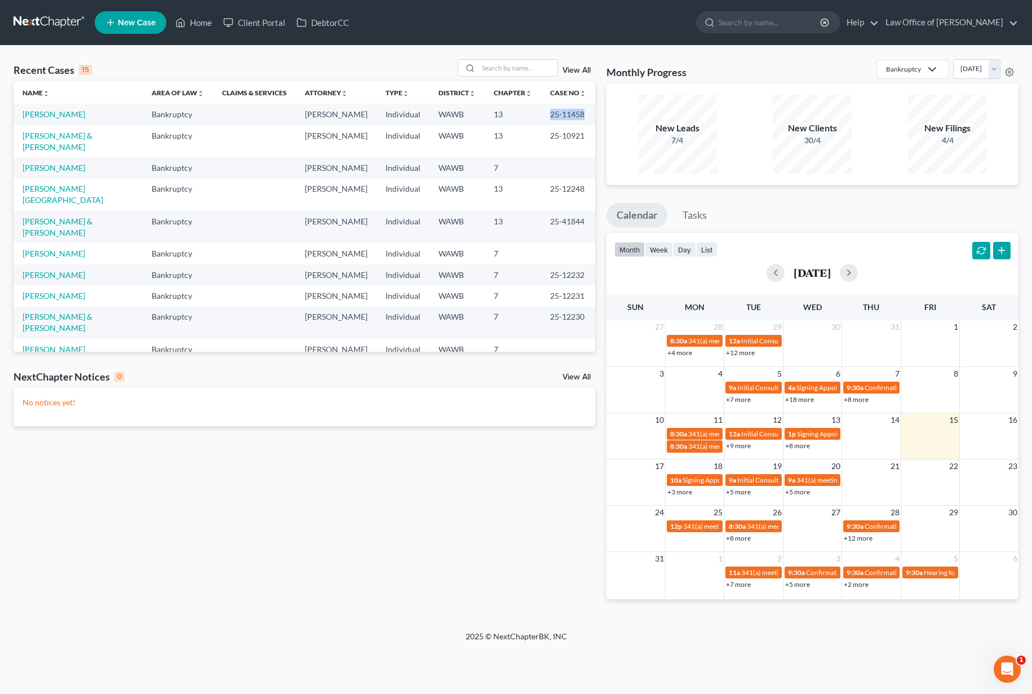
drag, startPoint x: 582, startPoint y: 113, endPoint x: 544, endPoint y: 111, distance: 38.3
click at [544, 111] on td "25-11458" at bounding box center [568, 114] width 54 height 21
copy td "25-11458"
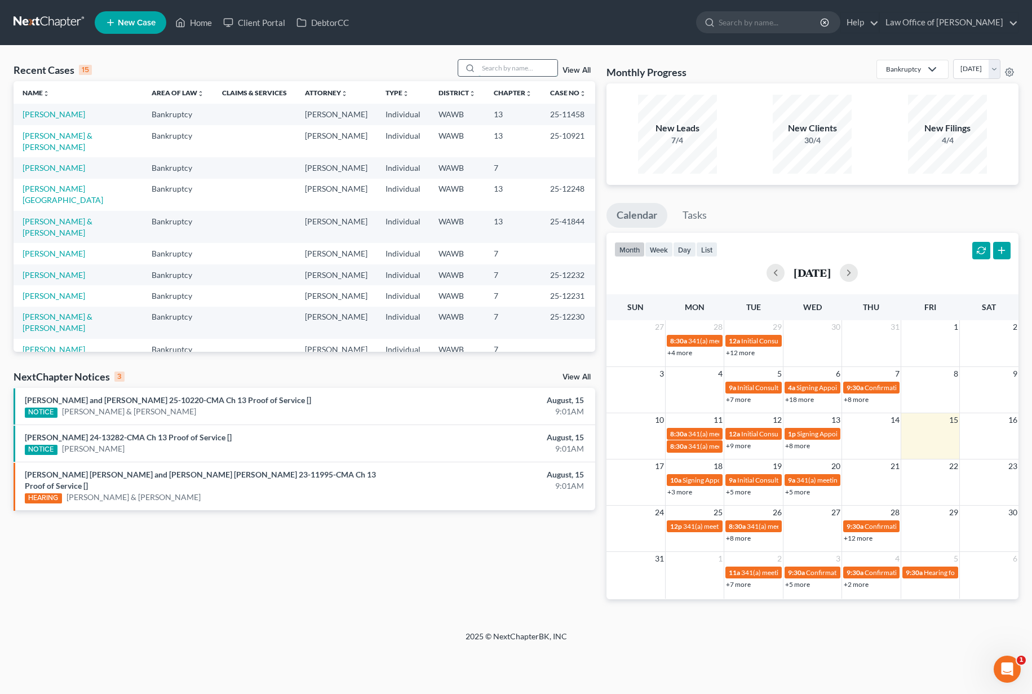
click at [509, 66] on input "search" at bounding box center [517, 68] width 79 height 16
type input "nelson"
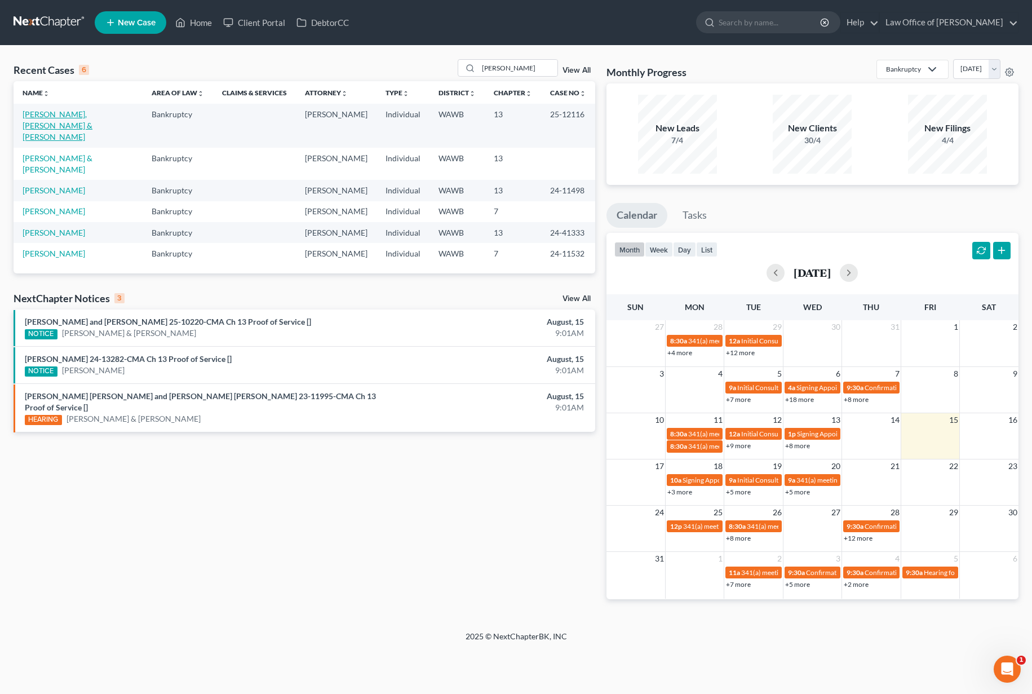
click at [88, 113] on link "[PERSON_NAME], [PERSON_NAME] & [PERSON_NAME]" at bounding box center [58, 125] width 70 height 32
select select "6"
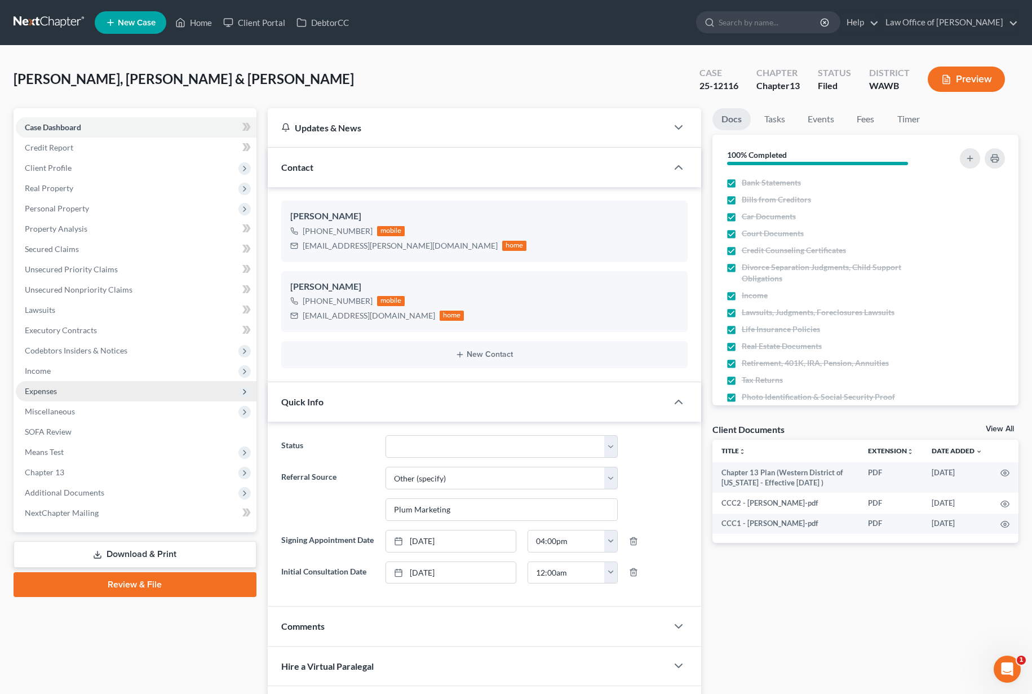
click at [77, 393] on span "Expenses" at bounding box center [136, 391] width 241 height 20
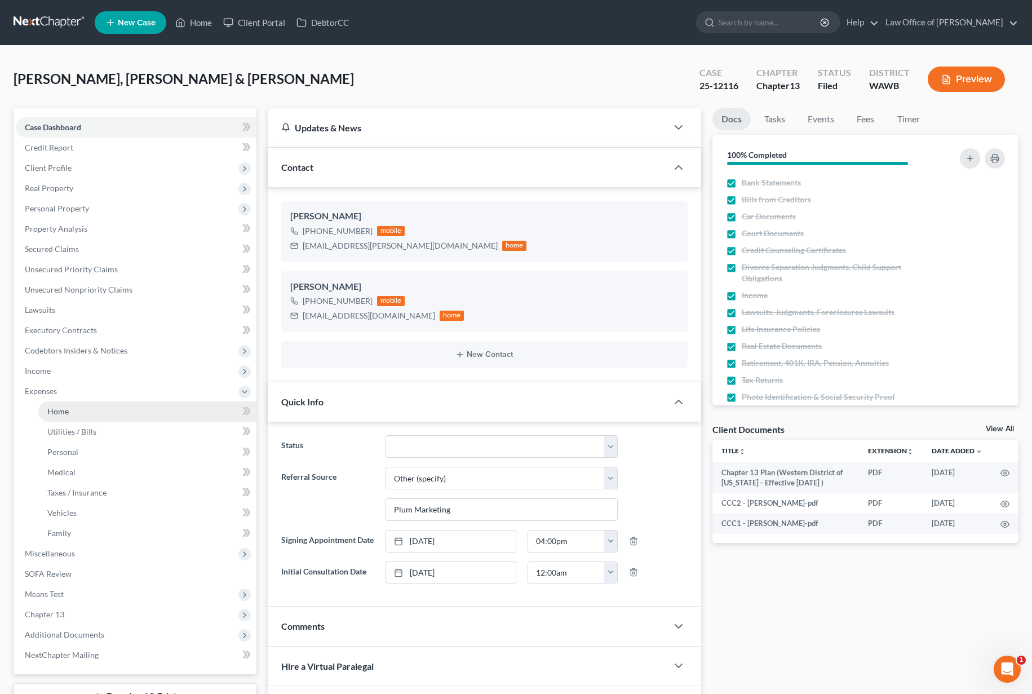
click at [66, 410] on span "Home" at bounding box center [57, 411] width 21 height 10
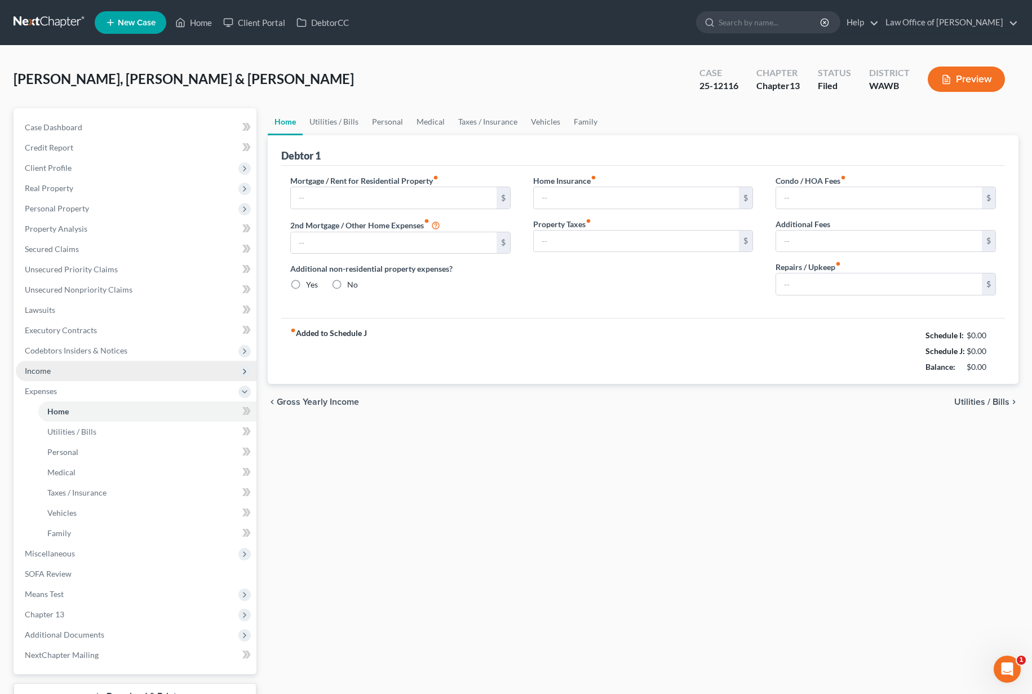
type input "2,000.00"
type input "0.00"
radio input "true"
type input "0.00"
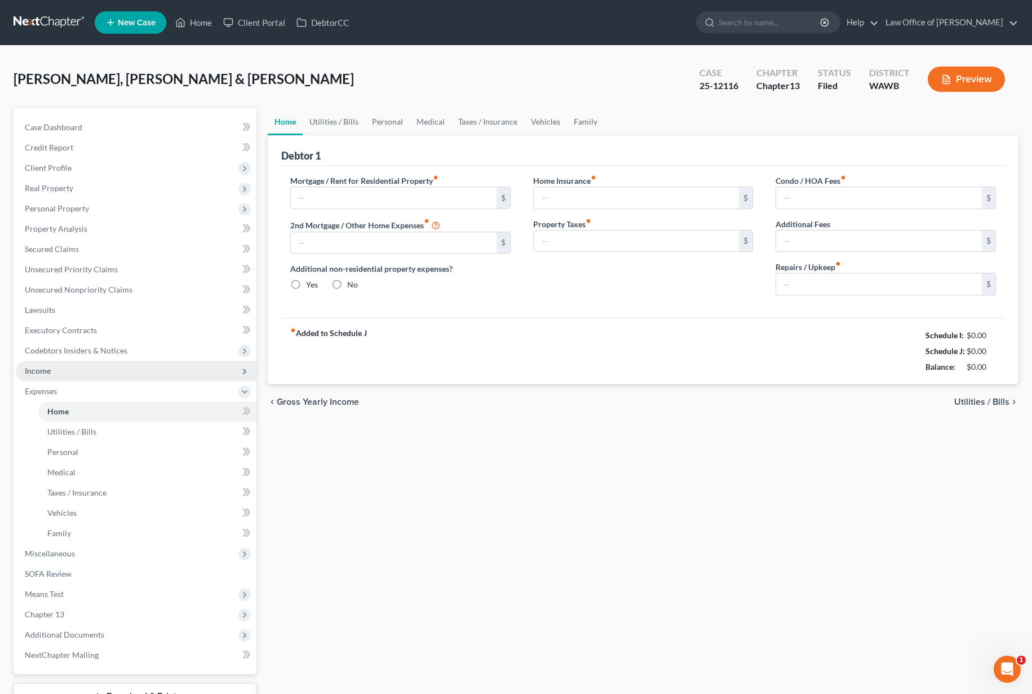
type input "0.00"
click at [60, 368] on span "Income" at bounding box center [136, 371] width 241 height 20
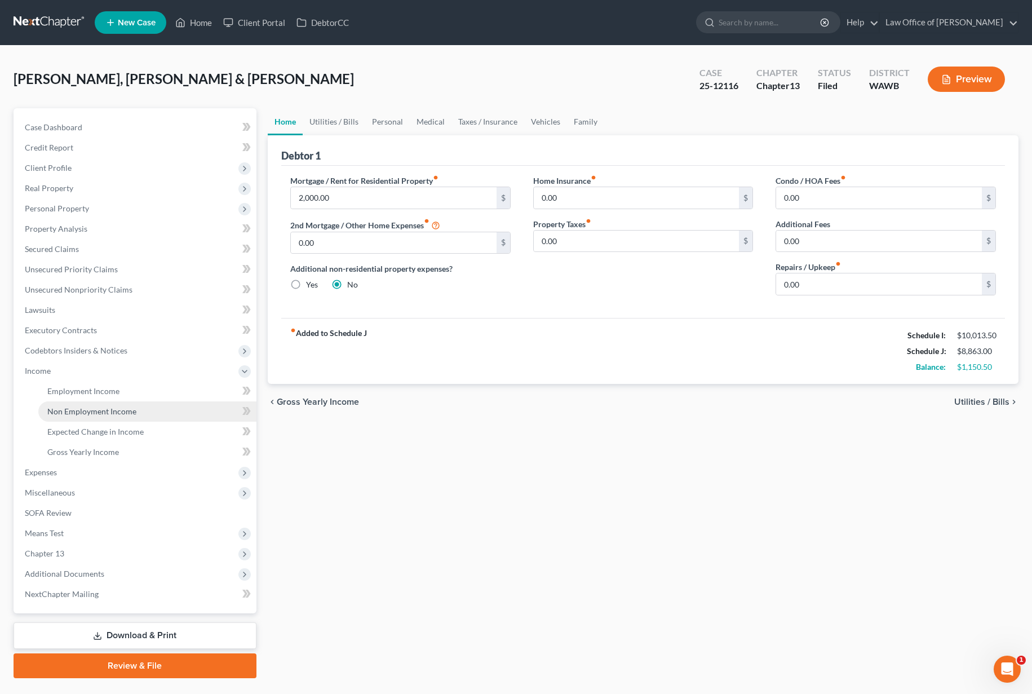
click at [113, 406] on span "Non Employment Income" at bounding box center [91, 411] width 89 height 10
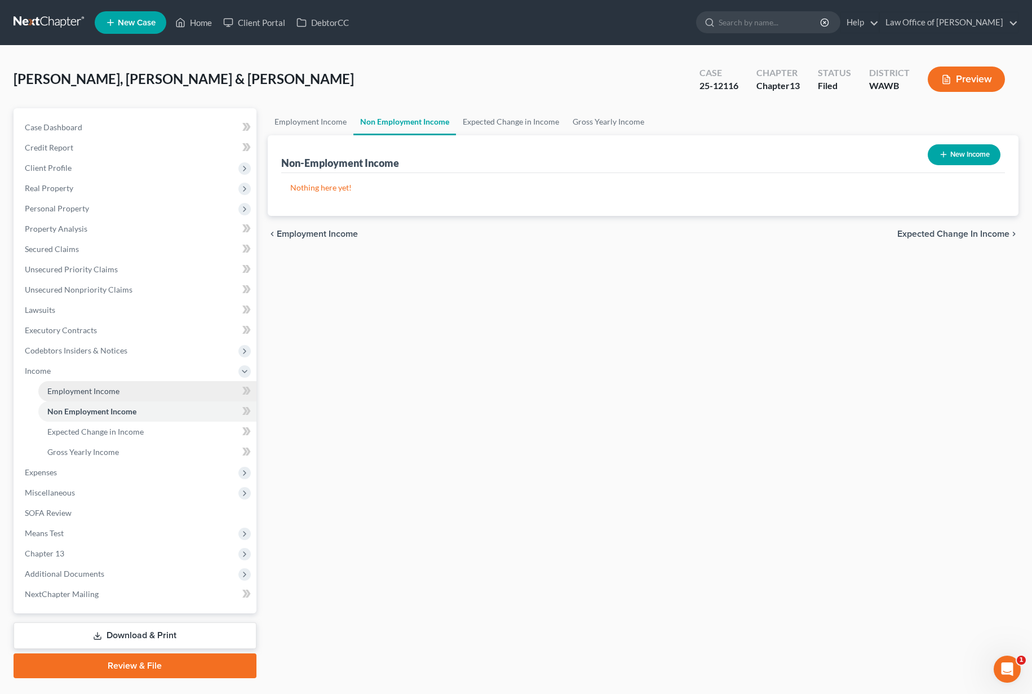
click at [113, 392] on span "Employment Income" at bounding box center [83, 391] width 72 height 10
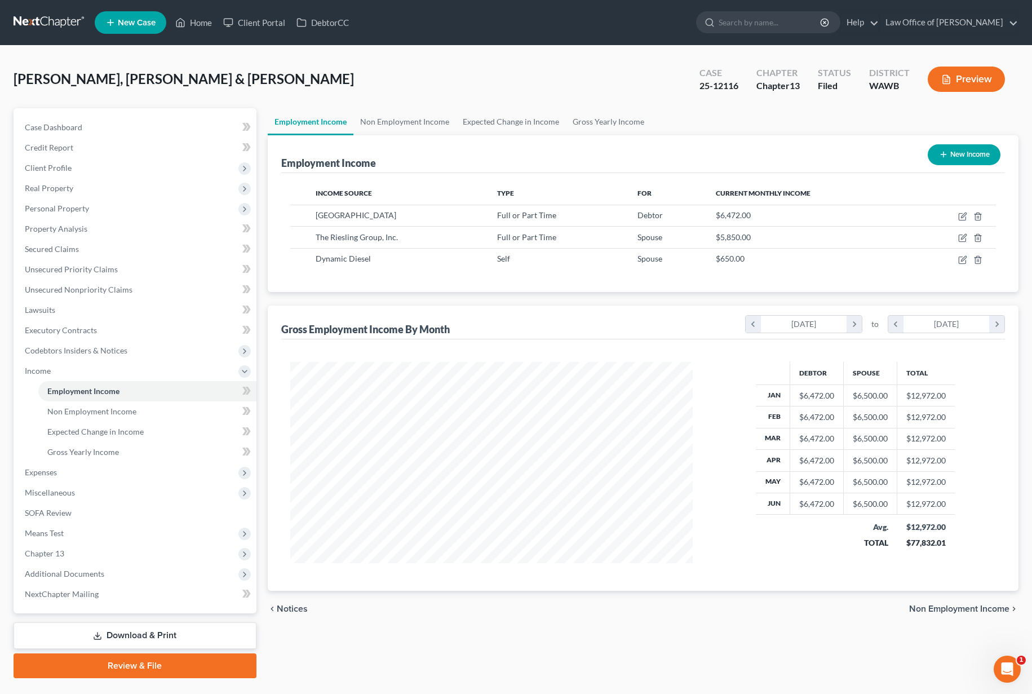
scroll to position [202, 425]
click at [767, 21] on input "search" at bounding box center [769, 22] width 103 height 21
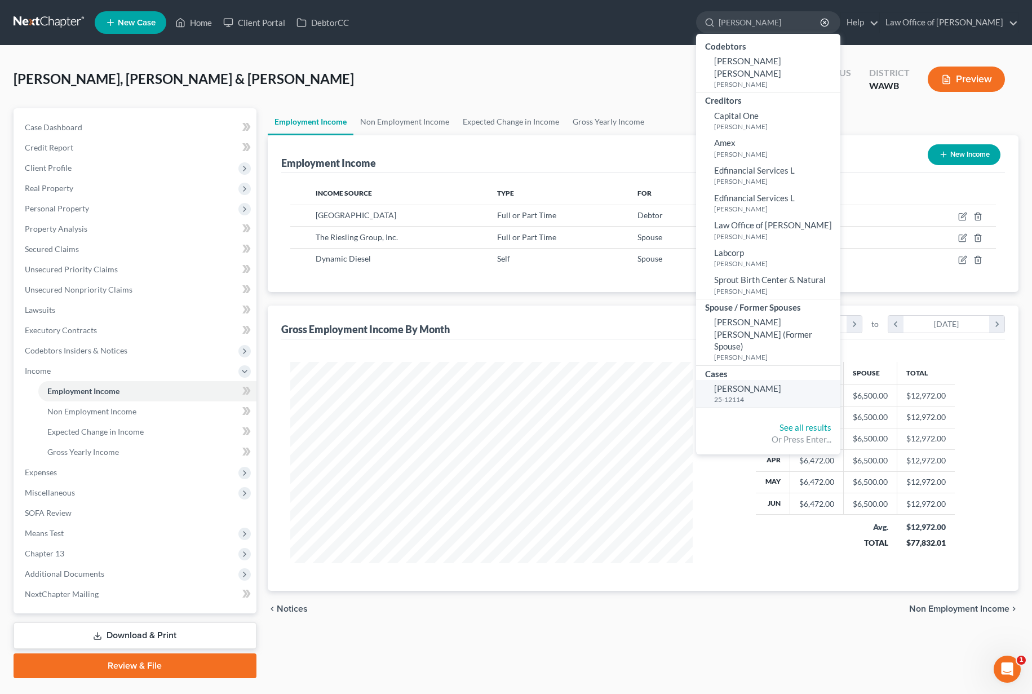
type input "sinko"
click at [767, 394] on small "25-12114" at bounding box center [775, 399] width 123 height 10
select select "6"
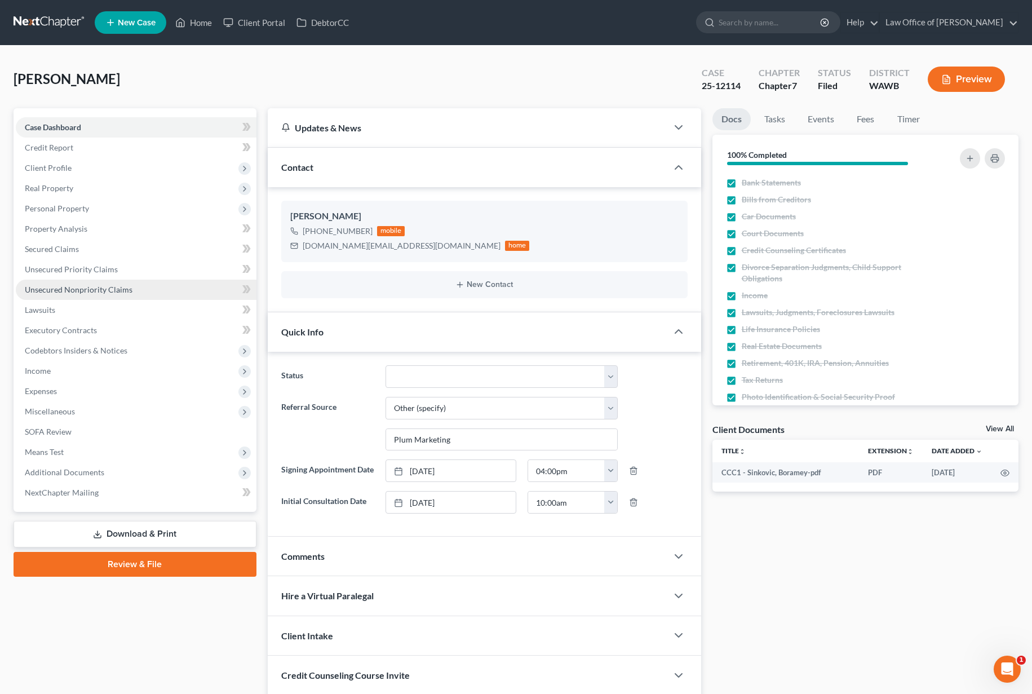
click at [135, 288] on link "Unsecured Nonpriority Claims" at bounding box center [136, 289] width 241 height 20
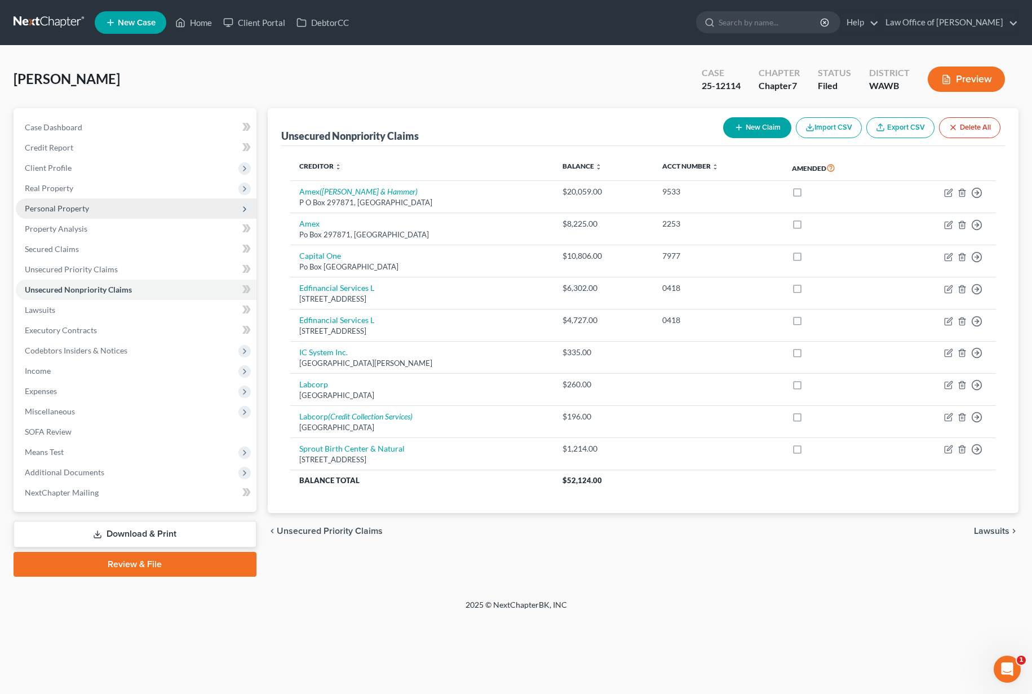
click at [96, 205] on span "Personal Property" at bounding box center [136, 208] width 241 height 20
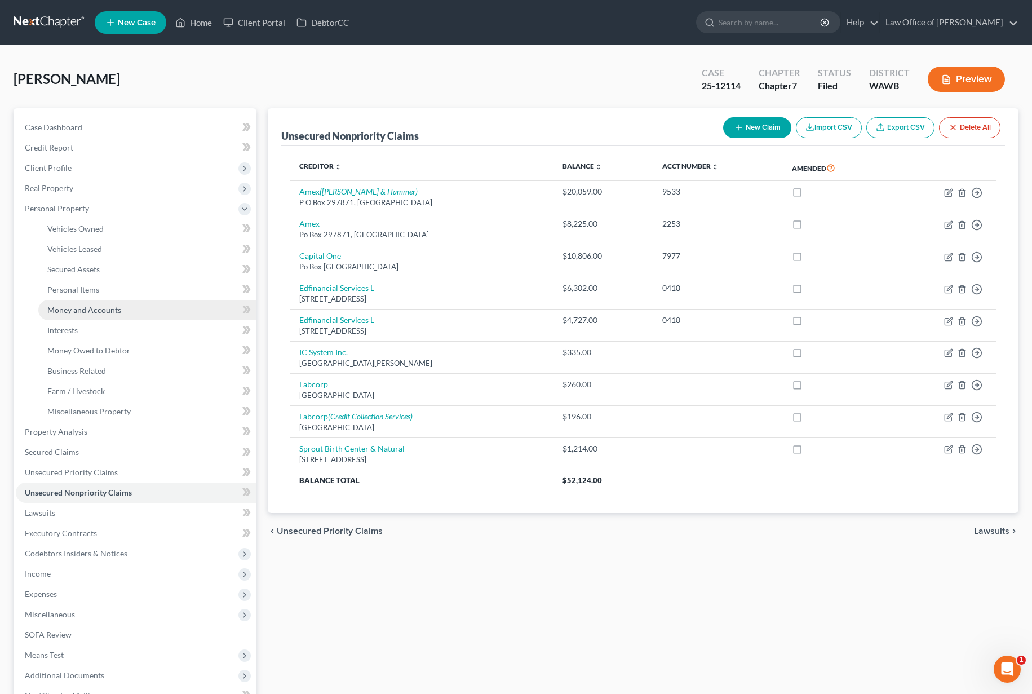
click at [82, 304] on link "Money and Accounts" at bounding box center [147, 310] width 218 height 20
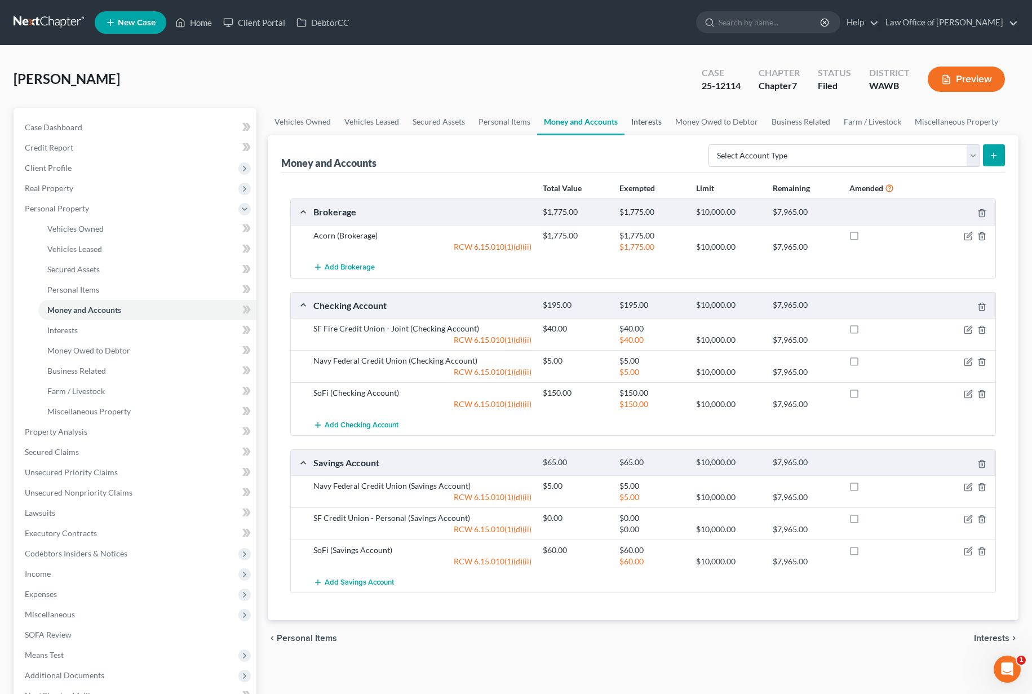
click at [651, 128] on link "Interests" at bounding box center [646, 121] width 44 height 27
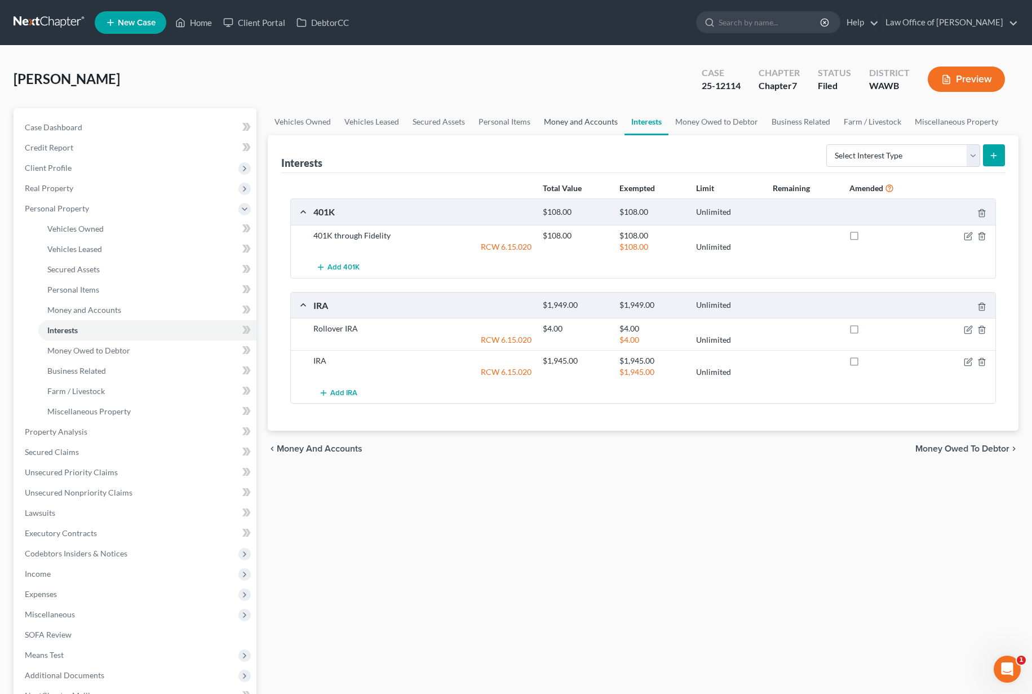
click at [589, 128] on link "Money and Accounts" at bounding box center [580, 121] width 87 height 27
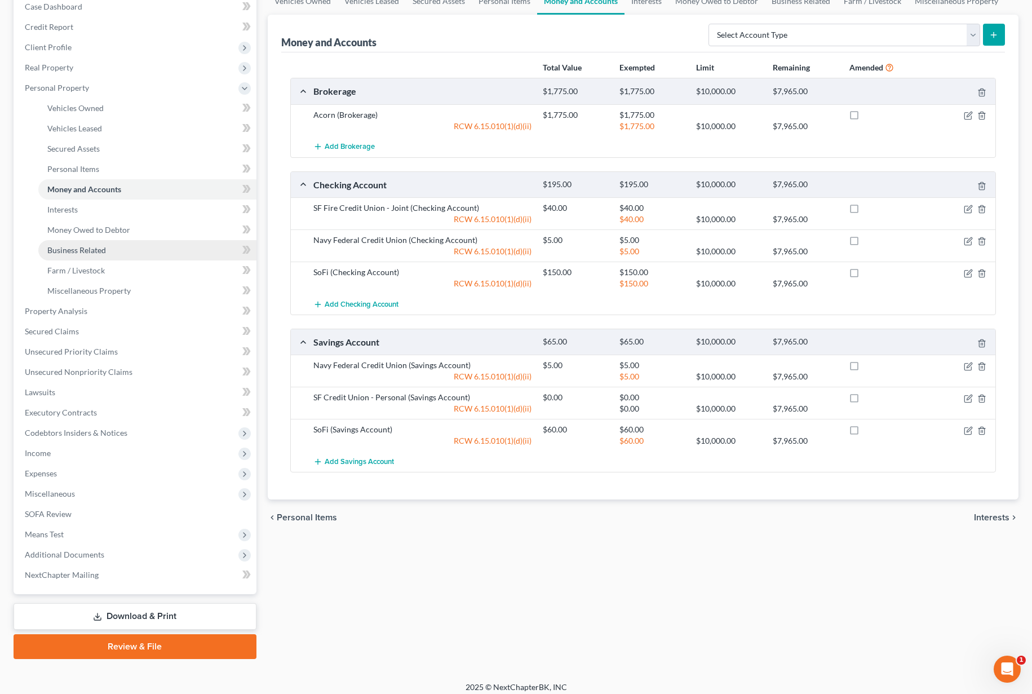
scroll to position [128, 0]
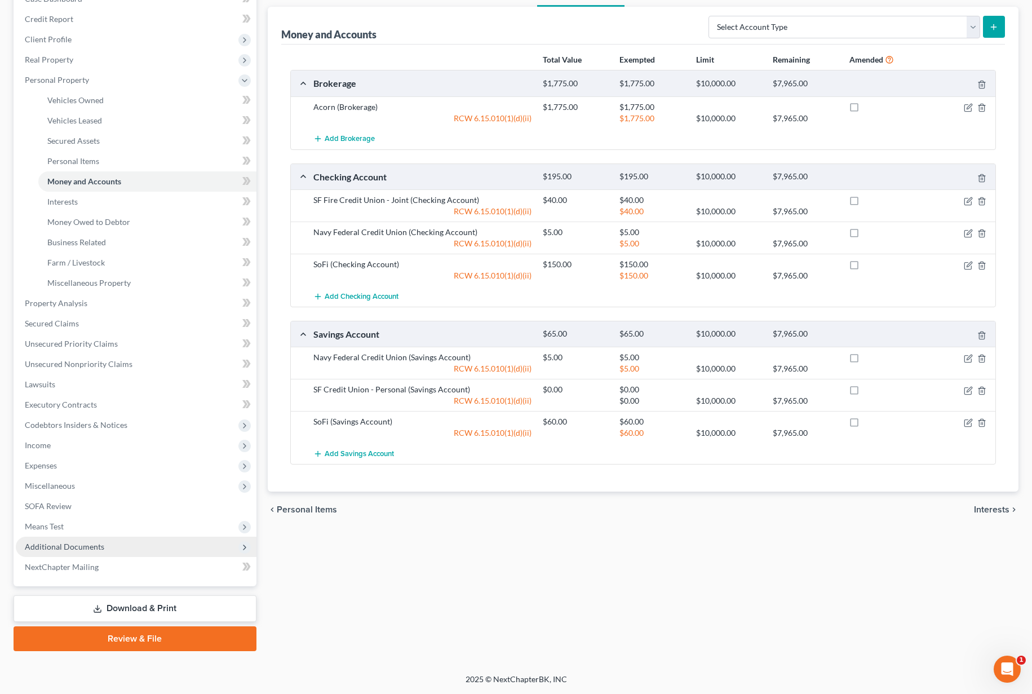
click at [87, 545] on span "Additional Documents" at bounding box center [64, 546] width 79 height 10
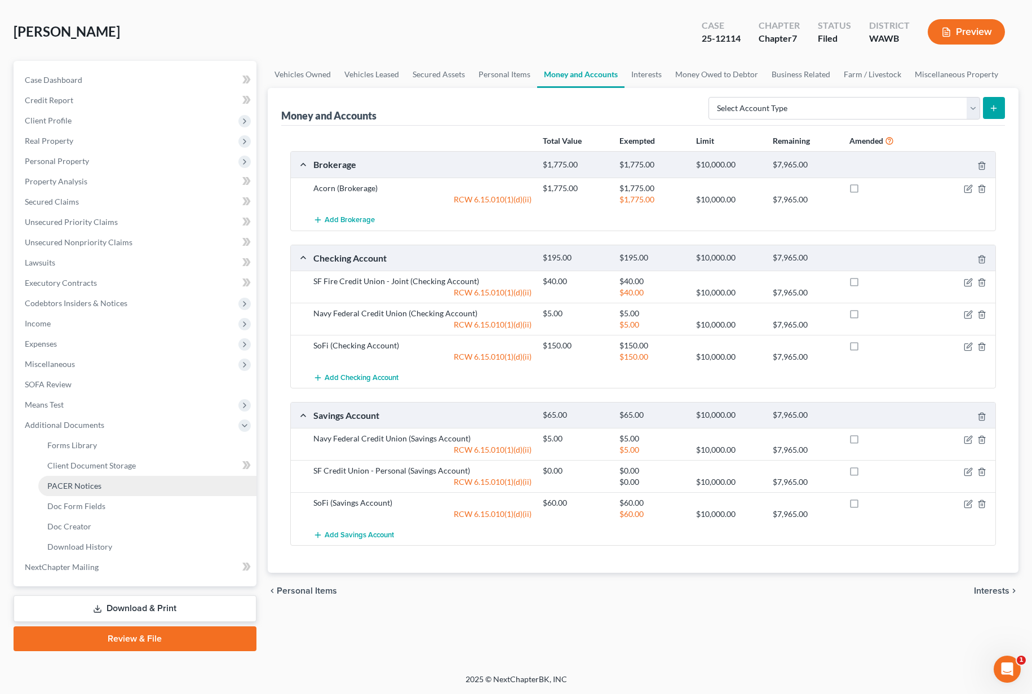
click at [87, 491] on link "PACER Notices" at bounding box center [147, 485] width 218 height 20
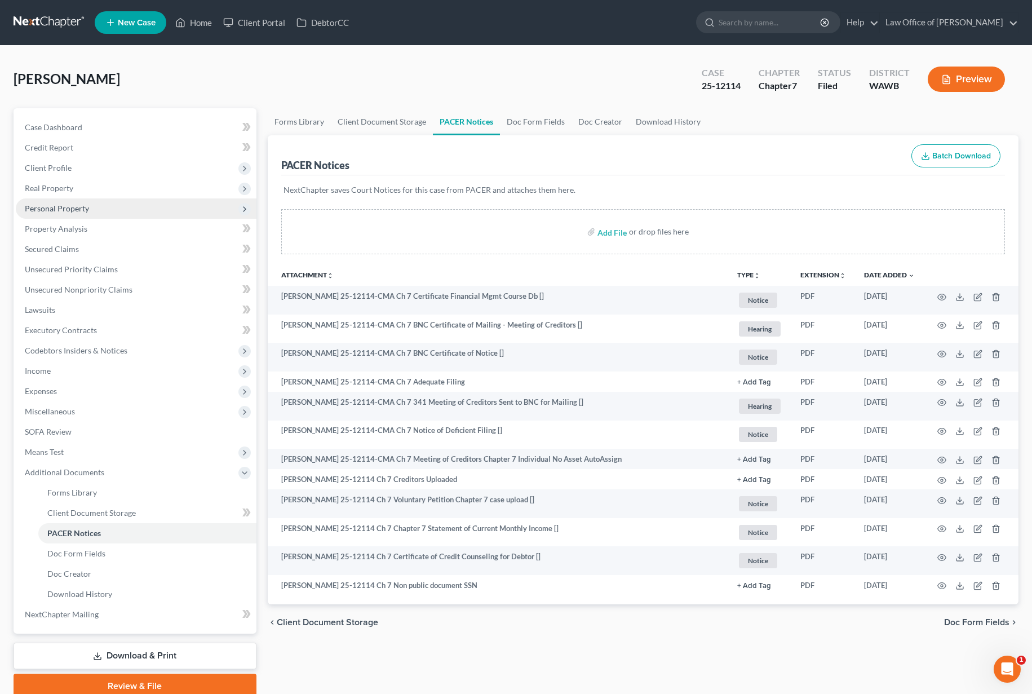
click at [104, 214] on span "Personal Property" at bounding box center [136, 208] width 241 height 20
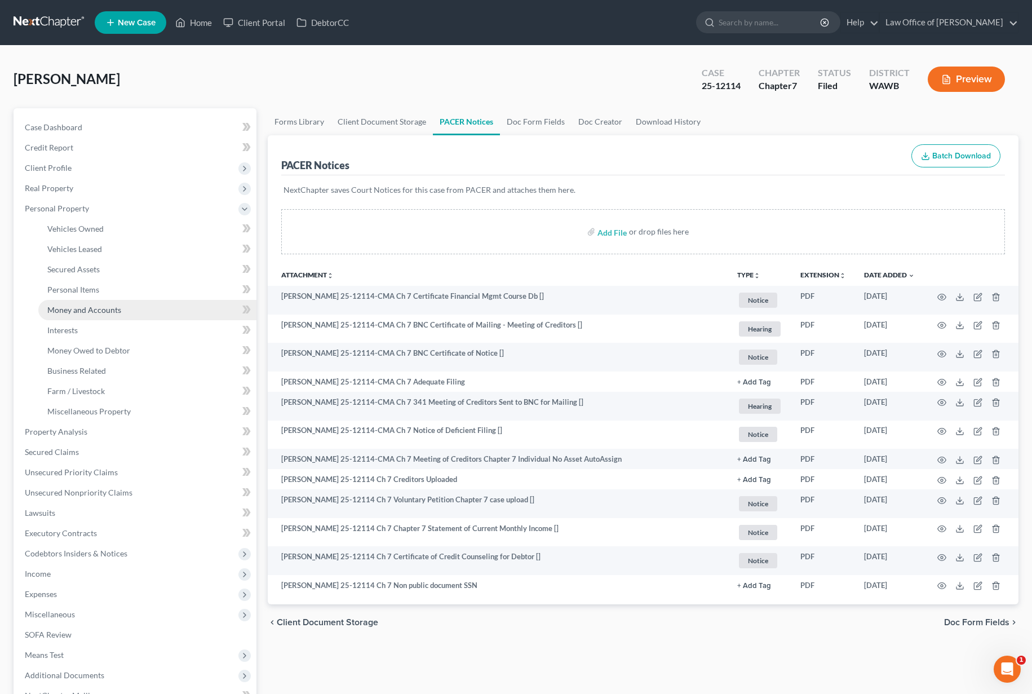
click at [90, 305] on span "Money and Accounts" at bounding box center [84, 310] width 74 height 10
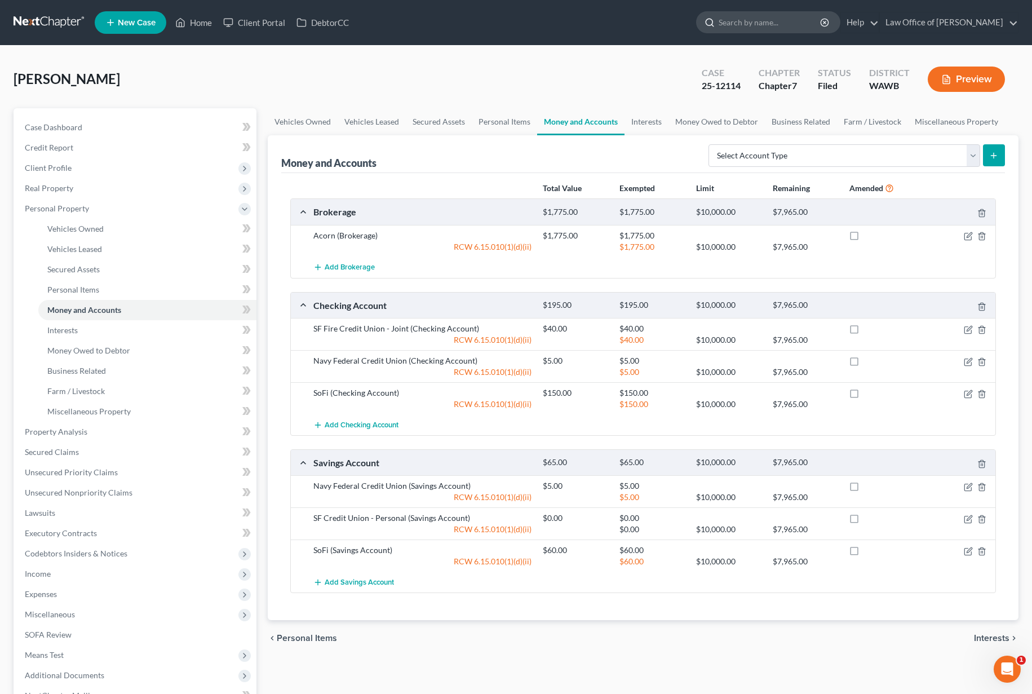
click at [781, 20] on input "search" at bounding box center [769, 22] width 103 height 21
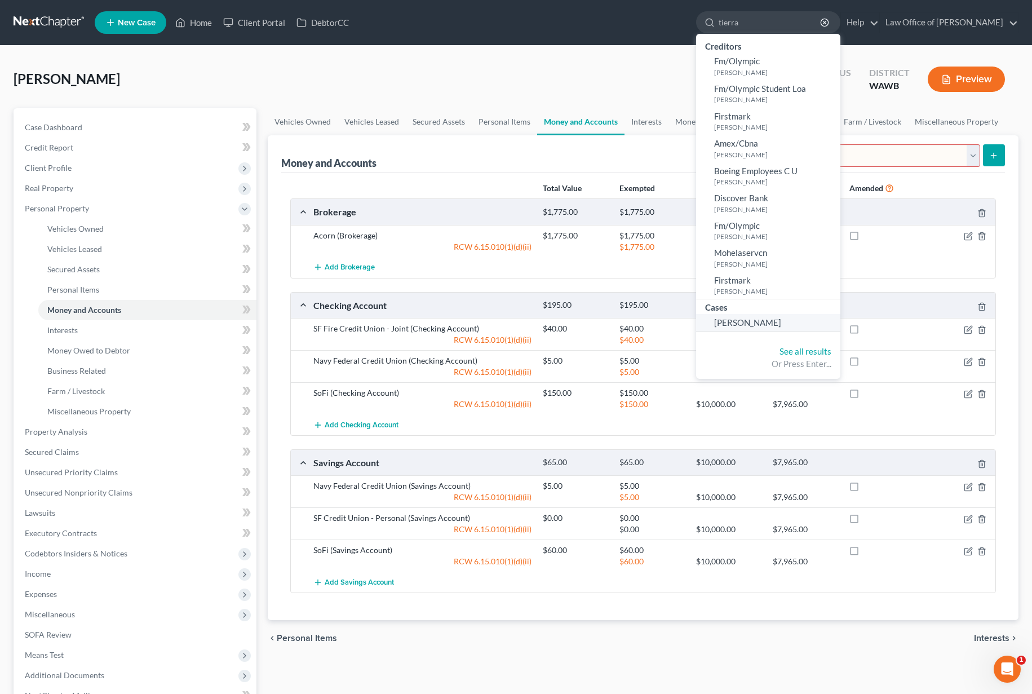
type input "tierra"
click at [766, 323] on span "[PERSON_NAME]" at bounding box center [747, 322] width 67 height 10
select select "6"
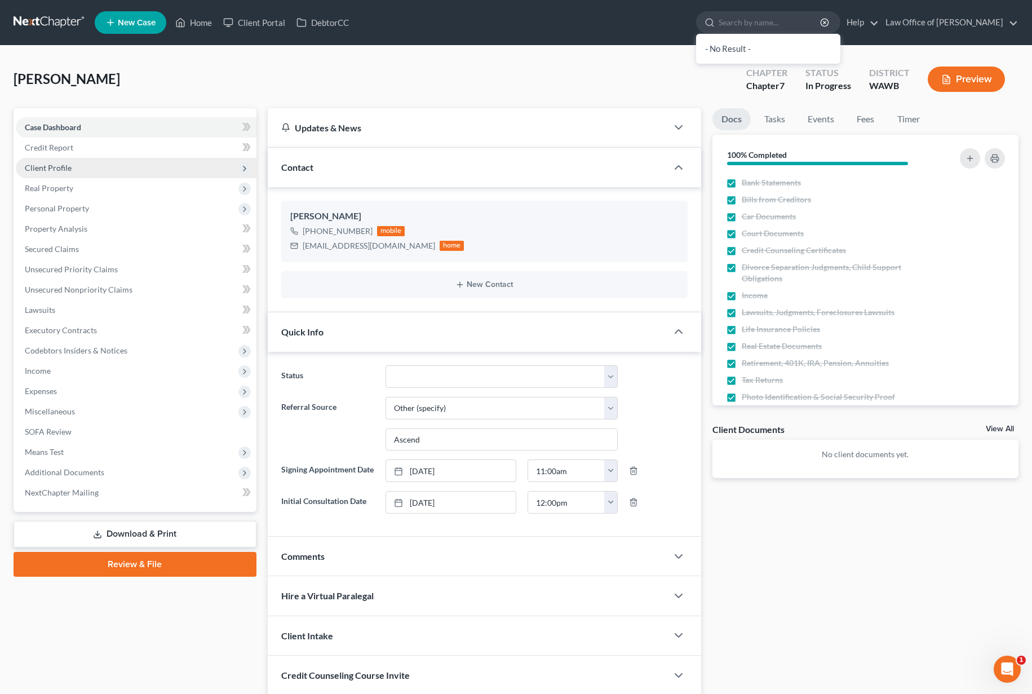
click at [54, 166] on span "Client Profile" at bounding box center [48, 168] width 47 height 10
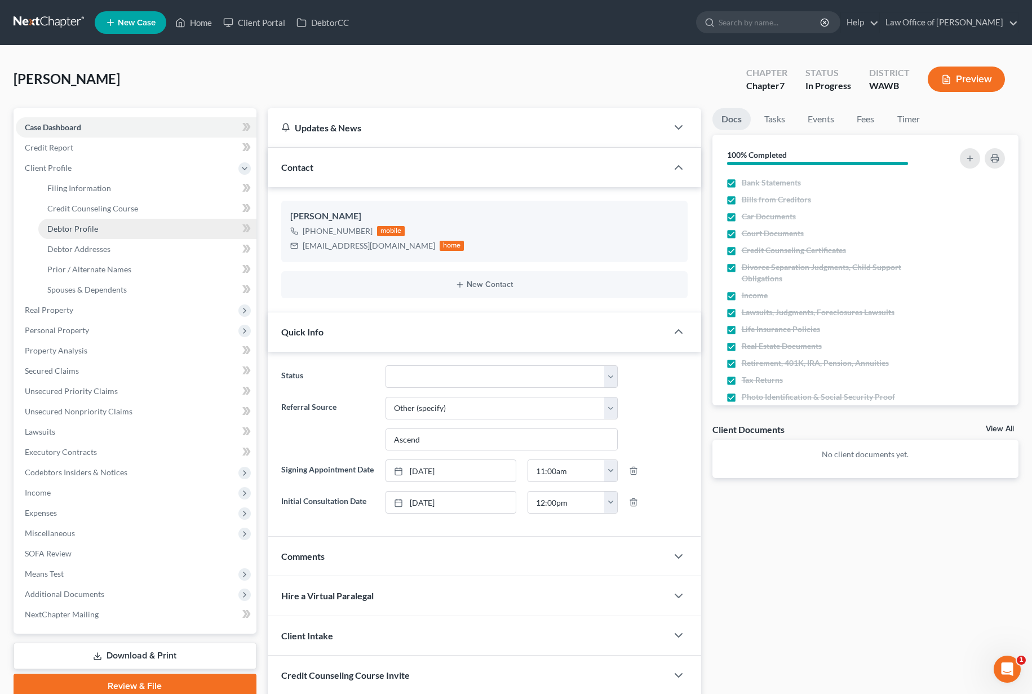
click at [60, 234] on link "Debtor Profile" at bounding box center [147, 229] width 218 height 20
select select "0"
select select "1"
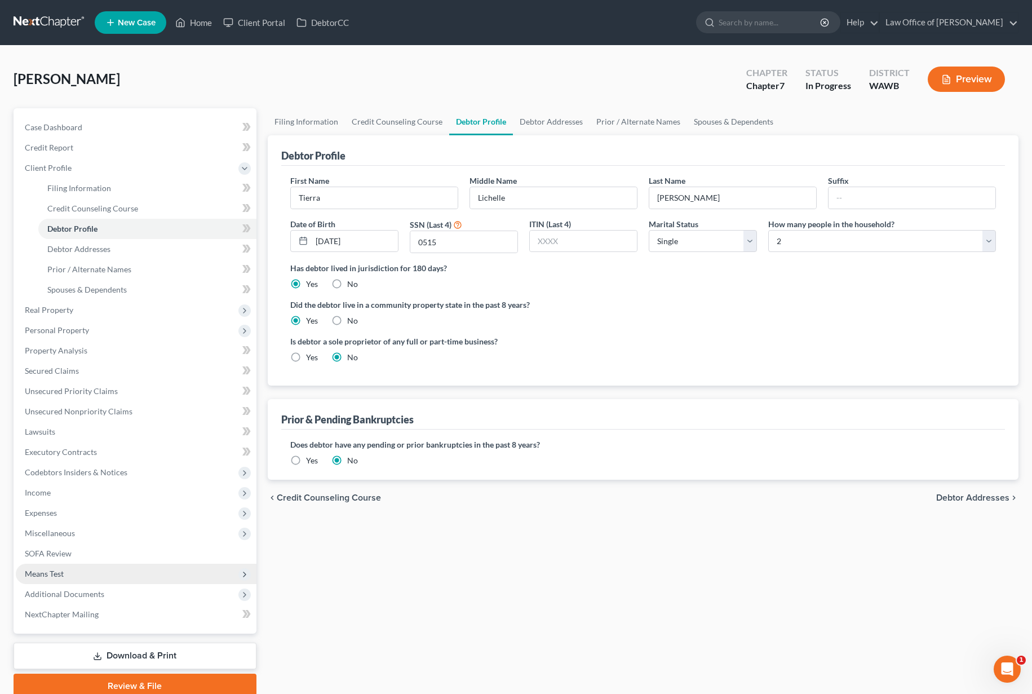
click at [106, 575] on span "Means Test" at bounding box center [136, 573] width 241 height 20
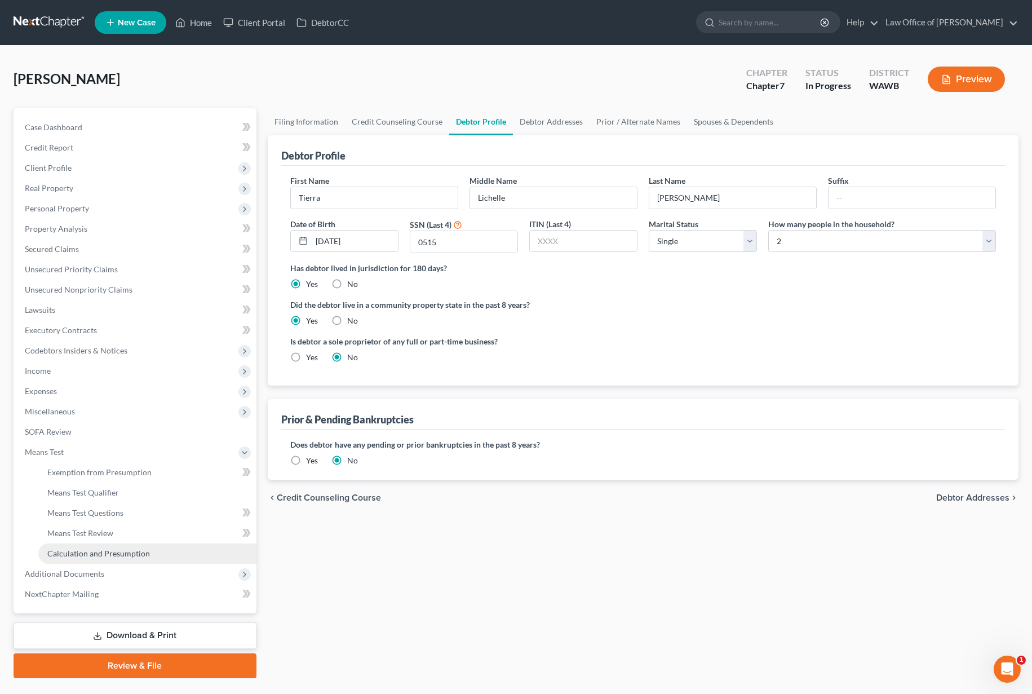
click at [103, 556] on span "Calculation and Presumption" at bounding box center [98, 553] width 103 height 10
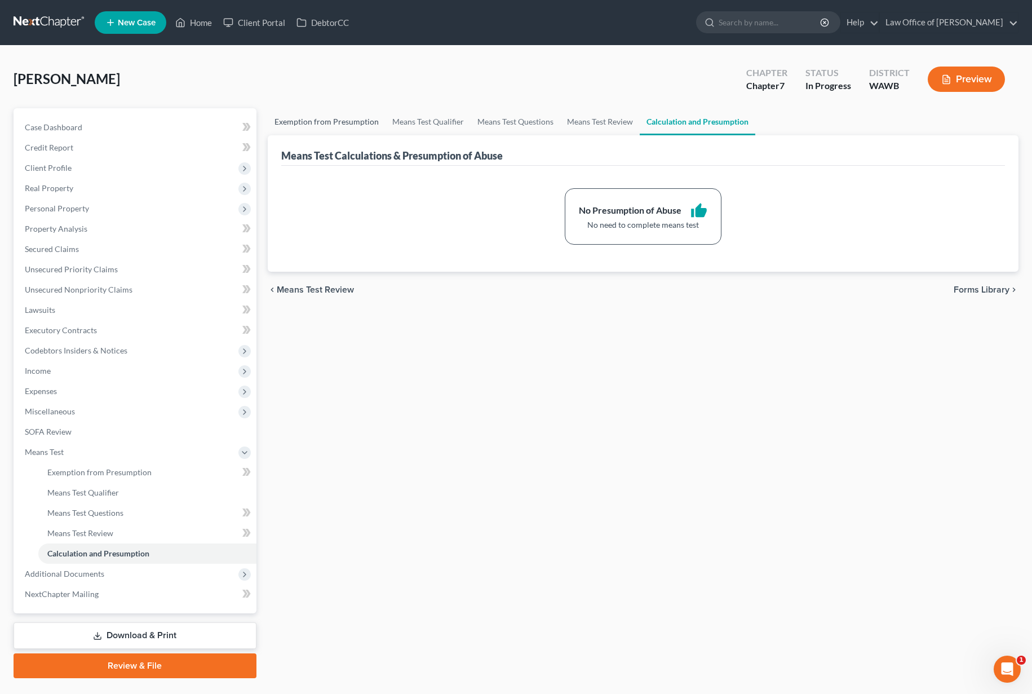
click at [339, 127] on link "Exemption from Presumption" at bounding box center [327, 121] width 118 height 27
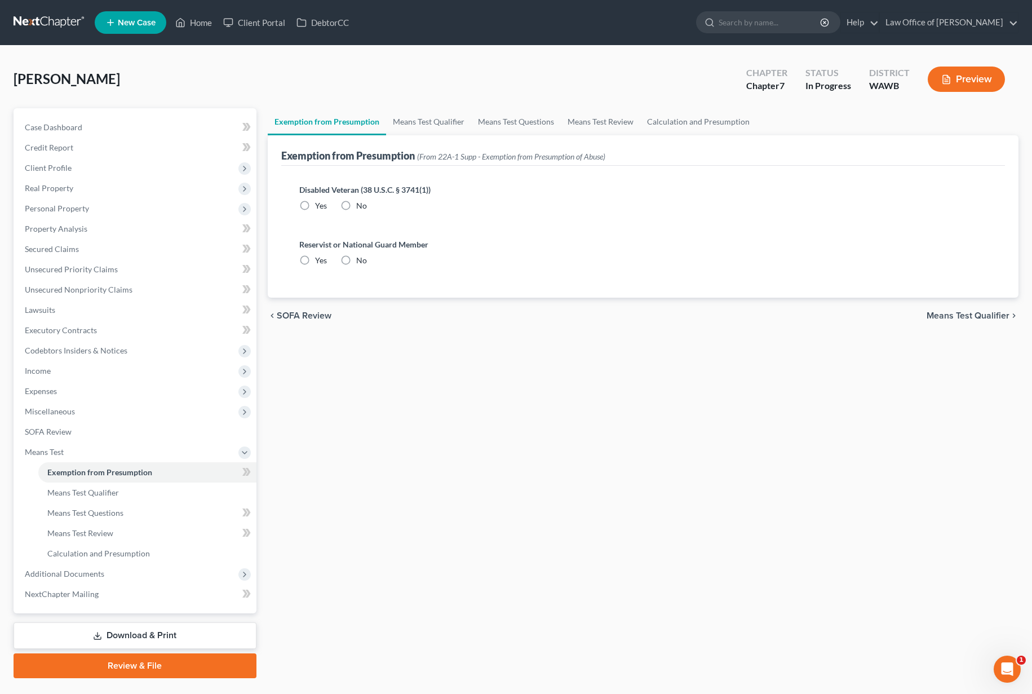
radio input "true"
click at [420, 127] on link "Means Test Qualifier" at bounding box center [428, 121] width 85 height 27
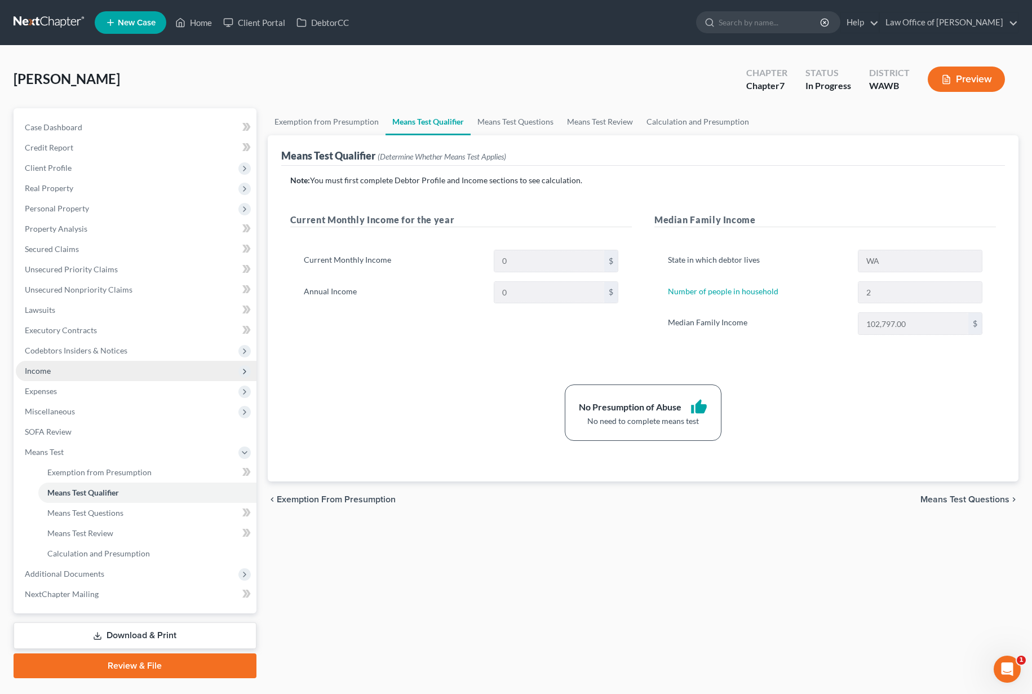
click at [117, 375] on span "Income" at bounding box center [136, 371] width 241 height 20
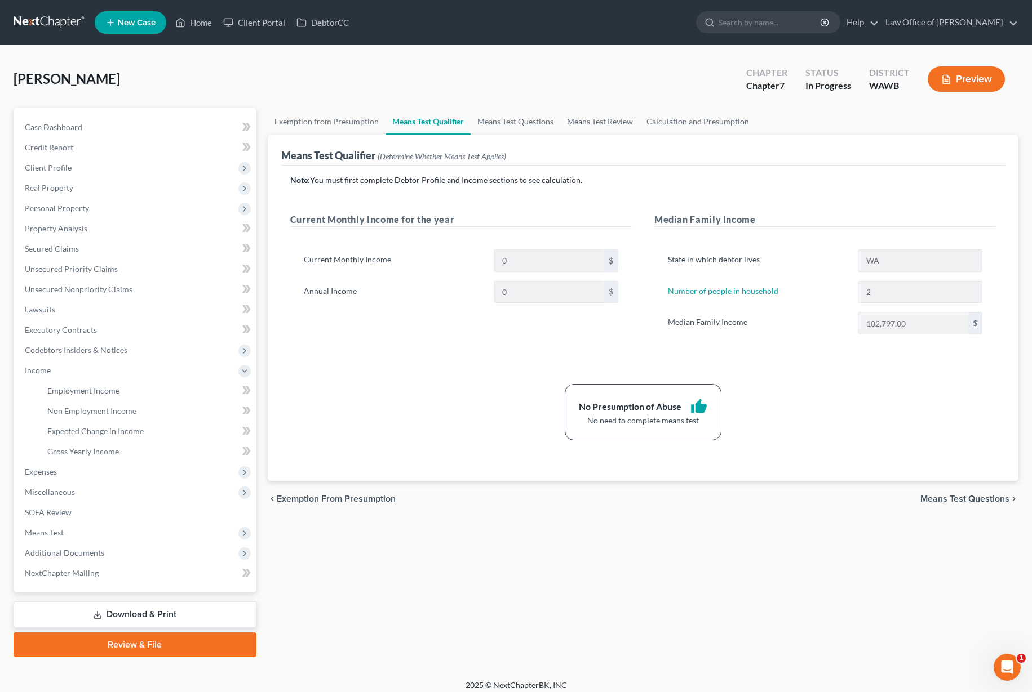
click at [52, 17] on link at bounding box center [50, 22] width 72 height 20
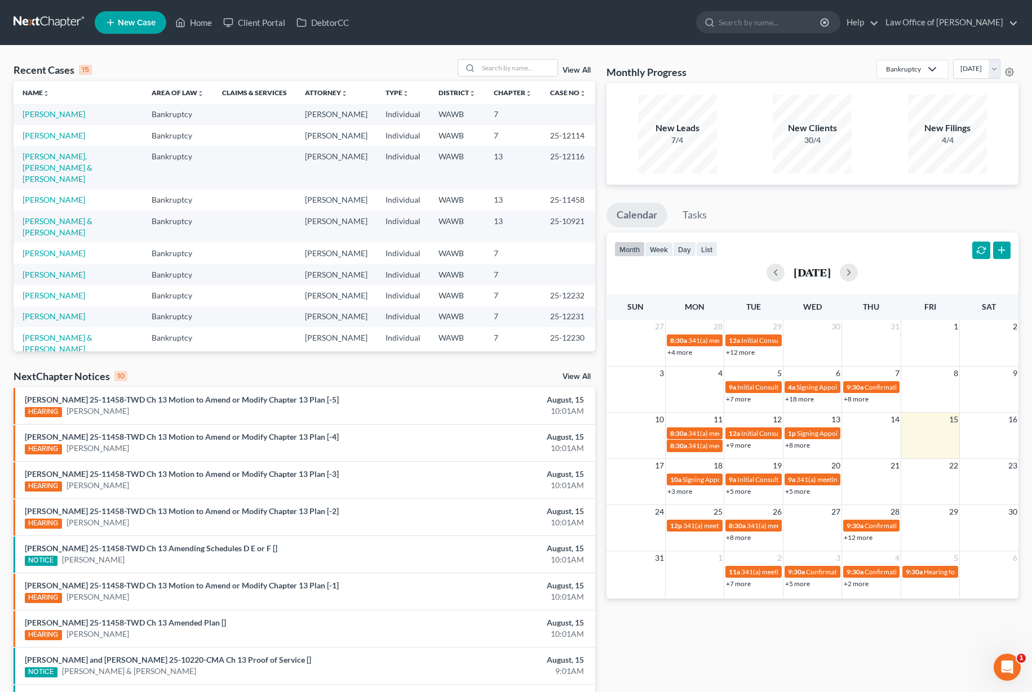
click at [564, 376] on link "View All" at bounding box center [576, 377] width 28 height 8
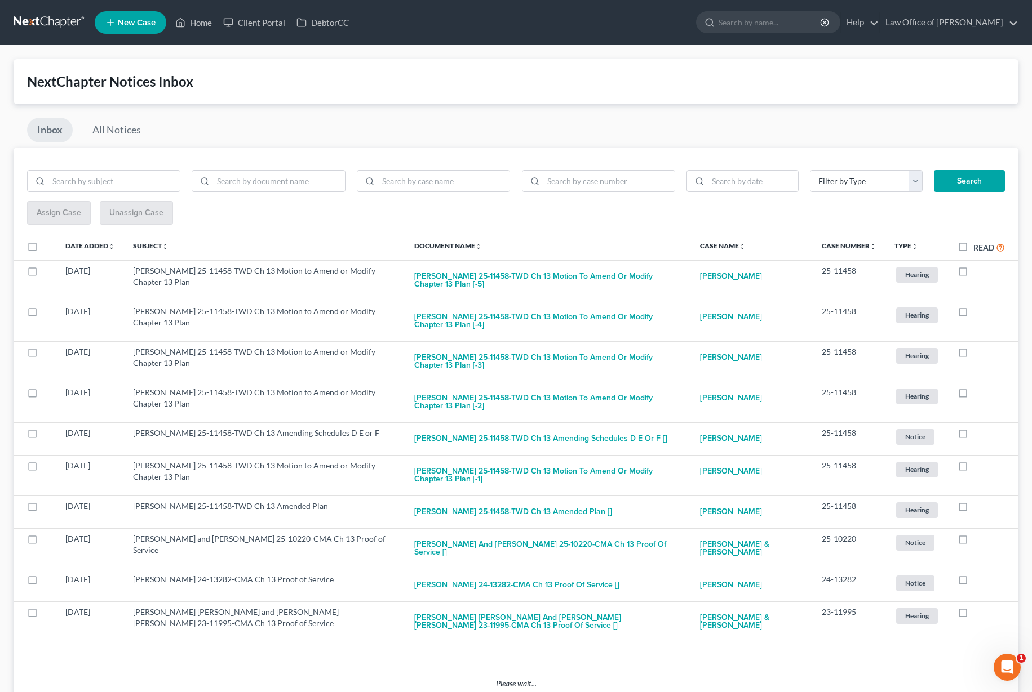
click at [973, 250] on label "Read" at bounding box center [989, 247] width 32 height 13
click at [977, 248] on input "Read" at bounding box center [980, 244] width 7 height 7
checkbox input "true"
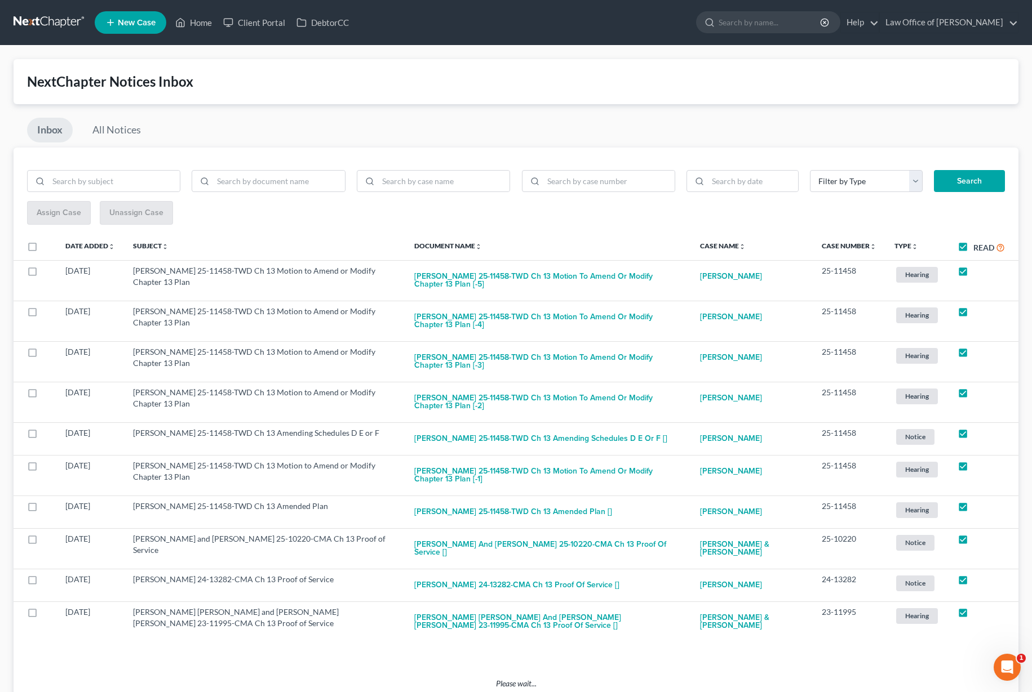
checkbox input "true"
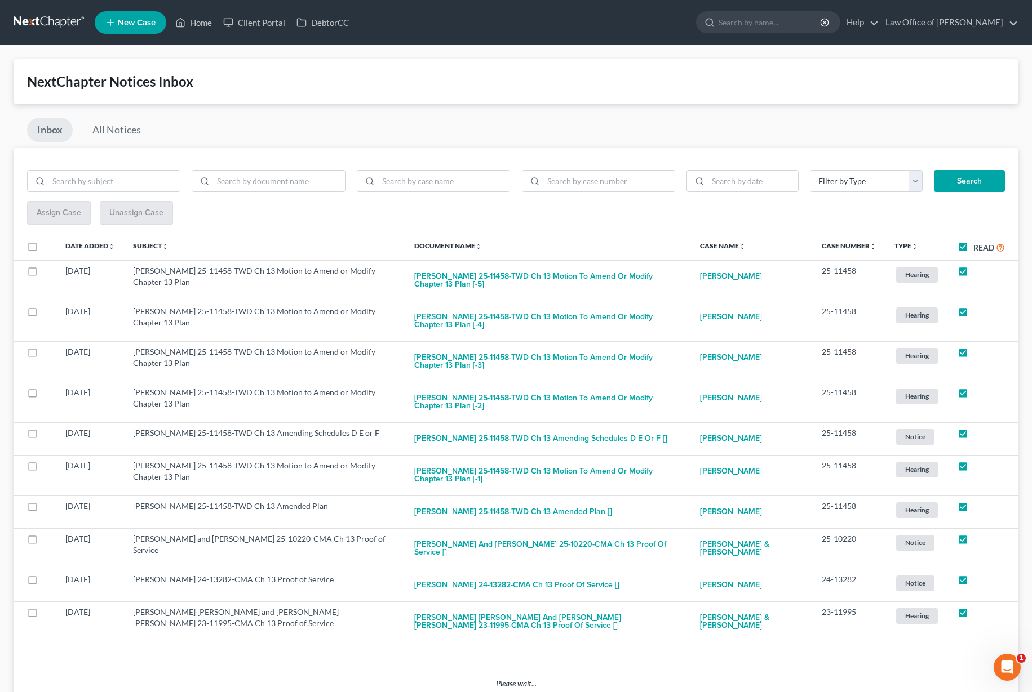
checkbox input "true"
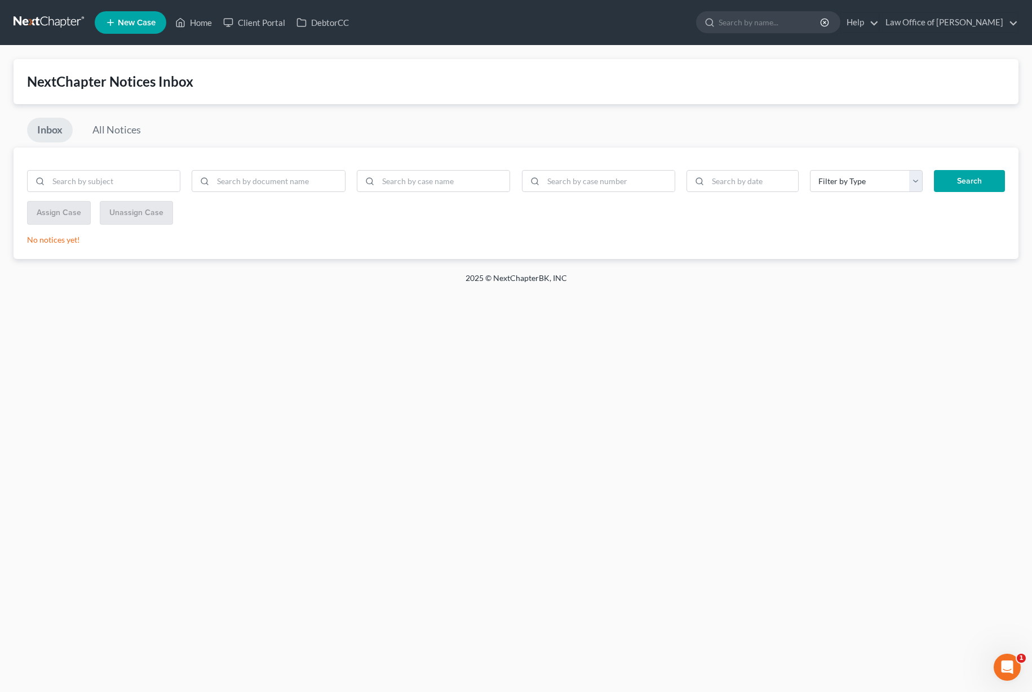
click at [64, 17] on link at bounding box center [50, 22] width 72 height 20
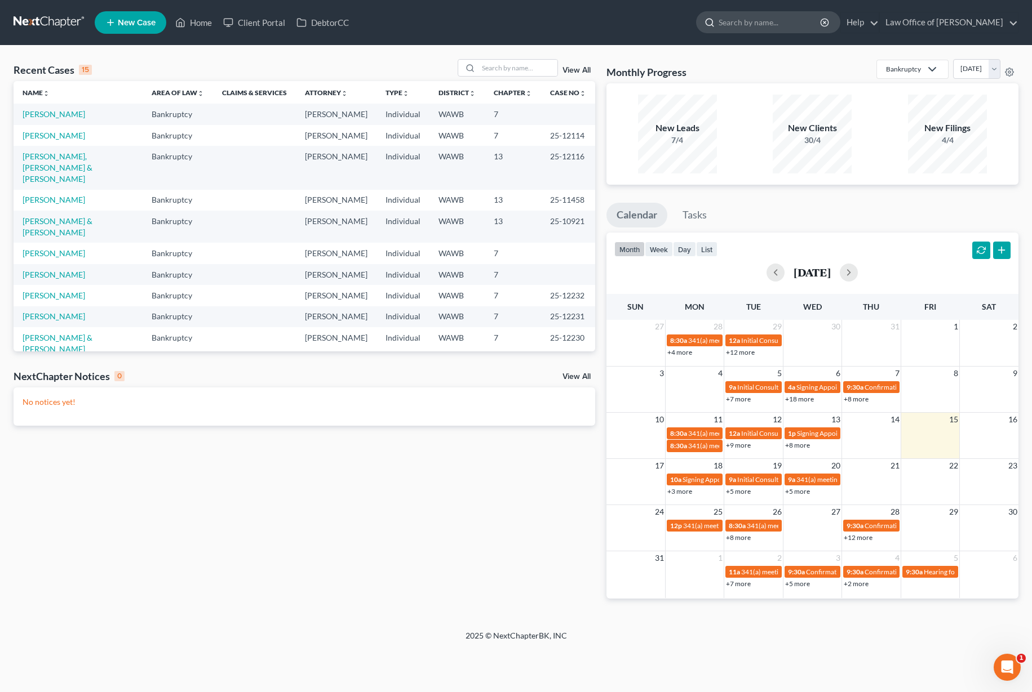
click at [754, 25] on input "search" at bounding box center [769, 22] width 103 height 21
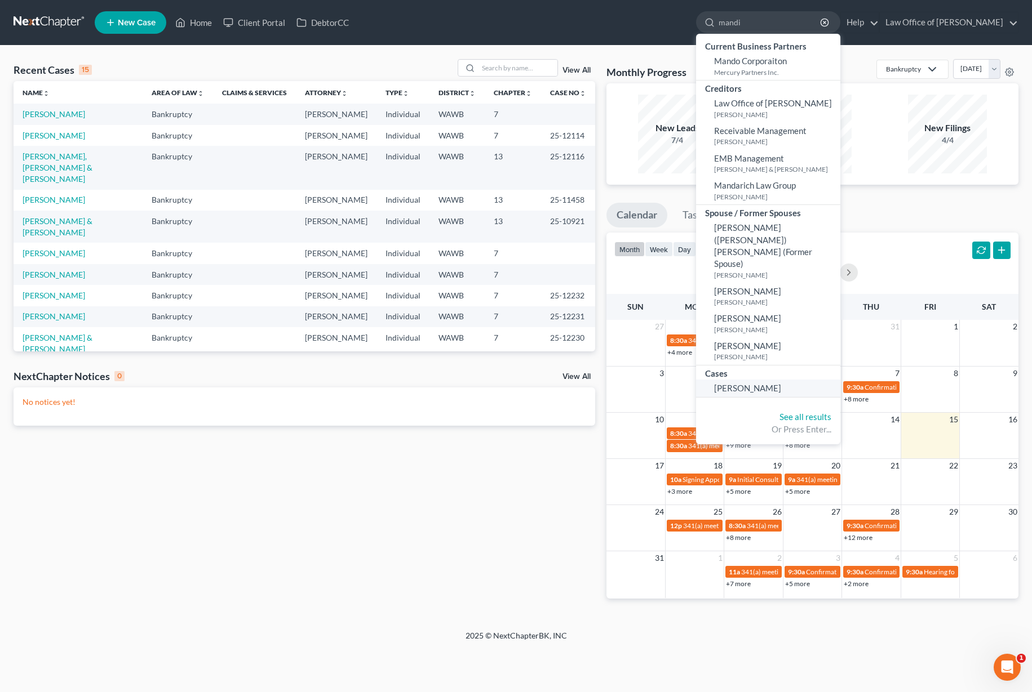
type input "mandi"
click at [761, 380] on link "[PERSON_NAME]" at bounding box center [768, 388] width 144 height 17
select select "3"
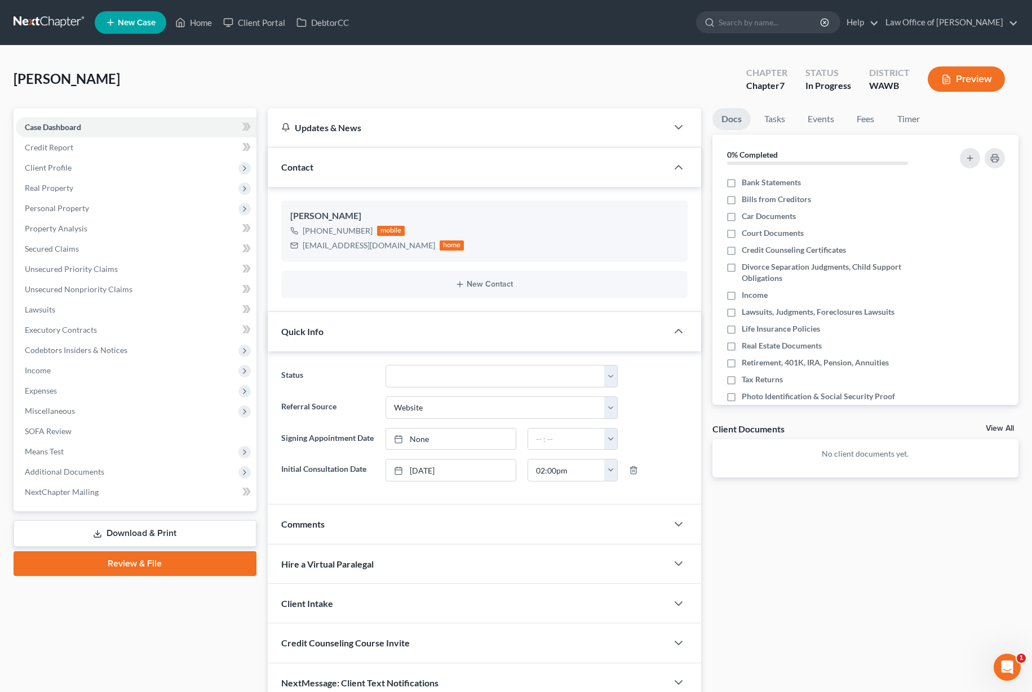
click at [869, 130] on li "Fees" at bounding box center [865, 121] width 36 height 26
click at [872, 119] on link "Fees" at bounding box center [865, 119] width 36 height 22
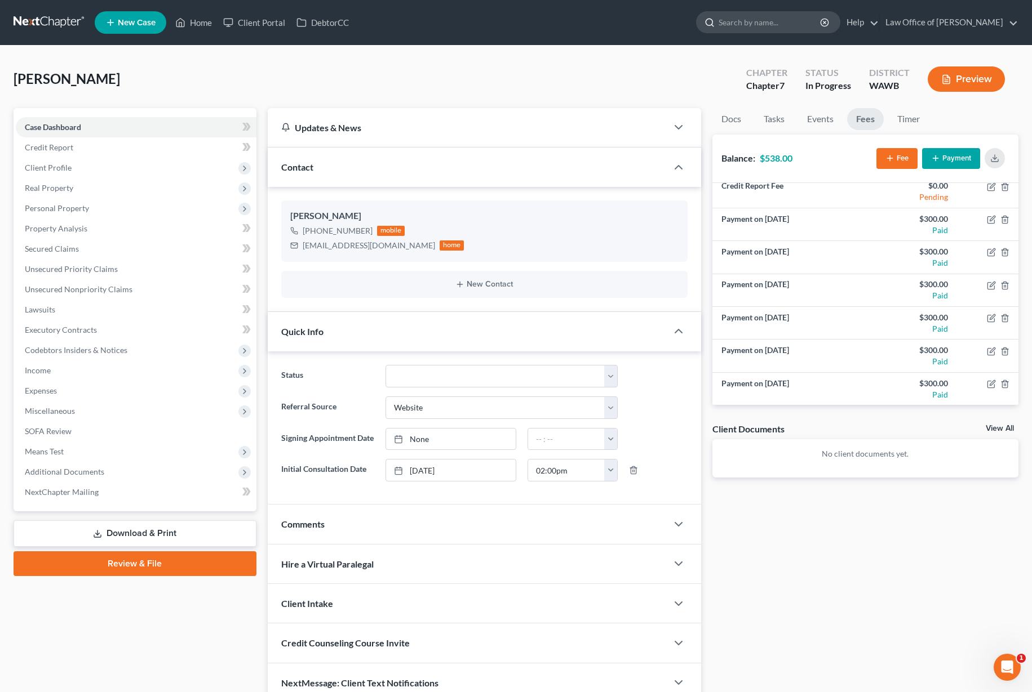
click at [771, 28] on input "search" at bounding box center [769, 22] width 103 height 21
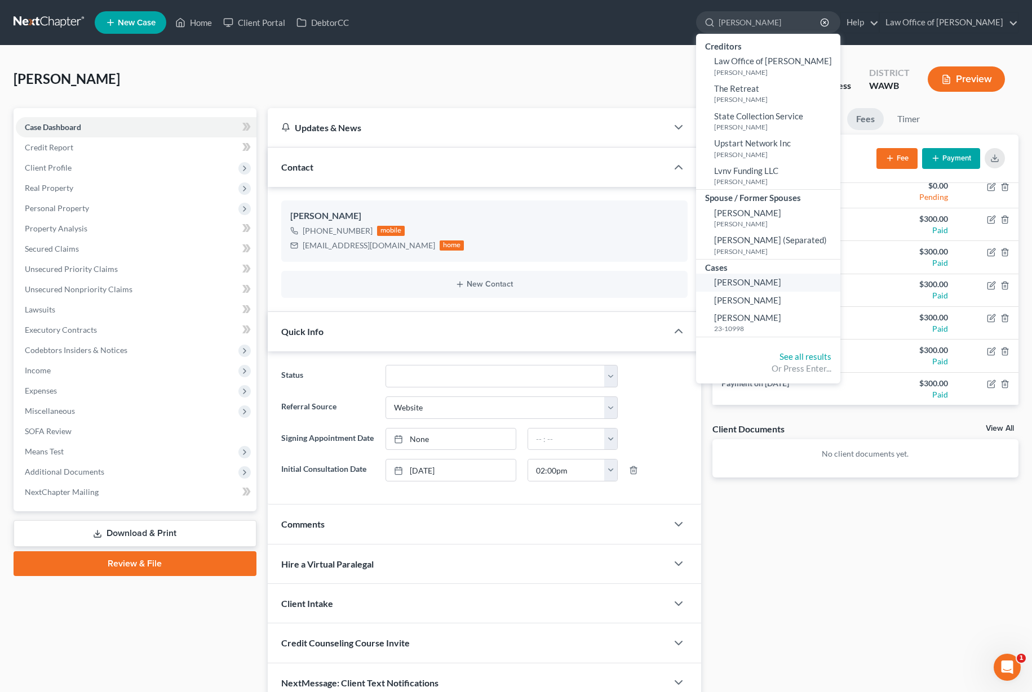
type input "[PERSON_NAME]"
click at [781, 282] on span "[PERSON_NAME]" at bounding box center [747, 282] width 67 height 10
select select "6"
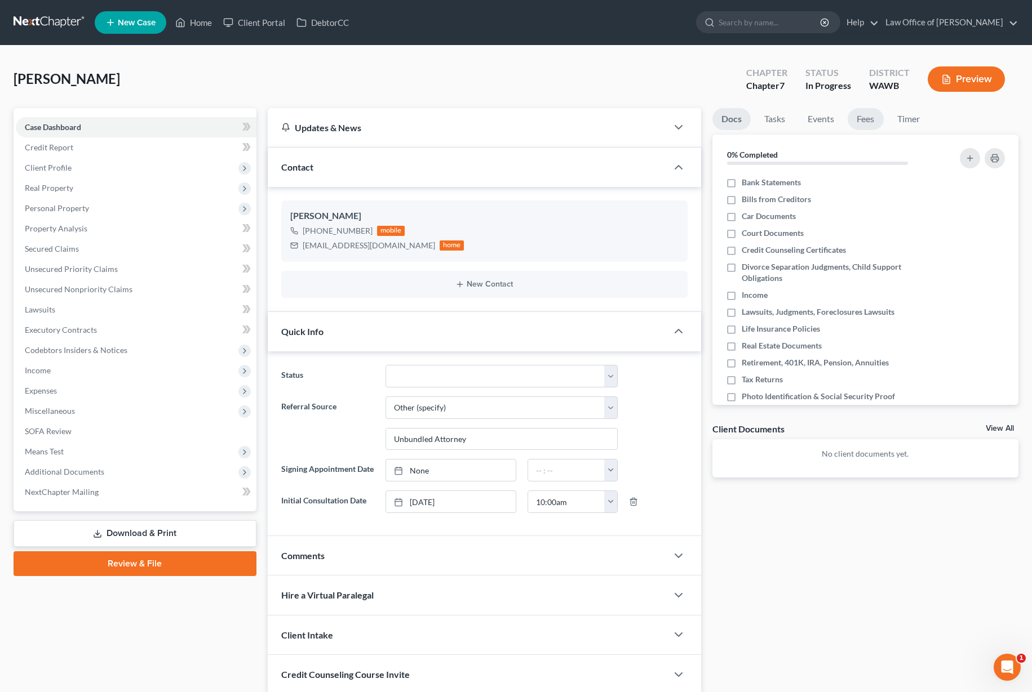
click at [869, 119] on link "Fees" at bounding box center [865, 119] width 36 height 22
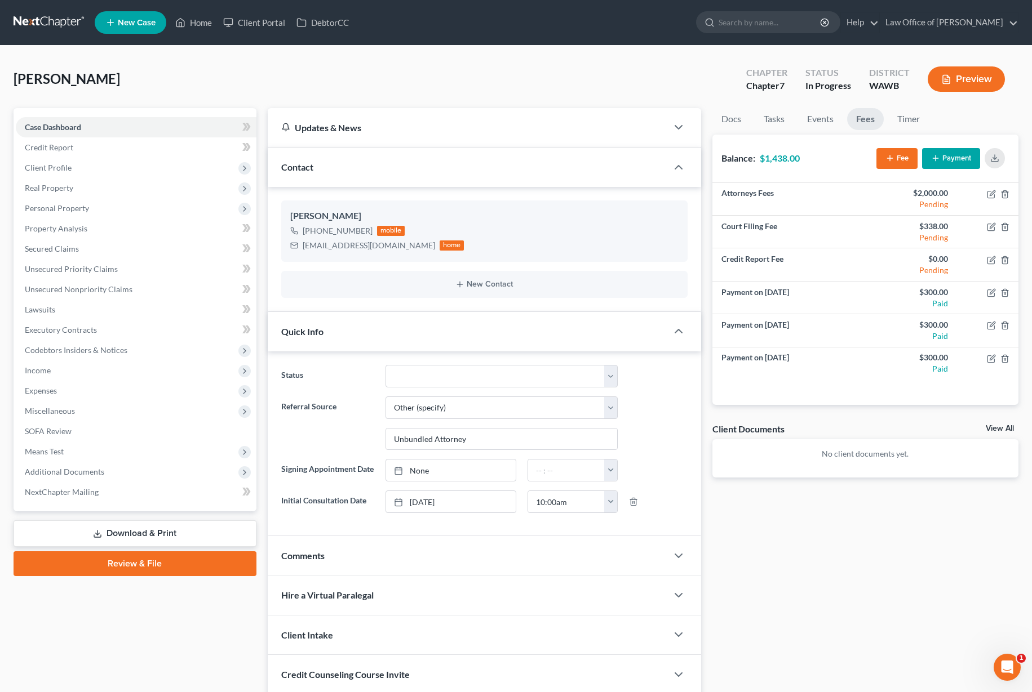
click at [954, 160] on button "Payment" at bounding box center [951, 158] width 58 height 21
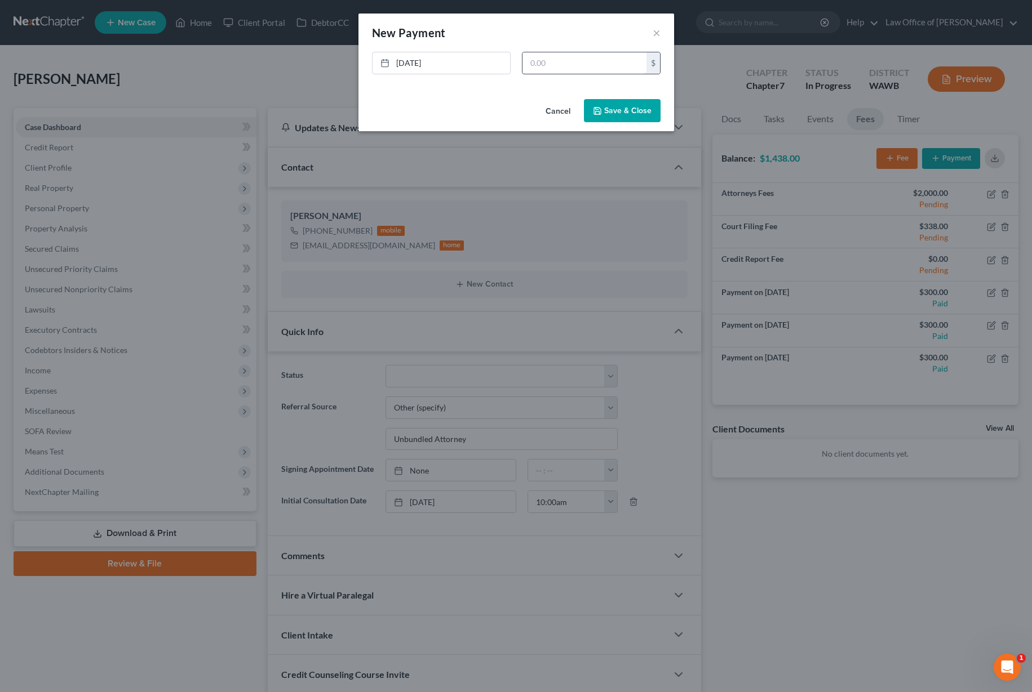
click at [602, 68] on input "text" at bounding box center [584, 62] width 124 height 21
type input "300"
click at [643, 117] on button "Save & Close" at bounding box center [622, 111] width 77 height 24
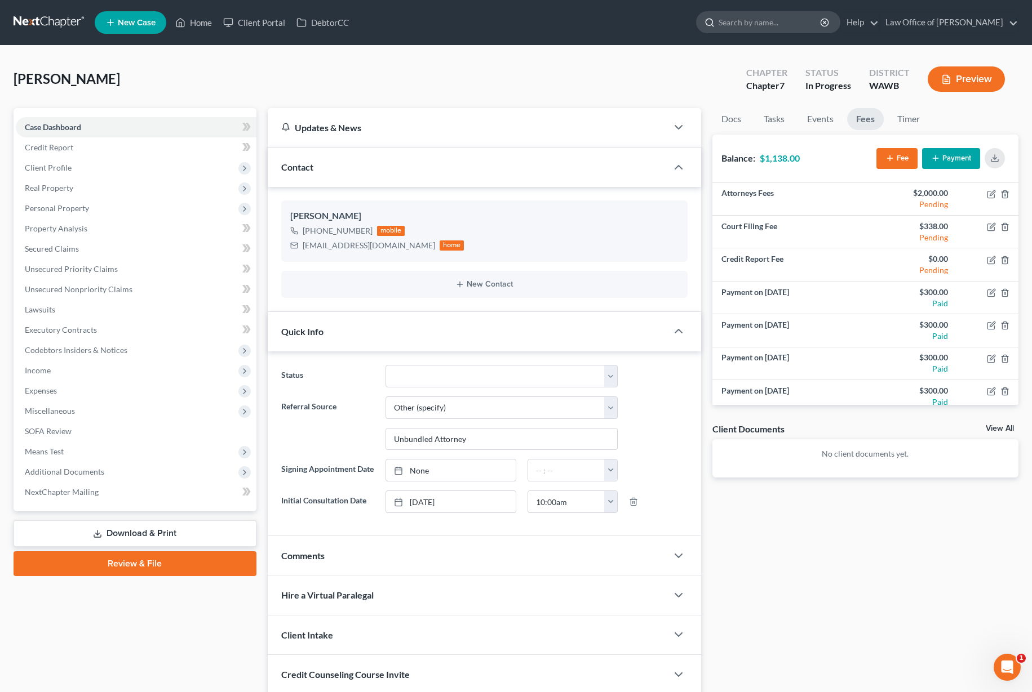
click at [773, 21] on input "search" at bounding box center [769, 22] width 103 height 21
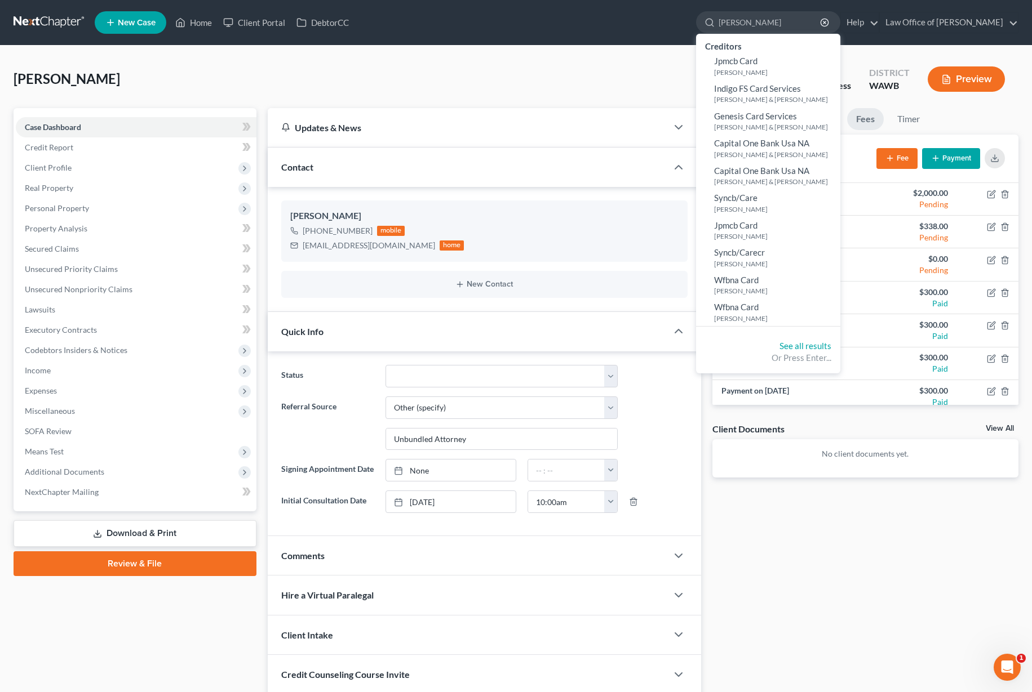
click at [547, 70] on div "[PERSON_NAME] Upgraded Chapter Chapter 7 Status In [GEOGRAPHIC_DATA] [GEOGRAPHI…" at bounding box center [516, 83] width 1004 height 49
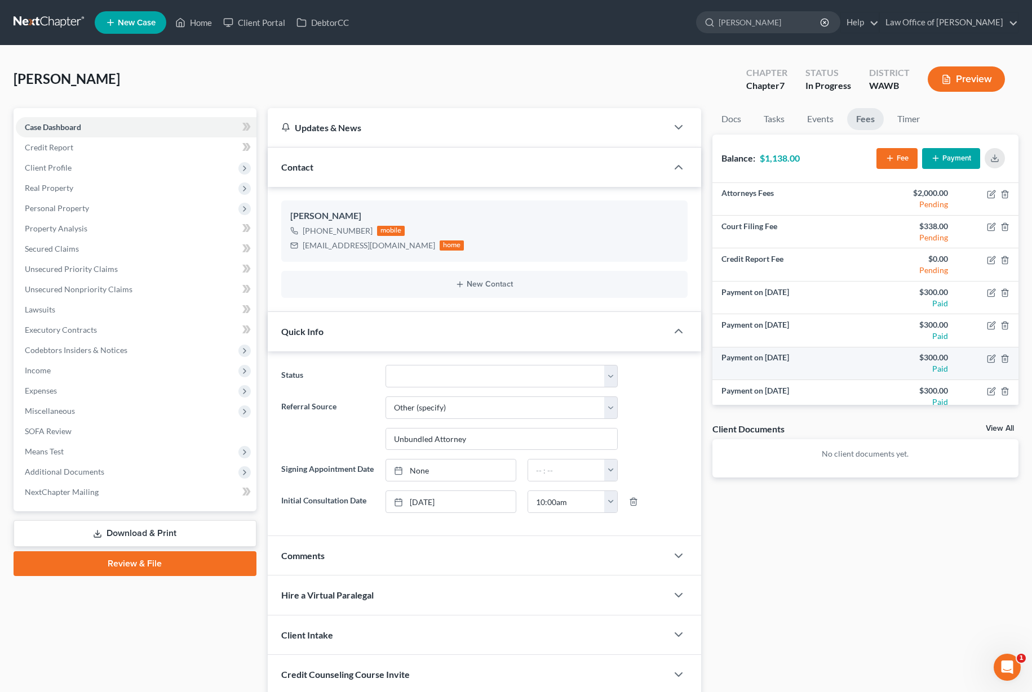
scroll to position [7, 0]
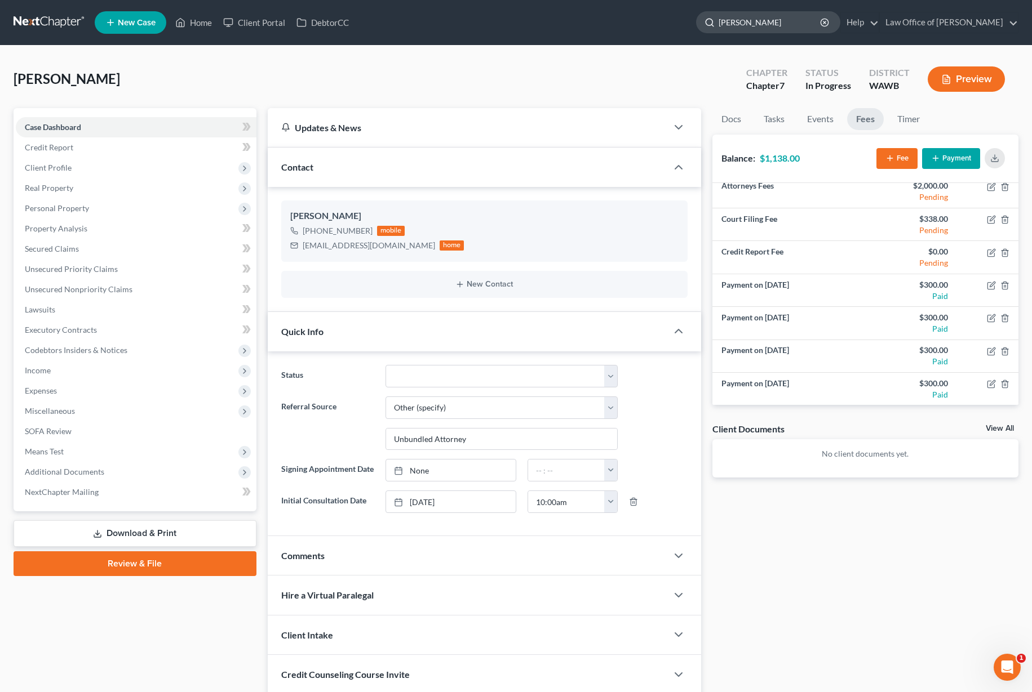
click at [781, 29] on input "[PERSON_NAME]" at bounding box center [769, 22] width 103 height 21
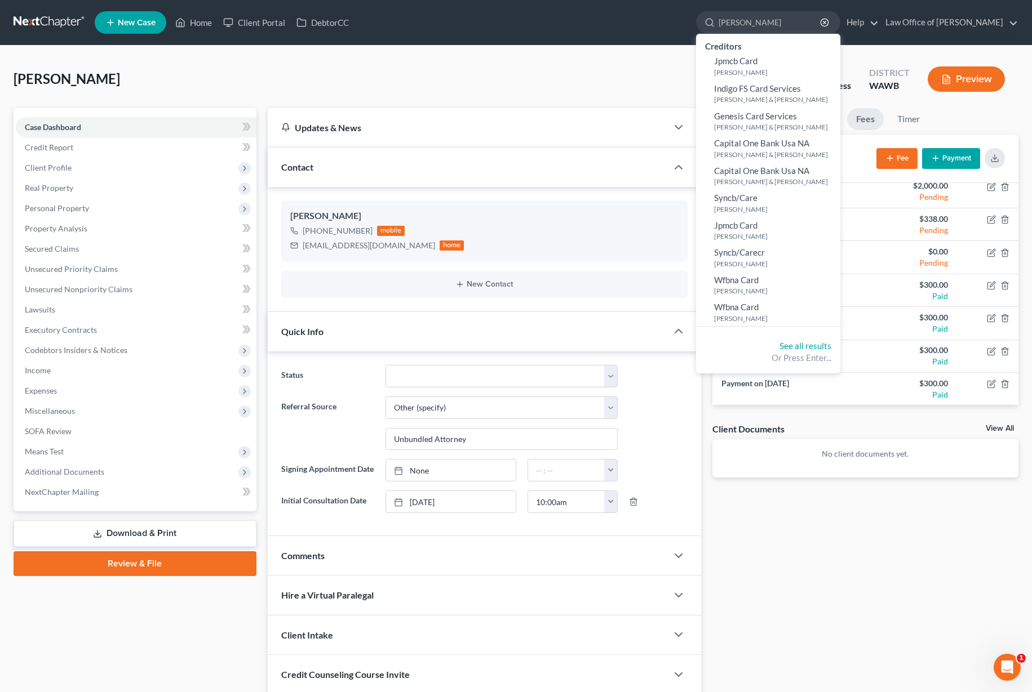
drag, startPoint x: 779, startPoint y: 28, endPoint x: 561, endPoint y: -47, distance: 231.1
click at [561, 0] on html "Home New Case Client Portal DebtorCC Law Office of [PERSON_NAME] Tse [EMAIL_ADD…" at bounding box center [516, 388] width 1032 height 777
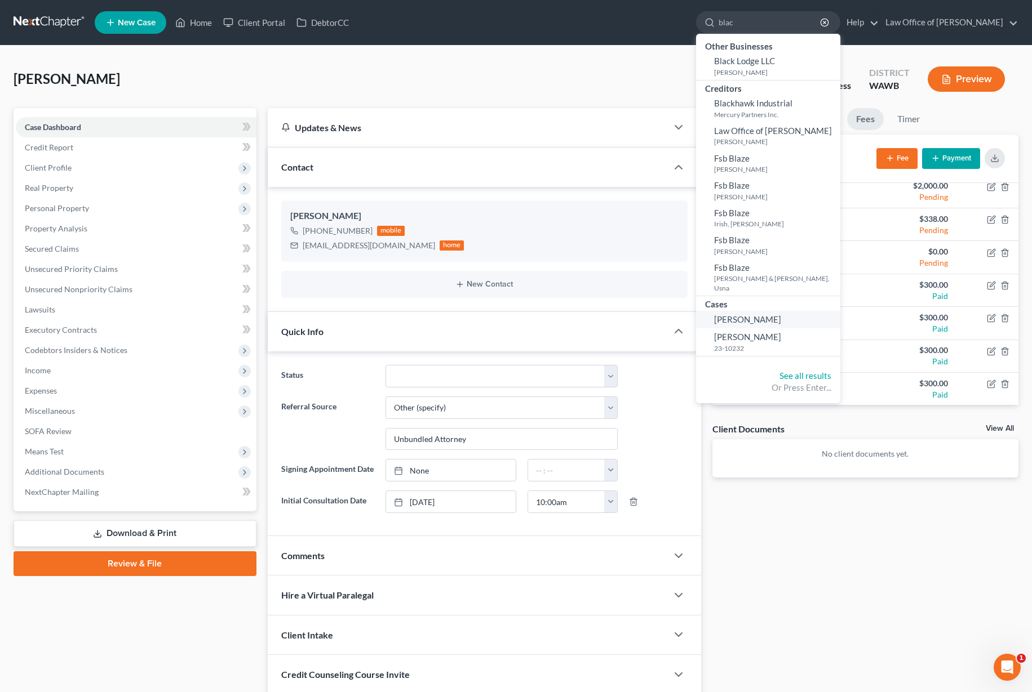
type input "blac"
click at [800, 311] on link "[PERSON_NAME]" at bounding box center [768, 319] width 144 height 17
select select "1"
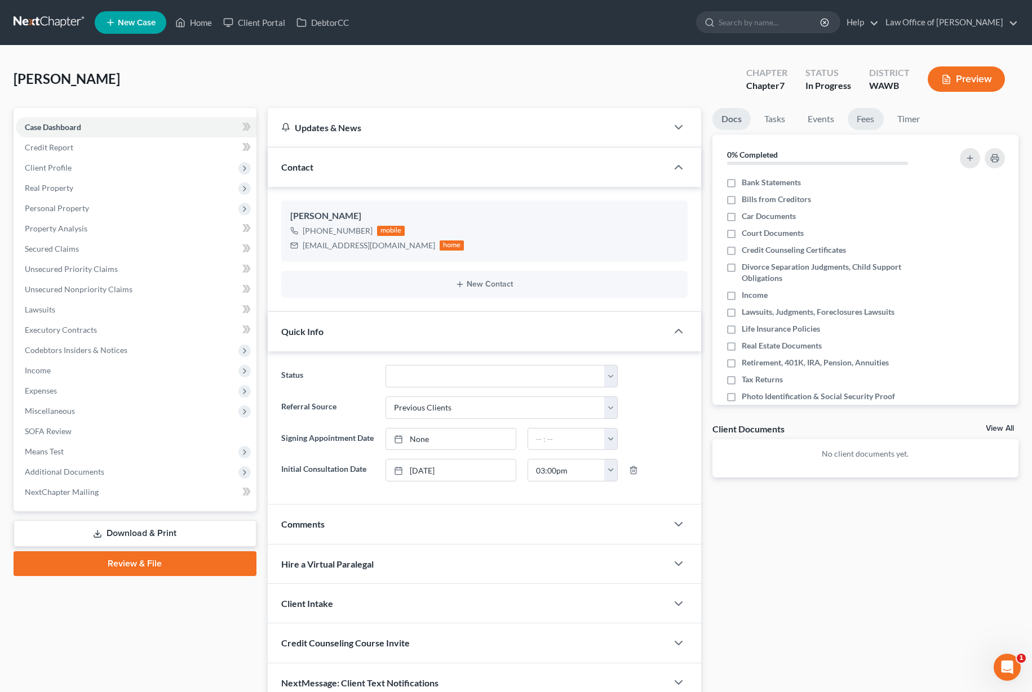
click at [876, 111] on link "Fees" at bounding box center [865, 119] width 36 height 22
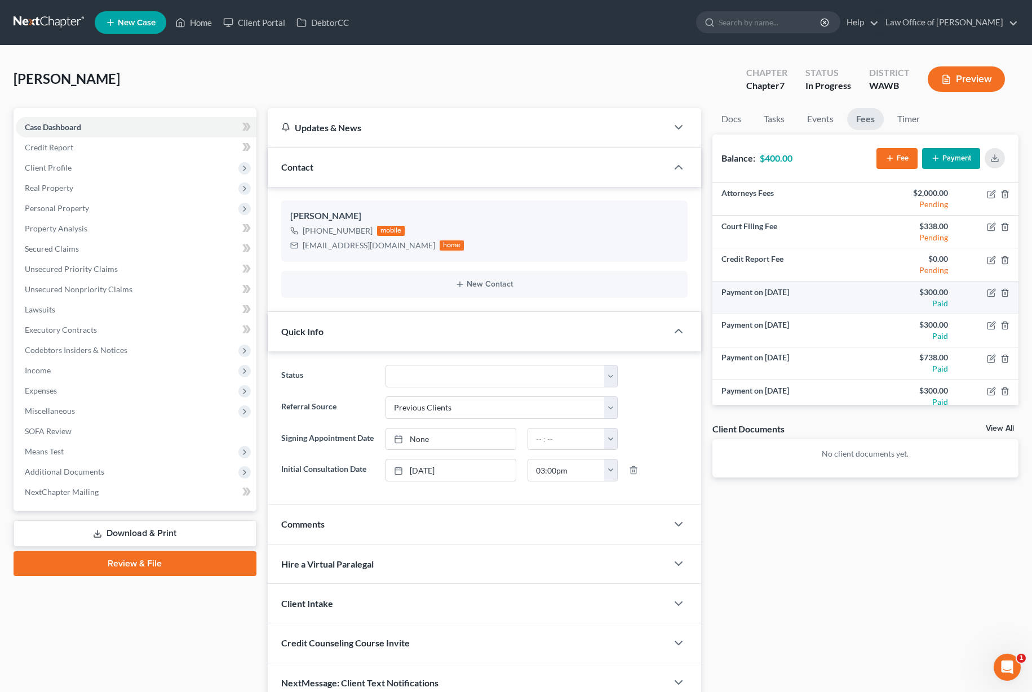
scroll to position [41, 0]
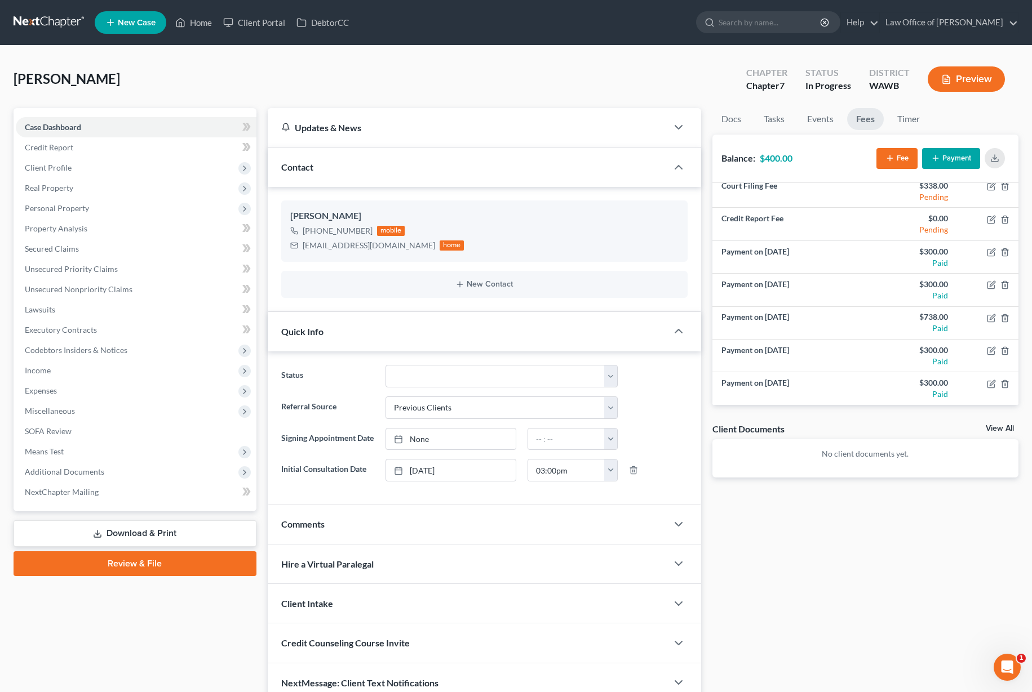
click at [952, 162] on button "Payment" at bounding box center [951, 158] width 58 height 21
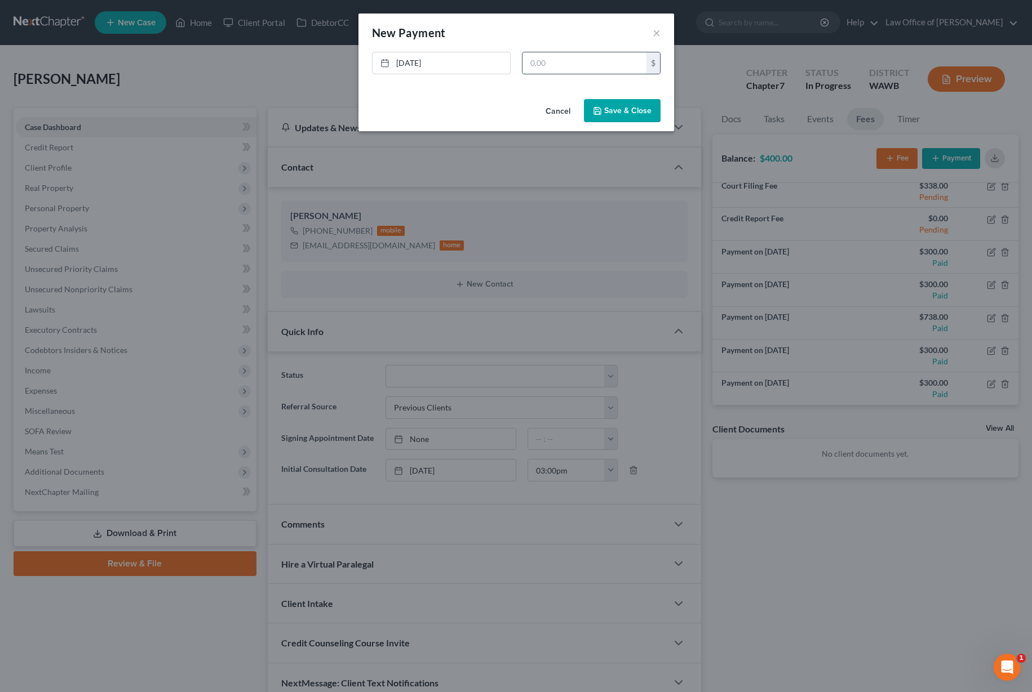
click at [614, 61] on input "text" at bounding box center [584, 62] width 124 height 21
type input "100"
click at [628, 107] on button "Save & Close" at bounding box center [622, 111] width 77 height 24
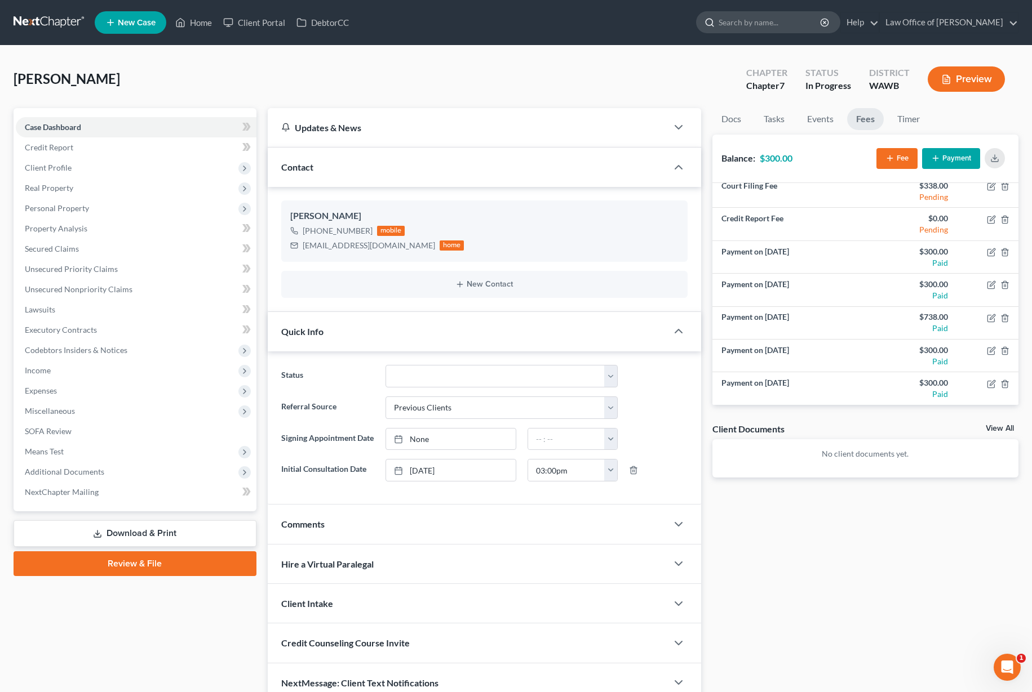
click at [790, 26] on input "search" at bounding box center [769, 22] width 103 height 21
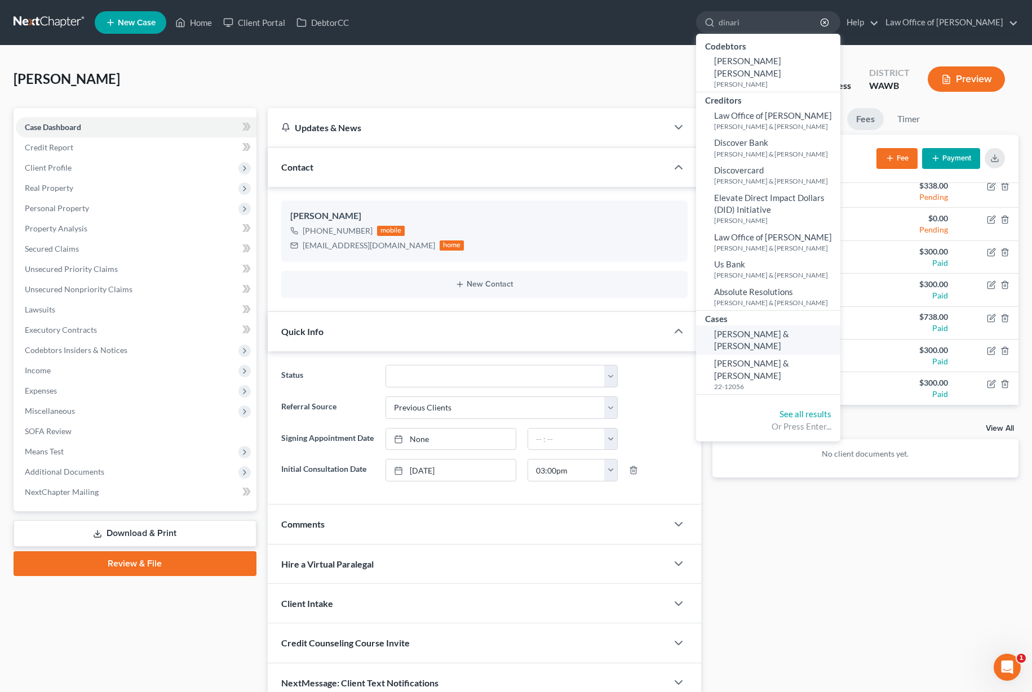
type input "dinari"
click at [775, 329] on span "[PERSON_NAME] & [PERSON_NAME]" at bounding box center [751, 340] width 75 height 22
select select "6"
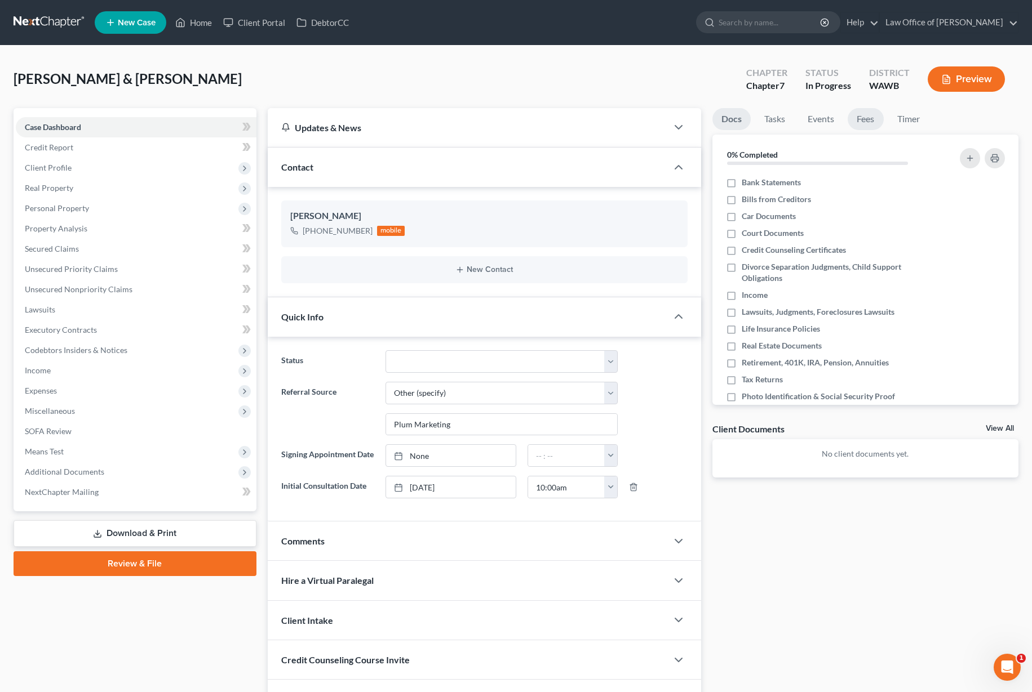
click at [872, 119] on link "Fees" at bounding box center [865, 119] width 36 height 22
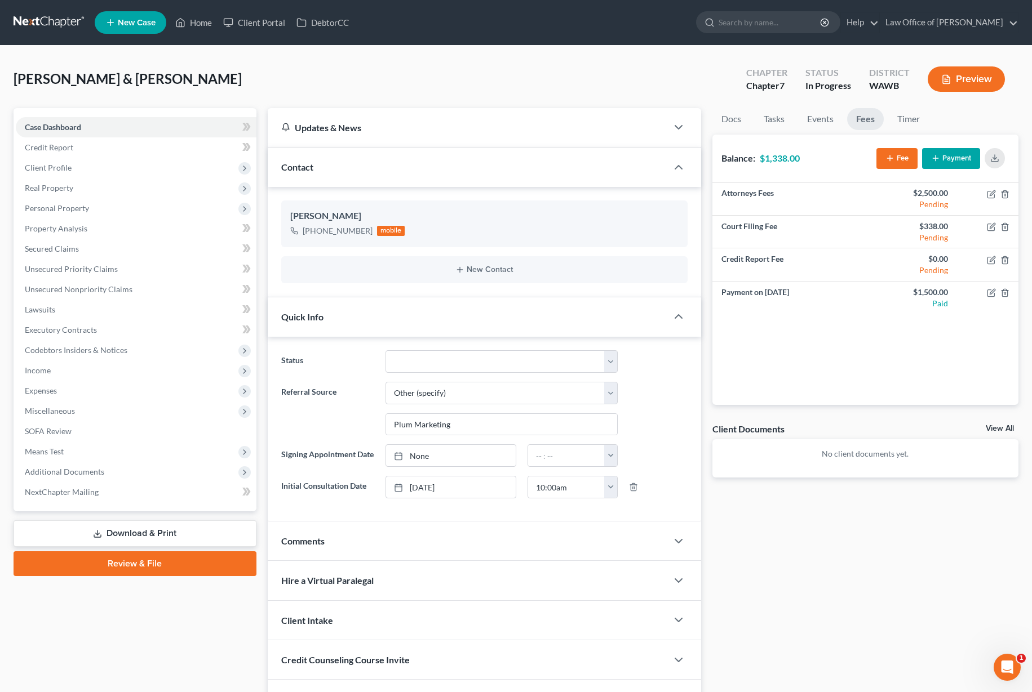
click at [955, 158] on button "Payment" at bounding box center [951, 158] width 58 height 21
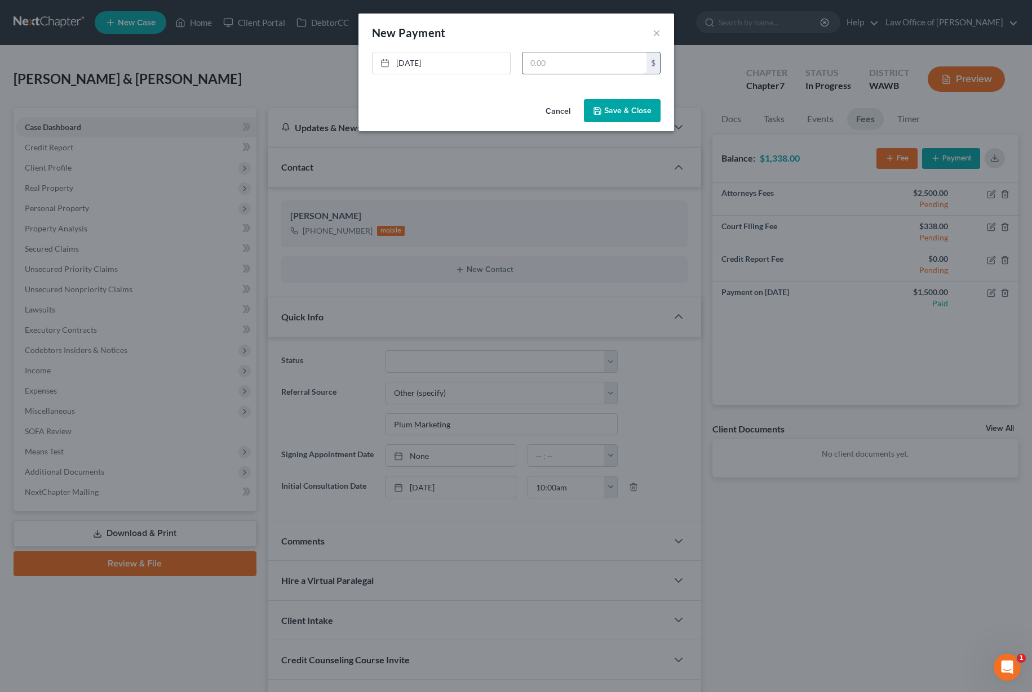
click at [574, 65] on input "text" at bounding box center [584, 62] width 124 height 21
type input "1,338"
click at [634, 110] on button "Save & Close" at bounding box center [622, 111] width 77 height 24
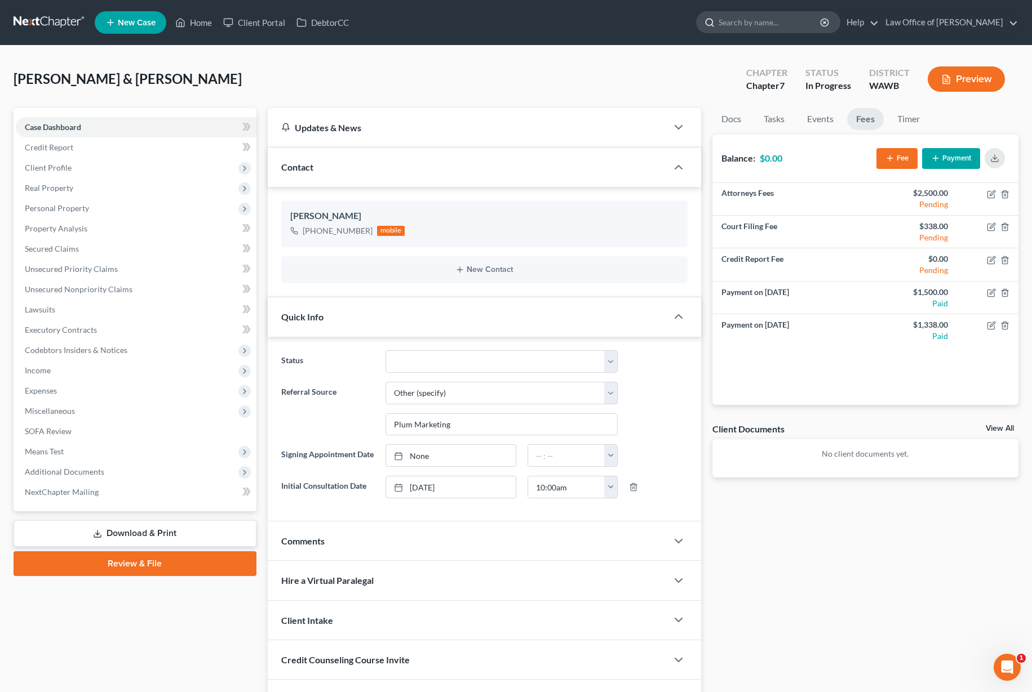
click at [784, 20] on input "search" at bounding box center [769, 22] width 103 height 21
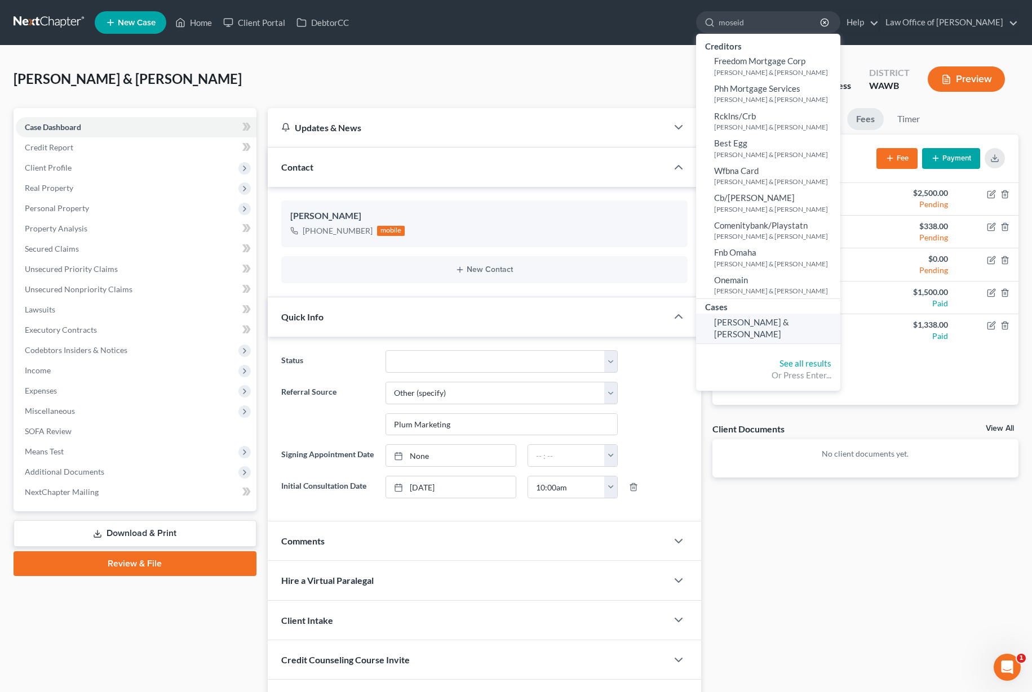
type input "moseid"
click at [786, 323] on span "[PERSON_NAME] & [PERSON_NAME]" at bounding box center [751, 328] width 75 height 22
select select "6"
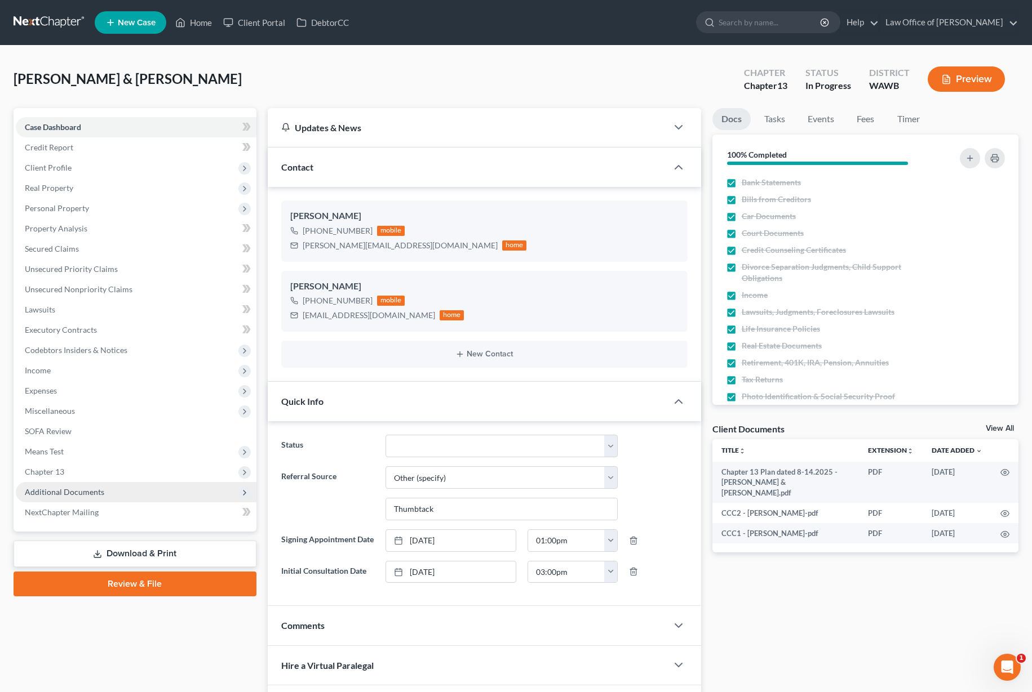
click at [96, 492] on span "Additional Documents" at bounding box center [64, 492] width 79 height 10
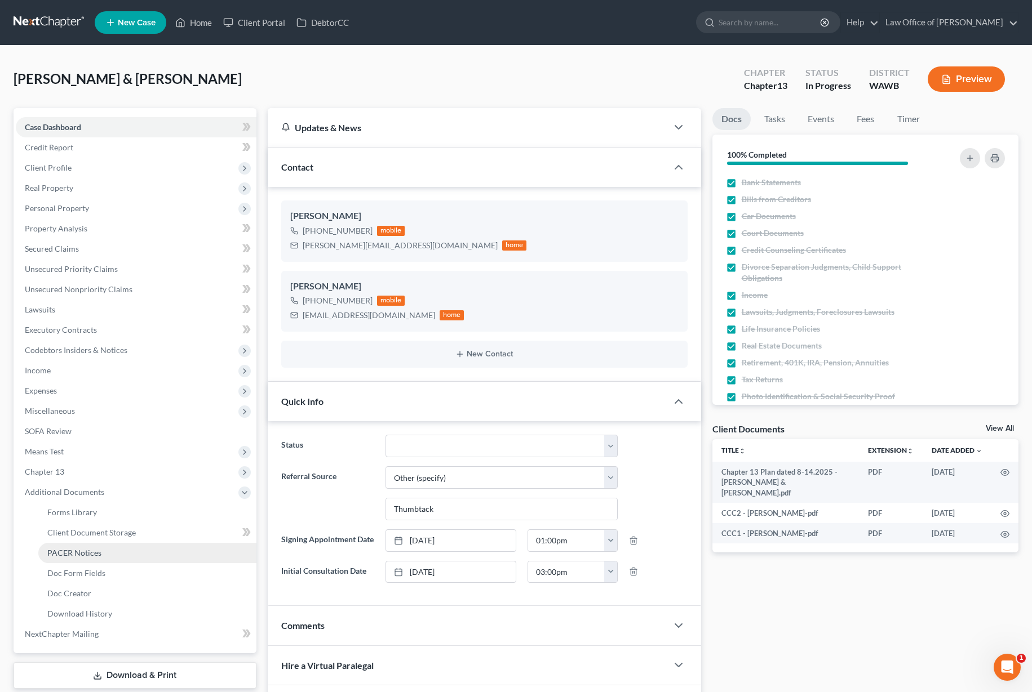
click at [97, 553] on span "PACER Notices" at bounding box center [74, 553] width 54 height 10
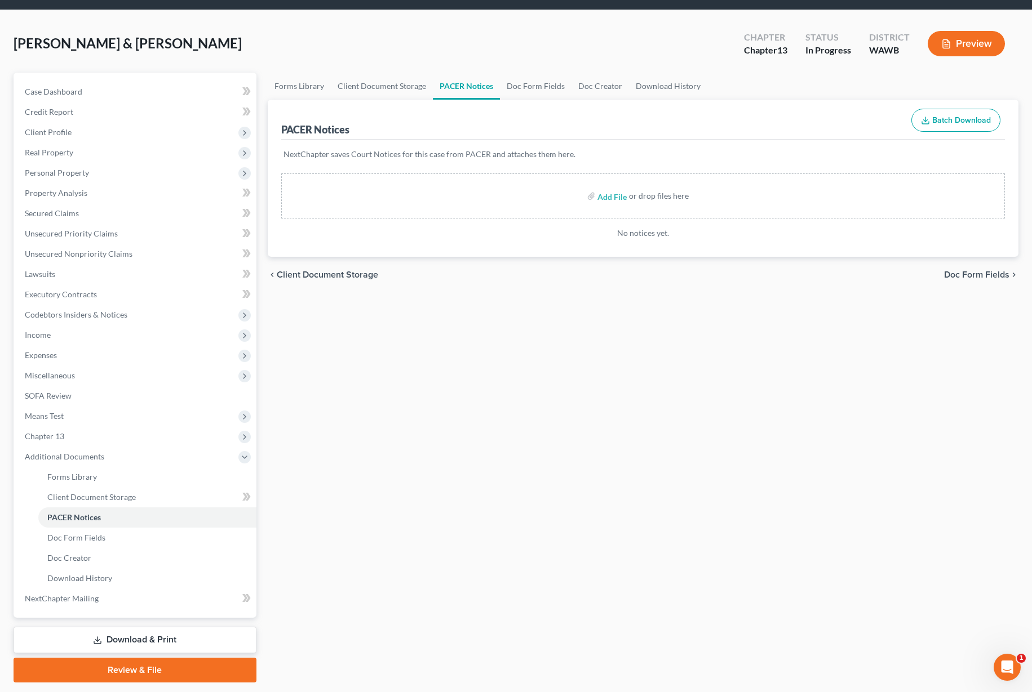
scroll to position [59, 0]
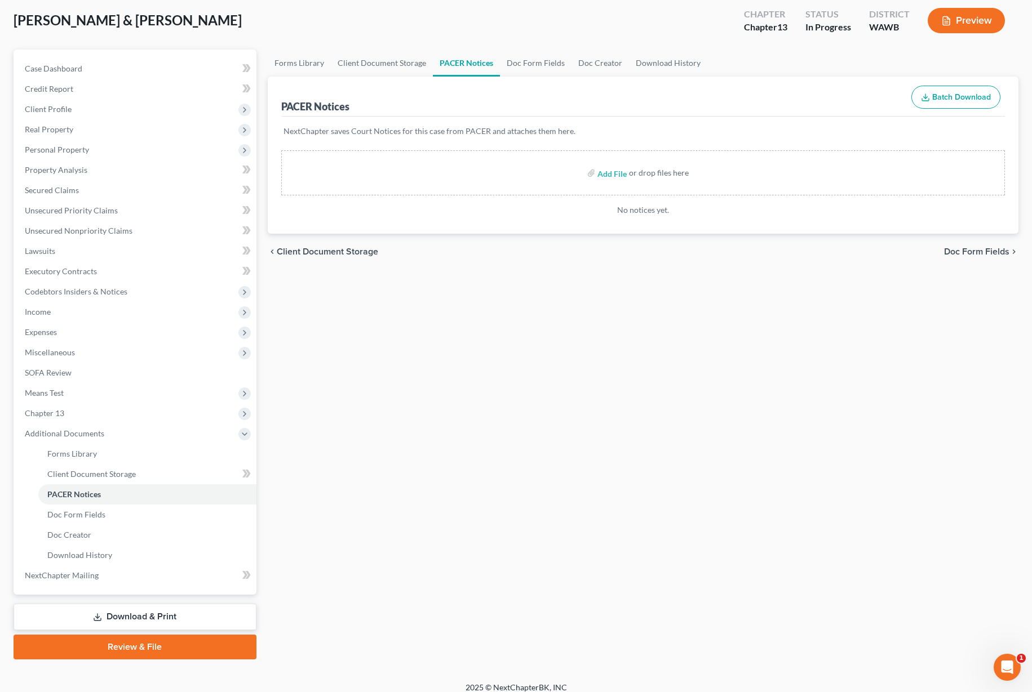
click at [161, 611] on link "Download & Print" at bounding box center [135, 617] width 243 height 26
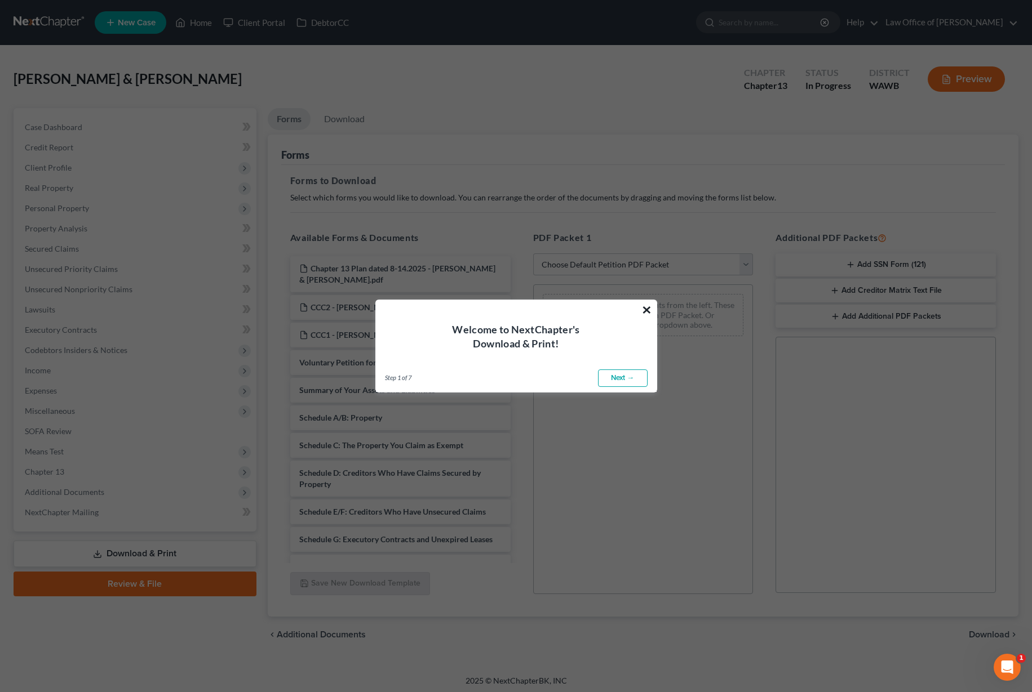
click at [647, 307] on button "×" at bounding box center [646, 310] width 11 height 18
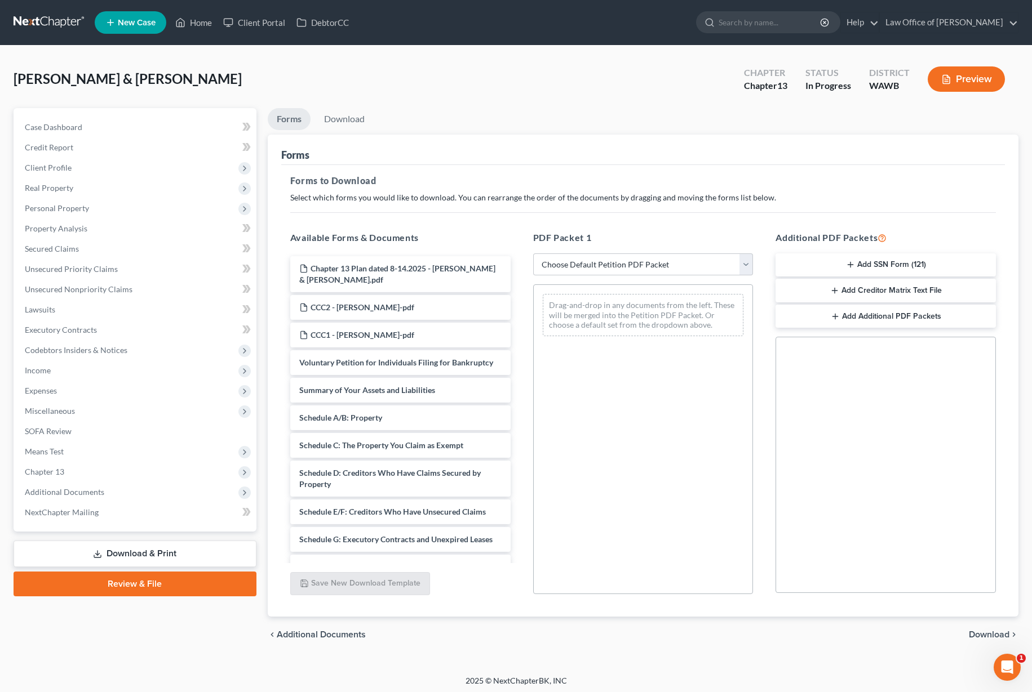
click at [884, 266] on button "Add SSN Form (121)" at bounding box center [885, 266] width 220 height 24
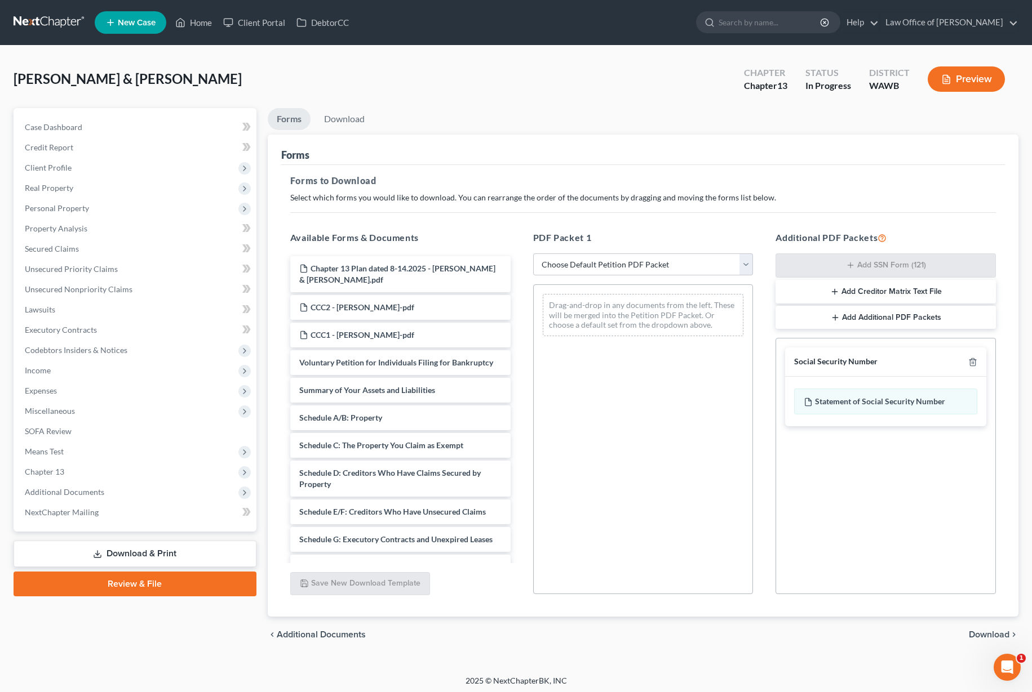
click at [995, 635] on span "Download" at bounding box center [988, 634] width 41 height 9
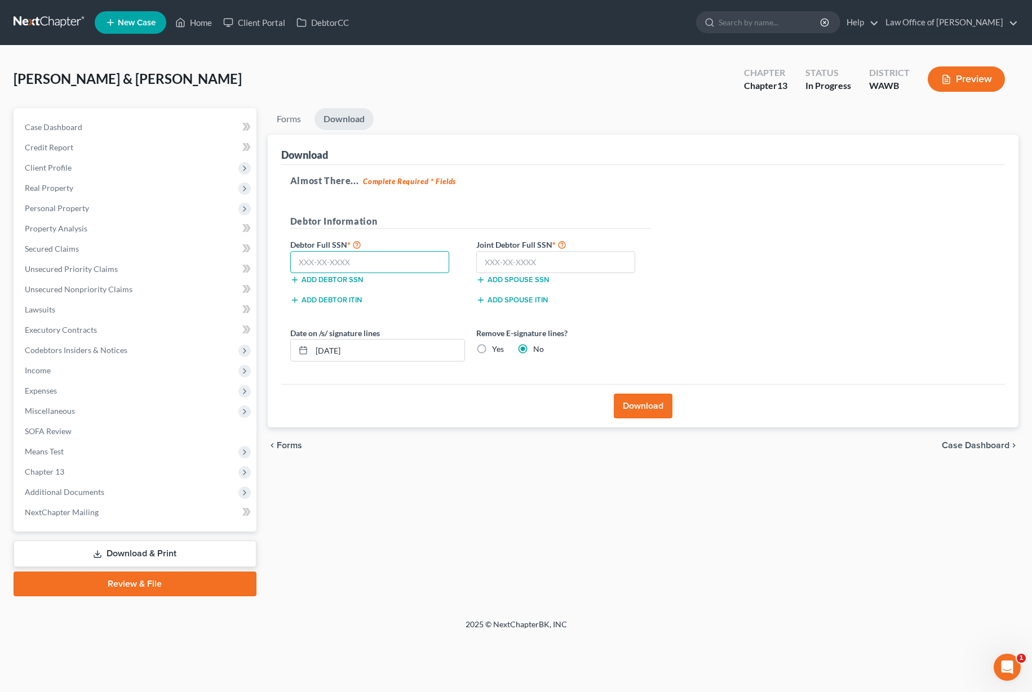
click at [371, 266] on input "text" at bounding box center [369, 262] width 159 height 23
paste input "537-64-3921"
type input "537-64-3921"
click at [540, 258] on input "text" at bounding box center [555, 262] width 159 height 23
paste input "536-70-3430"
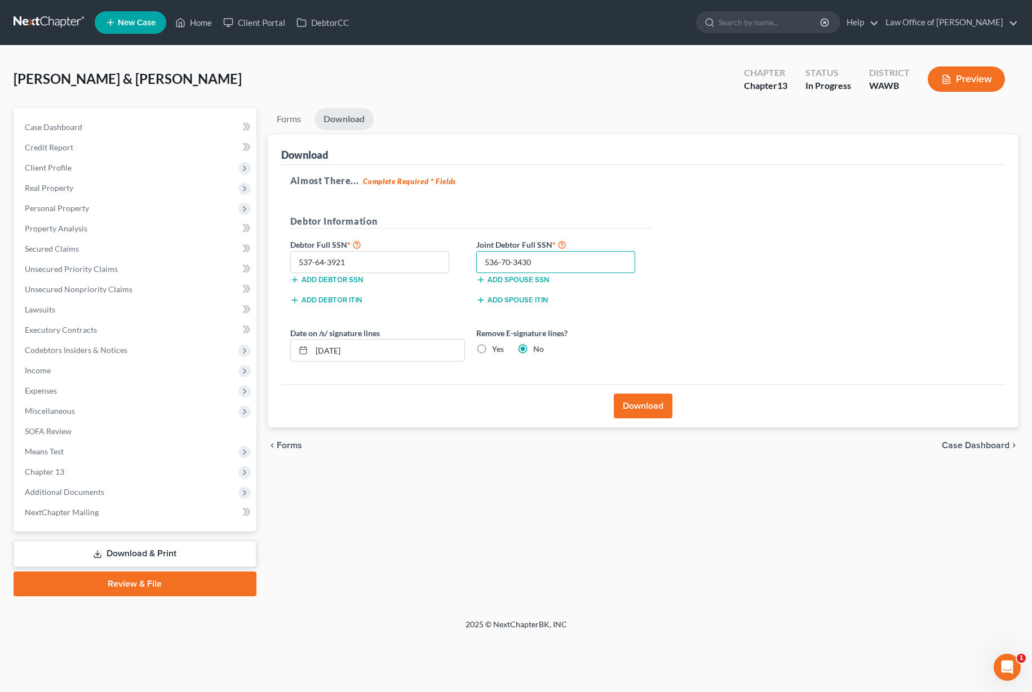
type input "536-70-3430"
click at [636, 407] on button "Download" at bounding box center [643, 406] width 59 height 25
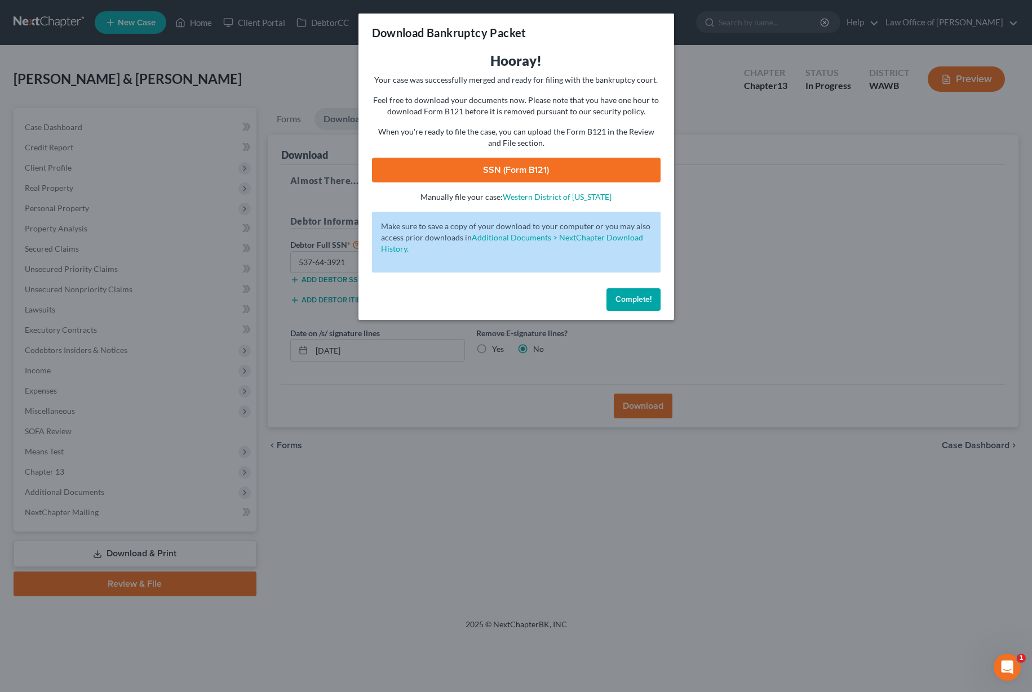
click at [430, 168] on link "SSN (Form B121)" at bounding box center [516, 170] width 288 height 25
click at [624, 296] on span "Complete!" at bounding box center [633, 300] width 36 height 10
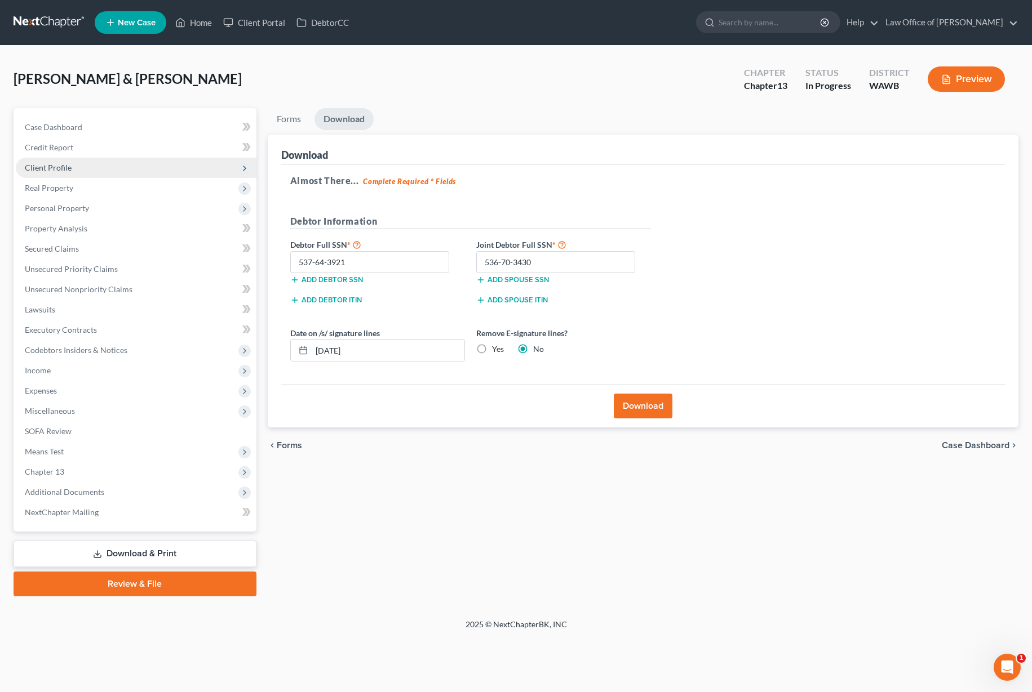
click at [119, 165] on span "Client Profile" at bounding box center [136, 168] width 241 height 20
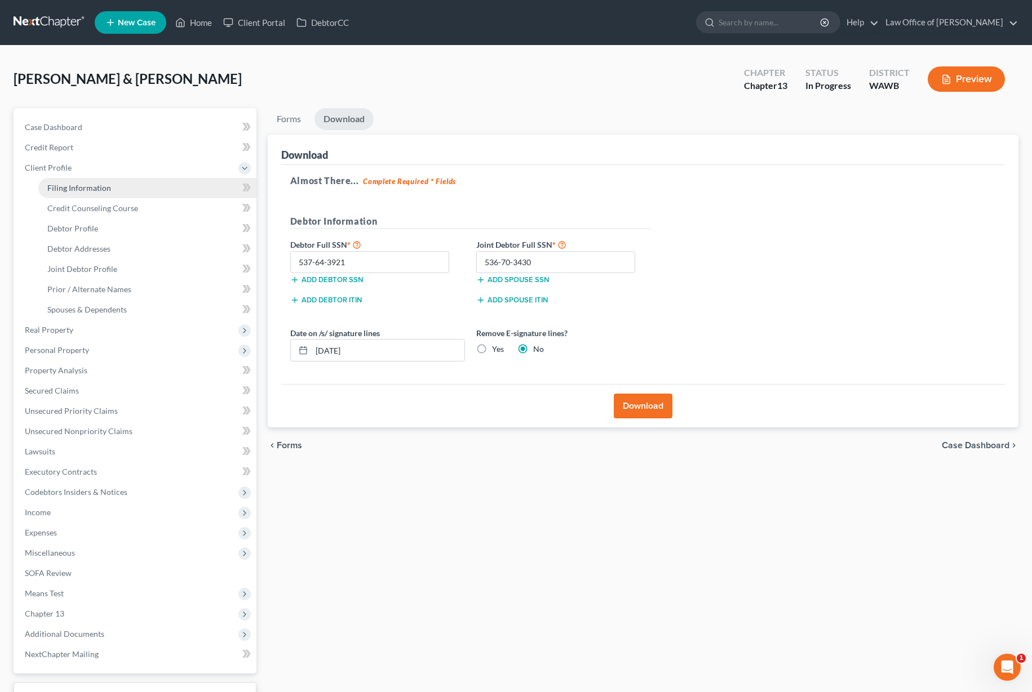
click at [107, 188] on span "Filing Information" at bounding box center [79, 188] width 64 height 10
select select "1"
select select "3"
select select "0"
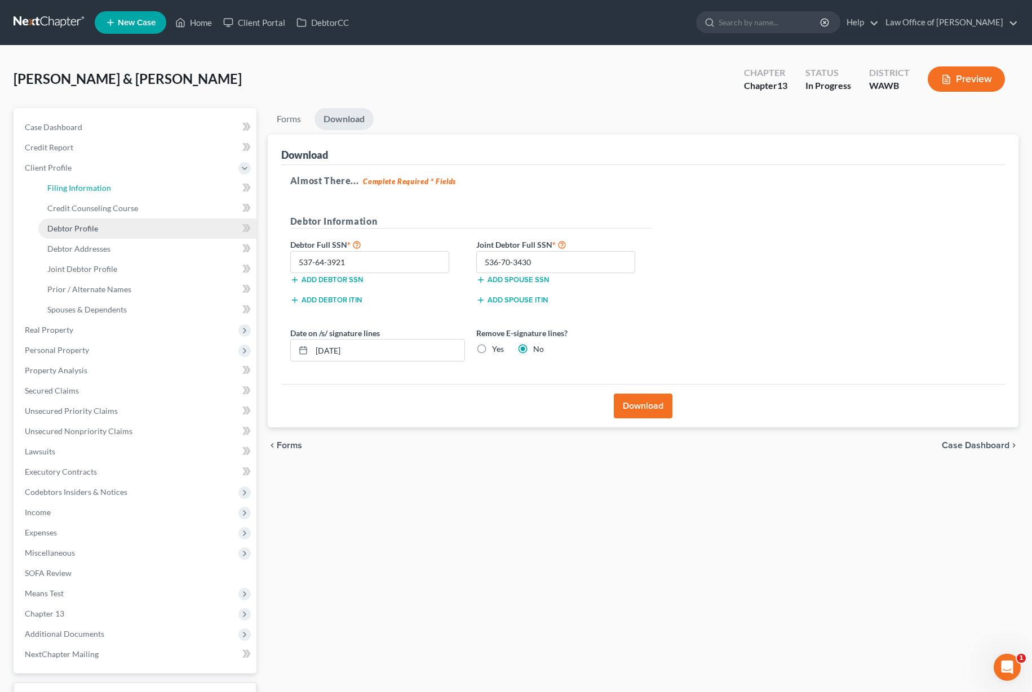
select select "50"
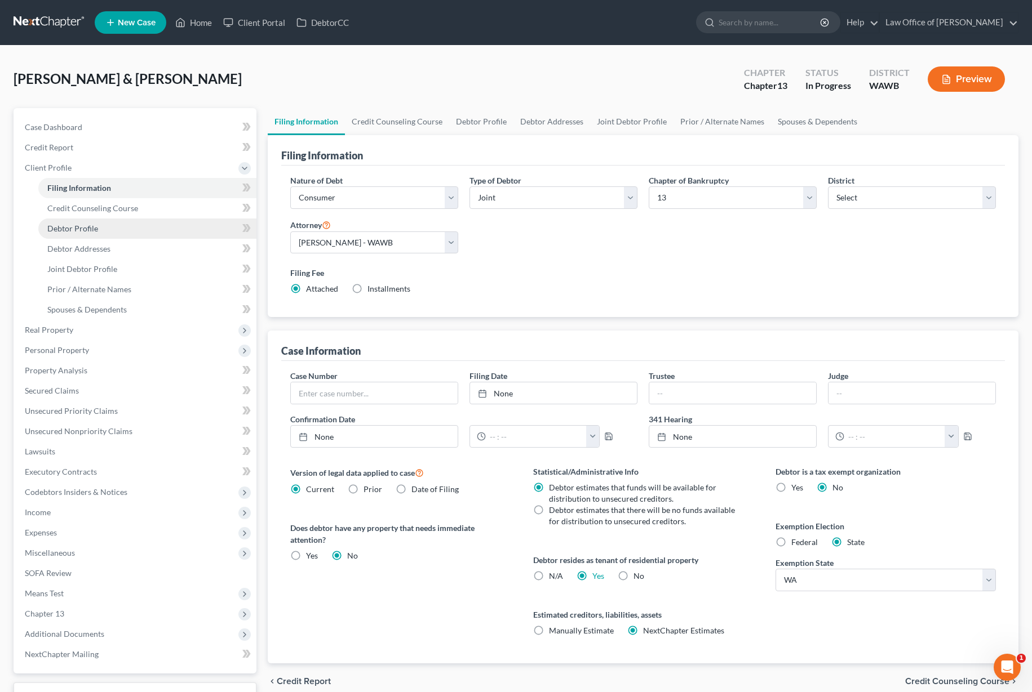
click at [96, 230] on span "Debtor Profile" at bounding box center [72, 229] width 51 height 10
select select "1"
select select "5"
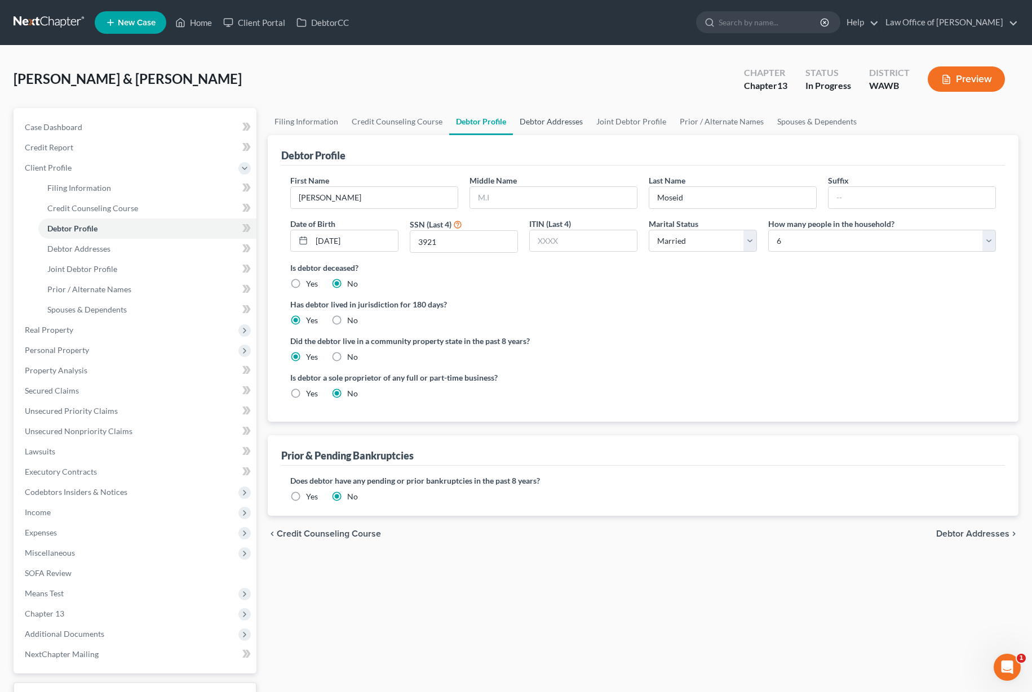
click at [567, 125] on link "Debtor Addresses" at bounding box center [551, 121] width 77 height 27
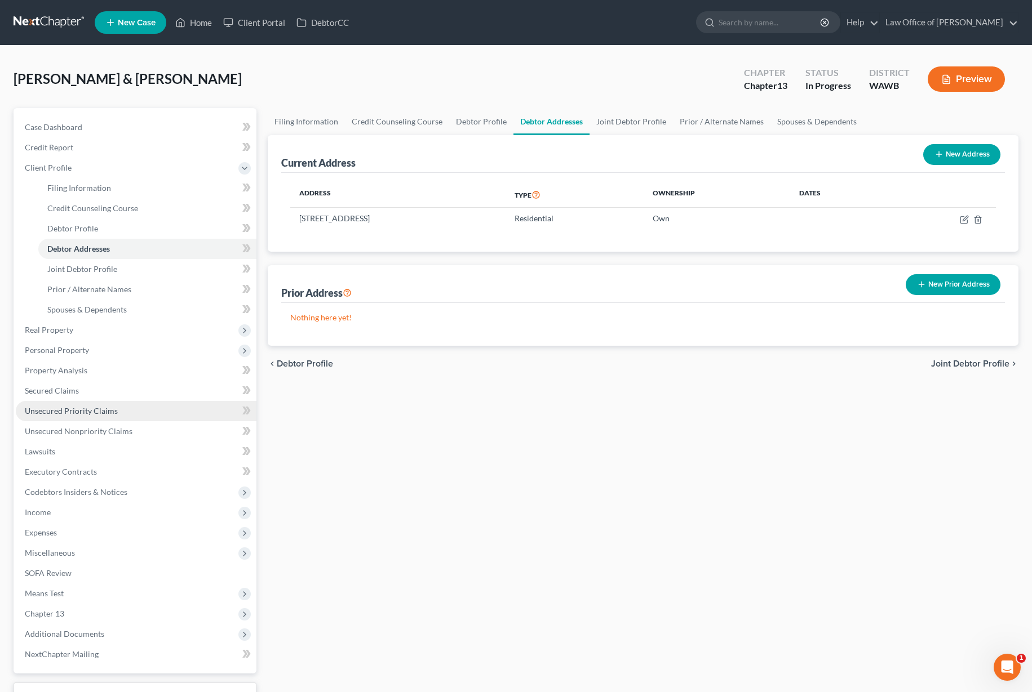
scroll to position [89, 0]
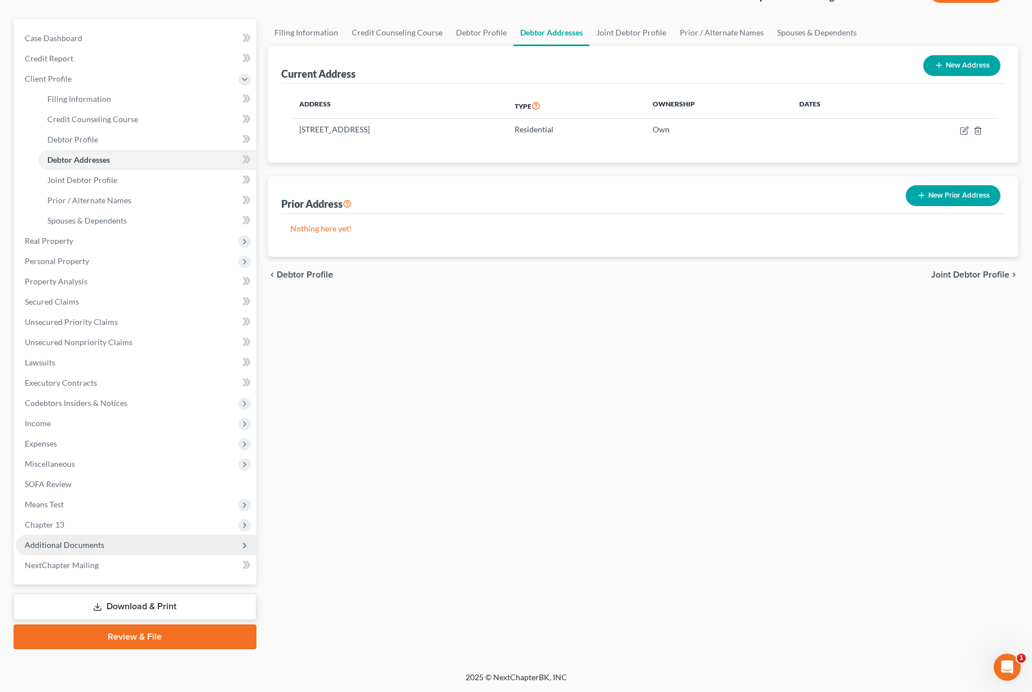
click at [60, 551] on span "Additional Documents" at bounding box center [136, 545] width 241 height 20
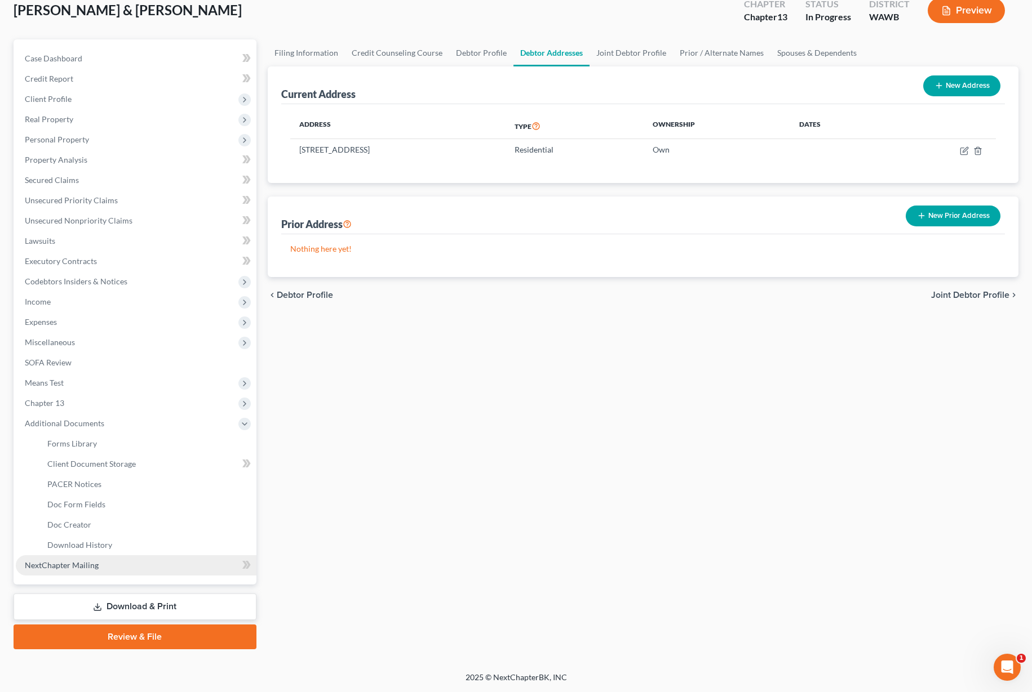
scroll to position [69, 0]
click at [82, 466] on span "Client Document Storage" at bounding box center [91, 464] width 88 height 10
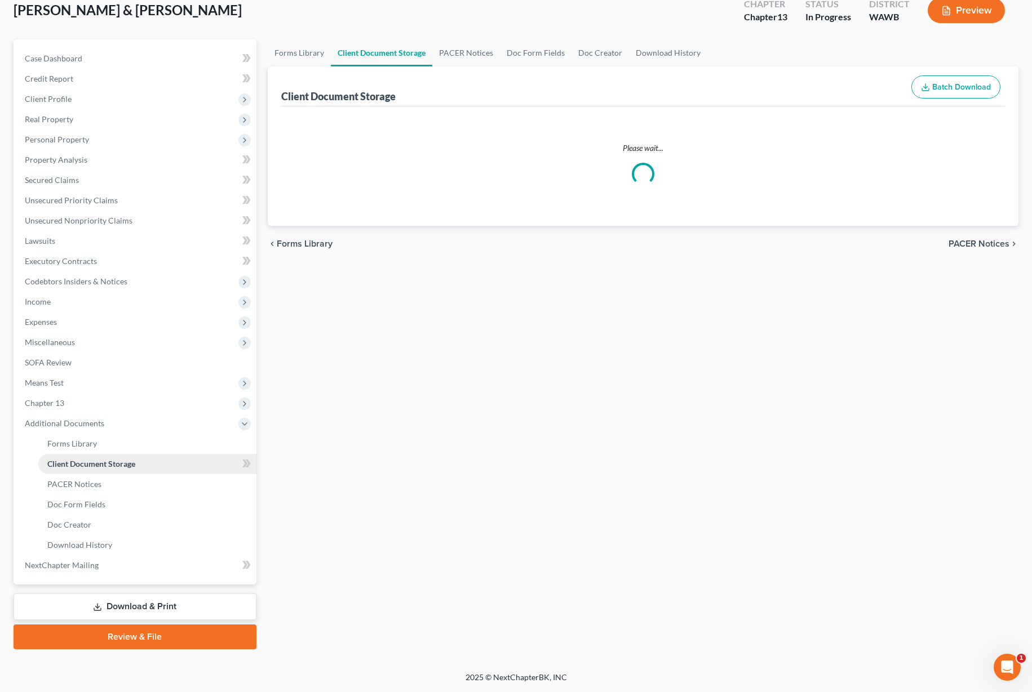
scroll to position [17, 0]
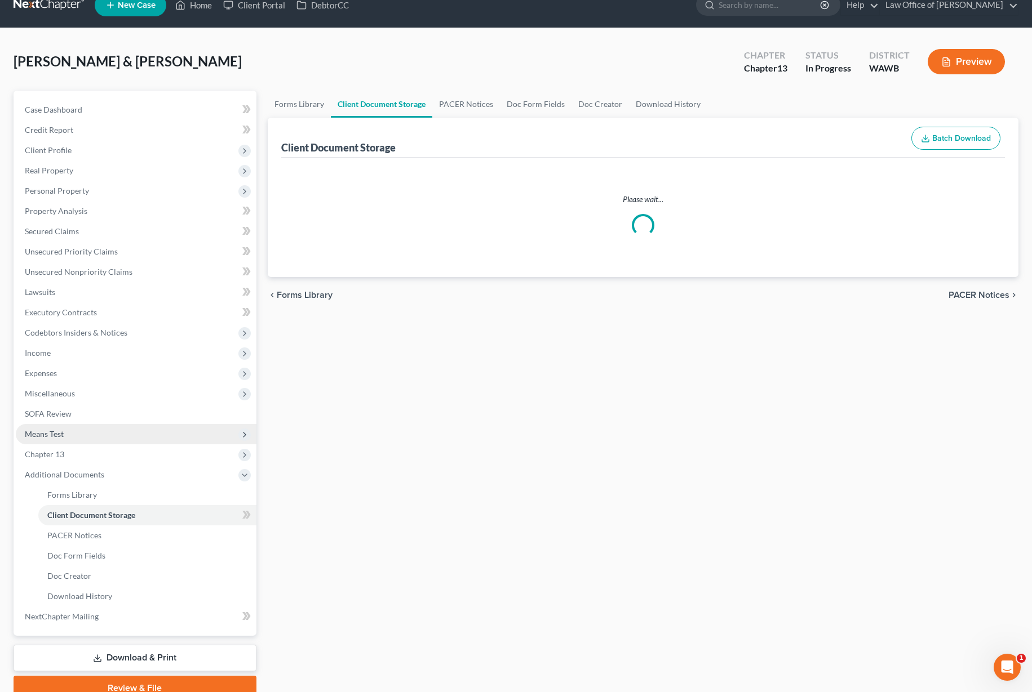
select select "0"
select select "1"
select select "3"
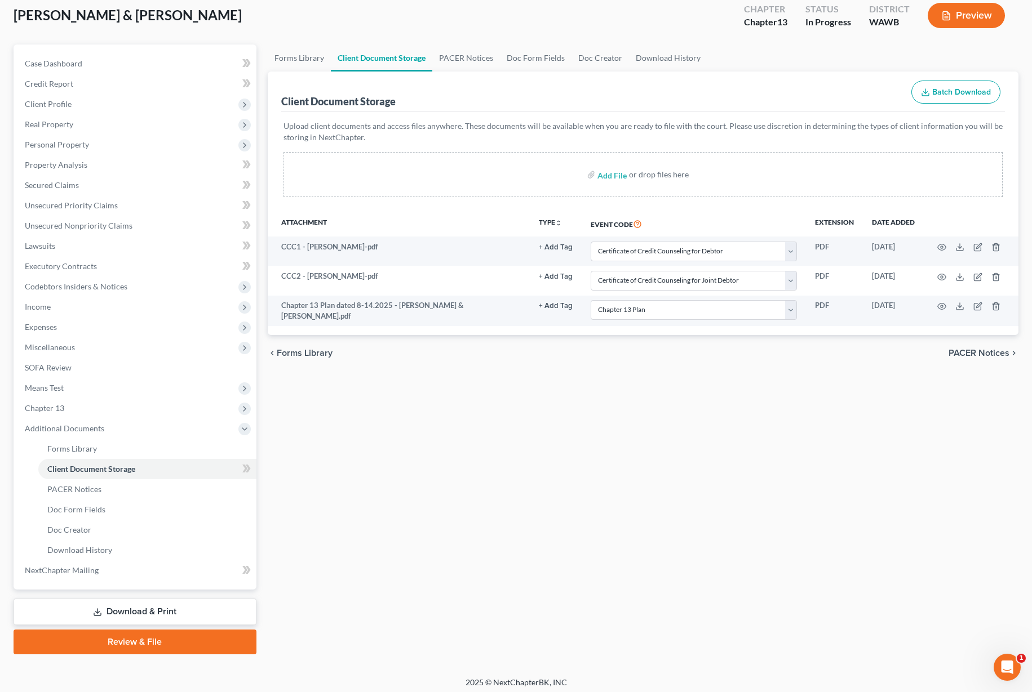
scroll to position [69, 0]
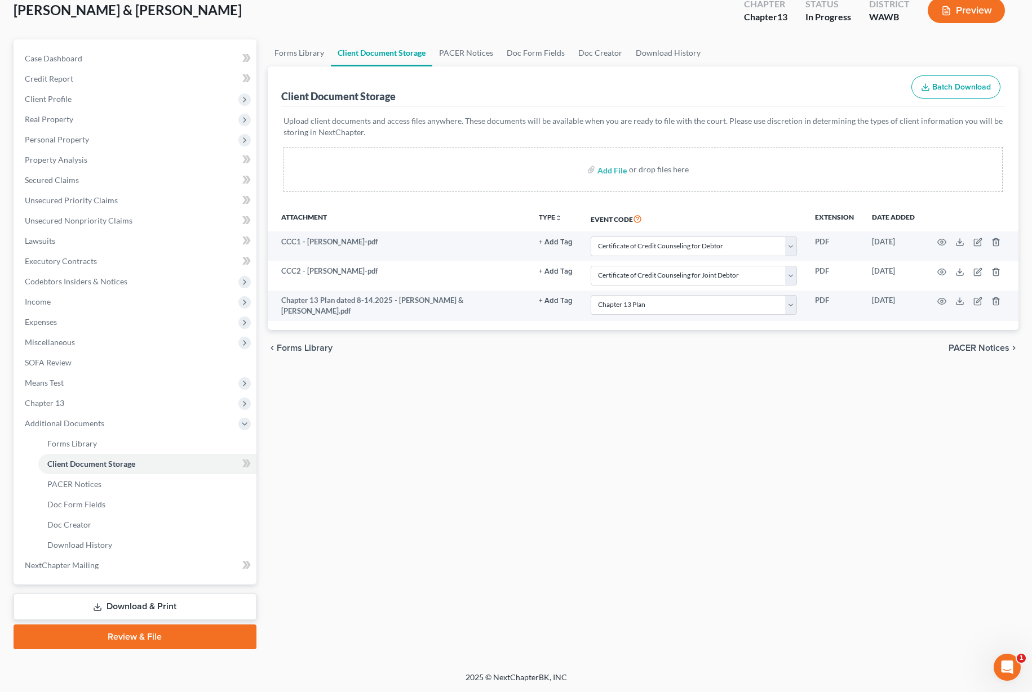
click at [94, 605] on icon at bounding box center [97, 607] width 9 height 9
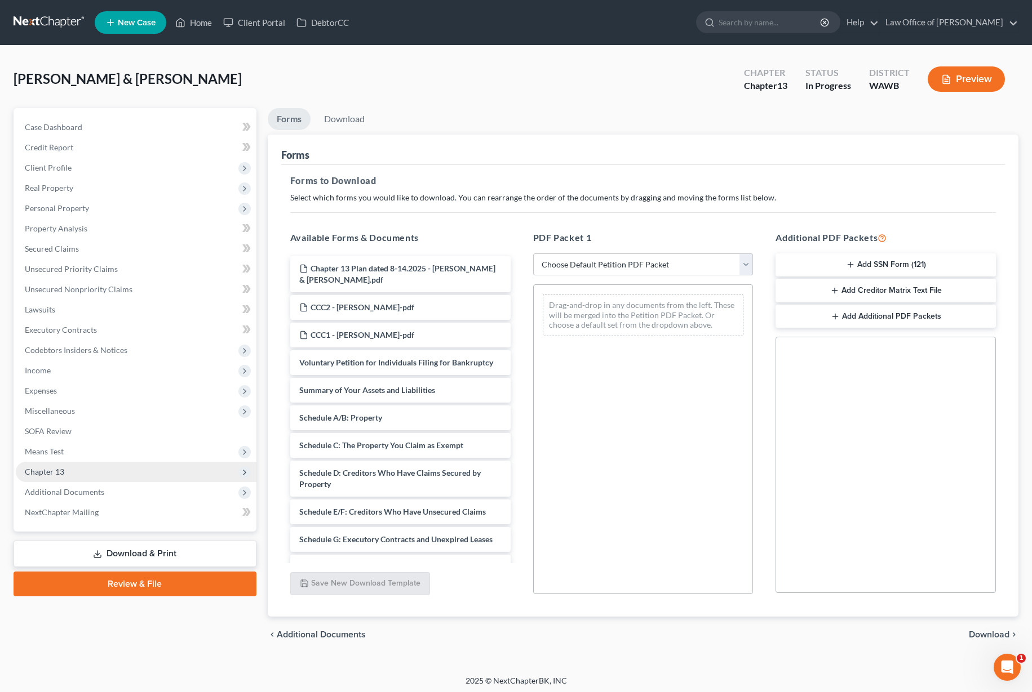
click at [135, 468] on span "Chapter 13" at bounding box center [136, 472] width 241 height 20
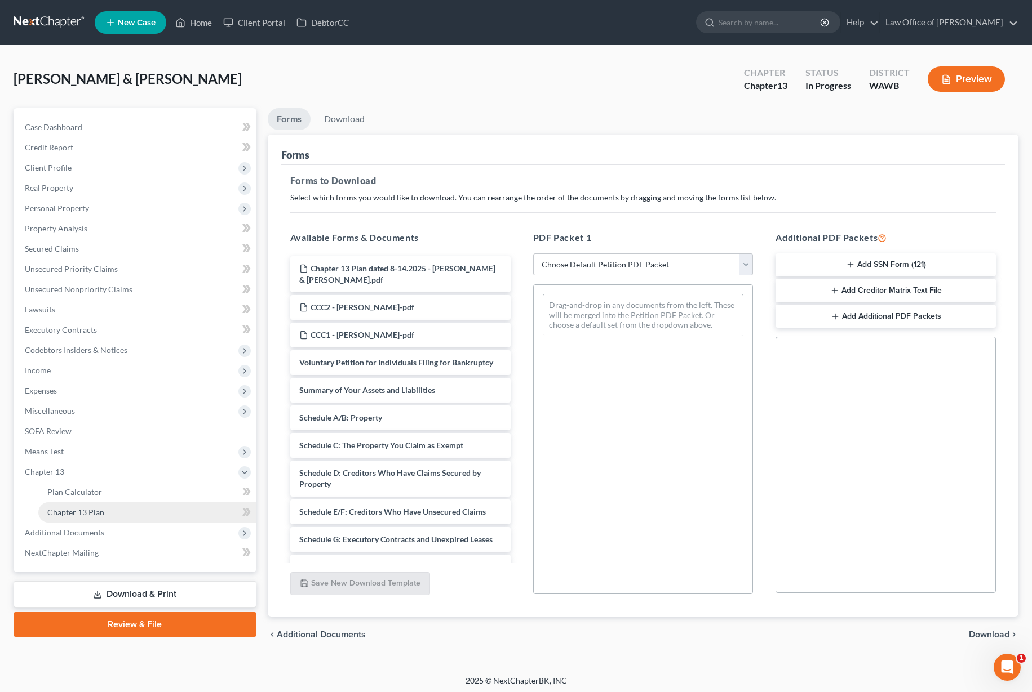
click at [121, 511] on link "Chapter 13 Plan" at bounding box center [147, 513] width 218 height 20
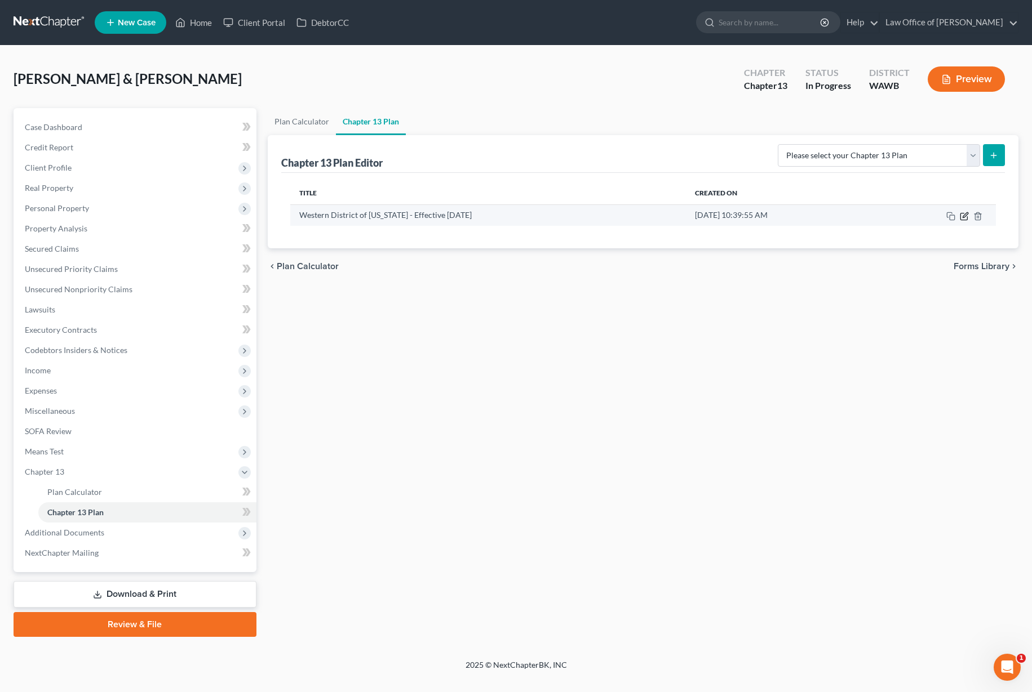
click at [964, 215] on icon "button" at bounding box center [963, 216] width 9 height 9
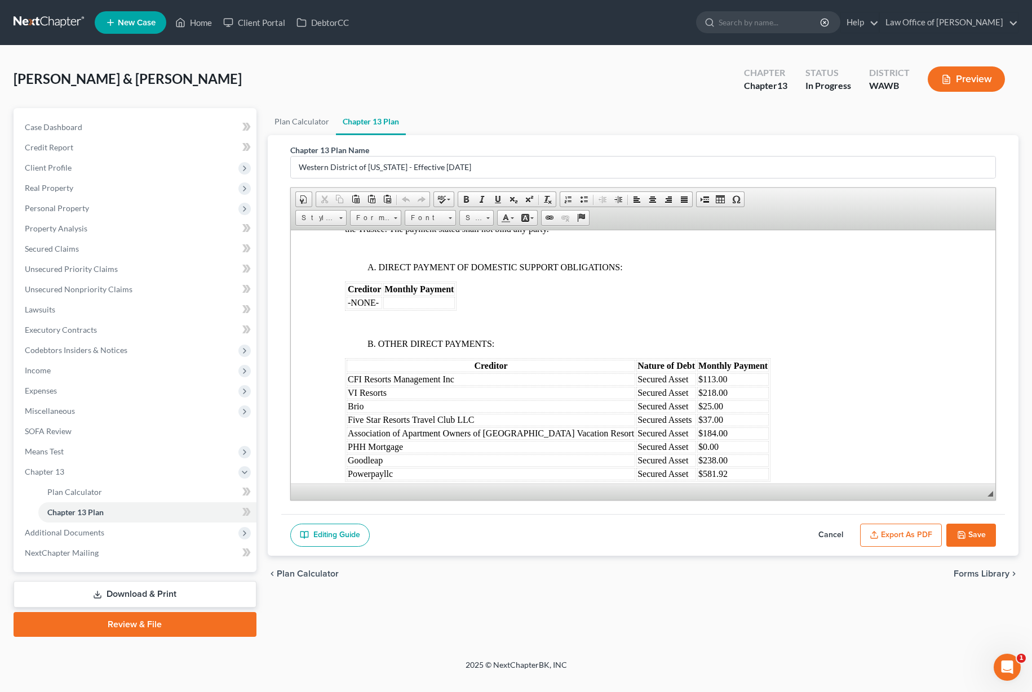
scroll to position [3274, 0]
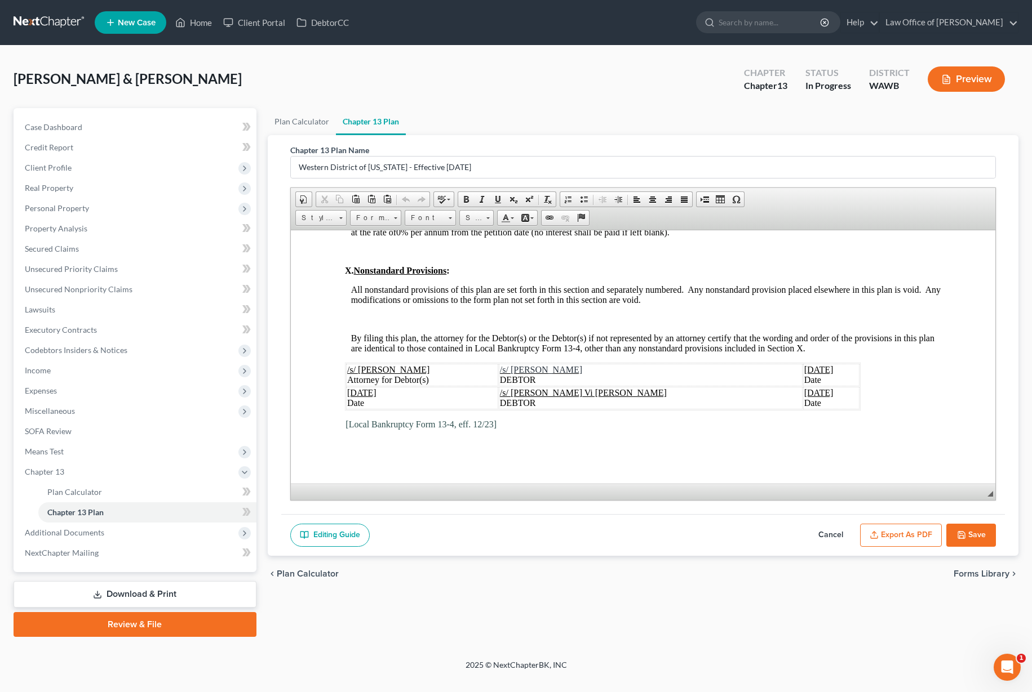
click at [376, 394] on span "August 14, 2025" at bounding box center [360, 393] width 29 height 10
click at [803, 370] on span "August 14, 2025" at bounding box center [817, 369] width 29 height 10
click at [803, 394] on span "August 14, 2025" at bounding box center [817, 393] width 29 height 10
click at [884, 534] on button "Export as PDF" at bounding box center [901, 536] width 82 height 24
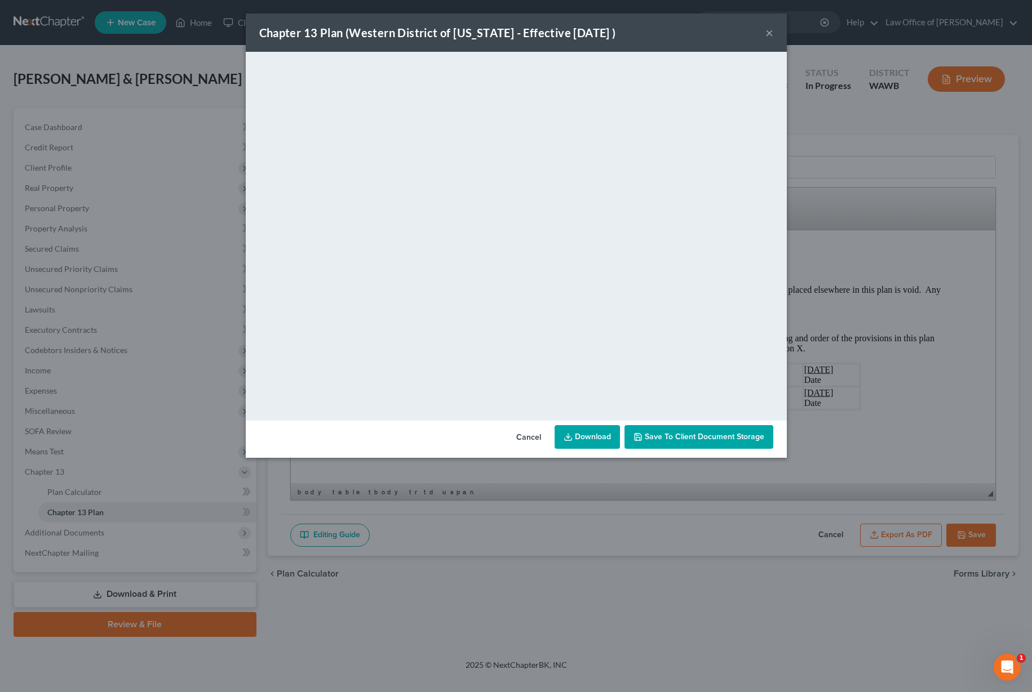
click at [686, 440] on span "Save to Client Document Storage" at bounding box center [703, 437] width 119 height 10
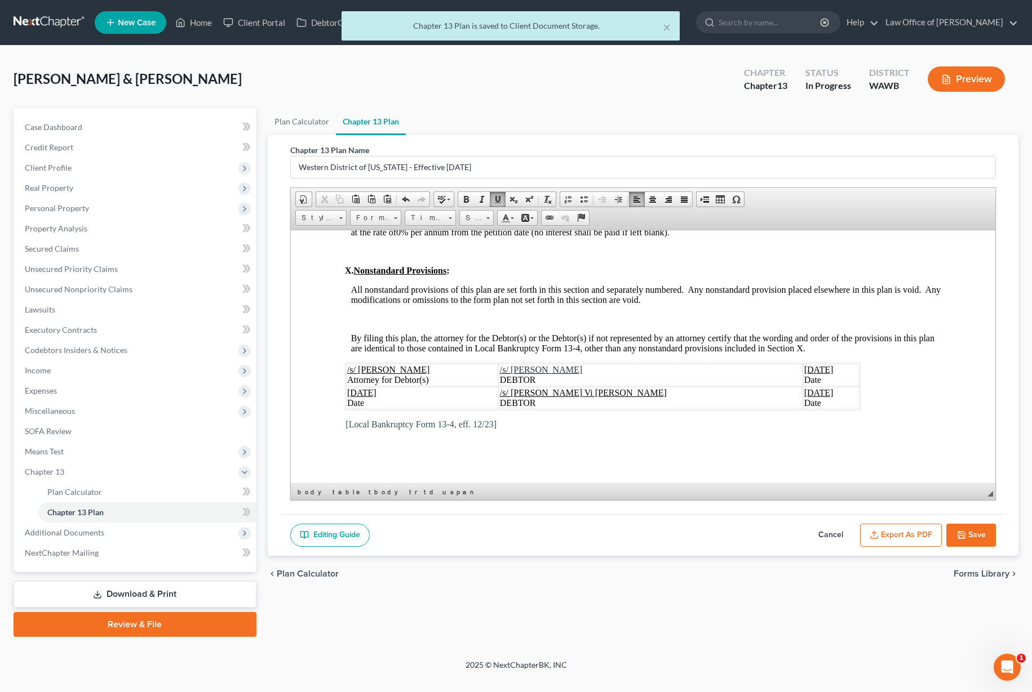
click at [976, 529] on button "Save" at bounding box center [971, 536] width 50 height 24
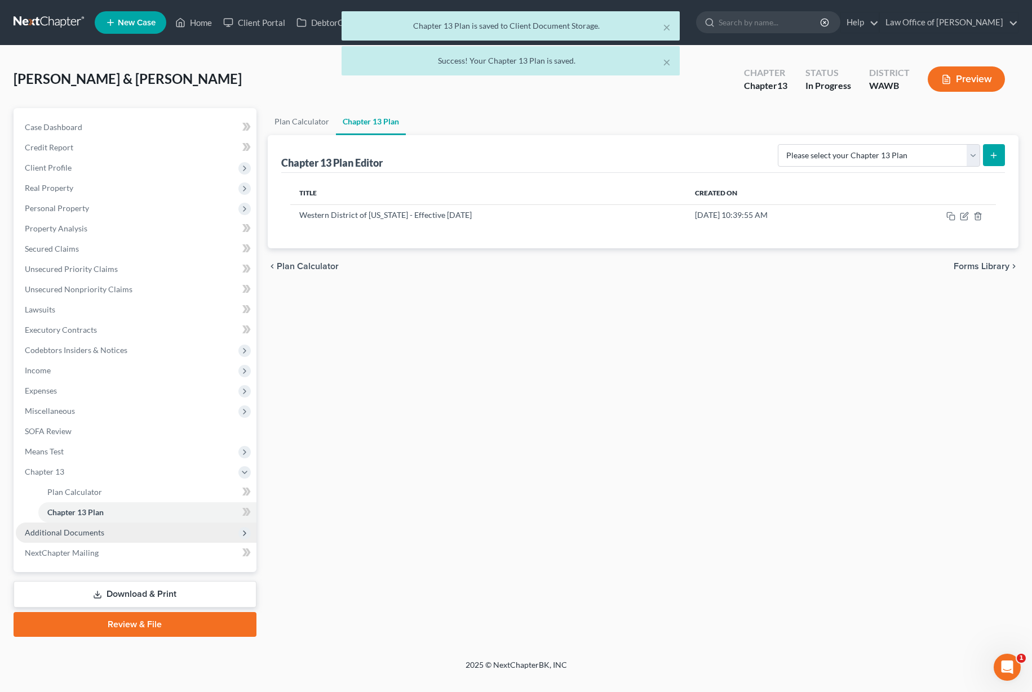
click at [101, 534] on span "Additional Documents" at bounding box center [64, 533] width 79 height 10
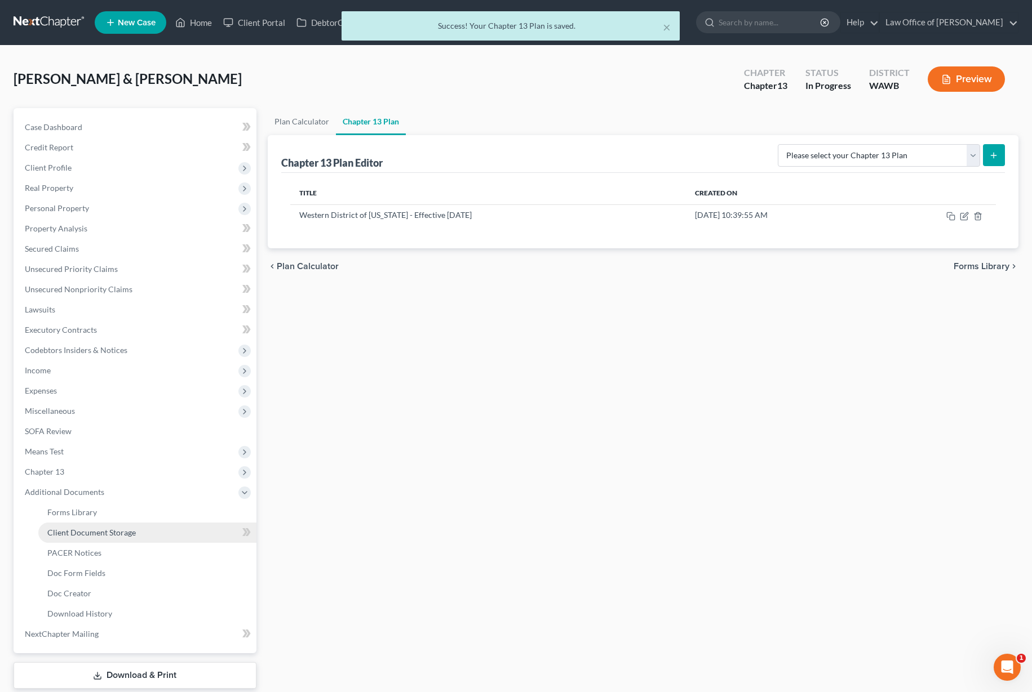
click at [114, 525] on link "Client Document Storage" at bounding box center [147, 533] width 218 height 20
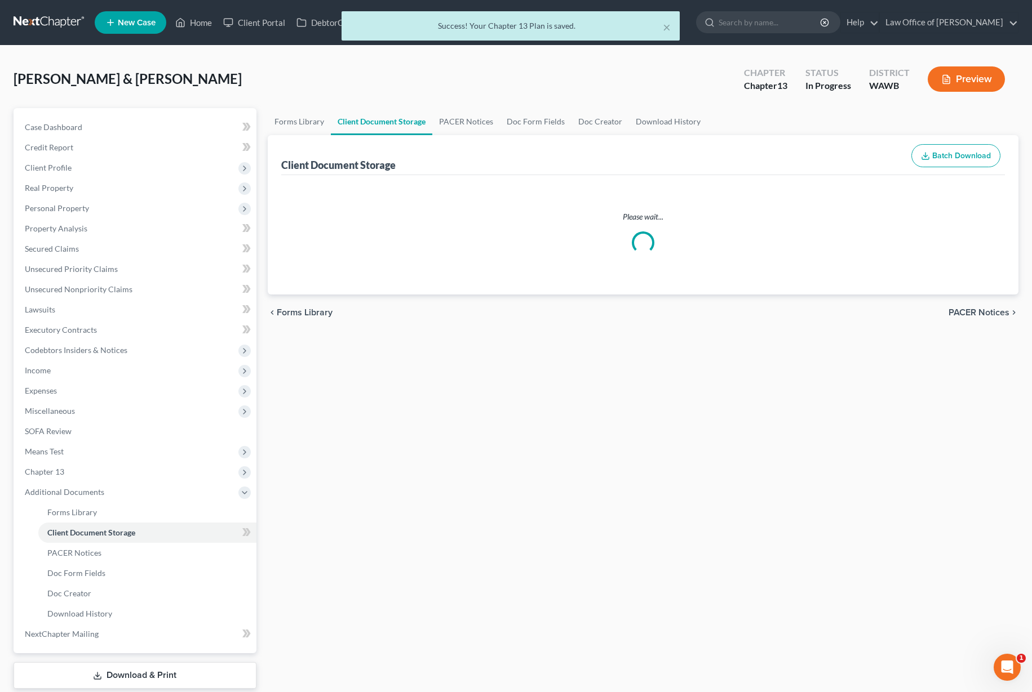
select select "0"
select select "1"
select select "3"
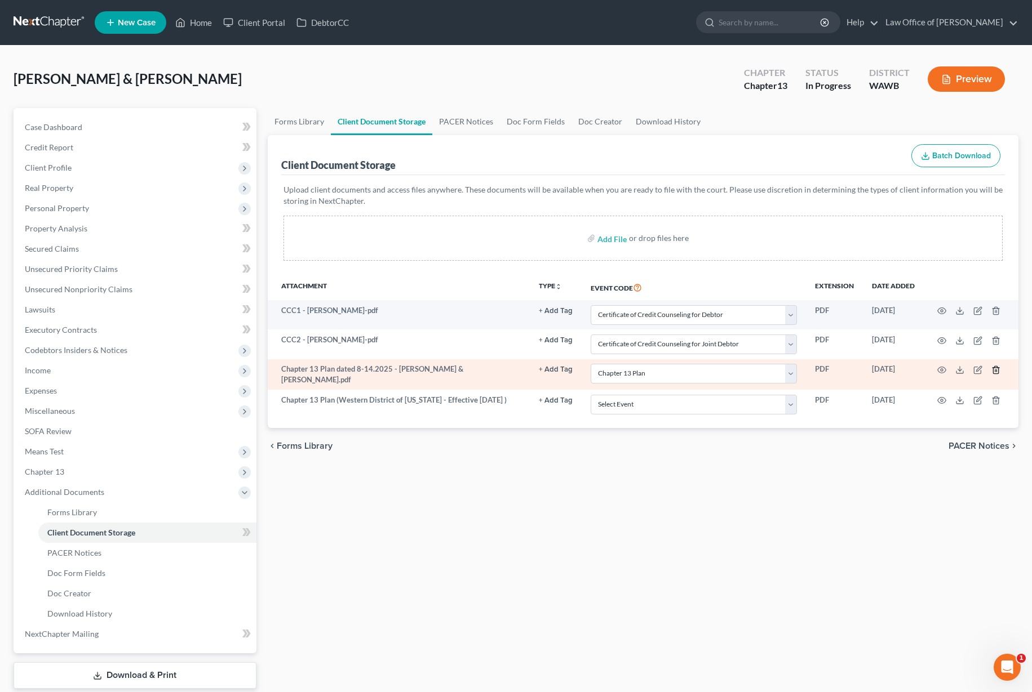
click at [995, 368] on icon "button" at bounding box center [995, 370] width 9 height 9
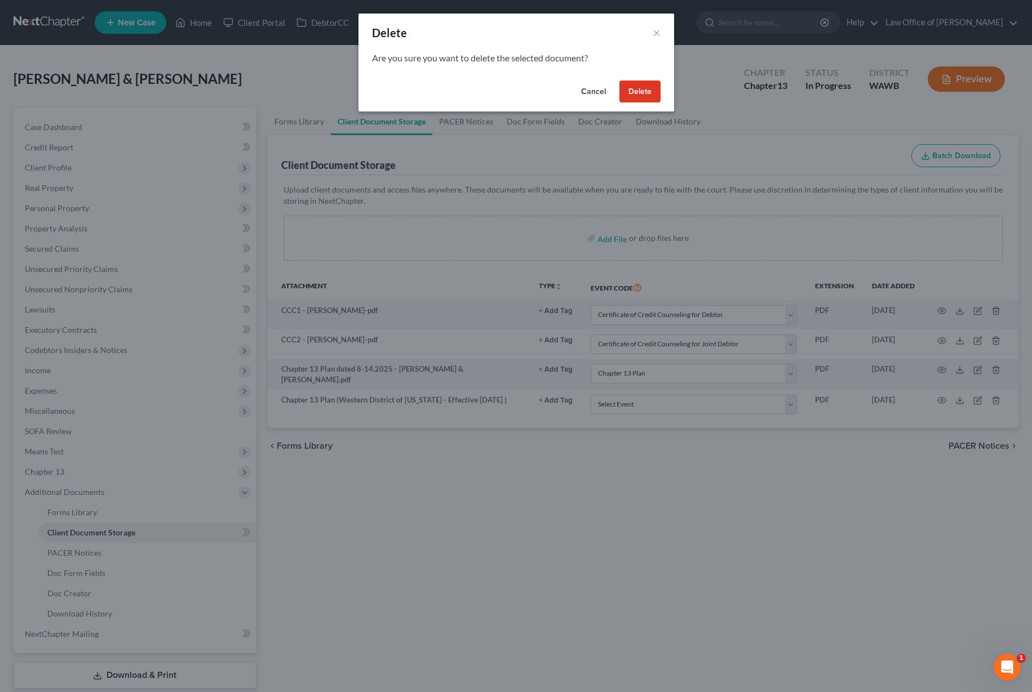
click at [644, 91] on button "Delete" at bounding box center [639, 92] width 41 height 23
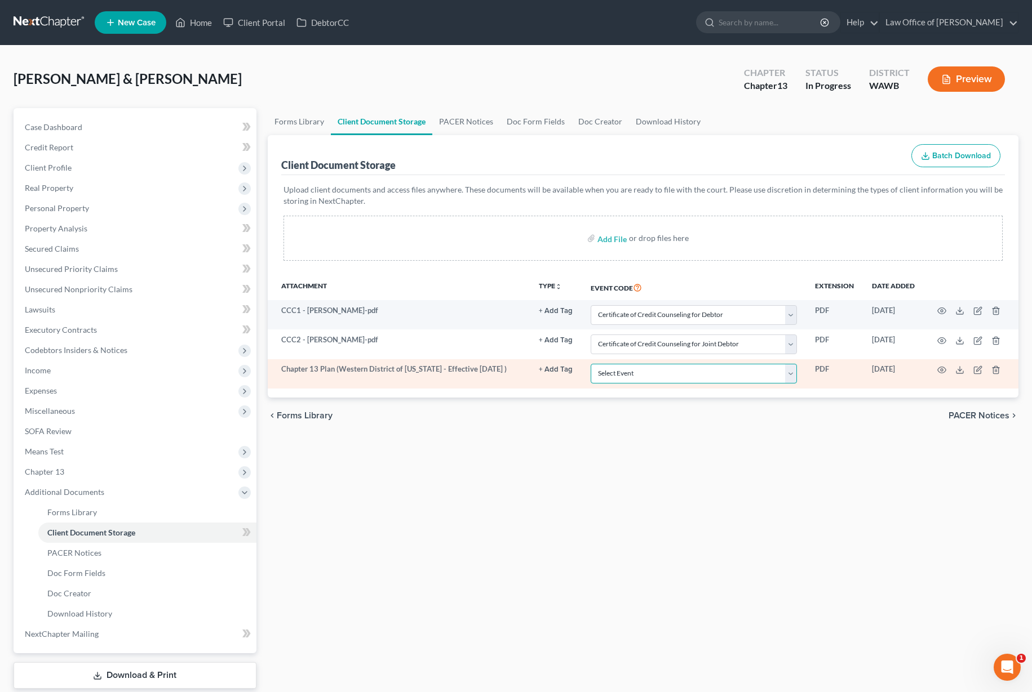
click at [638, 372] on select "Select Event Certificate of Credit Counseling for Debtor Certificate of Credit …" at bounding box center [693, 374] width 206 height 20
select select "3"
click at [590, 364] on select "Select Event Certificate of Credit Counseling for Debtor Certificate of Credit …" at bounding box center [693, 374] width 206 height 20
click at [943, 369] on icon "button" at bounding box center [941, 370] width 9 height 9
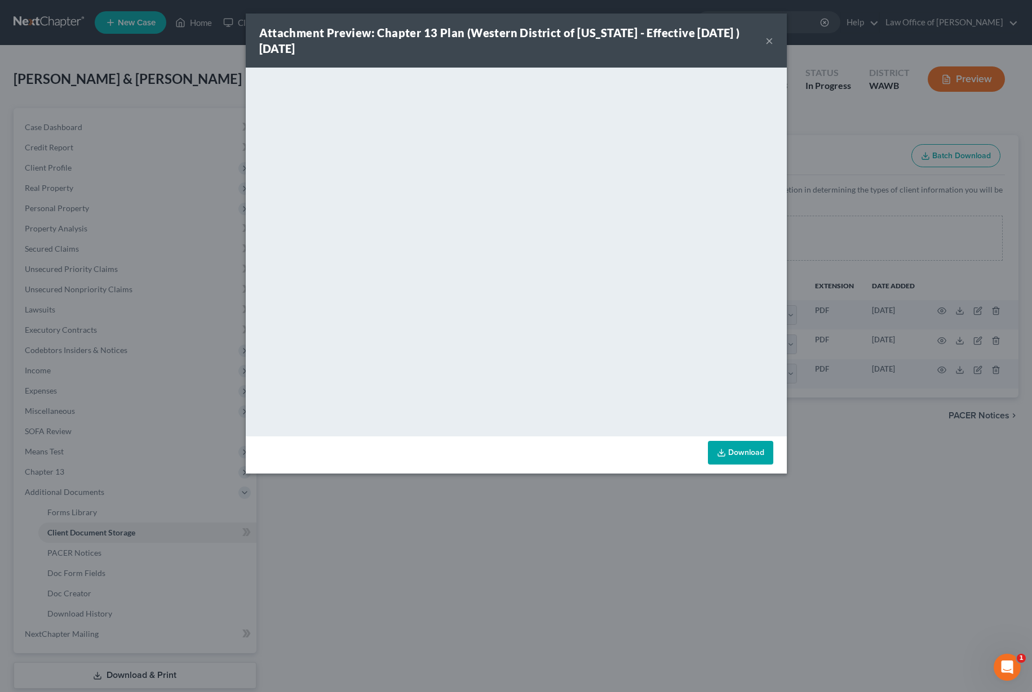
click at [491, 537] on div "Attachment Preview: Chapter 13 Plan (Western District of Washington - Effective…" at bounding box center [516, 346] width 1032 height 692
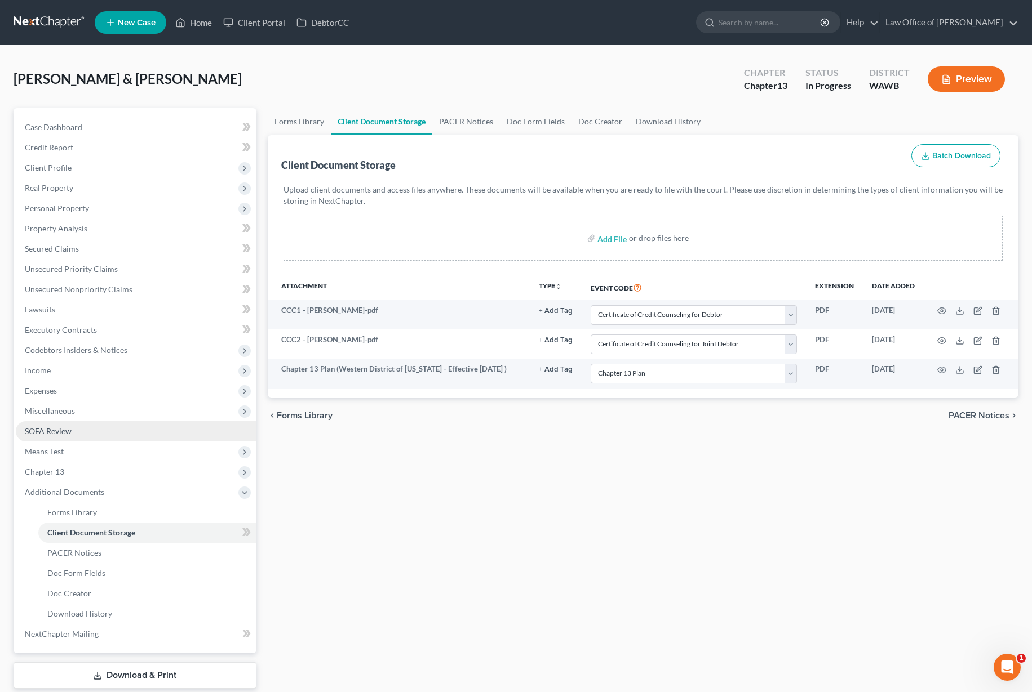
scroll to position [69, 0]
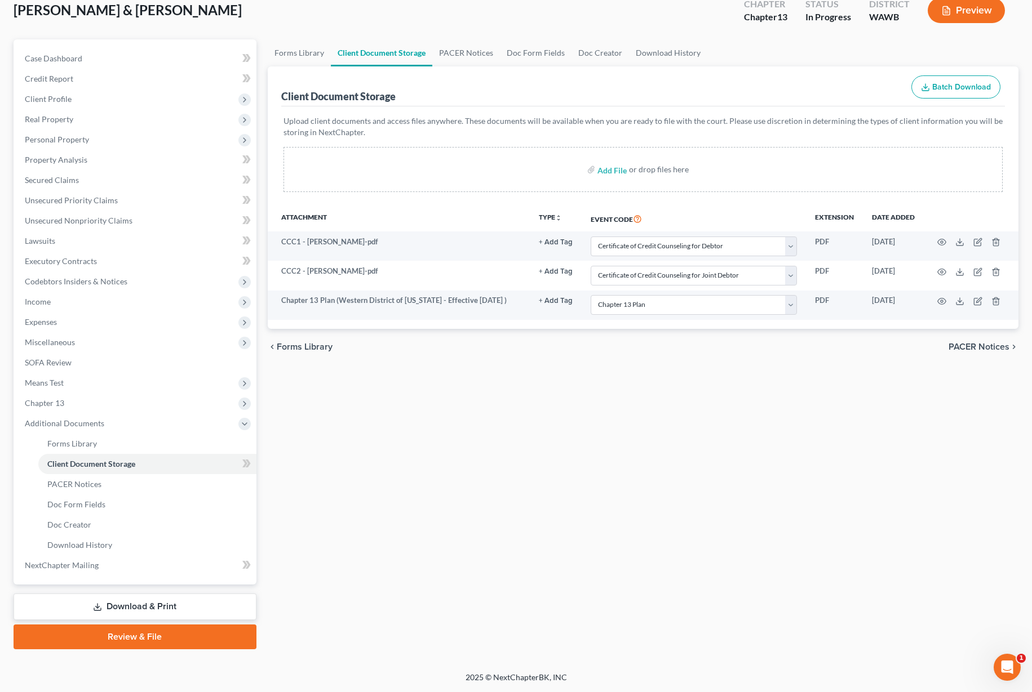
click at [150, 617] on link "Download & Print" at bounding box center [135, 607] width 243 height 26
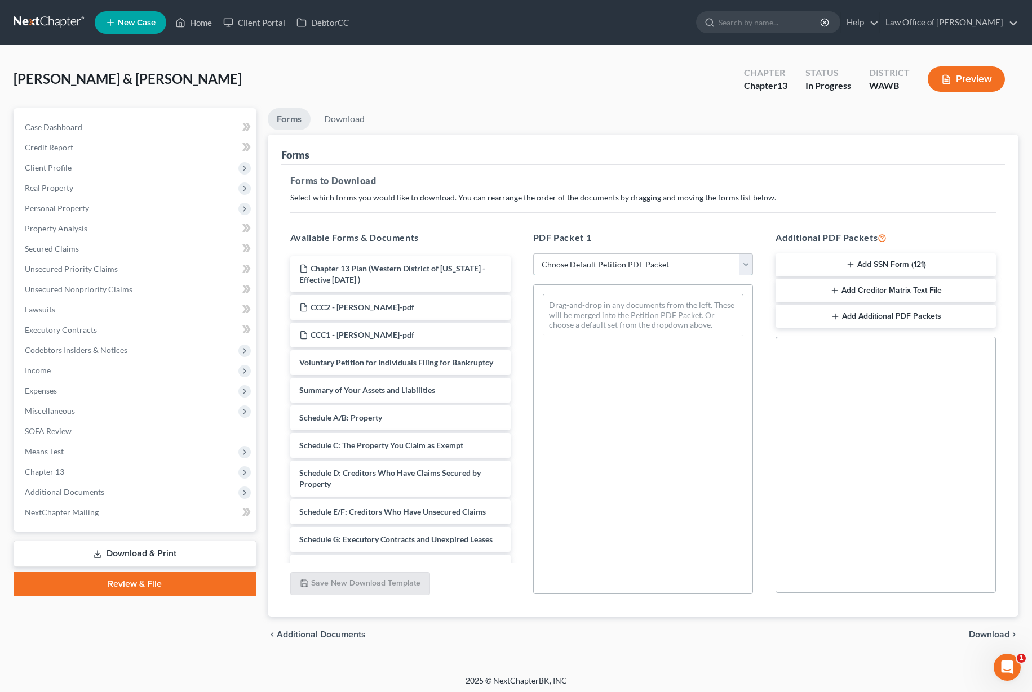
click at [624, 266] on select "Choose Default Petition PDF Packet Complete Bankruptcy Petition (all forms and …" at bounding box center [643, 265] width 220 height 23
click at [154, 584] on link "Review & File" at bounding box center [135, 584] width 243 height 25
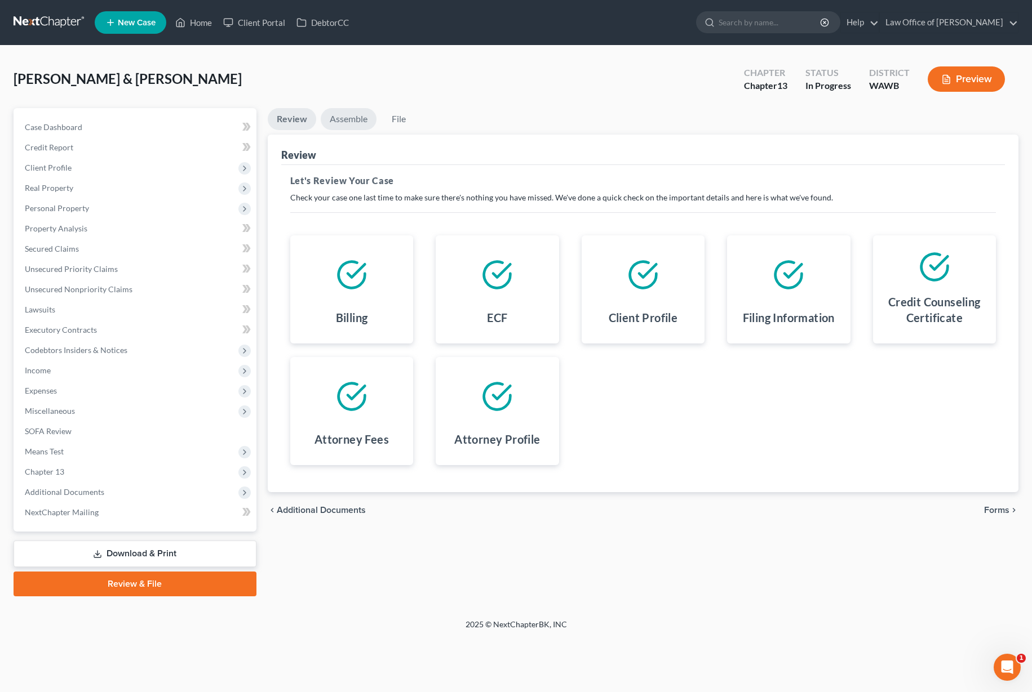
click at [346, 121] on link "Assemble" at bounding box center [349, 119] width 56 height 22
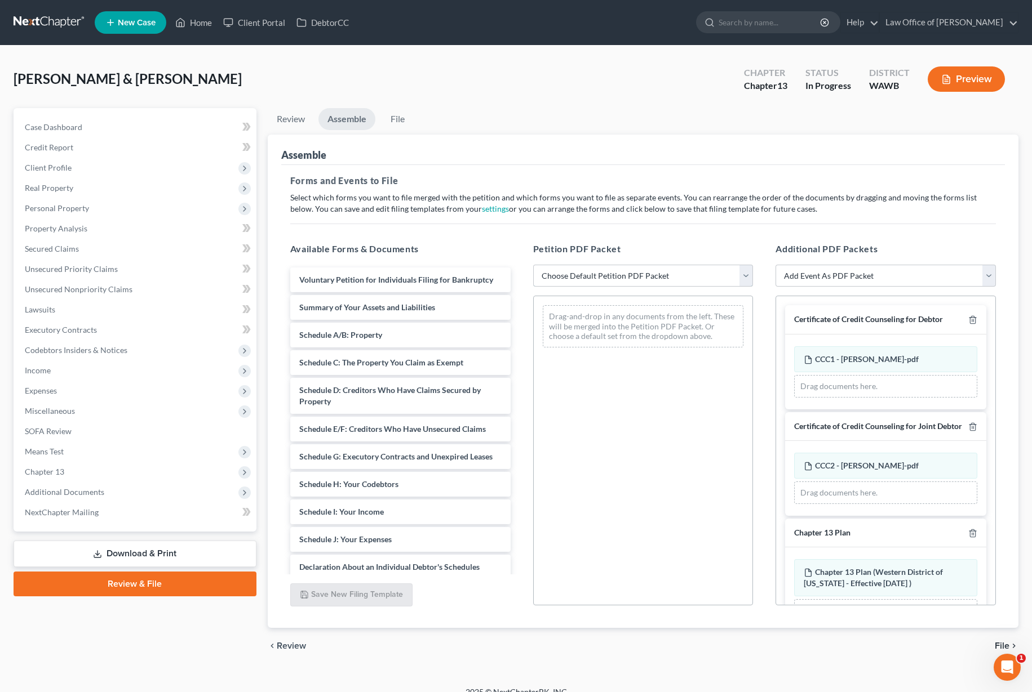
click at [604, 273] on select "Choose Default Petition PDF Packet Emergency Filing (Voluntary Petition and Cre…" at bounding box center [643, 276] width 220 height 23
select select "1"
click at [533, 265] on select "Choose Default Petition PDF Packet Emergency Filing (Voluntary Petition and Cre…" at bounding box center [643, 276] width 220 height 23
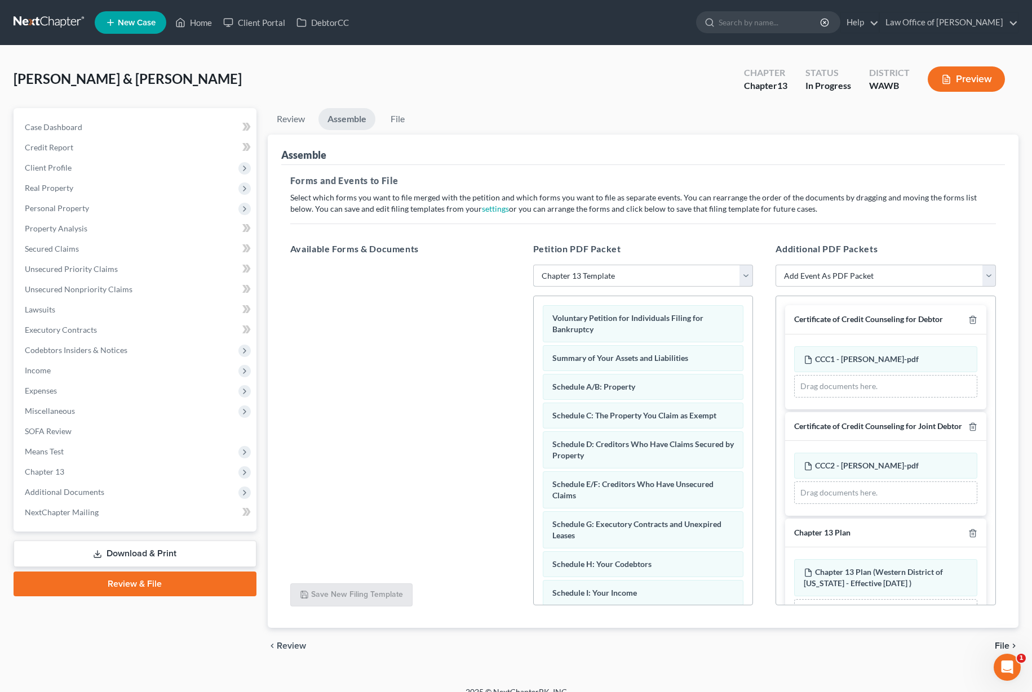
scroll to position [255, 0]
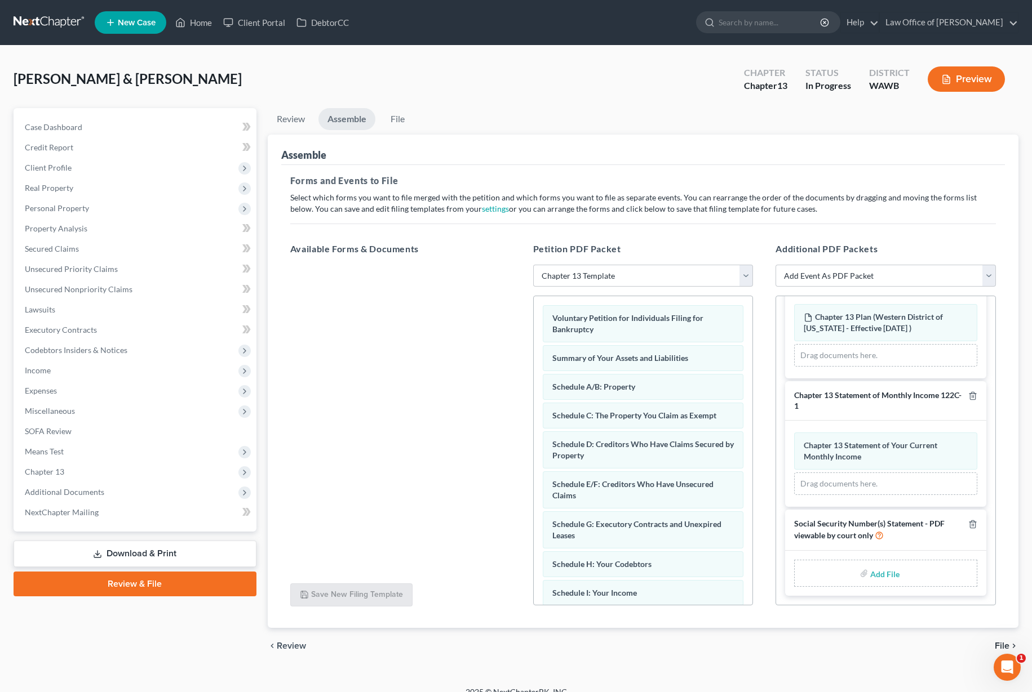
click at [879, 575] on input "file" at bounding box center [883, 573] width 27 height 20
type input "C:\fakepath\Form 121 dated 8.15.2025 - Moseid, Erik & Dianna.pdf"
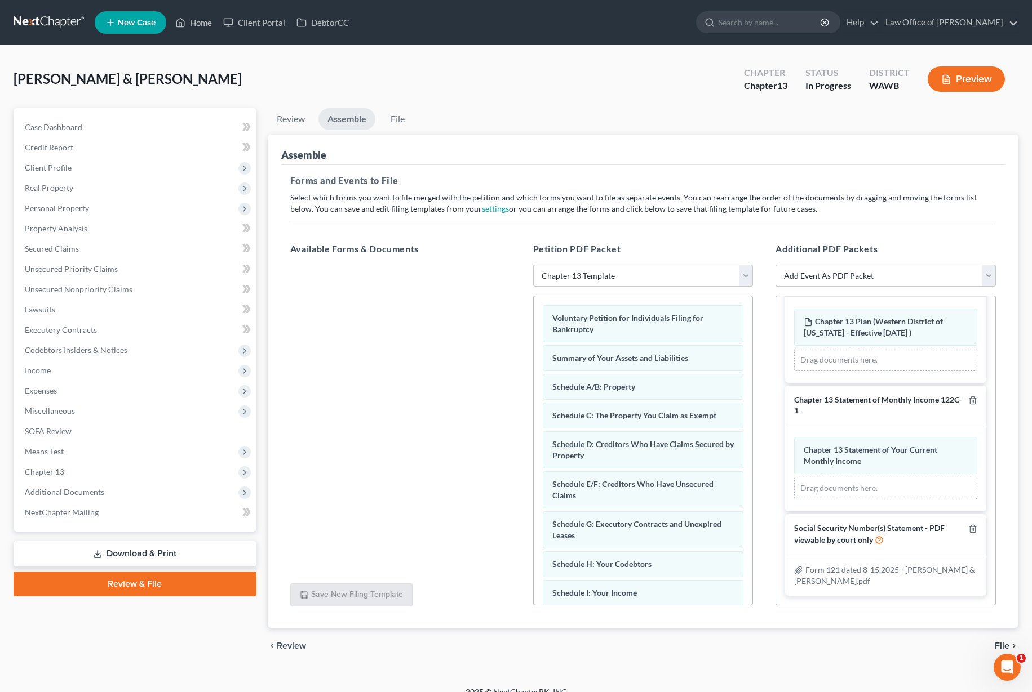
scroll to position [251, 0]
click at [1003, 645] on span "File" at bounding box center [1001, 646] width 15 height 9
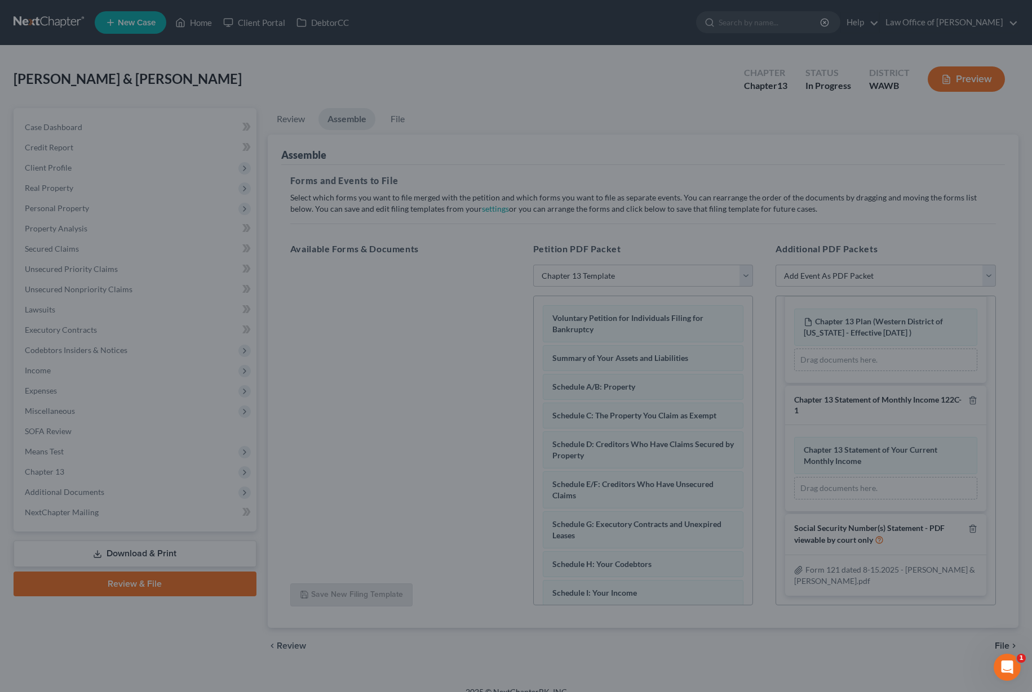
click at [643, 261] on div "Ready to File Your Case? Please make sure your packet is properly assembled bef…" at bounding box center [516, 346] width 1032 height 692
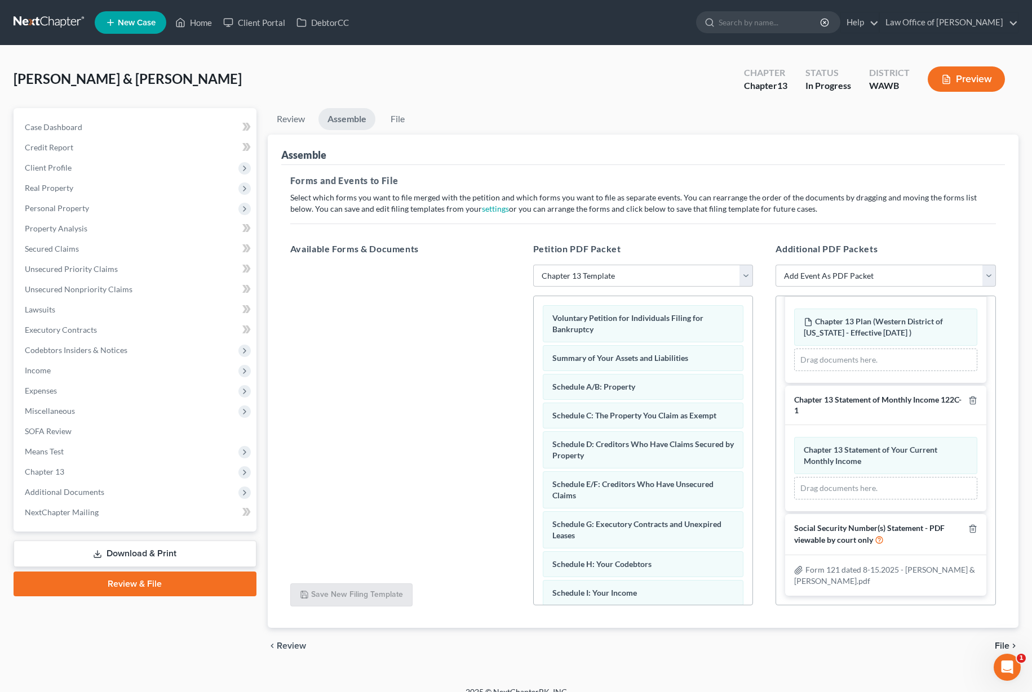
click at [999, 639] on div "chevron_left Review File chevron_right" at bounding box center [643, 646] width 750 height 36
click at [998, 648] on span "File" at bounding box center [1001, 646] width 15 height 9
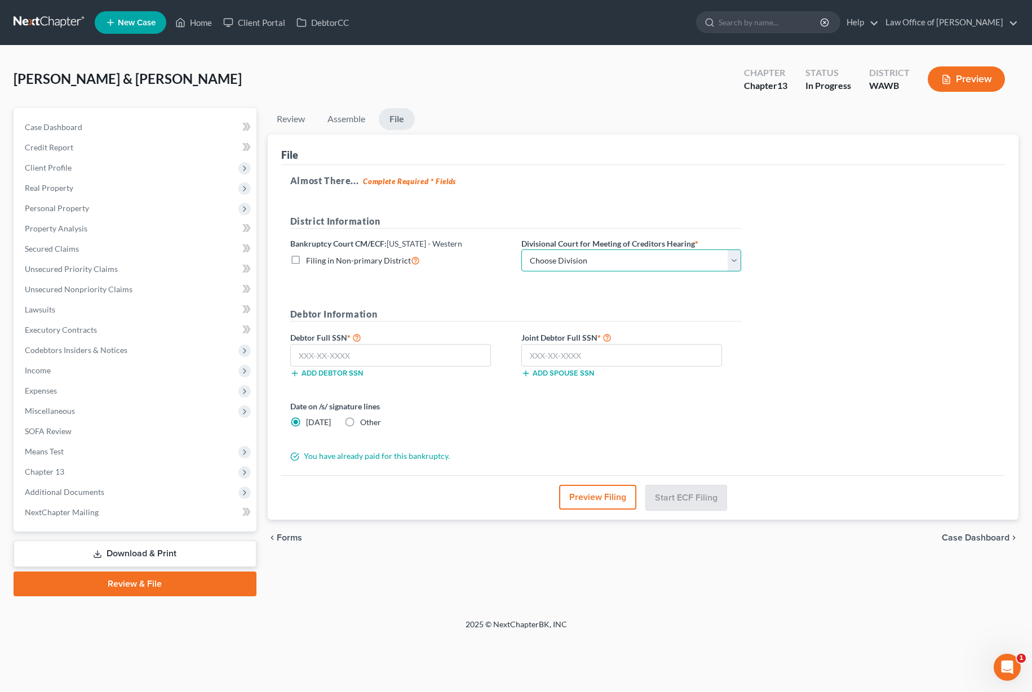
click at [579, 257] on select "Choose Division Seattle Tacoma" at bounding box center [631, 261] width 220 height 23
select select "0"
click at [521, 250] on select "Choose Division Seattle Tacoma" at bounding box center [631, 261] width 220 height 23
click at [437, 358] on input "text" at bounding box center [390, 355] width 201 height 23
click at [329, 353] on input "text" at bounding box center [390, 355] width 201 height 23
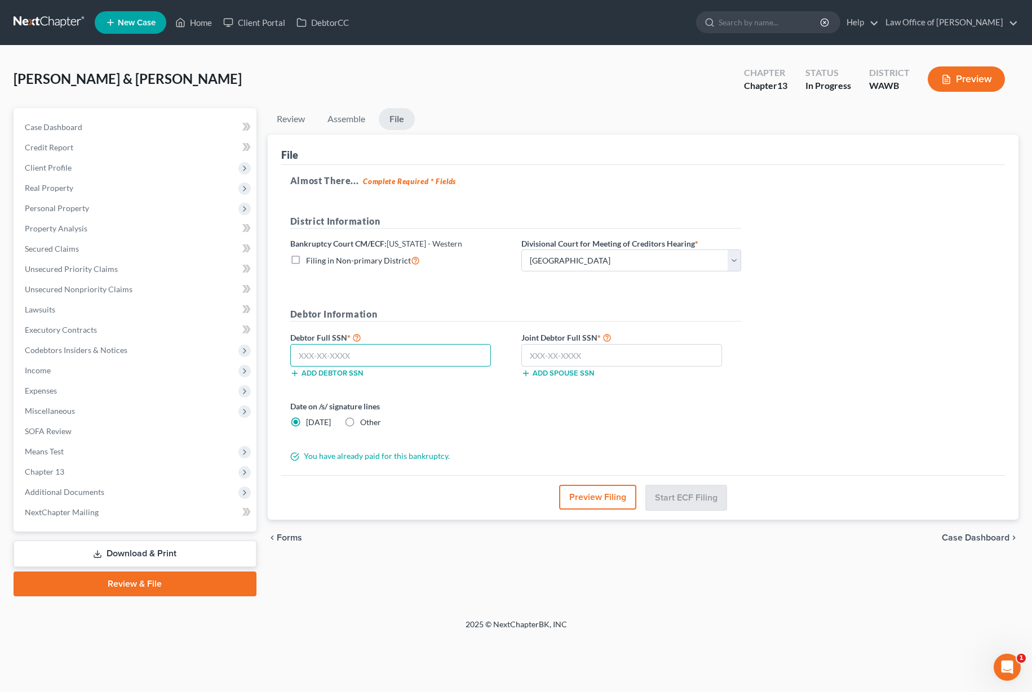
paste input "537-64-3921"
type input "537-64-3921"
click at [561, 354] on input "text" at bounding box center [621, 355] width 201 height 23
paste input "536-70-3430"
type input "536-70-3430"
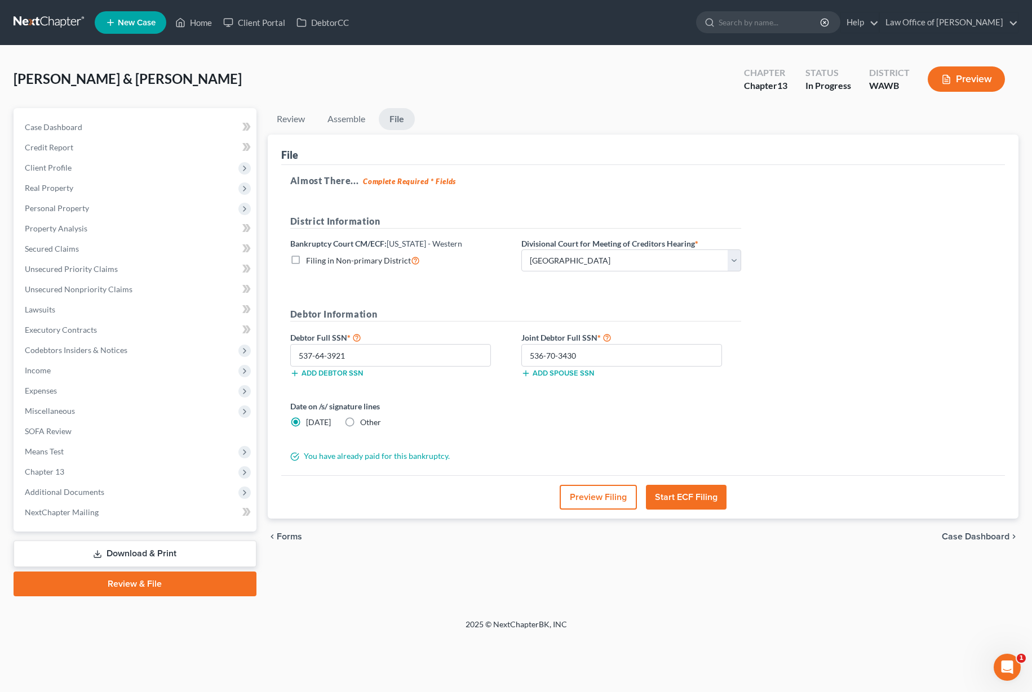
click at [692, 504] on button "Start ECF Filing" at bounding box center [686, 497] width 81 height 25
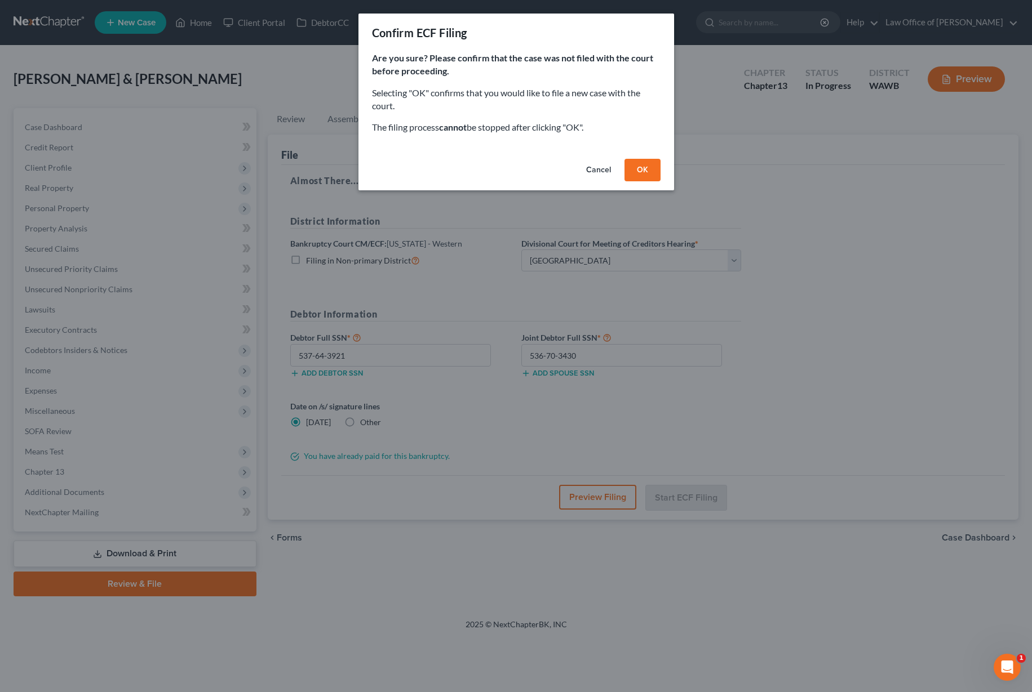
click at [648, 168] on button "OK" at bounding box center [642, 170] width 36 height 23
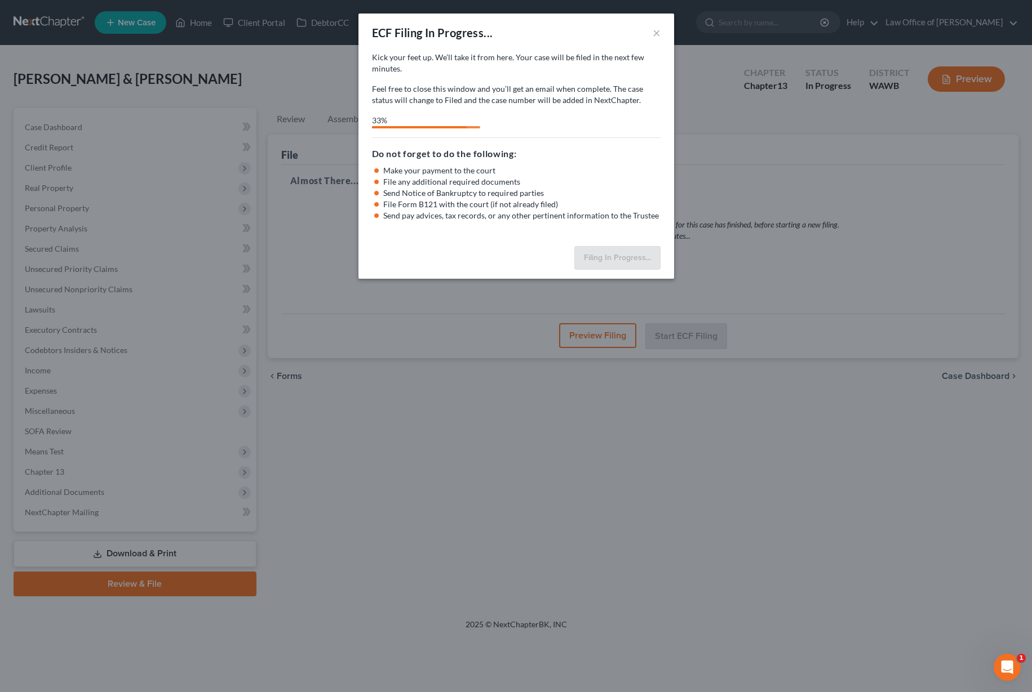
select select "0"
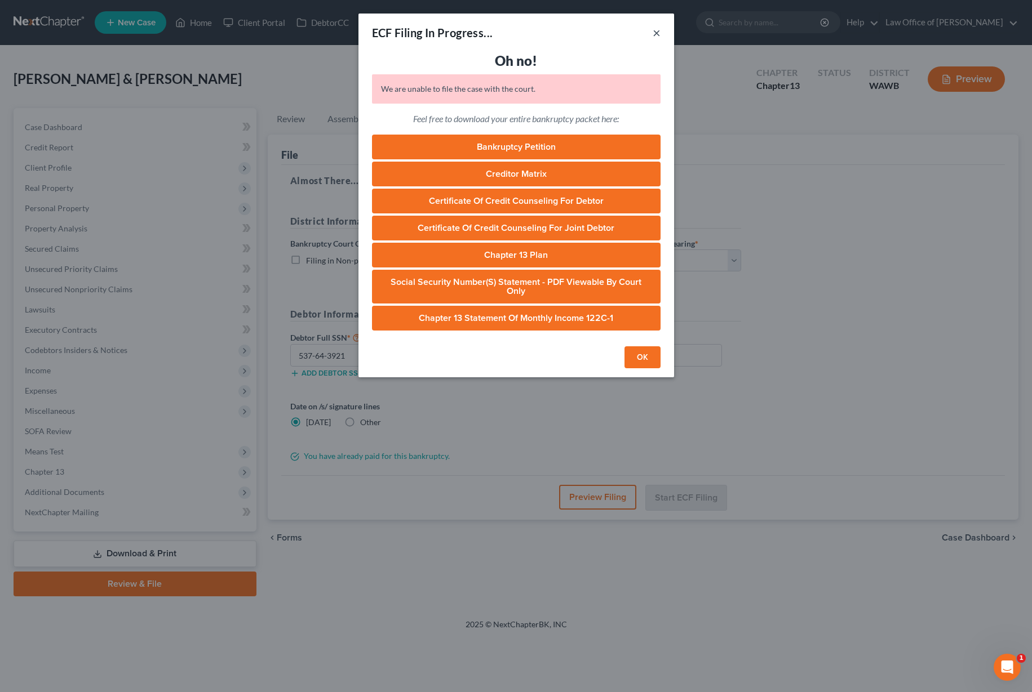
click at [657, 29] on button "×" at bounding box center [656, 33] width 8 height 14
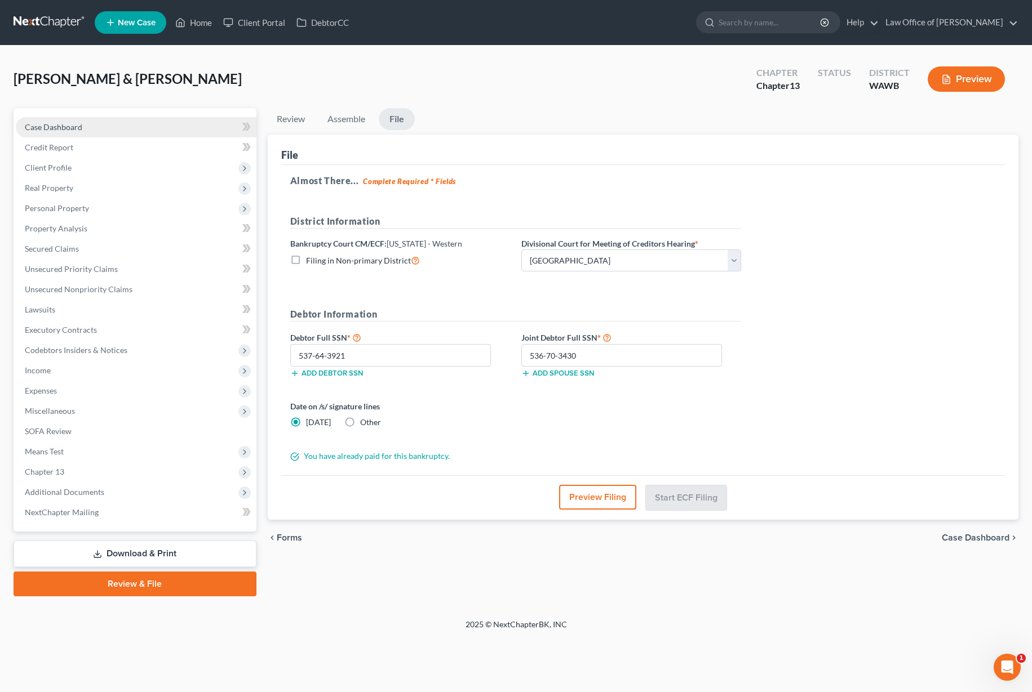
click at [62, 132] on link "Case Dashboard" at bounding box center [136, 127] width 241 height 20
select select "6"
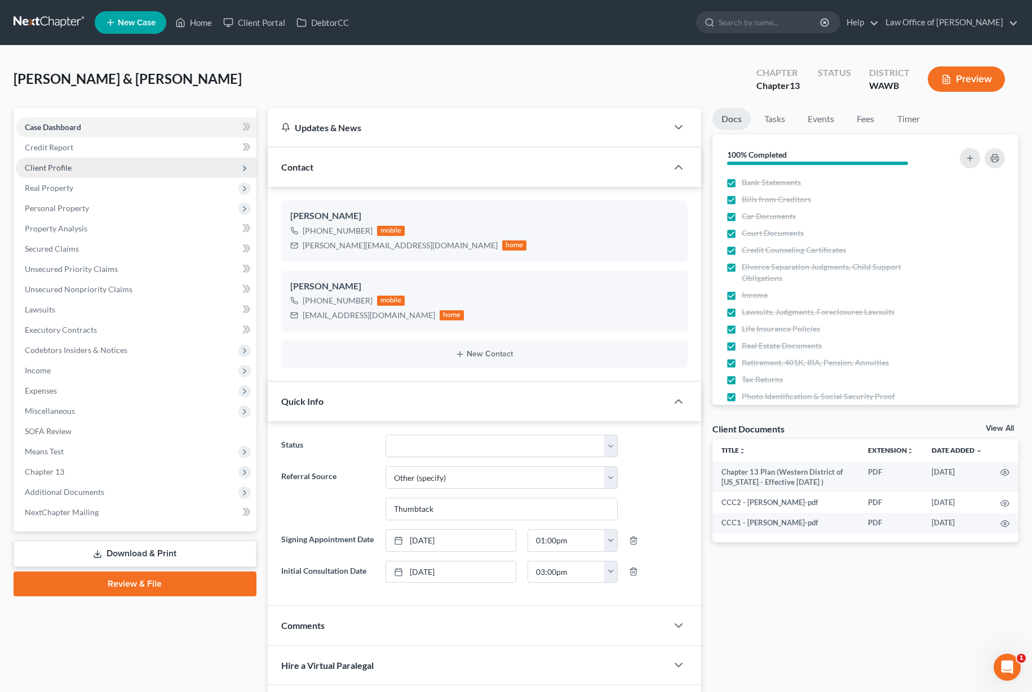
click at [68, 170] on span "Client Profile" at bounding box center [48, 168] width 47 height 10
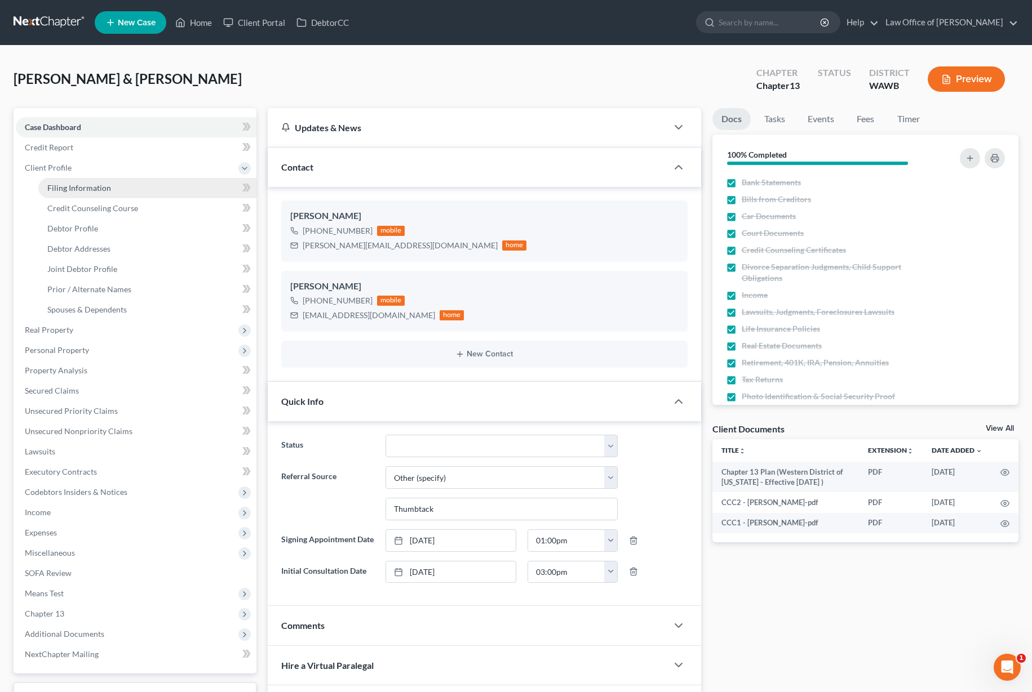
click at [90, 186] on span "Filing Information" at bounding box center [79, 188] width 64 height 10
select select "1"
select select "3"
select select "87"
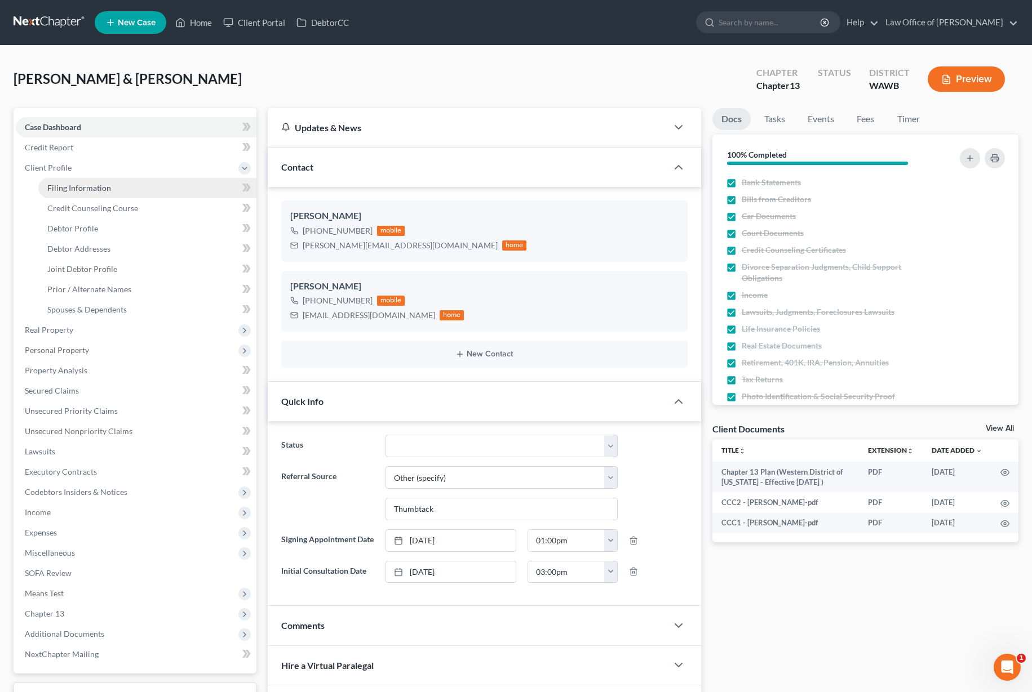
select select "0"
select select "50"
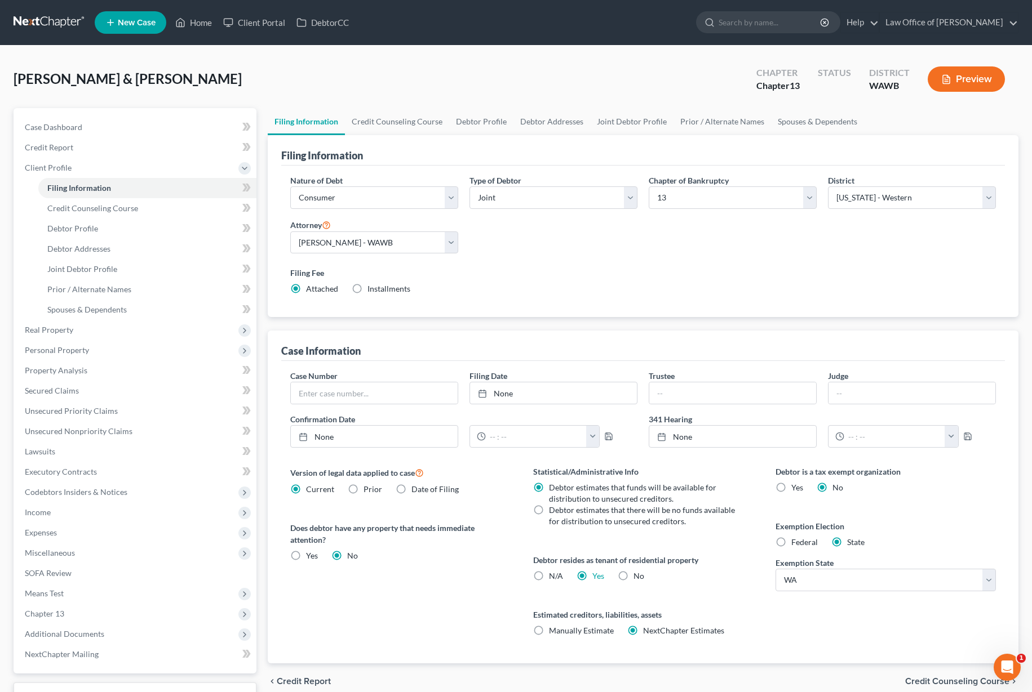
click at [633, 574] on label "No" at bounding box center [638, 576] width 11 height 11
click at [638, 574] on input "No" at bounding box center [641, 574] width 7 height 7
radio input "true"
radio input "false"
click at [403, 113] on link "Credit Counseling Course" at bounding box center [397, 121] width 104 height 27
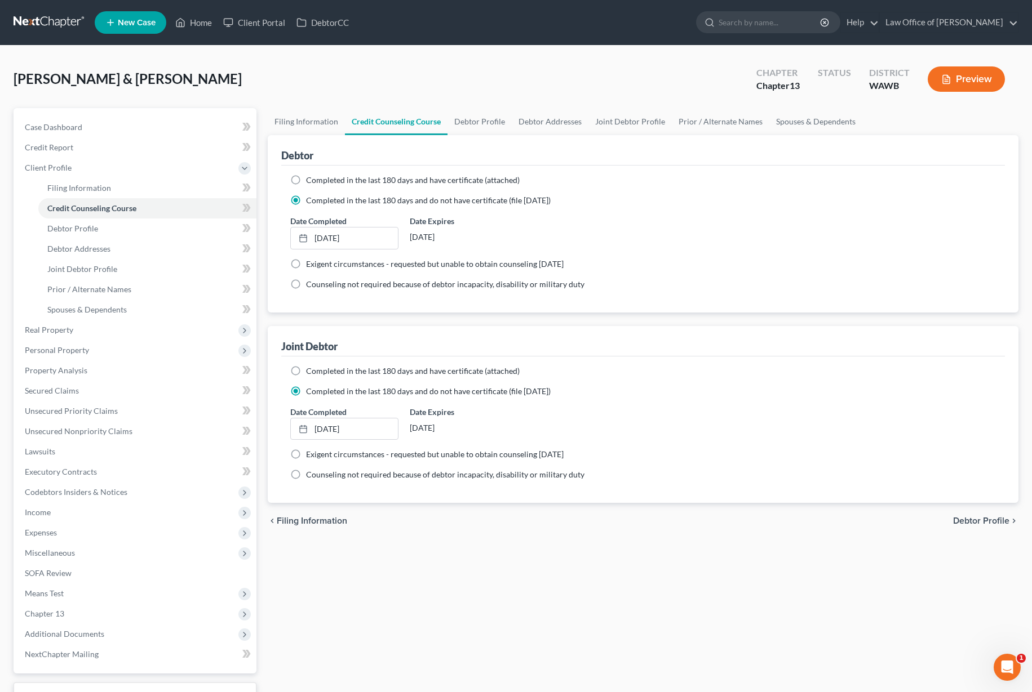
click at [306, 177] on label "Completed in the last 180 days and have certificate (attached)" at bounding box center [413, 180] width 214 height 11
click at [310, 177] on input "Completed in the last 180 days and have certificate (attached)" at bounding box center [313, 178] width 7 height 7
radio input "true"
radio input "false"
click at [306, 372] on label "Completed in the last 180 days and have certificate (attached)" at bounding box center [413, 371] width 214 height 11
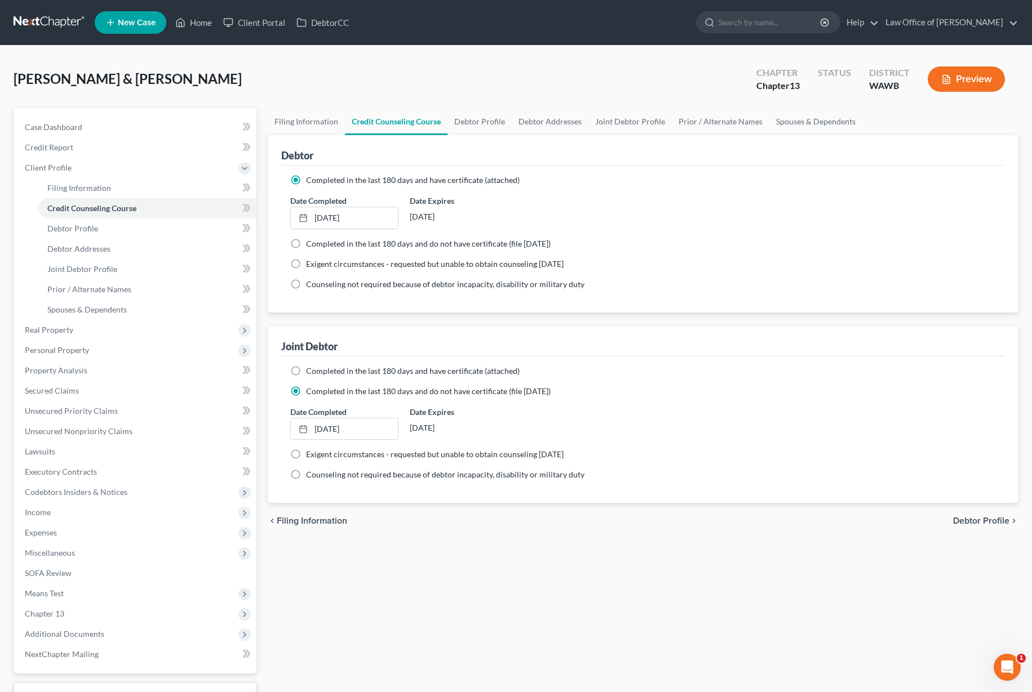
click at [310, 372] on input "Completed in the last 180 days and have certificate (attached)" at bounding box center [313, 369] width 7 height 7
radio input "true"
radio input "false"
click at [486, 125] on link "Debtor Profile" at bounding box center [479, 121] width 64 height 27
select select "1"
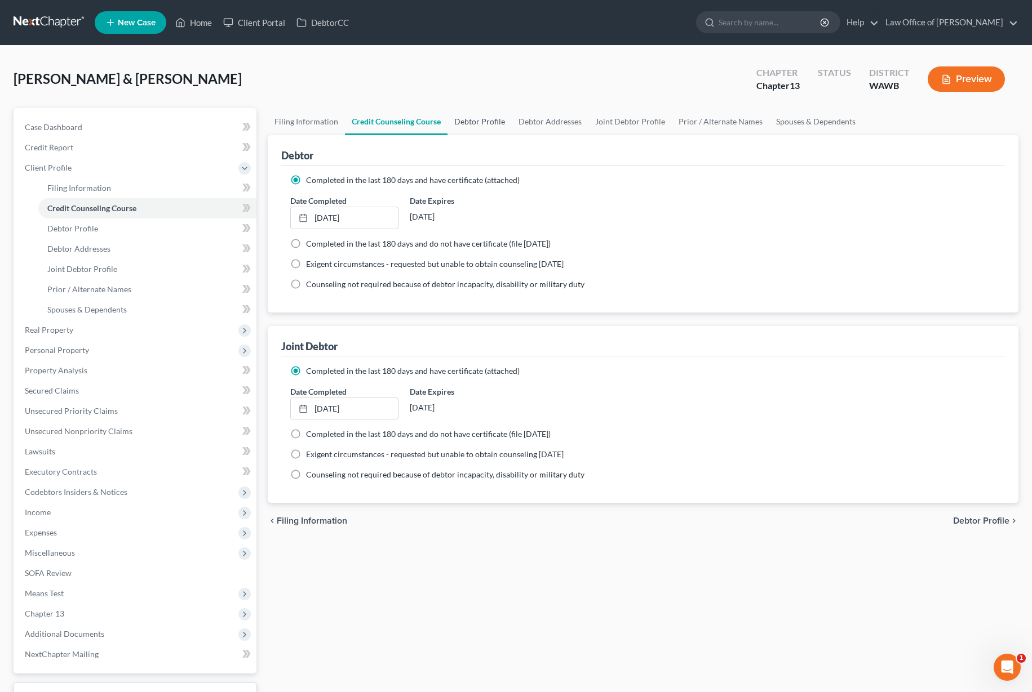
select select "5"
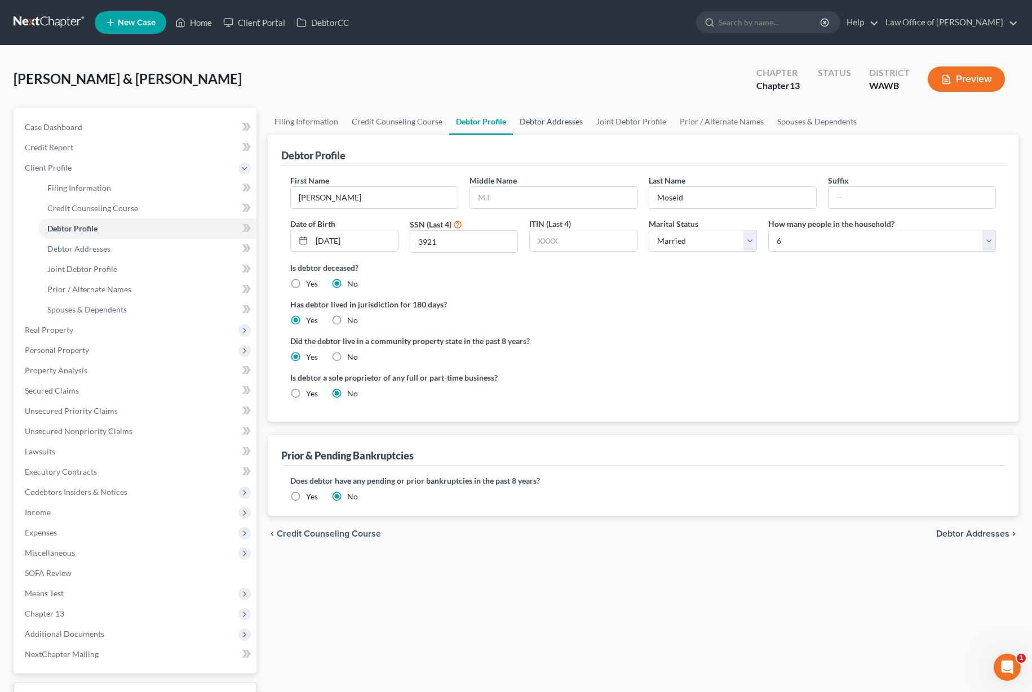
click at [553, 117] on link "Debtor Addresses" at bounding box center [551, 121] width 77 height 27
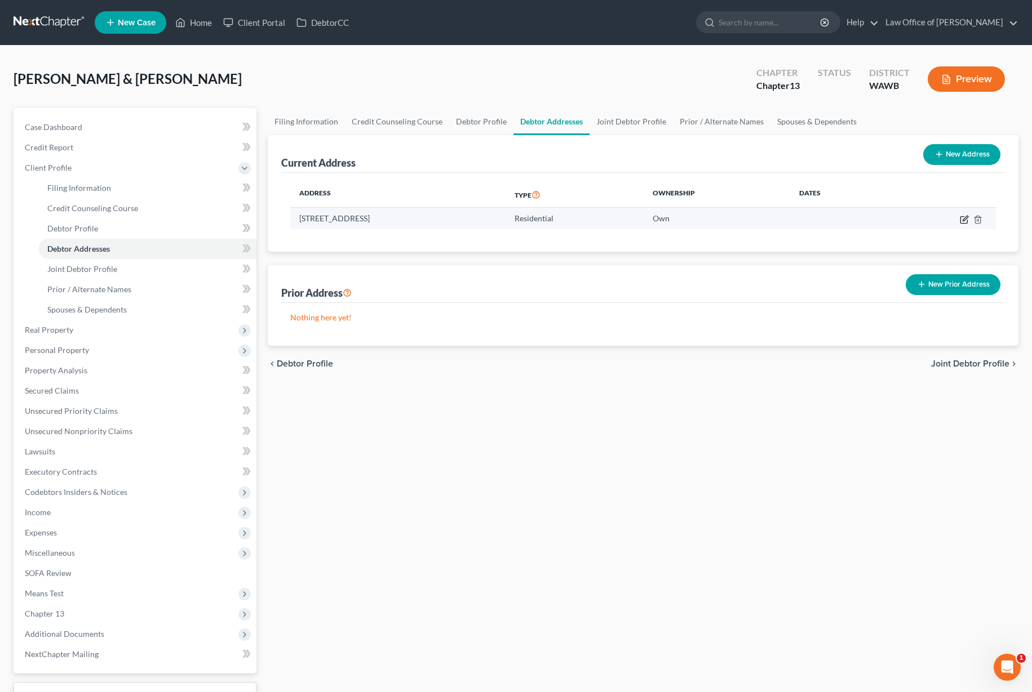
click at [962, 221] on icon "button" at bounding box center [963, 219] width 9 height 9
select select "50"
select select "30"
select select "0"
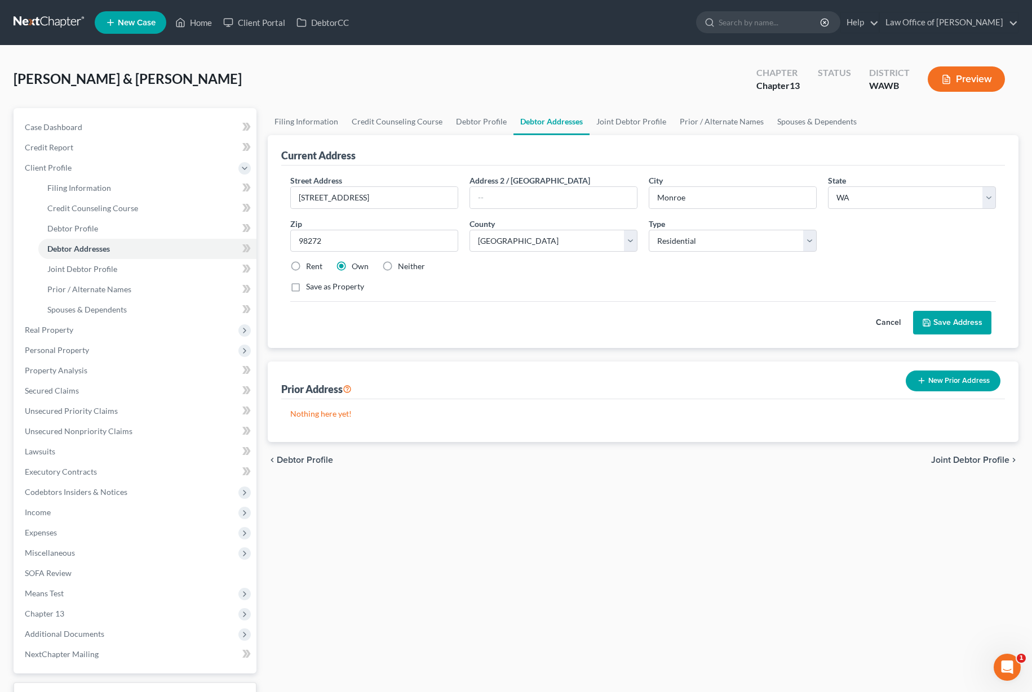
click at [949, 318] on button "Save Address" at bounding box center [952, 323] width 78 height 24
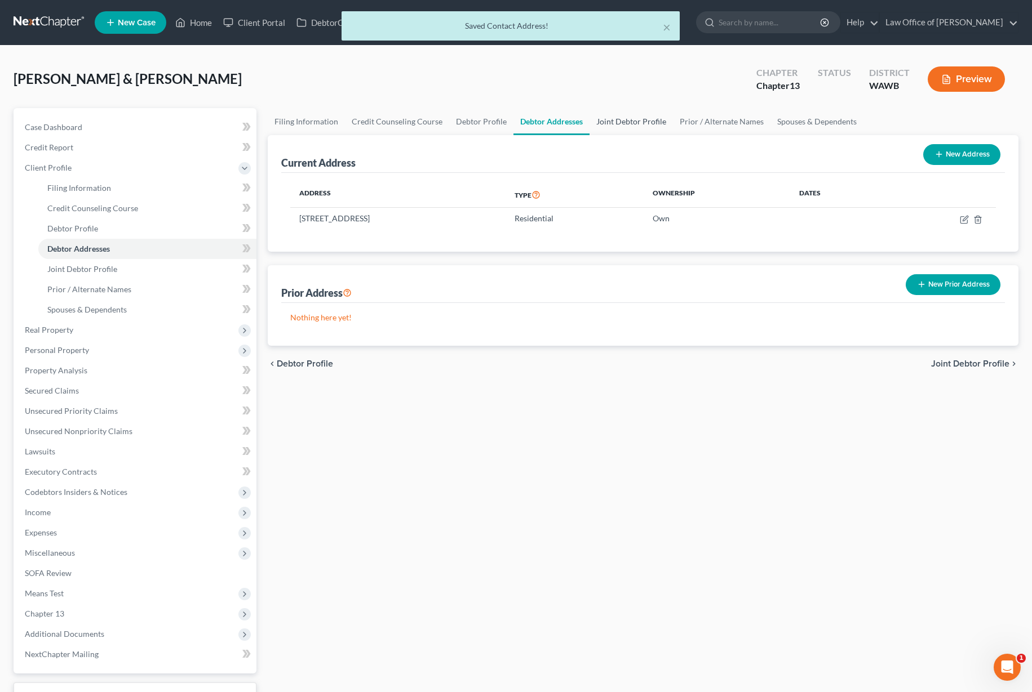
click at [641, 121] on link "Joint Debtor Profile" at bounding box center [630, 121] width 83 height 27
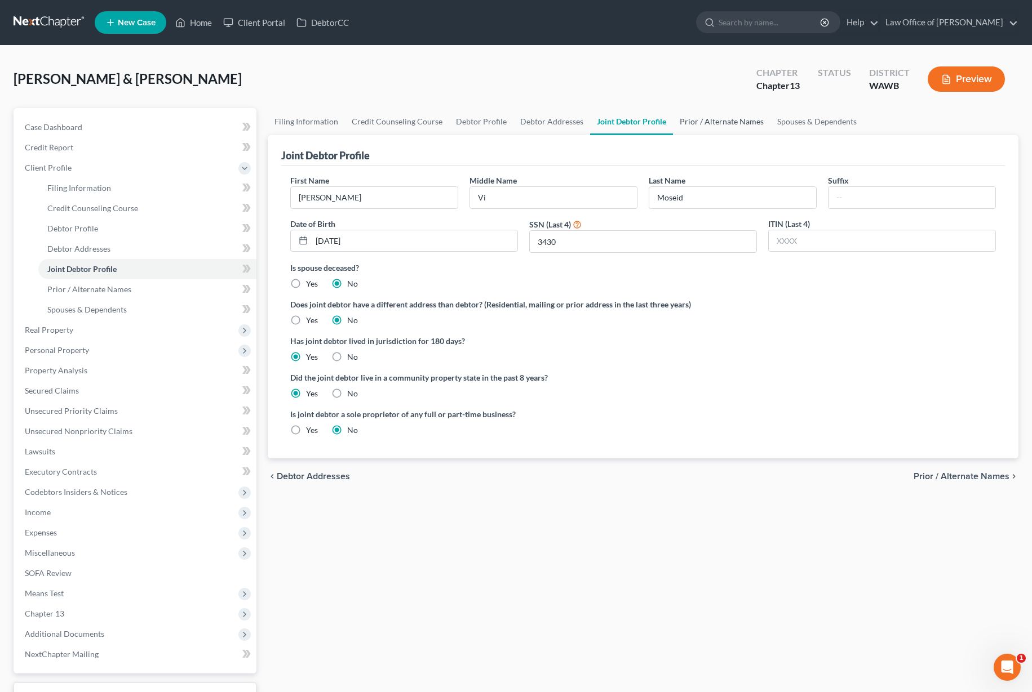
click at [717, 121] on link "Prior / Alternate Names" at bounding box center [721, 121] width 97 height 27
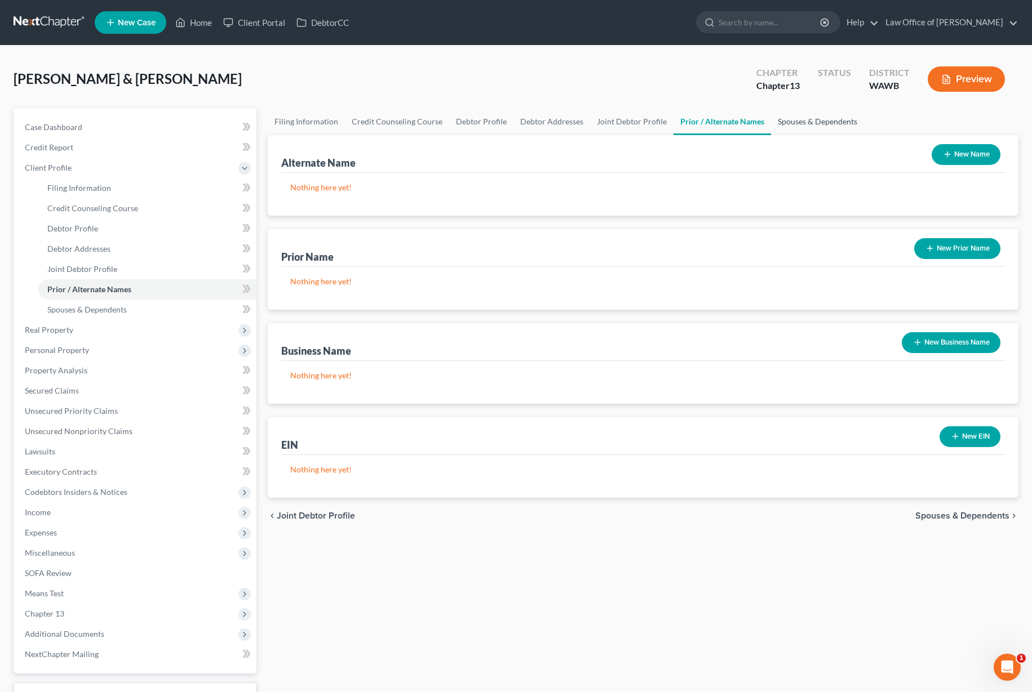
click at [799, 125] on link "Spouses & Dependents" at bounding box center [817, 121] width 93 height 27
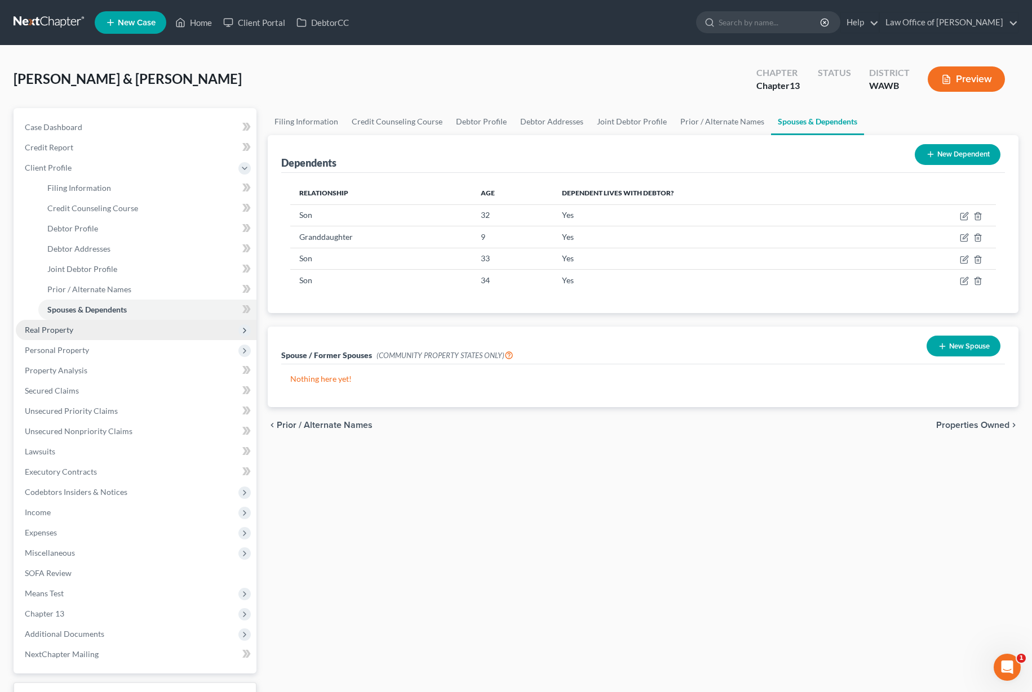
click at [134, 330] on span "Real Property" at bounding box center [136, 330] width 241 height 20
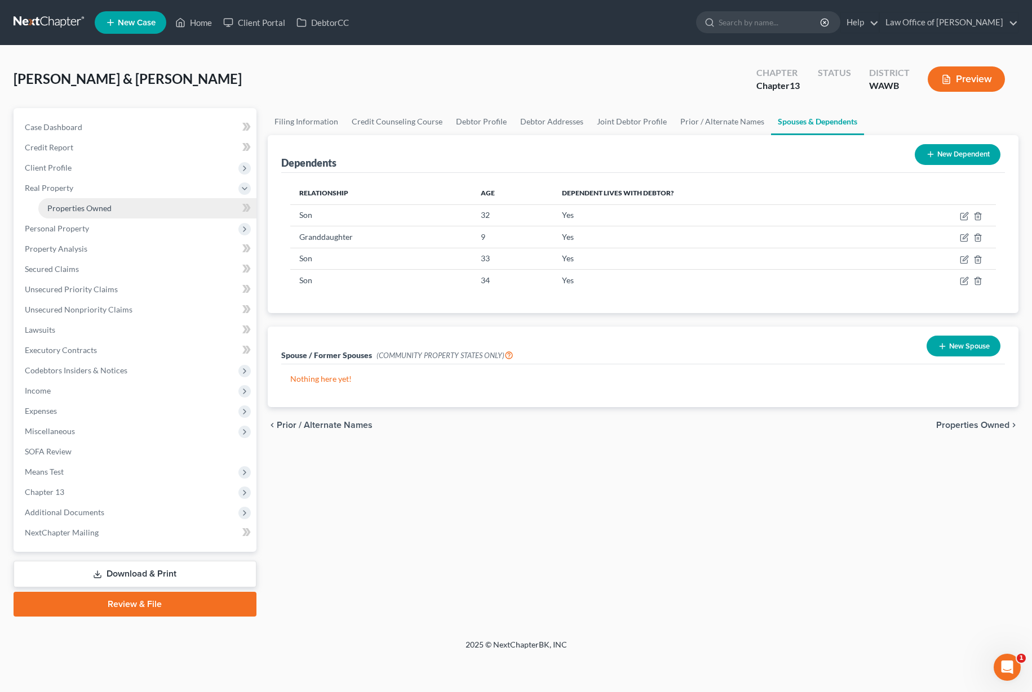
click at [187, 210] on link "Properties Owned" at bounding box center [147, 208] width 218 height 20
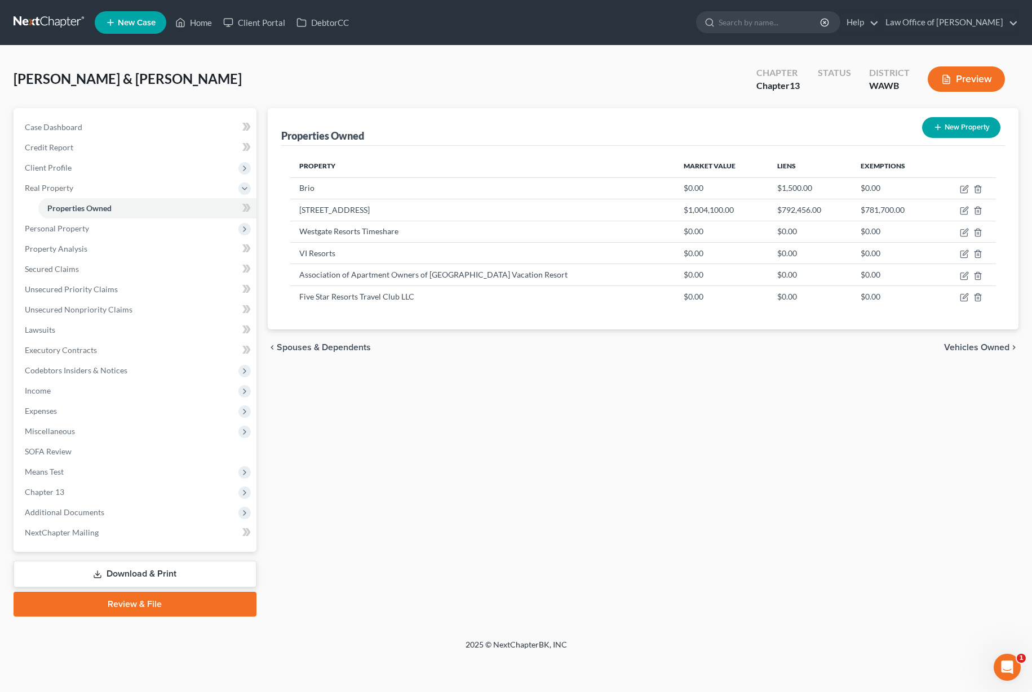
click at [976, 348] on span "Vehicles Owned" at bounding box center [976, 347] width 65 height 9
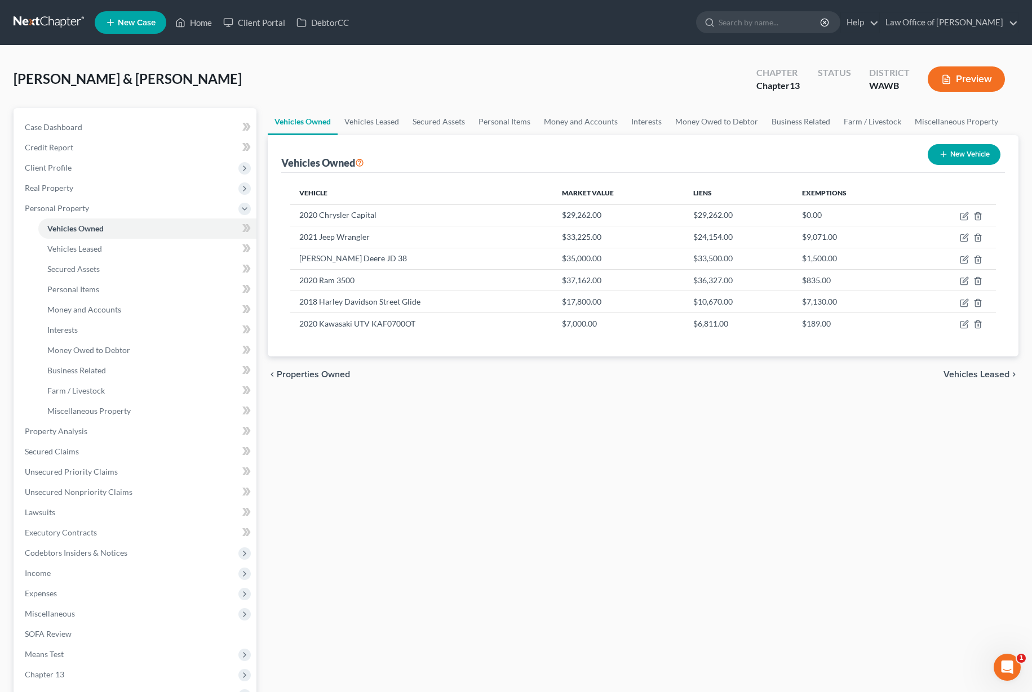
click at [971, 375] on span "Vehicles Leased" at bounding box center [976, 374] width 66 height 9
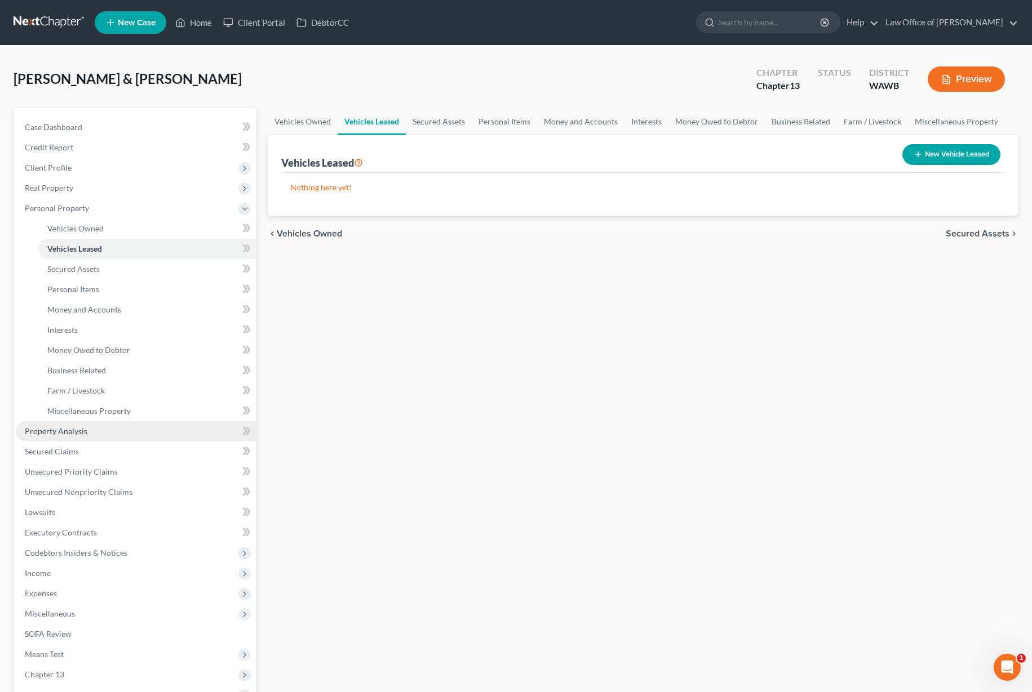
click at [131, 438] on link "Property Analysis" at bounding box center [136, 431] width 241 height 20
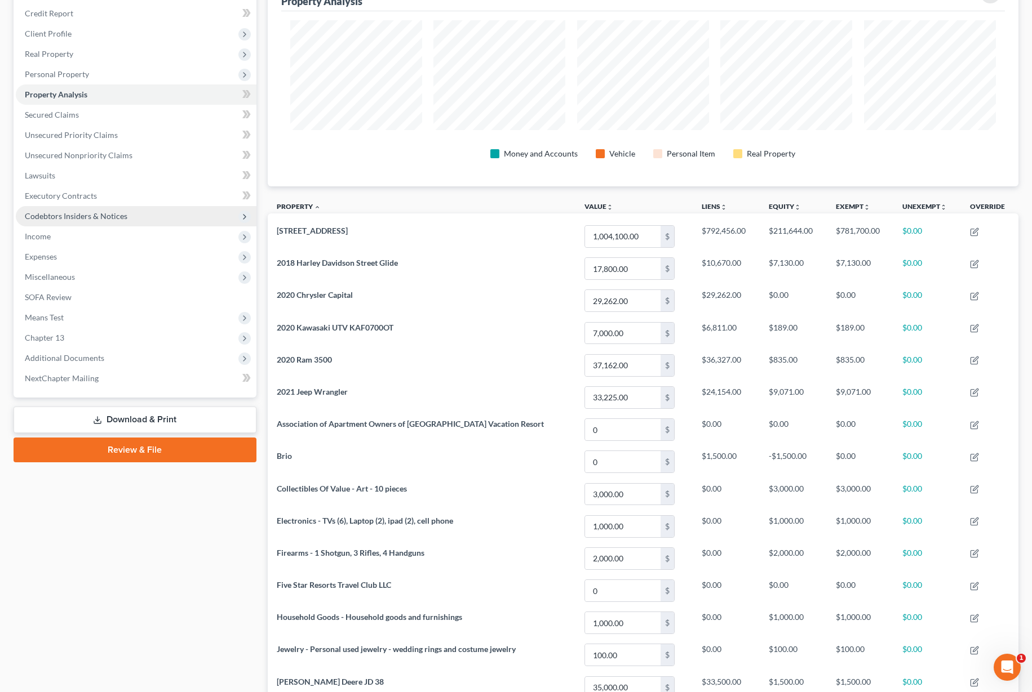
scroll to position [112, 0]
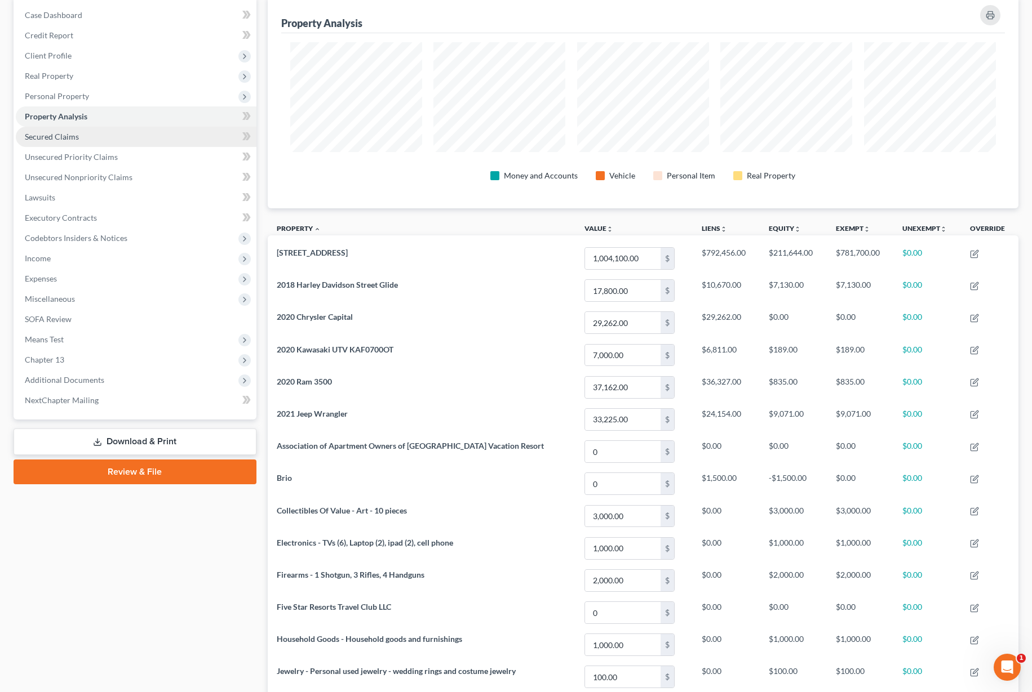
click at [159, 135] on link "Secured Claims" at bounding box center [136, 137] width 241 height 20
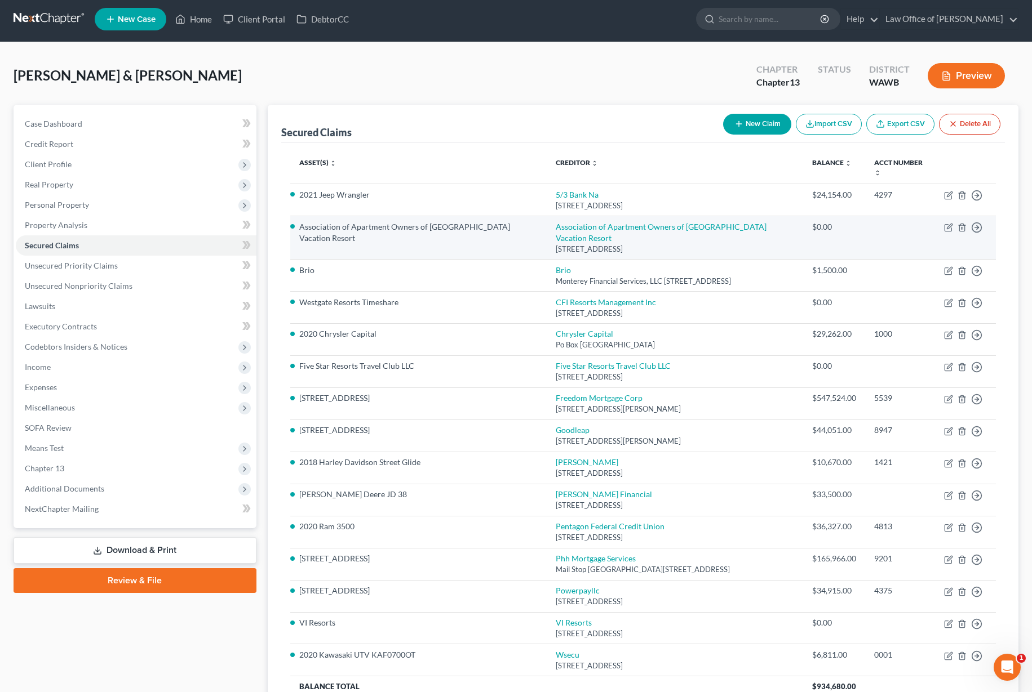
scroll to position [109, 0]
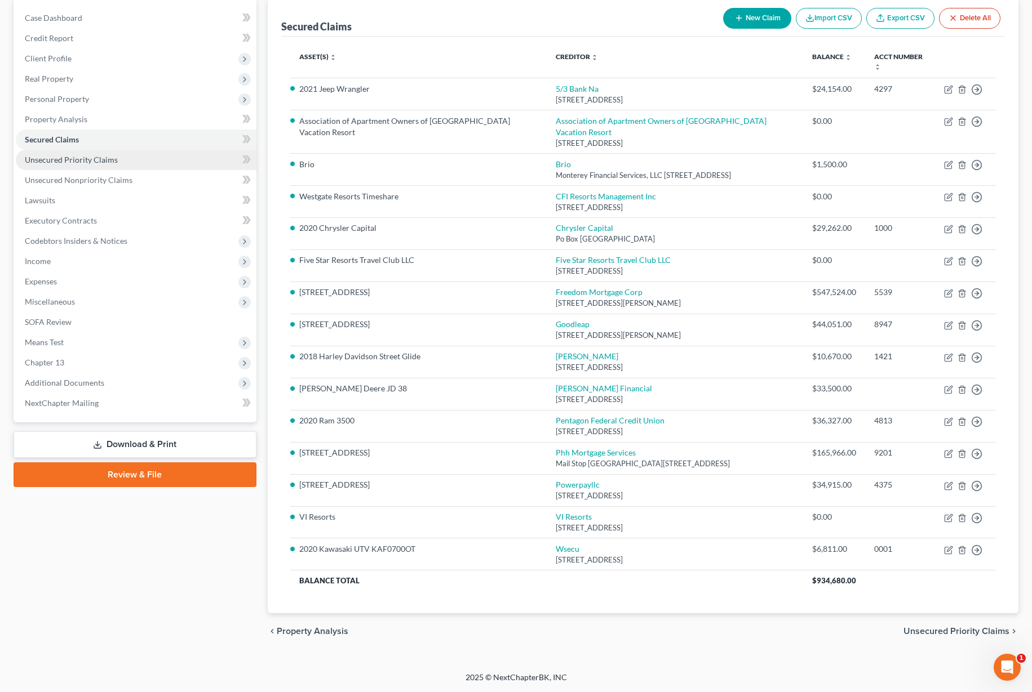
click at [64, 158] on span "Unsecured Priority Claims" at bounding box center [71, 160] width 93 height 10
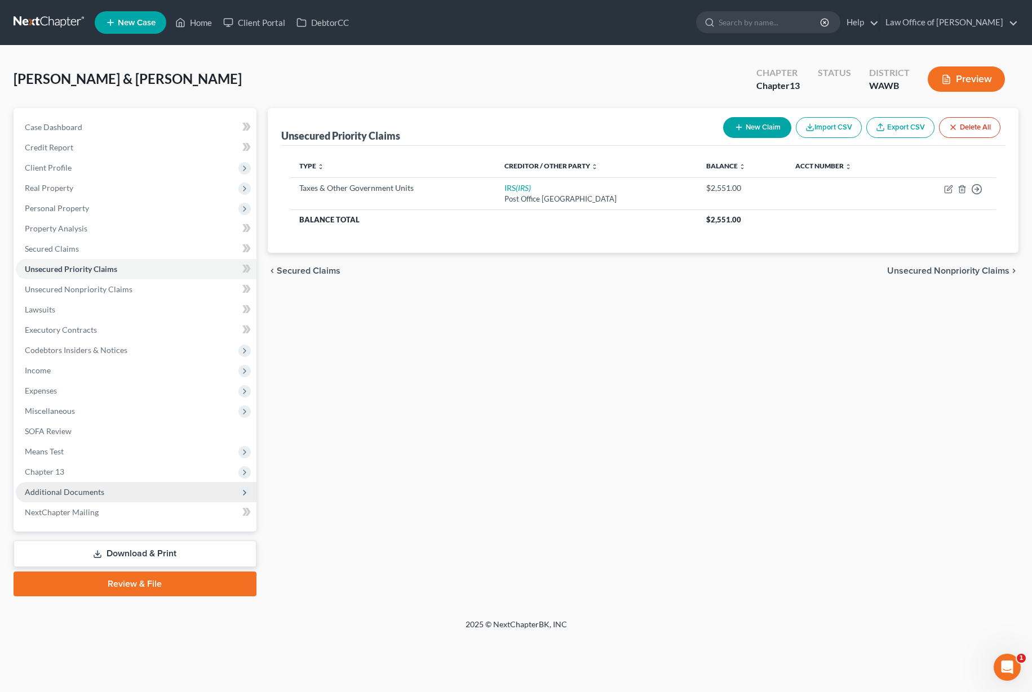
click at [134, 496] on span "Additional Documents" at bounding box center [136, 492] width 241 height 20
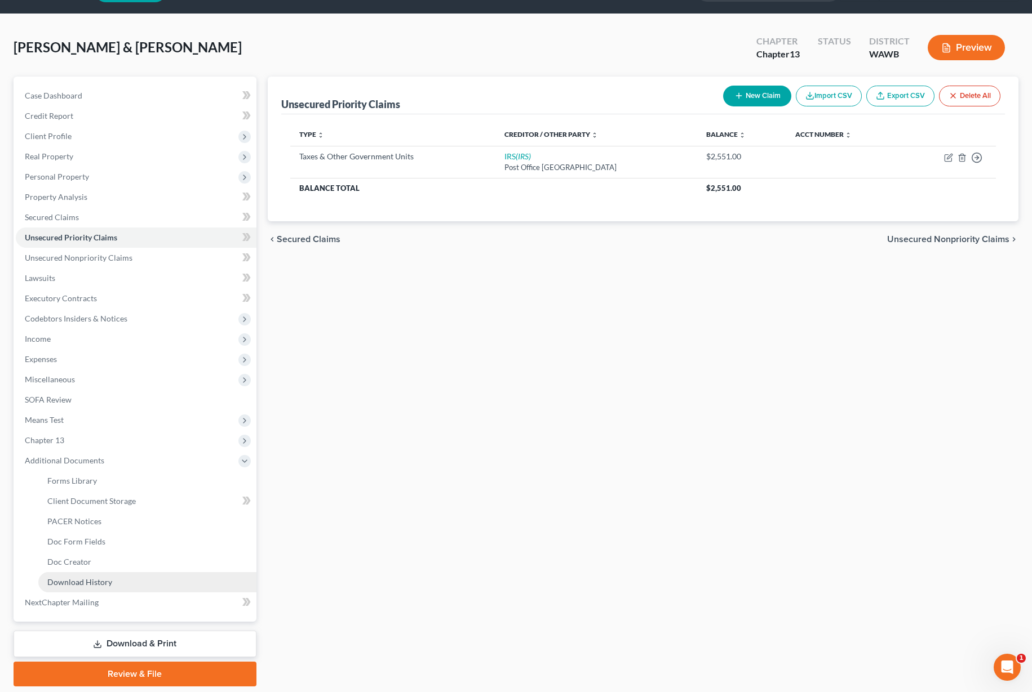
scroll to position [59, 0]
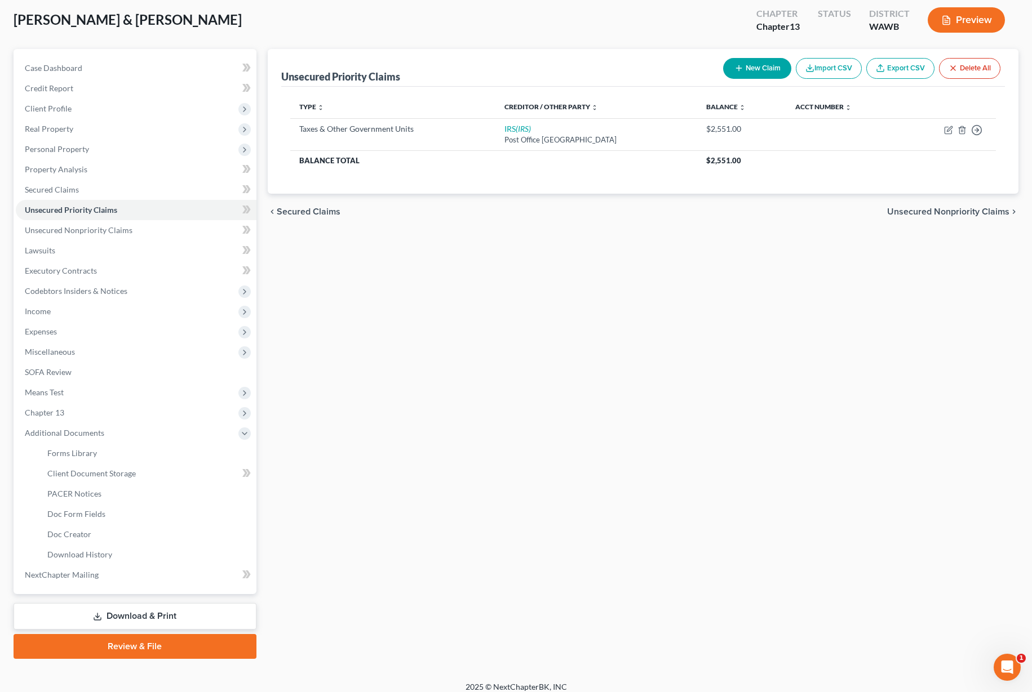
click at [130, 650] on link "Review & File" at bounding box center [135, 646] width 243 height 25
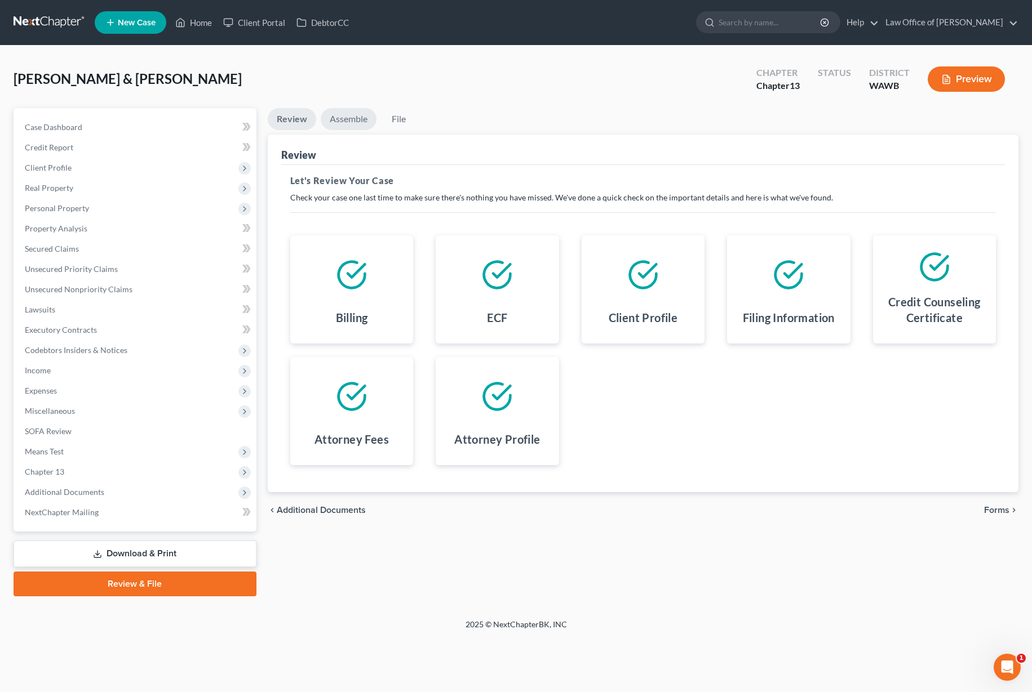
click at [350, 126] on link "Assemble" at bounding box center [349, 119] width 56 height 22
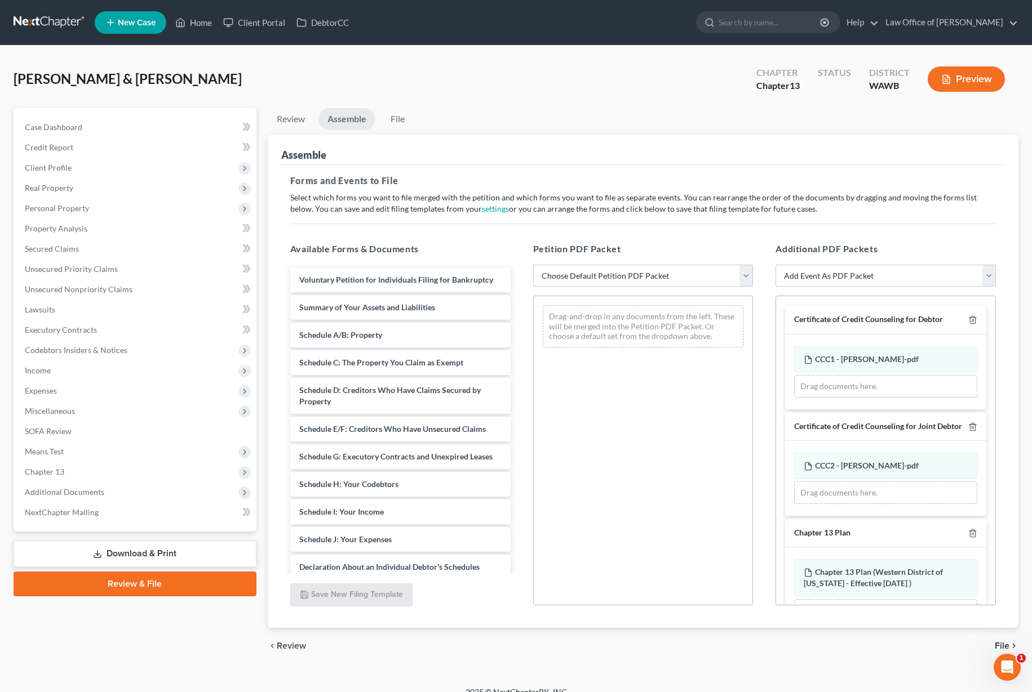
click at [611, 272] on select "Choose Default Petition PDF Packet Emergency Filing (Voluntary Petition and Cre…" at bounding box center [643, 276] width 220 height 23
select select "1"
click at [533, 265] on select "Choose Default Petition PDF Packet Emergency Filing (Voluntary Petition and Cre…" at bounding box center [643, 276] width 220 height 23
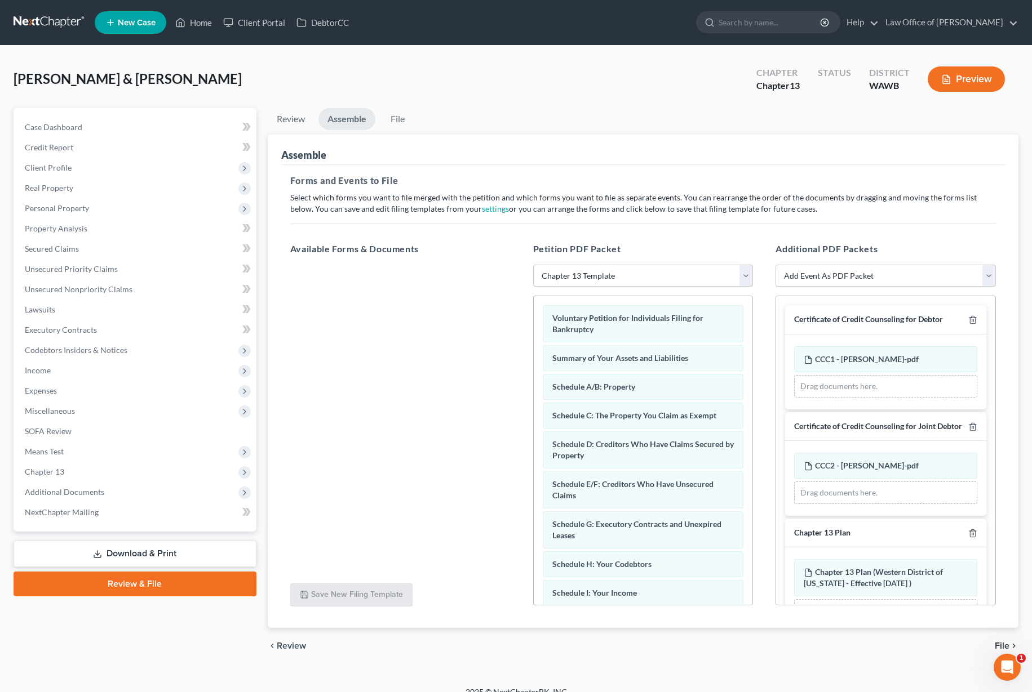
scroll to position [255, 0]
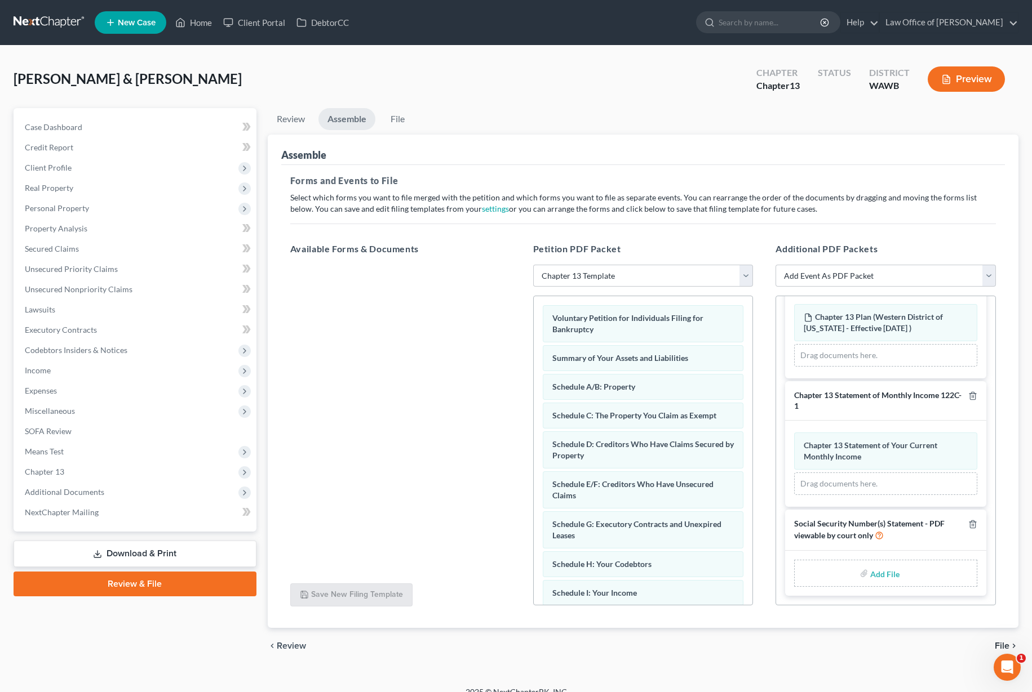
click at [890, 577] on input "file" at bounding box center [883, 573] width 27 height 20
type input "C:\fakepath\Form 121 dated 8.15.2025 - Moseid, Erik & Dianna.pdf"
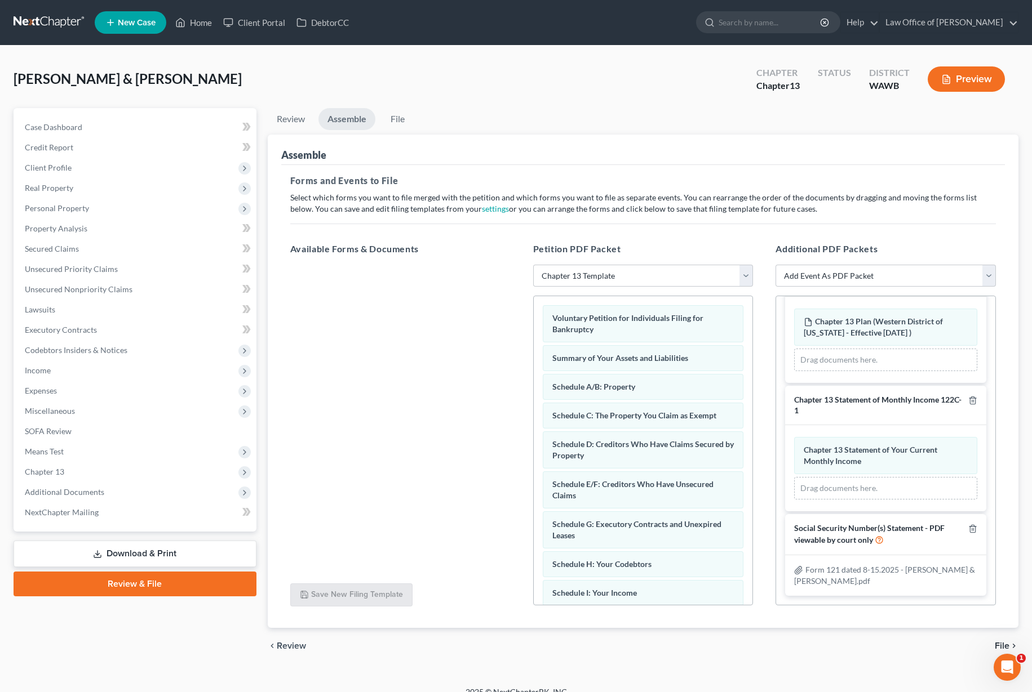
scroll to position [251, 0]
click at [993, 643] on div "chevron_left Review File chevron_right" at bounding box center [643, 646] width 750 height 36
click at [999, 644] on span "File" at bounding box center [1001, 646] width 15 height 9
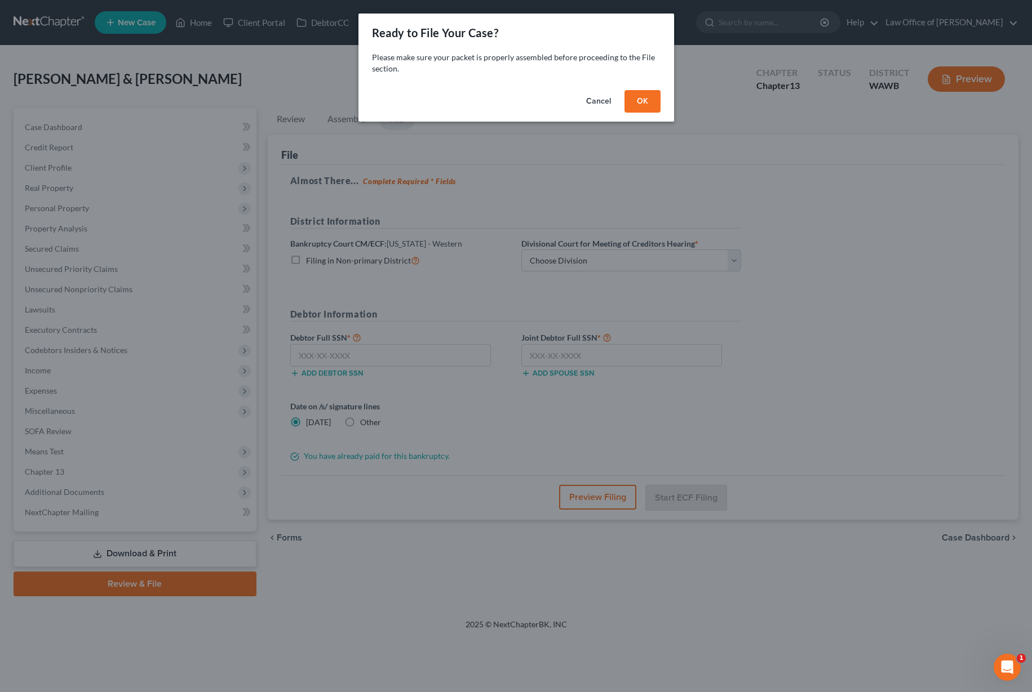
click at [638, 104] on button "OK" at bounding box center [642, 101] width 36 height 23
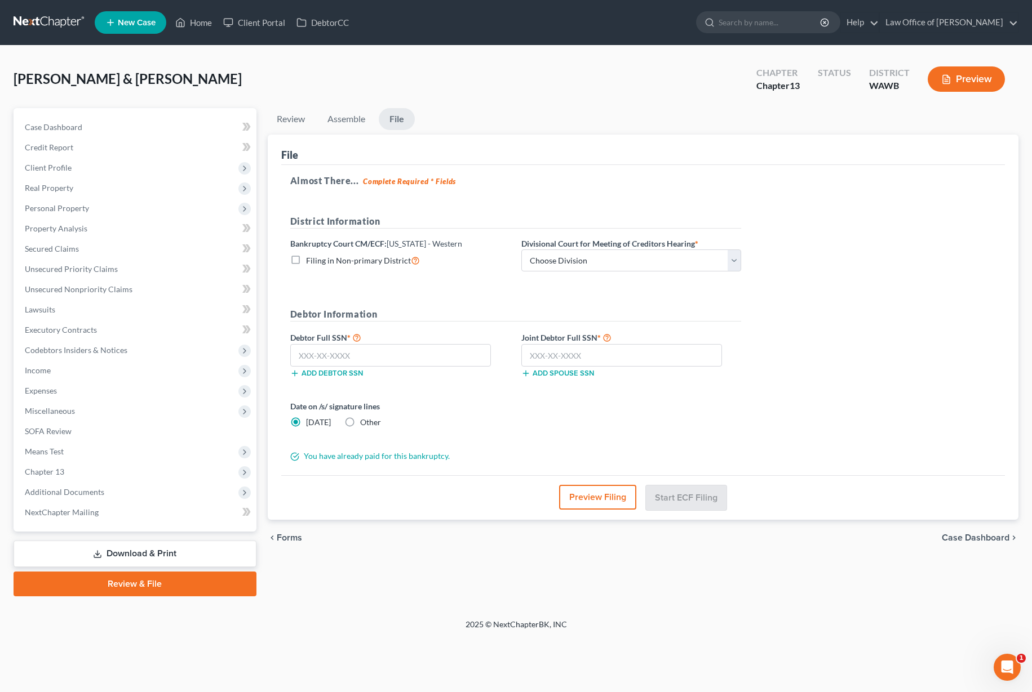
click at [601, 501] on button "Preview Filing" at bounding box center [597, 497] width 77 height 25
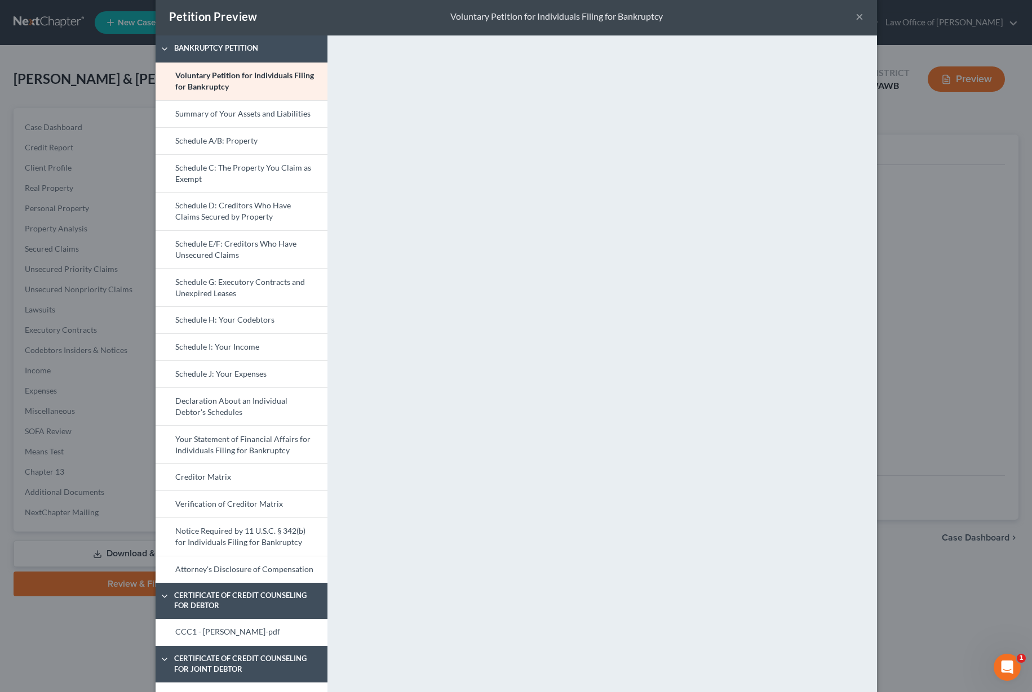
scroll to position [0, 0]
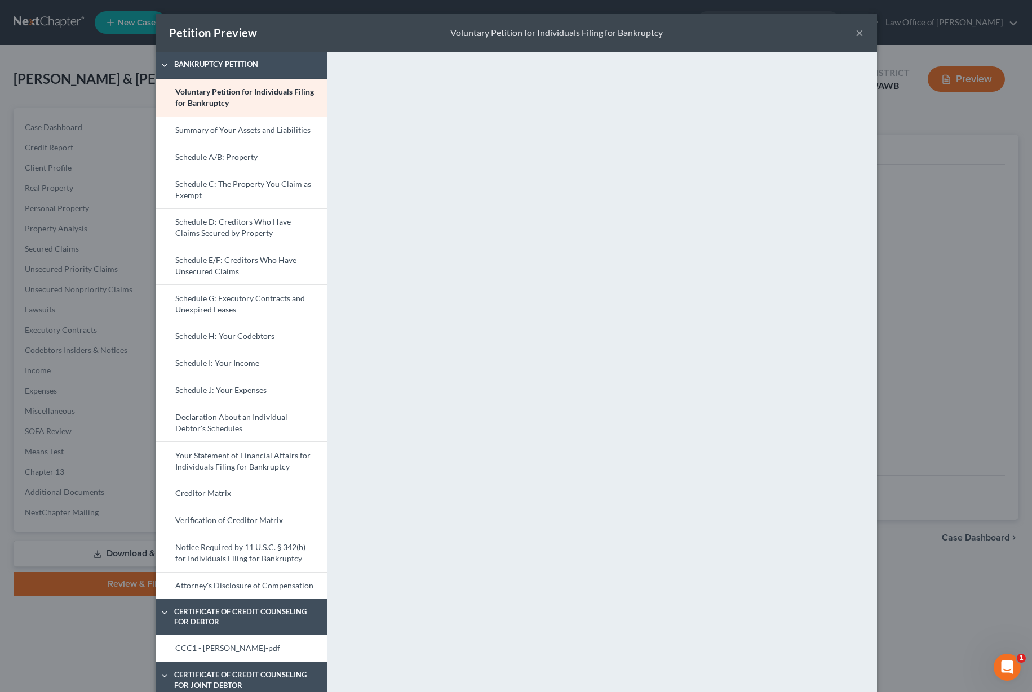
click at [855, 36] on button "×" at bounding box center [859, 33] width 8 height 14
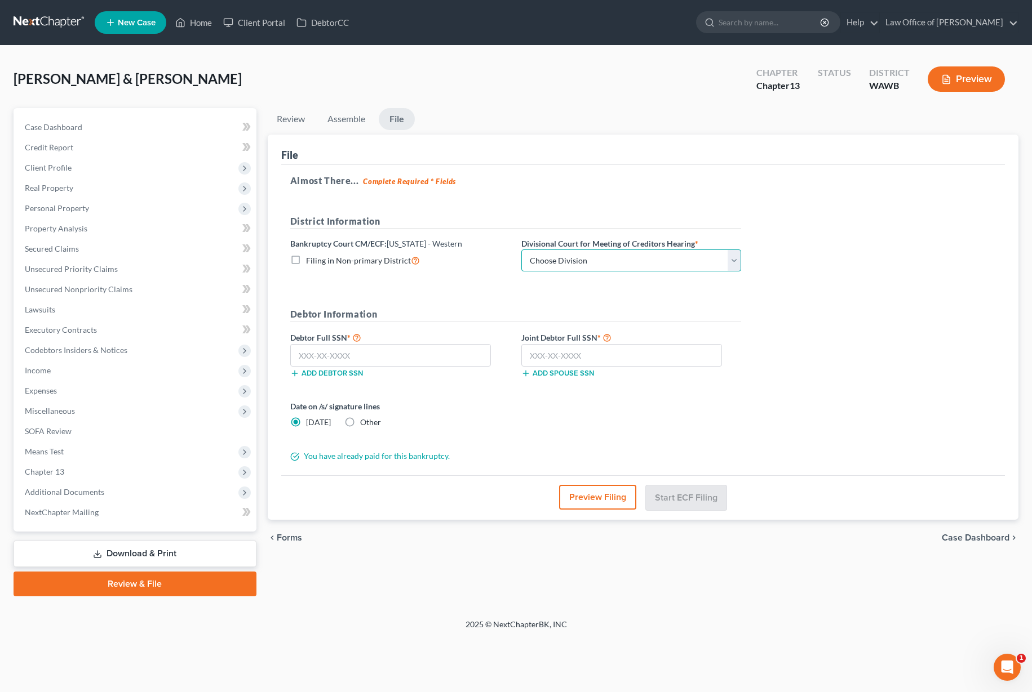
click at [544, 259] on select "Choose Division Seattle Tacoma" at bounding box center [631, 261] width 220 height 23
select select "0"
click at [521, 250] on select "Choose Division Seattle Tacoma" at bounding box center [631, 261] width 220 height 23
click at [394, 353] on input "text" at bounding box center [390, 355] width 201 height 23
type input "537-64-3921"
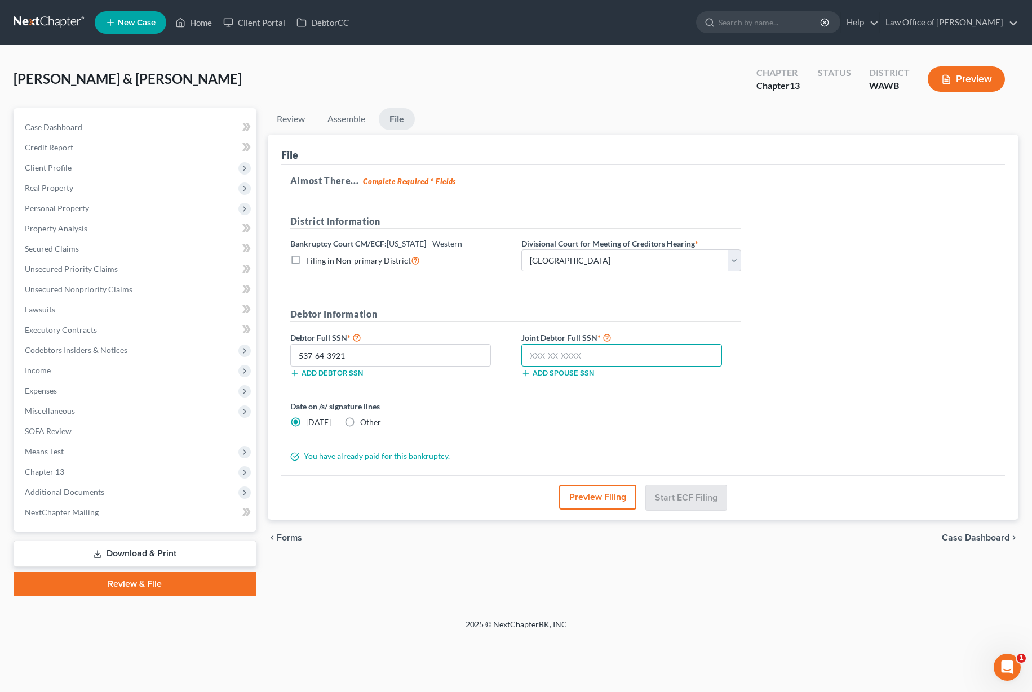
click at [557, 354] on input "text" at bounding box center [621, 355] width 201 height 23
type input "536-70-3430"
click at [403, 357] on input "537-64-3921" at bounding box center [390, 355] width 201 height 23
click at [686, 503] on button "Start ECF Filing" at bounding box center [686, 497] width 81 height 25
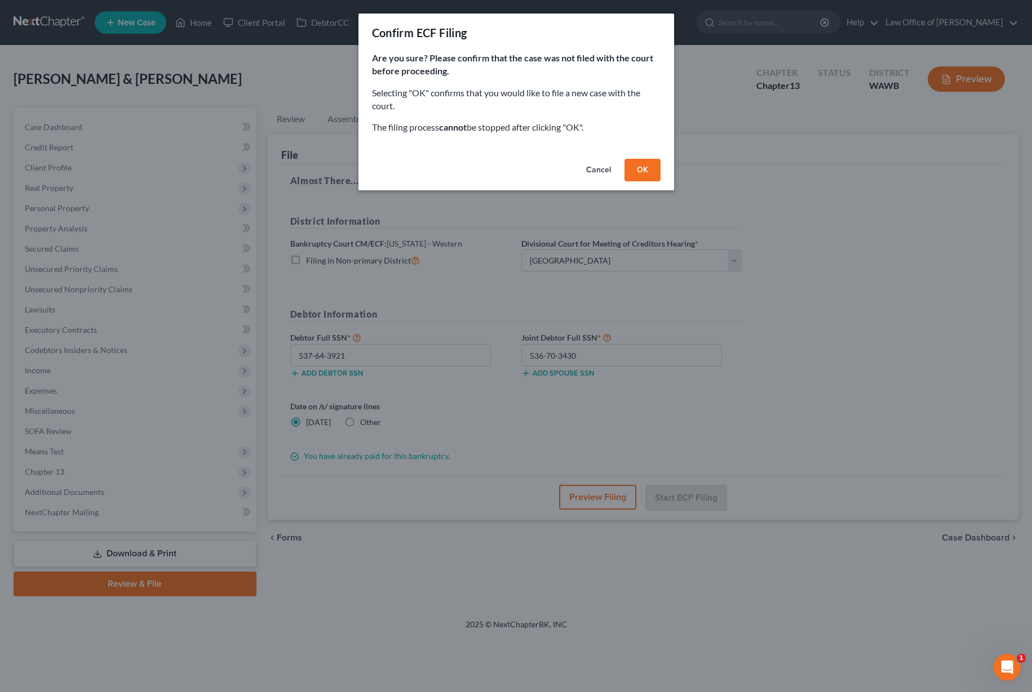
click at [648, 172] on button "OK" at bounding box center [642, 170] width 36 height 23
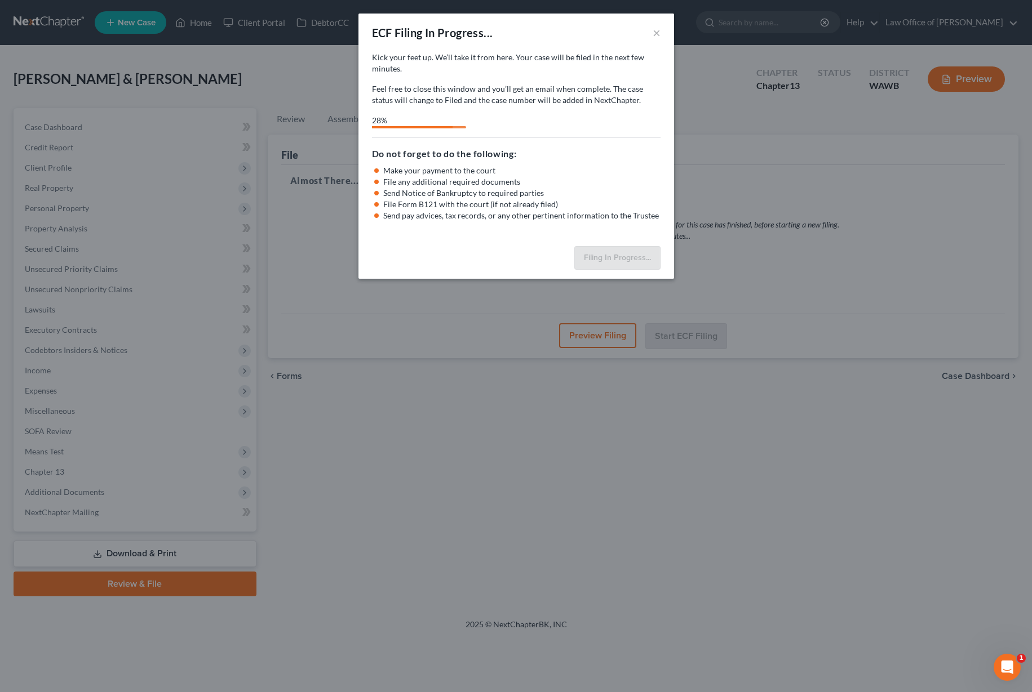
select select "0"
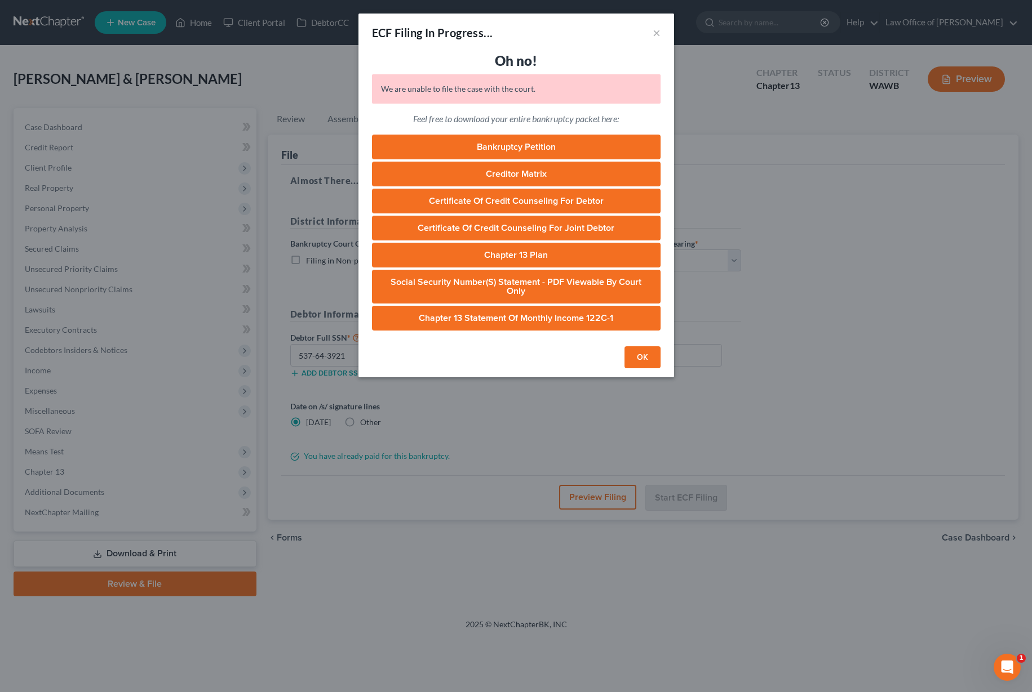
click at [635, 352] on button "OK" at bounding box center [642, 357] width 36 height 23
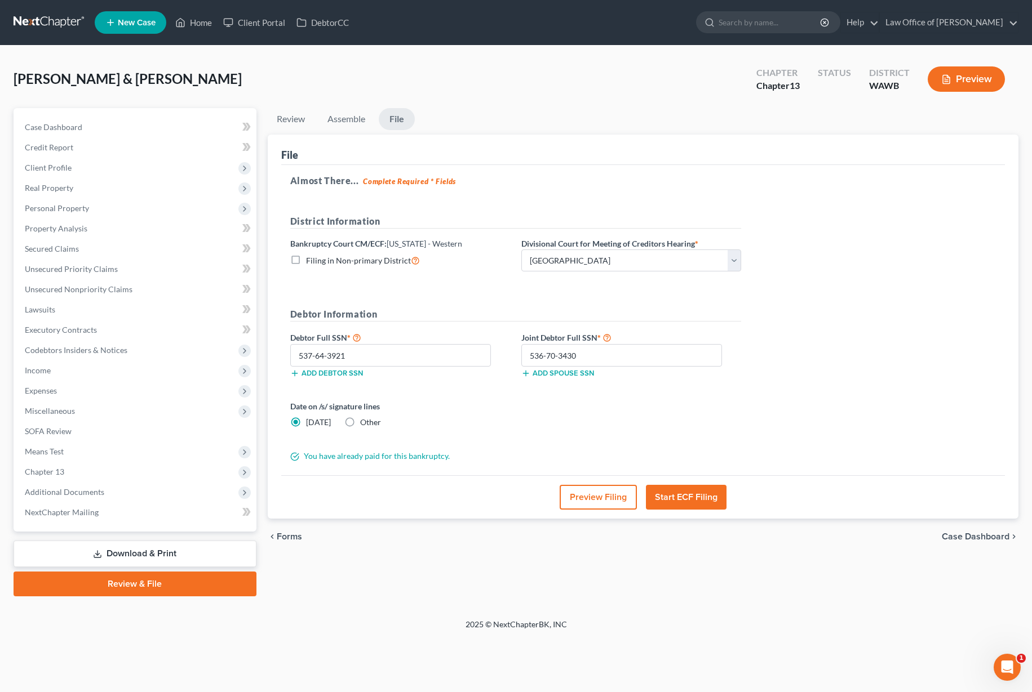
click at [1008, 661] on icon "Open Intercom Messenger" at bounding box center [1007, 668] width 19 height 19
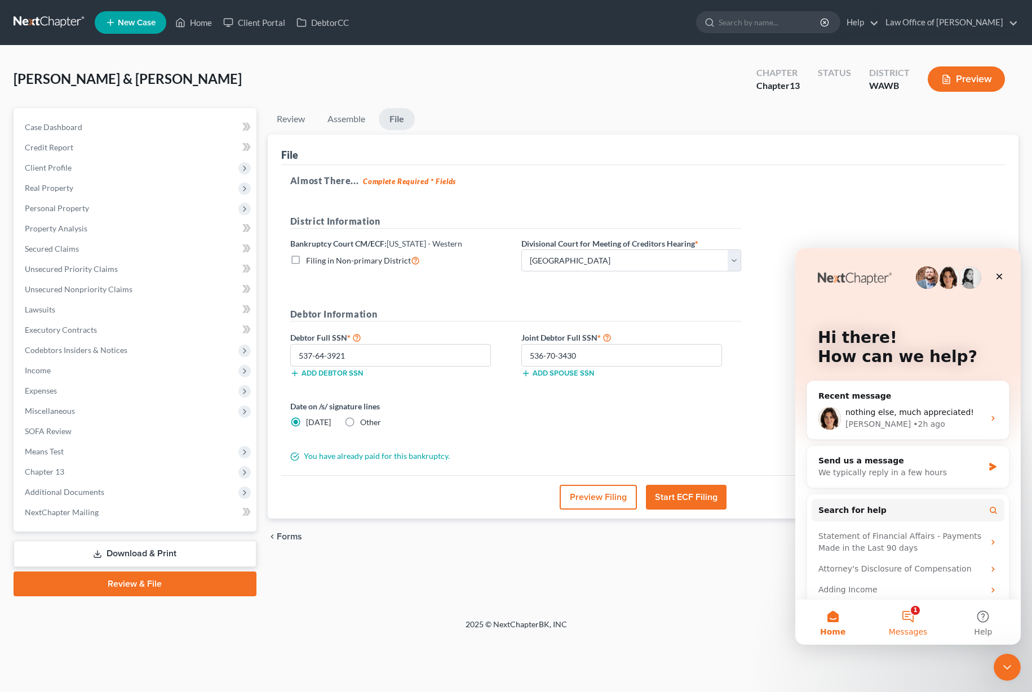
click at [910, 619] on button "1 Messages" at bounding box center [907, 622] width 75 height 45
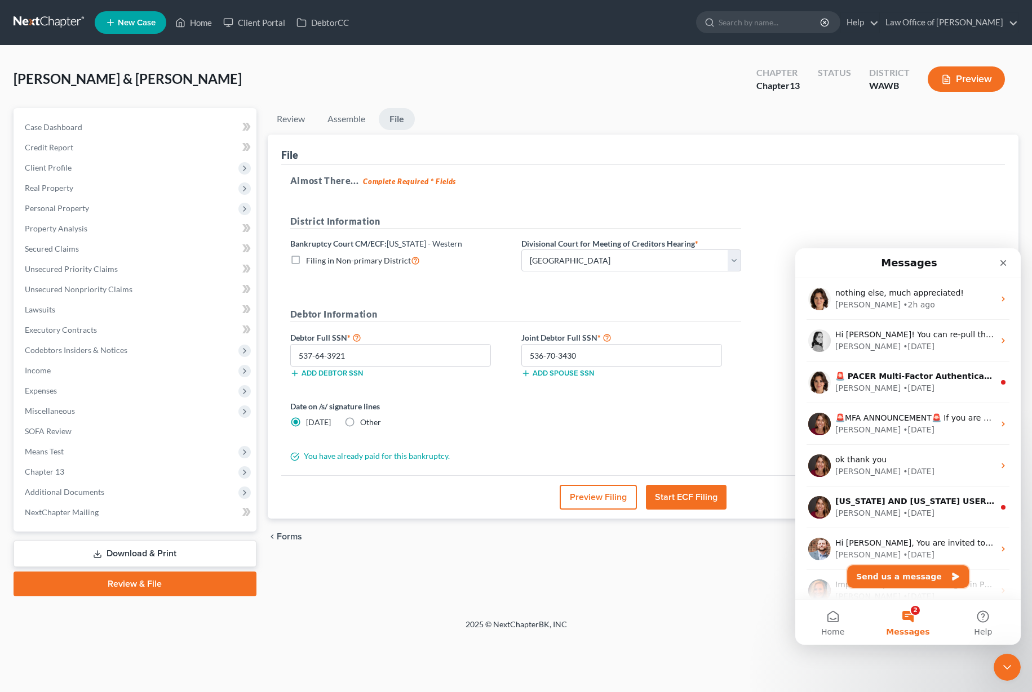
click at [885, 575] on button "Send us a message" at bounding box center [908, 577] width 122 height 23
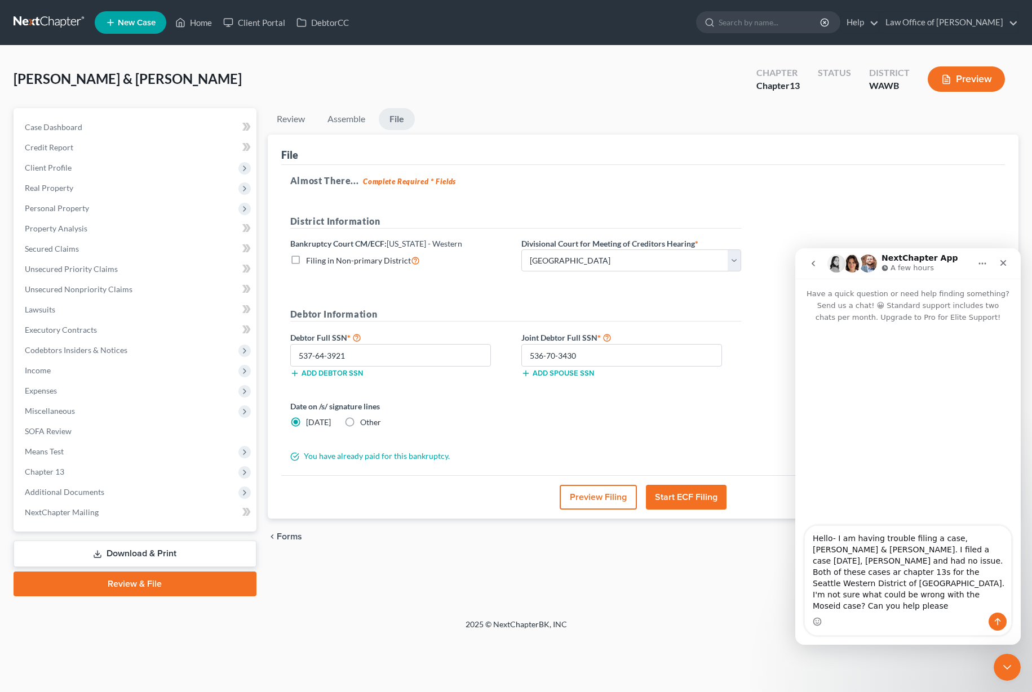
type textarea "Hello- I am having trouble filing a case, Erik Moseid & Dianna Moseid. I filed …"
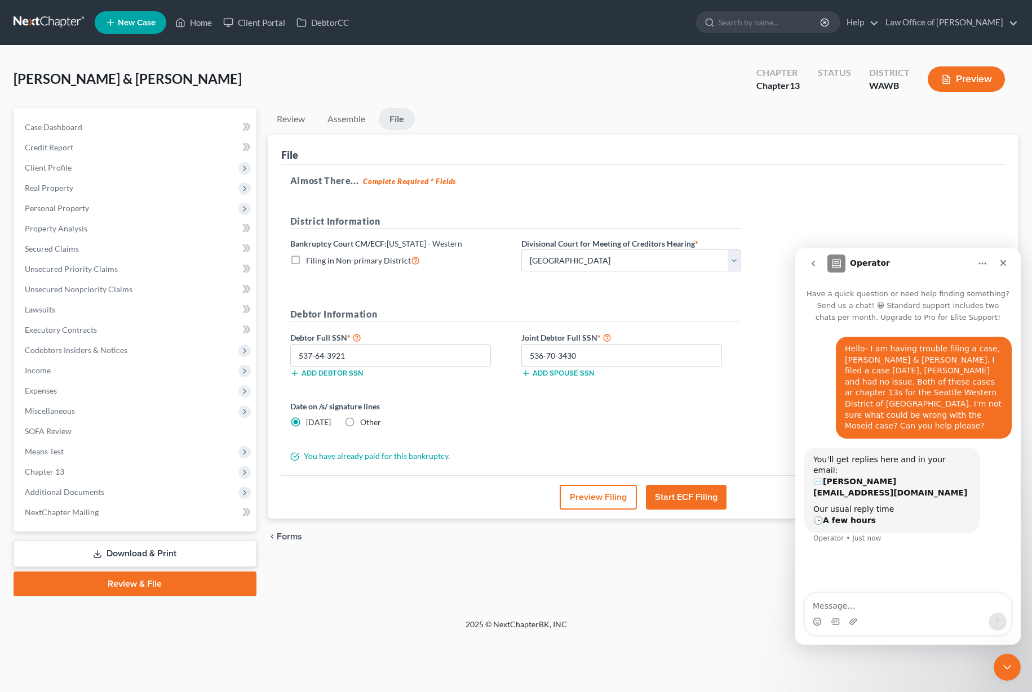
click at [49, 20] on link at bounding box center [50, 22] width 72 height 20
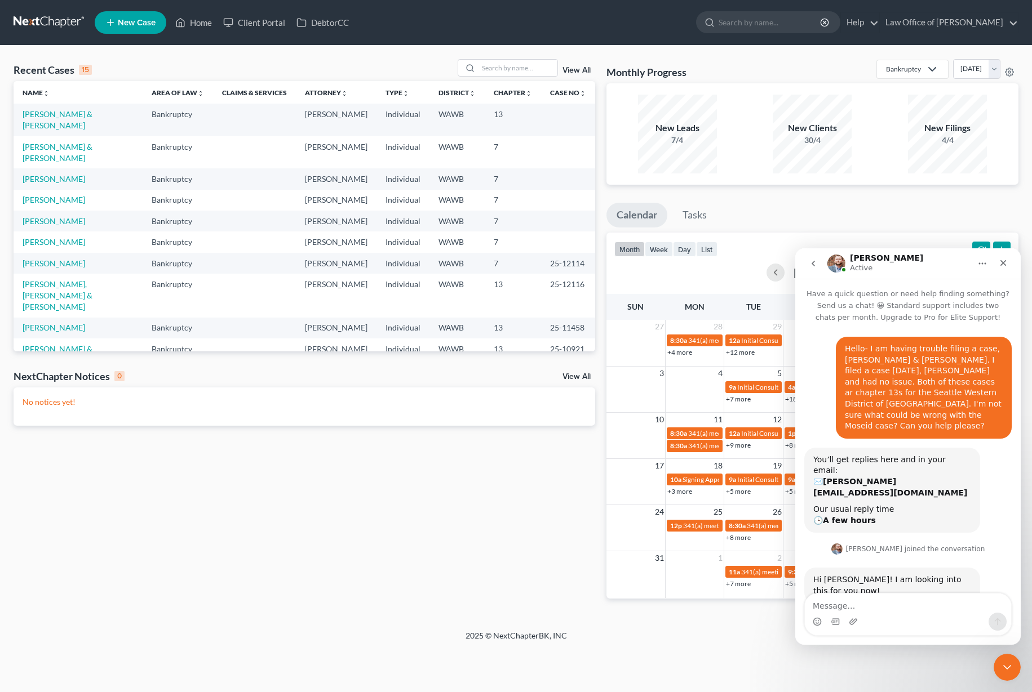
click at [904, 604] on textarea "Message…" at bounding box center [907, 603] width 206 height 19
type textarea "h"
type textarea "thank you!"
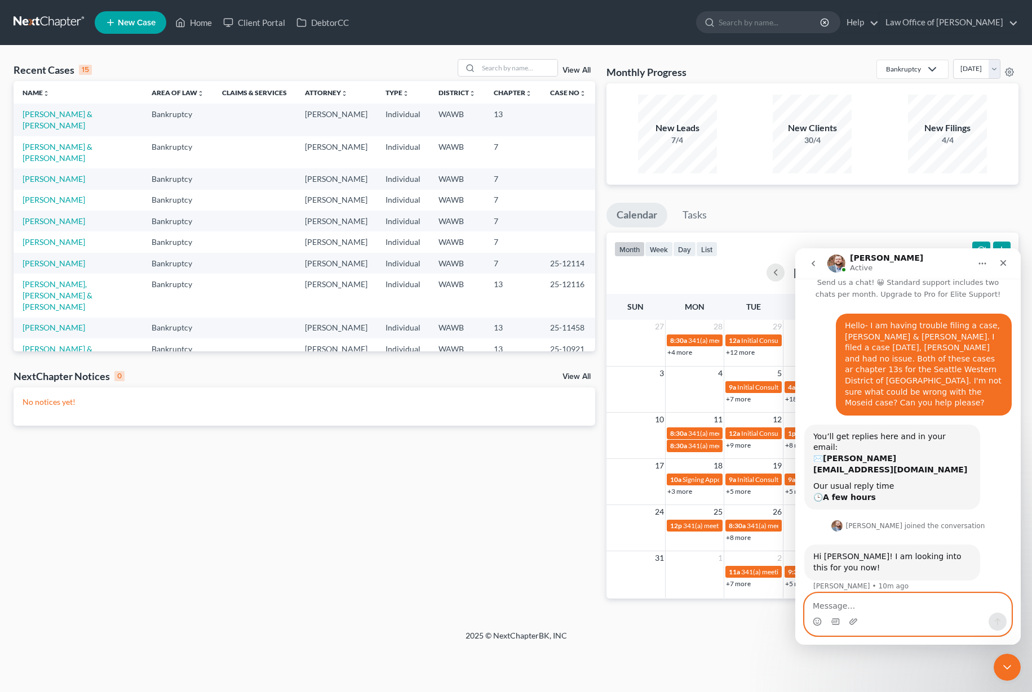
scroll to position [66, 0]
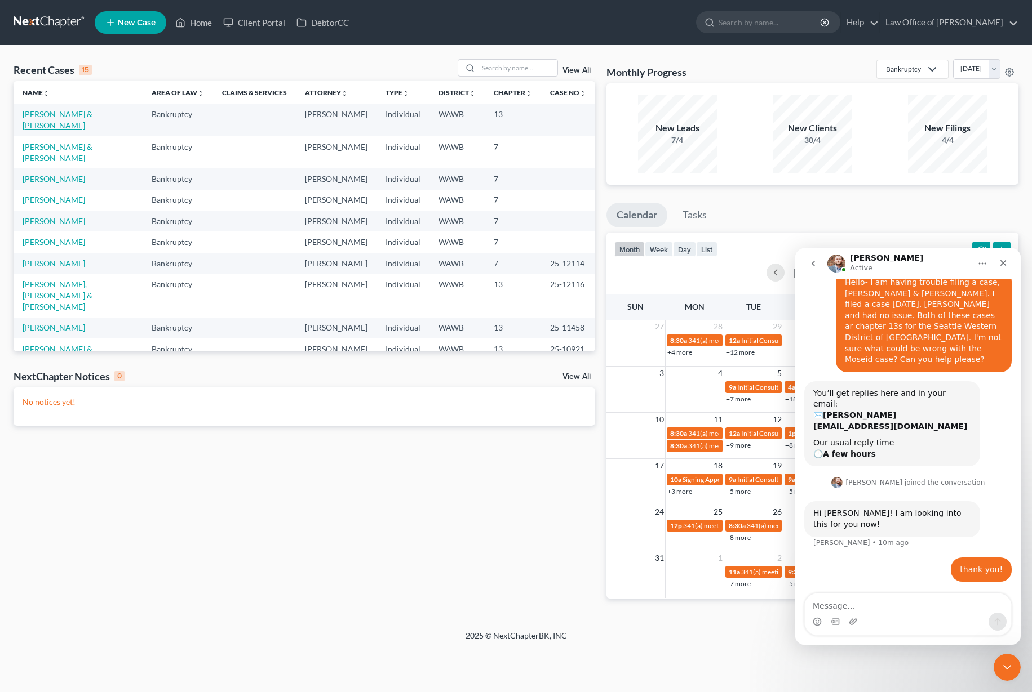
click at [75, 113] on link "[PERSON_NAME] & [PERSON_NAME]" at bounding box center [58, 119] width 70 height 21
select select "6"
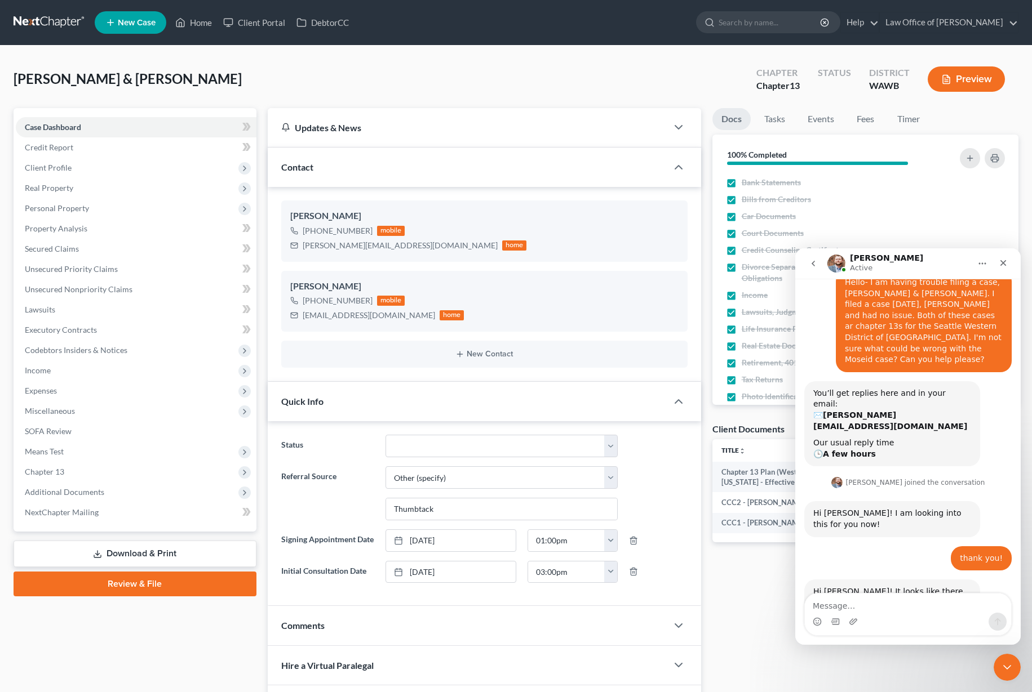
scroll to position [90, 0]
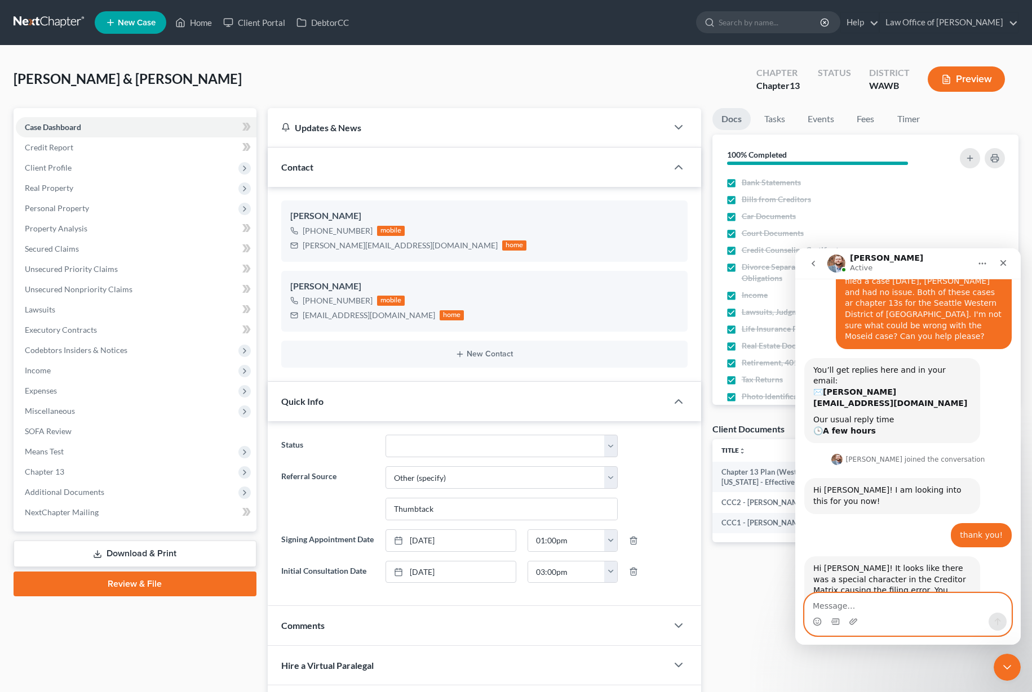
click at [887, 606] on textarea "Message…" at bounding box center [907, 603] width 206 height 19
type textarea "k"
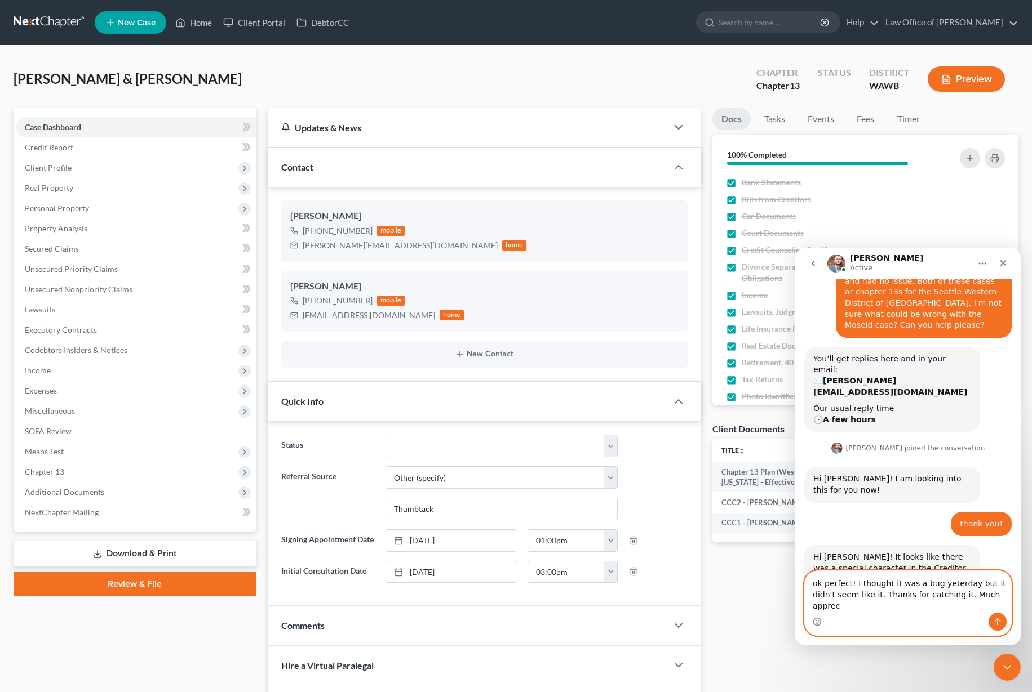
scroll to position [112, 0]
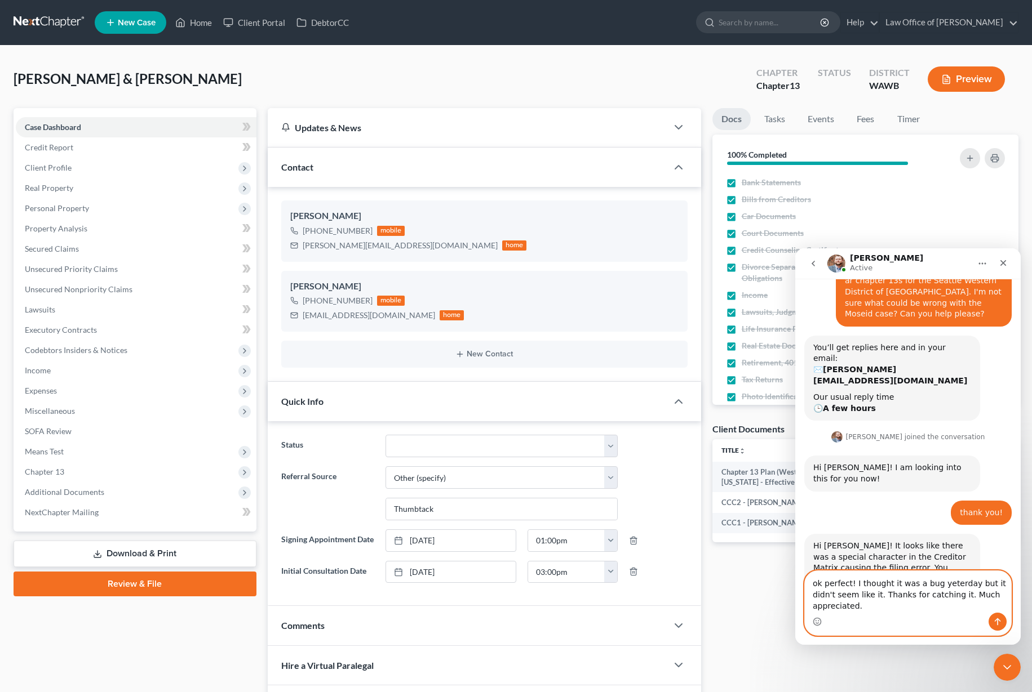
click at [957, 585] on textarea "ok perfect! I thought it was a bug yeterday but it didn't seem like it. Thanks …" at bounding box center [907, 592] width 206 height 42
click at [943, 583] on textarea "ok perfect! I thought it was a bug yeterday but it didn't seem like it. Thanks …" at bounding box center [907, 592] width 206 height 42
click at [946, 607] on textarea "ok perfect! I thought it was a bug [DATE] but it didn't seem like it. Thanks fo…" at bounding box center [907, 592] width 206 height 42
type textarea "ok perfect! I thought it was a bug [DATE] but it didn't seem like it. Thanks fo…"
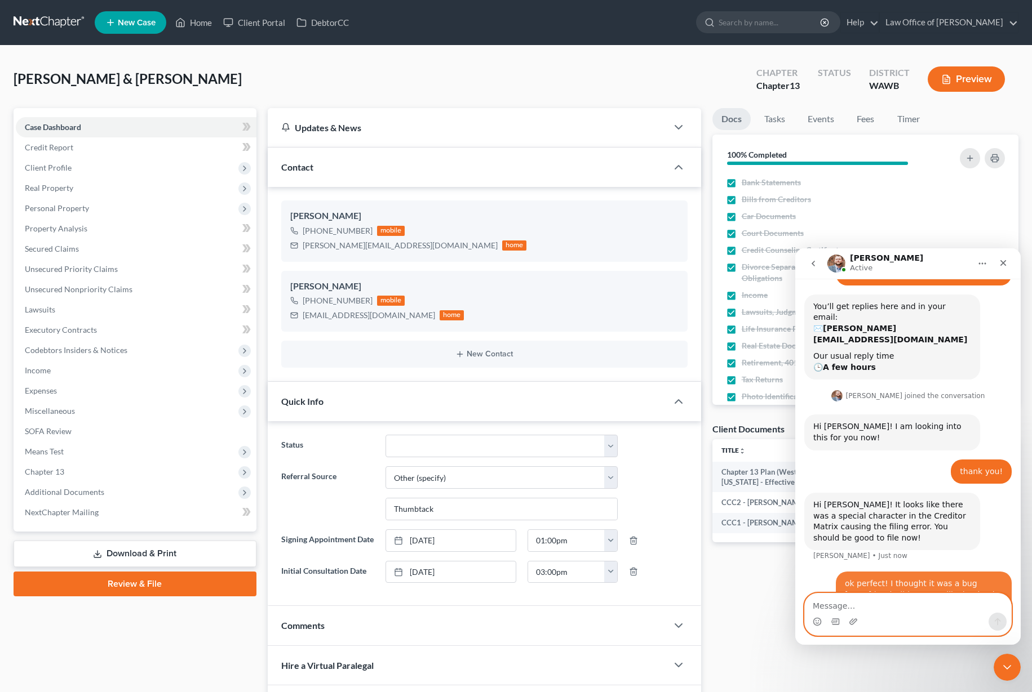
scroll to position [156, 0]
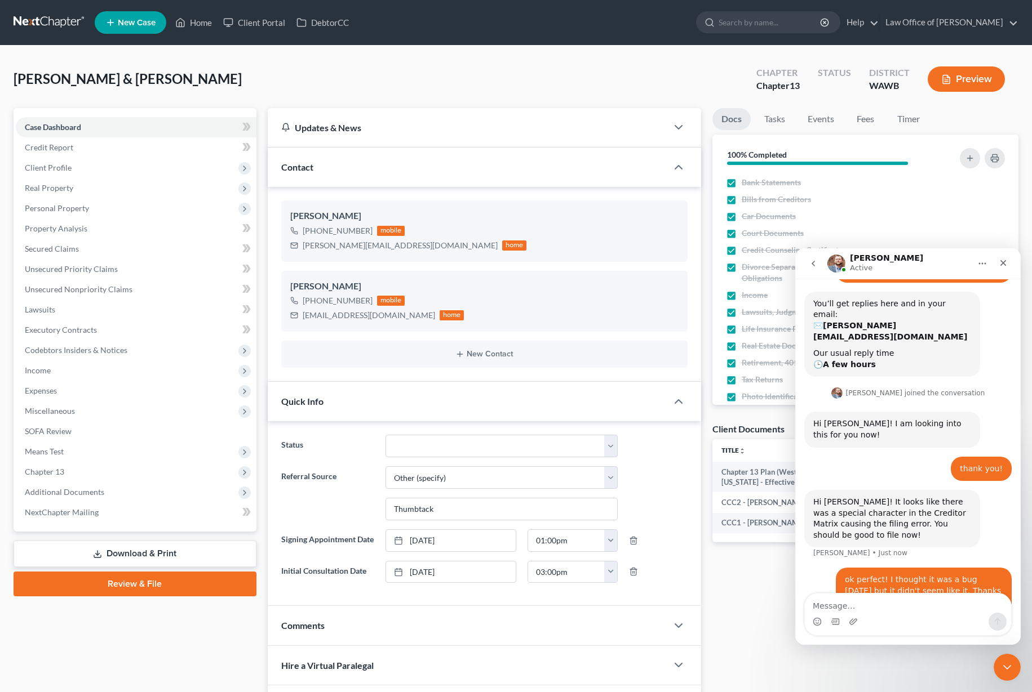
click at [92, 583] on link "Review & File" at bounding box center [135, 584] width 243 height 25
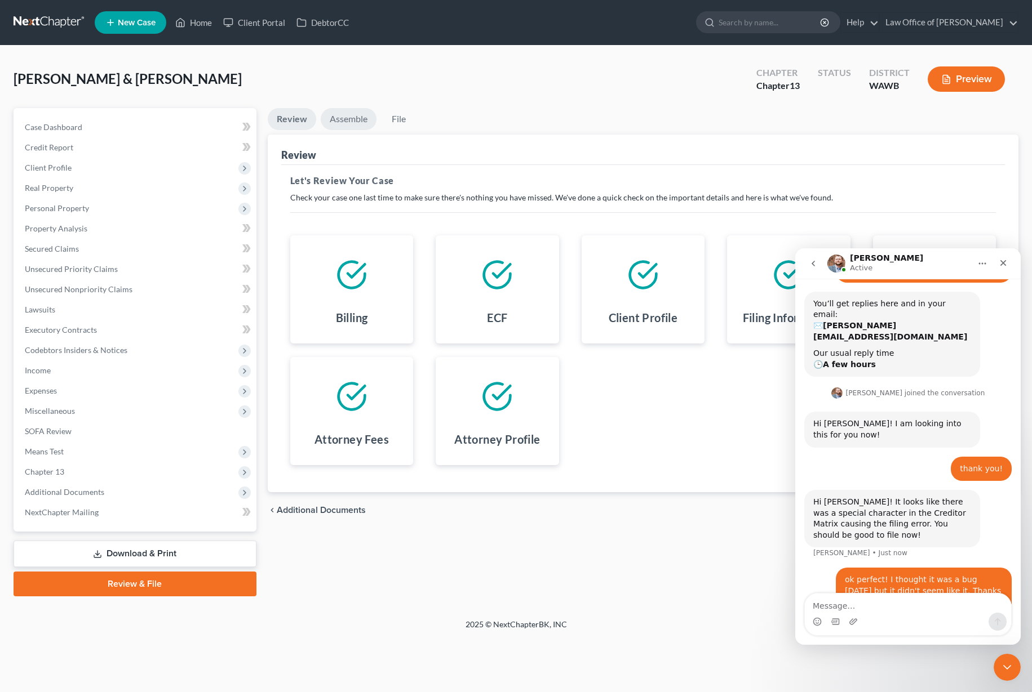
click at [350, 124] on link "Assemble" at bounding box center [349, 119] width 56 height 22
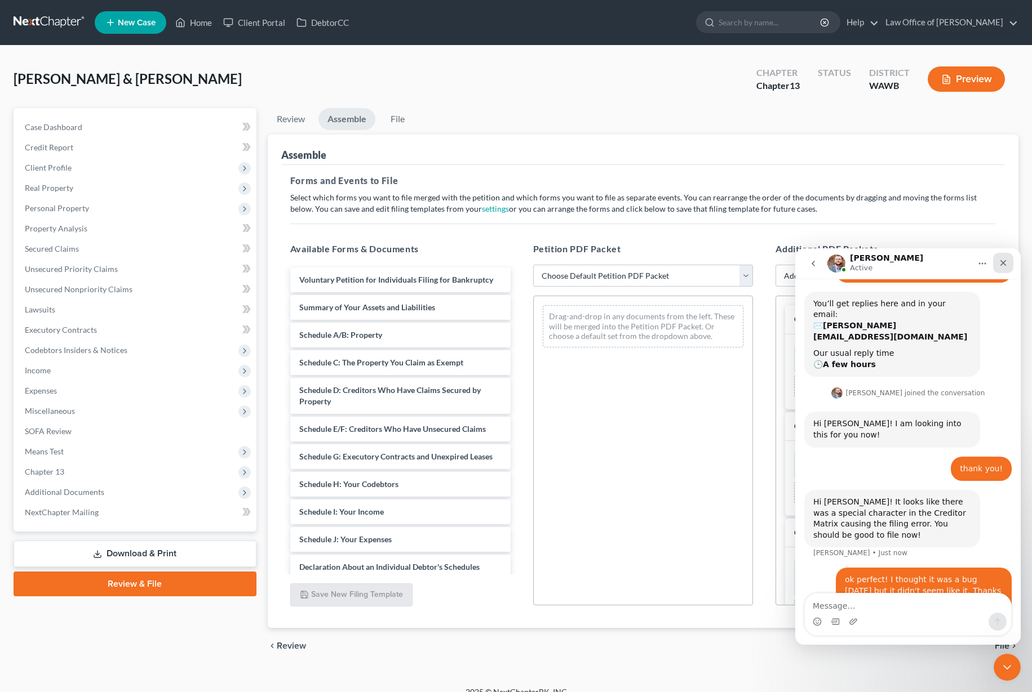
click at [1004, 261] on icon "Close" at bounding box center [1003, 263] width 6 height 6
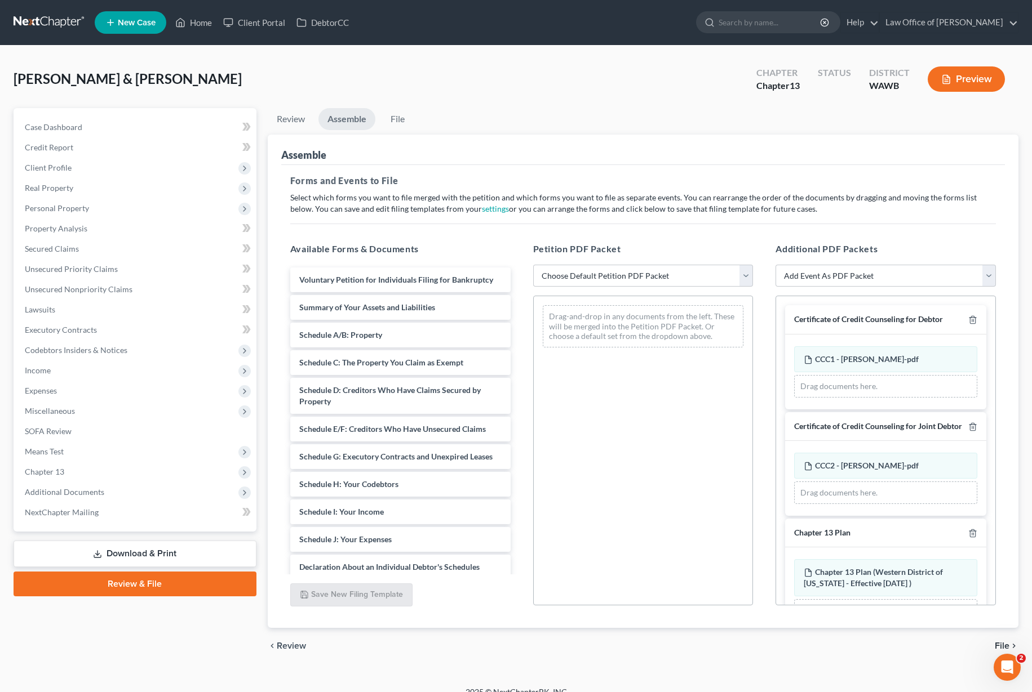
scroll to position [156, 0]
click at [631, 278] on select "Choose Default Petition PDF Packet Emergency Filing (Voluntary Petition and Cre…" at bounding box center [643, 276] width 220 height 23
select select "1"
click at [533, 265] on select "Choose Default Petition PDF Packet Emergency Filing (Voluntary Petition and Cre…" at bounding box center [643, 276] width 220 height 23
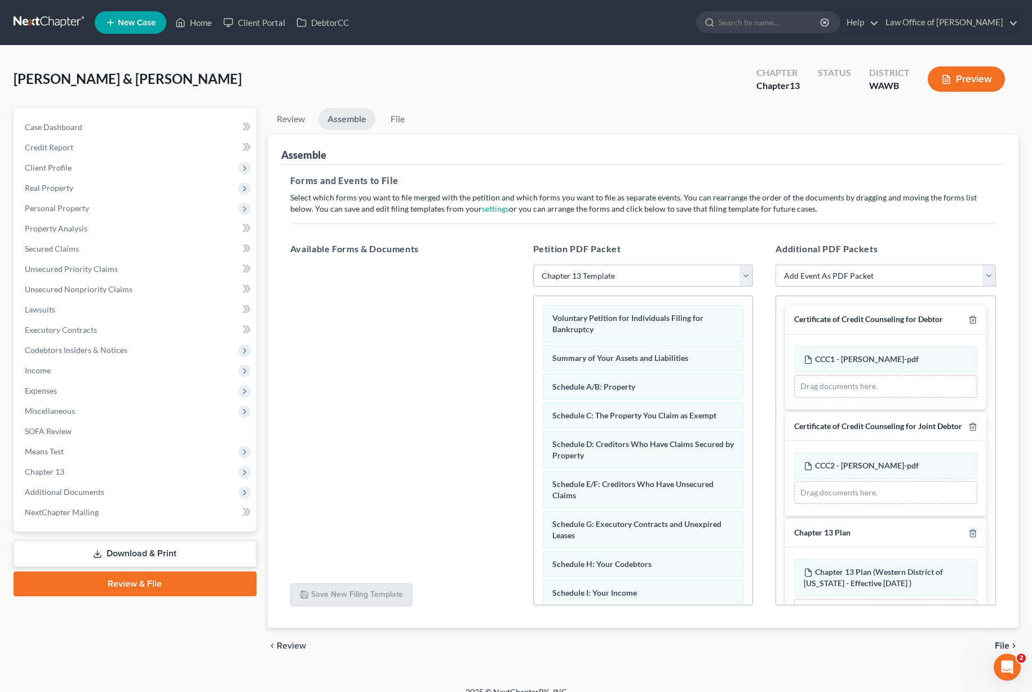
scroll to position [255, 0]
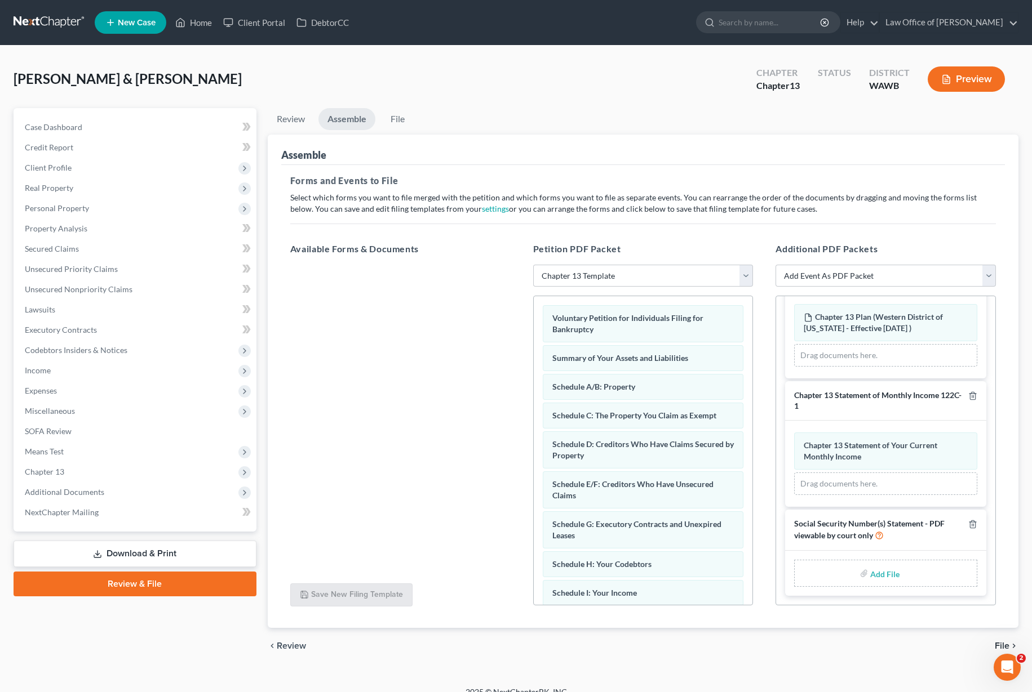
click at [882, 572] on input "file" at bounding box center [883, 573] width 27 height 20
type input "C:\fakepath\Form 121 dated [DATE] - [PERSON_NAME] & [PERSON_NAME].pdf"
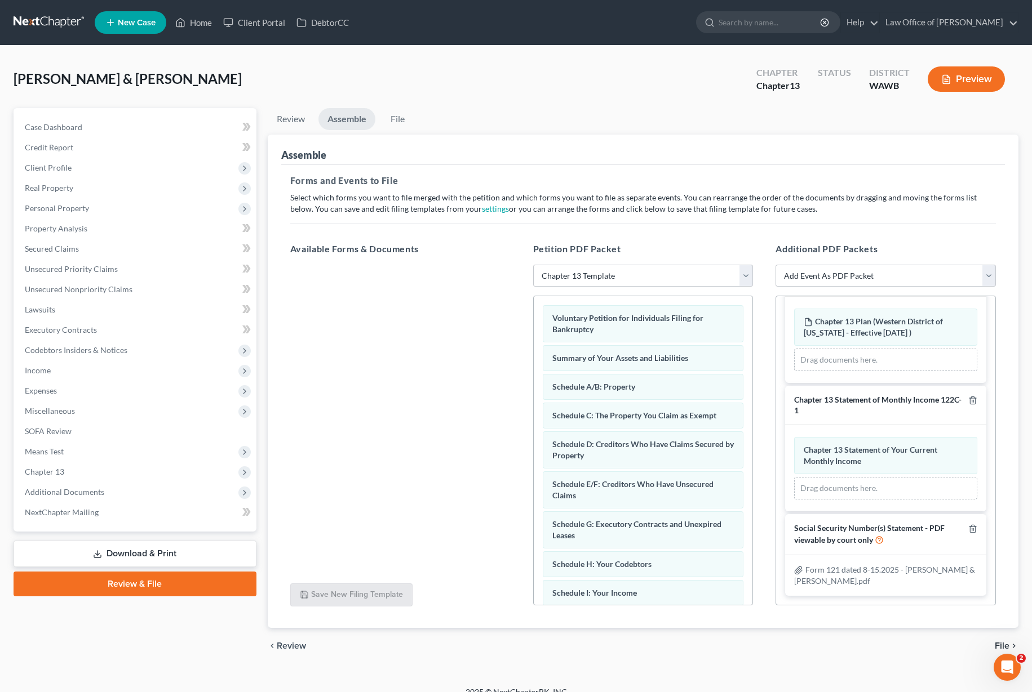
scroll to position [251, 0]
click at [1004, 646] on span "File" at bounding box center [1001, 646] width 15 height 9
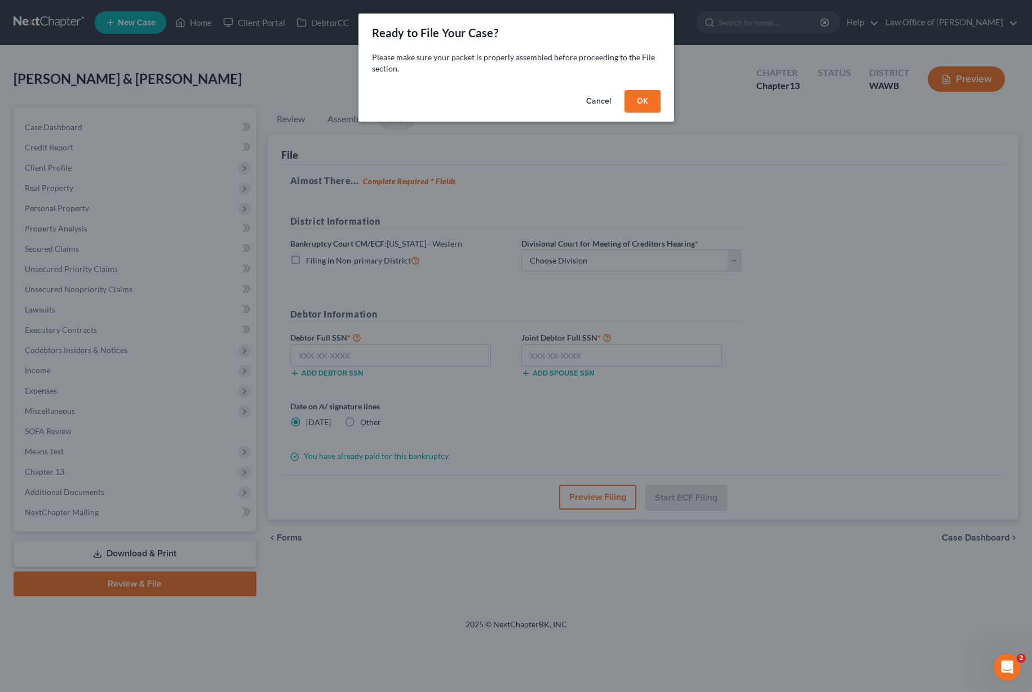
click at [659, 83] on div "Please make sure your packet is properly assembled before proceeding to the Fil…" at bounding box center [515, 69] width 315 height 34
click at [649, 97] on button "OK" at bounding box center [642, 101] width 36 height 23
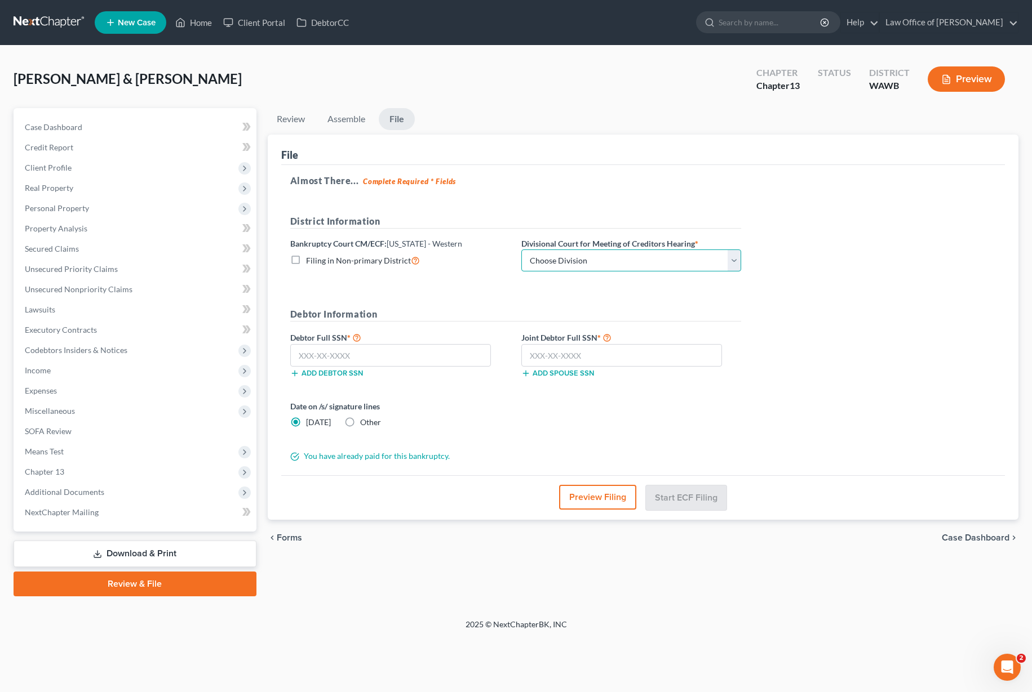
click at [584, 266] on select "Choose Division Seattle Tacoma" at bounding box center [631, 261] width 220 height 23
select select "0"
click at [521, 250] on select "Choose Division Seattle Tacoma" at bounding box center [631, 261] width 220 height 23
click at [337, 360] on input "text" at bounding box center [390, 355] width 201 height 23
type input "537-64-3921"
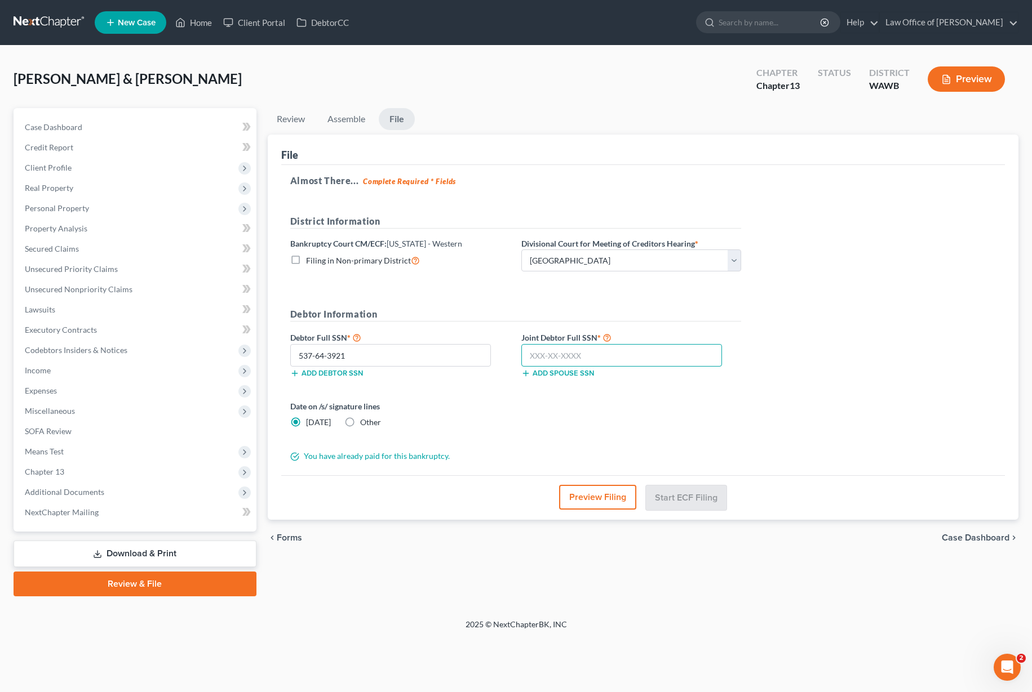
click at [551, 359] on input "text" at bounding box center [621, 355] width 201 height 23
type input "536-70-3430"
click at [679, 495] on button "Start ECF Filing" at bounding box center [686, 497] width 81 height 25
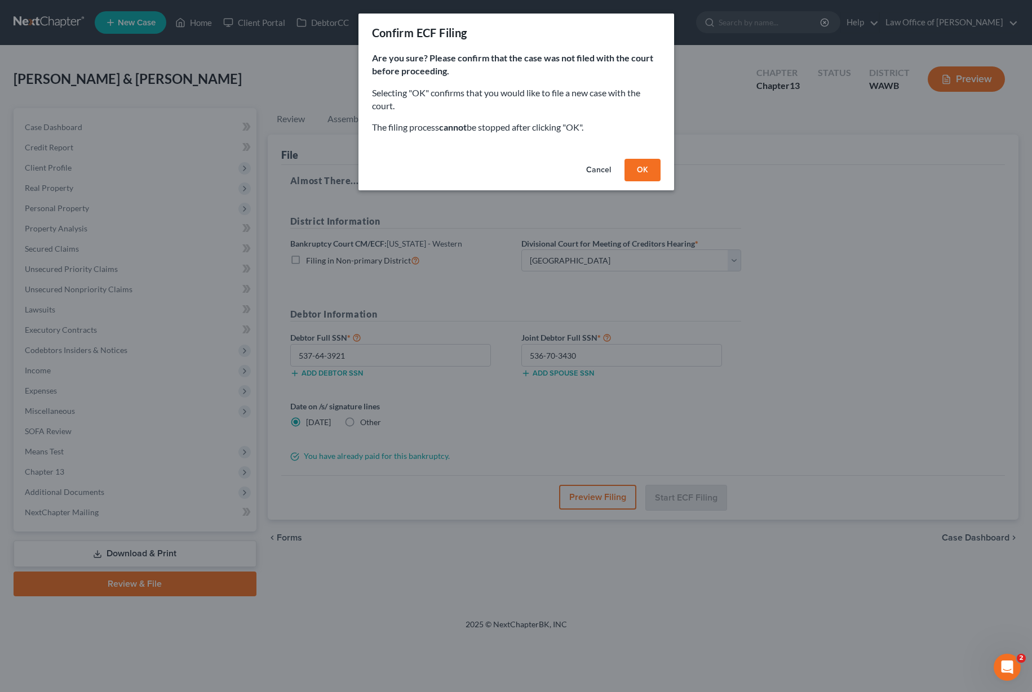
click at [633, 175] on button "OK" at bounding box center [642, 170] width 36 height 23
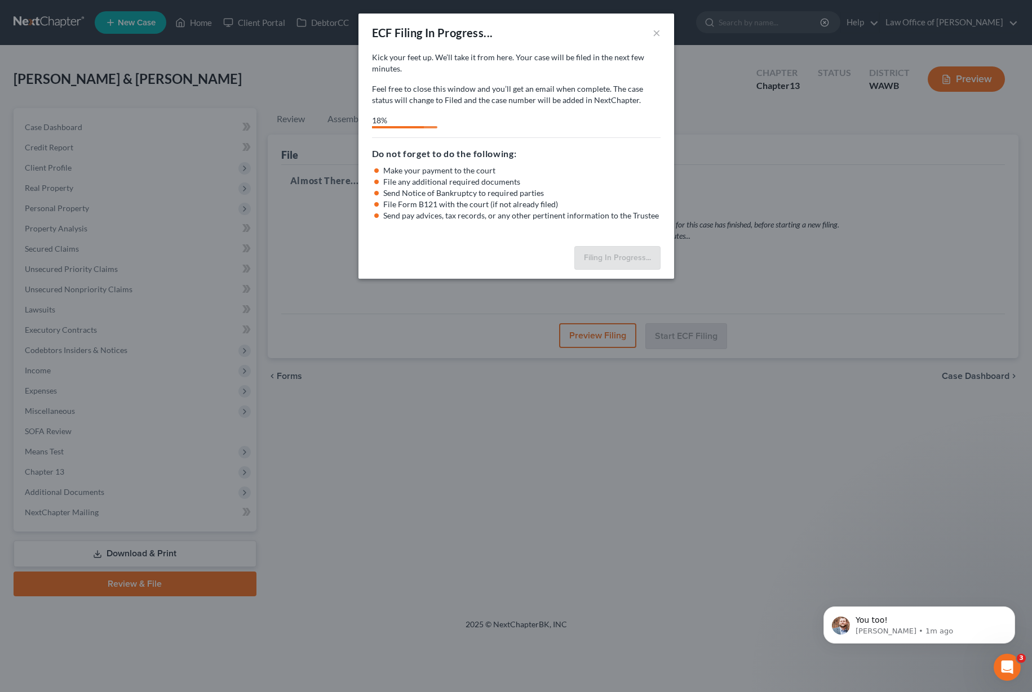
scroll to position [190, 0]
click at [930, 630] on p "[PERSON_NAME] • 1m ago" at bounding box center [927, 631] width 145 height 10
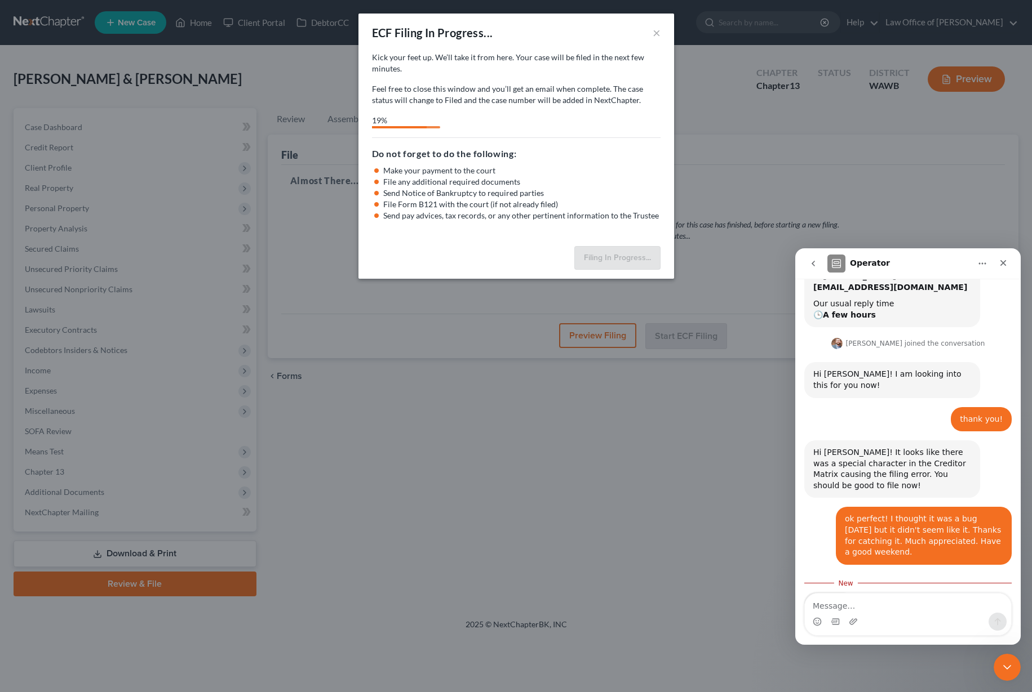
scroll to position [208, 0]
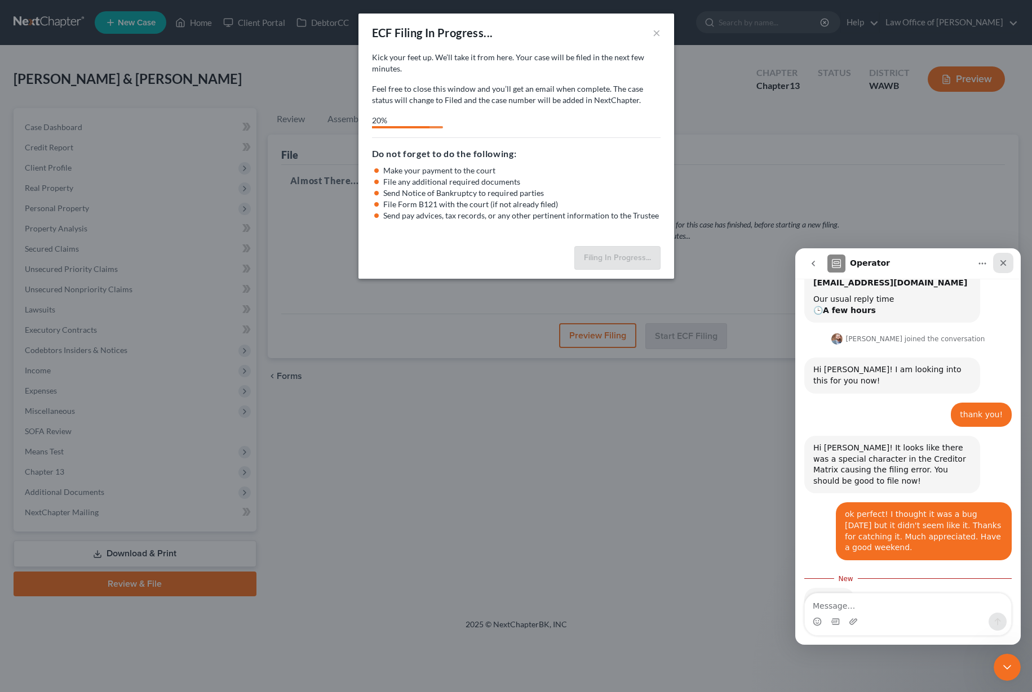
click at [1002, 257] on div "Close" at bounding box center [1003, 263] width 20 height 20
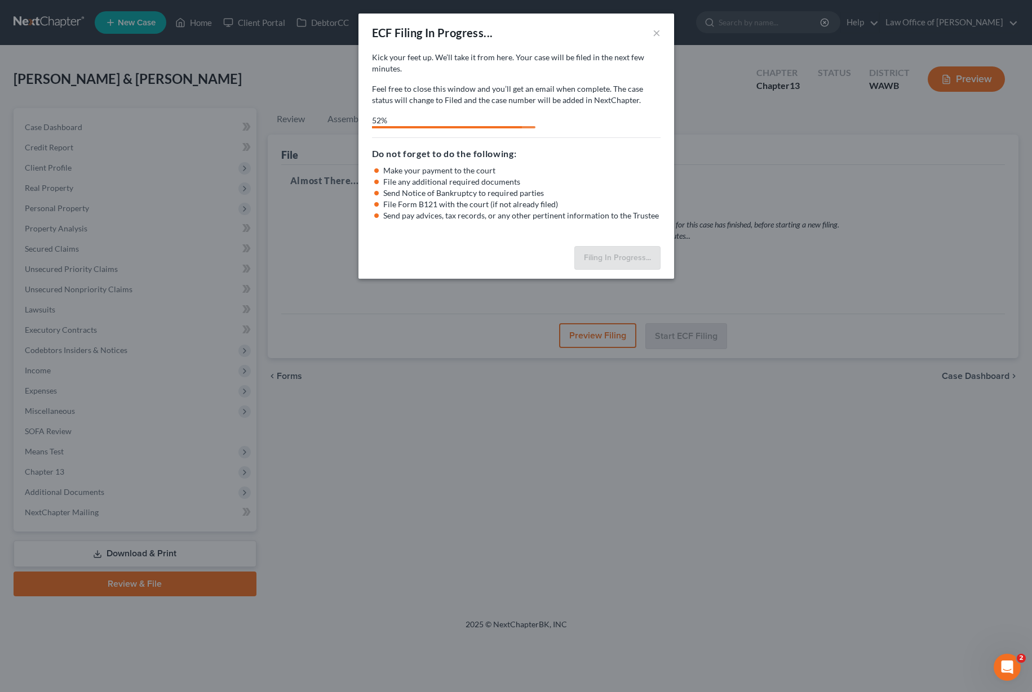
select select "0"
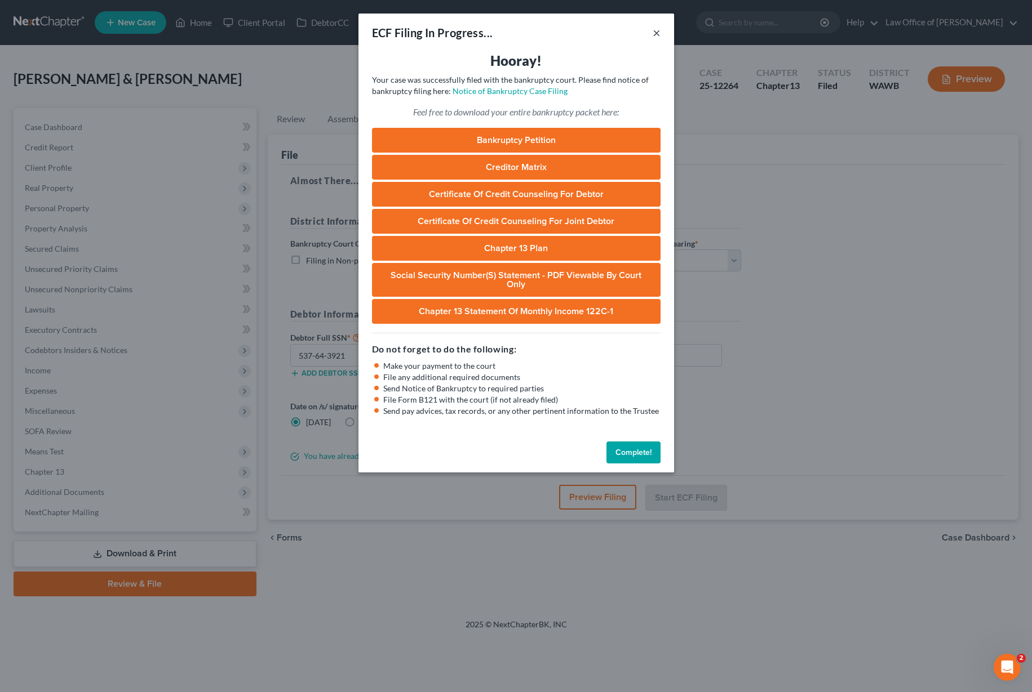
click at [656, 31] on button "×" at bounding box center [656, 33] width 8 height 14
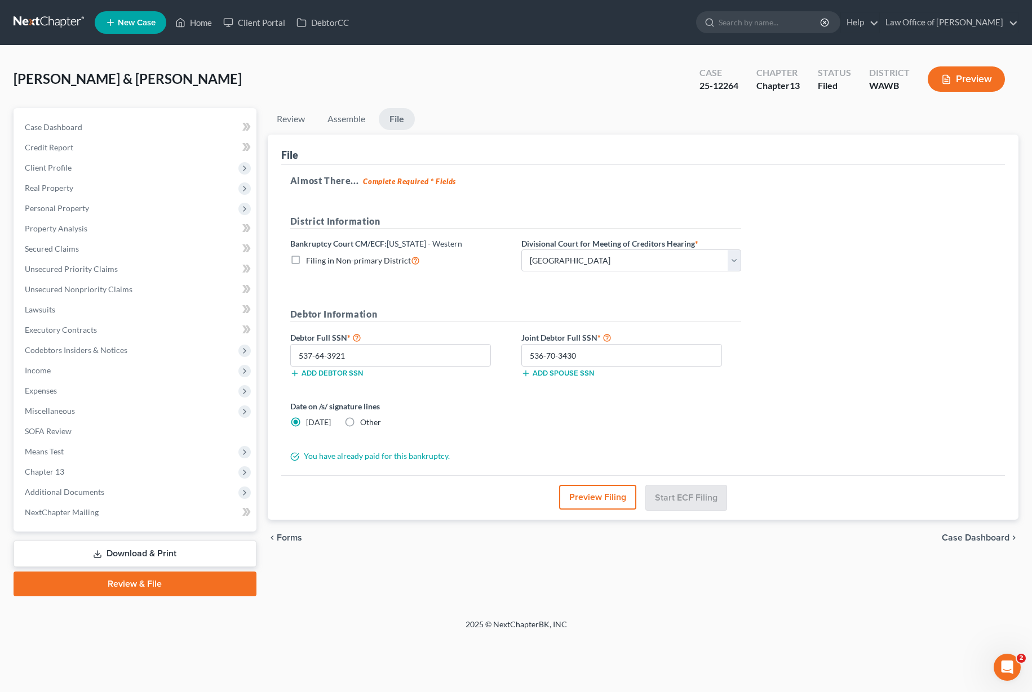
click at [47, 20] on link at bounding box center [50, 22] width 72 height 20
